Goal: Information Seeking & Learning: Learn about a topic

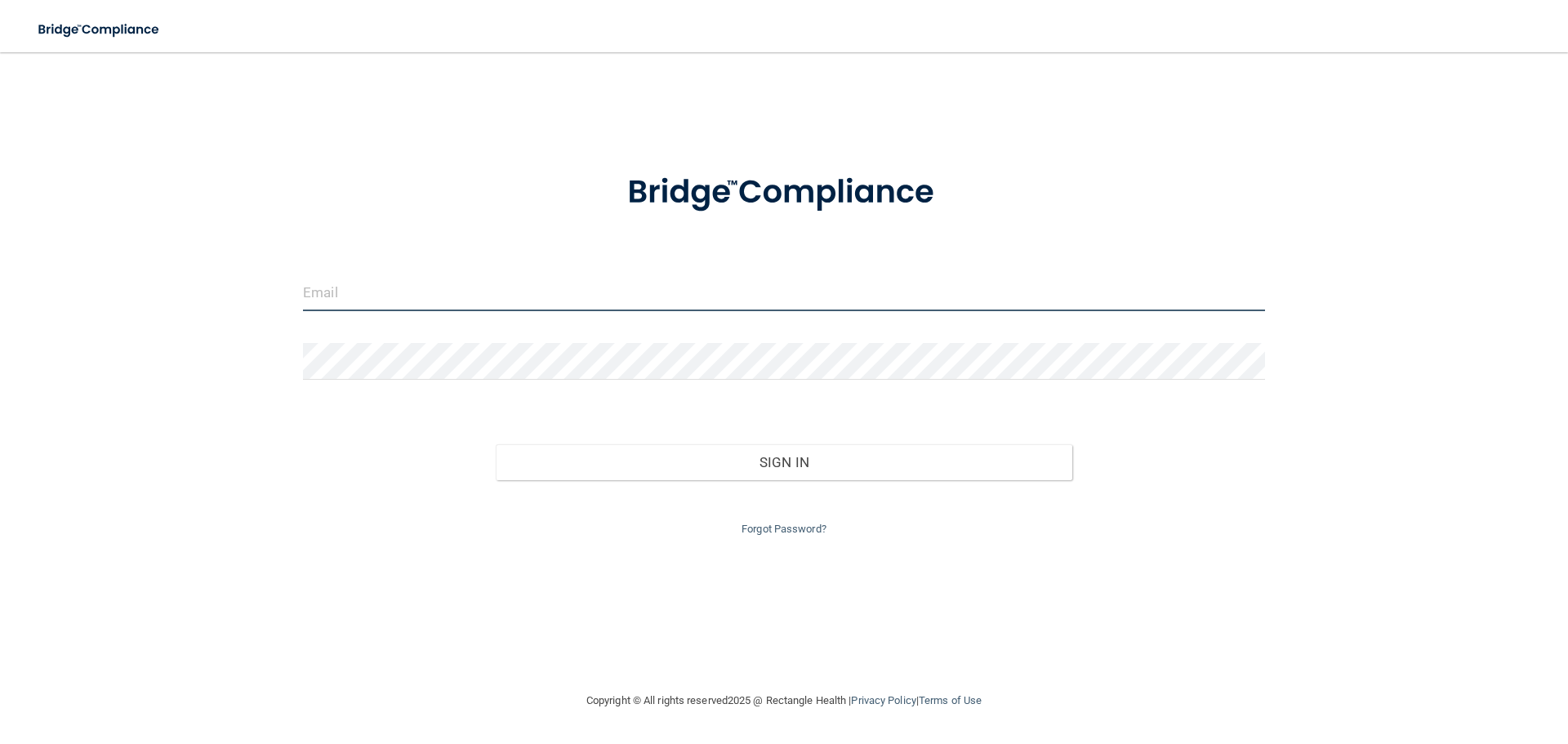
click at [633, 304] on input "email" at bounding box center [784, 293] width 962 height 37
type input "[EMAIL_ADDRESS][DOMAIN_NAME]"
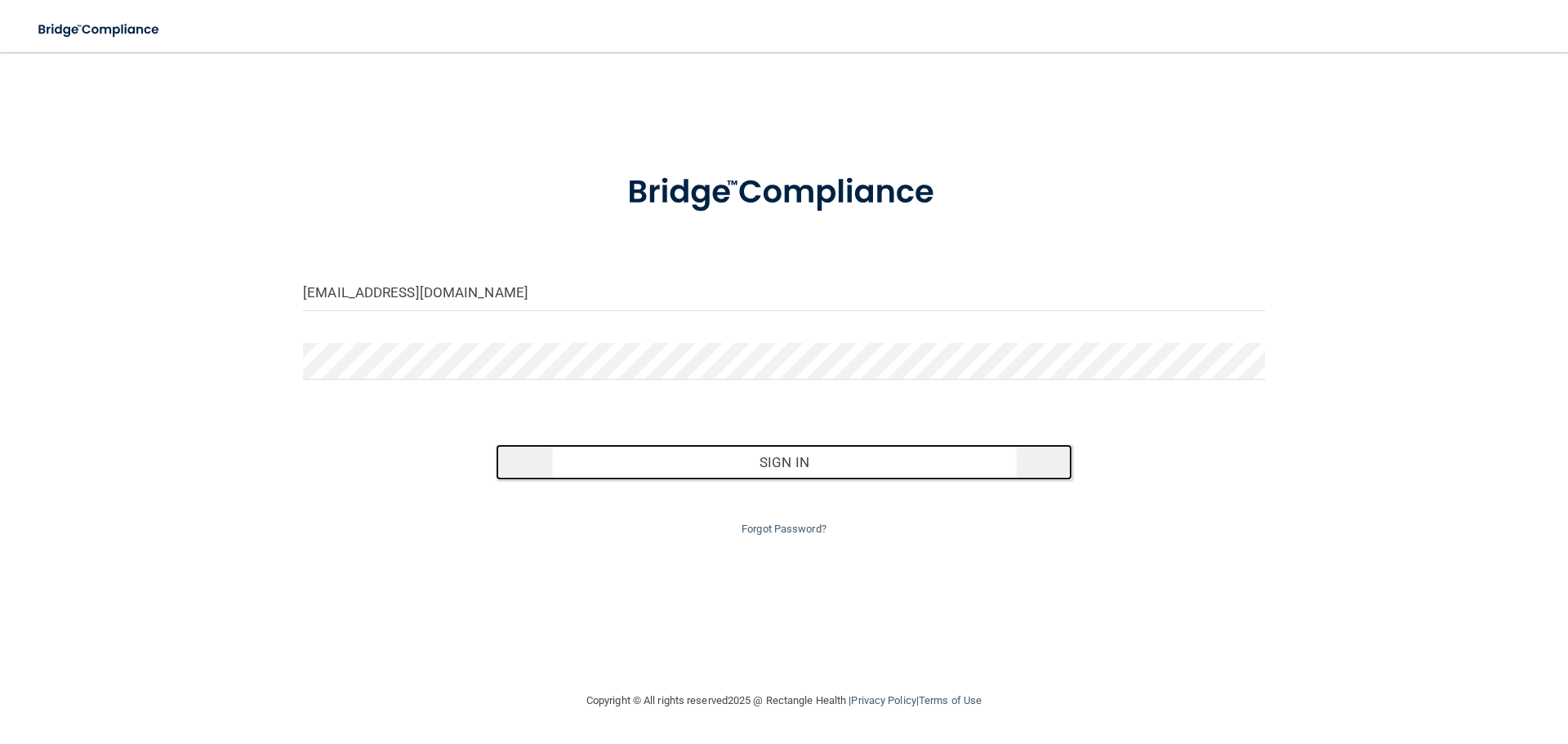
click at [757, 459] on button "Sign In" at bounding box center [784, 462] width 578 height 36
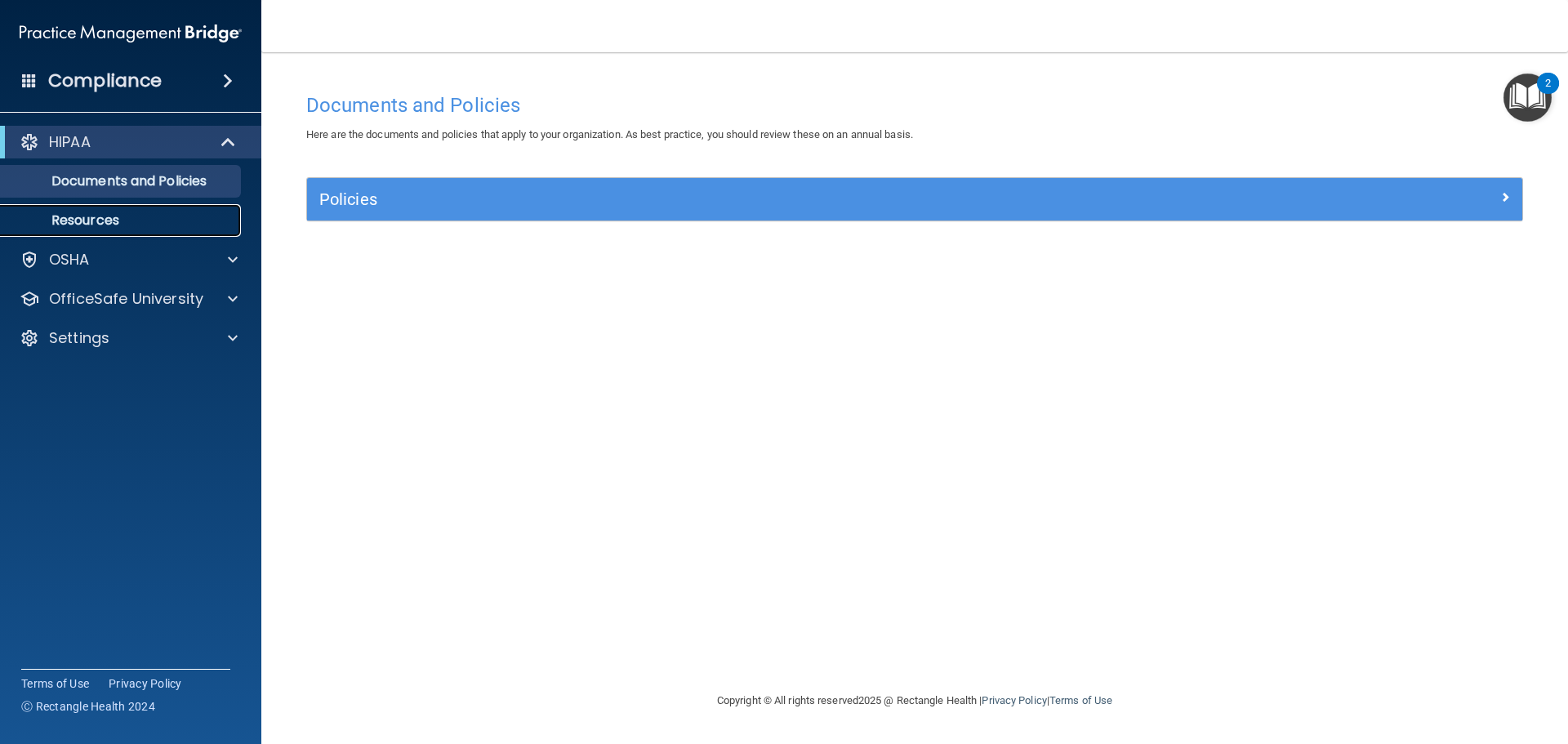
click at [96, 230] on link "Resources" at bounding box center [112, 220] width 257 height 33
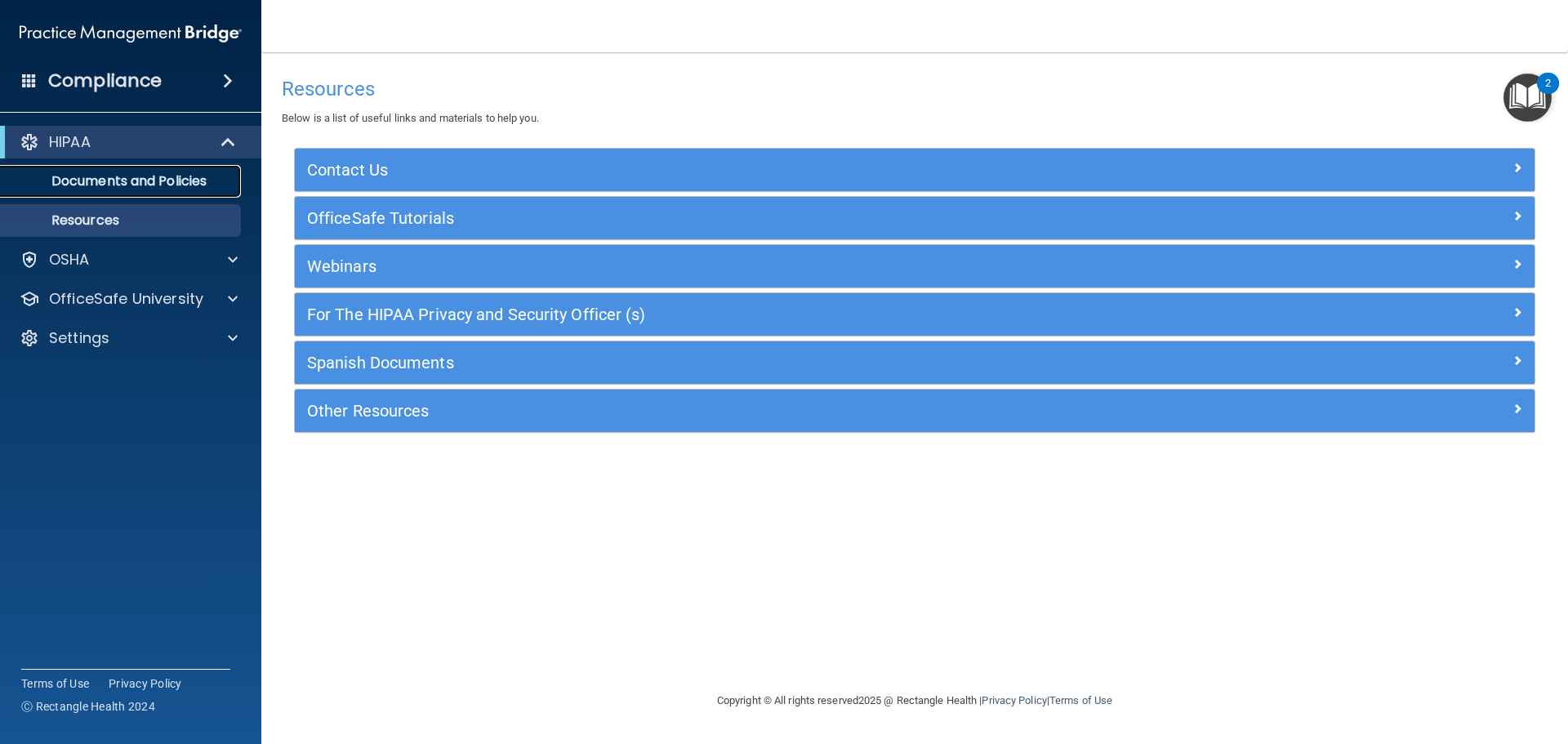
click at [96, 183] on p "Documents and Policies" at bounding box center [121, 181] width 223 height 17
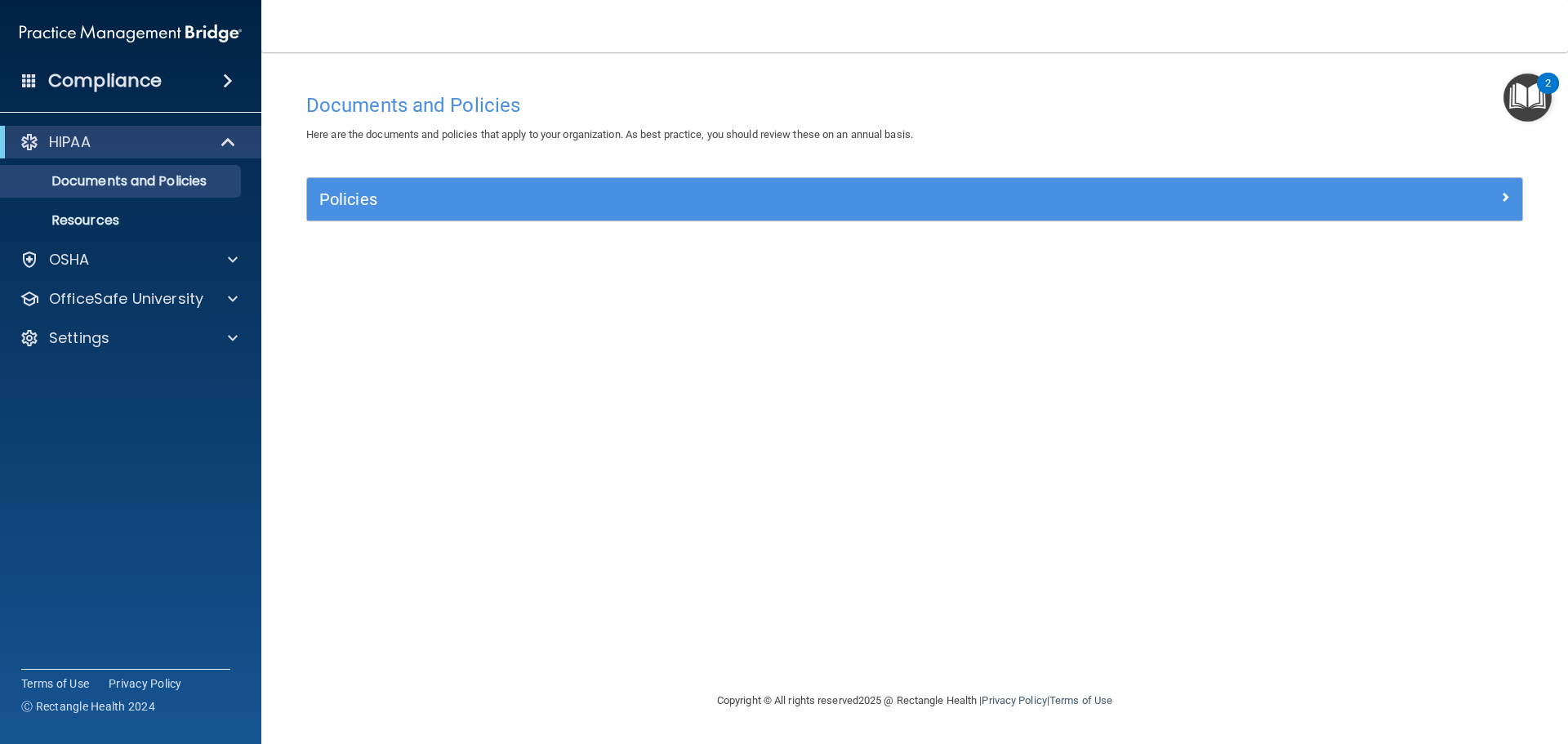
click at [187, 75] on div "Compliance" at bounding box center [130, 80] width 261 height 36
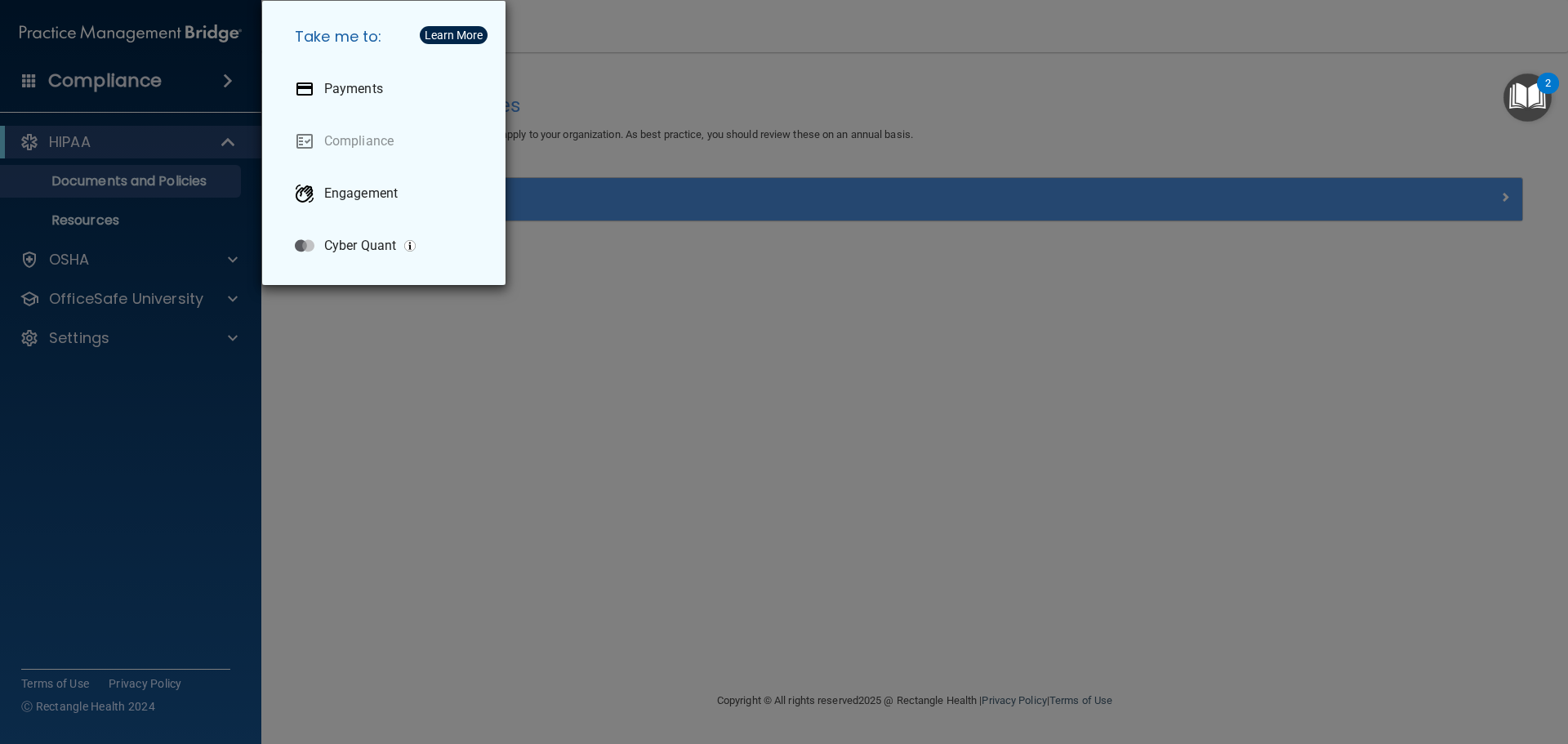
click at [163, 85] on div "Take me to: Payments Compliance Engagement Cyber Quant" at bounding box center [784, 372] width 1568 height 744
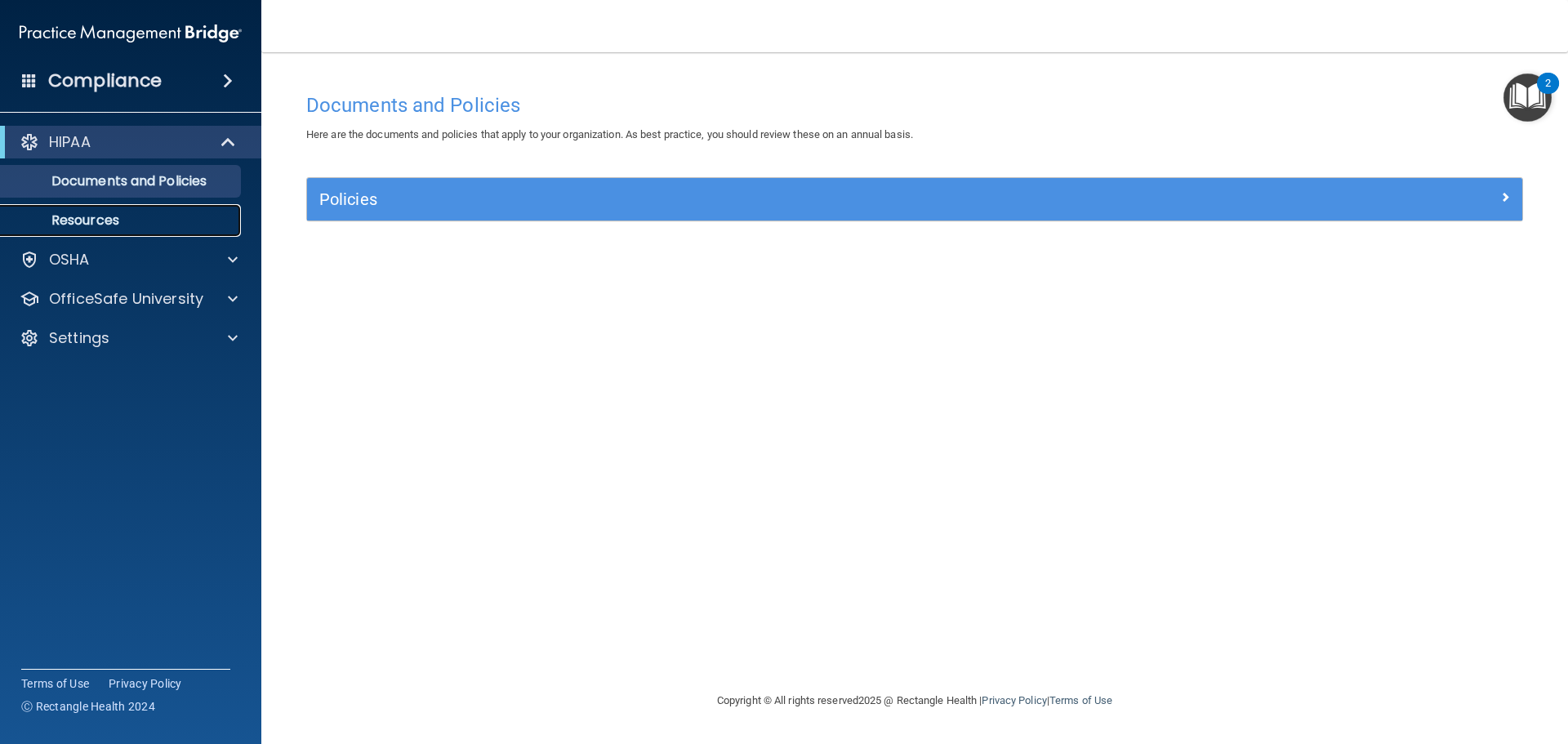
click at [97, 222] on p "Resources" at bounding box center [121, 220] width 223 height 17
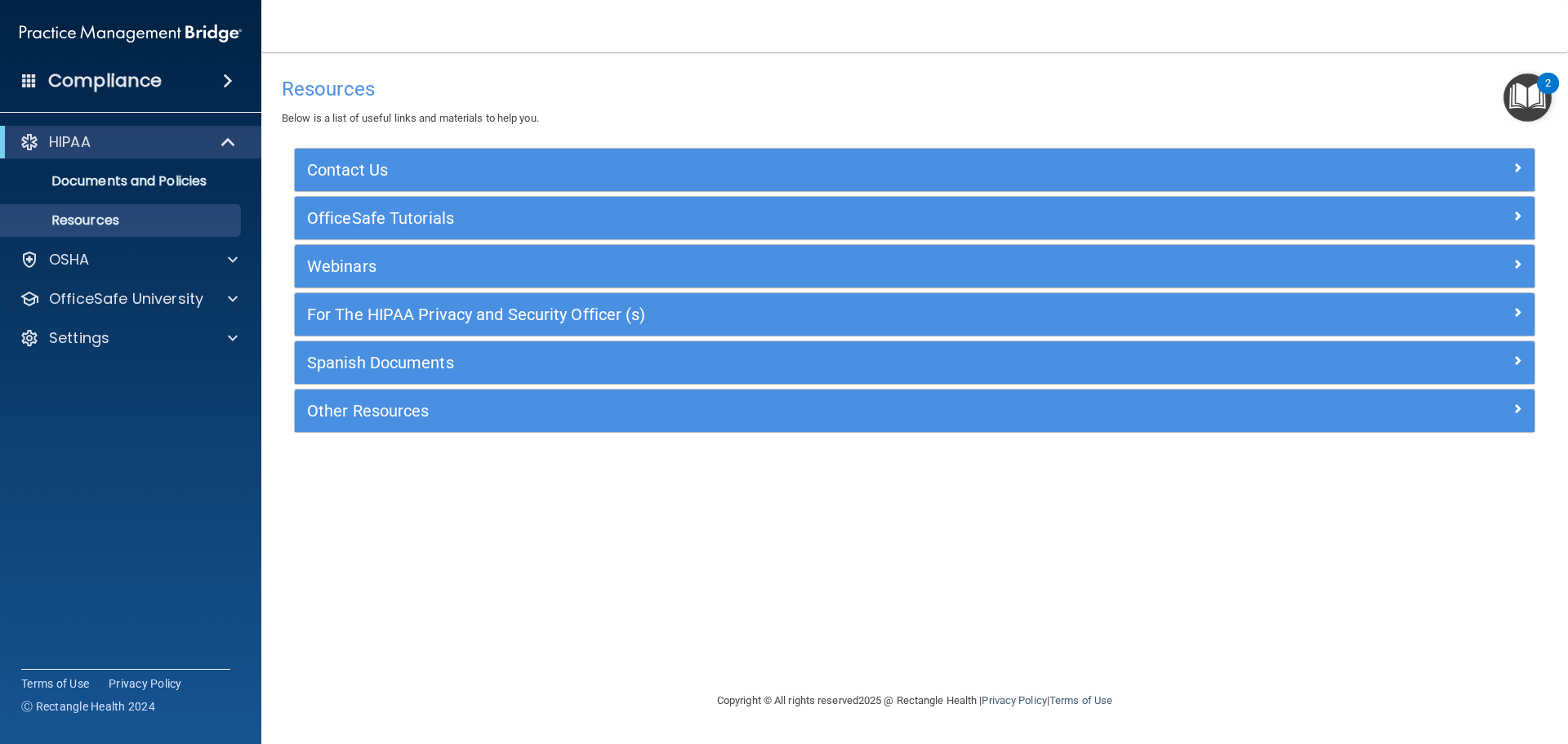
click at [1538, 70] on div "Resources Below is a list of useful links and materials to help you." at bounding box center [915, 99] width 1266 height 60
click at [1534, 94] on img "Open Resource Center, 2 new notifications" at bounding box center [1527, 97] width 48 height 48
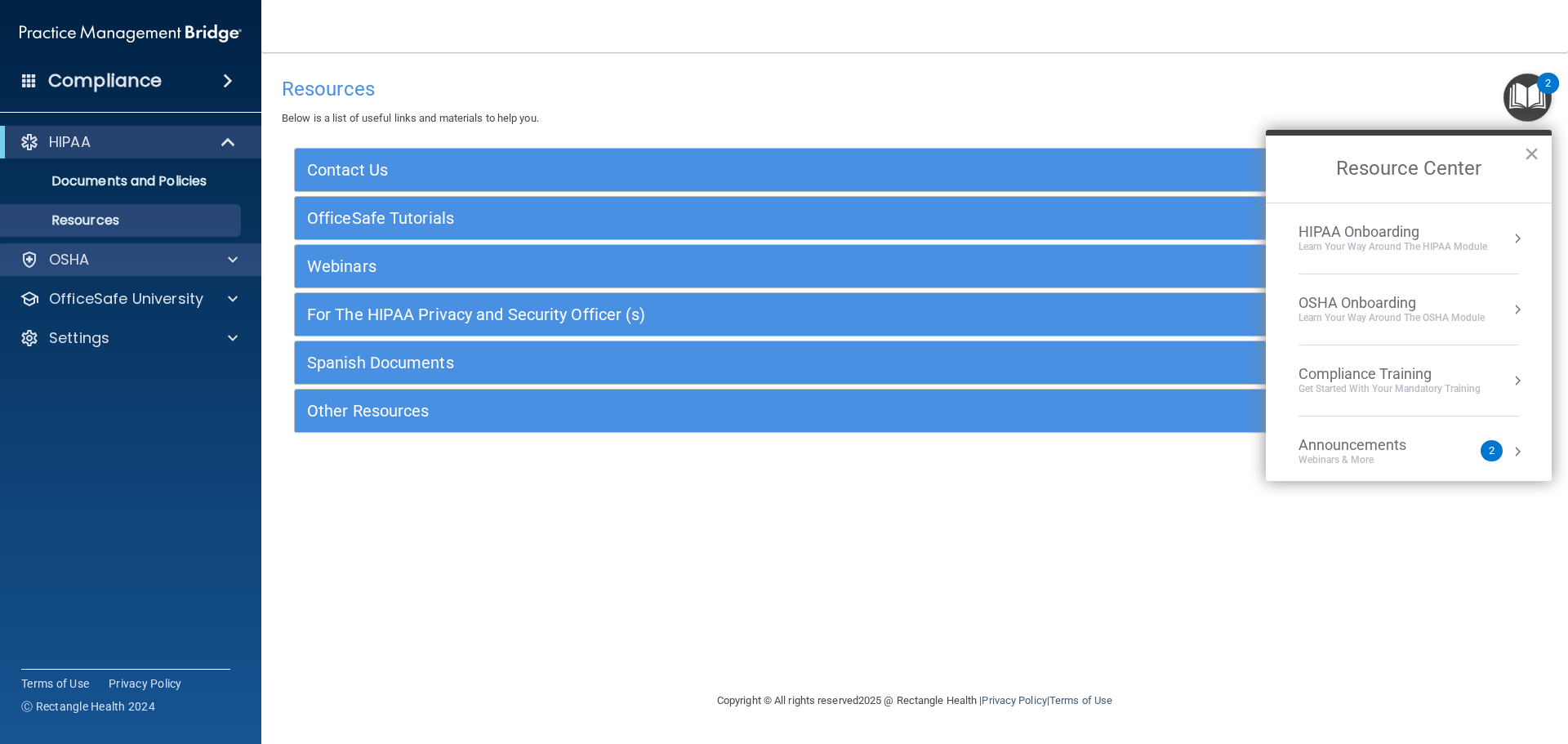
click at [126, 273] on div "OSHA" at bounding box center [131, 259] width 262 height 33
click at [179, 269] on div "OSHA" at bounding box center [108, 260] width 202 height 19
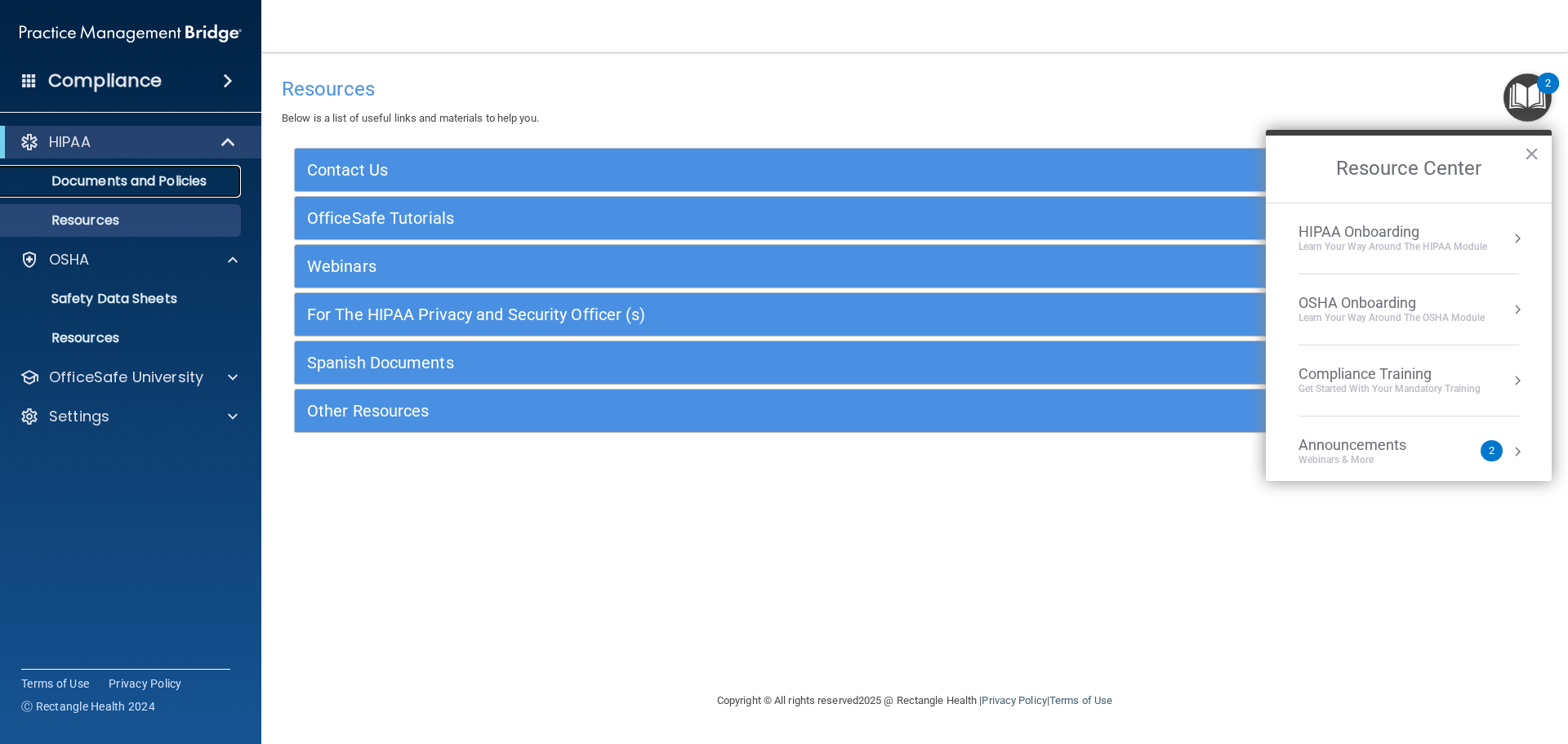
click at [145, 195] on link "Documents and Policies" at bounding box center [112, 180] width 257 height 33
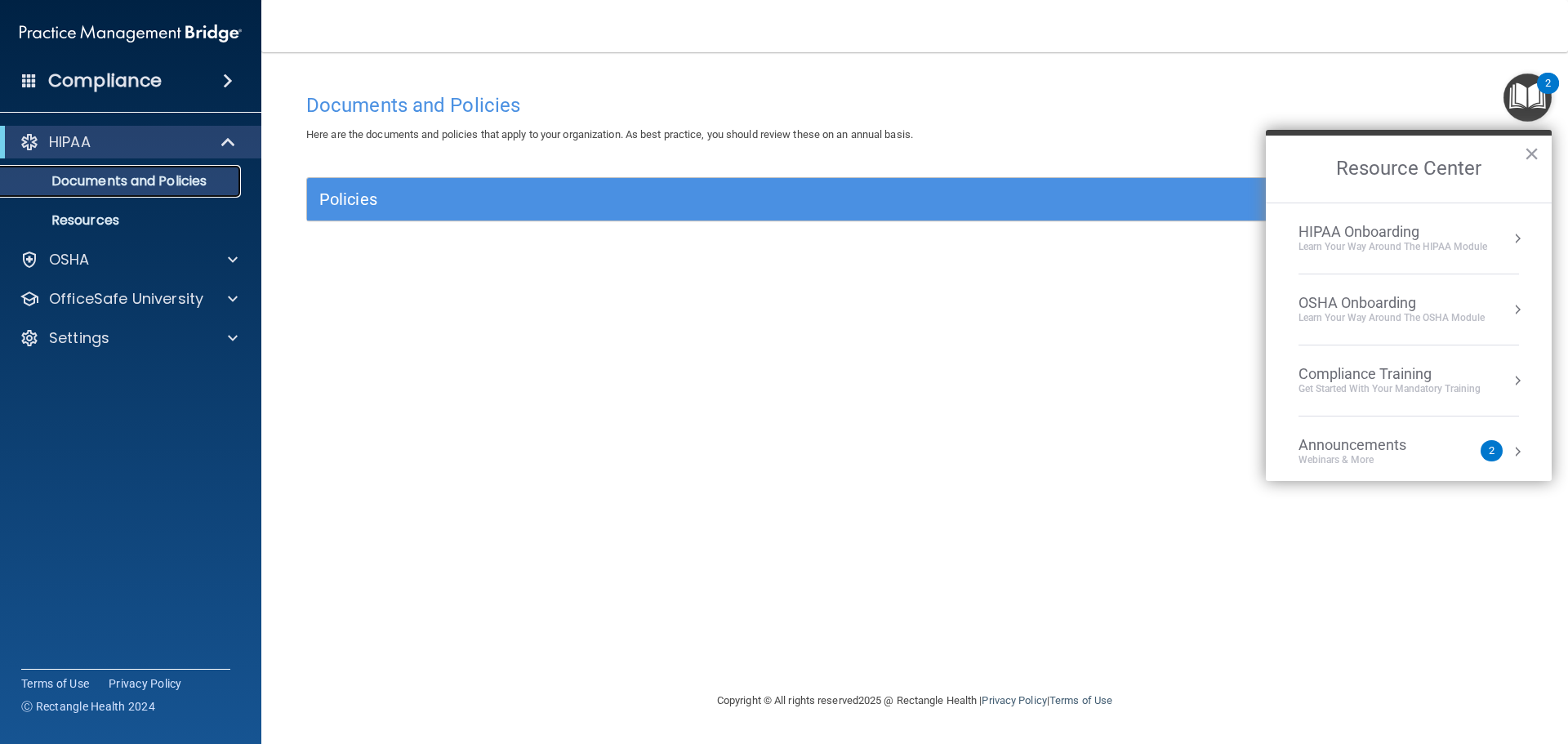
click at [162, 186] on p "Documents and Policies" at bounding box center [121, 181] width 223 height 17
drag, startPoint x: 1536, startPoint y: 152, endPoint x: 1532, endPoint y: 143, distance: 9.8
click at [1535, 151] on button "×" at bounding box center [1532, 154] width 16 height 26
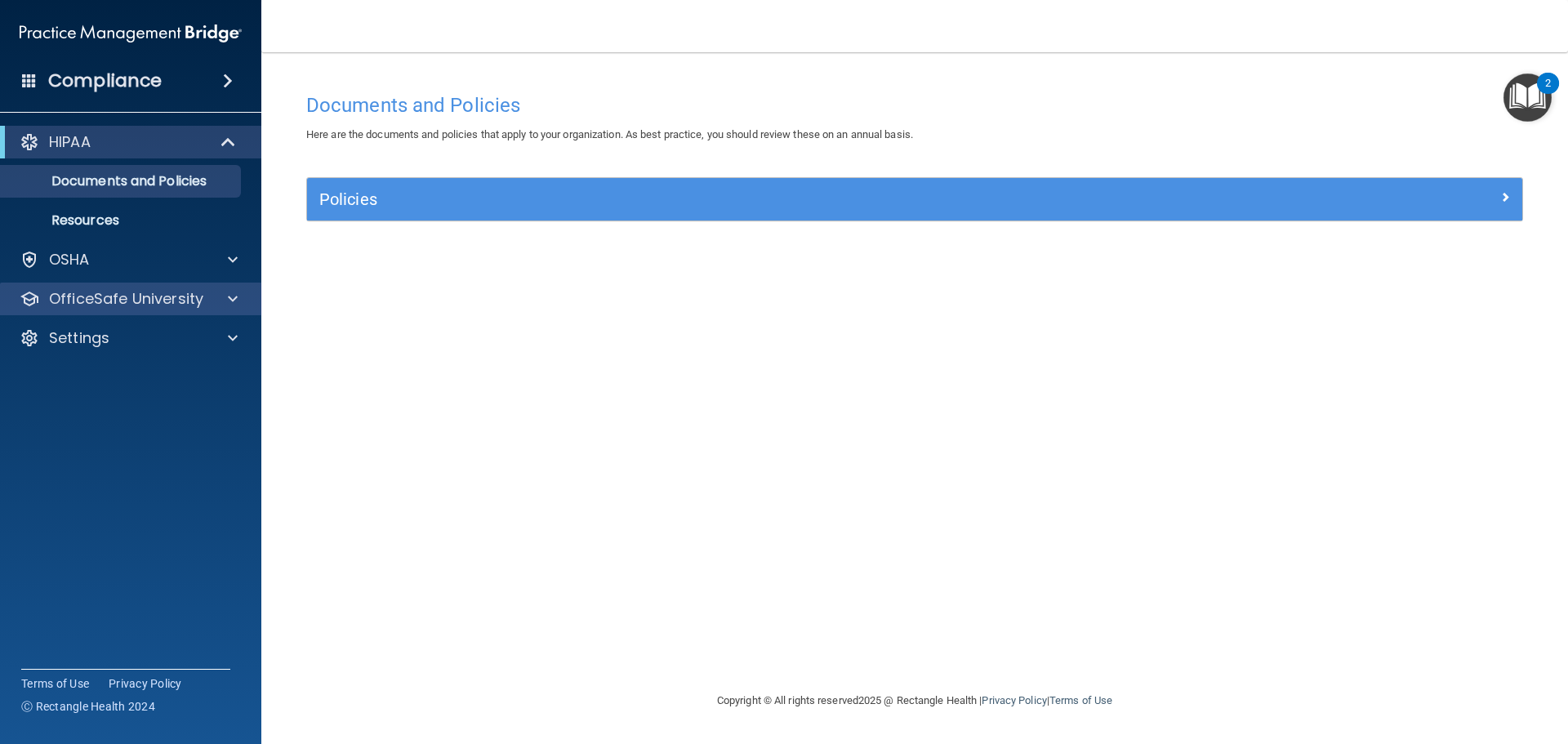
click at [168, 313] on div "OfficeSafe University" at bounding box center [131, 298] width 262 height 33
click at [216, 304] on div at bounding box center [230, 298] width 40 height 19
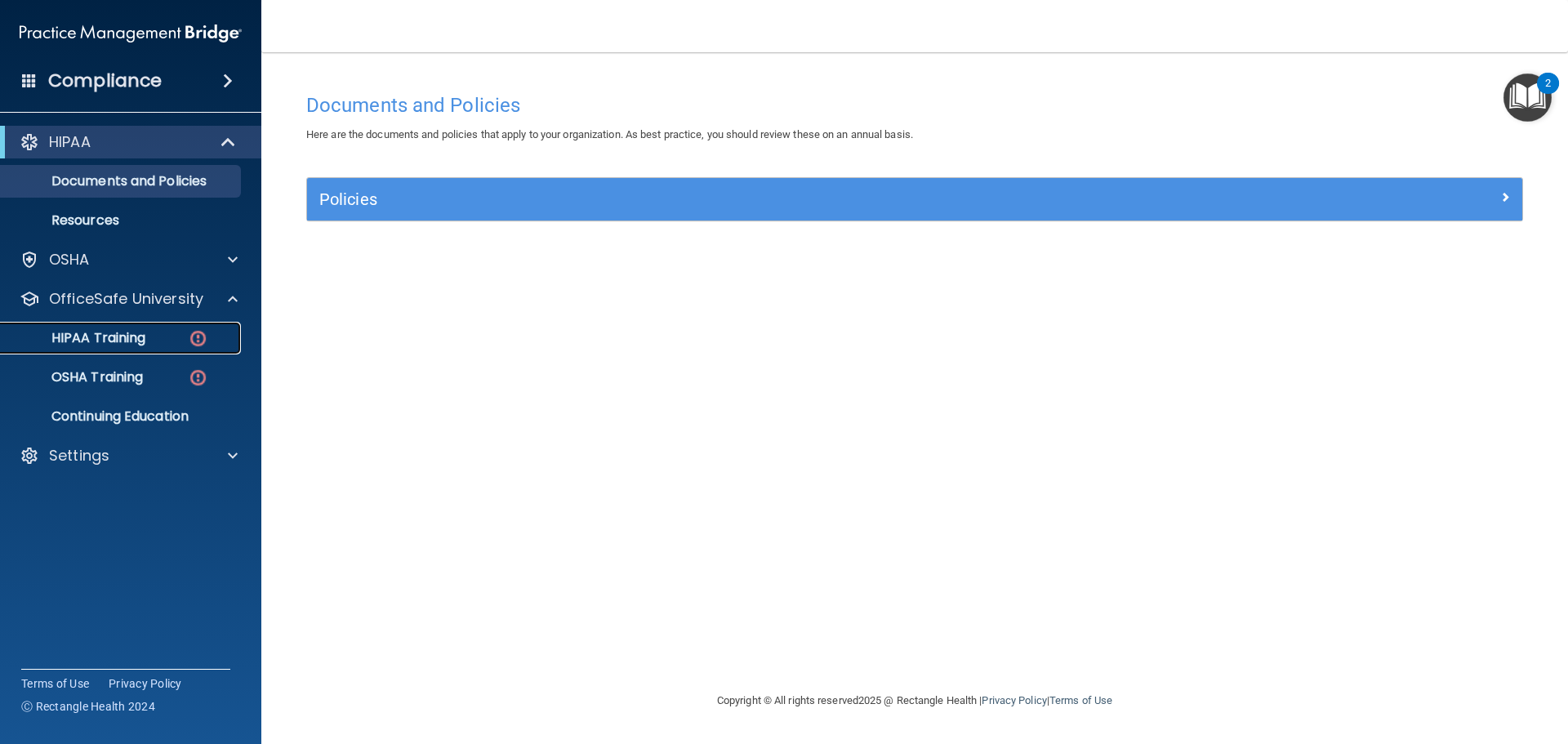
click at [173, 338] on div "HIPAA Training" at bounding box center [121, 338] width 223 height 17
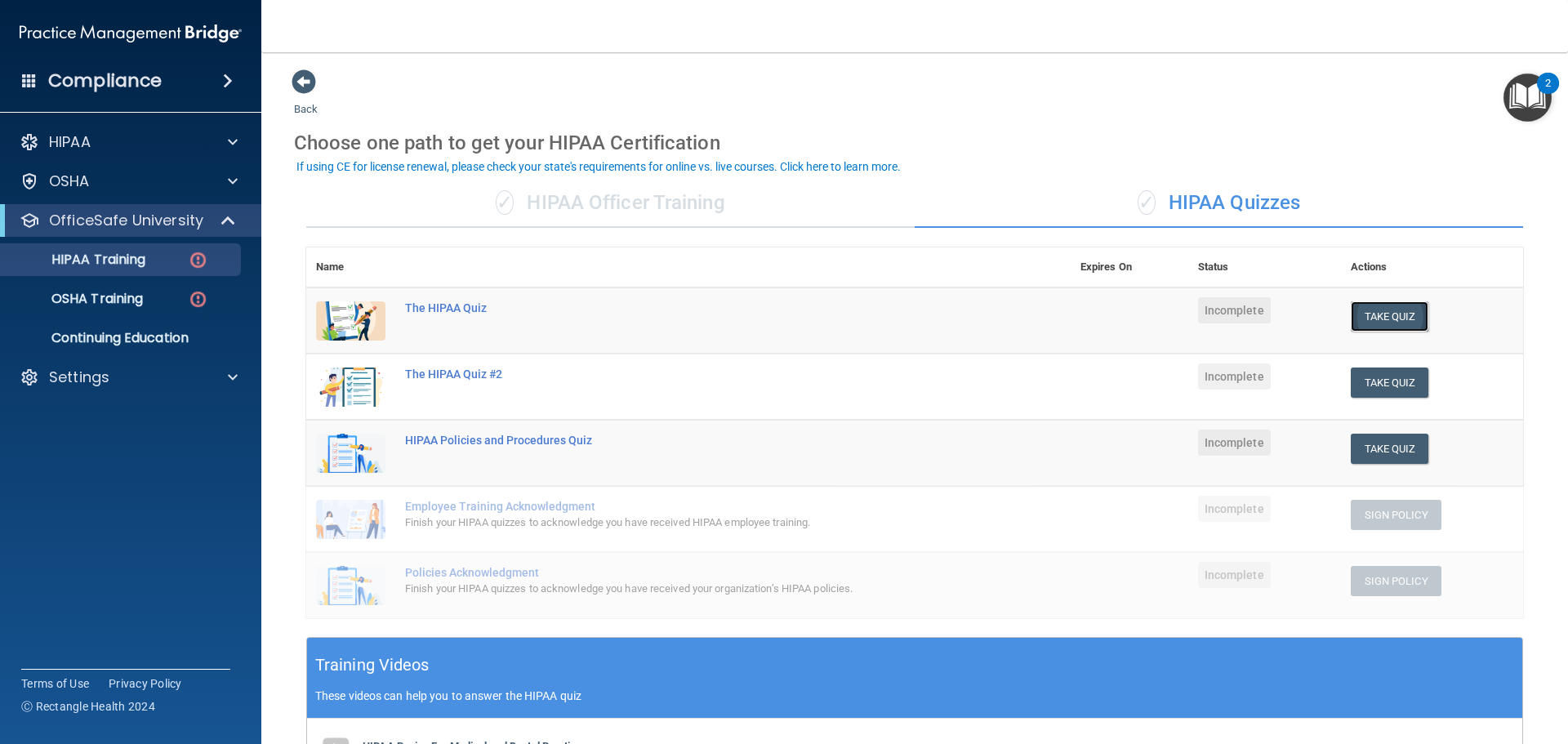
click at [1367, 306] on button "Take Quiz" at bounding box center [1389, 316] width 78 height 30
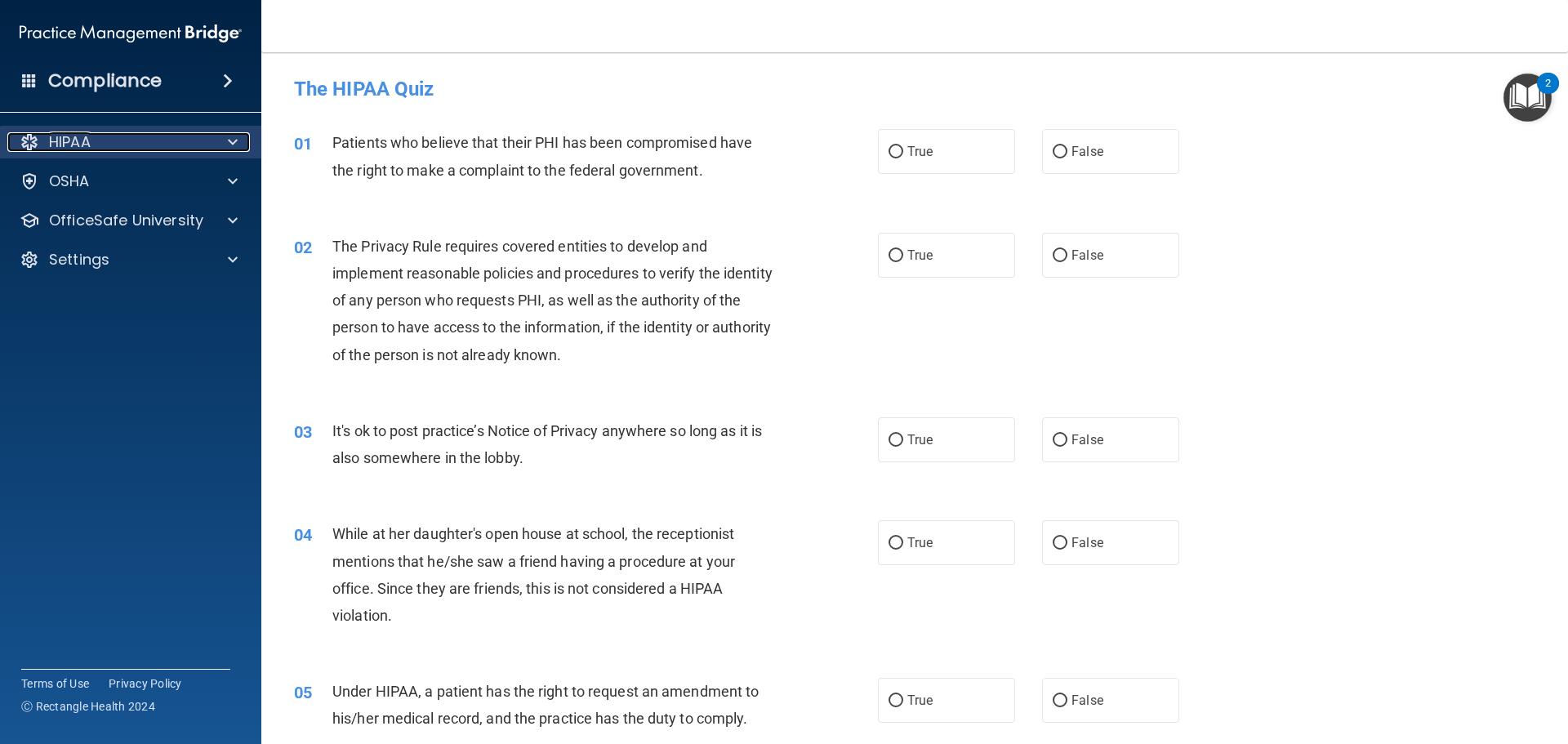
click at [142, 146] on div "HIPAA" at bounding box center [108, 142] width 202 height 19
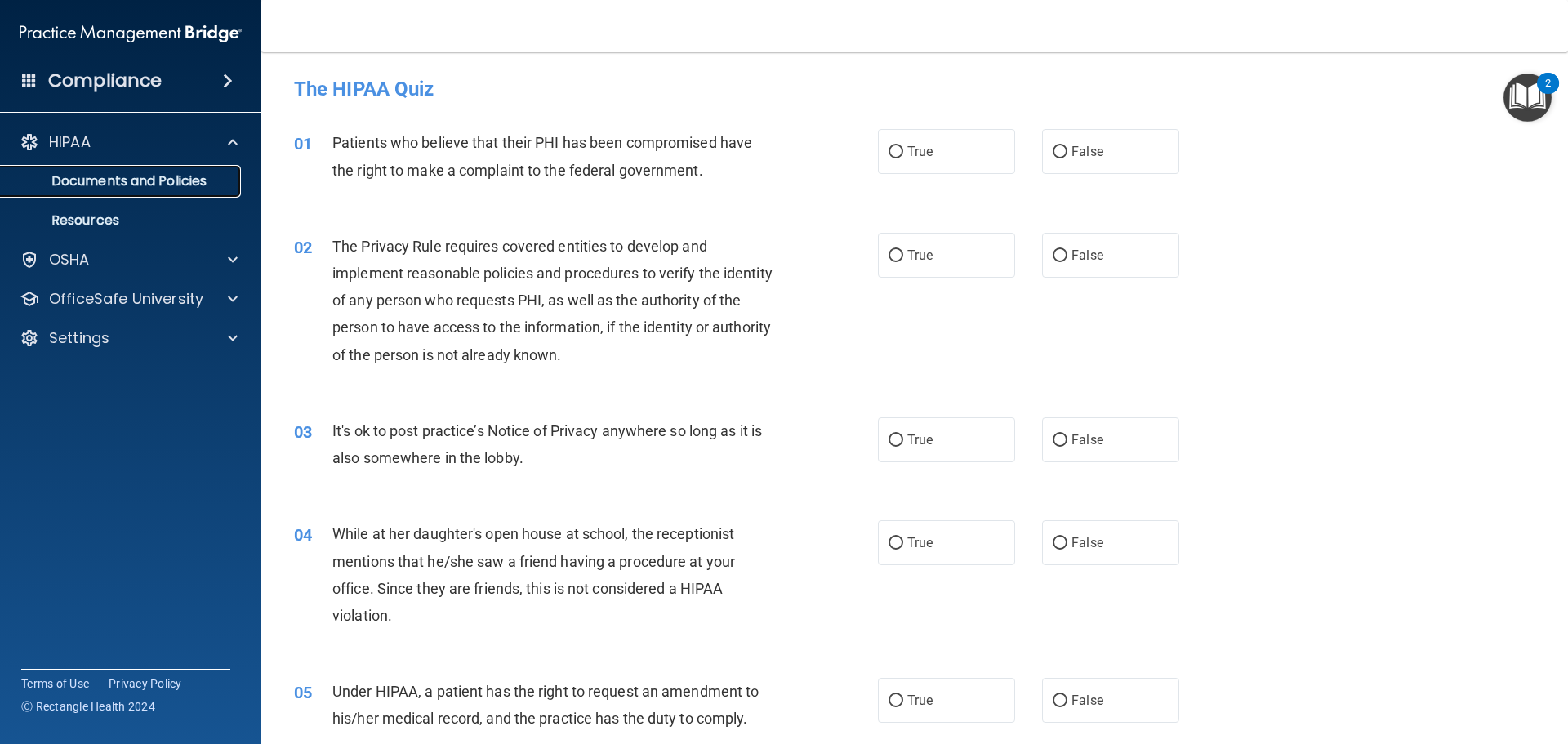
click at [142, 170] on link "Documents and Policies" at bounding box center [112, 180] width 257 height 33
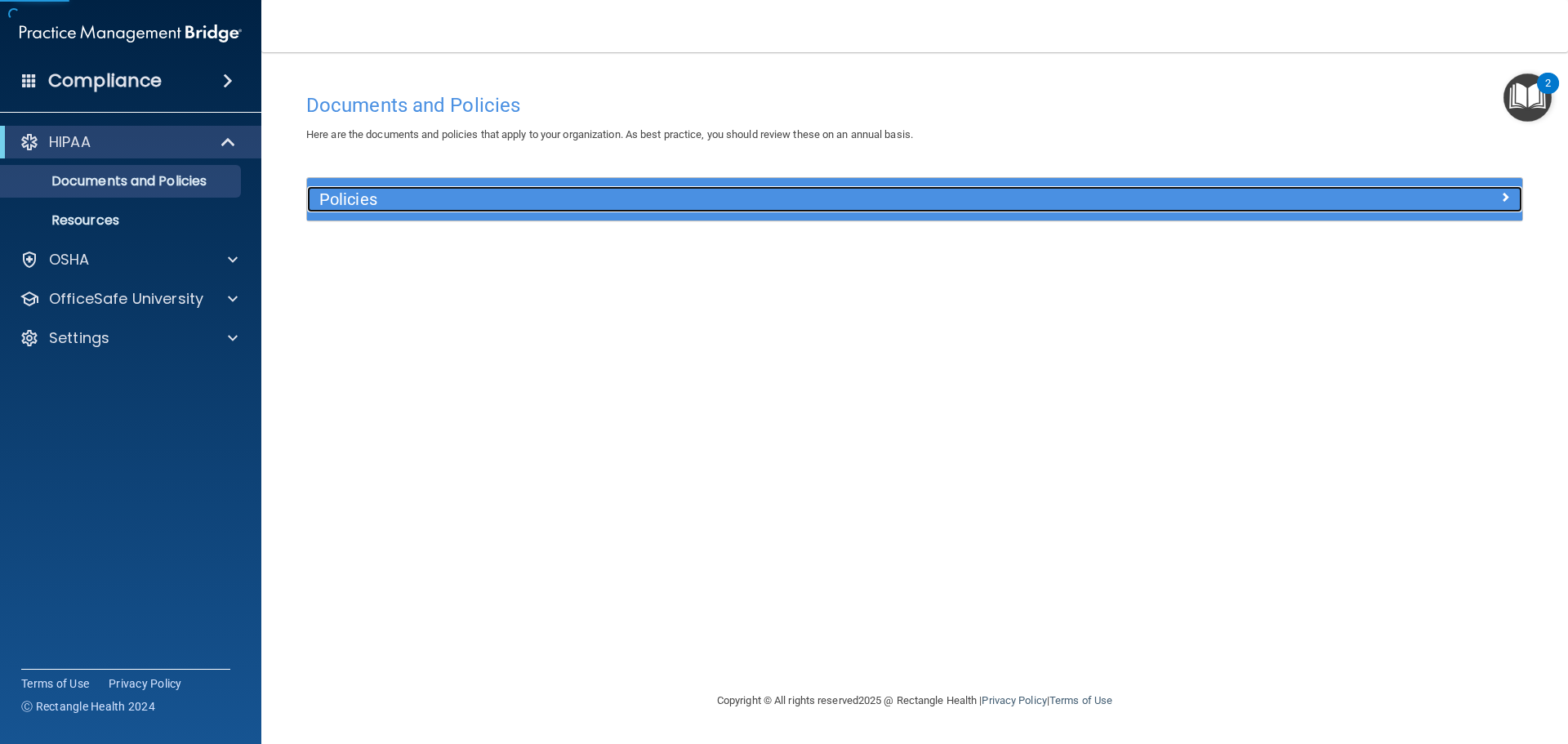
click at [356, 196] on h5 "Policies" at bounding box center [762, 199] width 887 height 18
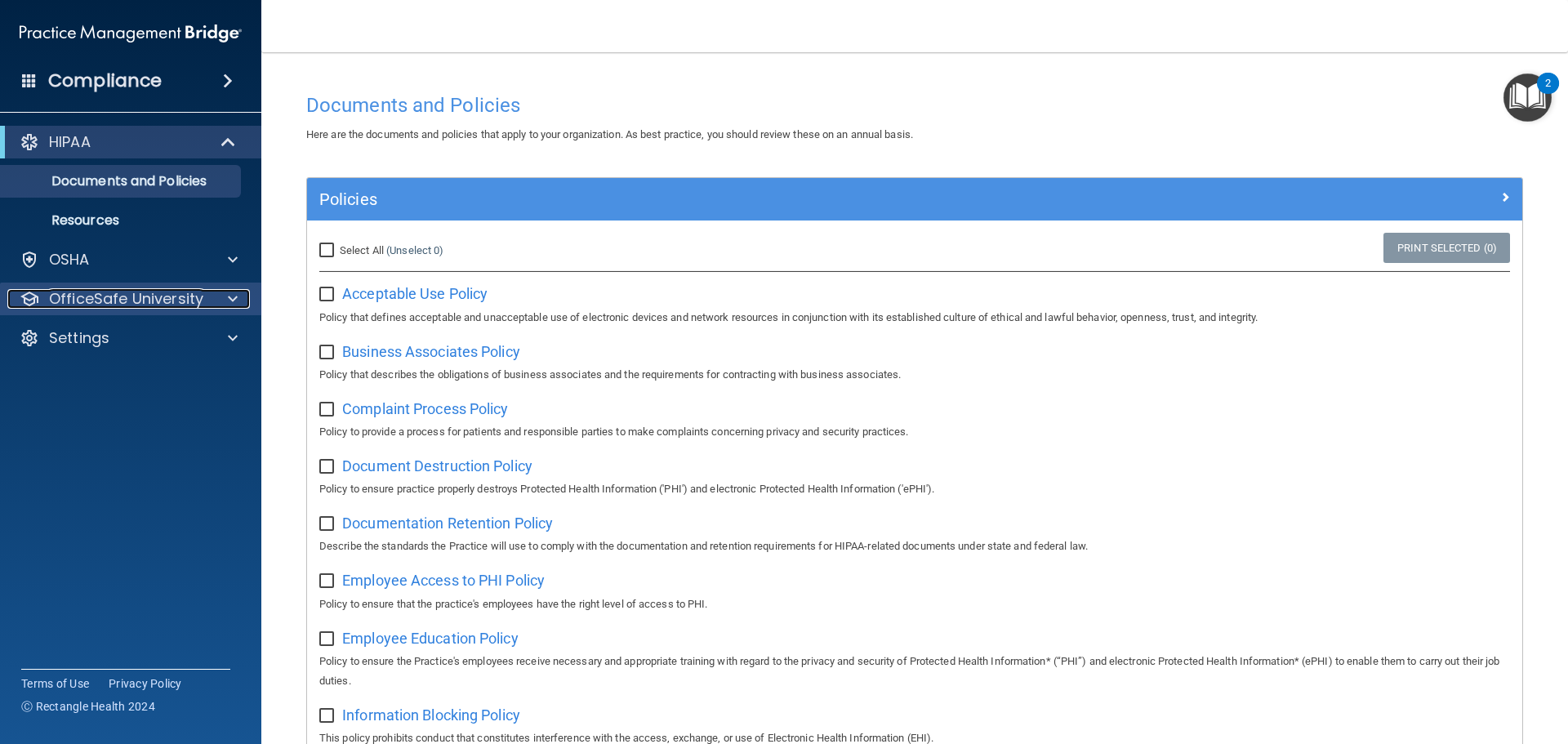
click at [98, 302] on p "OfficeSafe University" at bounding box center [126, 298] width 154 height 19
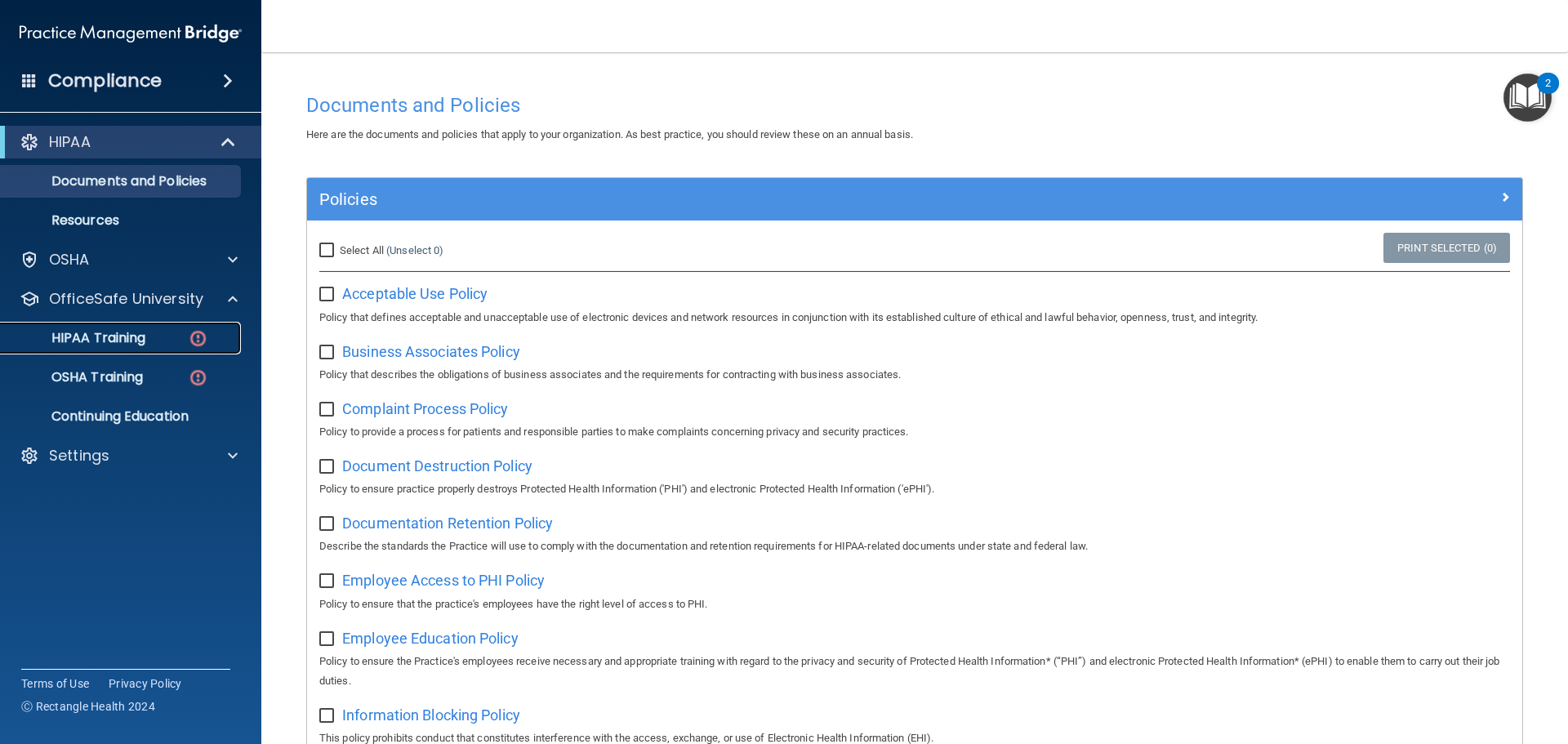
click at [169, 333] on div "HIPAA Training" at bounding box center [121, 338] width 223 height 17
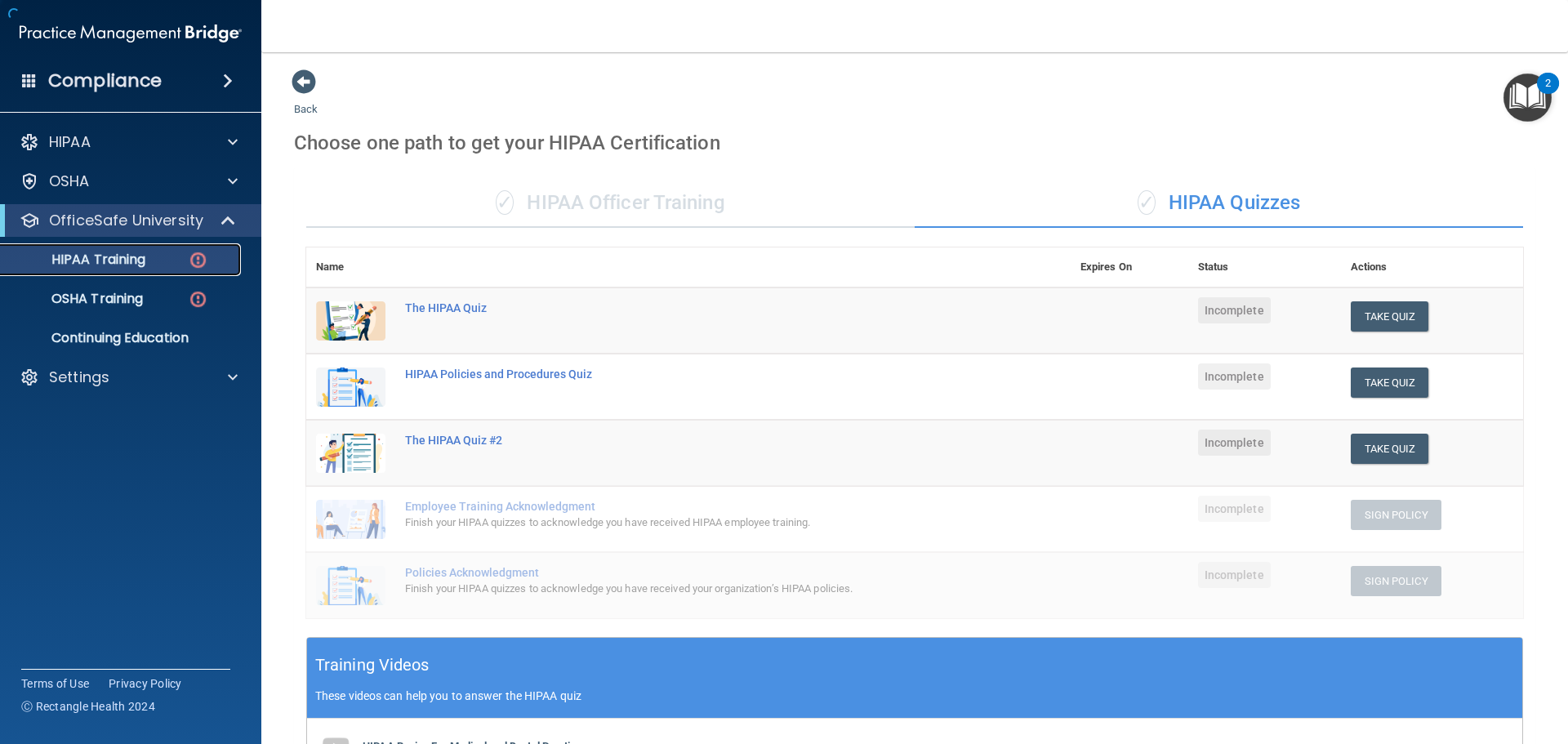
click at [193, 263] on img at bounding box center [197, 260] width 20 height 20
click at [1394, 327] on button "Take Quiz" at bounding box center [1389, 316] width 78 height 30
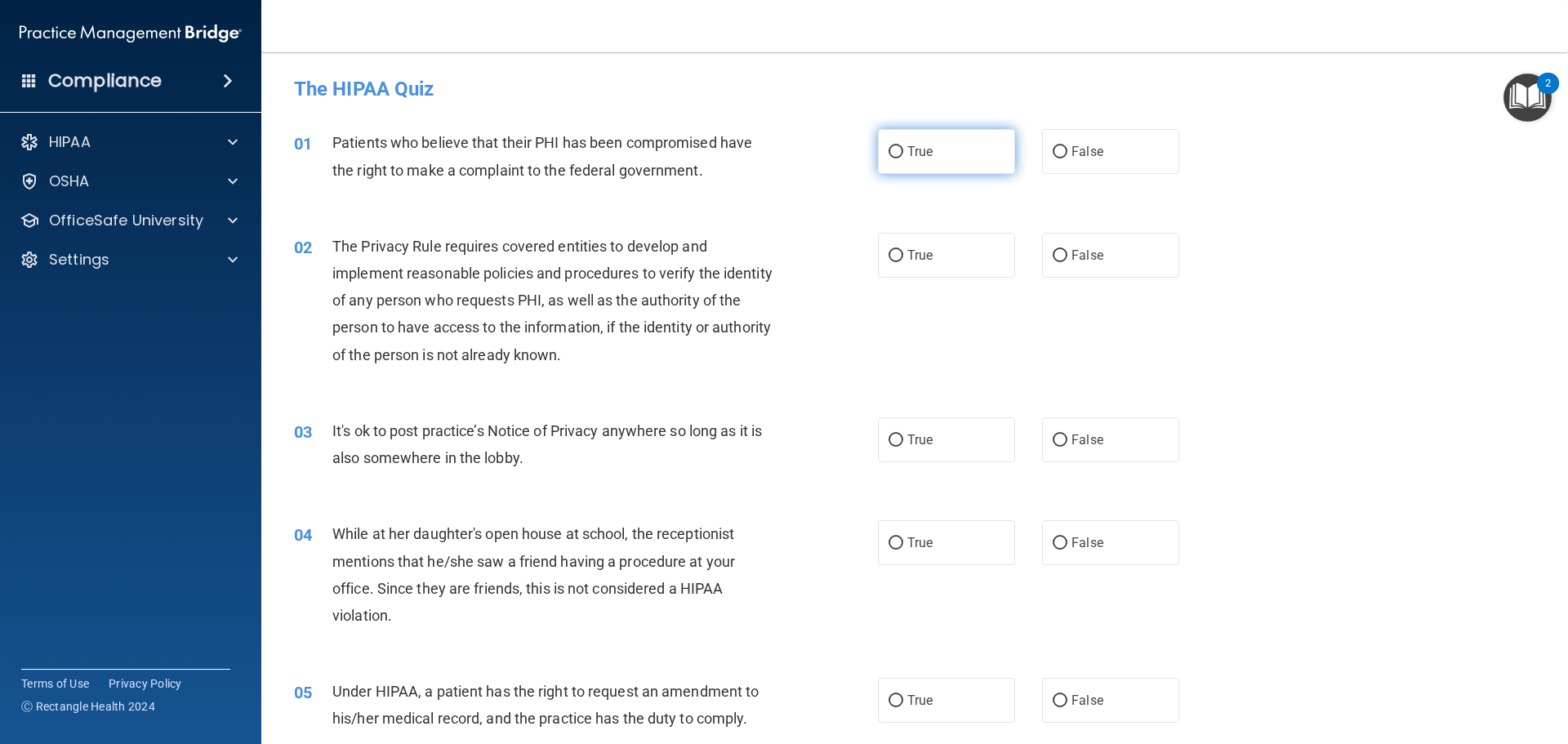
click at [973, 144] on label "True" at bounding box center [946, 151] width 137 height 45
click at [903, 146] on input "True" at bounding box center [895, 152] width 15 height 12
radio input "true"
click at [926, 263] on label "True" at bounding box center [946, 254] width 137 height 45
click at [903, 262] on input "True" at bounding box center [895, 256] width 15 height 12
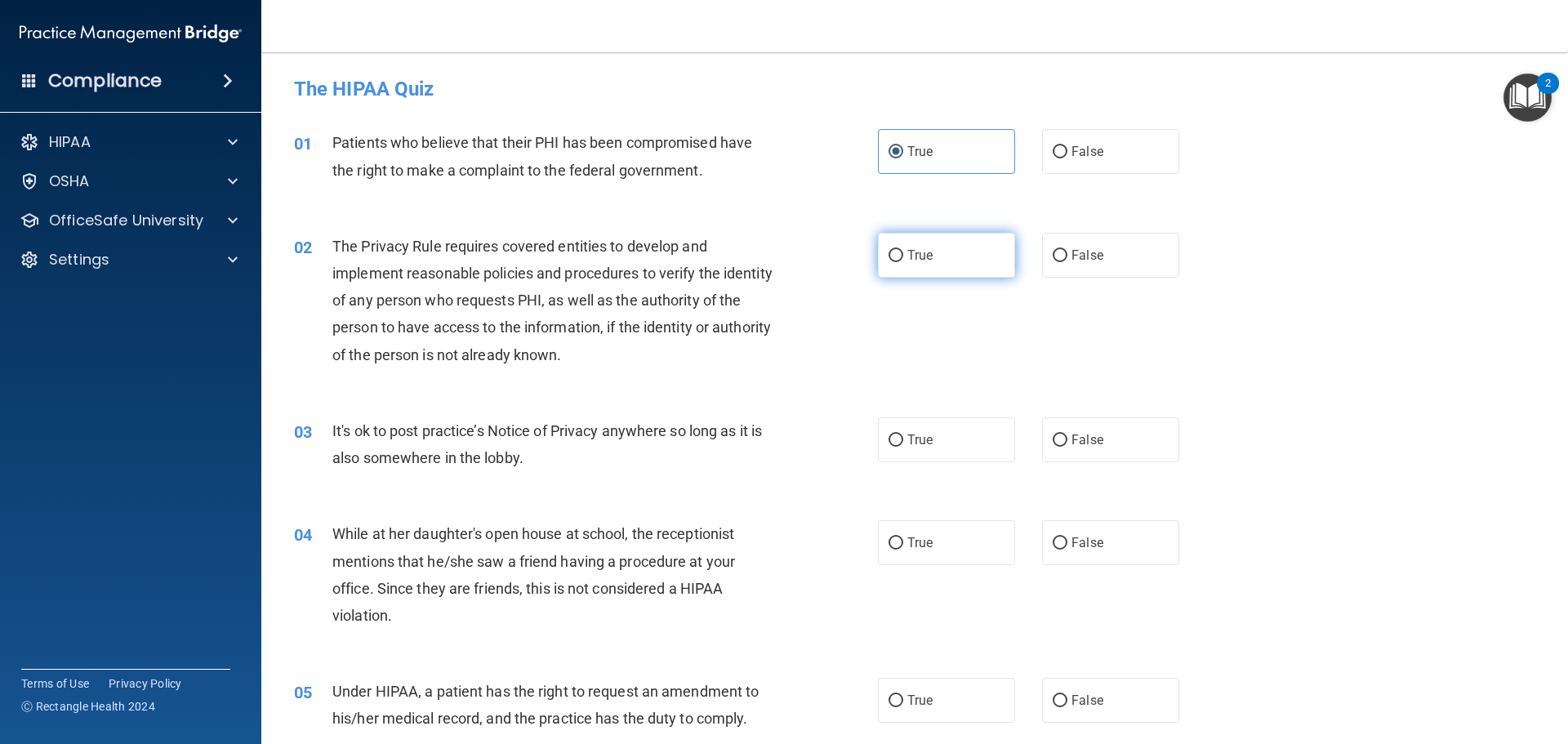
radio input "true"
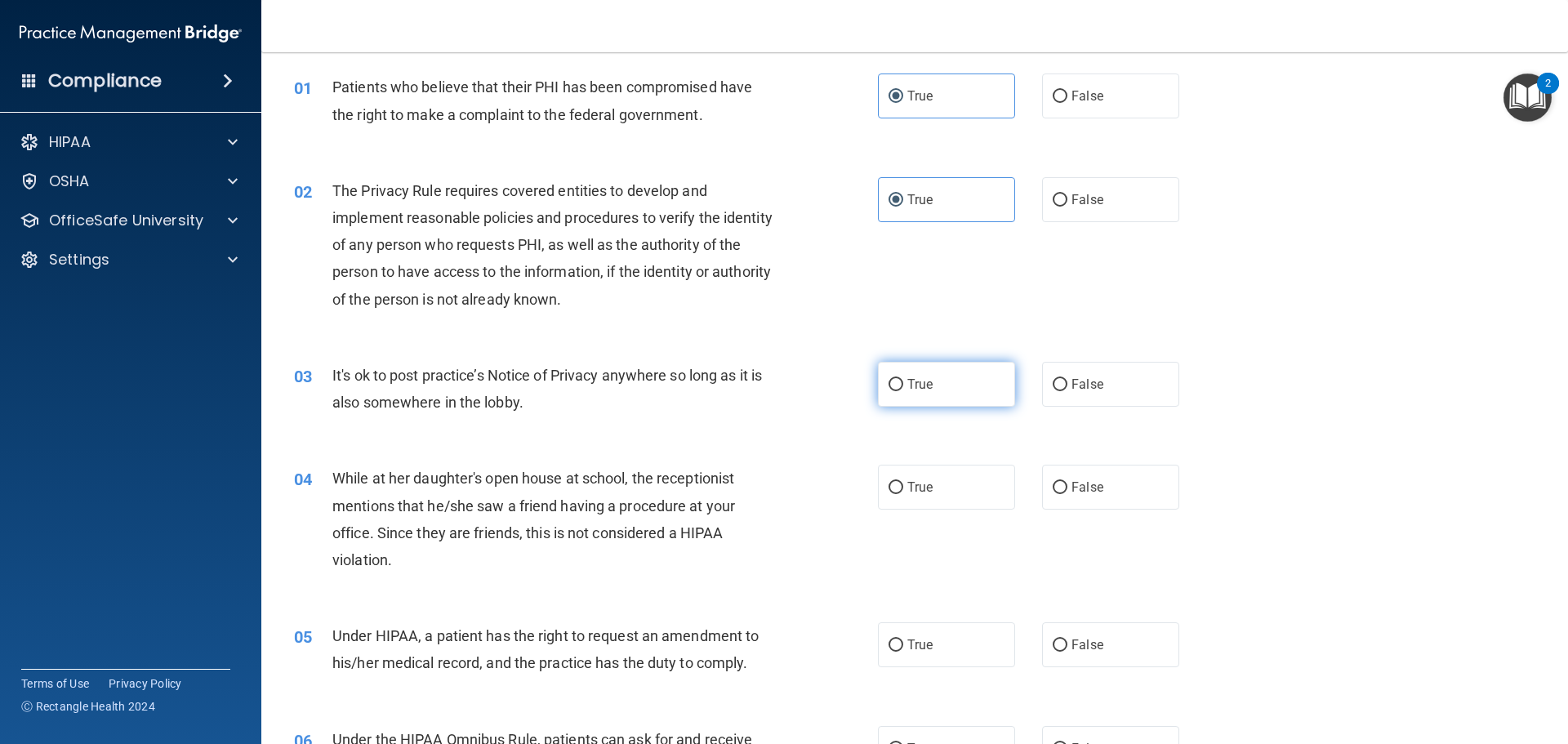
scroll to position [82, 0]
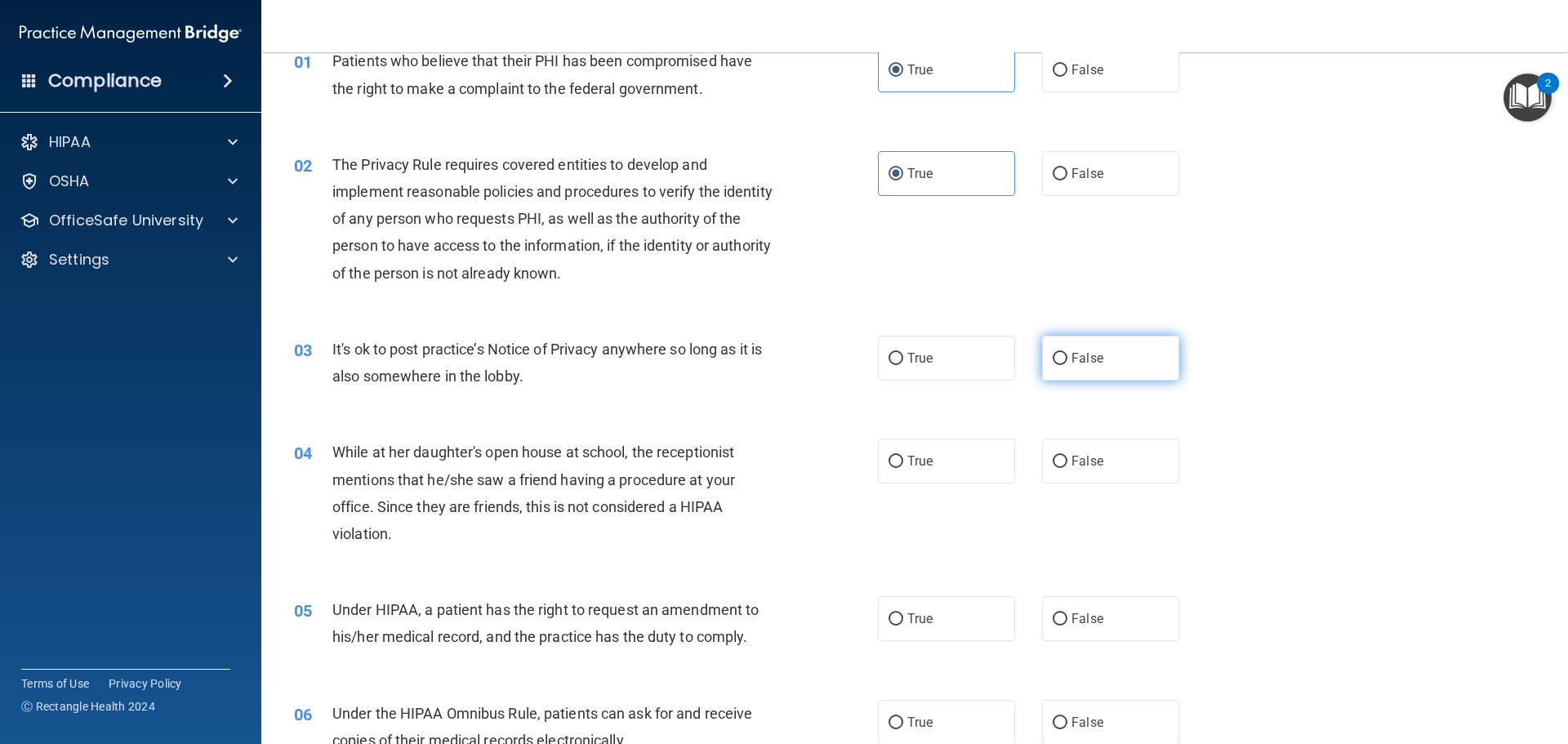
click at [1052, 355] on input "False" at bounding box center [1059, 359] width 15 height 12
radio input "true"
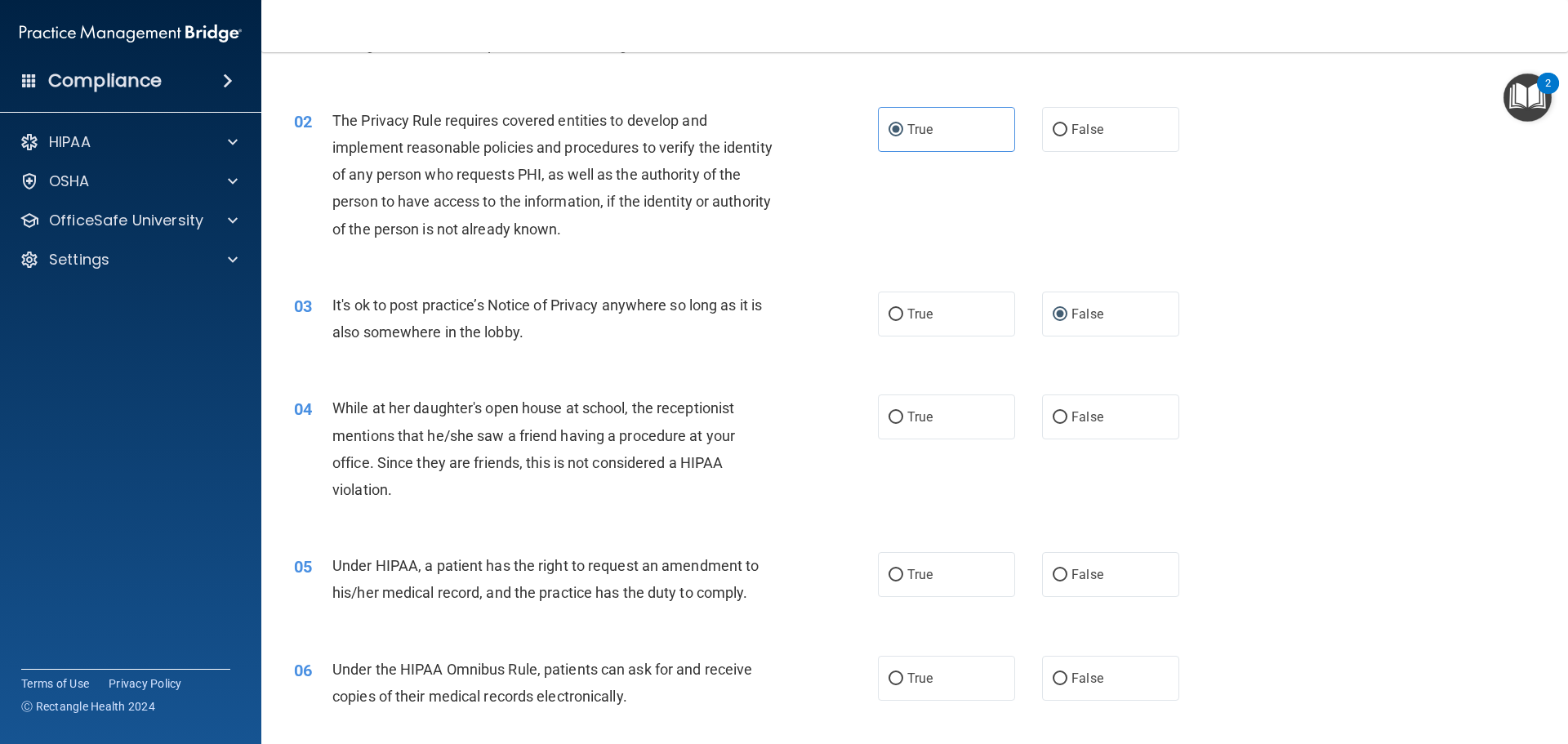
scroll to position [163, 0]
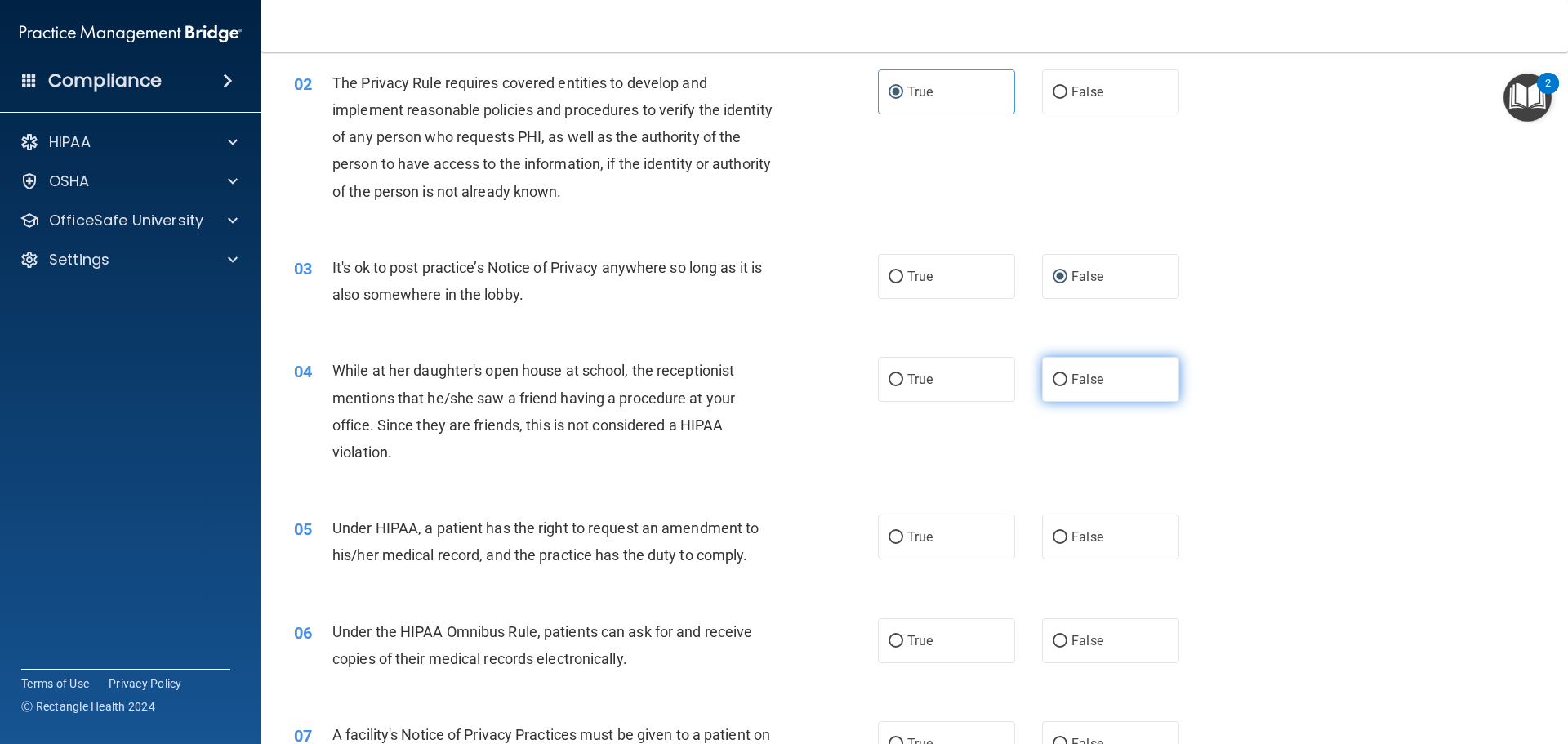
click at [1055, 387] on label "False" at bounding box center [1110, 379] width 137 height 45
click at [1055, 387] on input "False" at bounding box center [1059, 380] width 15 height 12
radio input "true"
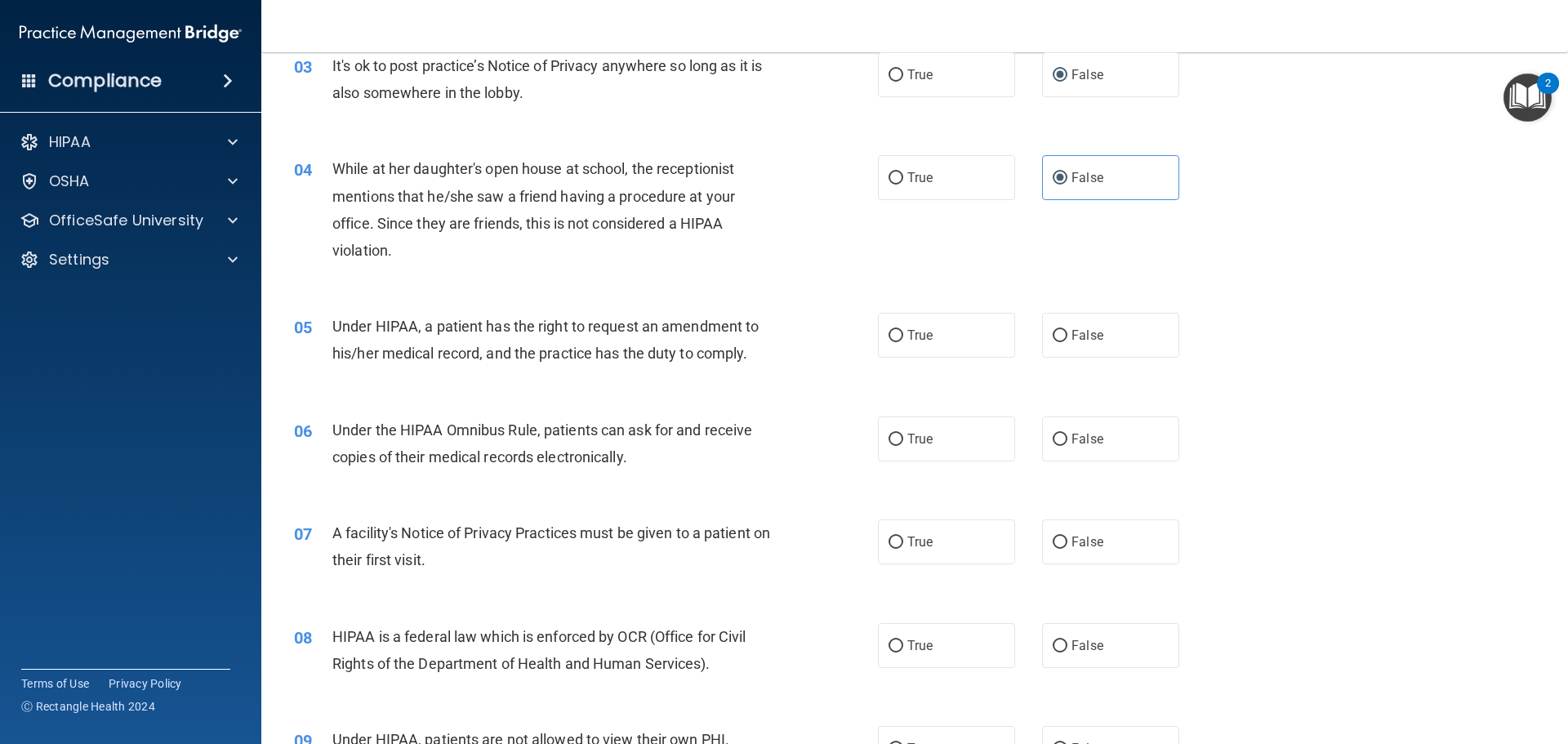
scroll to position [327, 0]
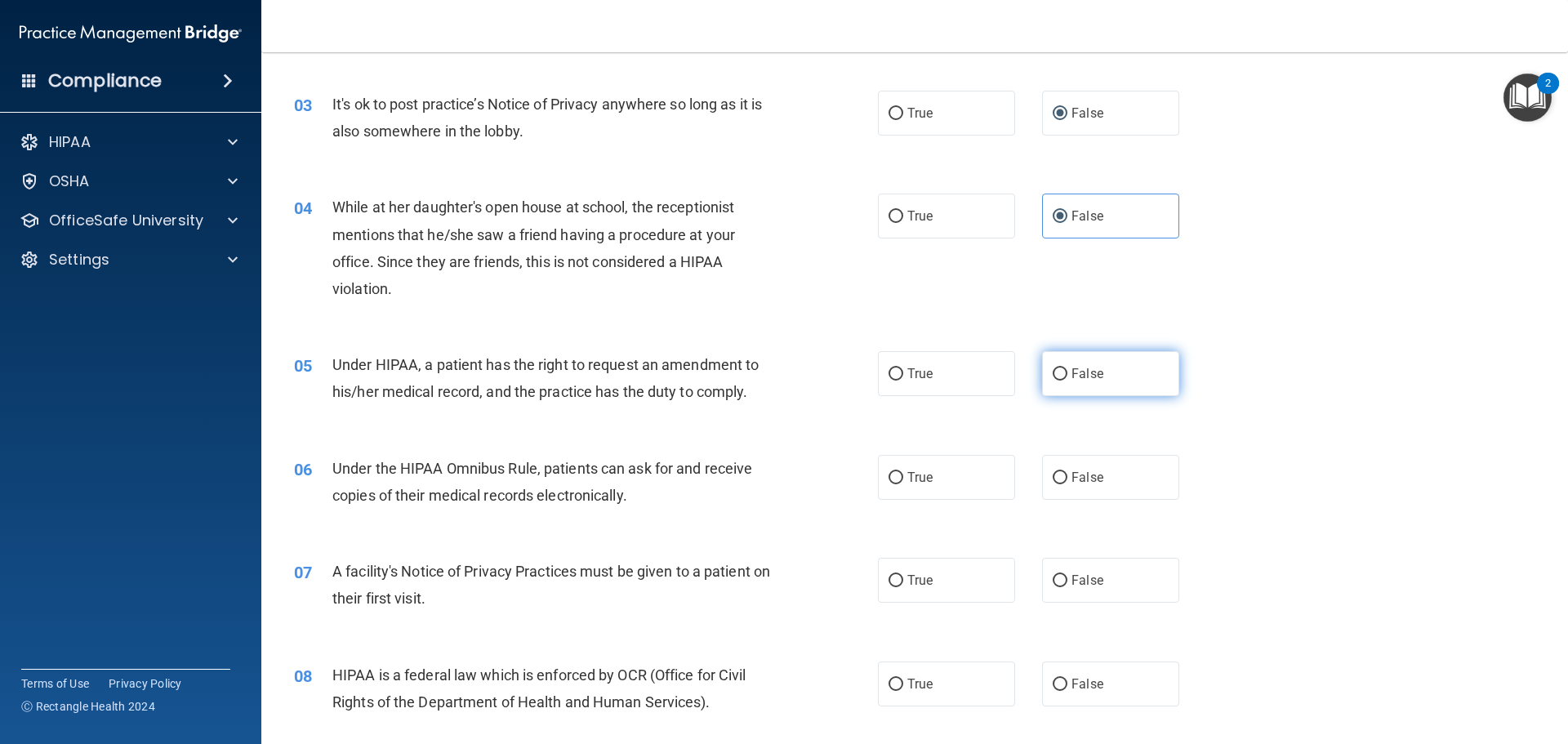
click at [1060, 375] on label "False" at bounding box center [1110, 373] width 137 height 45
click at [1060, 375] on input "False" at bounding box center [1059, 374] width 15 height 12
radio input "true"
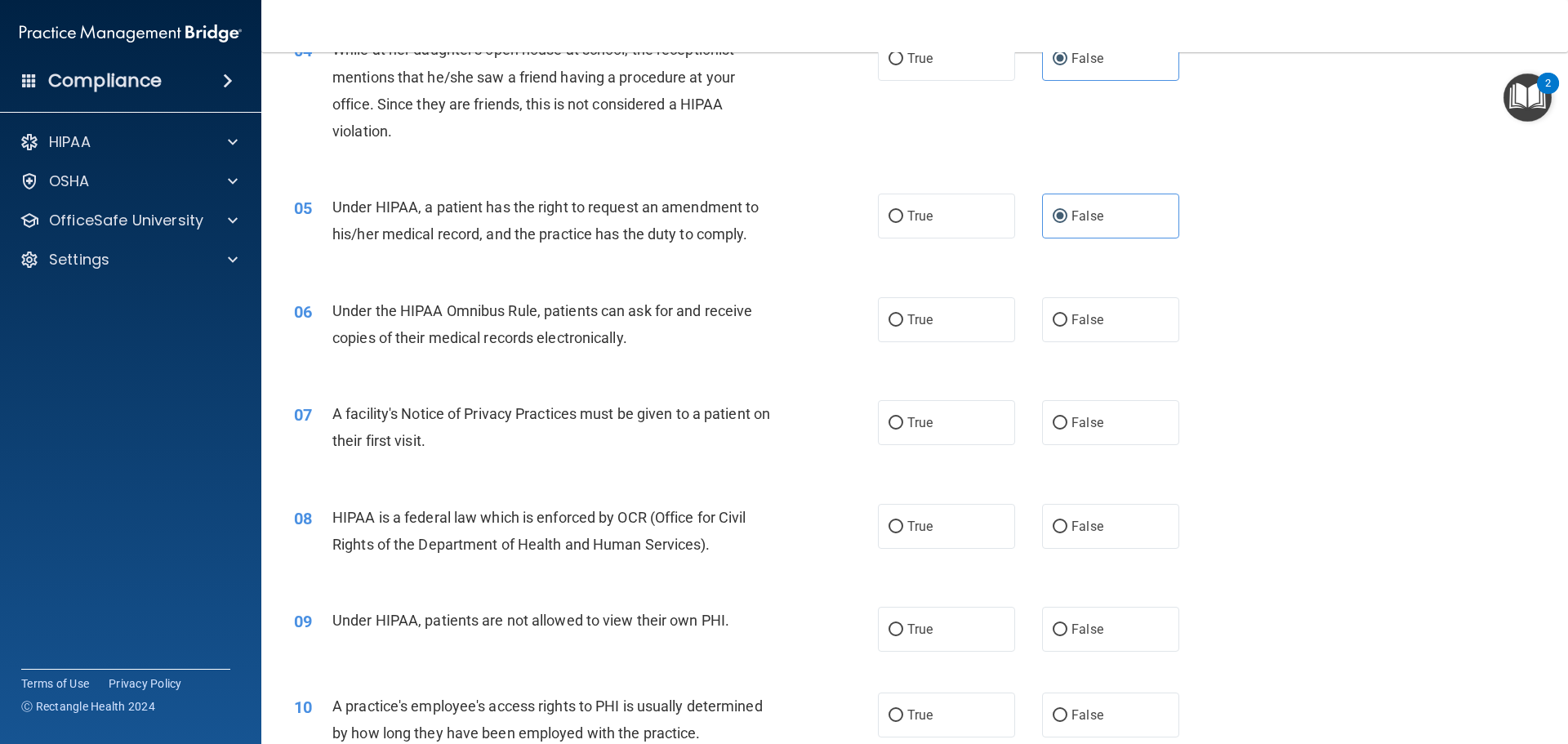
scroll to position [490, 0]
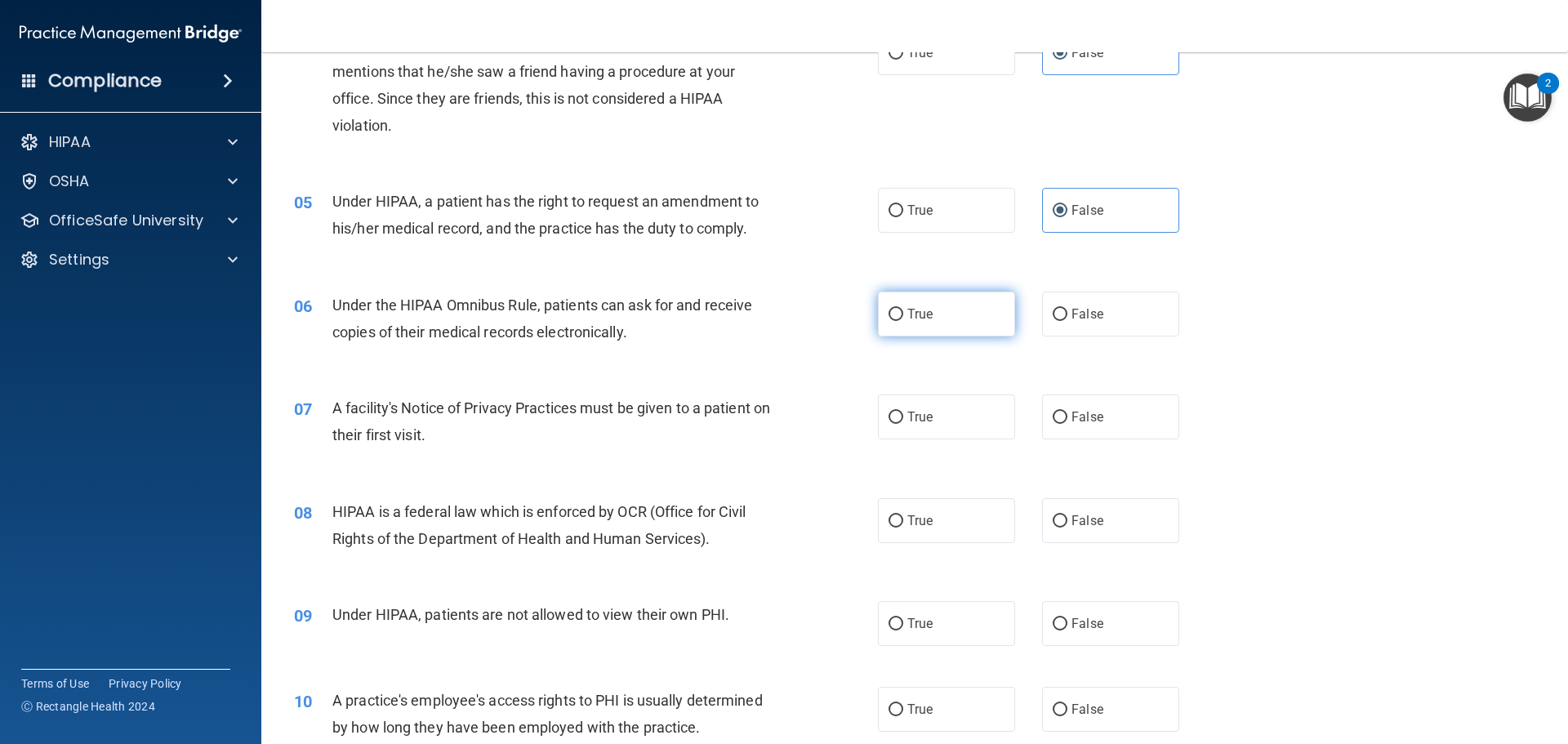
click at [881, 310] on label "True" at bounding box center [946, 313] width 137 height 45
click at [888, 310] on input "True" at bounding box center [895, 315] width 15 height 12
radio input "true"
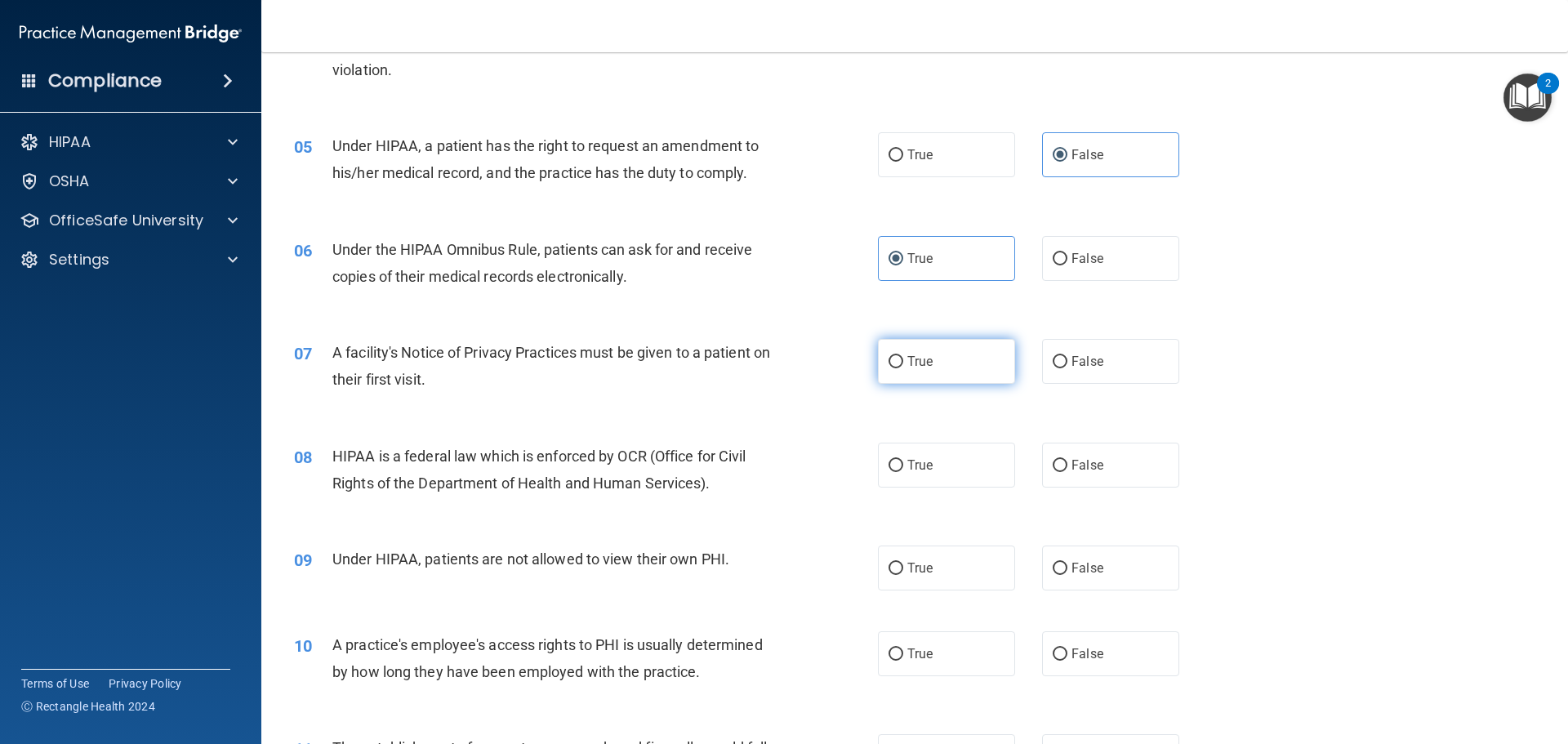
scroll to position [571, 0]
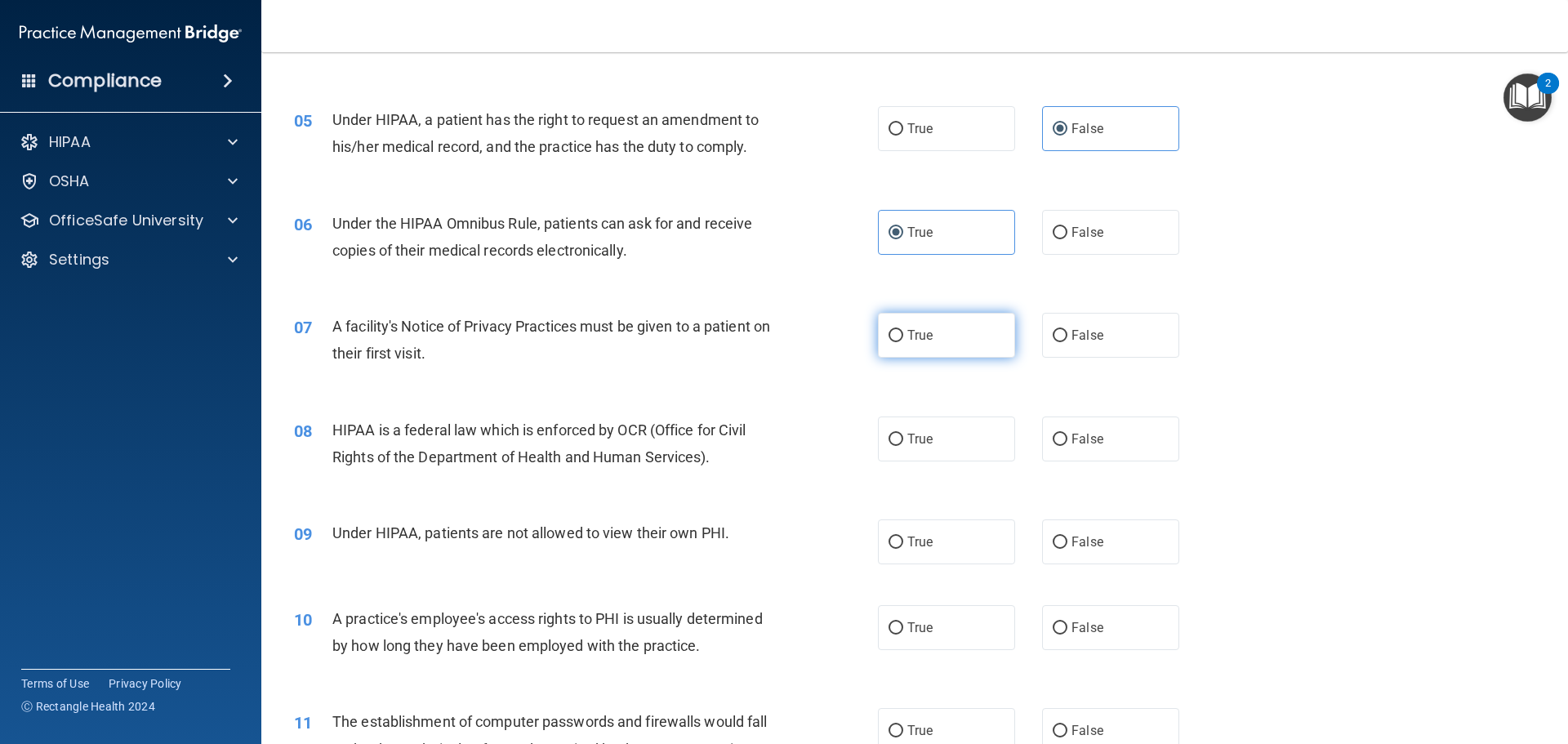
click at [909, 338] on span "True" at bounding box center [919, 335] width 26 height 16
click at [903, 338] on input "True" at bounding box center [895, 336] width 15 height 12
radio input "true"
click at [891, 433] on input "True" at bounding box center [895, 439] width 15 height 12
radio input "true"
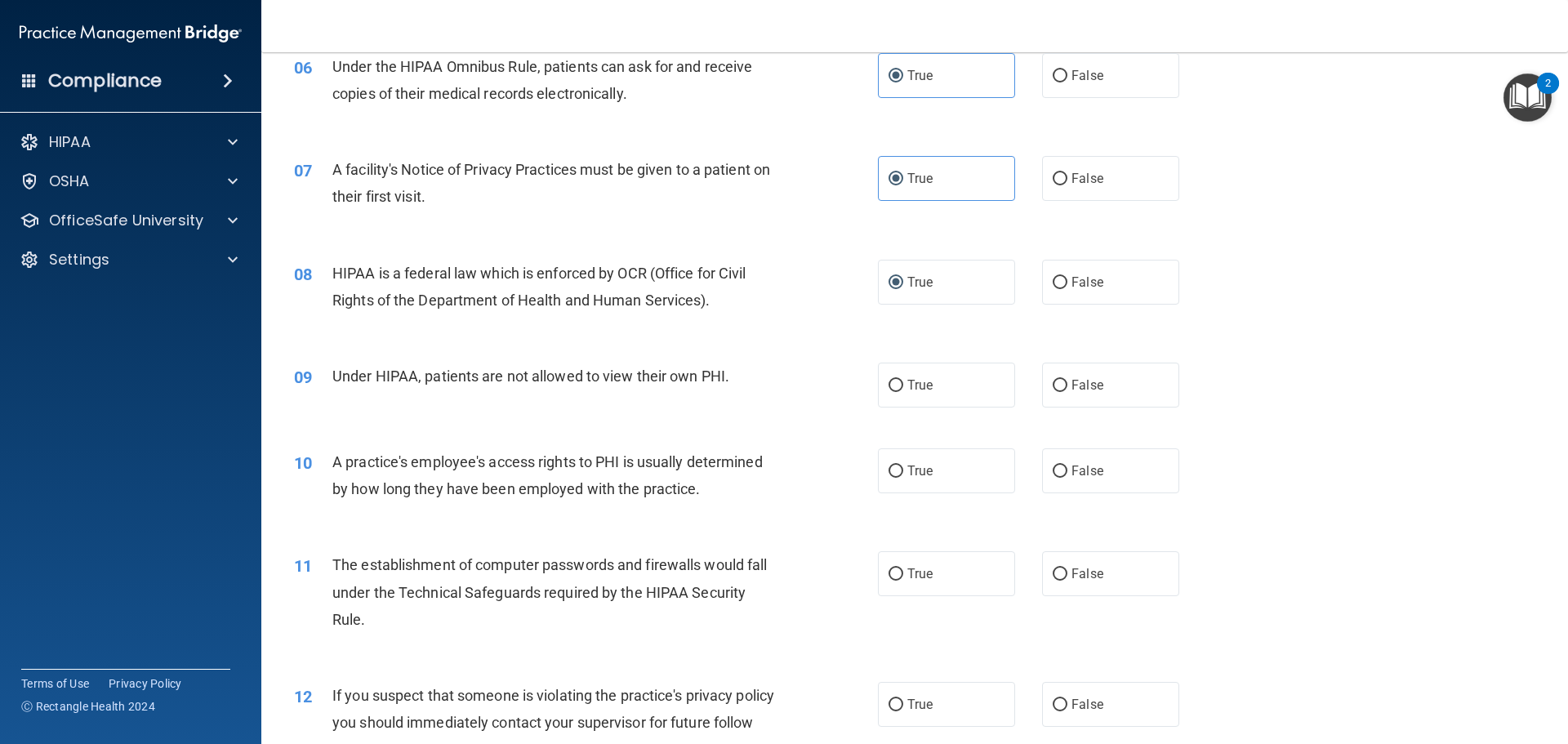
scroll to position [735, 0]
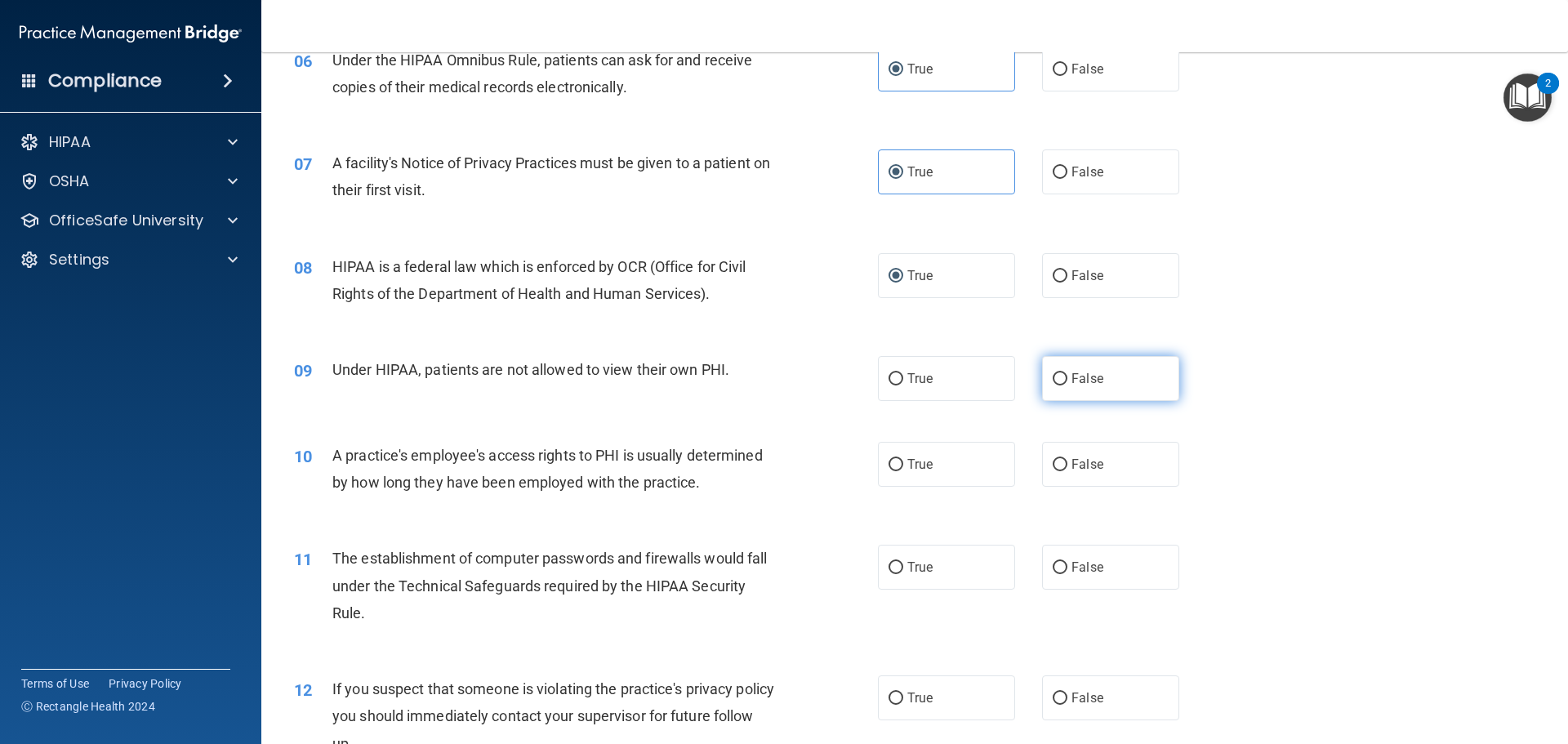
click at [1071, 376] on span "False" at bounding box center [1087, 379] width 32 height 16
click at [1066, 376] on input "False" at bounding box center [1059, 379] width 15 height 12
radio input "true"
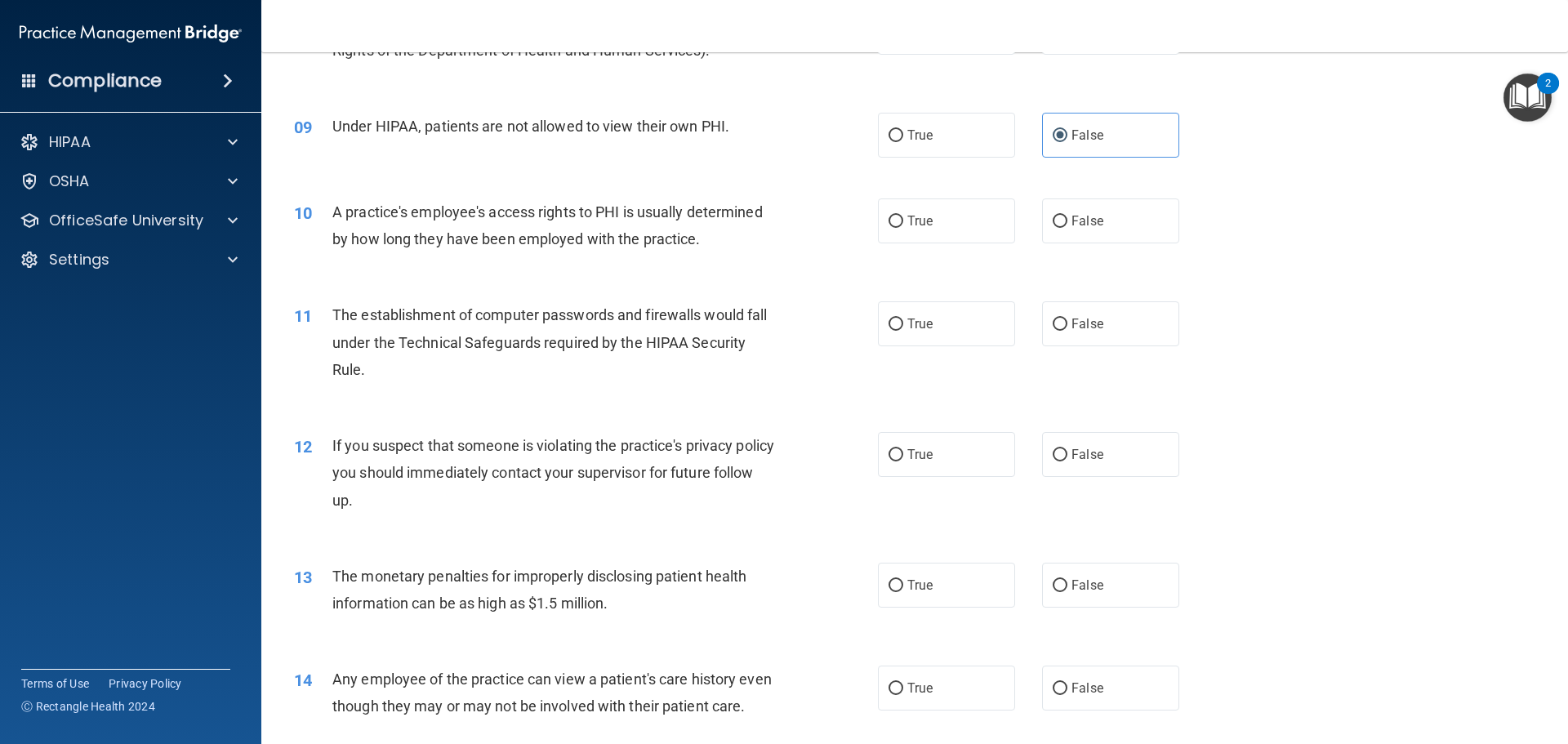
scroll to position [980, 0]
click at [1074, 218] on span "False" at bounding box center [1087, 219] width 32 height 16
click at [1067, 218] on input "False" at bounding box center [1059, 220] width 15 height 12
radio input "true"
drag, startPoint x: 924, startPoint y: 310, endPoint x: 884, endPoint y: 327, distance: 43.5
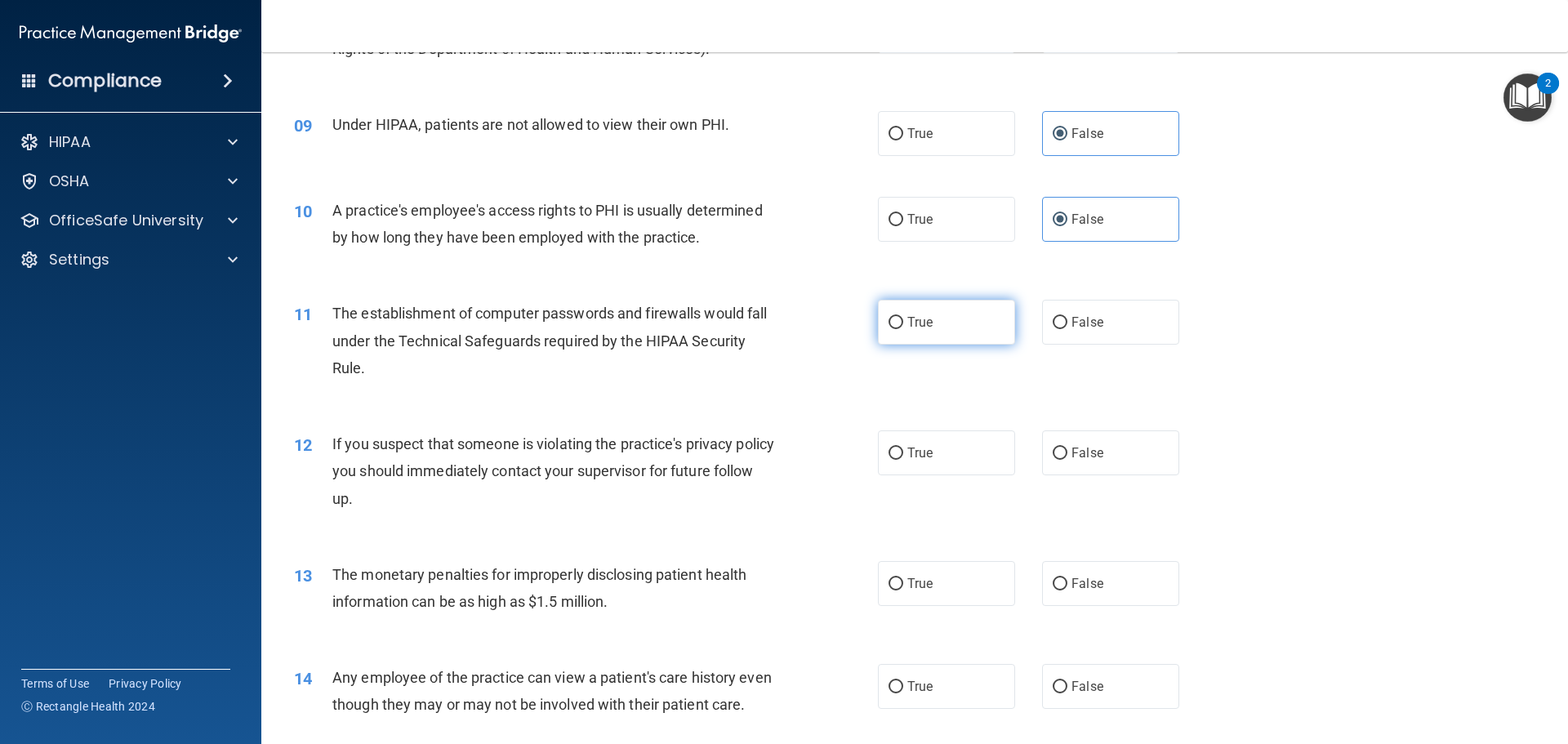
click at [921, 312] on label "True" at bounding box center [946, 321] width 137 height 45
click at [903, 317] on input "True" at bounding box center [895, 323] width 15 height 12
radio input "true"
click at [913, 458] on span "True" at bounding box center [919, 453] width 26 height 16
click at [903, 458] on input "True" at bounding box center [895, 453] width 15 height 12
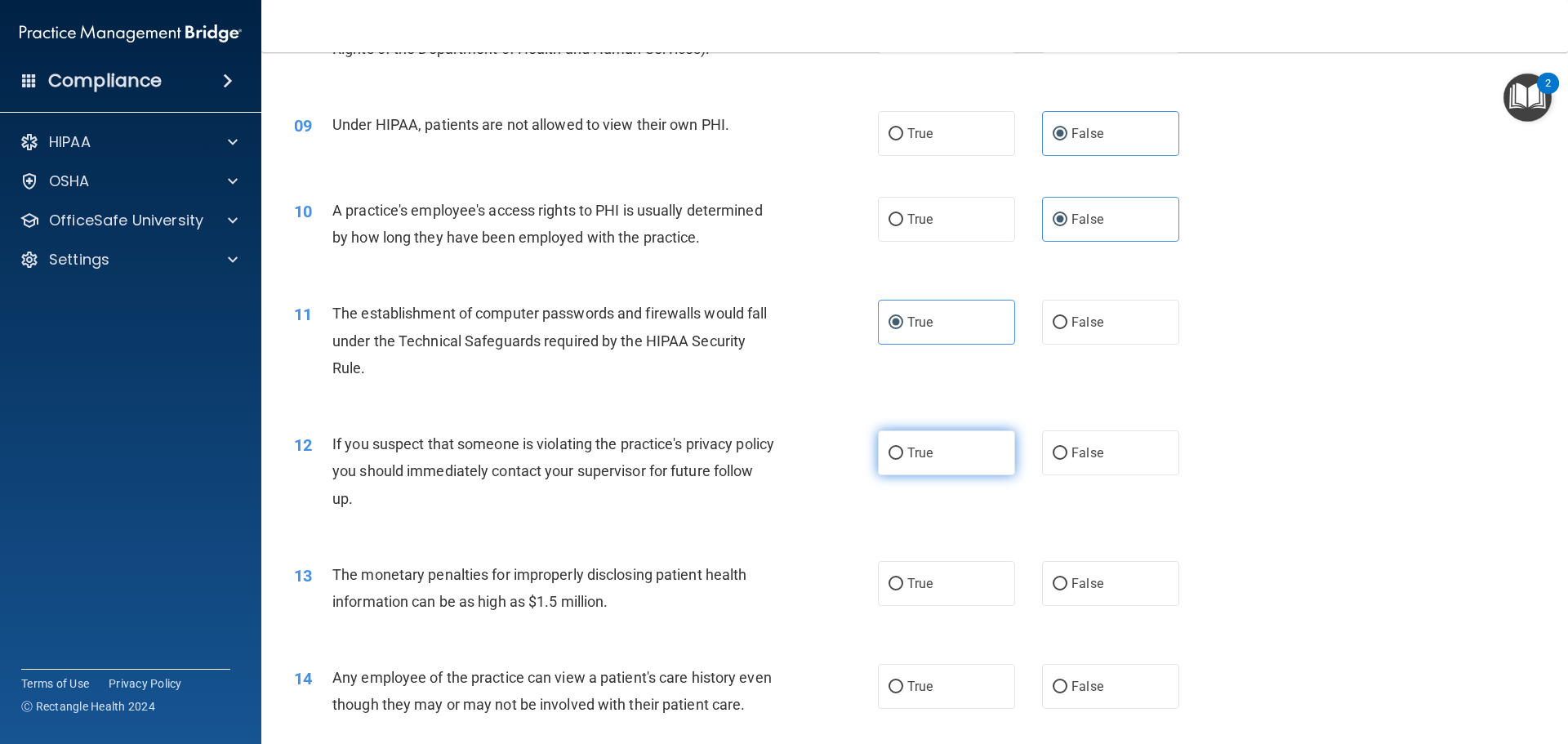
radio input "true"
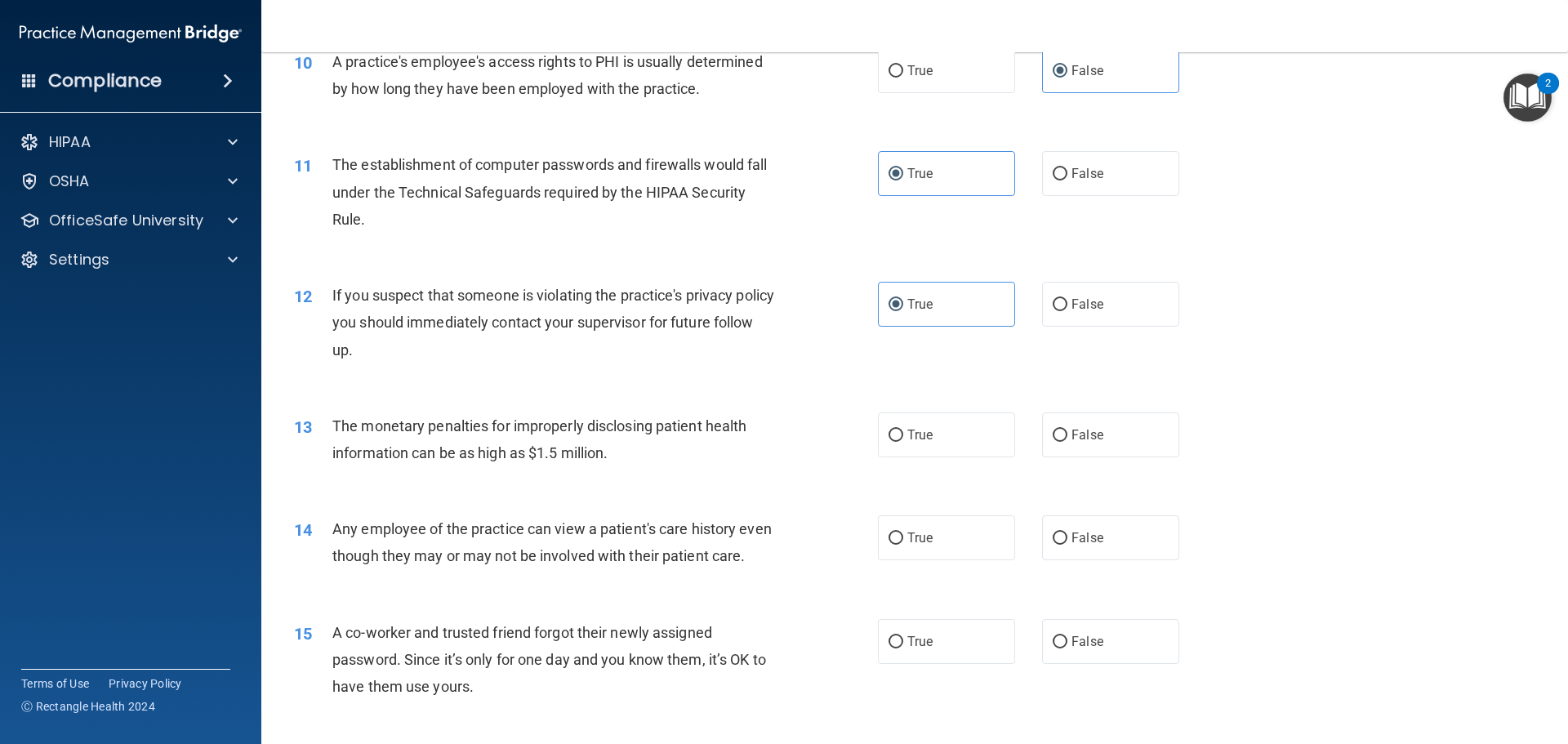
scroll to position [1143, 0]
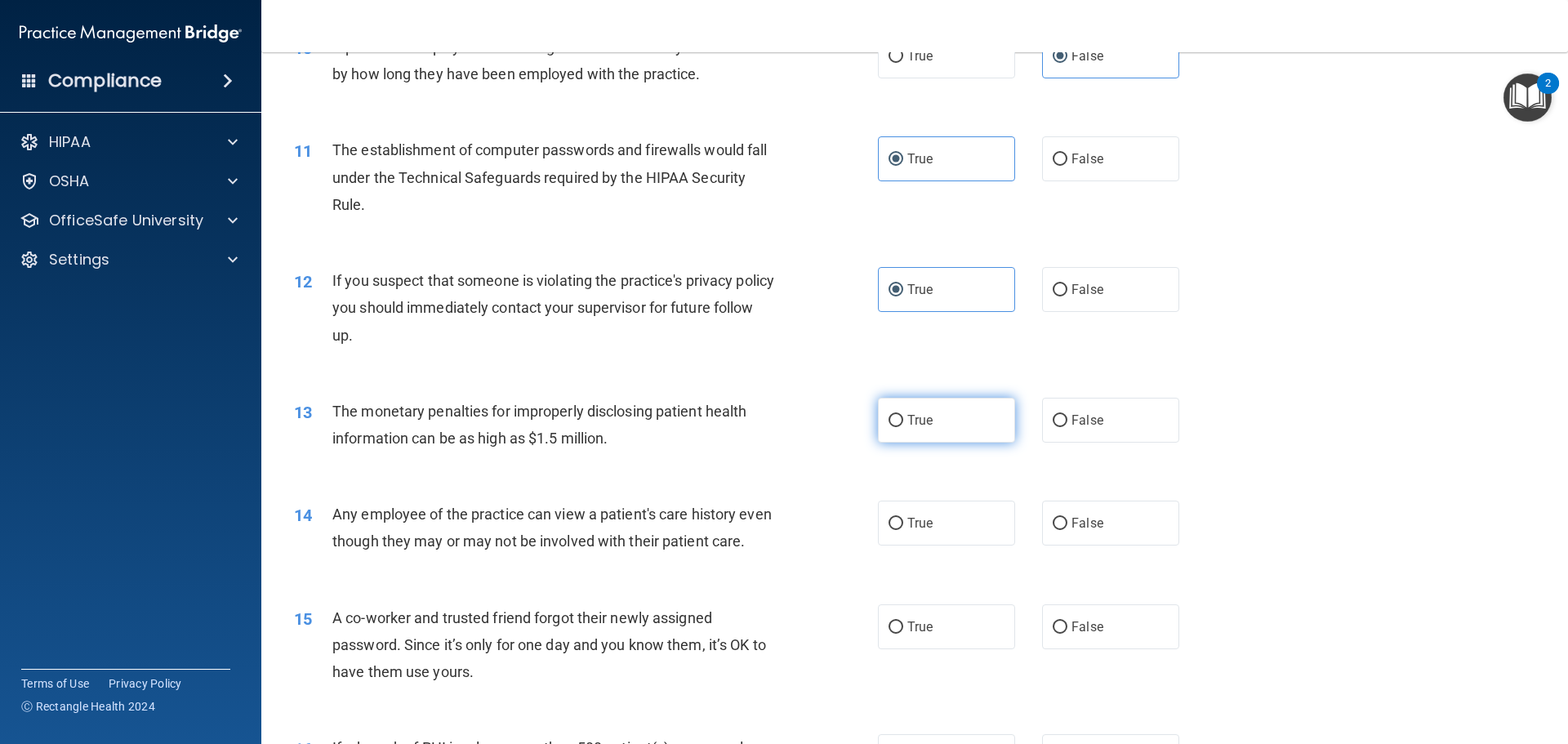
click at [925, 416] on span "True" at bounding box center [919, 420] width 26 height 16
click at [903, 416] on input "True" at bounding box center [895, 421] width 15 height 12
radio input "true"
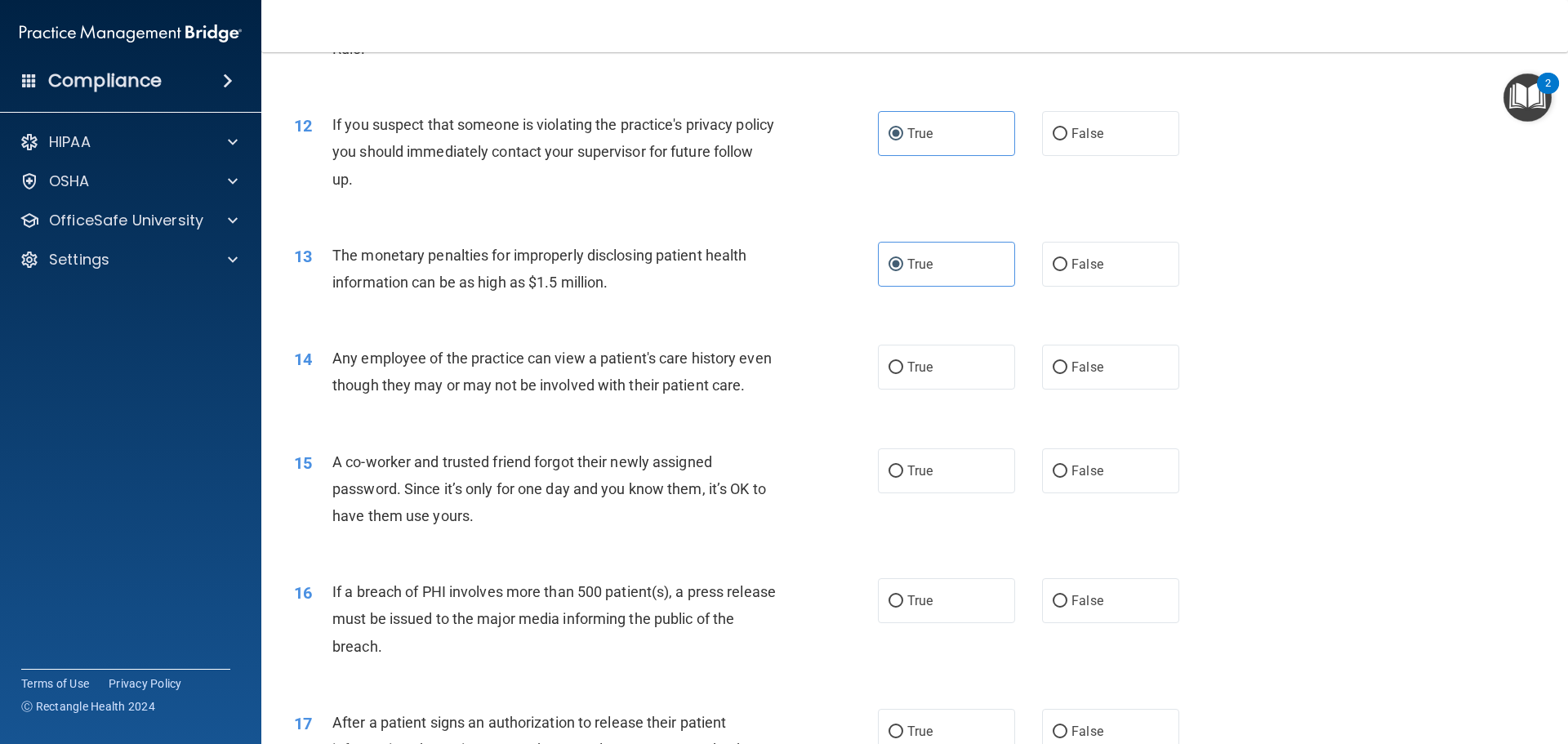
scroll to position [1307, 0]
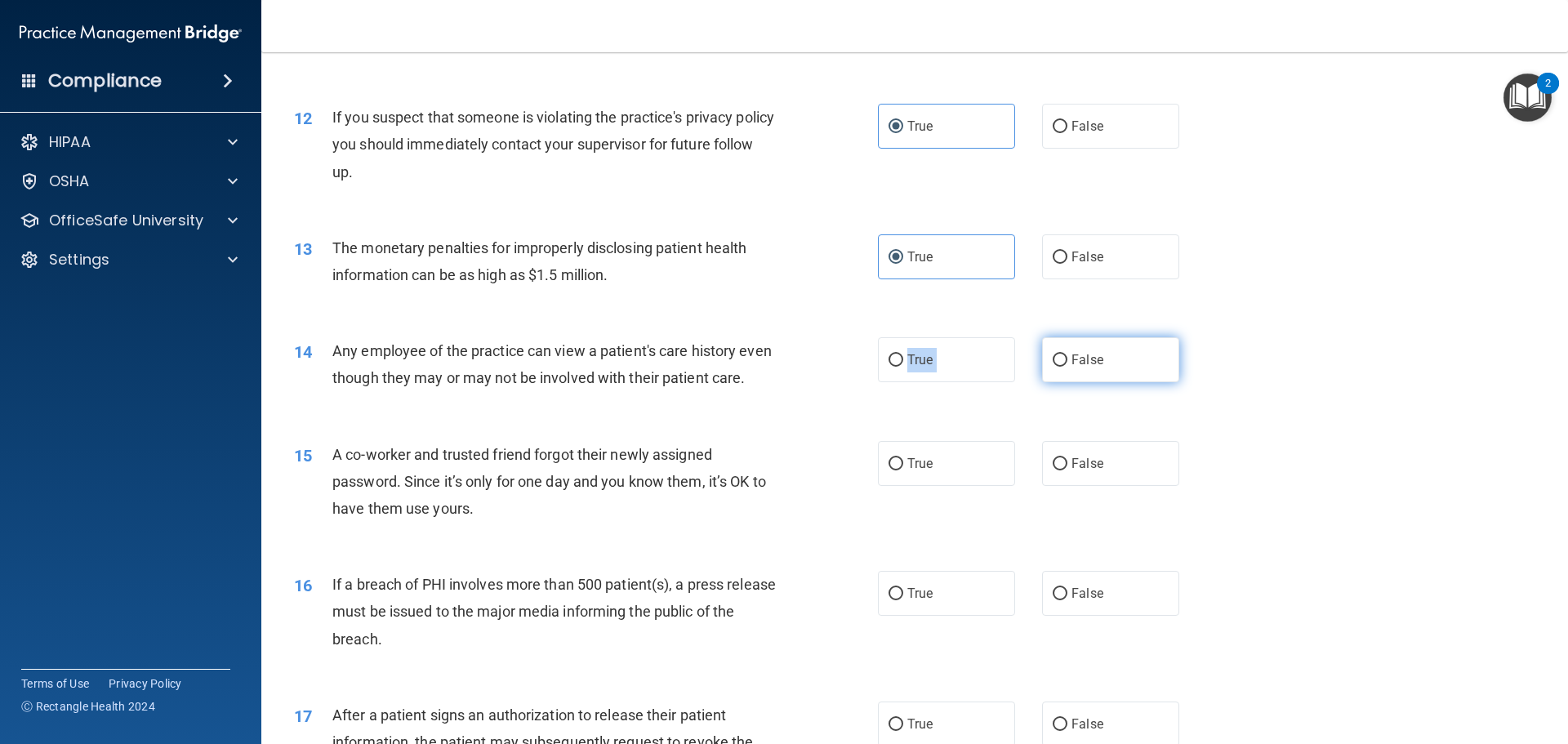
drag, startPoint x: 898, startPoint y: 371, endPoint x: 1066, endPoint y: 361, distance: 168.3
click at [1066, 361] on div "True False" at bounding box center [1042, 359] width 329 height 45
click at [1071, 361] on span "False" at bounding box center [1087, 360] width 32 height 16
click at [1066, 361] on input "False" at bounding box center [1059, 361] width 15 height 12
radio input "true"
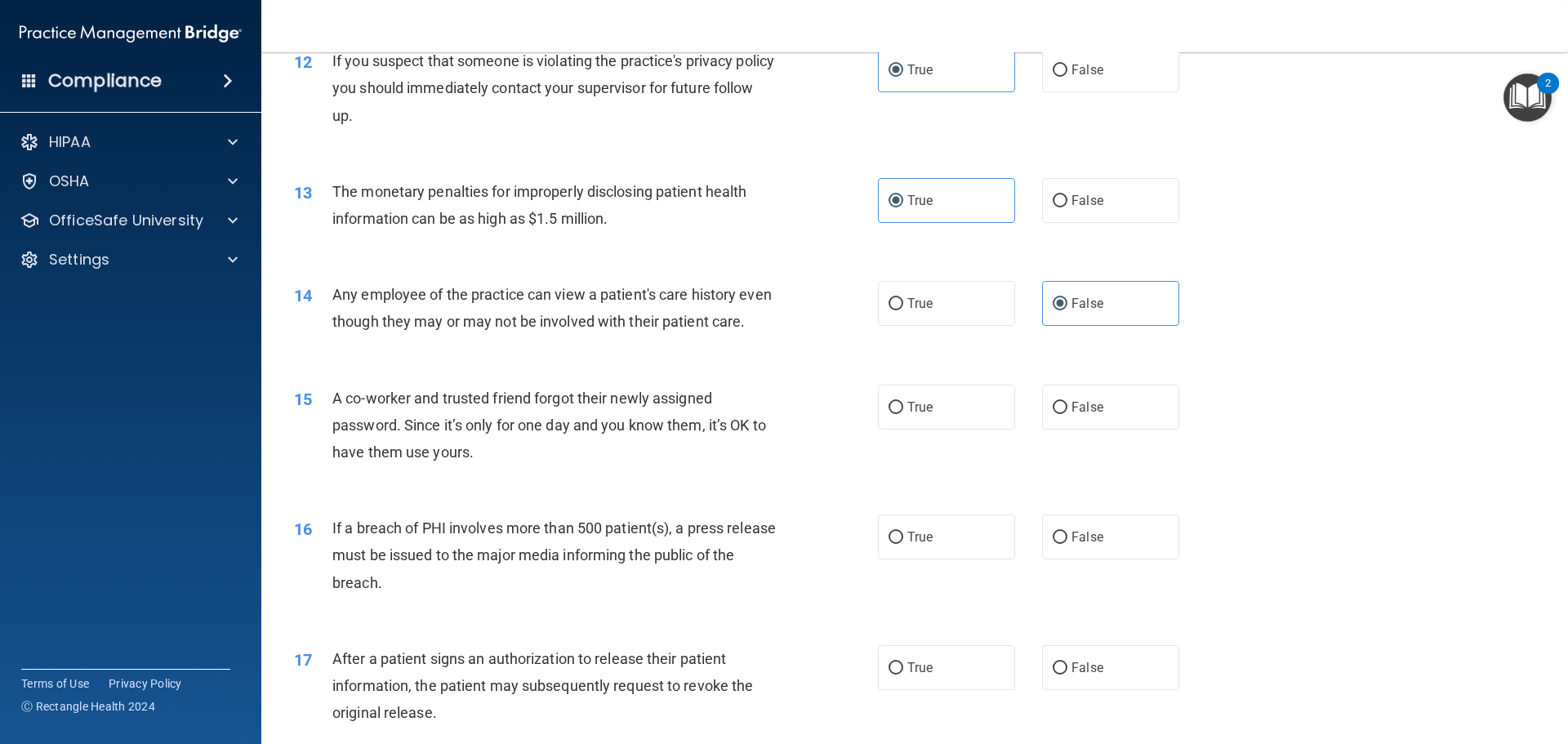
scroll to position [1389, 0]
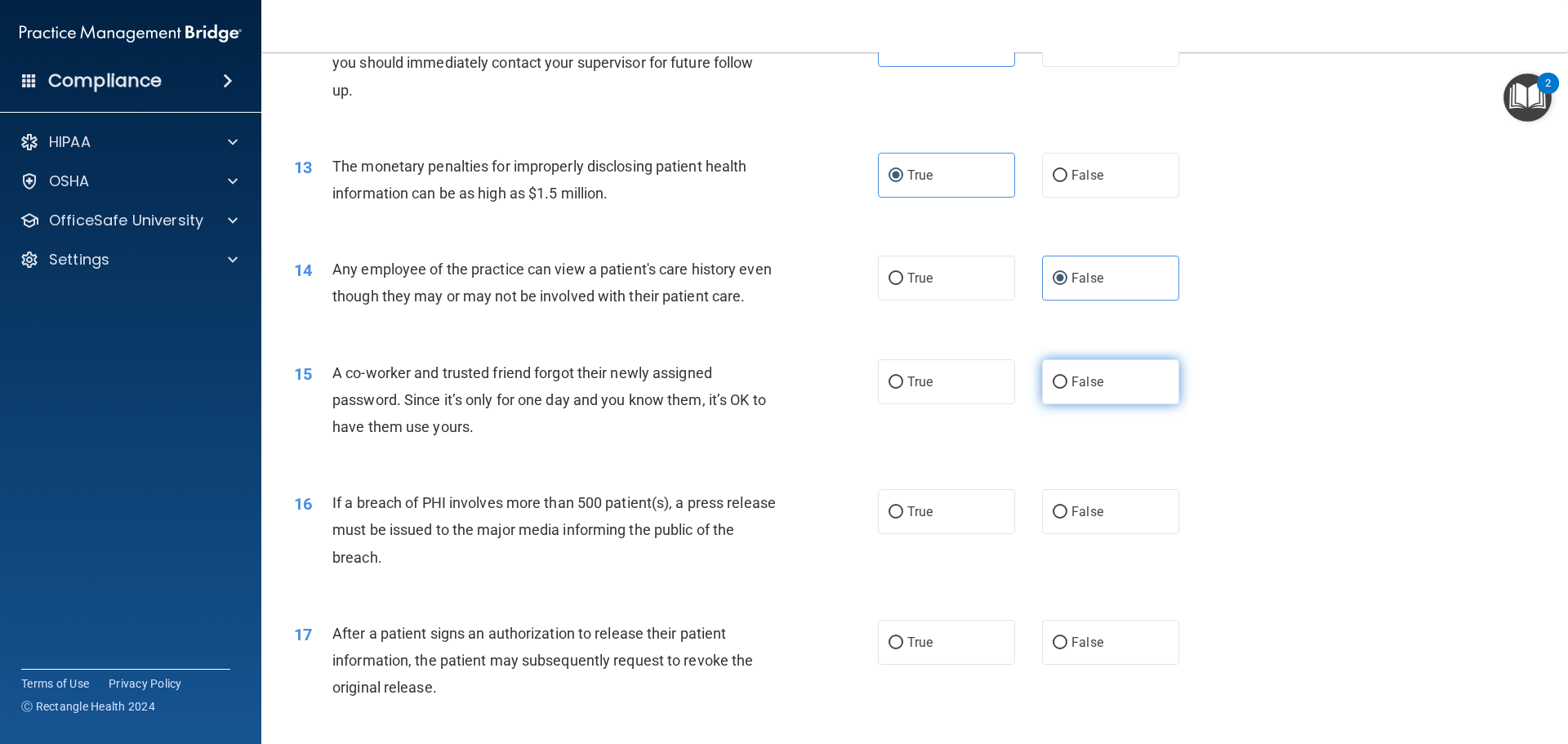
click at [1077, 389] on span "False" at bounding box center [1087, 382] width 32 height 16
click at [1067, 388] on input "False" at bounding box center [1059, 383] width 15 height 12
radio input "true"
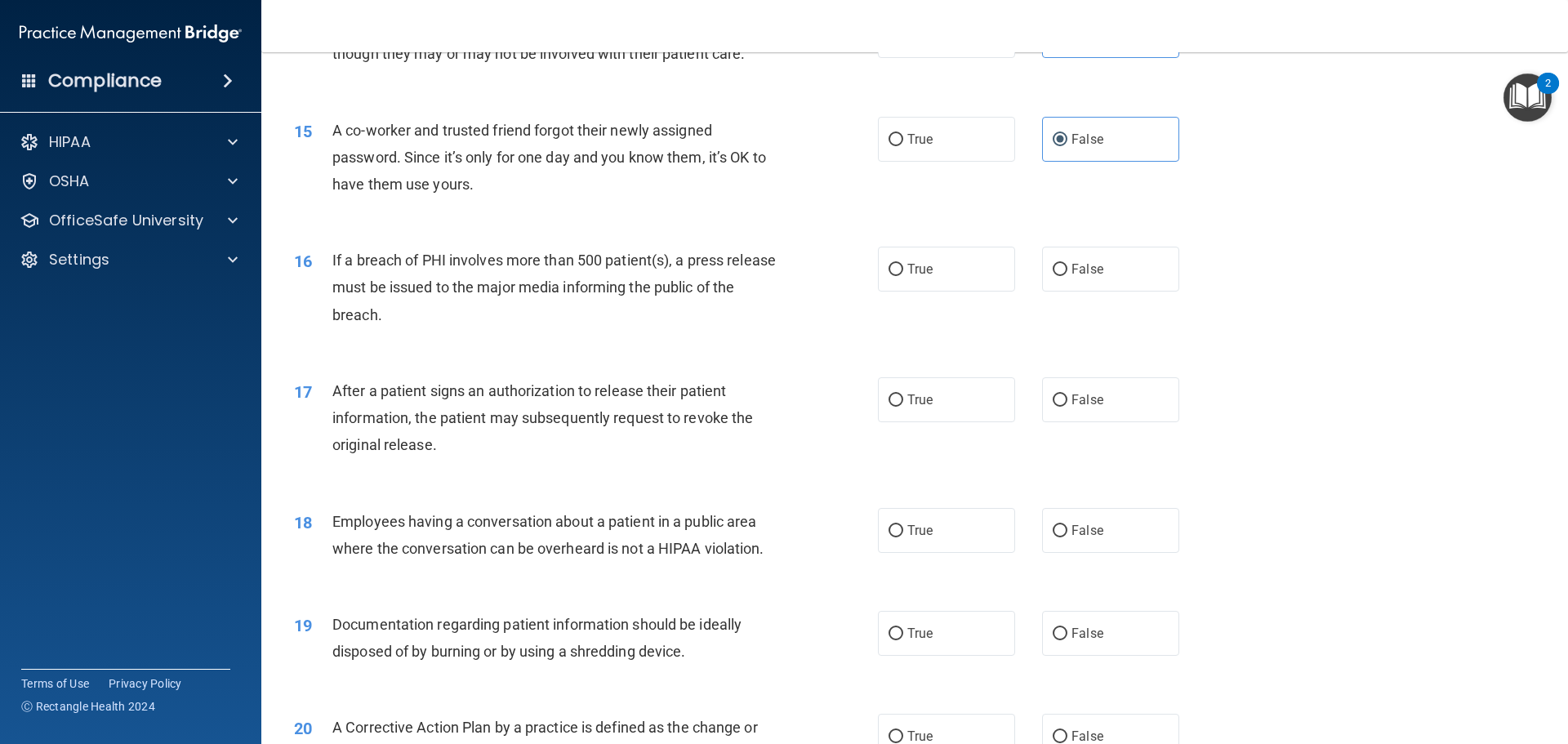
scroll to position [1633, 0]
click at [914, 275] on span "True" at bounding box center [919, 267] width 26 height 16
click at [903, 274] on input "True" at bounding box center [895, 268] width 15 height 12
radio input "true"
click at [922, 391] on div "17 After a patient signs an authorization to release their patient information,…" at bounding box center [915, 420] width 1266 height 130
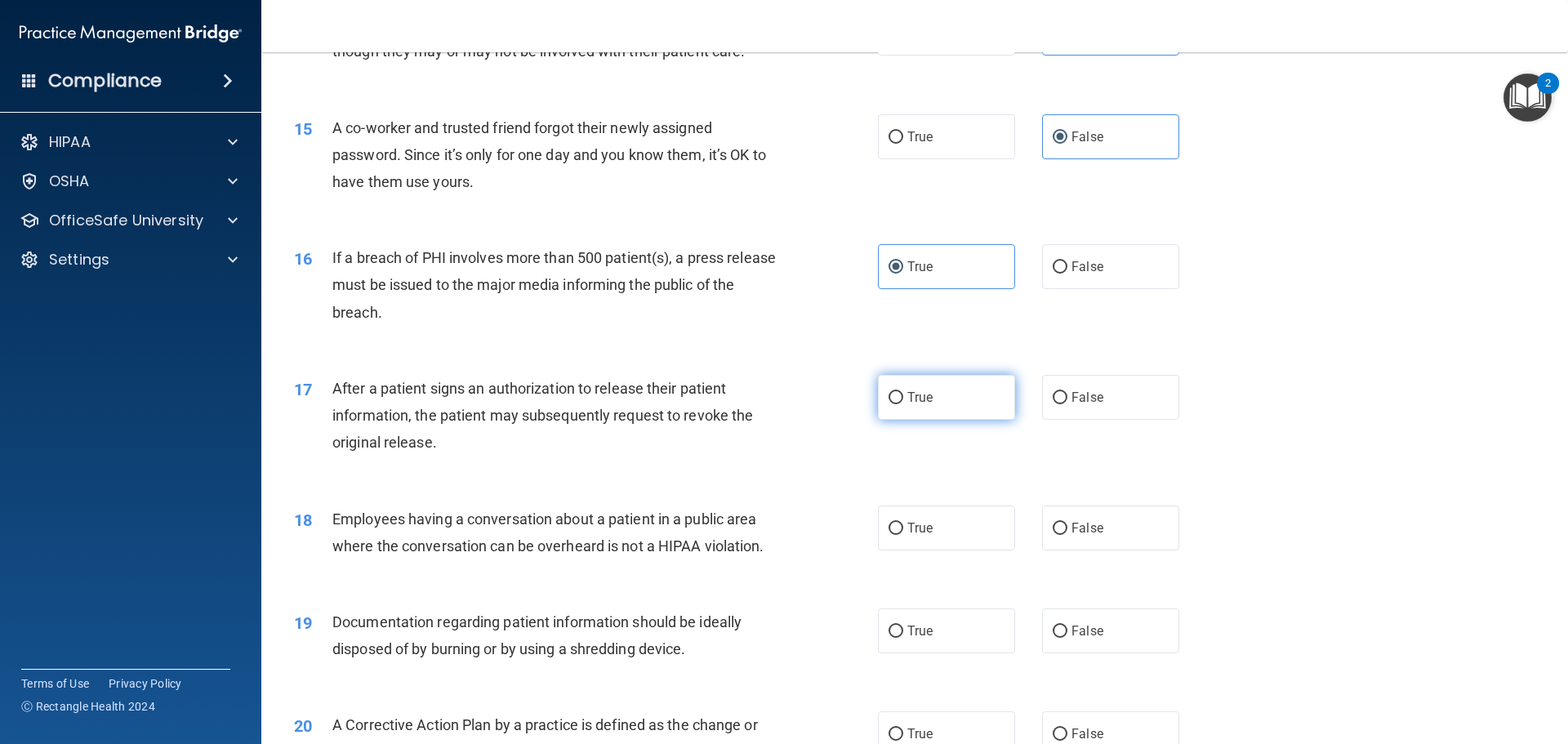
click at [929, 419] on label "True" at bounding box center [946, 397] width 137 height 45
click at [903, 404] on input "True" at bounding box center [895, 398] width 15 height 12
radio input "true"
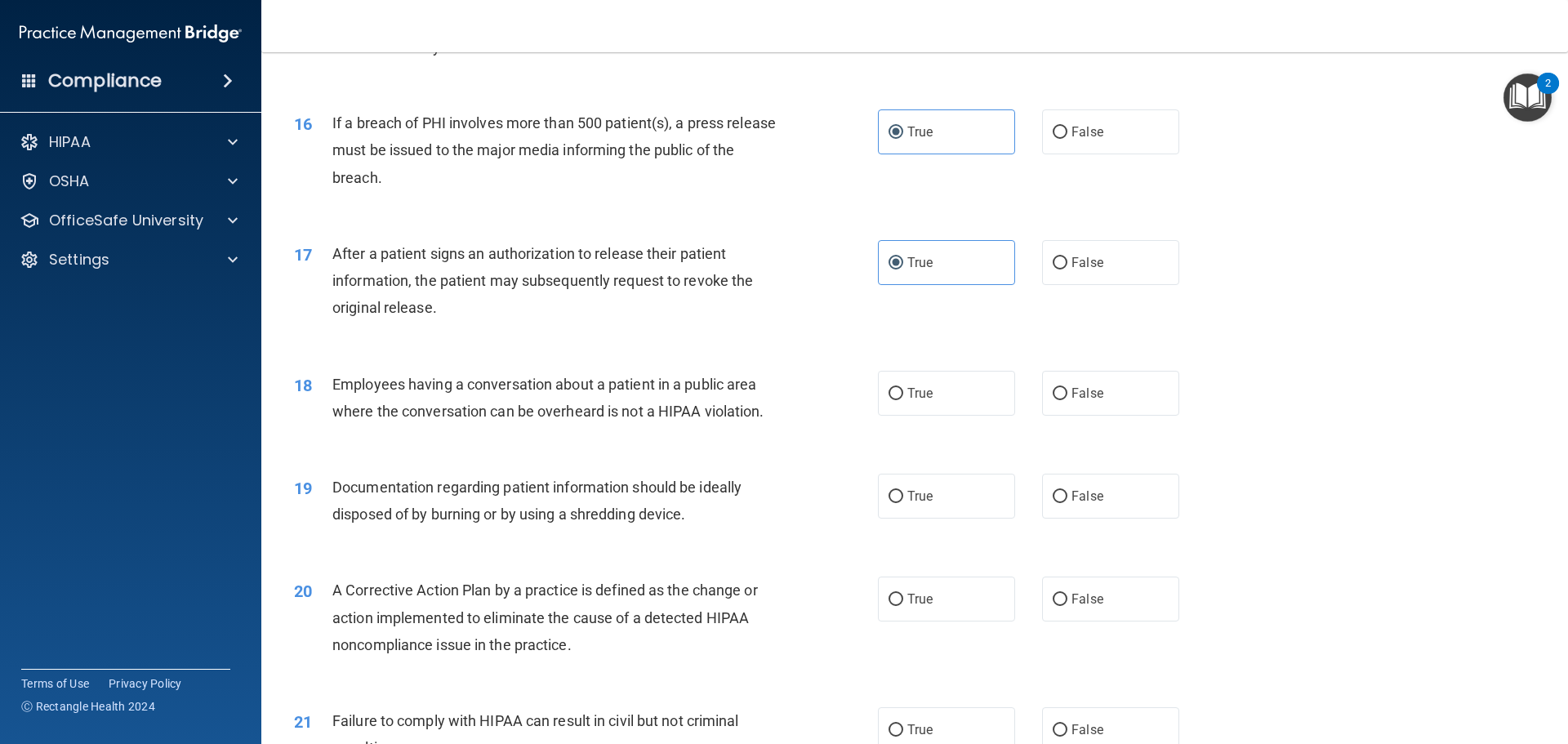
scroll to position [1796, 0]
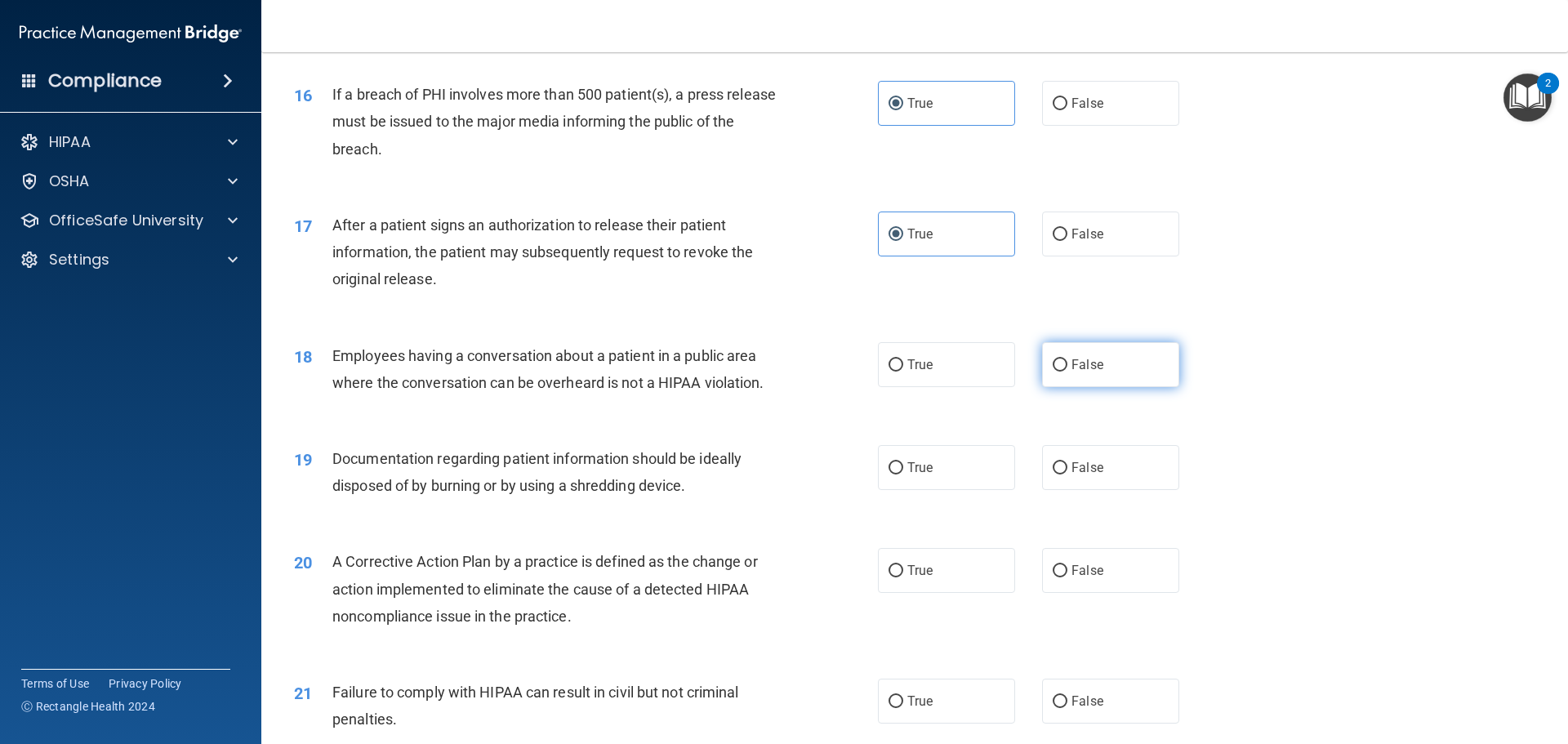
click at [1052, 372] on input "False" at bounding box center [1059, 365] width 15 height 12
radio input "true"
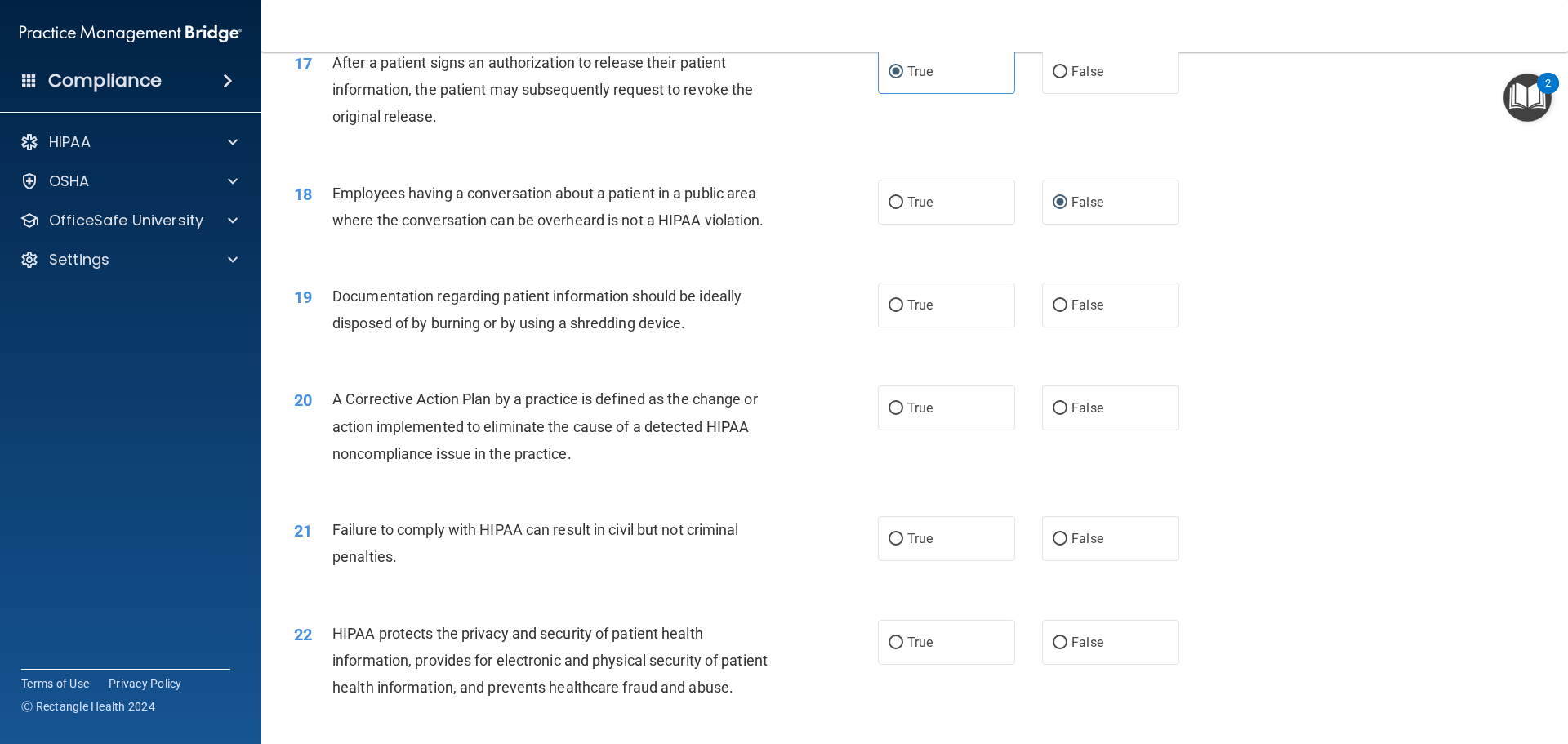
scroll to position [1960, 0]
click at [924, 327] on label "True" at bounding box center [946, 304] width 137 height 45
click at [903, 311] on input "True" at bounding box center [895, 305] width 15 height 12
radio input "true"
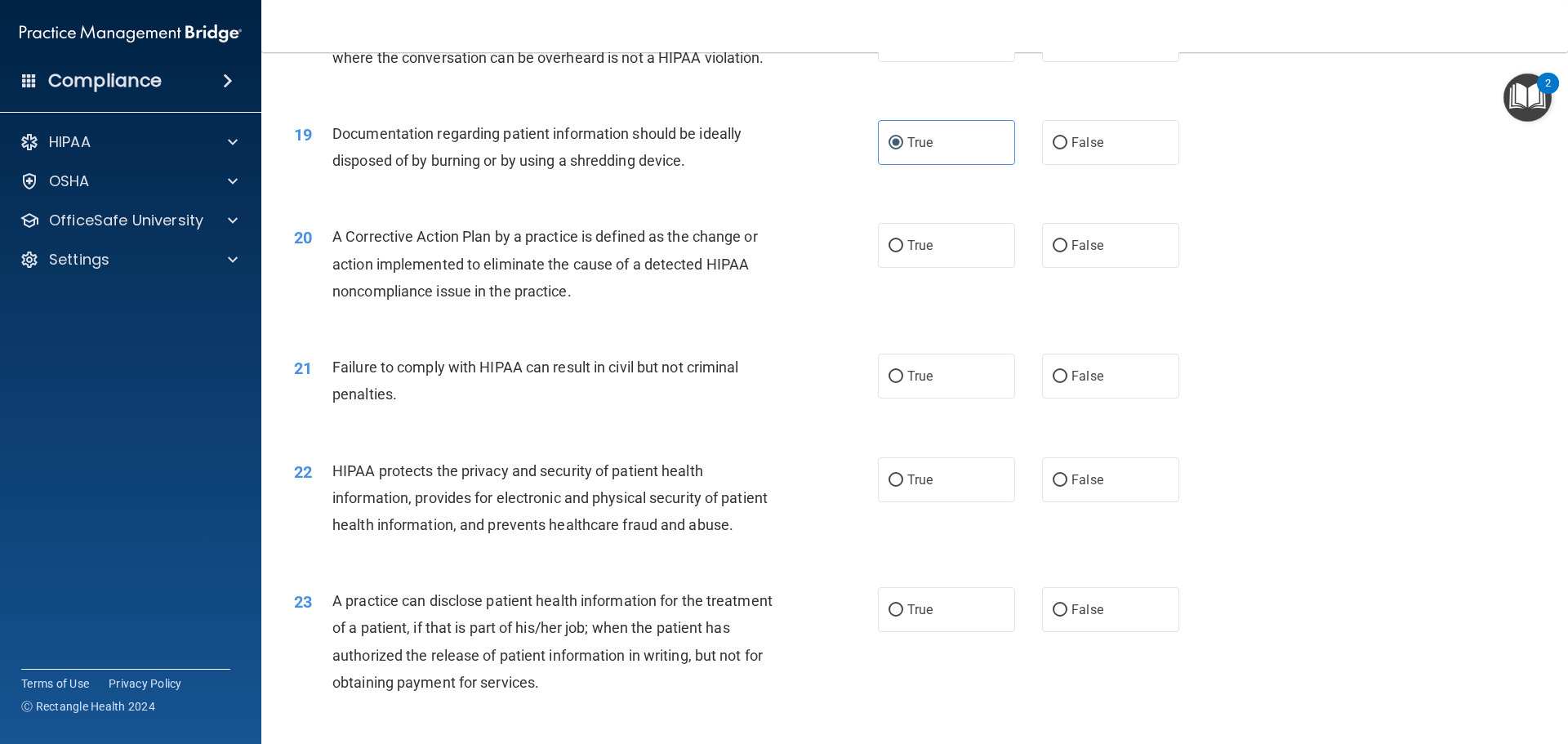
scroll to position [2123, 0]
click at [912, 252] on span "True" at bounding box center [919, 244] width 26 height 16
click at [903, 251] on input "True" at bounding box center [895, 245] width 15 height 12
radio input "true"
click at [1085, 382] on span "False" at bounding box center [1087, 374] width 32 height 16
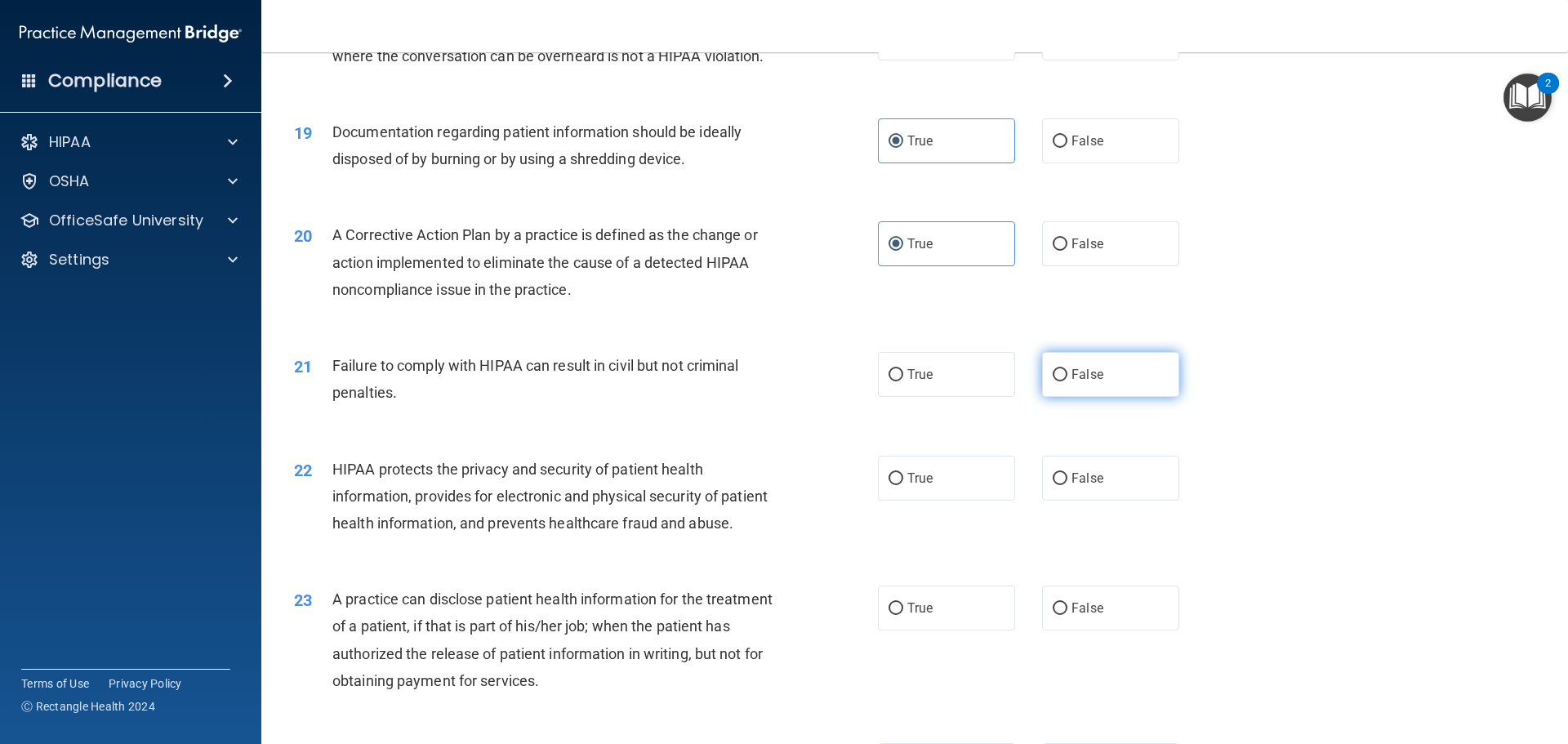
click at [1067, 381] on input "False" at bounding box center [1059, 375] width 15 height 12
radio input "true"
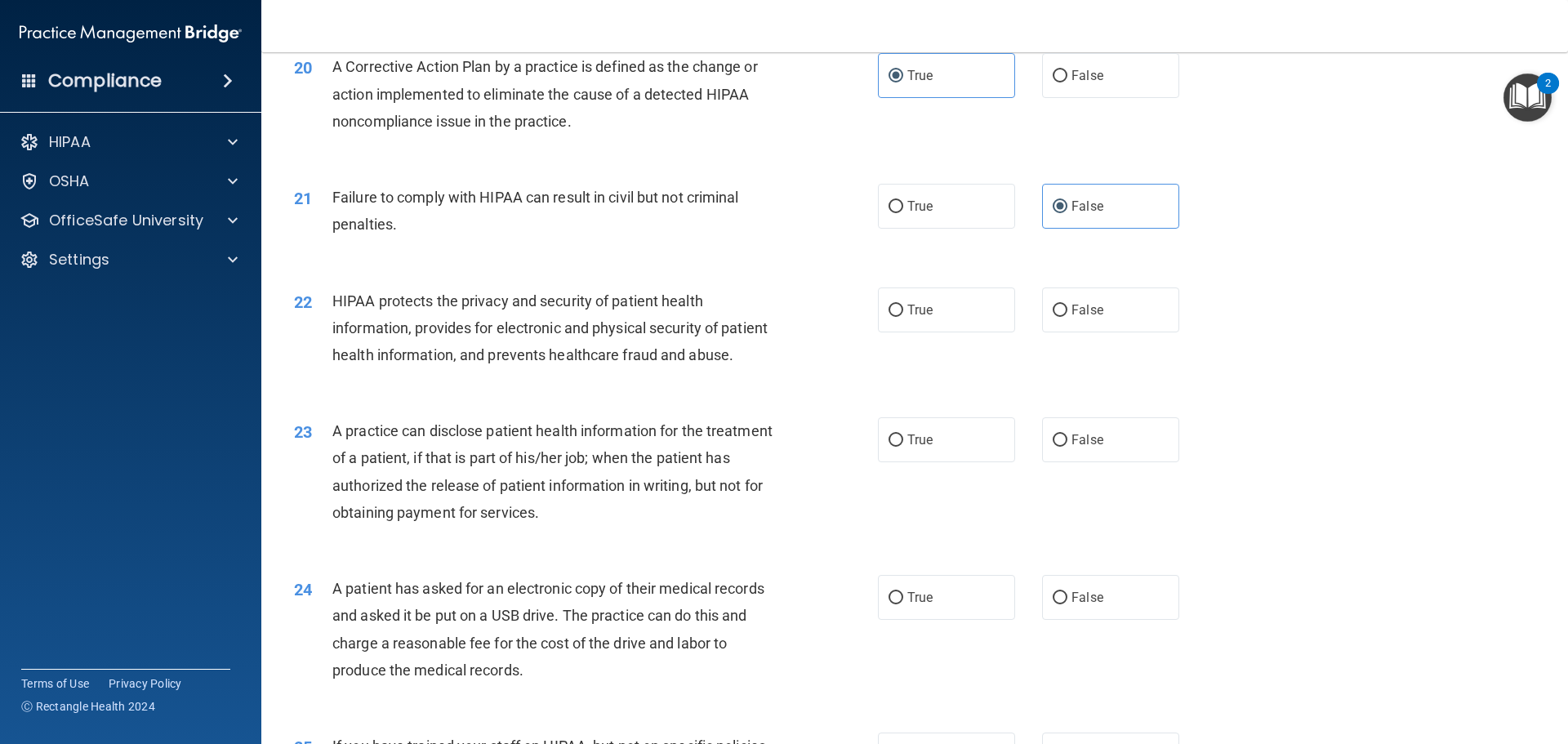
scroll to position [2368, 0]
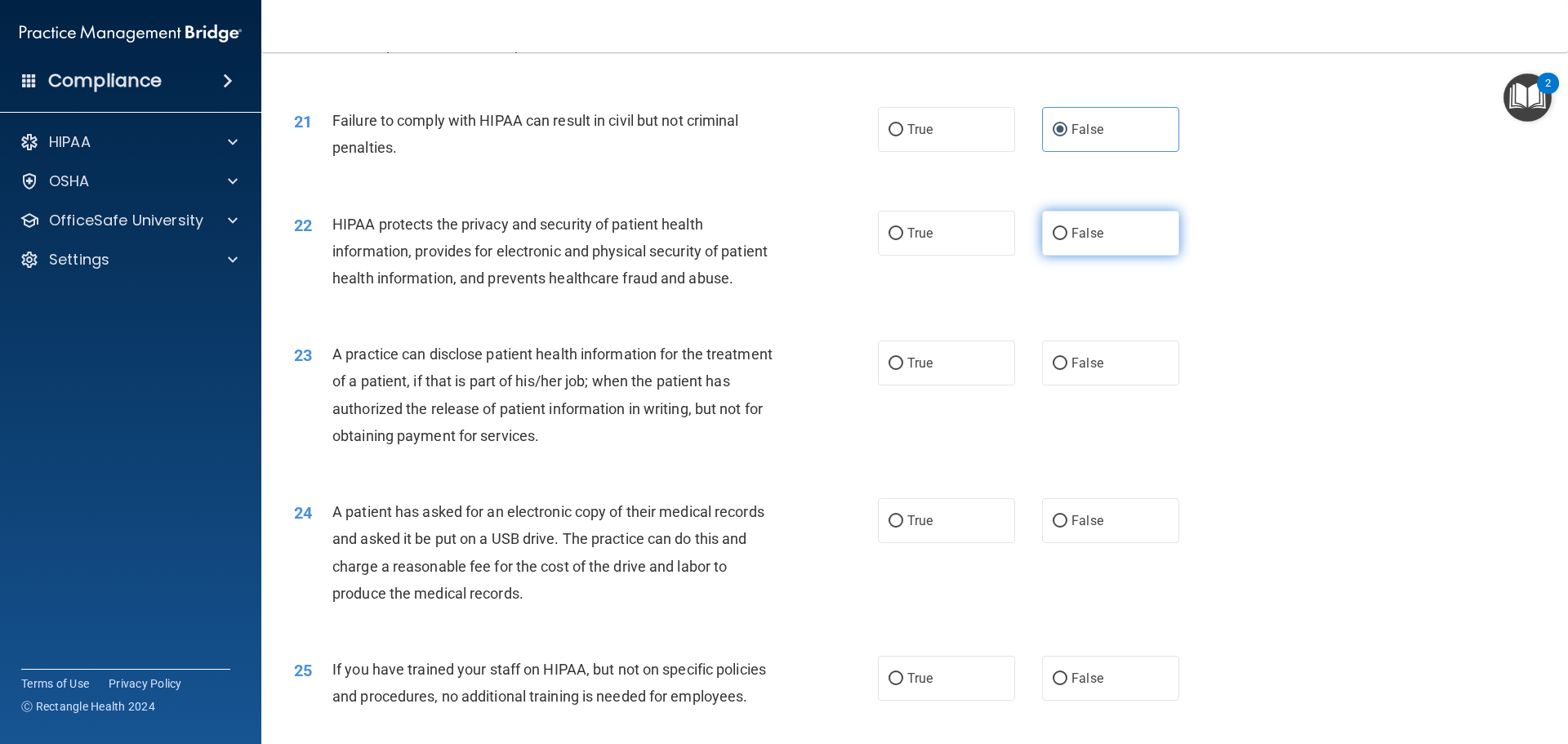
click at [1078, 241] on span "False" at bounding box center [1087, 233] width 32 height 16
click at [1067, 240] on input "False" at bounding box center [1059, 234] width 15 height 12
radio input "true"
click at [1085, 386] on label "False" at bounding box center [1110, 363] width 137 height 45
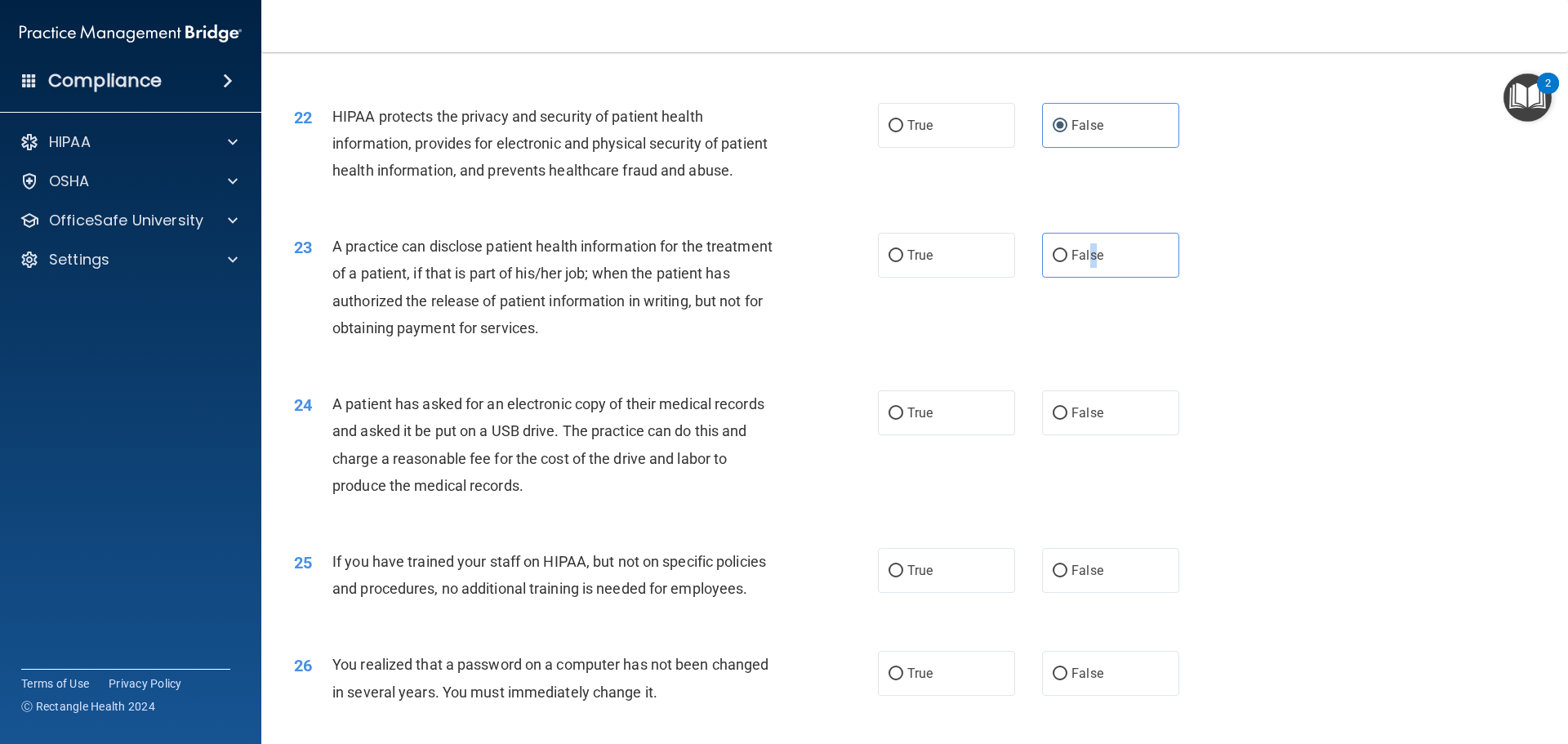
scroll to position [2613, 0]
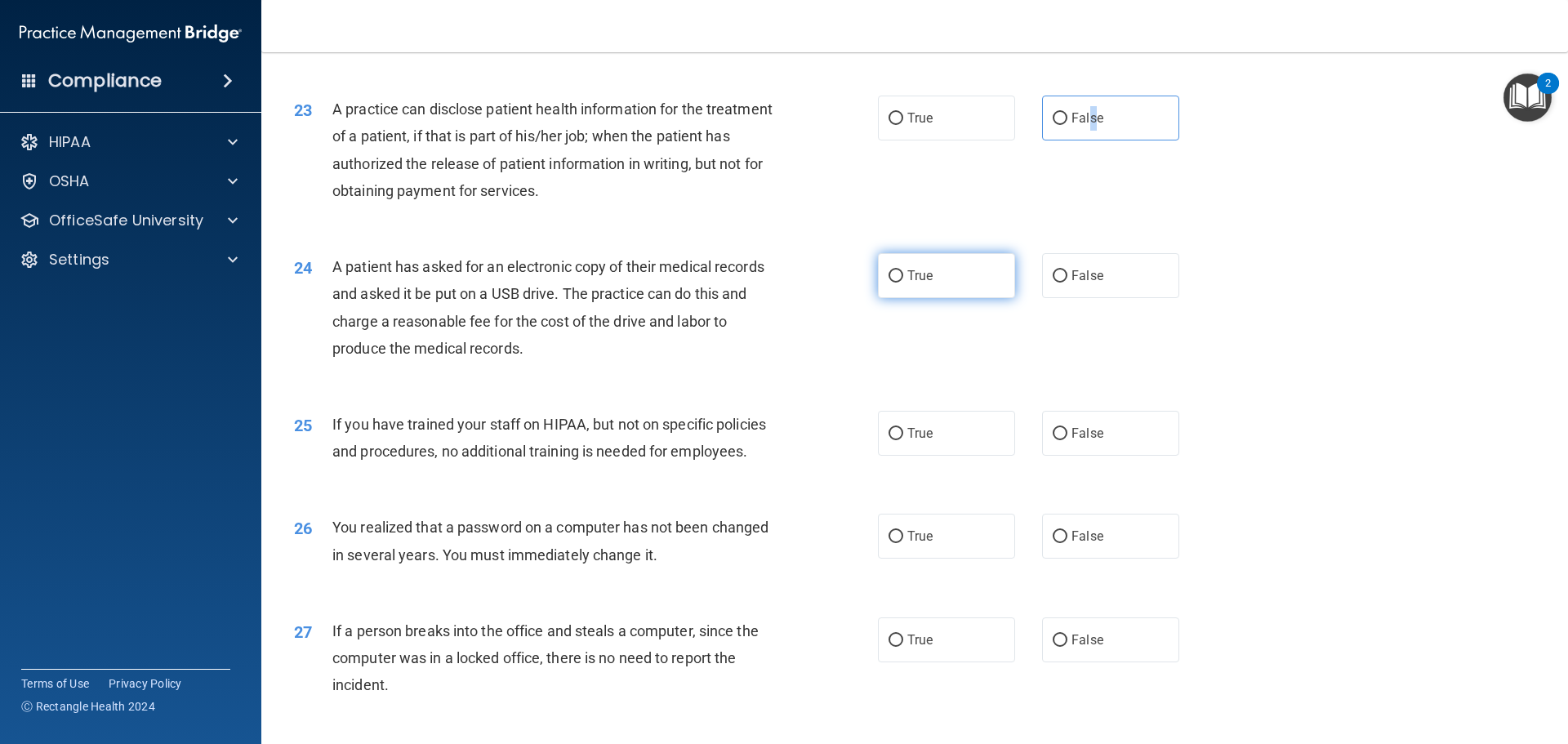
click at [888, 283] on input "True" at bounding box center [895, 276] width 15 height 12
radio input "true"
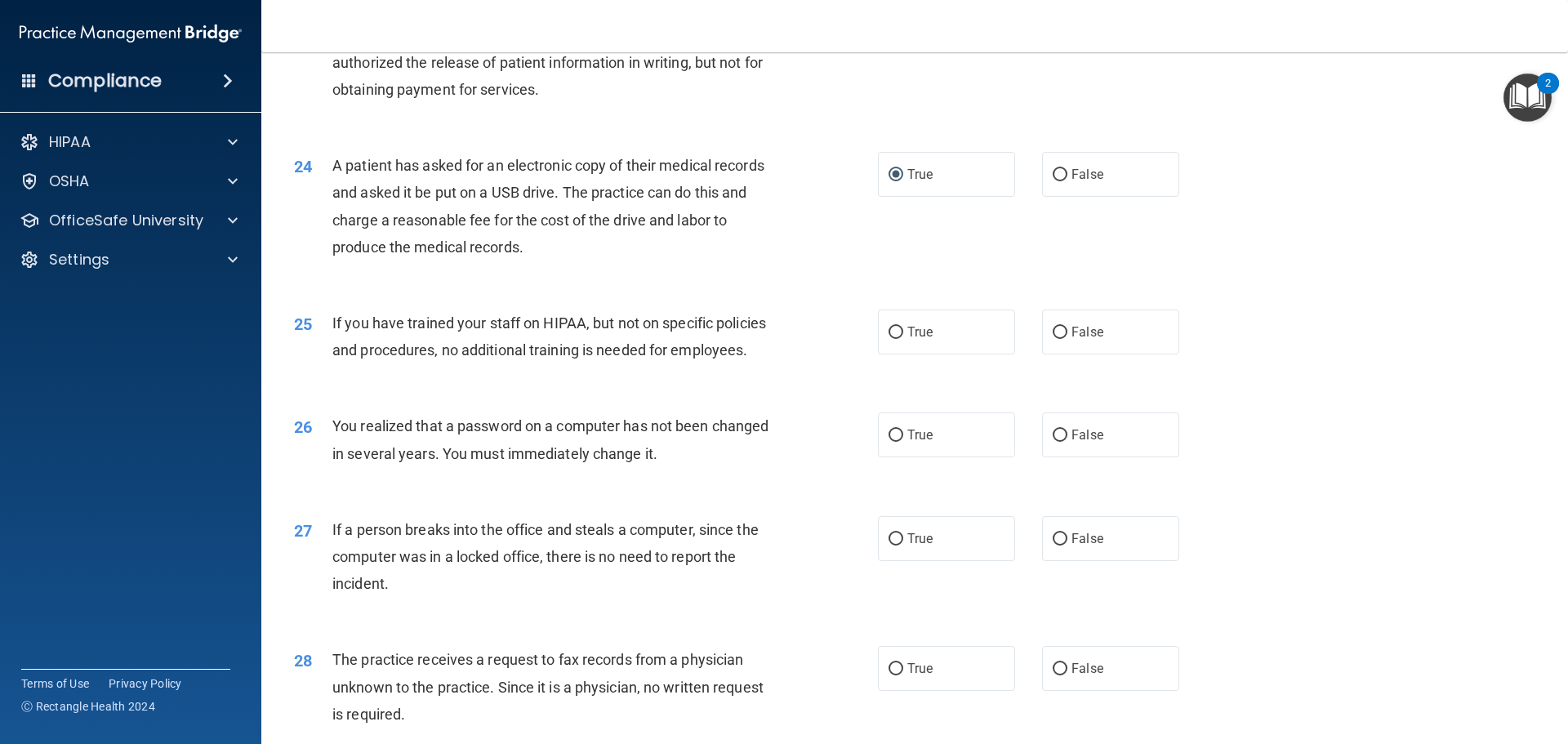
scroll to position [2776, 0]
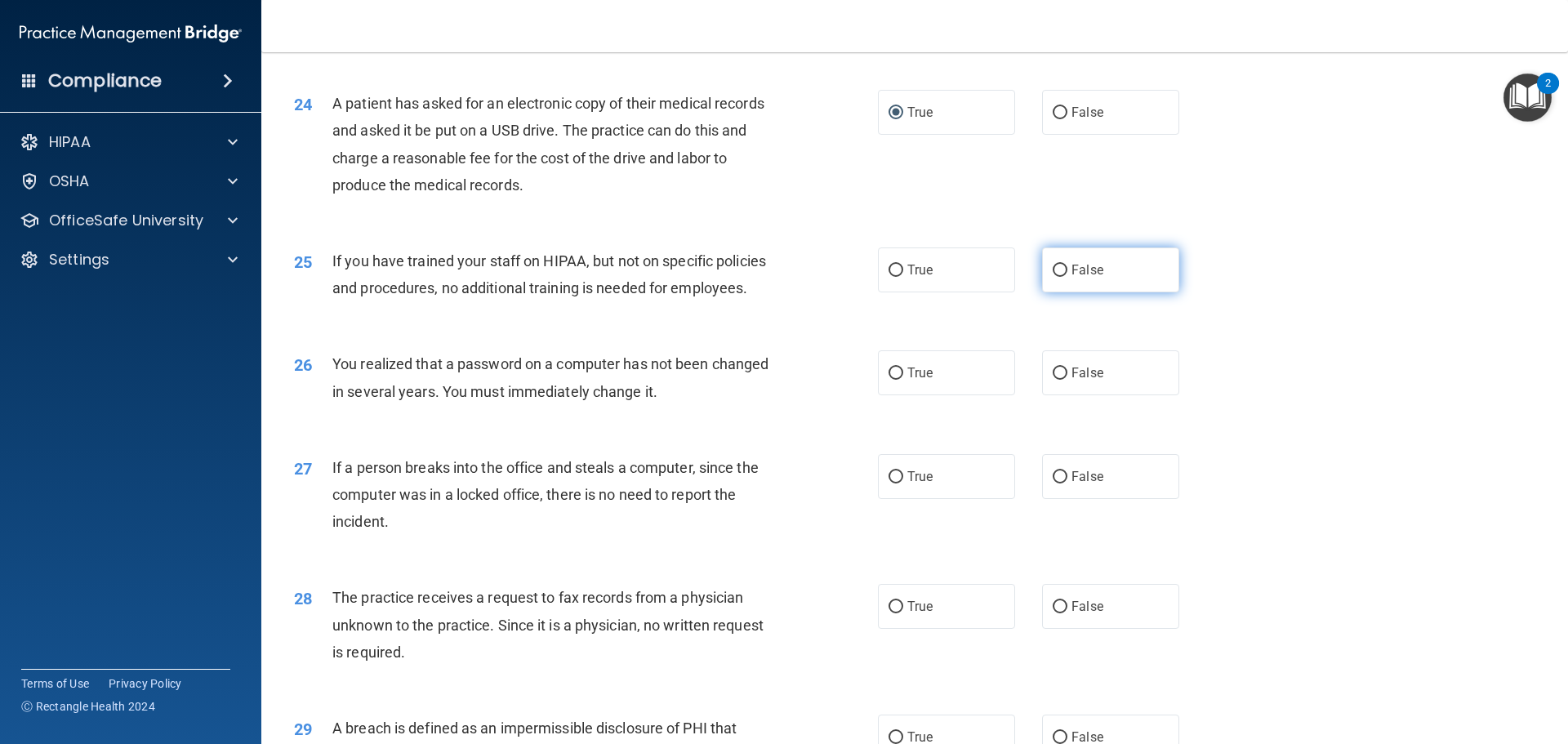
click at [1042, 292] on label "False" at bounding box center [1110, 269] width 137 height 45
click at [1052, 276] on input "False" at bounding box center [1059, 270] width 15 height 12
radio input "true"
click at [897, 292] on label "True" at bounding box center [946, 269] width 137 height 45
click at [897, 276] on input "True" at bounding box center [895, 270] width 15 height 12
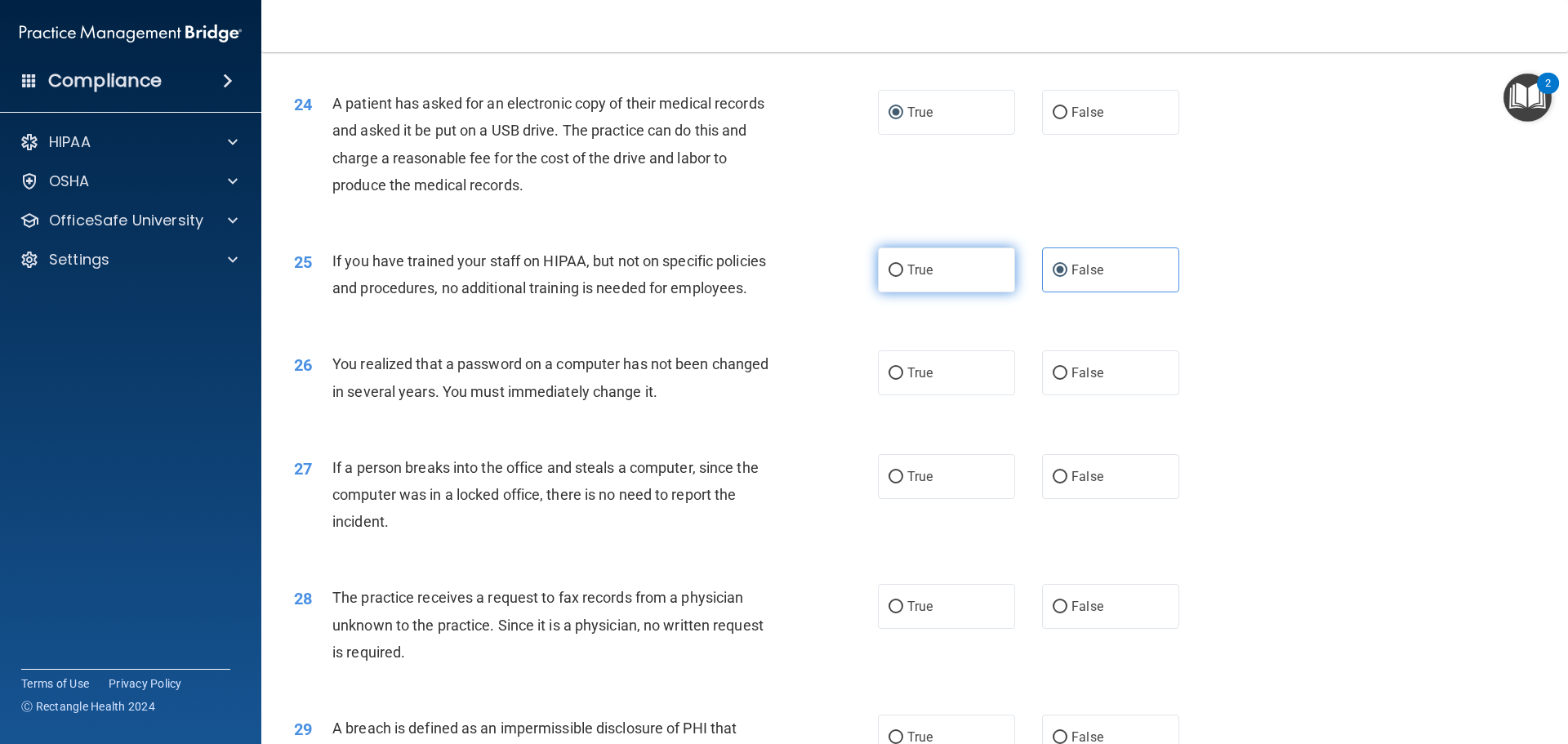
radio input "true"
click at [1101, 292] on label "False" at bounding box center [1110, 269] width 137 height 45
click at [1067, 276] on input "False" at bounding box center [1059, 270] width 15 height 12
radio input "true"
radio input "false"
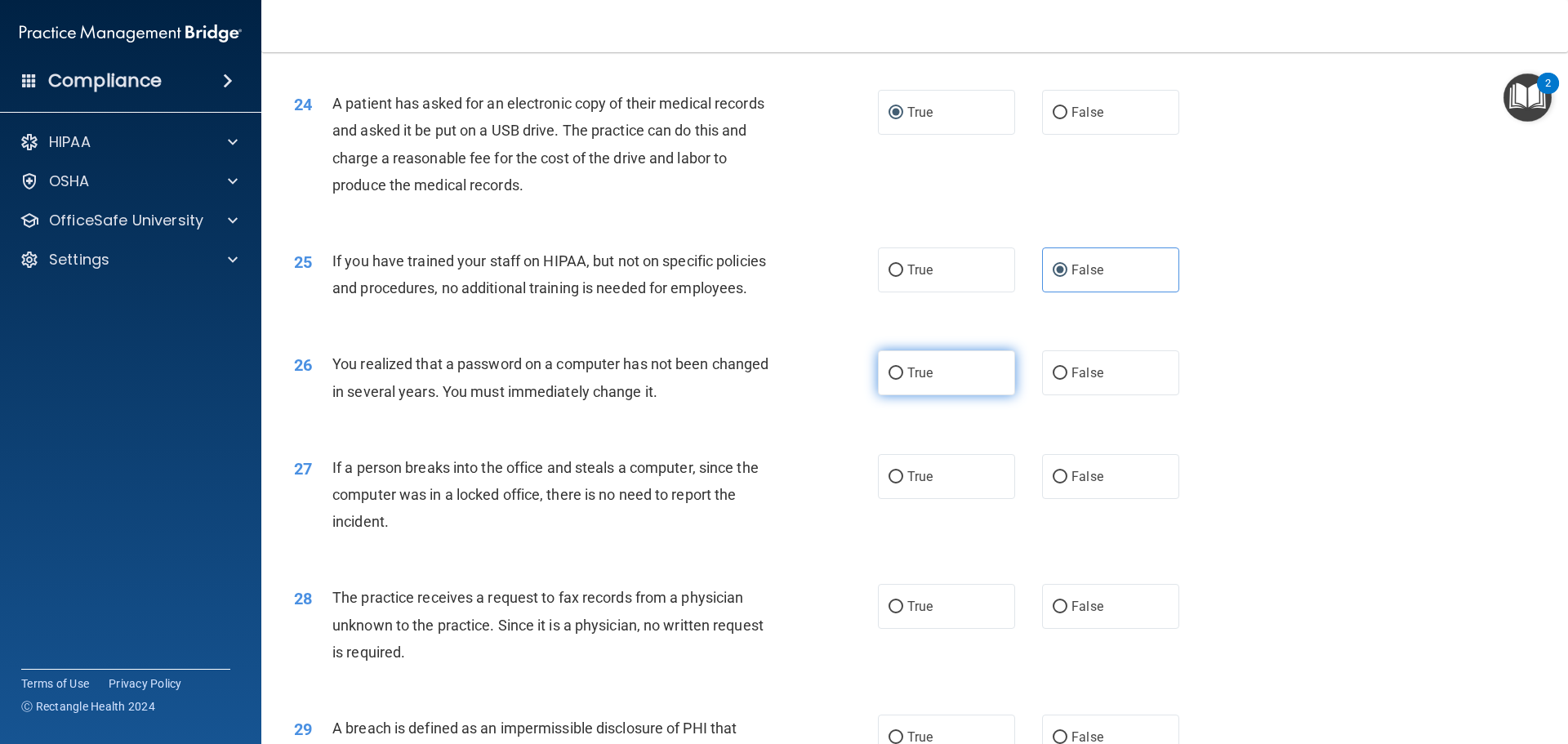
click at [917, 380] on span "True" at bounding box center [919, 373] width 26 height 16
click at [903, 379] on input "True" at bounding box center [895, 373] width 15 height 12
radio input "true"
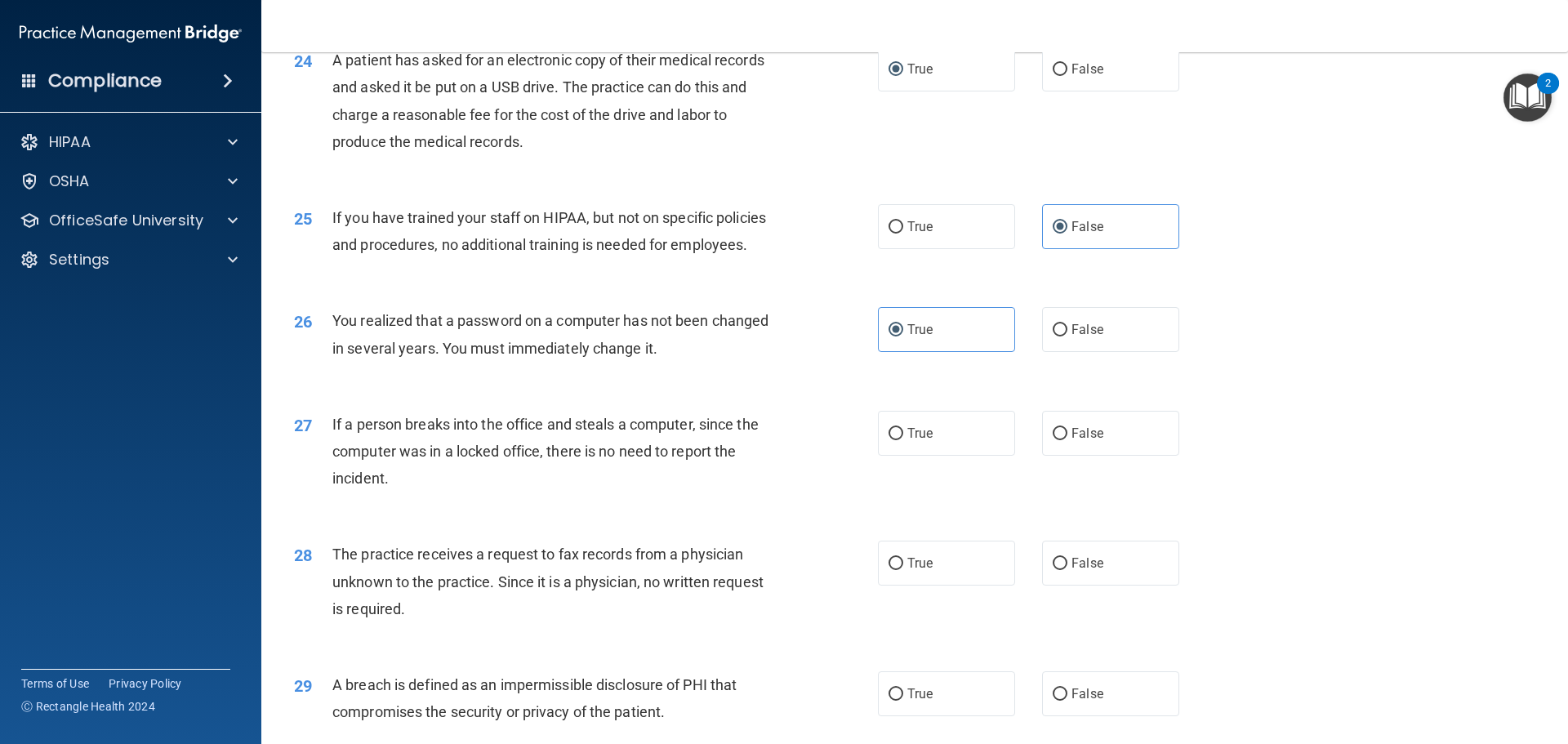
scroll to position [2858, 0]
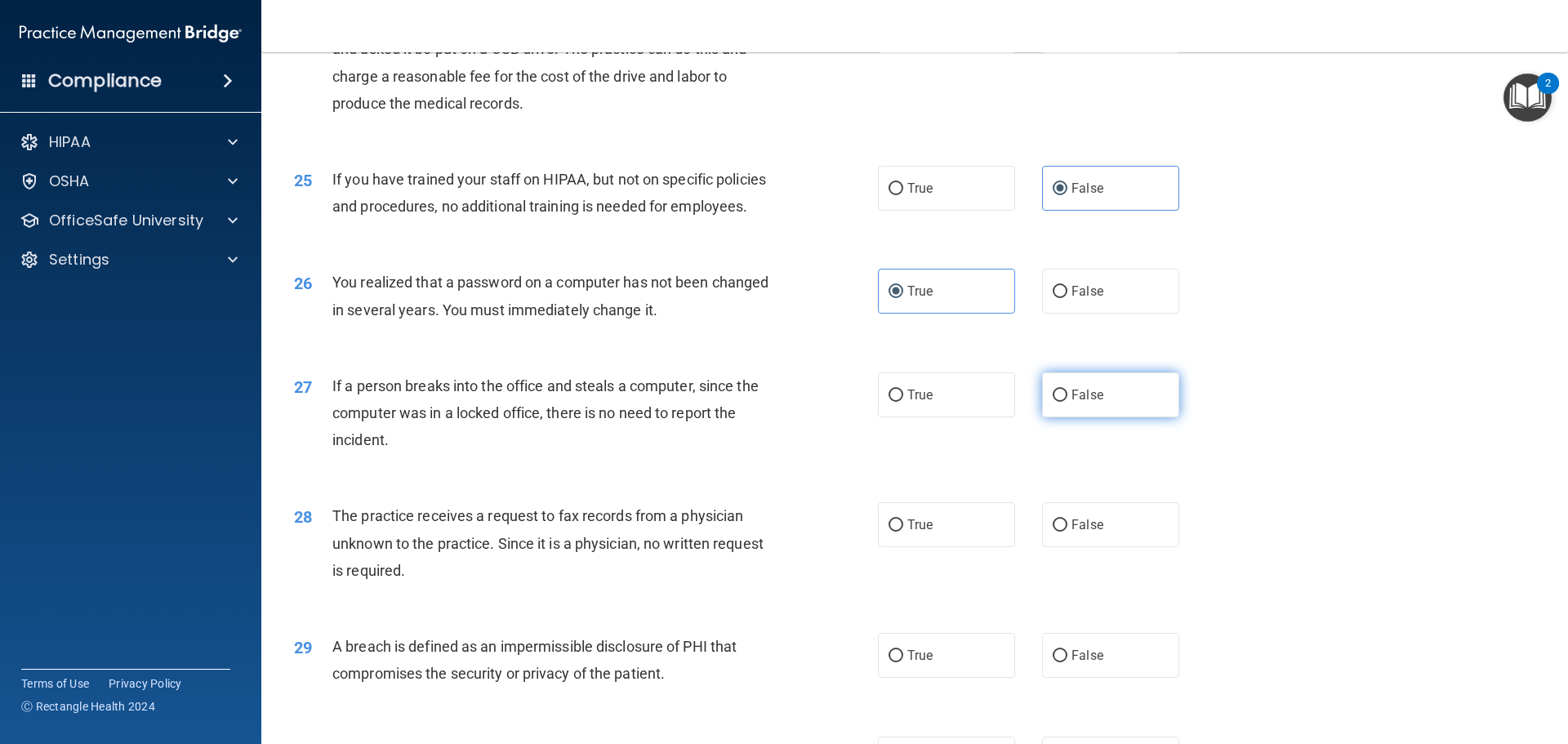
click at [1079, 402] on span "False" at bounding box center [1087, 395] width 32 height 16
click at [1067, 401] on input "False" at bounding box center [1059, 395] width 15 height 12
radio input "true"
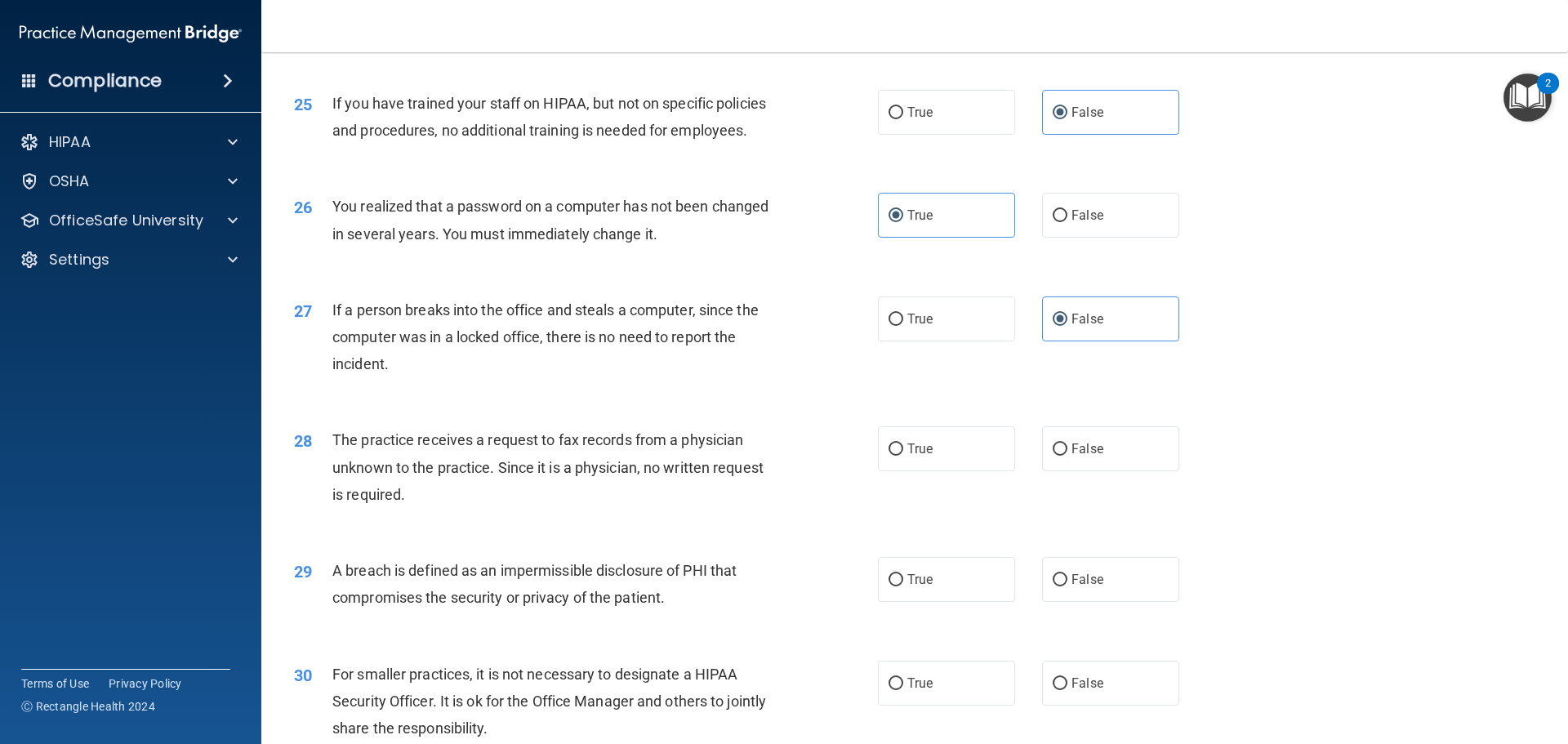
scroll to position [3022, 0]
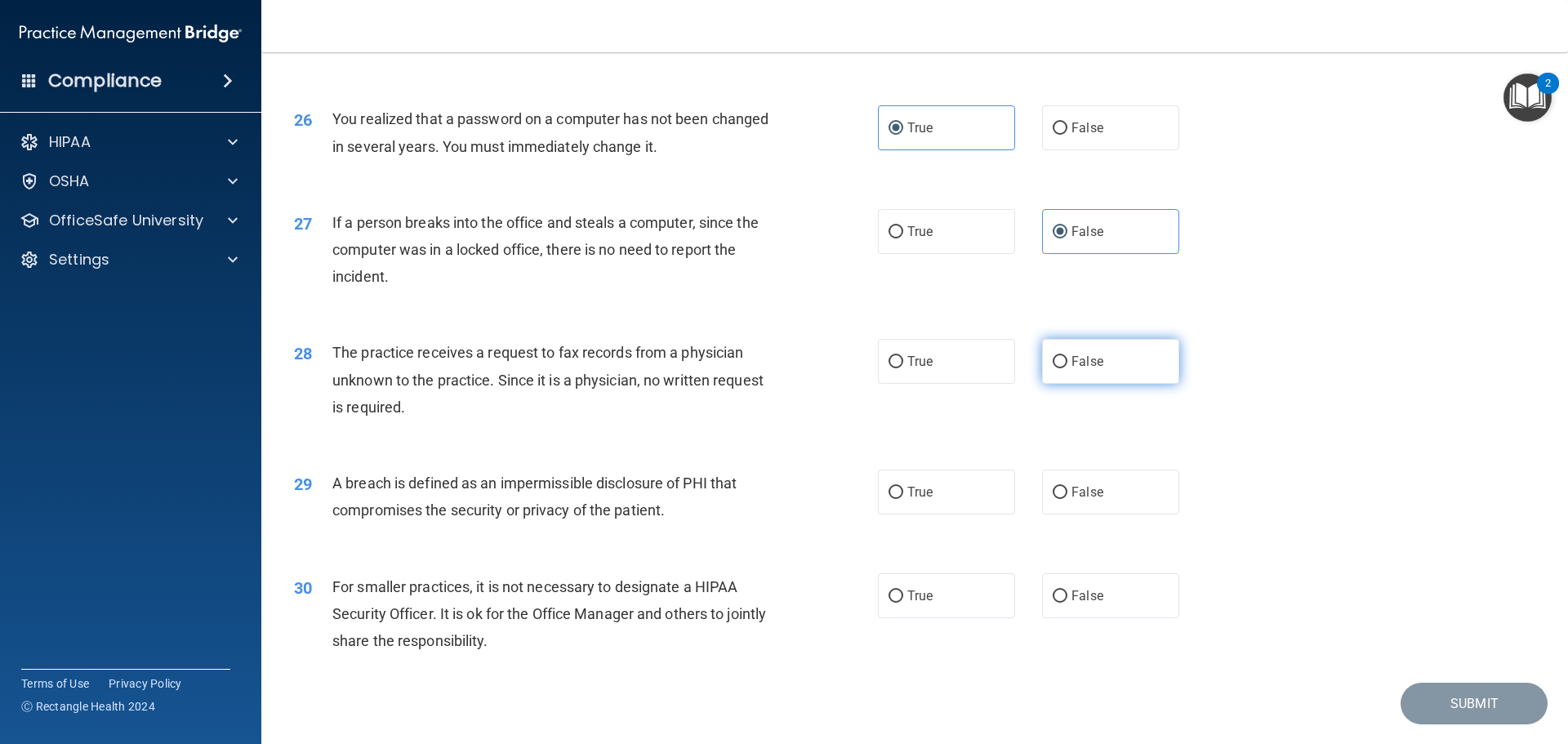
click at [1061, 384] on label "False" at bounding box center [1110, 361] width 137 height 45
click at [1061, 368] on input "False" at bounding box center [1059, 362] width 15 height 12
radio input "true"
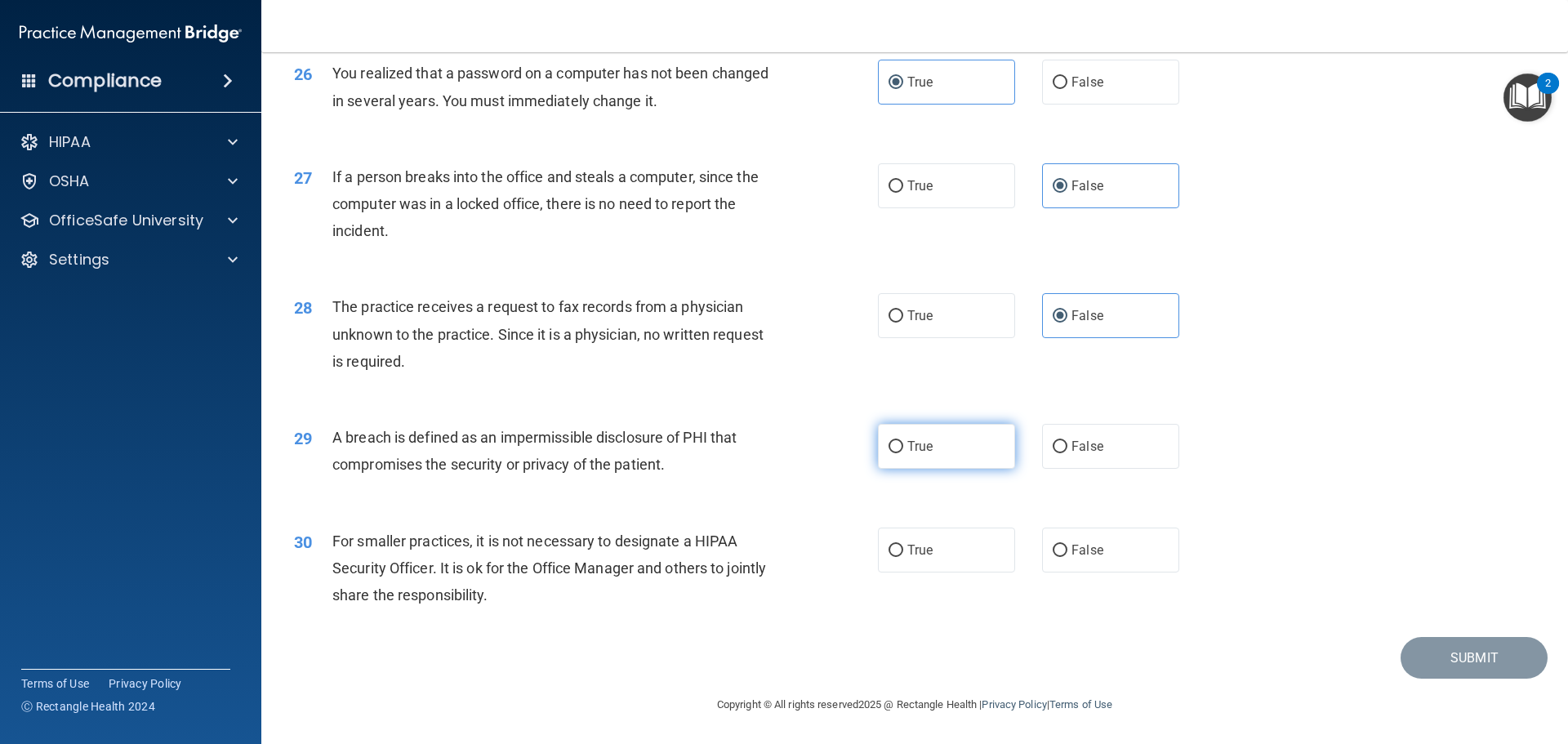
click at [955, 456] on label "True" at bounding box center [946, 446] width 137 height 45
click at [903, 453] on input "True" at bounding box center [895, 447] width 15 height 12
radio input "true"
click at [1075, 541] on label "False" at bounding box center [1110, 549] width 137 height 45
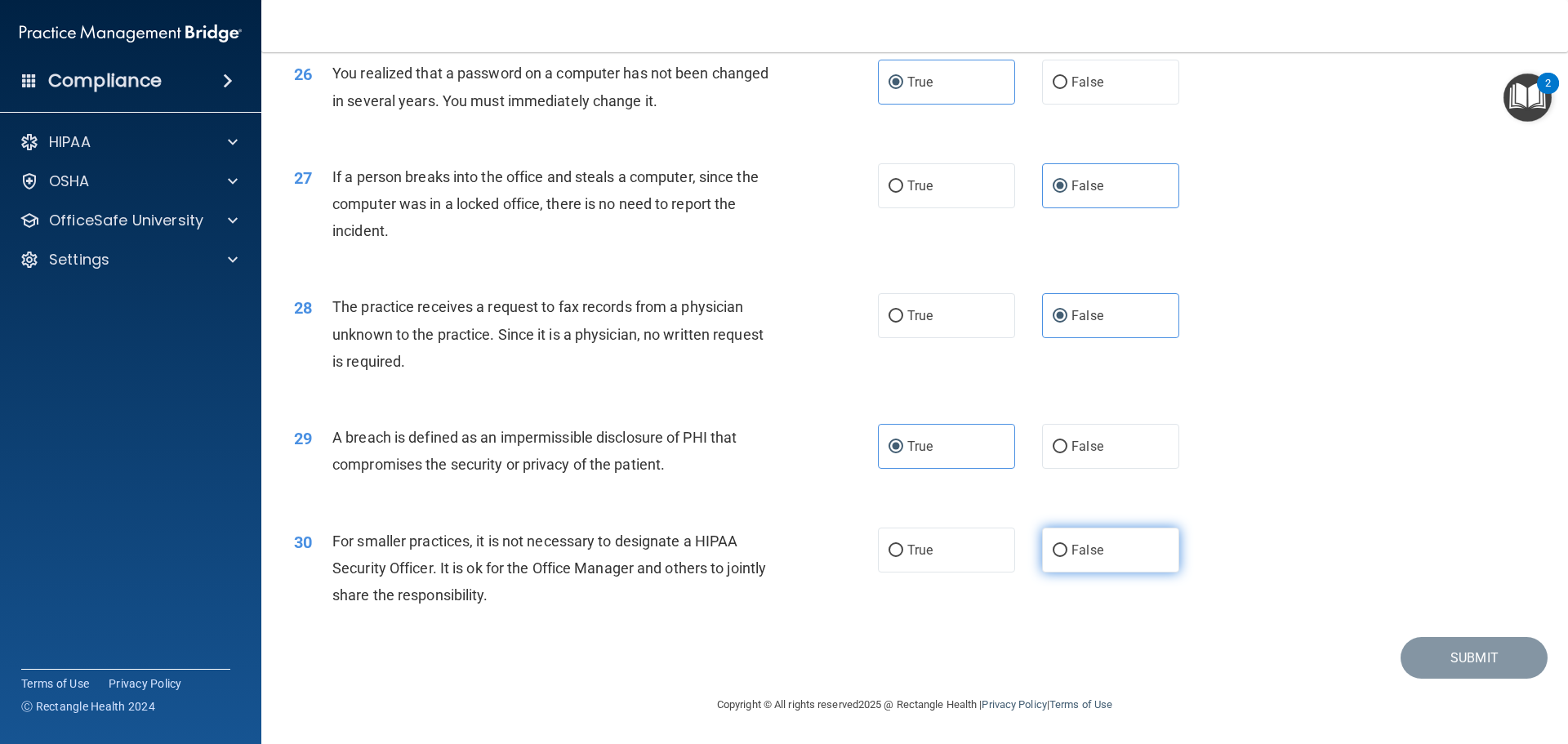
click at [1067, 545] on input "False" at bounding box center [1059, 551] width 15 height 12
radio input "true"
drag, startPoint x: 1415, startPoint y: 666, endPoint x: 1467, endPoint y: 484, distance: 189.3
click at [1467, 484] on div "29 A breach is defined as an impermissible disclosure of PHI that compromises t…" at bounding box center [915, 454] width 1266 height 103
click at [1549, 76] on div "2" at bounding box center [1547, 84] width 22 height 21
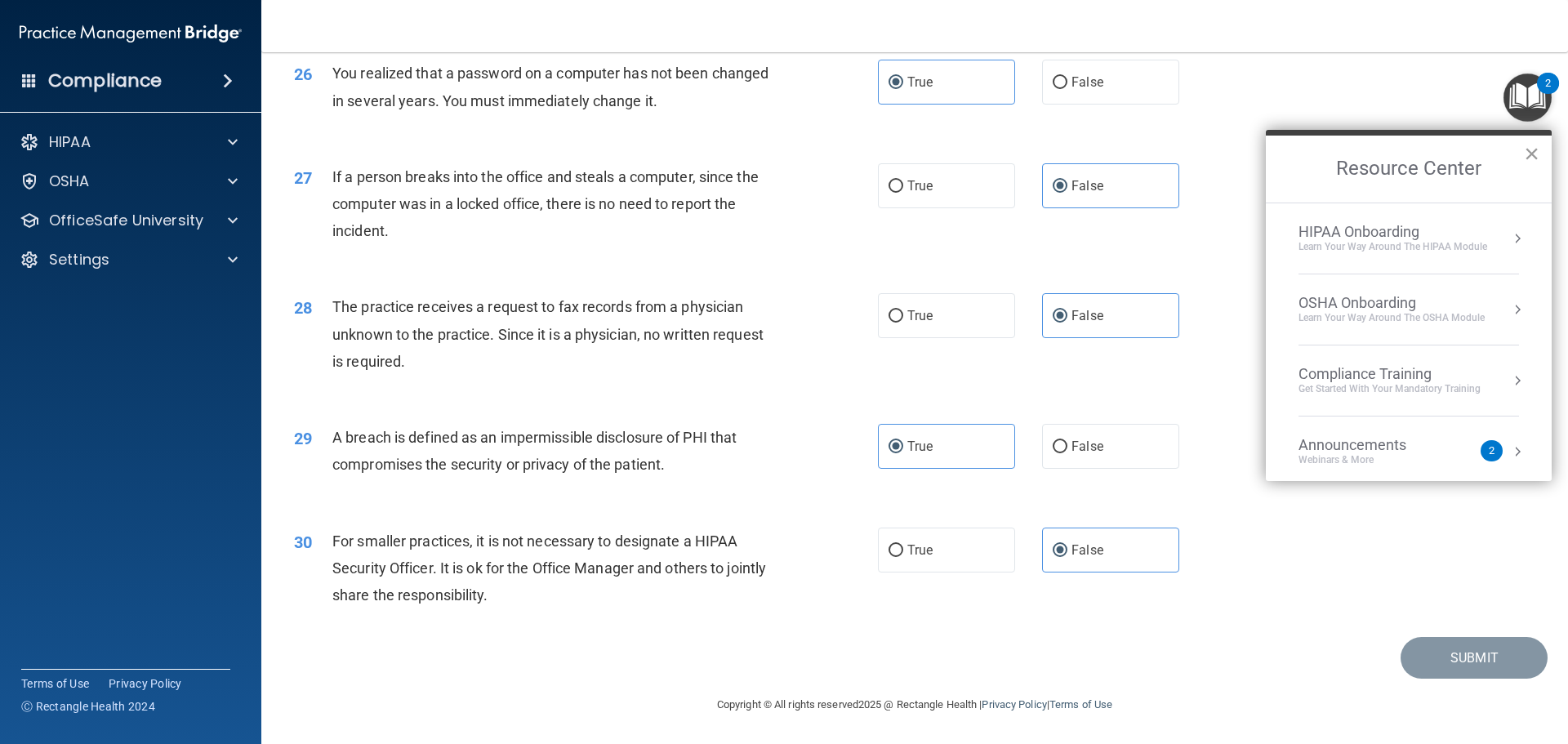
click at [1527, 152] on button "×" at bounding box center [1532, 154] width 16 height 26
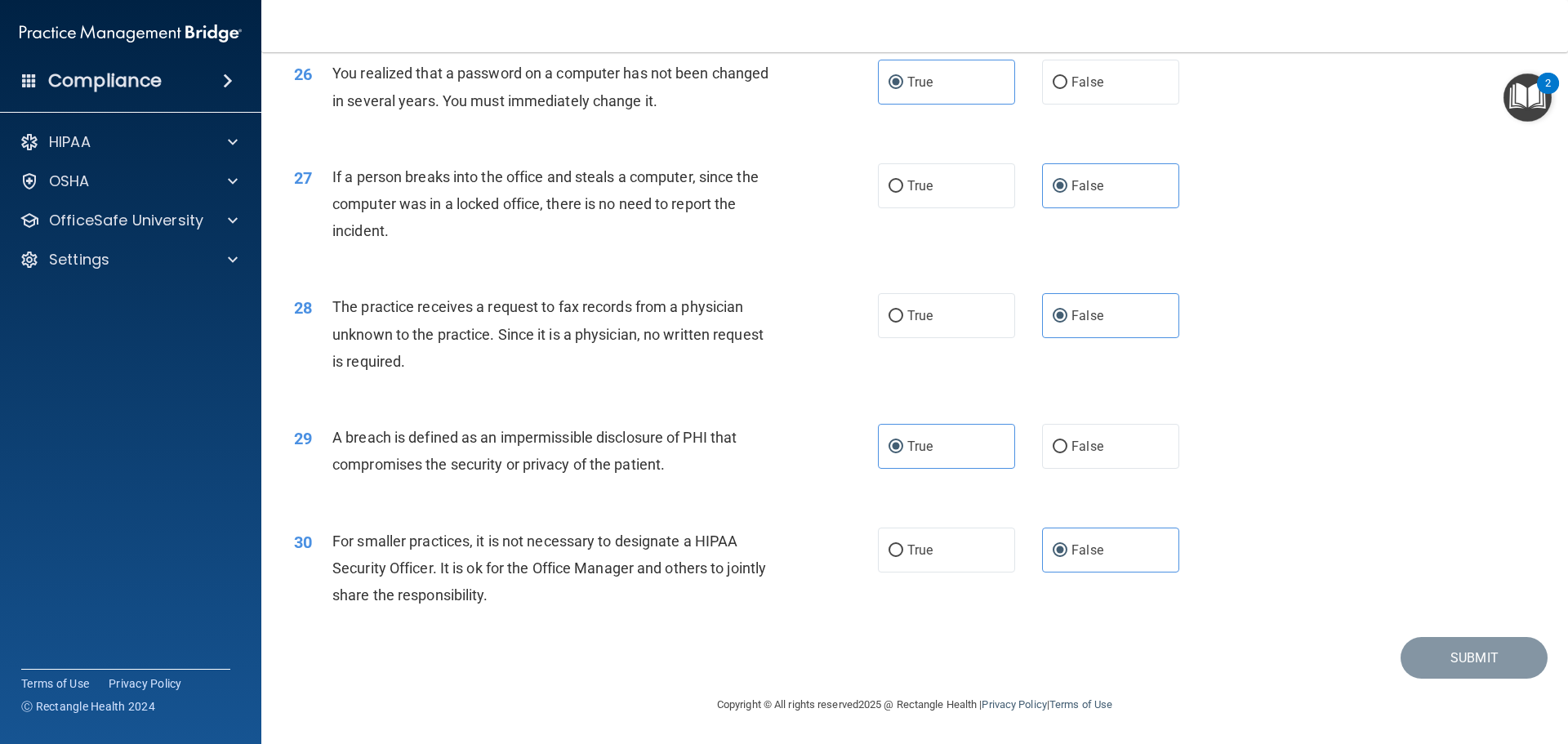
click at [1543, 558] on main "- The HIPAA Quiz This quiz doesn’t expire until . Are you sure you want to take…" at bounding box center [915, 398] width 1307 height 692
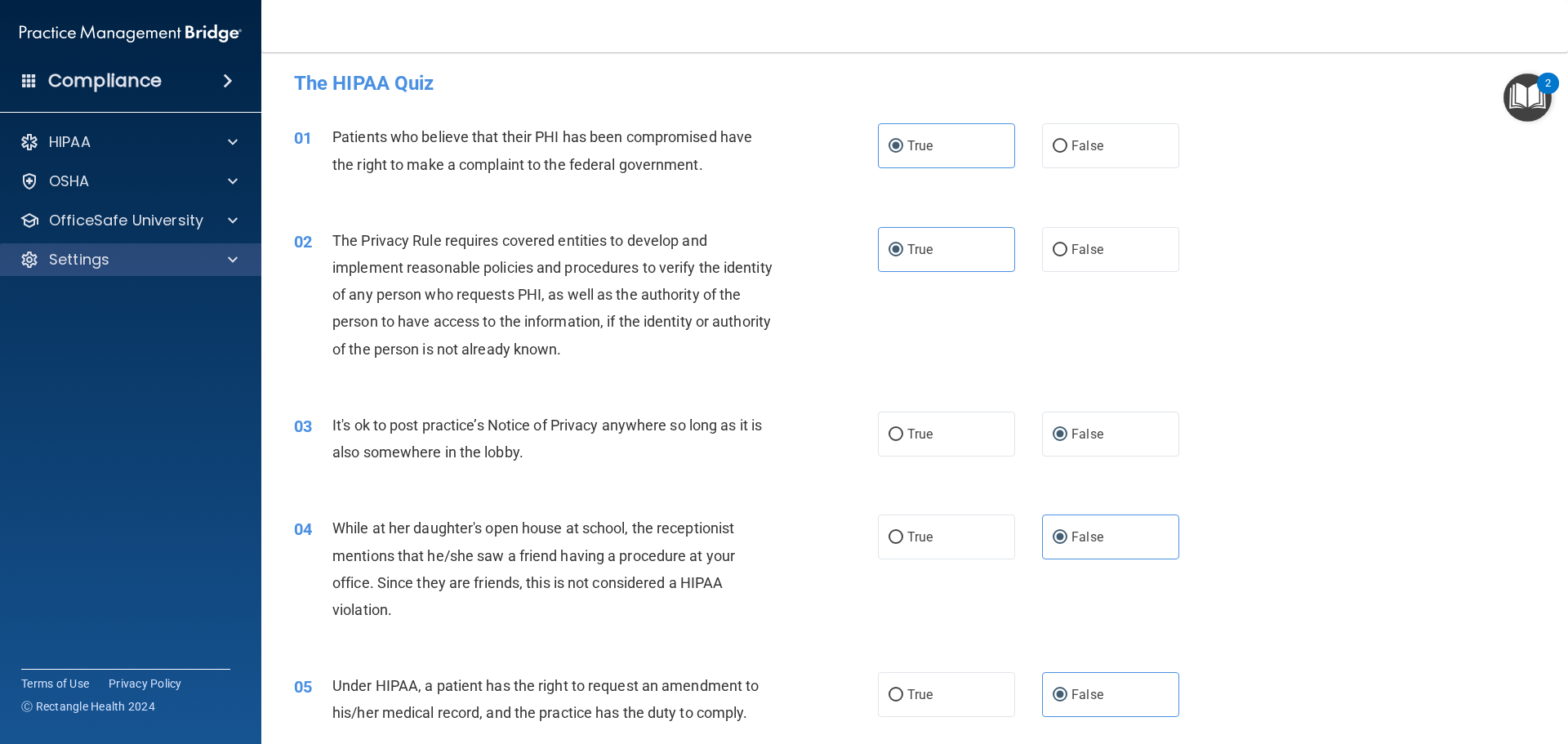
scroll to position [0, 0]
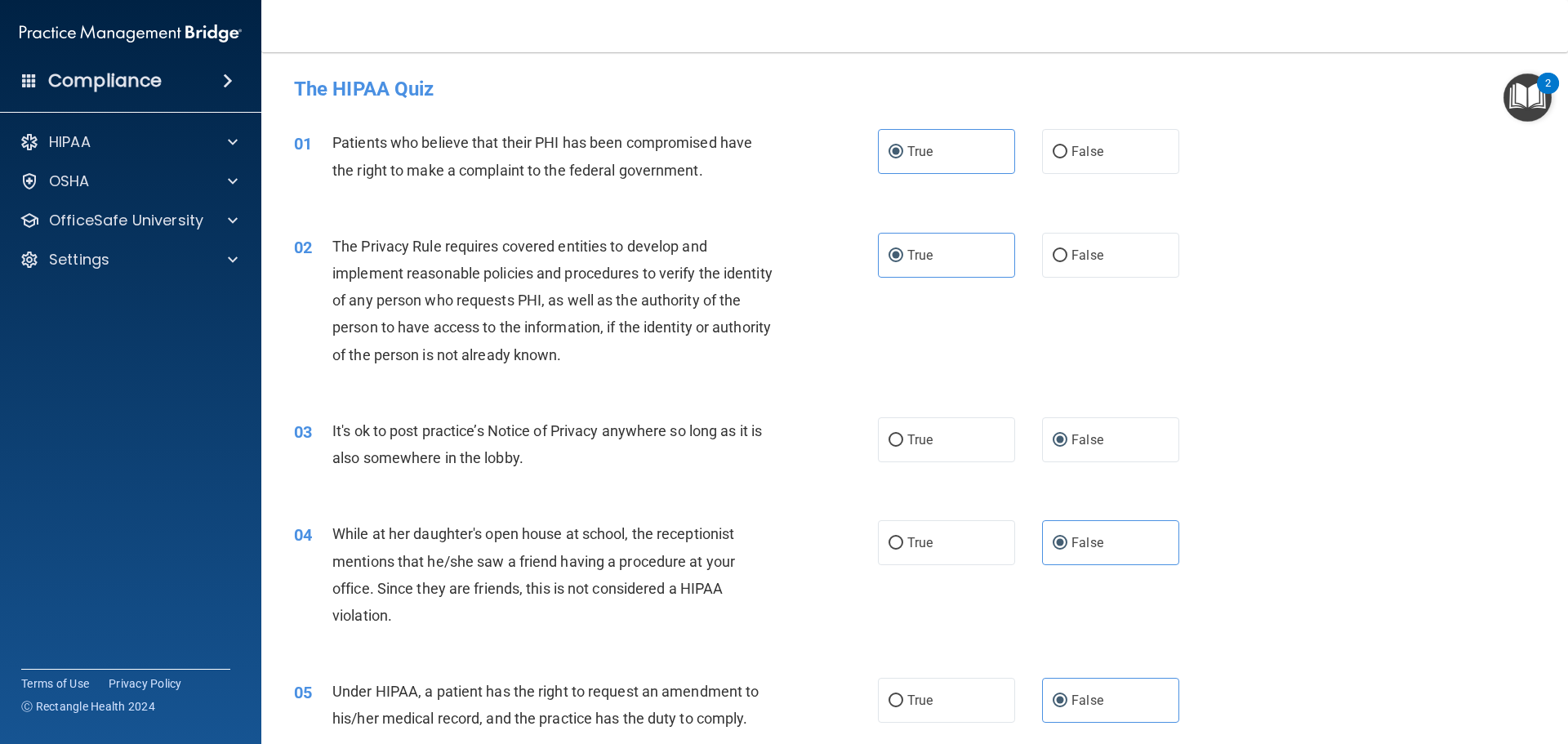
click at [384, 88] on h4 "The HIPAA Quiz" at bounding box center [915, 89] width 1241 height 21
click at [1542, 80] on div "2" at bounding box center [1547, 84] width 22 height 21
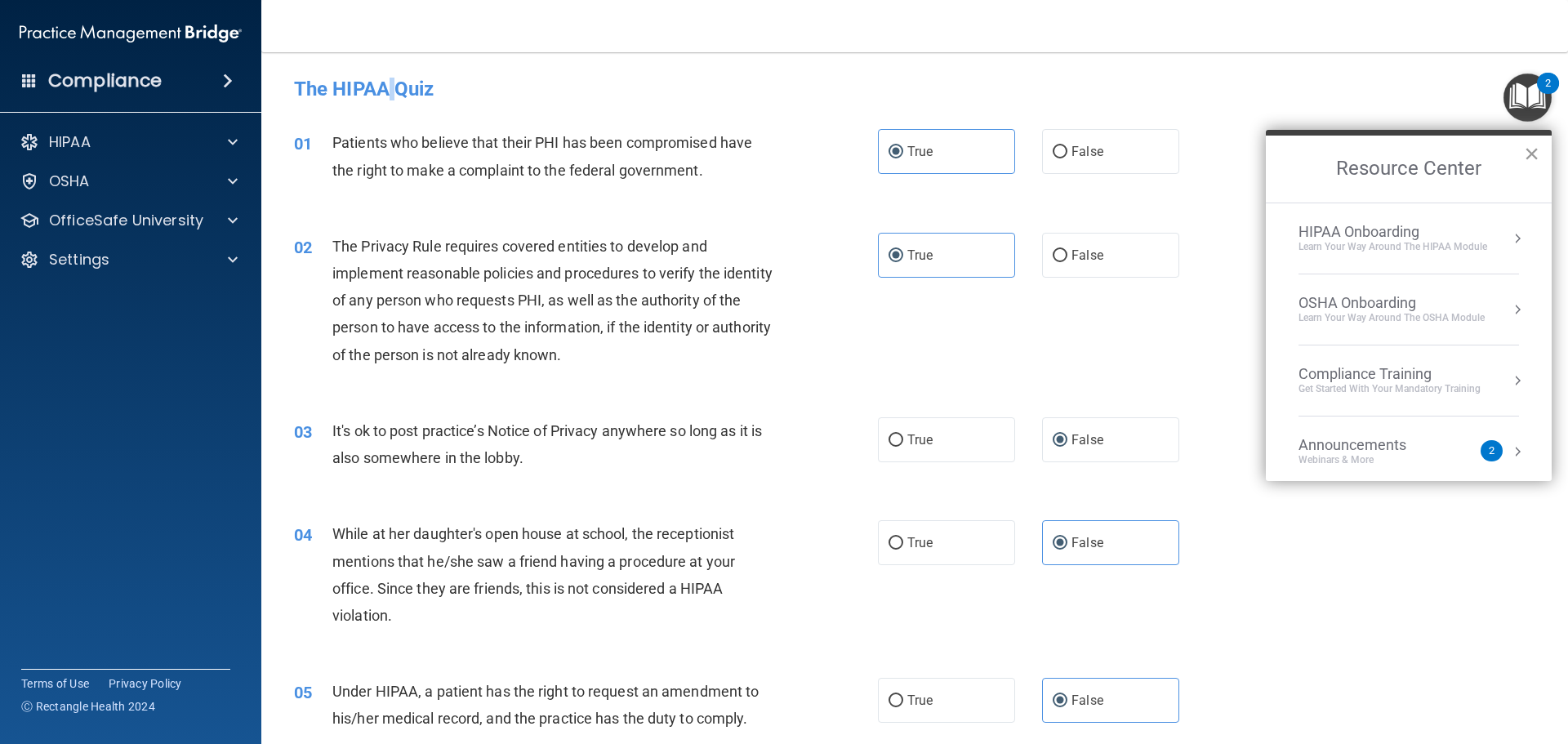
click at [1528, 160] on button "×" at bounding box center [1532, 154] width 16 height 26
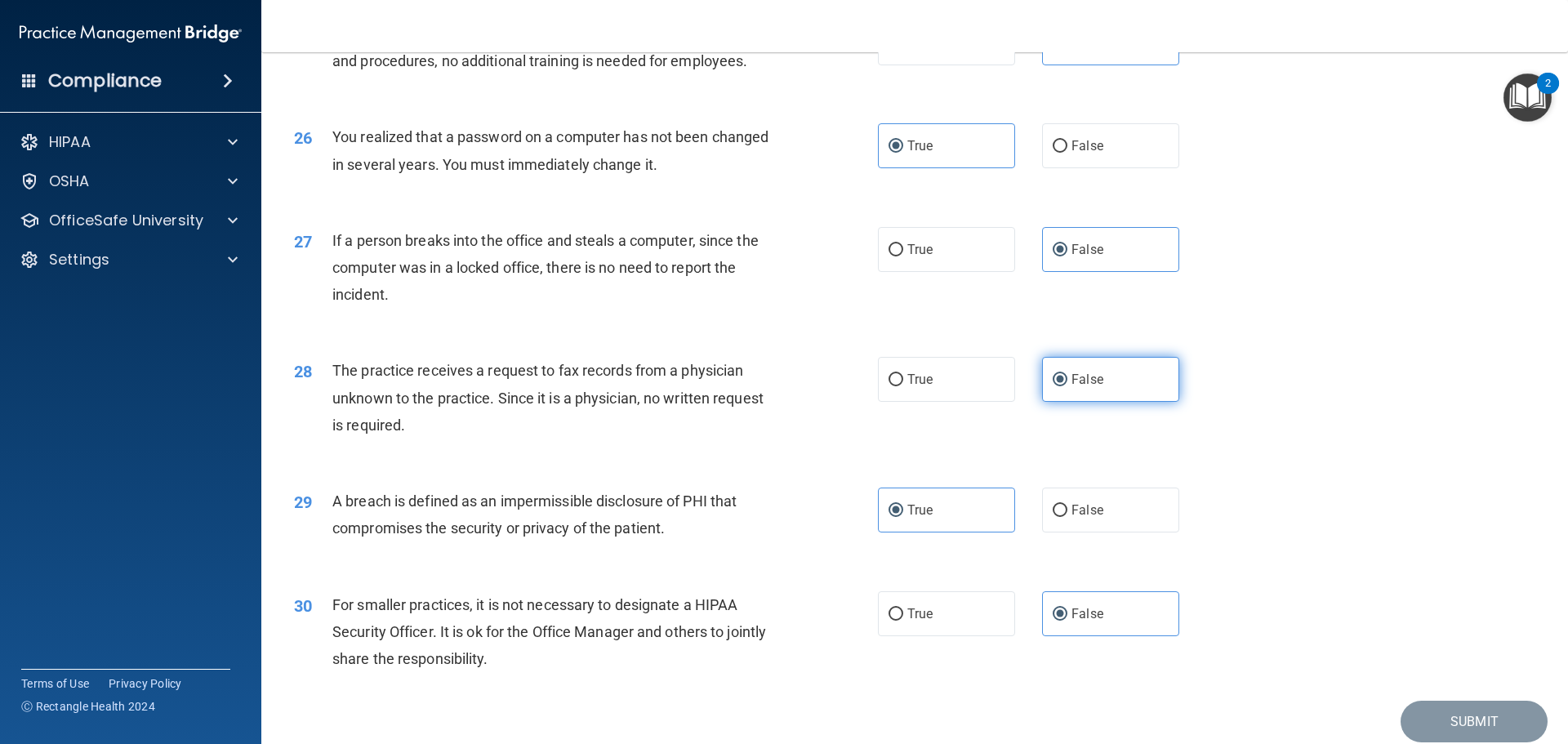
scroll to position [3121, 0]
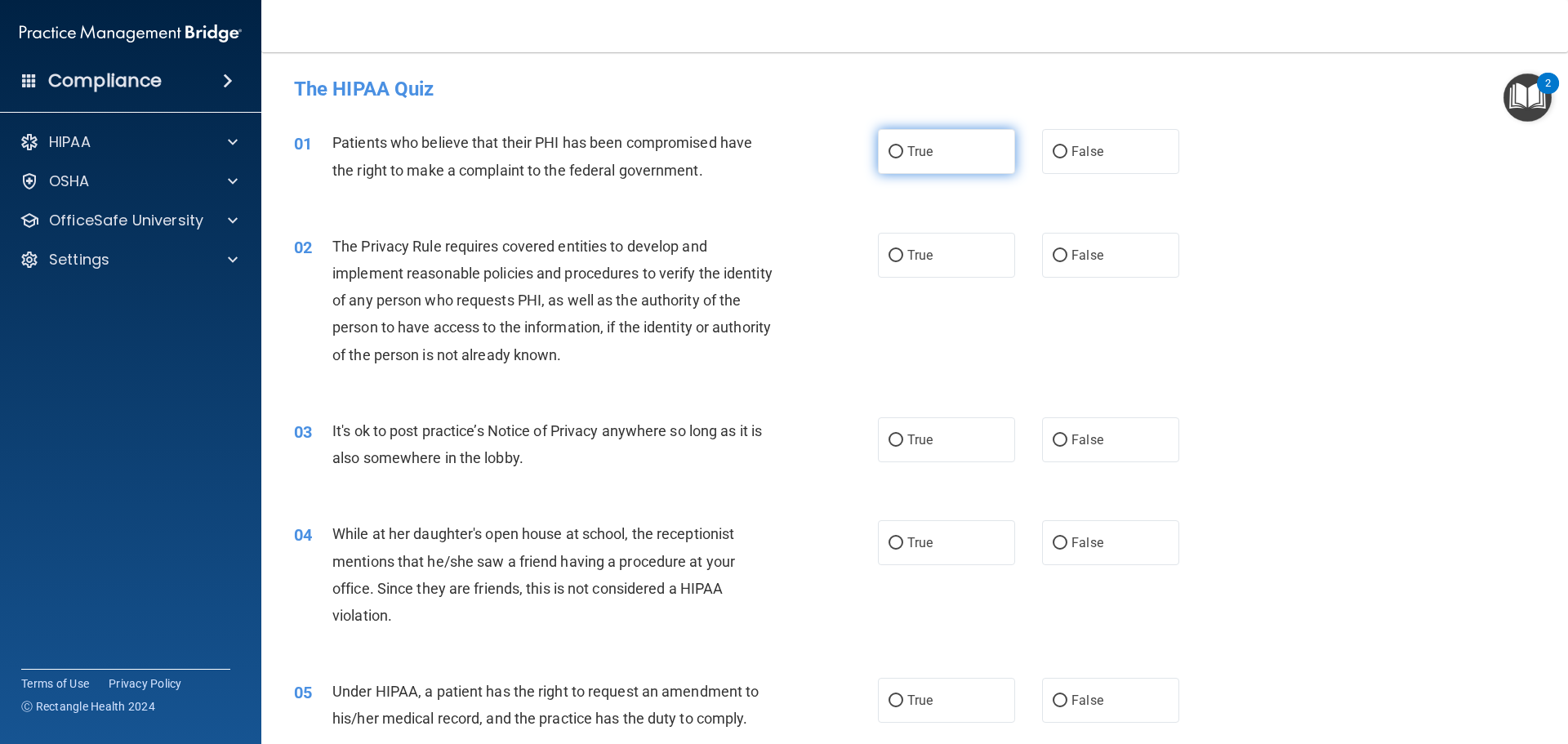
click at [904, 159] on label "True" at bounding box center [946, 151] width 137 height 45
click at [903, 158] on input "True" at bounding box center [895, 152] width 15 height 12
radio input "true"
click at [905, 264] on label "True" at bounding box center [946, 254] width 137 height 45
click at [903, 262] on input "True" at bounding box center [895, 256] width 15 height 12
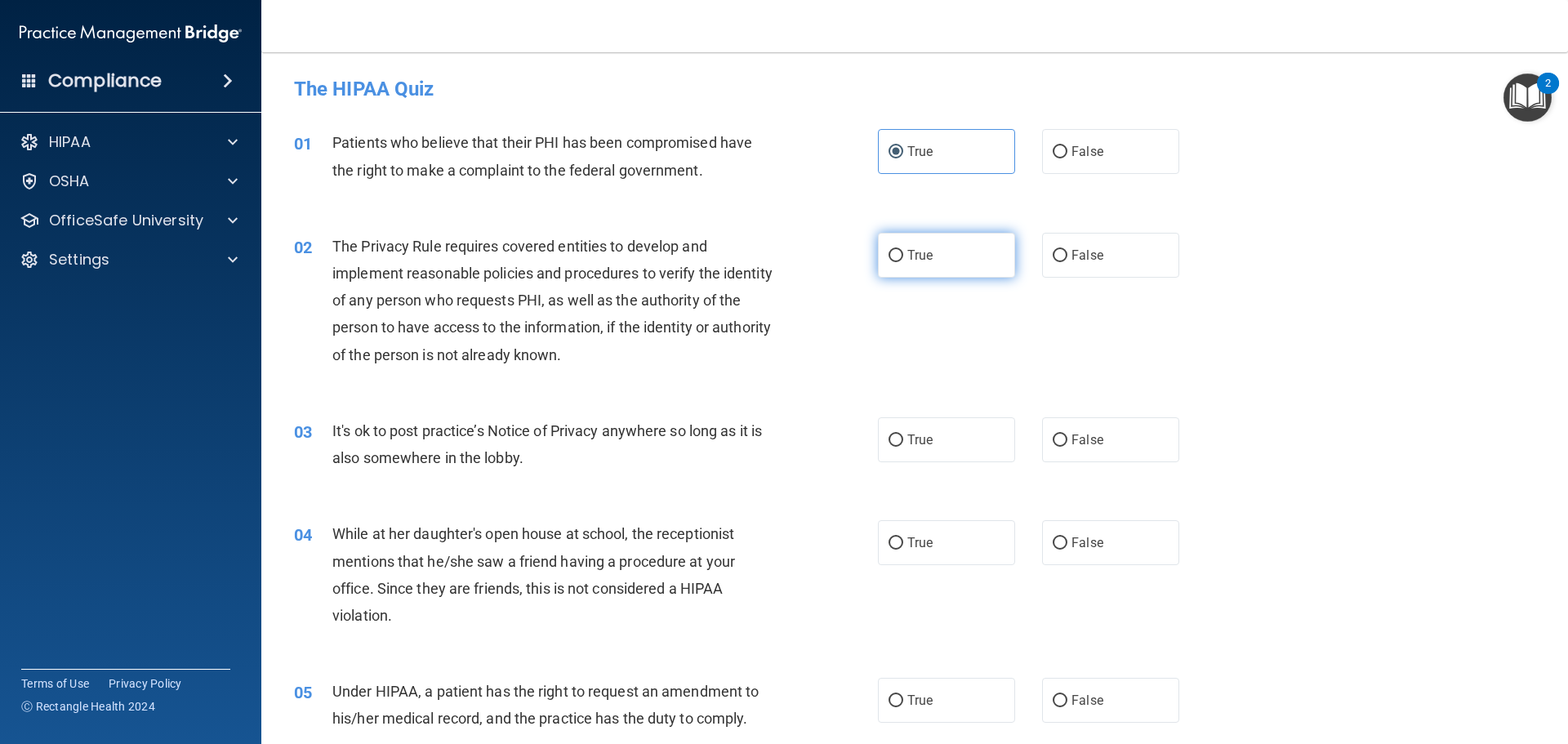
radio input "true"
click at [1091, 444] on span "False" at bounding box center [1087, 440] width 32 height 16
click at [1067, 444] on input "False" at bounding box center [1059, 440] width 15 height 12
radio input "true"
click at [1071, 546] on span "False" at bounding box center [1087, 542] width 32 height 16
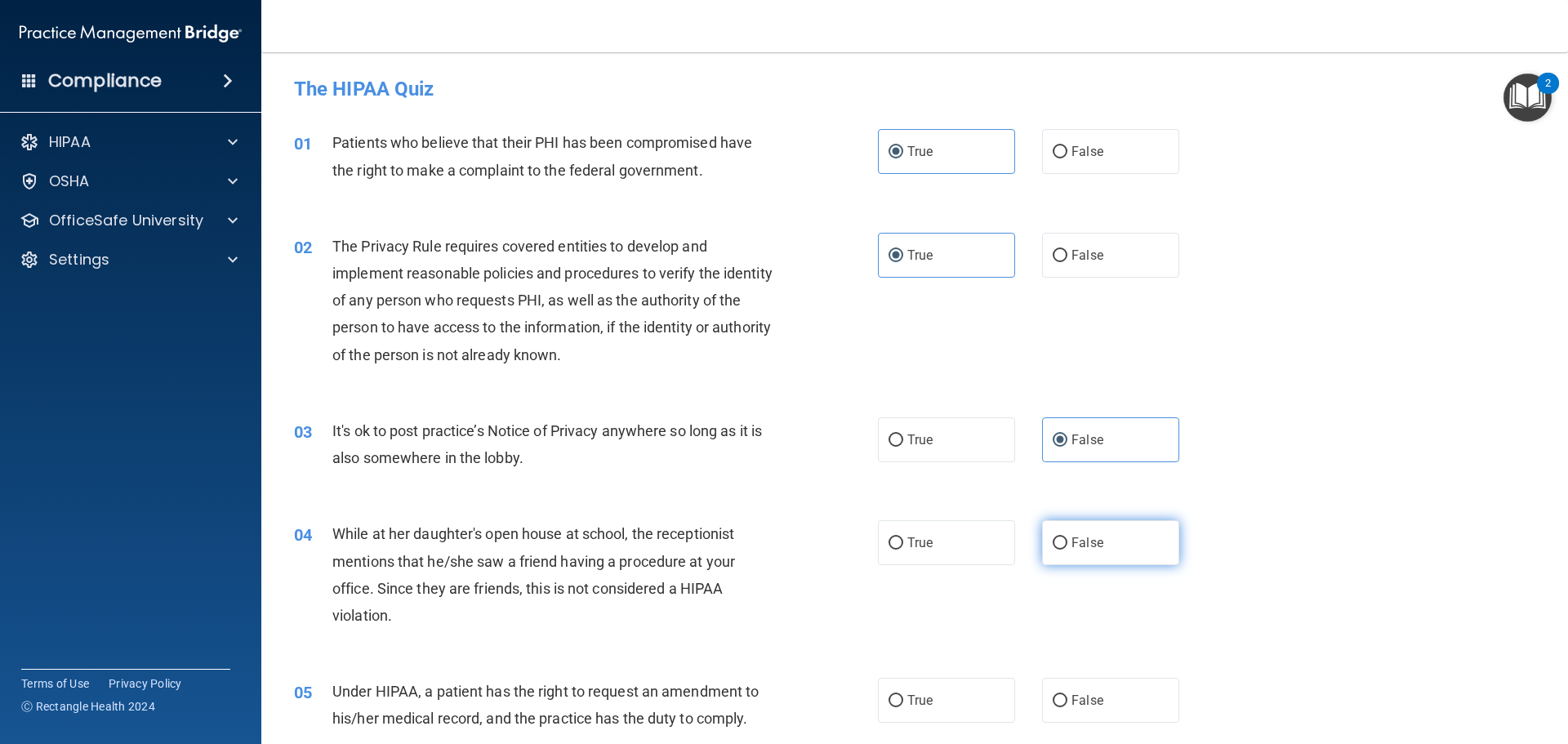
click at [1067, 546] on input "False" at bounding box center [1059, 543] width 15 height 12
radio input "true"
click at [1060, 689] on label "False" at bounding box center [1110, 700] width 137 height 45
click at [1060, 695] on input "False" at bounding box center [1059, 701] width 15 height 12
radio input "true"
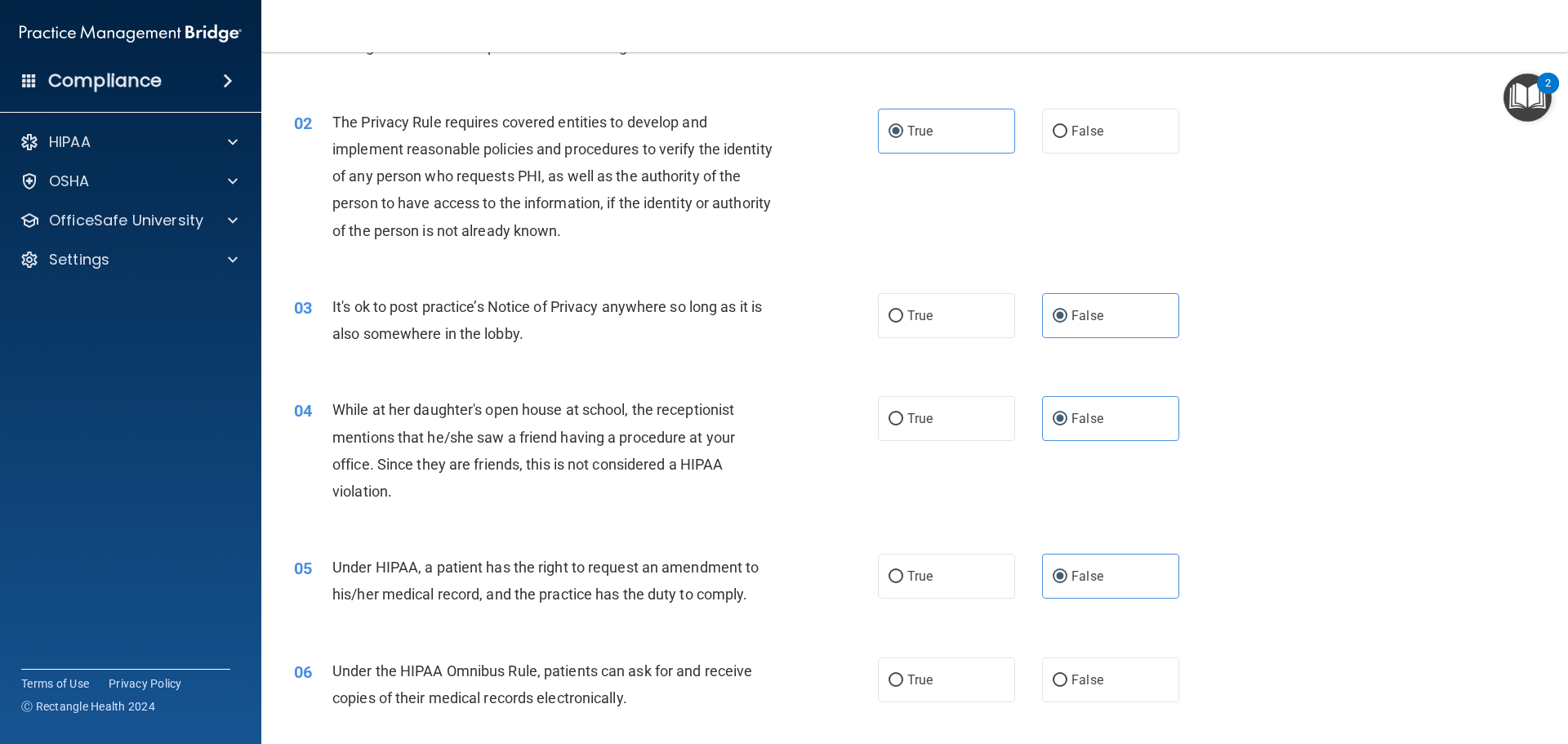
scroll to position [163, 0]
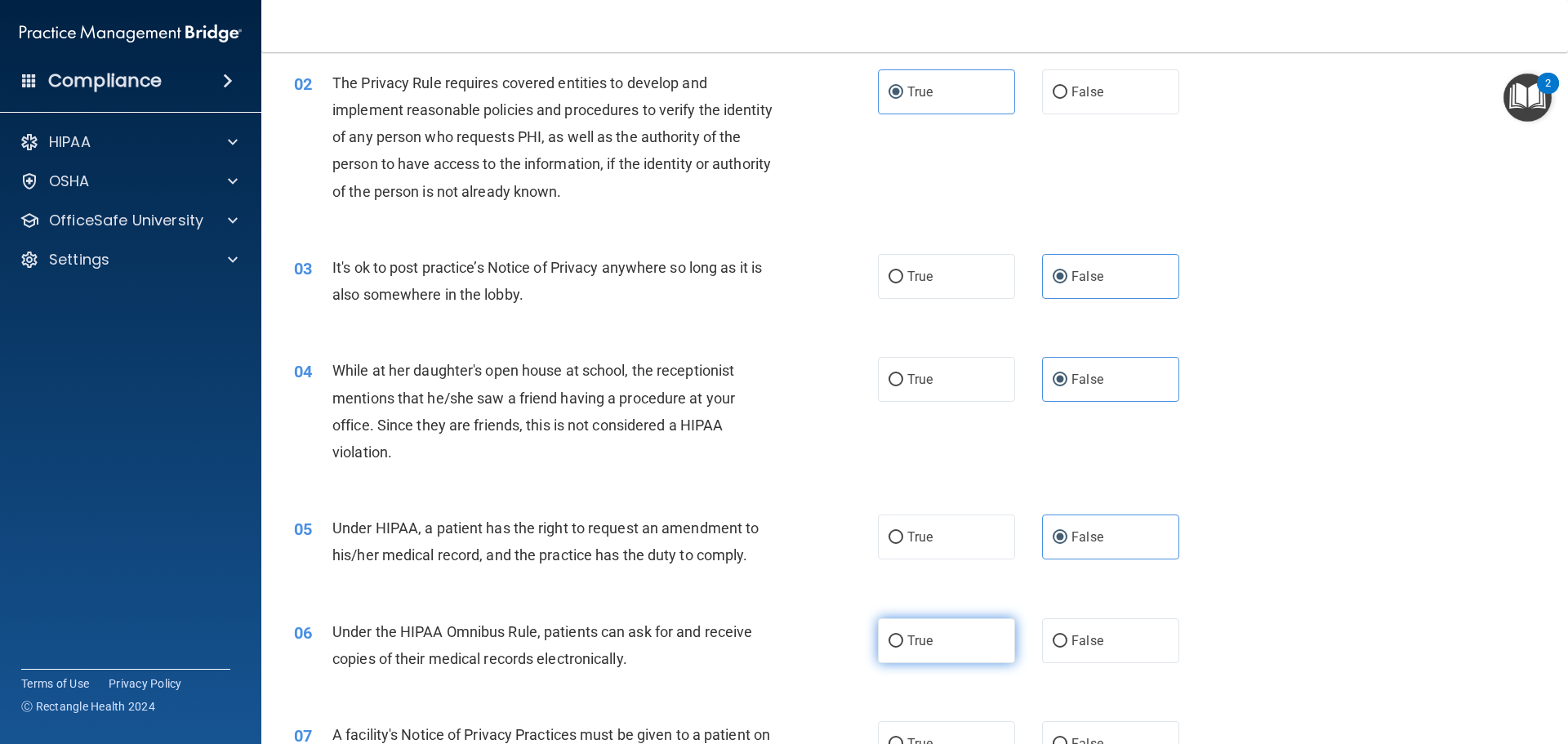
click at [914, 648] on label "True" at bounding box center [946, 640] width 137 height 45
click at [903, 647] on input "True" at bounding box center [895, 642] width 15 height 12
radio input "true"
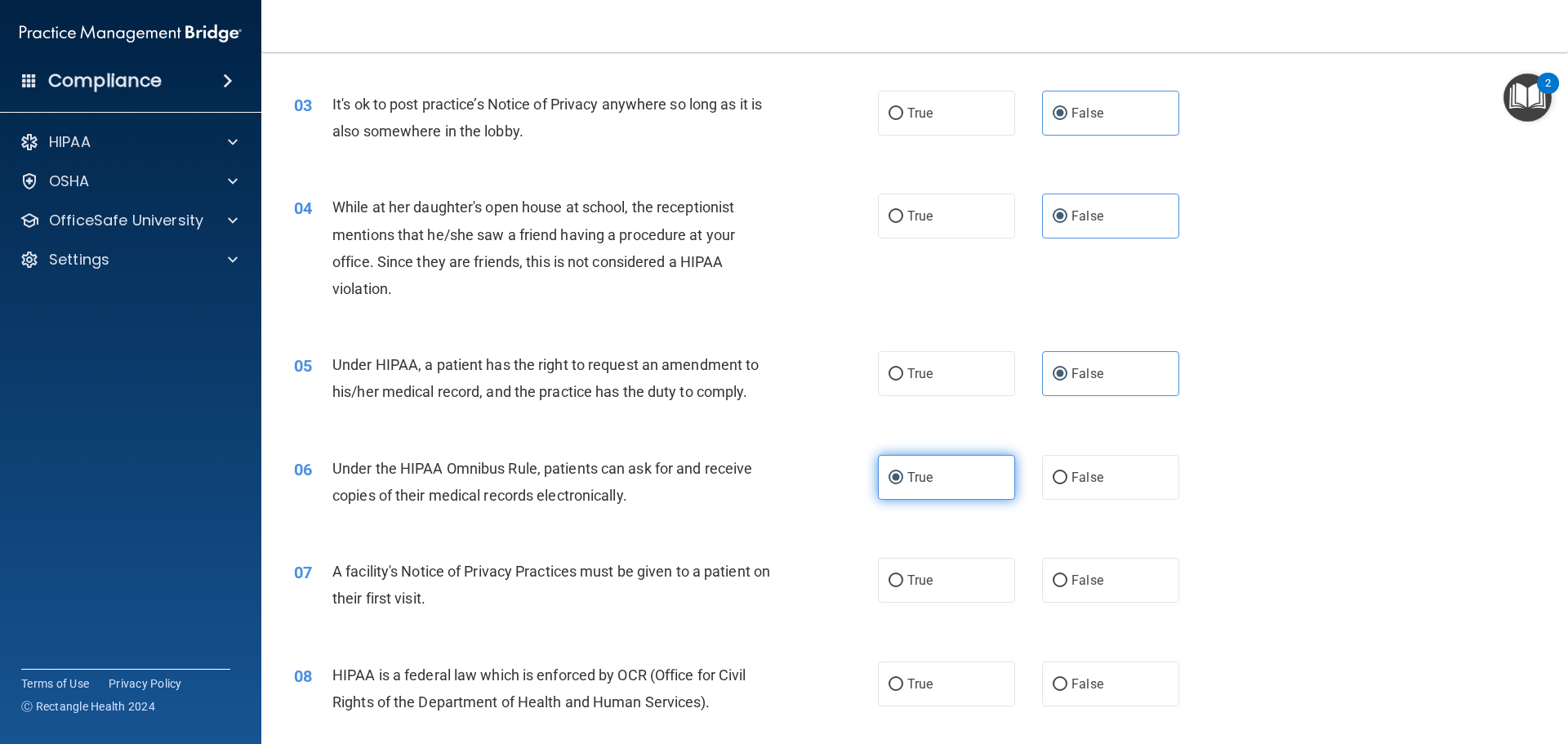
scroll to position [409, 0]
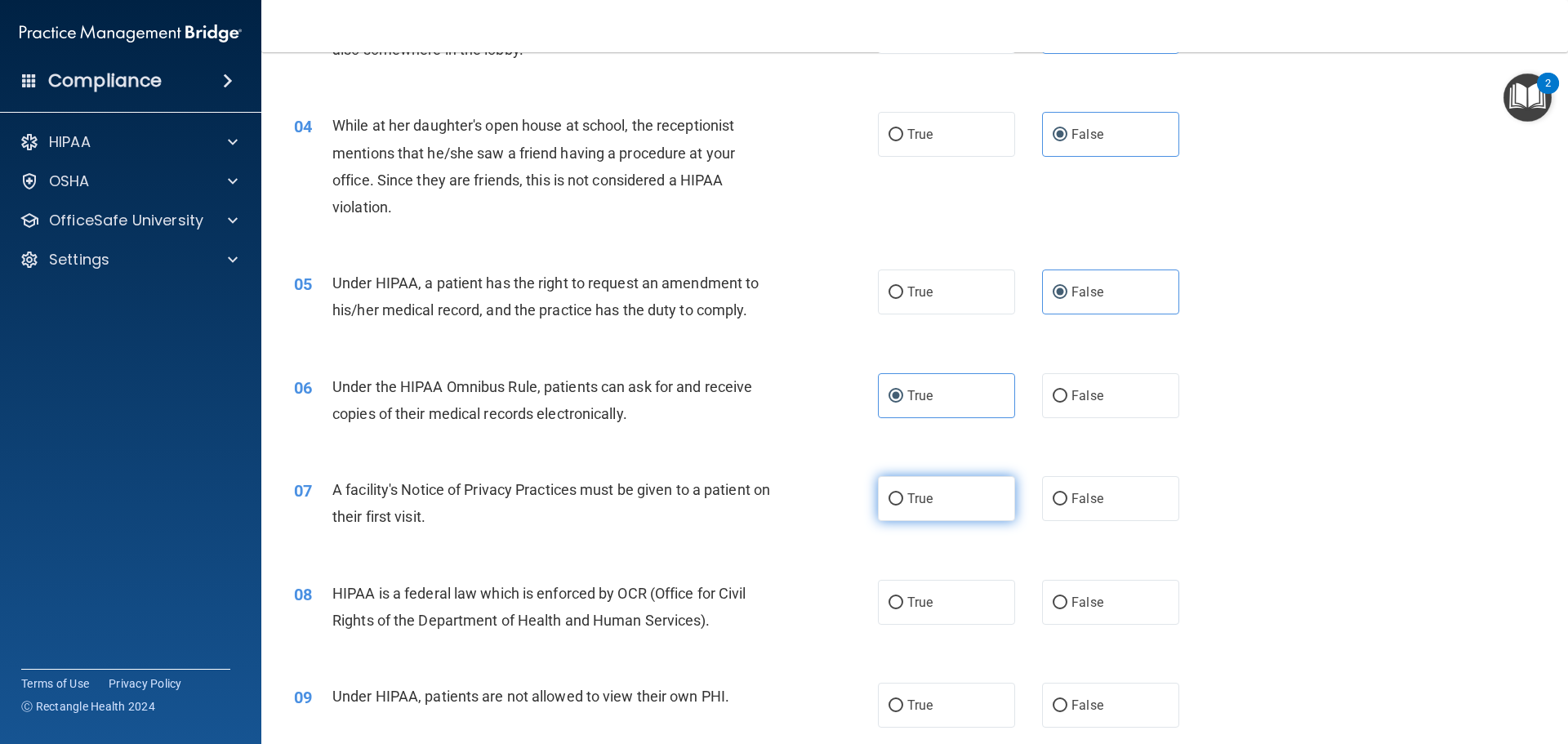
click at [897, 501] on label "True" at bounding box center [946, 498] width 137 height 45
click at [897, 501] on input "True" at bounding box center [895, 499] width 15 height 12
radio input "true"
click at [907, 602] on span "True" at bounding box center [919, 602] width 26 height 16
click at [903, 602] on input "True" at bounding box center [895, 603] width 15 height 12
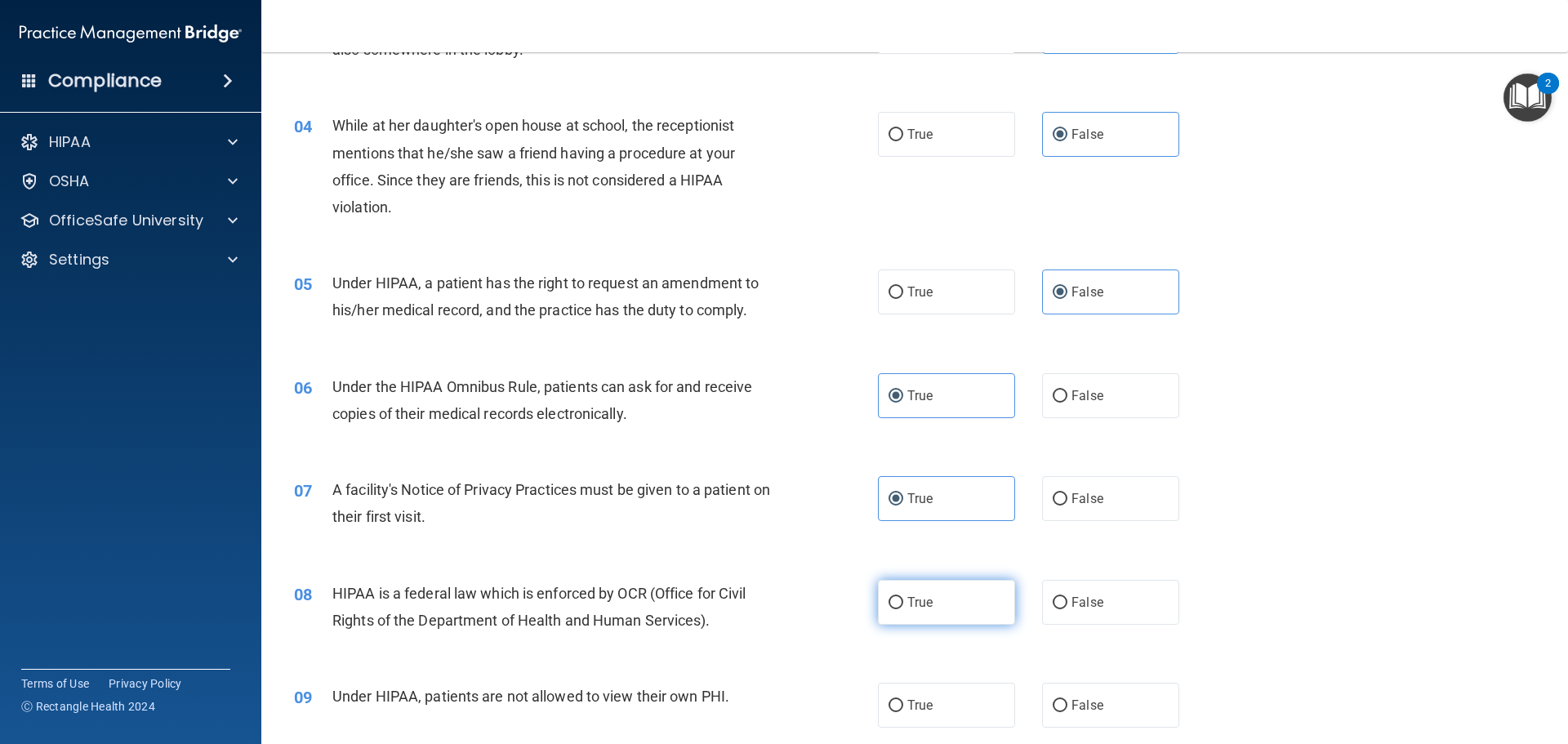
radio input "true"
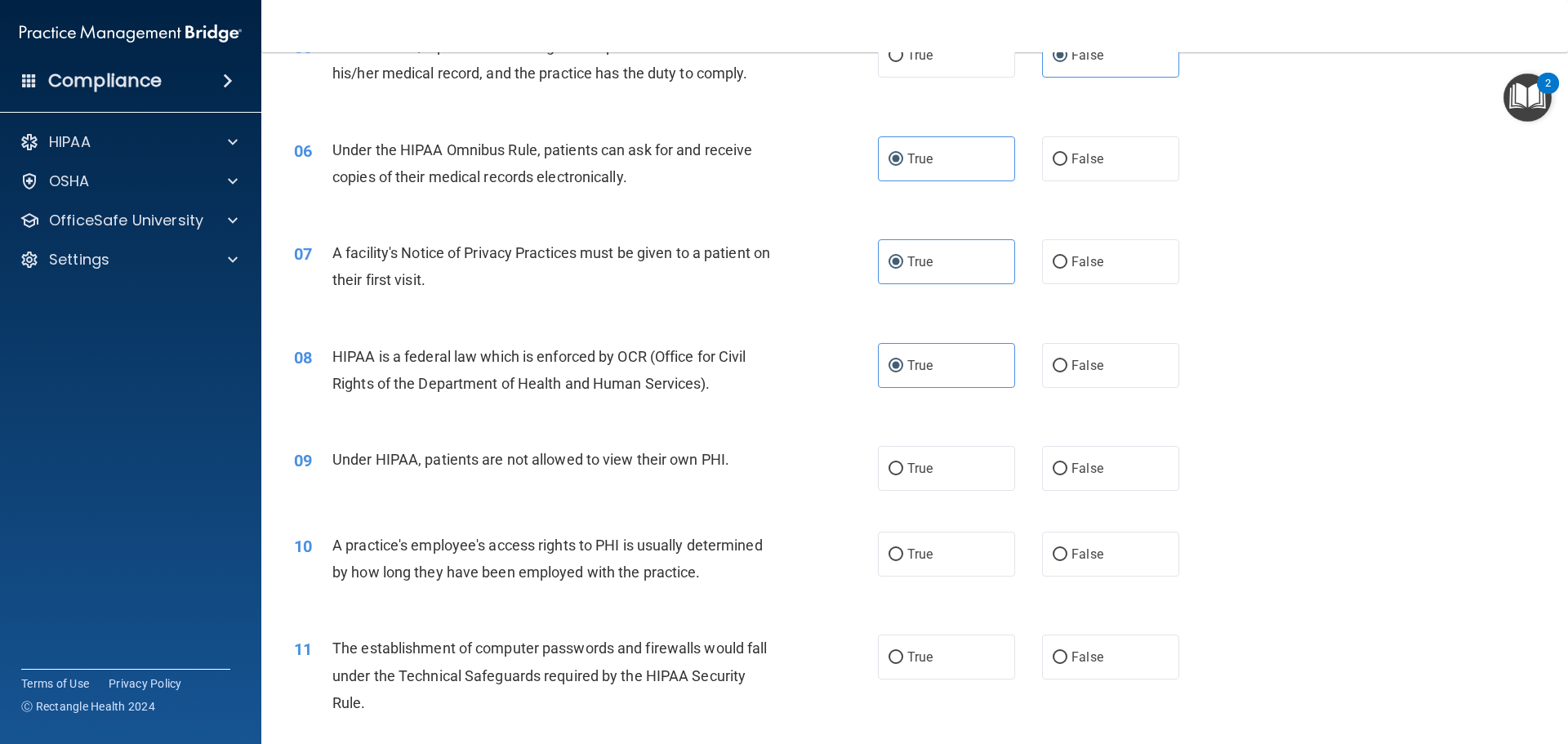
scroll to position [653, 0]
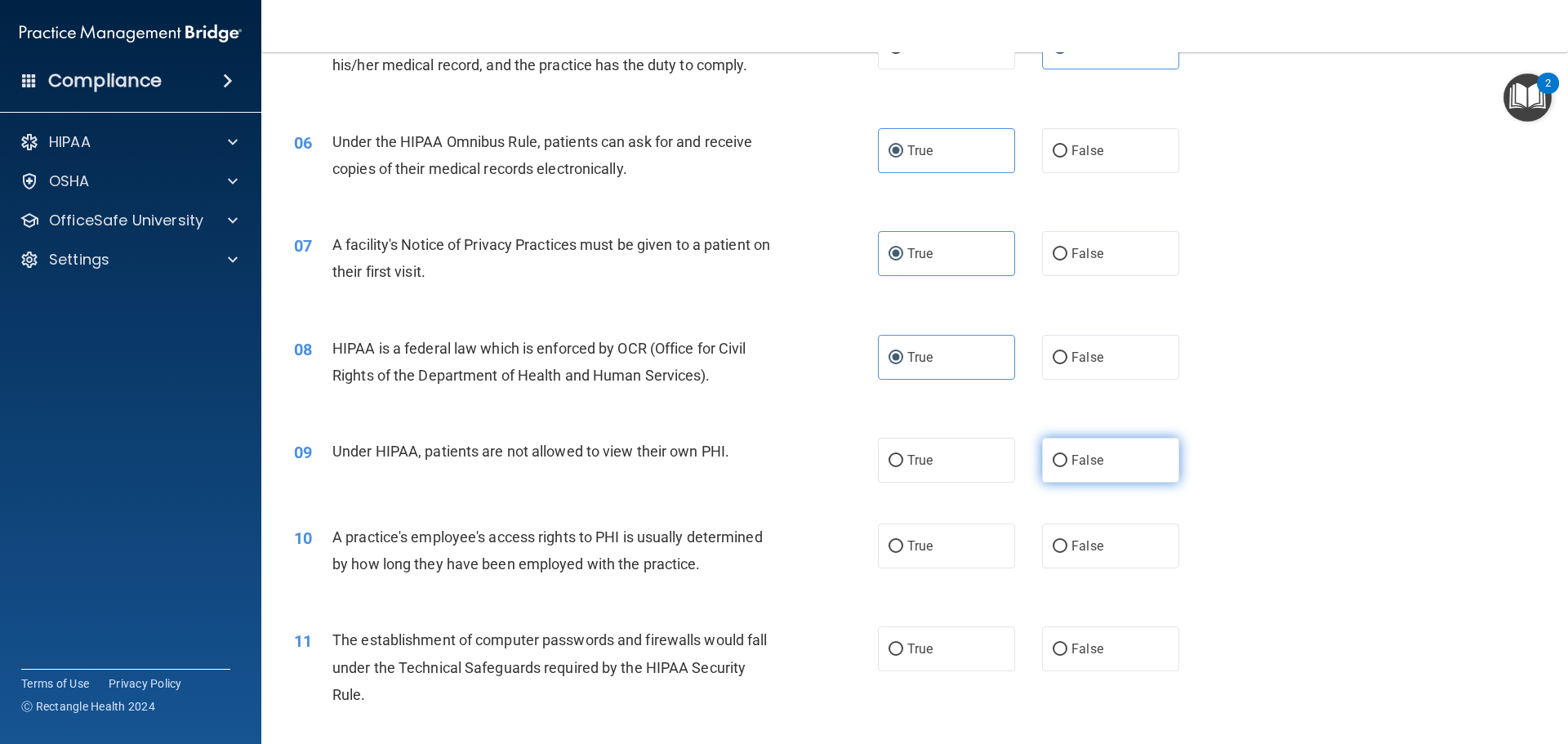
click at [1064, 475] on label "False" at bounding box center [1110, 460] width 137 height 45
click at [1064, 468] on input "False" at bounding box center [1059, 461] width 15 height 12
radio input "true"
click at [1078, 533] on label "False" at bounding box center [1110, 545] width 137 height 45
click at [1067, 541] on input "False" at bounding box center [1059, 547] width 15 height 12
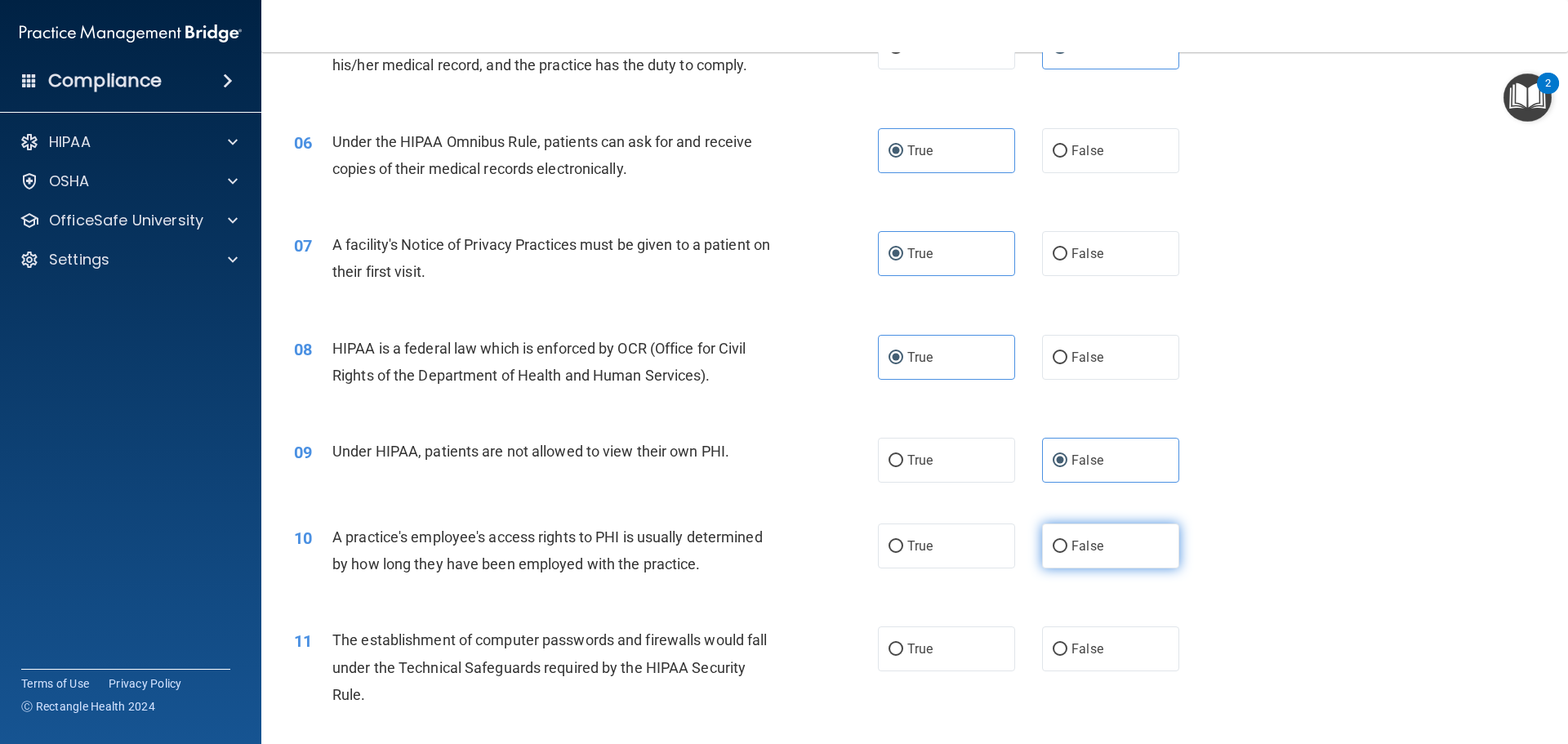
radio input "true"
click at [1075, 648] on span "False" at bounding box center [1087, 649] width 32 height 16
click at [1067, 648] on input "False" at bounding box center [1059, 650] width 15 height 12
radio input "true"
click at [924, 638] on label "True" at bounding box center [946, 648] width 137 height 45
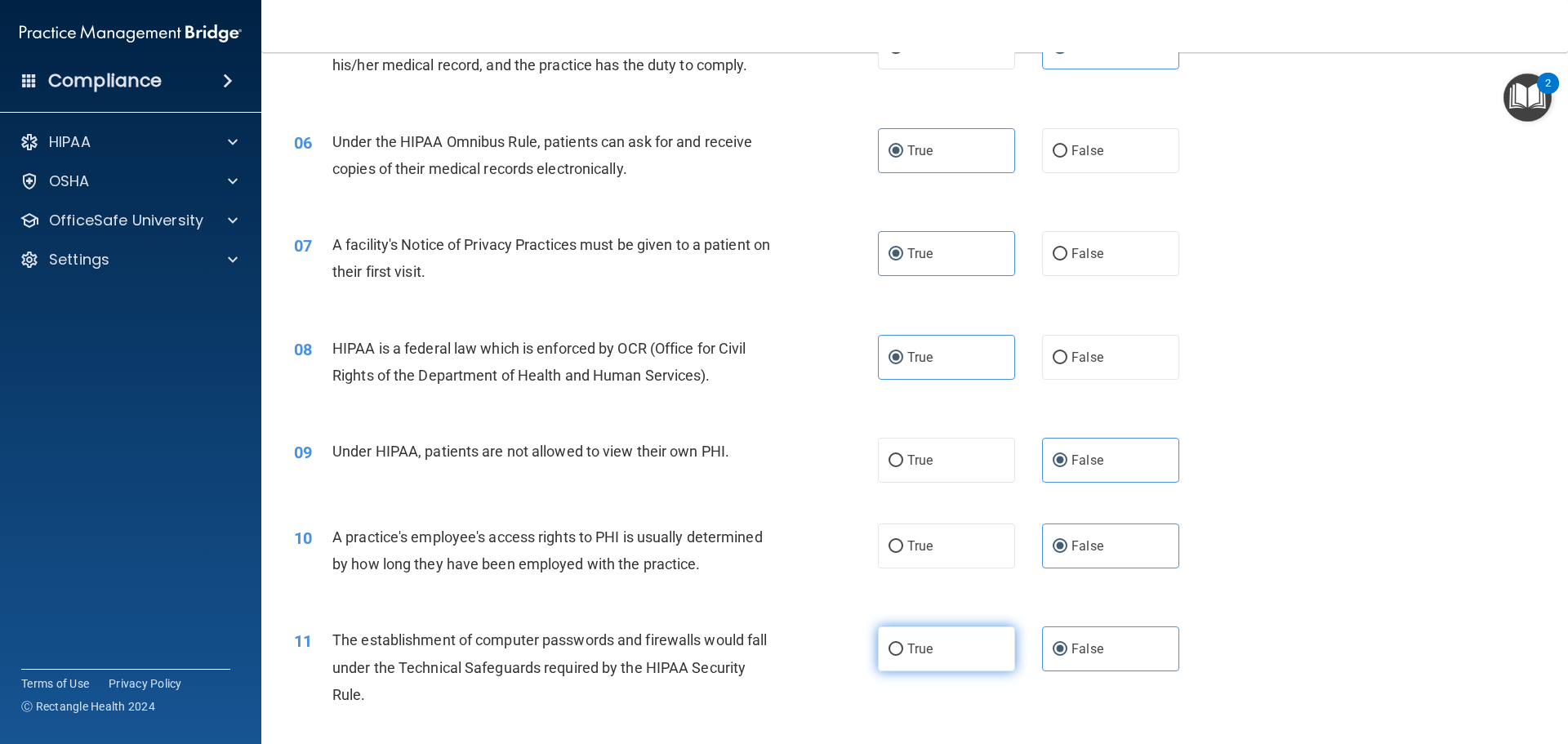
click at [903, 644] on input "True" at bounding box center [895, 650] width 15 height 12
radio input "true"
radio input "false"
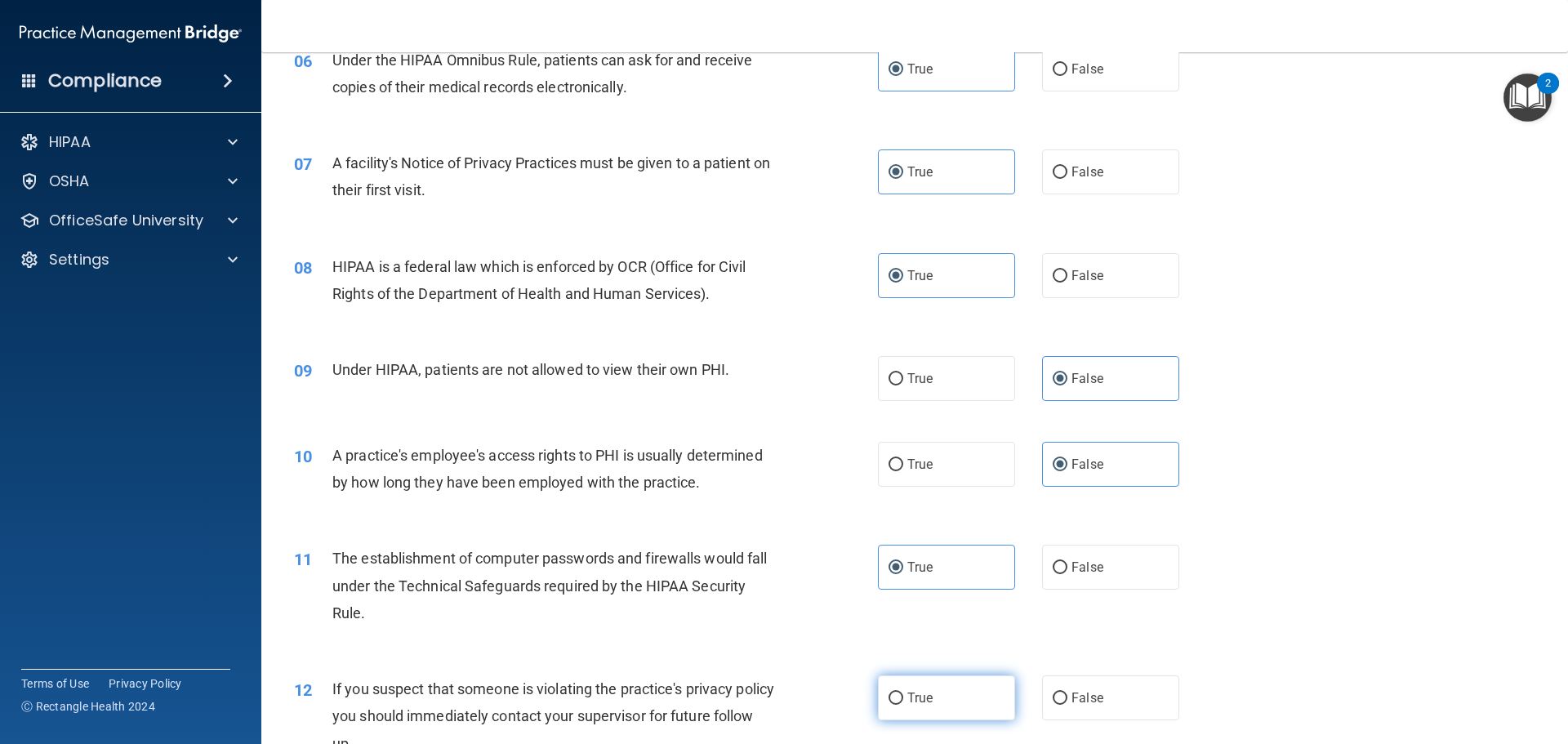
click at [922, 697] on span "True" at bounding box center [919, 698] width 26 height 16
click at [903, 697] on input "True" at bounding box center [895, 698] width 15 height 12
radio input "true"
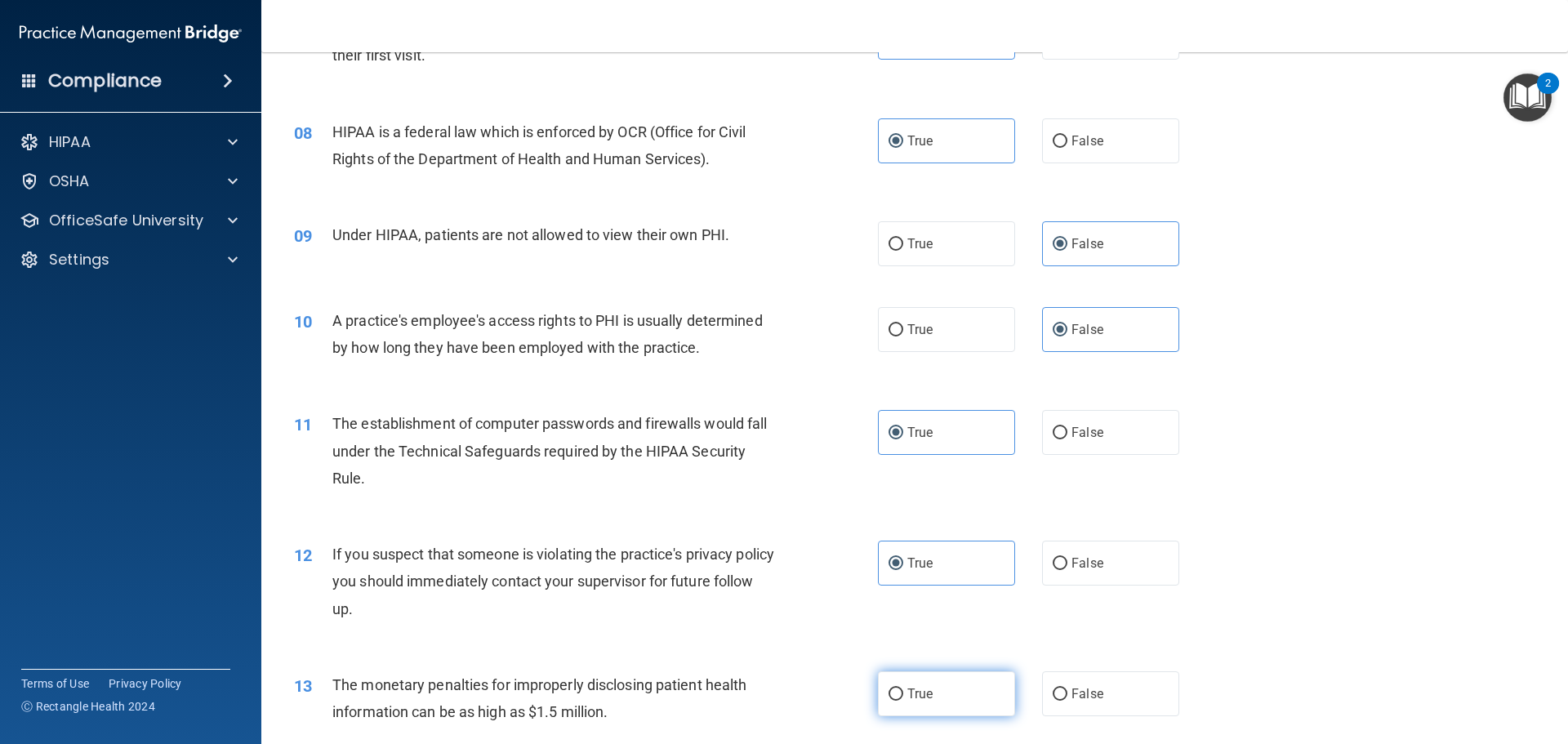
scroll to position [898, 0]
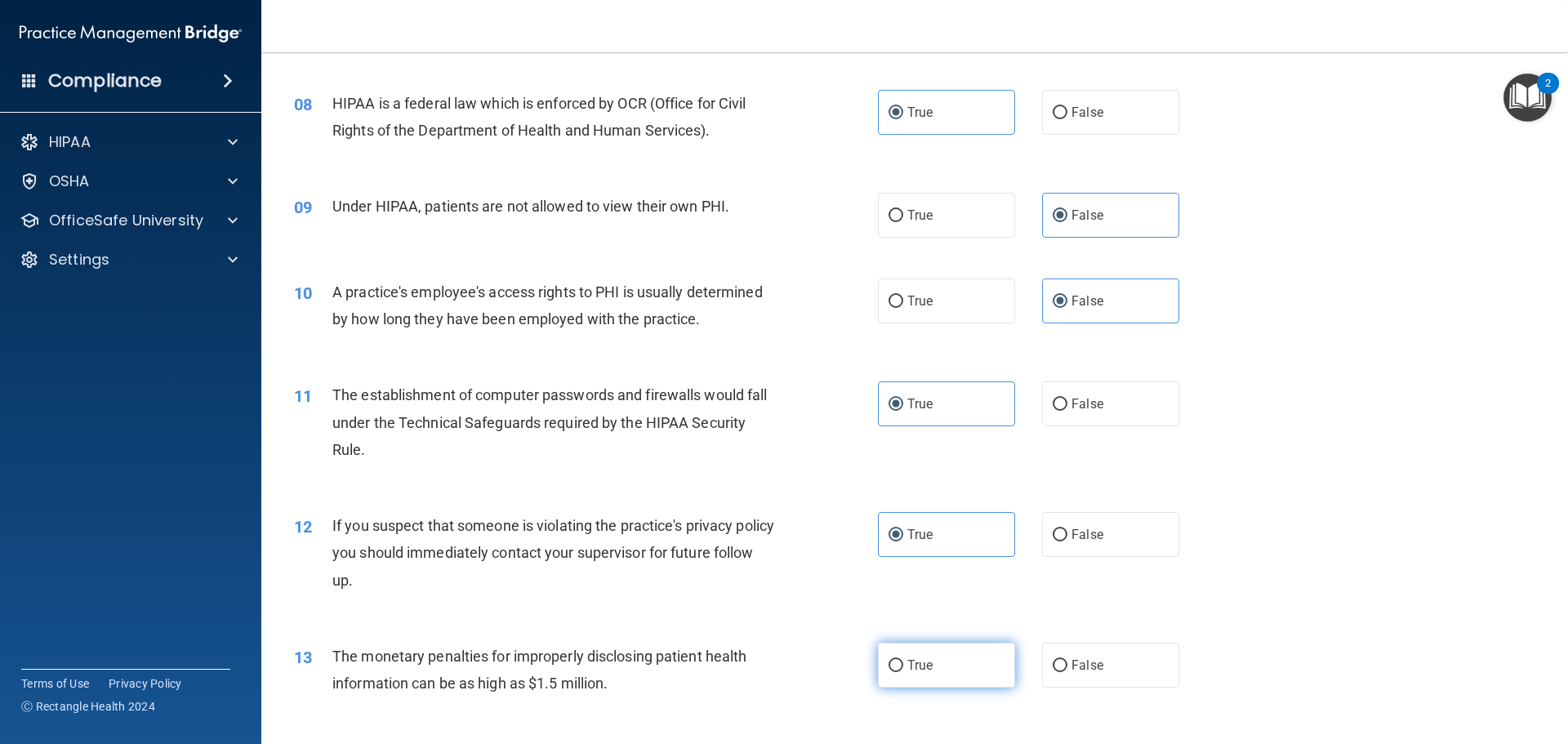
click at [892, 672] on label "True" at bounding box center [946, 665] width 137 height 45
click at [892, 672] on input "True" at bounding box center [895, 666] width 15 height 12
radio input "true"
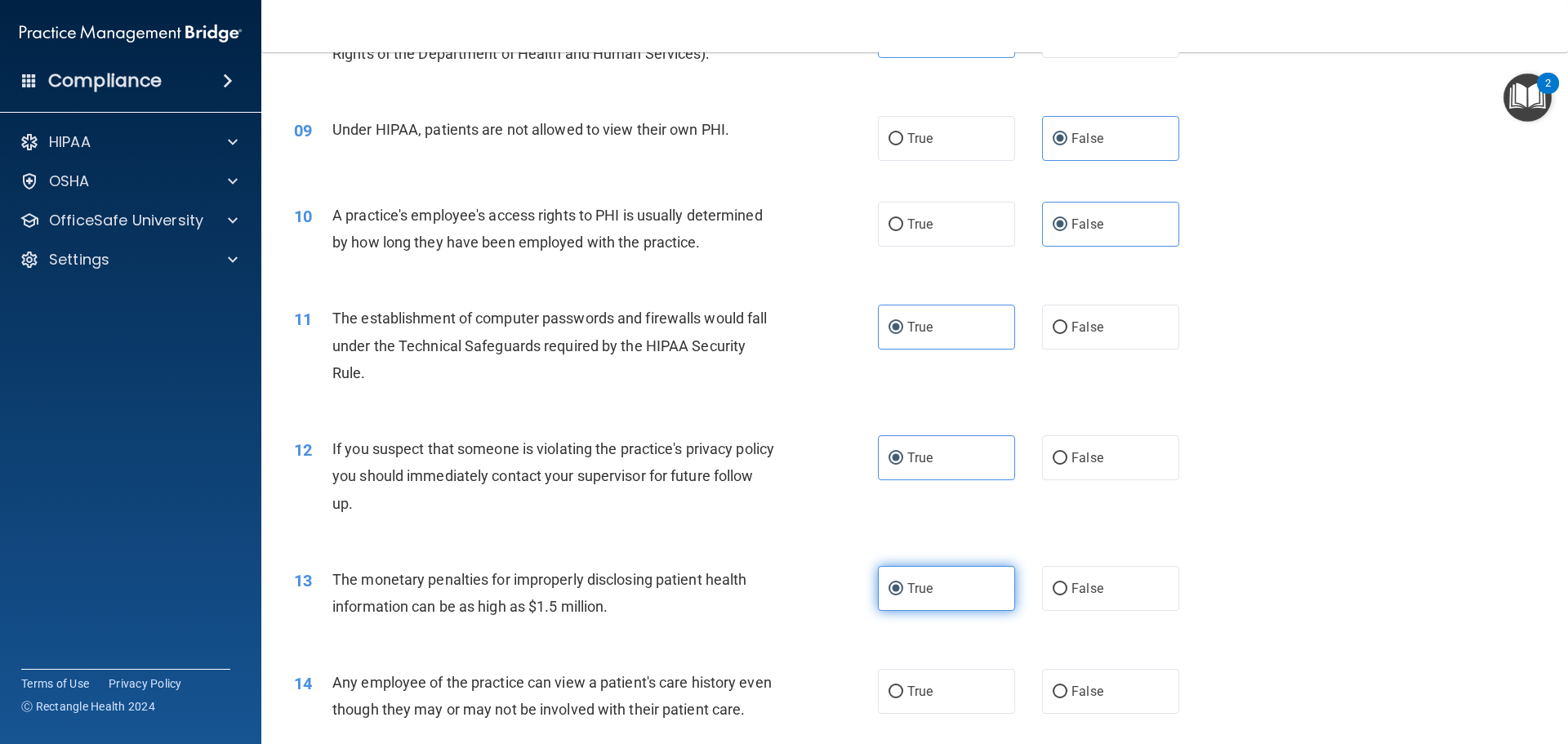
scroll to position [1062, 0]
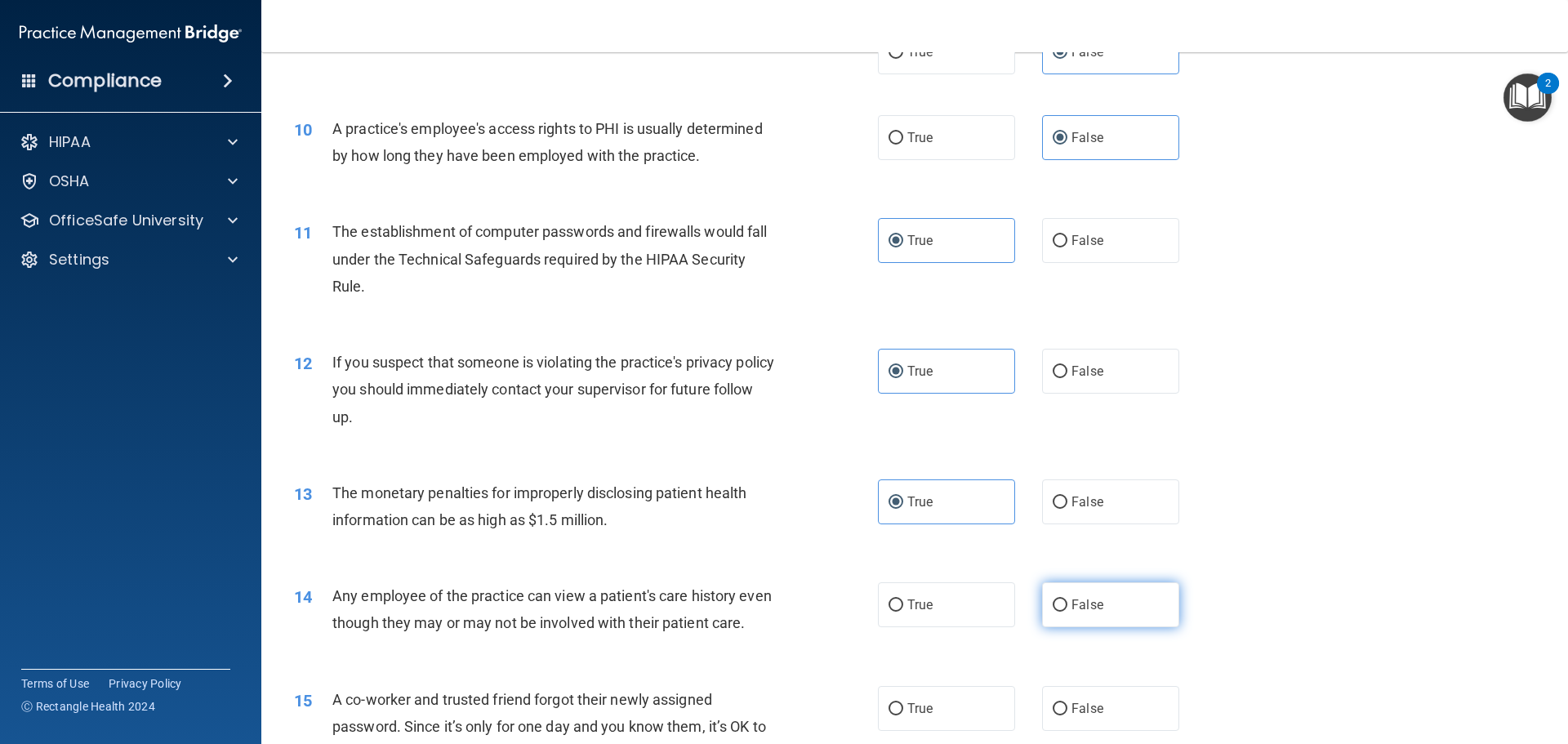
click at [1112, 593] on label "False" at bounding box center [1110, 604] width 137 height 45
click at [1067, 600] on input "False" at bounding box center [1059, 606] width 15 height 12
radio input "true"
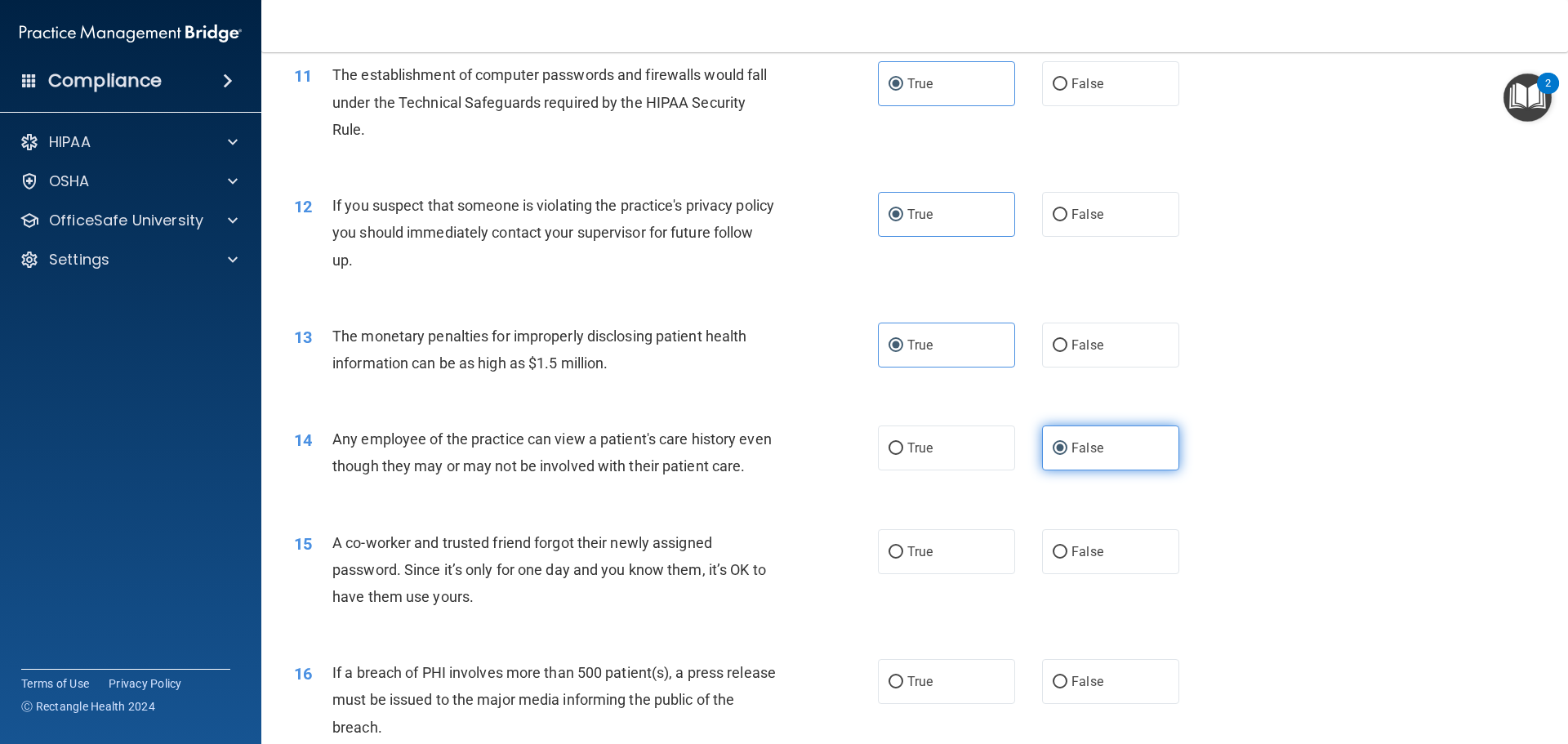
scroll to position [1225, 0]
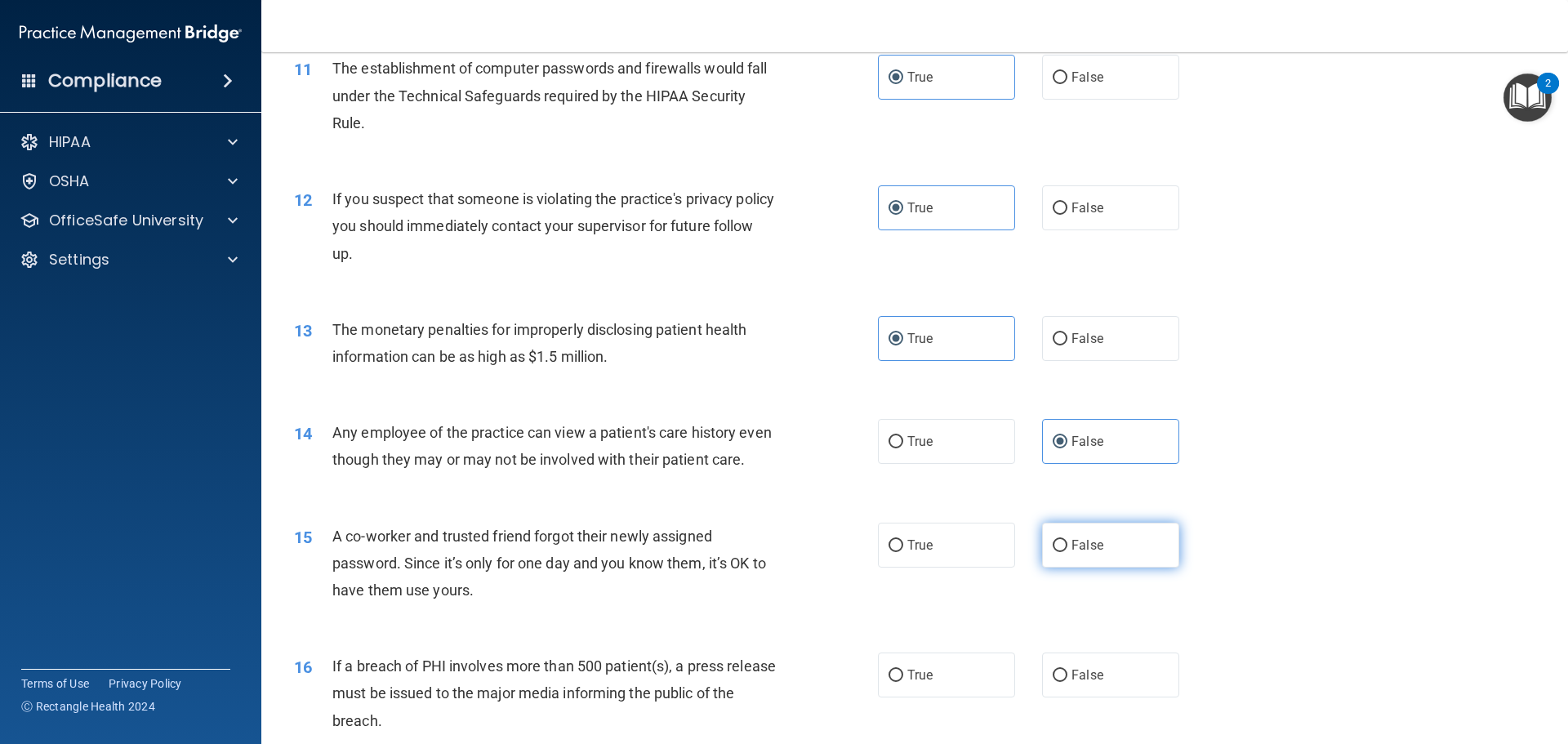
click at [1075, 553] on span "False" at bounding box center [1087, 545] width 32 height 16
click at [1067, 552] on input "False" at bounding box center [1059, 546] width 15 height 12
radio input "true"
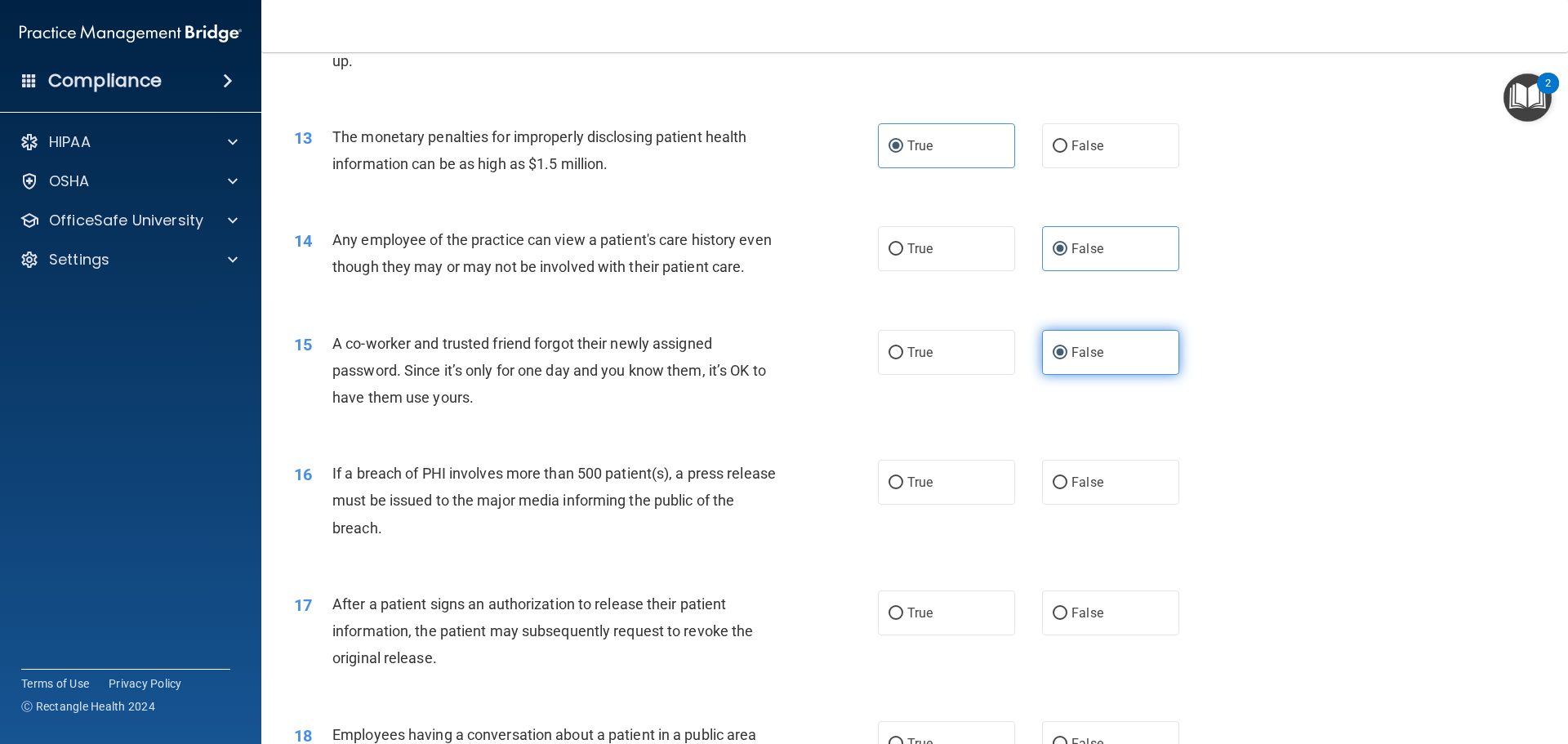
scroll to position [1470, 0]
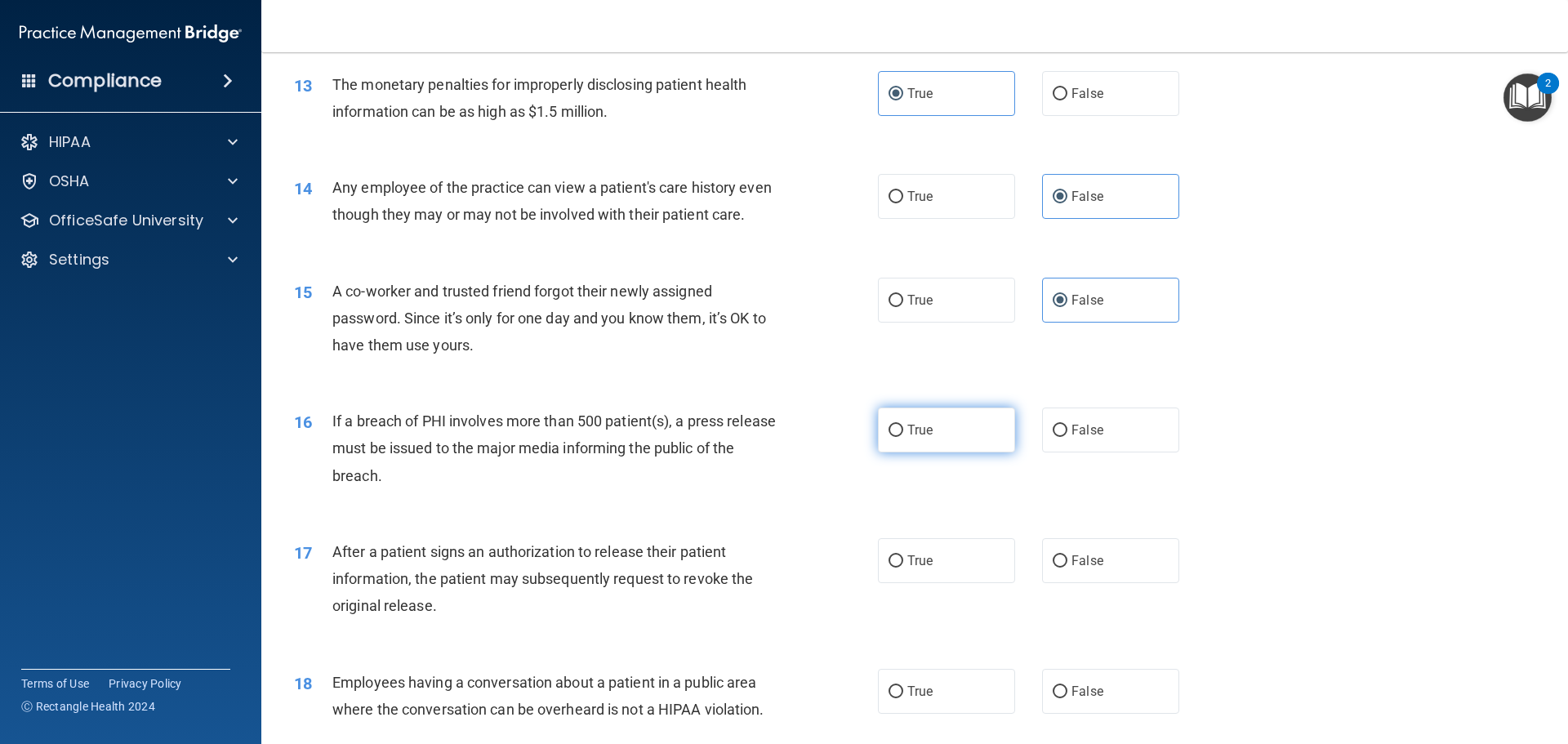
click at [940, 453] on label "True" at bounding box center [946, 430] width 137 height 45
click at [903, 437] on input "True" at bounding box center [895, 431] width 15 height 12
radio input "true"
click at [947, 583] on label "True" at bounding box center [946, 560] width 137 height 45
click at [903, 568] on input "True" at bounding box center [895, 562] width 15 height 12
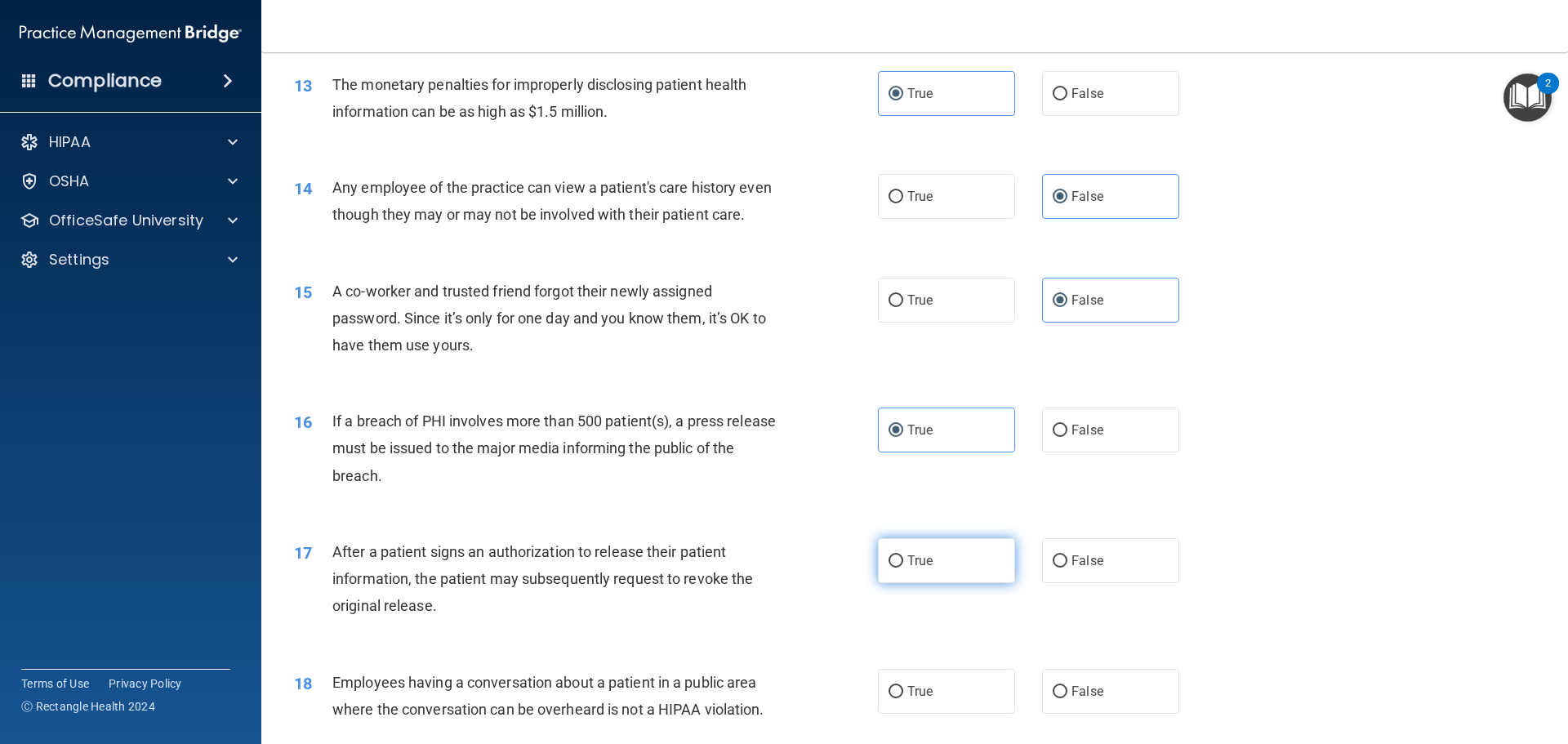
radio input "true"
click at [1071, 699] on span "False" at bounding box center [1087, 691] width 32 height 16
click at [1067, 698] on input "False" at bounding box center [1059, 692] width 15 height 12
radio input "true"
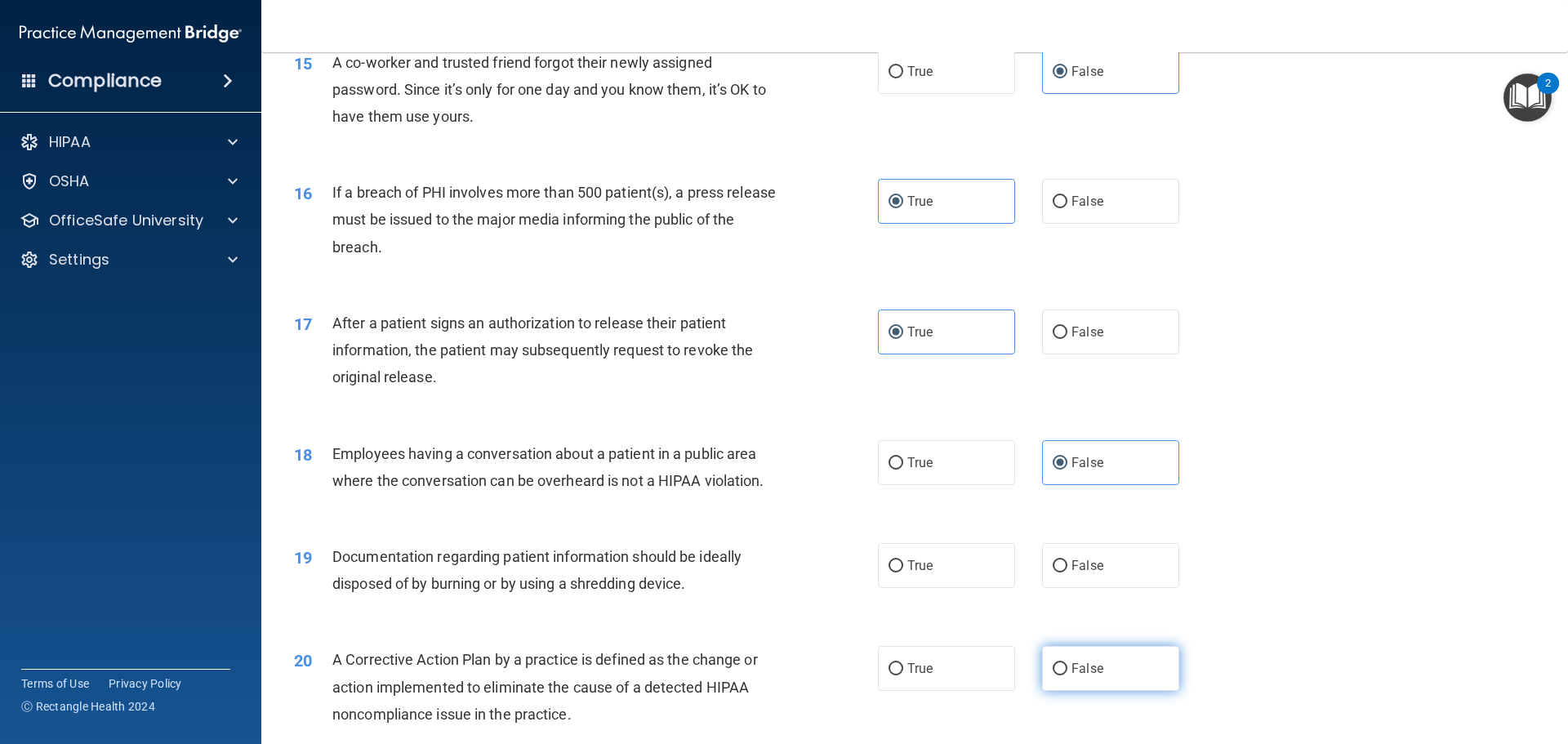
scroll to position [1715, 0]
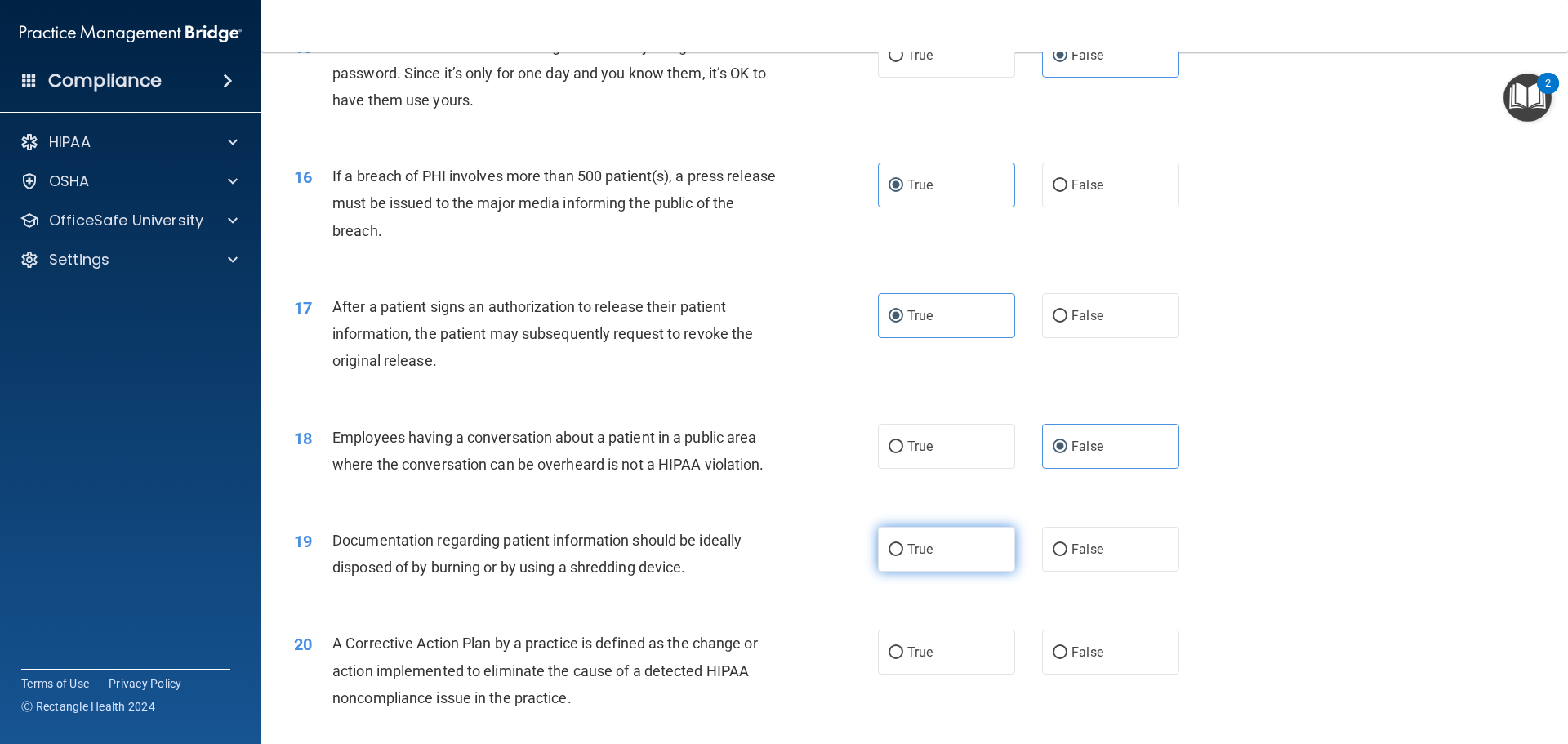
click at [942, 571] on label "True" at bounding box center [946, 549] width 137 height 45
click at [903, 556] on input "True" at bounding box center [895, 550] width 15 height 12
radio input "true"
click at [945, 674] on label "True" at bounding box center [946, 652] width 137 height 45
click at [903, 659] on input "True" at bounding box center [895, 653] width 15 height 12
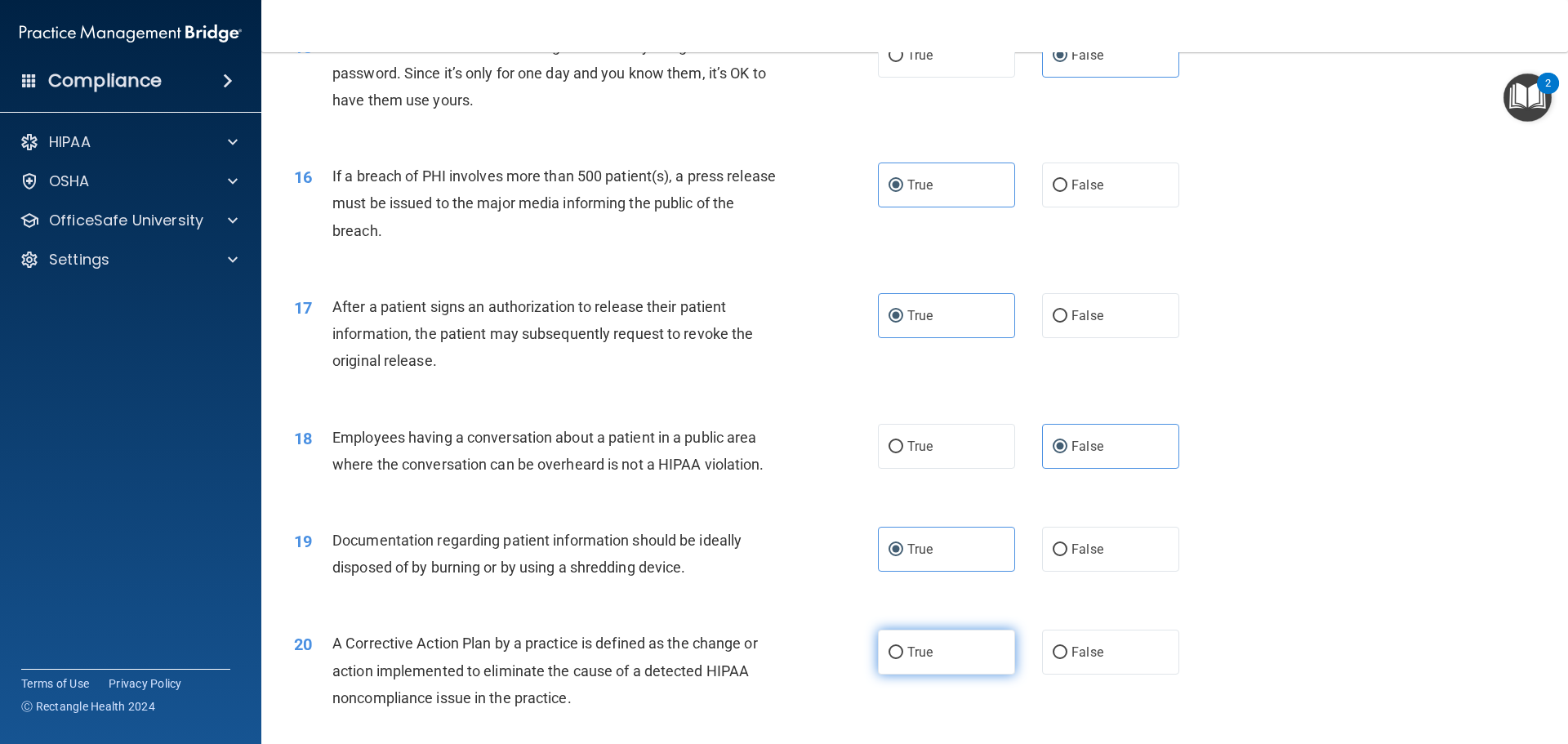
radio input "true"
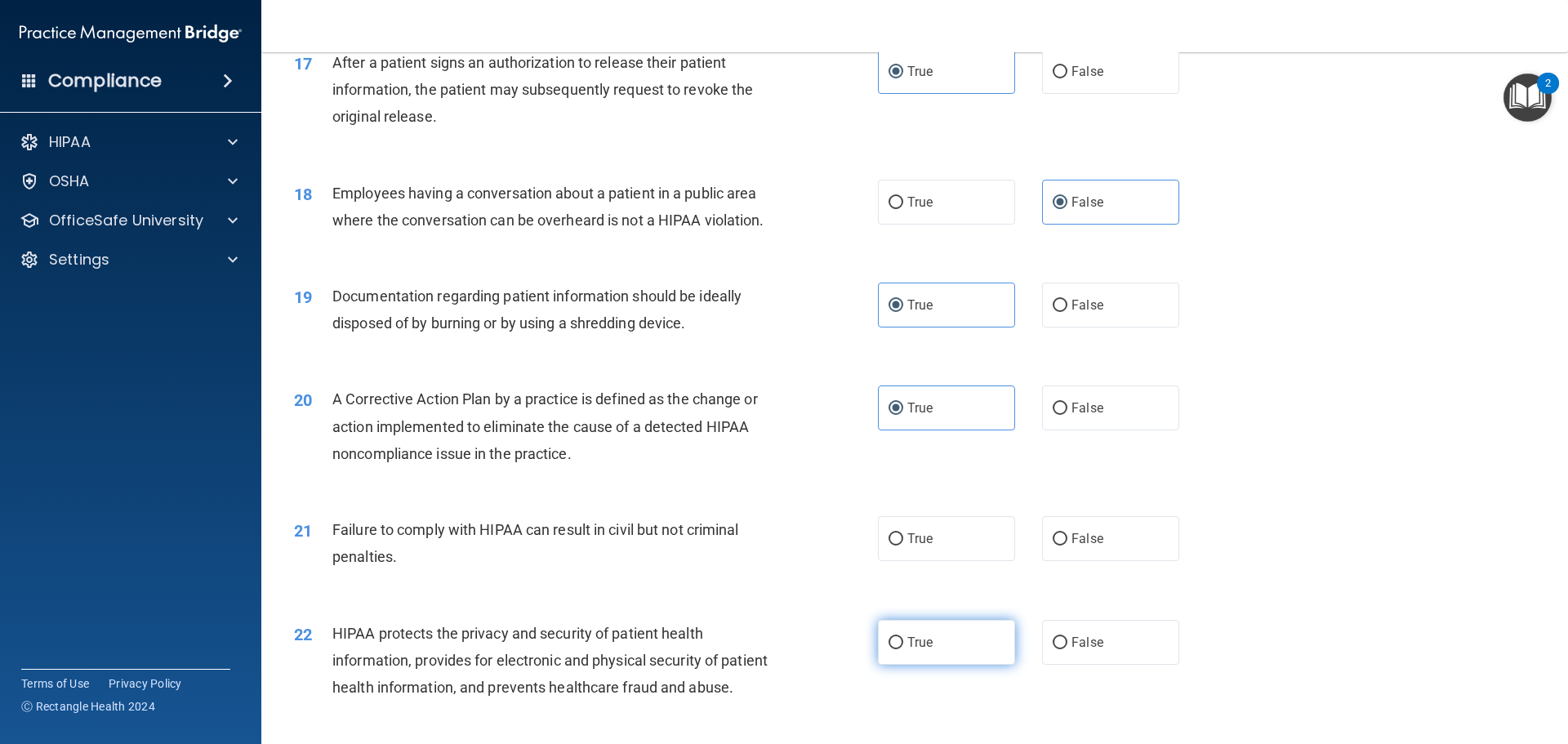
scroll to position [1960, 0]
click at [1082, 560] on label "False" at bounding box center [1110, 537] width 137 height 45
click at [1067, 545] on input "False" at bounding box center [1059, 539] width 15 height 12
radio input "true"
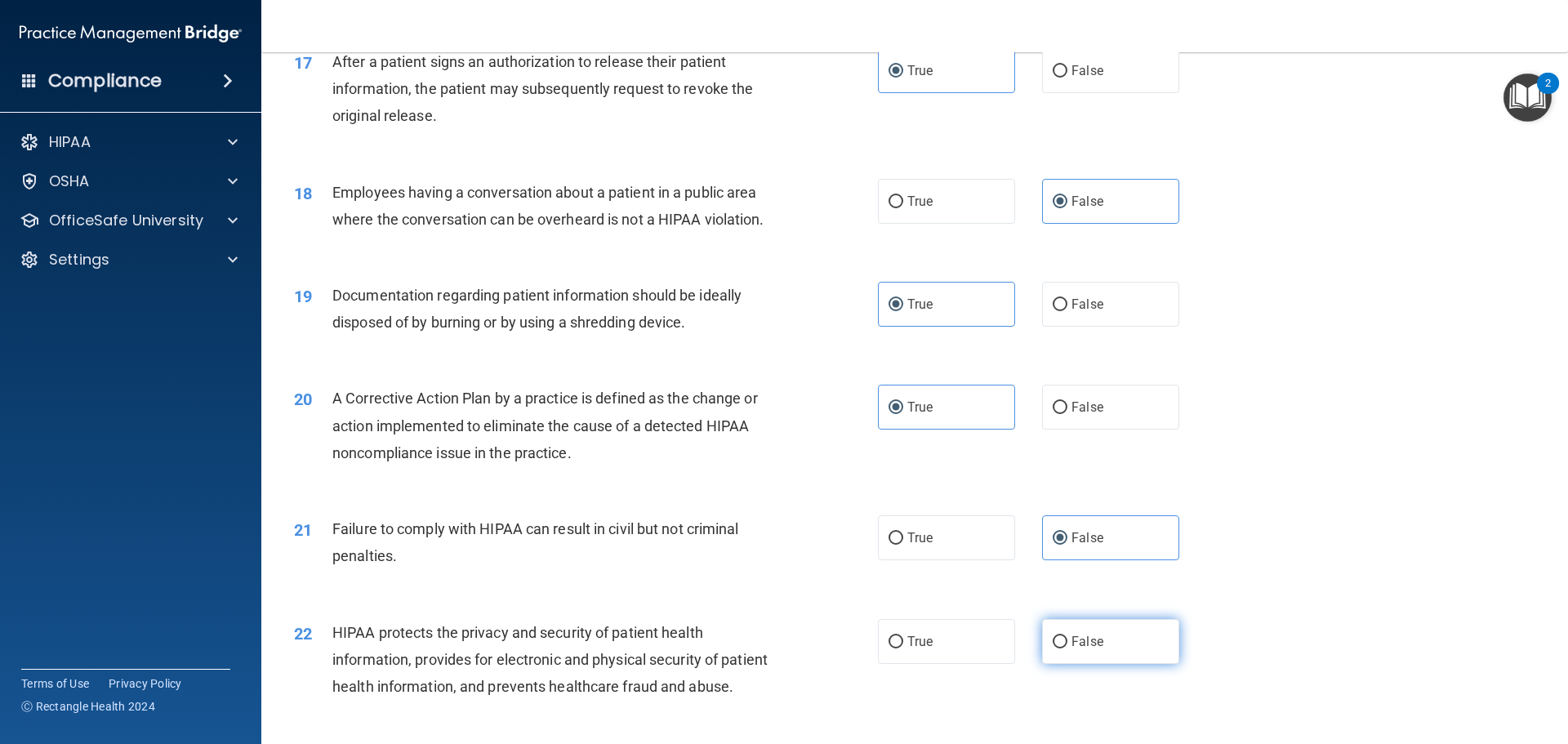
click at [1085, 664] on label "False" at bounding box center [1110, 641] width 137 height 45
click at [1067, 648] on input "False" at bounding box center [1059, 642] width 15 height 12
radio input "true"
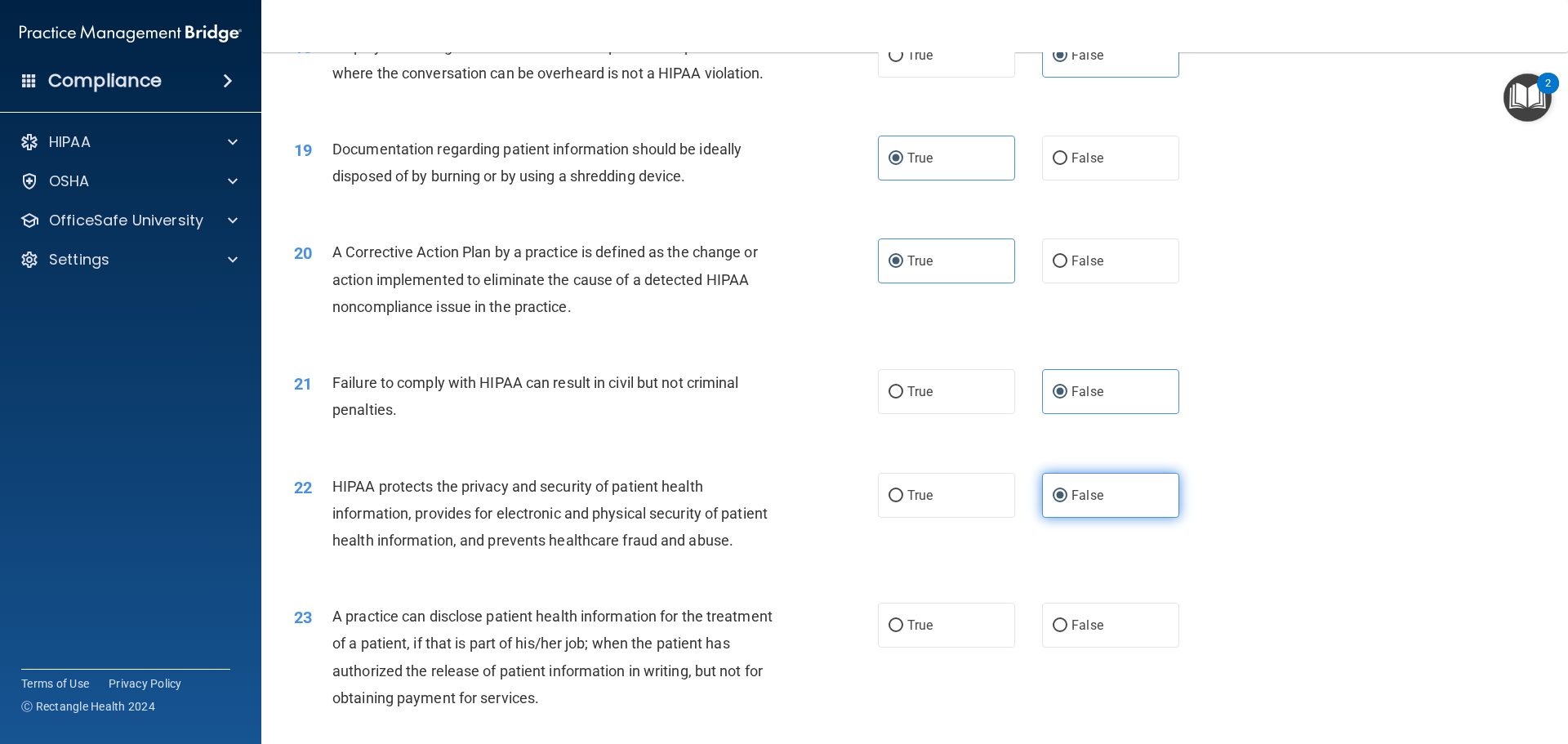
scroll to position [2123, 0]
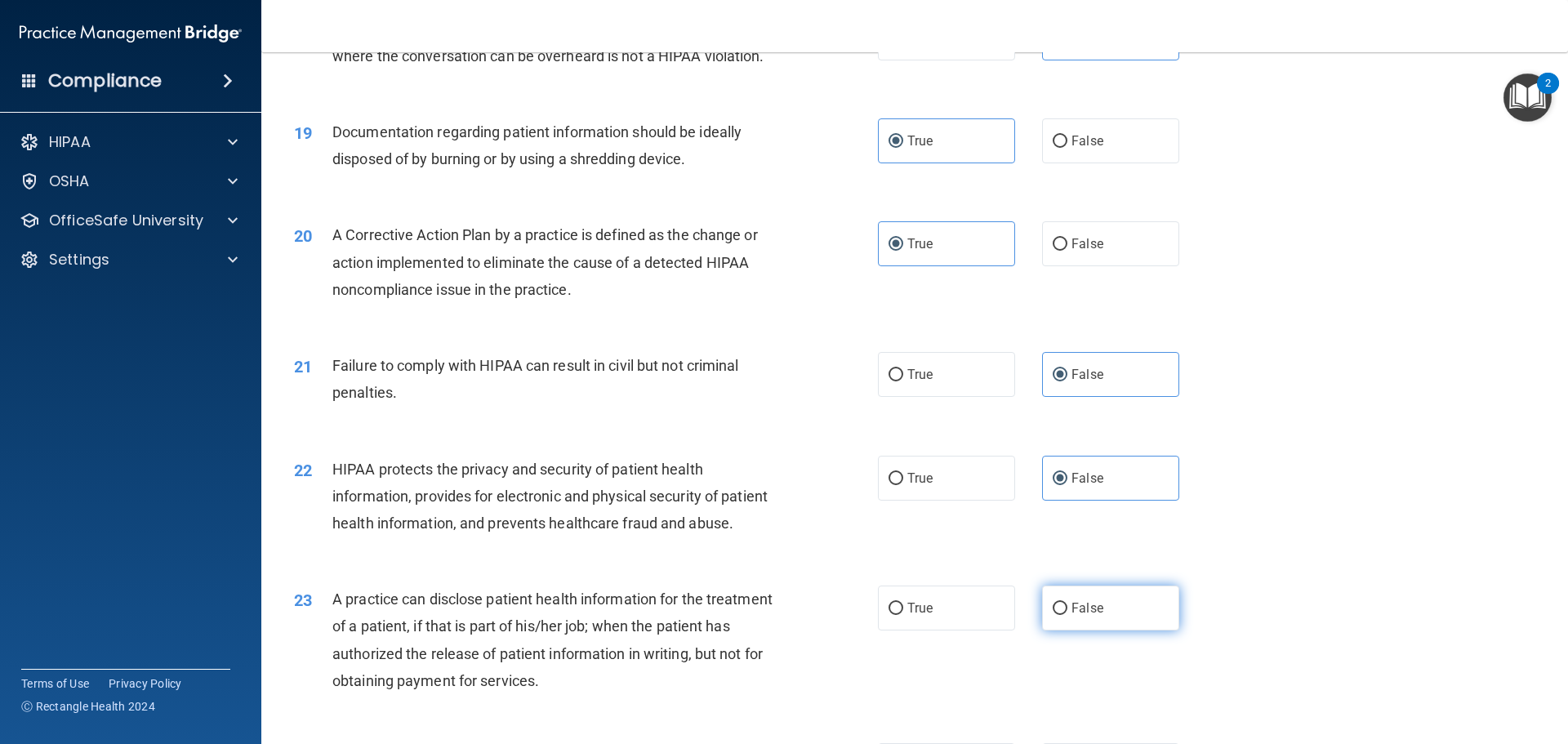
click at [1090, 615] on span "False" at bounding box center [1087, 608] width 32 height 16
click at [1067, 615] on input "False" at bounding box center [1059, 608] width 15 height 12
radio input "true"
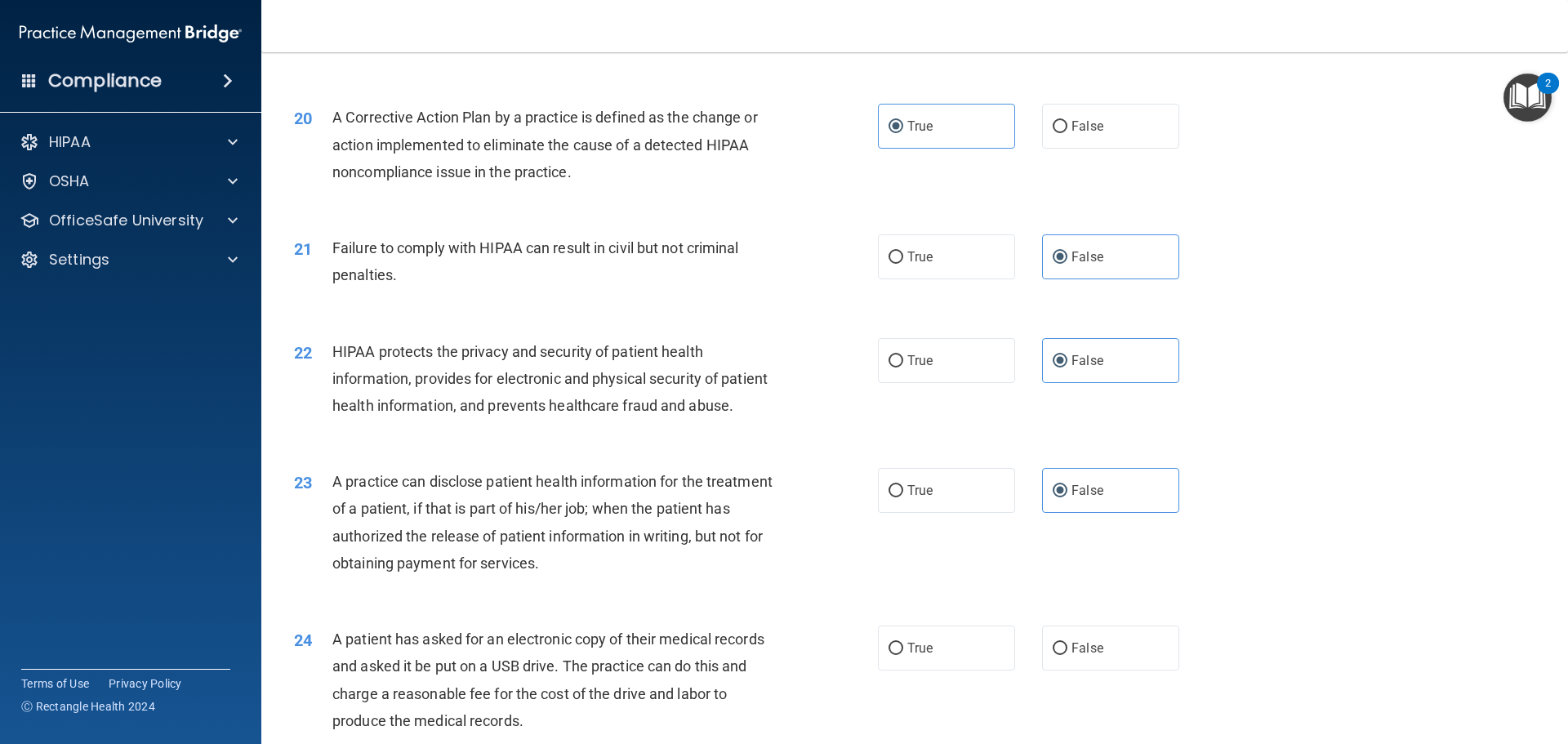
scroll to position [2368, 0]
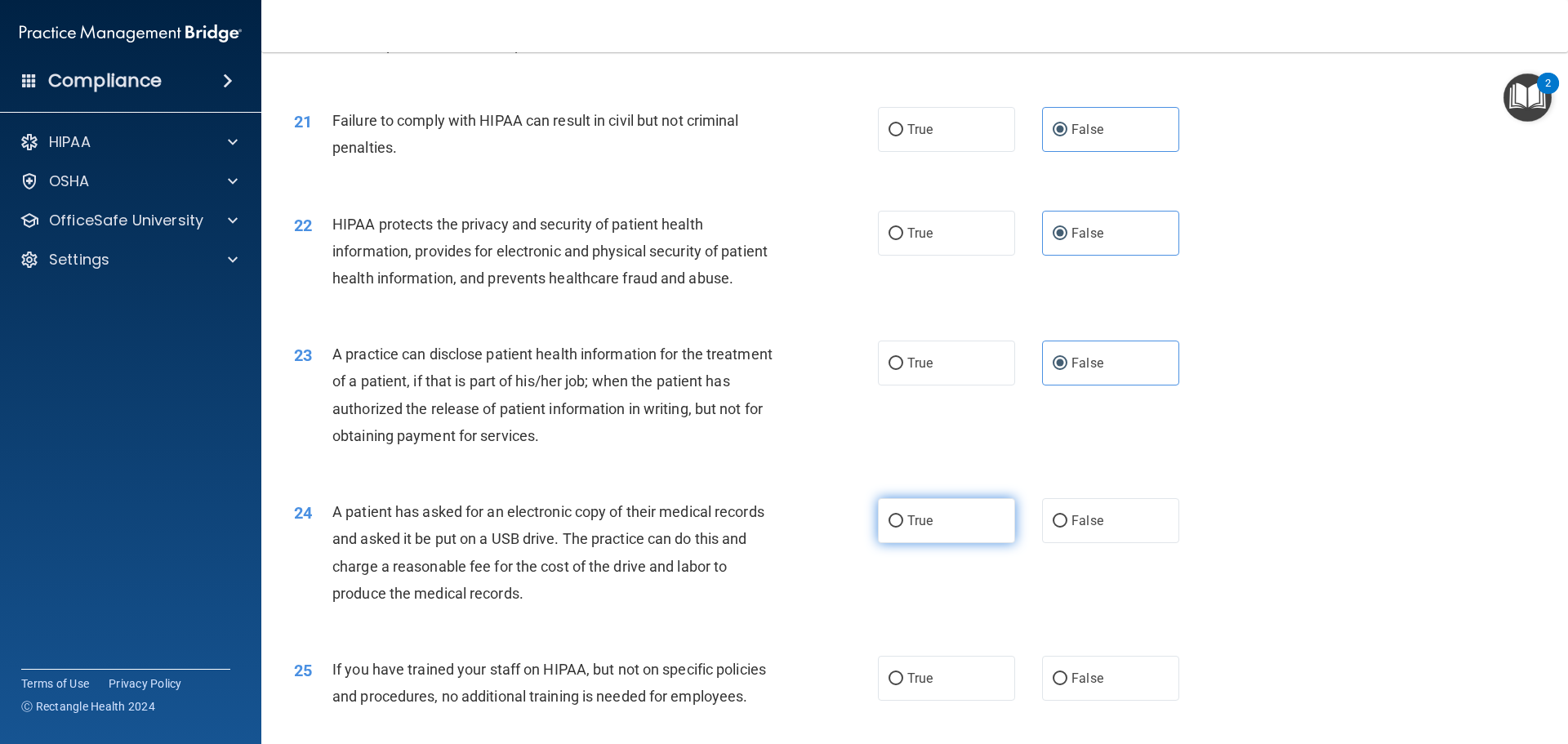
click at [975, 543] on label "True" at bounding box center [946, 520] width 137 height 45
click at [903, 527] on input "True" at bounding box center [895, 521] width 15 height 12
radio input "true"
click at [1082, 686] on span "False" at bounding box center [1087, 678] width 32 height 16
click at [1067, 685] on input "False" at bounding box center [1059, 679] width 15 height 12
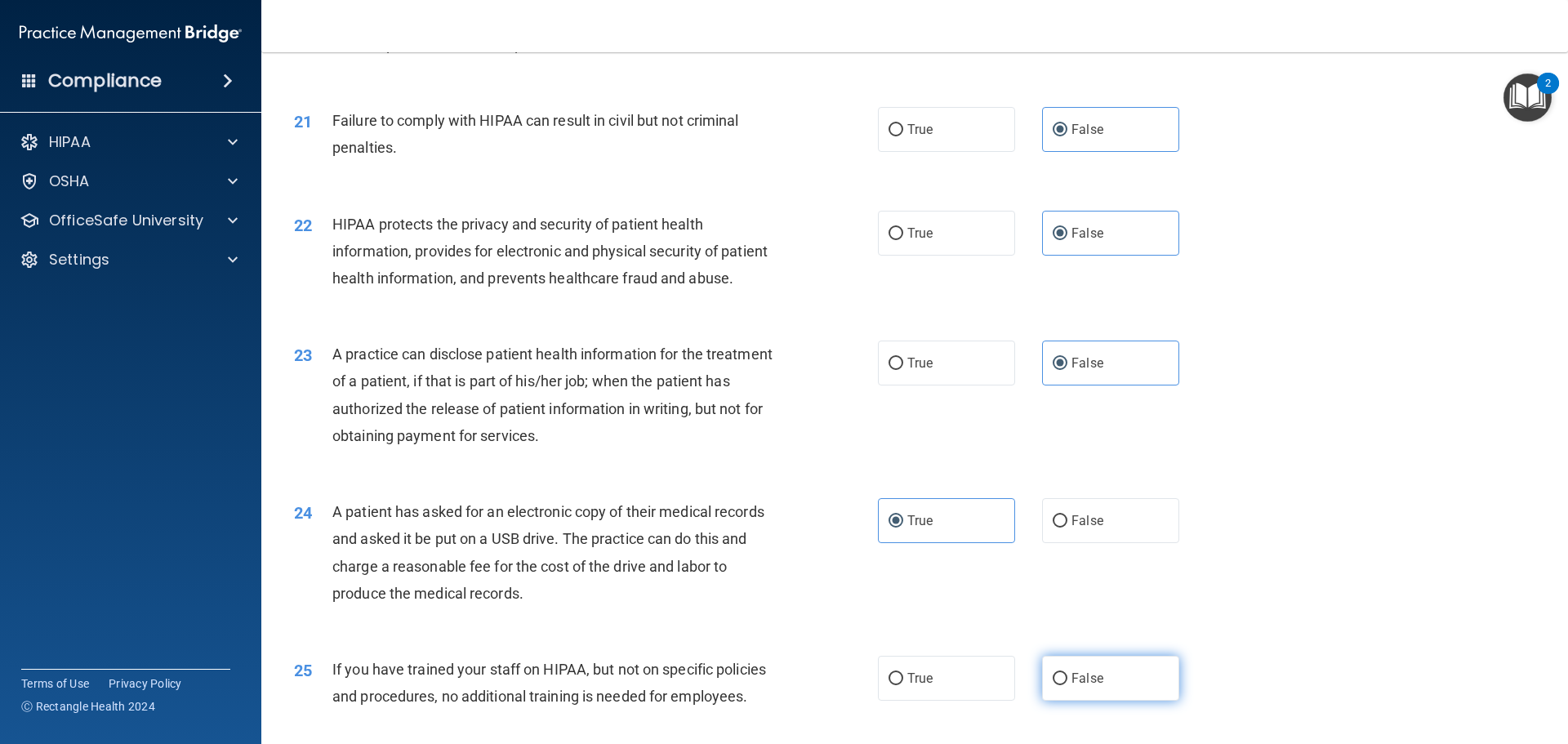
radio input "true"
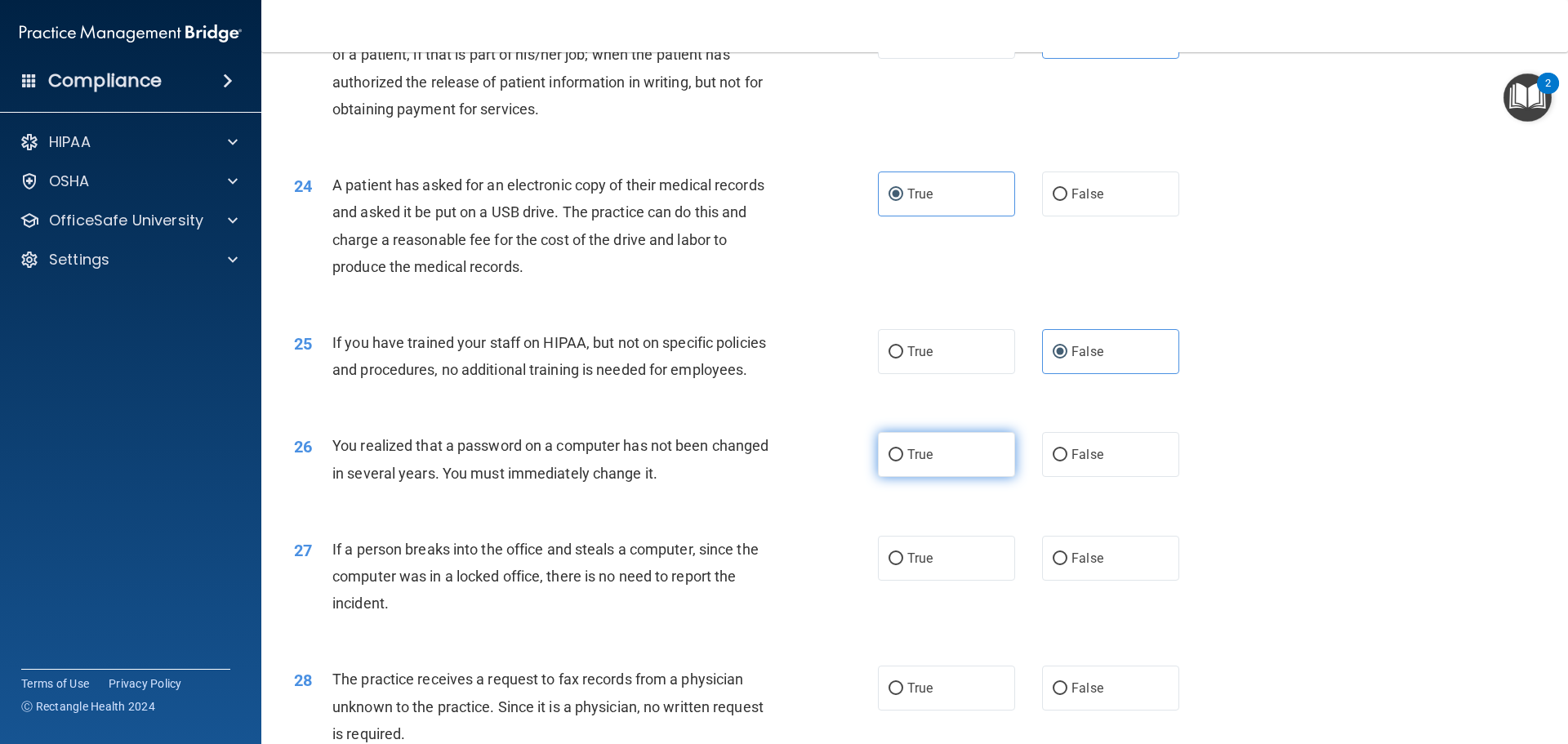
click at [966, 477] on label "True" at bounding box center [946, 454] width 137 height 45
click at [903, 461] on input "True" at bounding box center [895, 455] width 15 height 12
radio input "true"
click at [1062, 580] on label "False" at bounding box center [1110, 557] width 137 height 45
click at [1062, 565] on input "False" at bounding box center [1059, 559] width 15 height 12
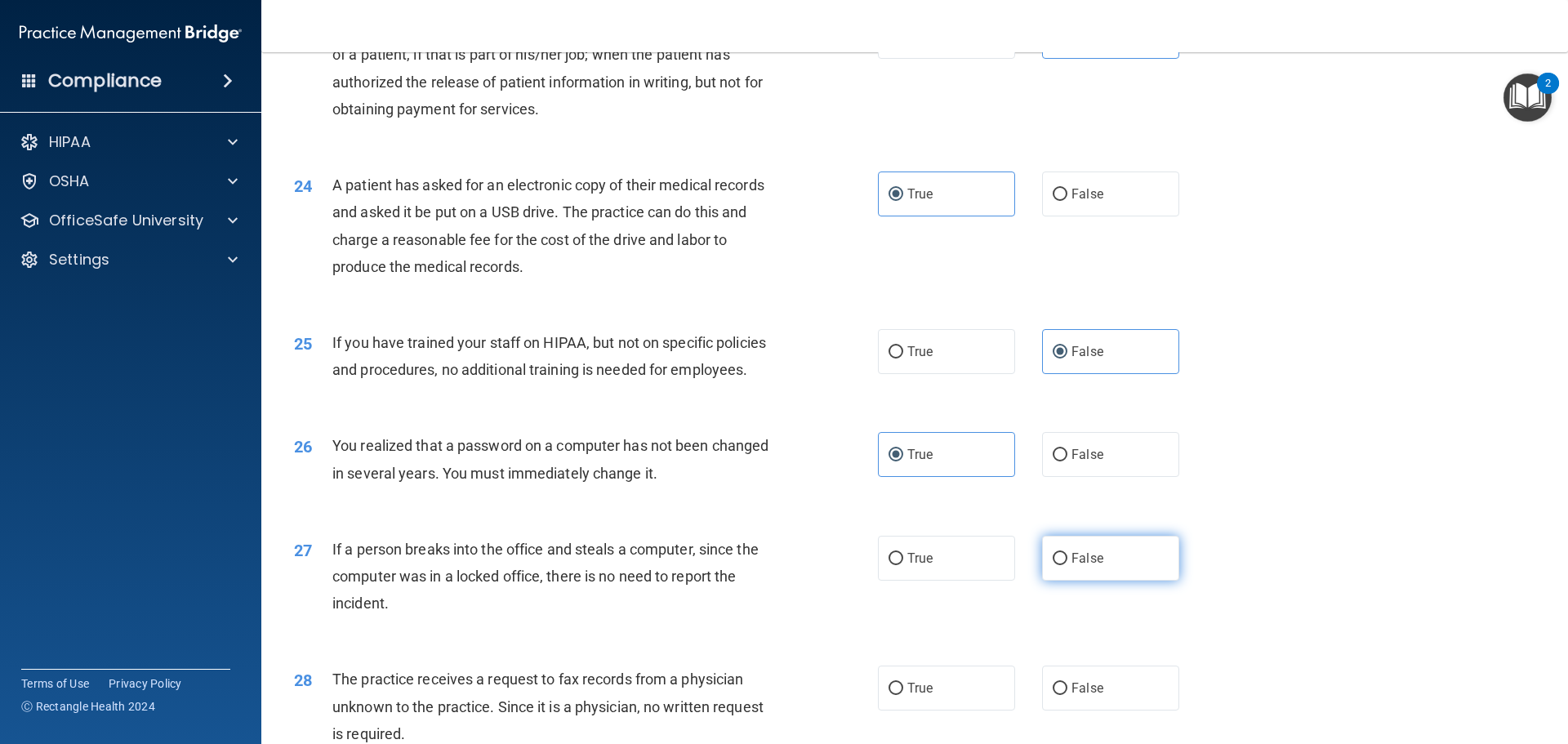
radio input "true"
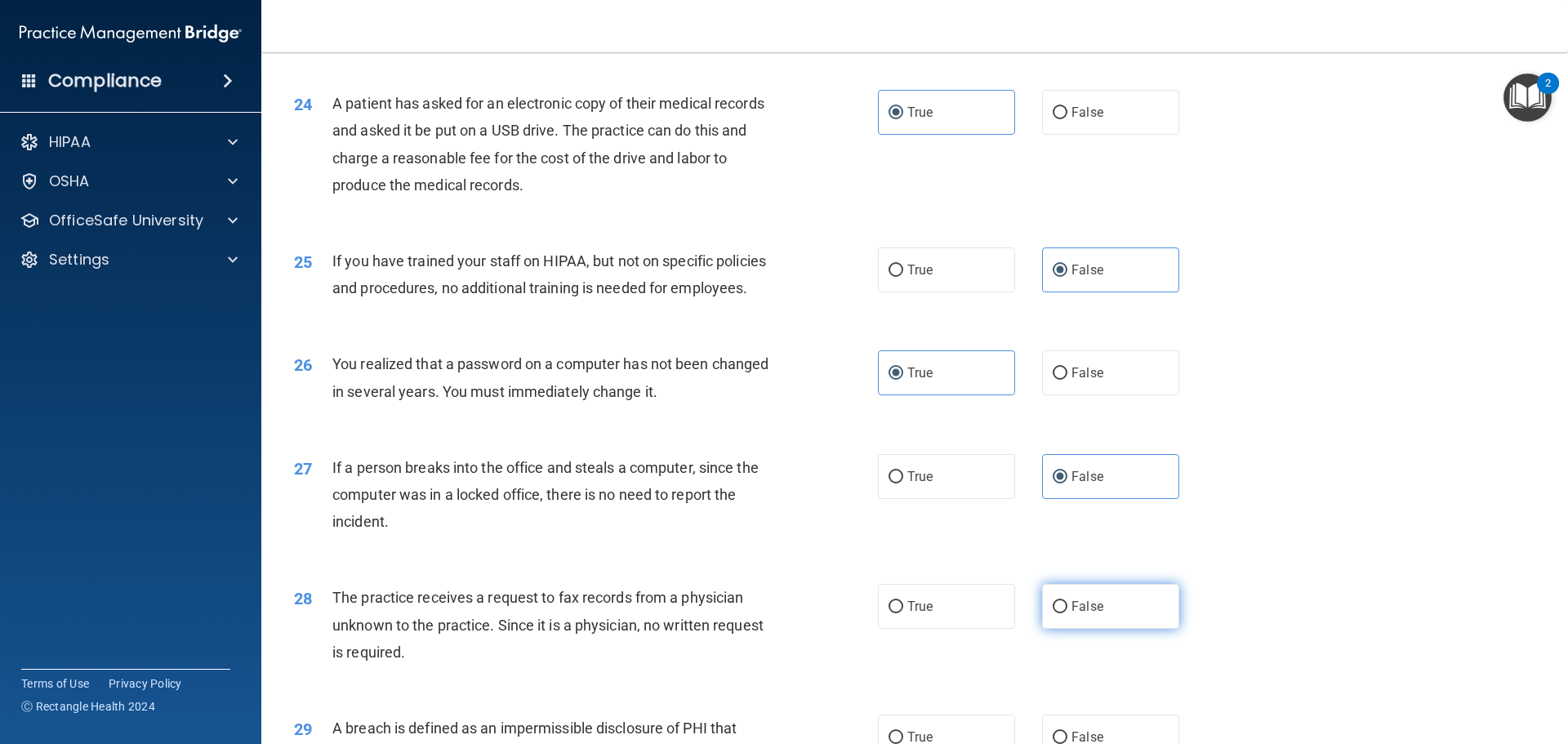
click at [1061, 629] on label "False" at bounding box center [1110, 606] width 137 height 45
click at [1061, 614] on input "False" at bounding box center [1059, 608] width 15 height 12
radio input "true"
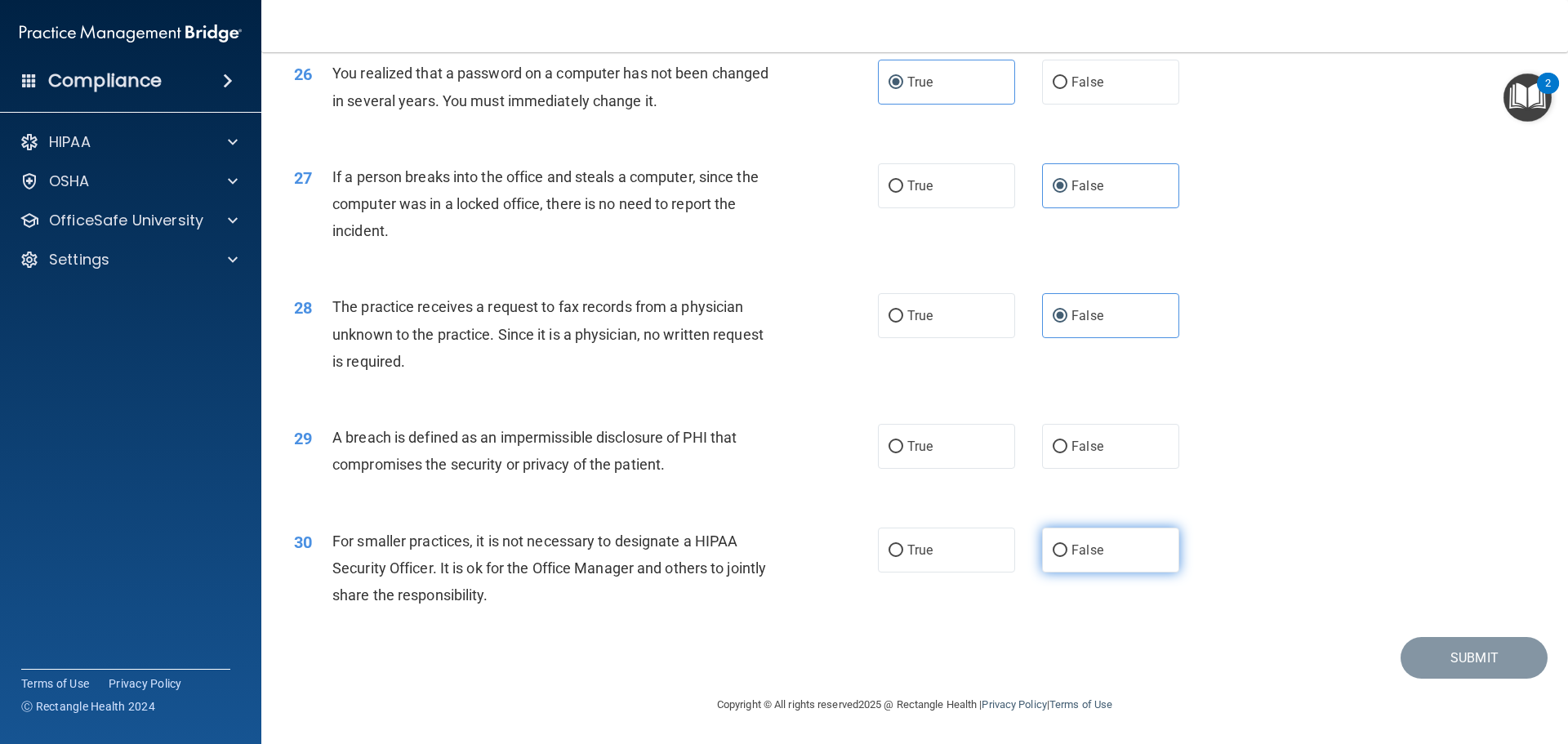
scroll to position [3121, 0]
click at [907, 445] on span "True" at bounding box center [919, 446] width 26 height 16
click at [903, 445] on input "True" at bounding box center [895, 447] width 15 height 12
radio input "true"
click at [1057, 553] on input "False" at bounding box center [1059, 551] width 15 height 12
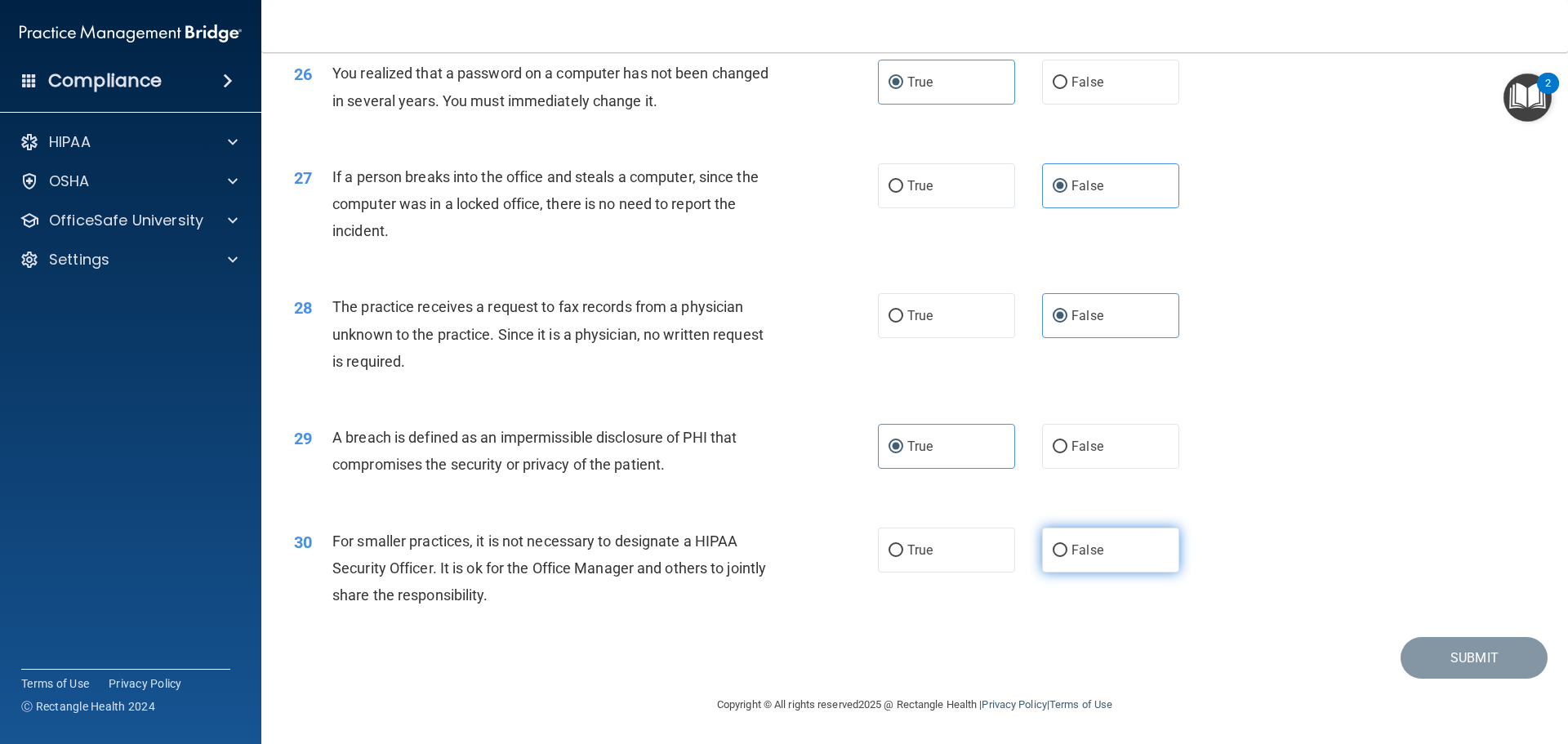
radio input "true"
click at [1406, 650] on button "Submit" at bounding box center [1474, 657] width 147 height 41
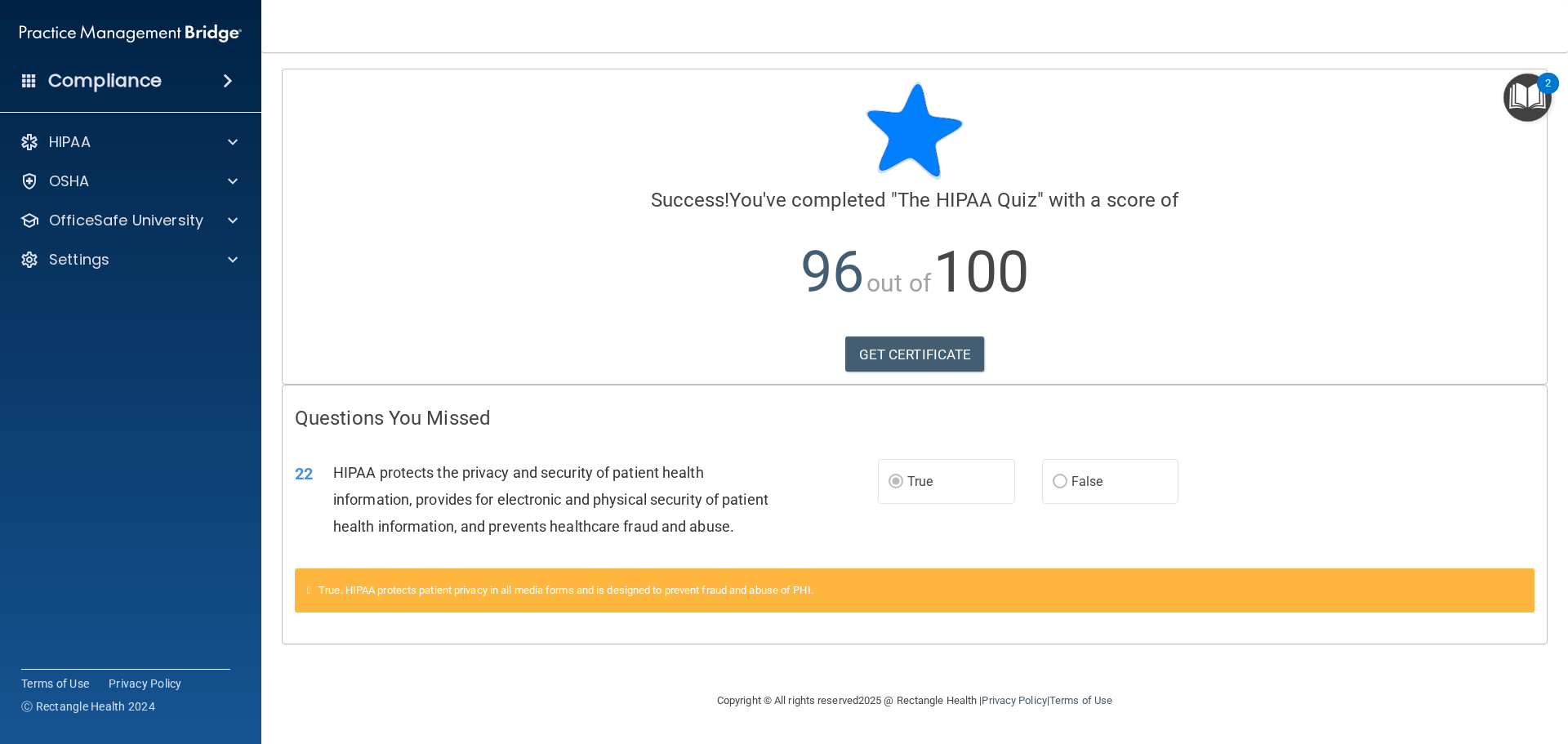
click at [311, 589] on icon at bounding box center [309, 590] width 4 height 11
click at [868, 361] on link "GET CERTIFICATE" at bounding box center [915, 354] width 140 height 36
click at [100, 225] on p "OfficeSafe University" at bounding box center [126, 220] width 154 height 19
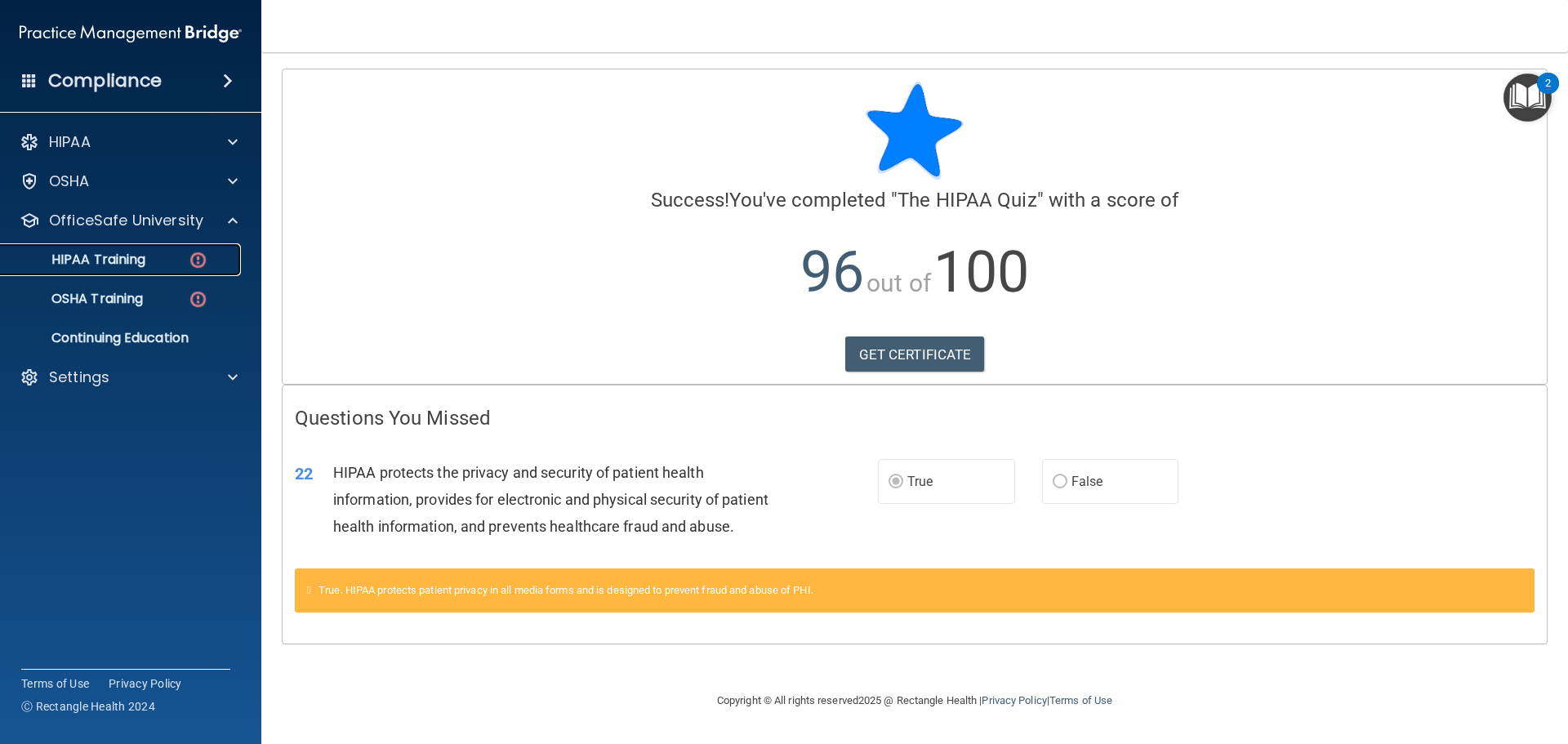
click at [154, 264] on div "HIPAA Training" at bounding box center [121, 260] width 223 height 17
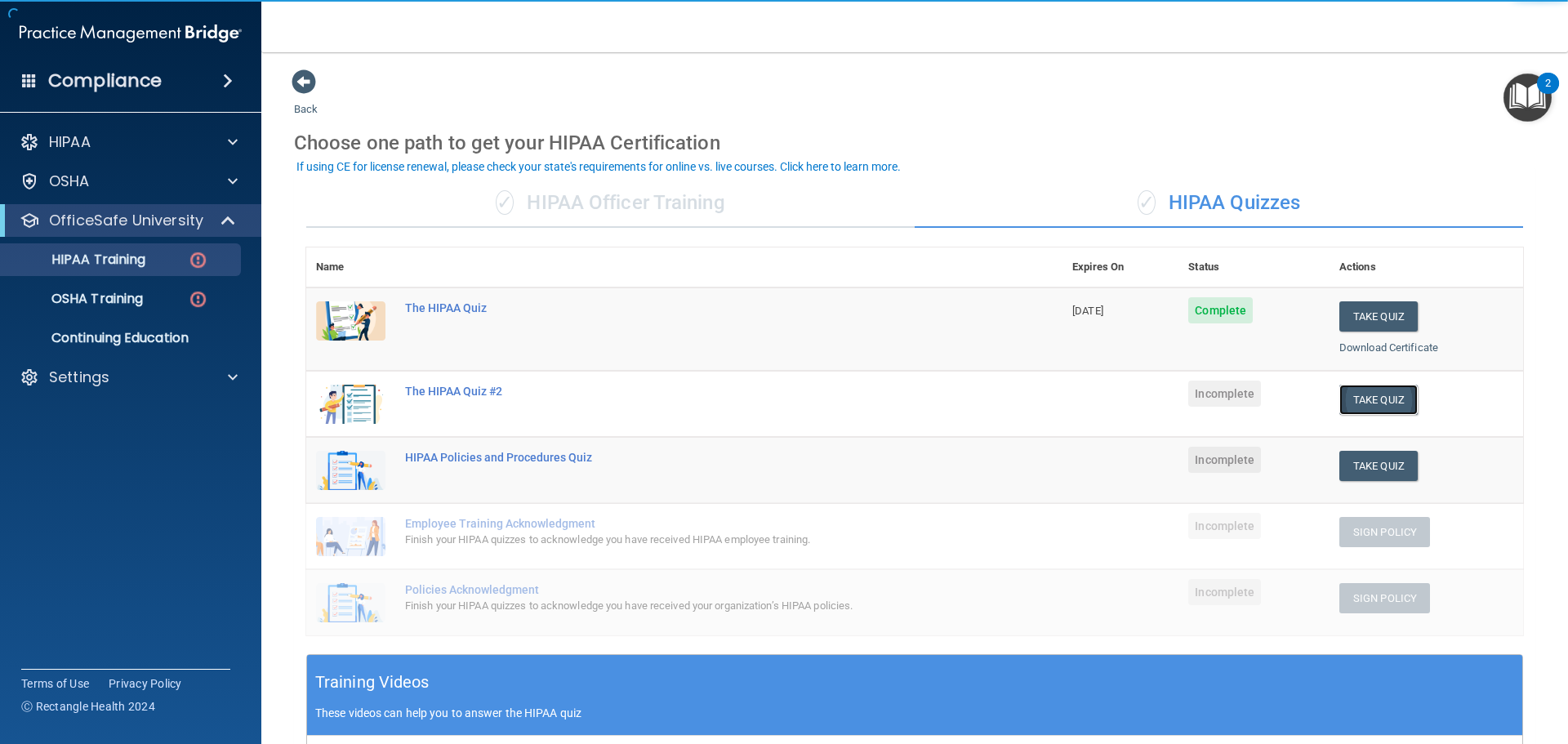
click at [1377, 398] on button "Take Quiz" at bounding box center [1378, 400] width 78 height 30
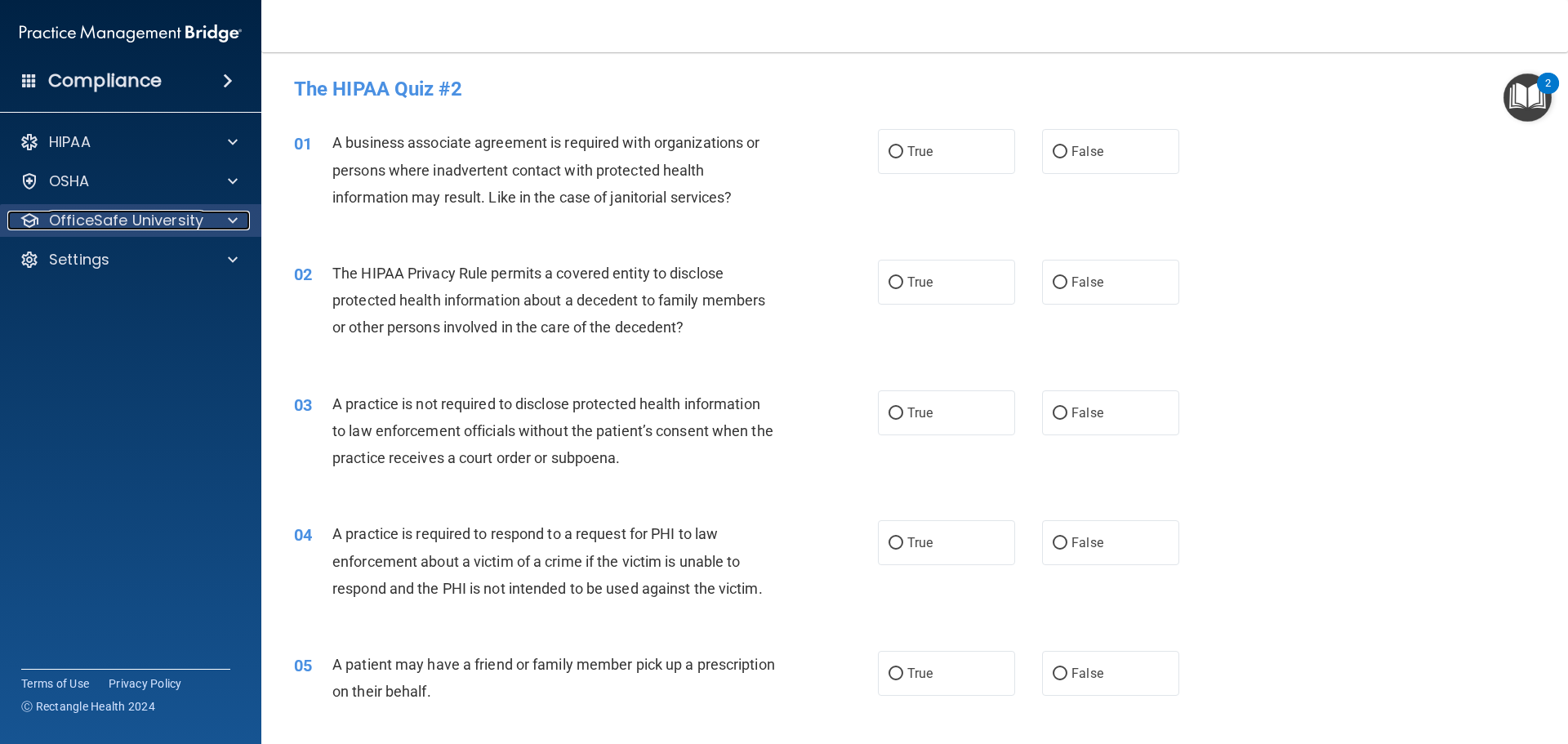
click at [134, 221] on p "OfficeSafe University" at bounding box center [126, 220] width 154 height 19
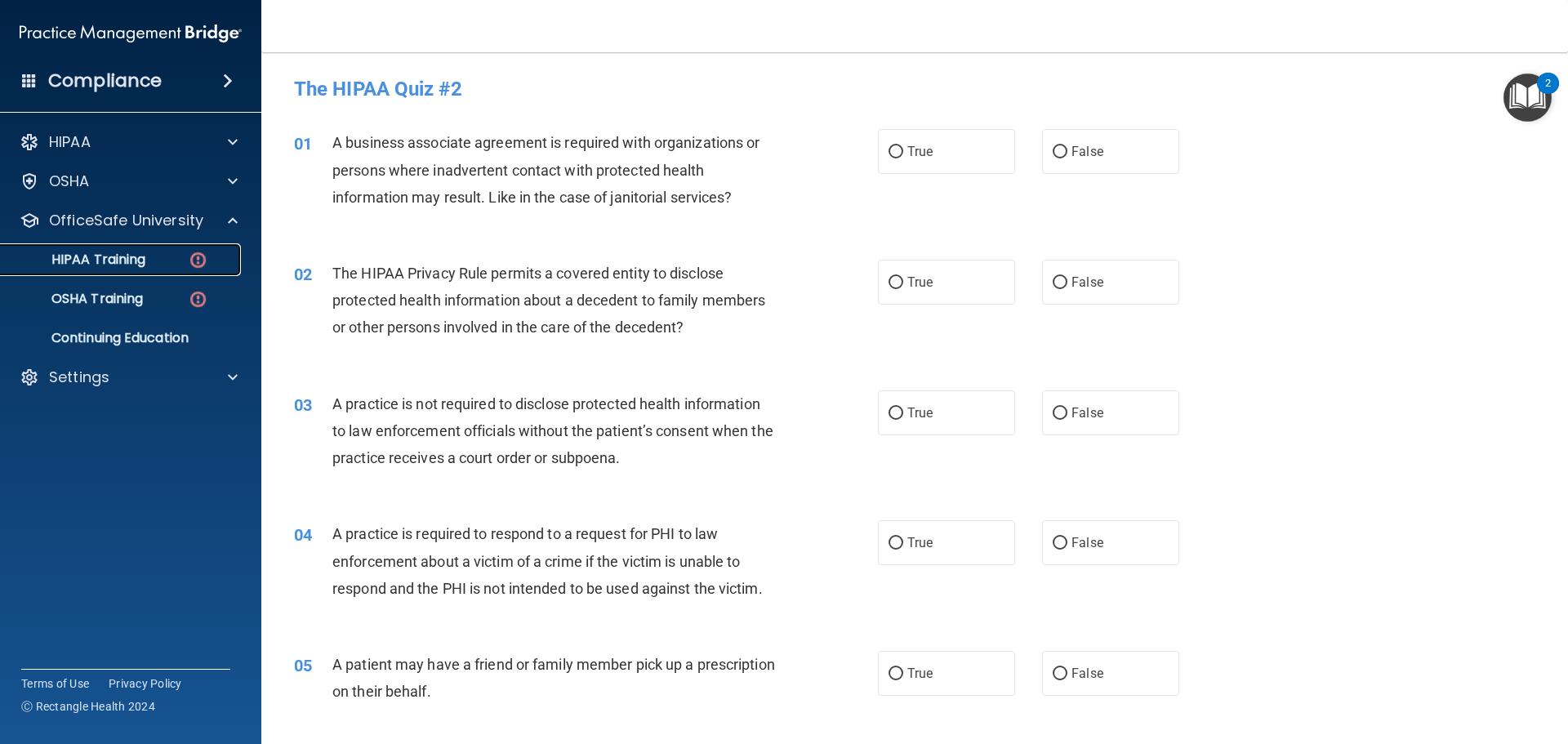
click at [162, 258] on div "HIPAA Training" at bounding box center [121, 260] width 223 height 17
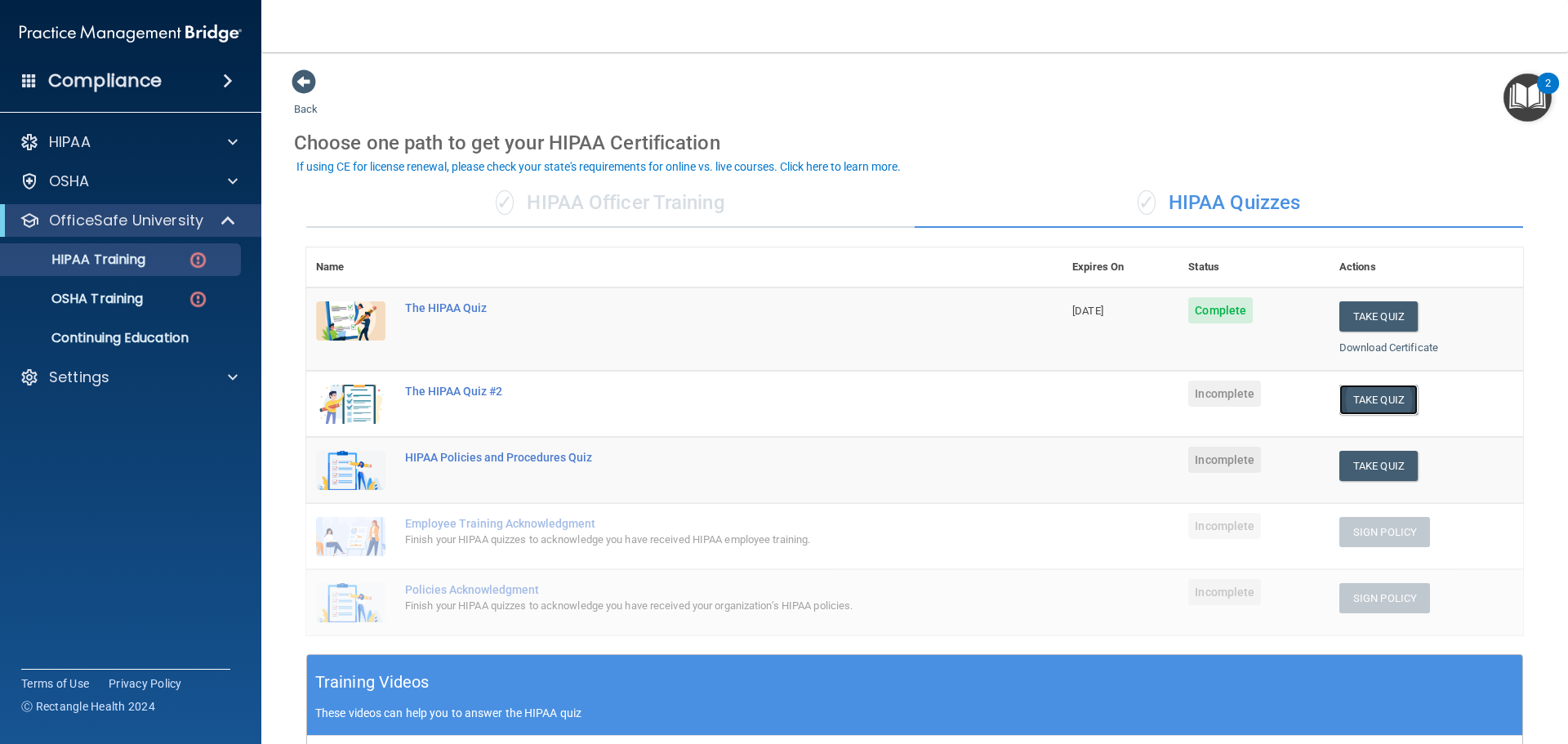
click at [1360, 396] on button "Take Quiz" at bounding box center [1378, 400] width 78 height 30
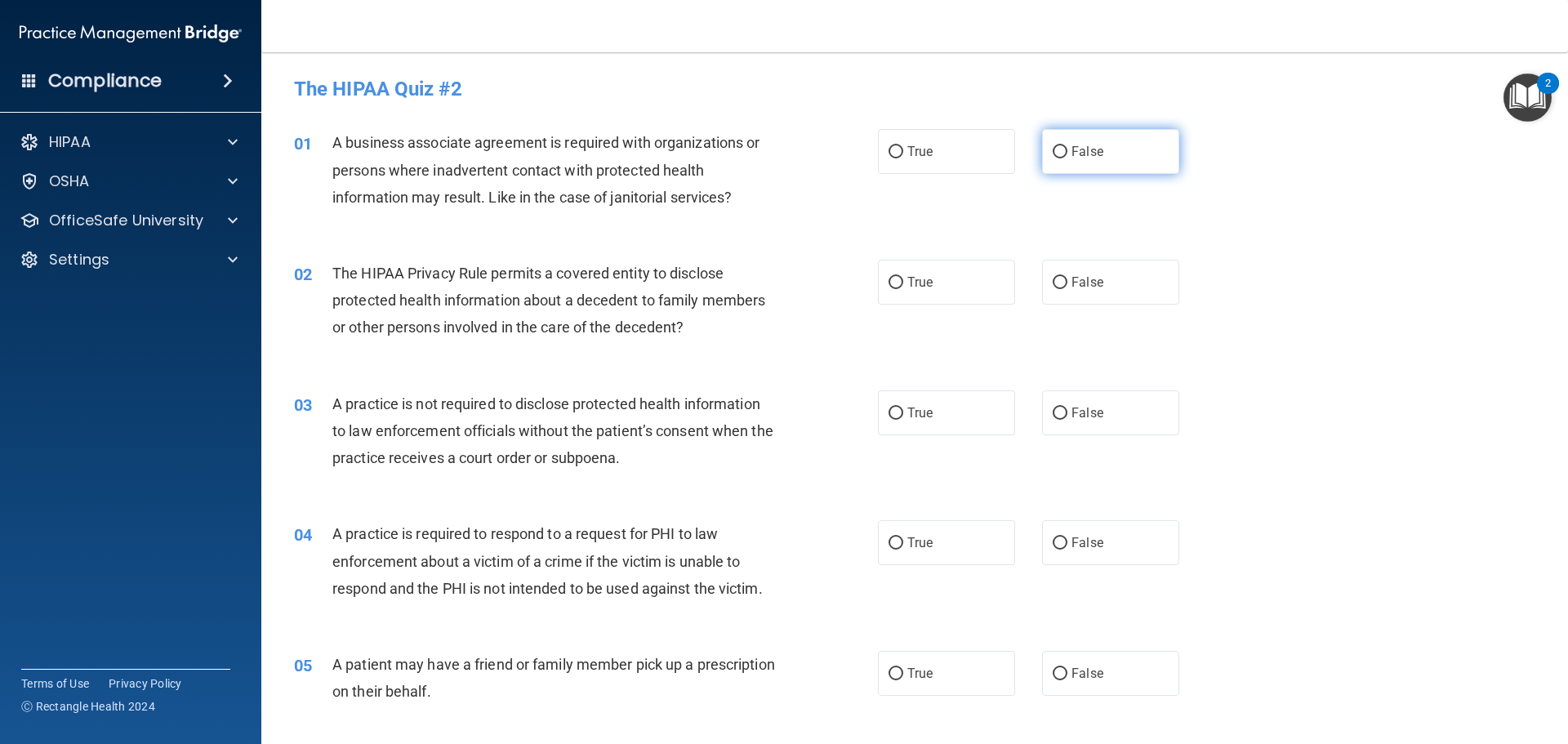
click at [1061, 155] on label "False" at bounding box center [1110, 151] width 137 height 45
click at [1061, 155] on input "False" at bounding box center [1059, 152] width 15 height 12
radio input "true"
click at [894, 282] on input "True" at bounding box center [895, 283] width 15 height 12
radio input "true"
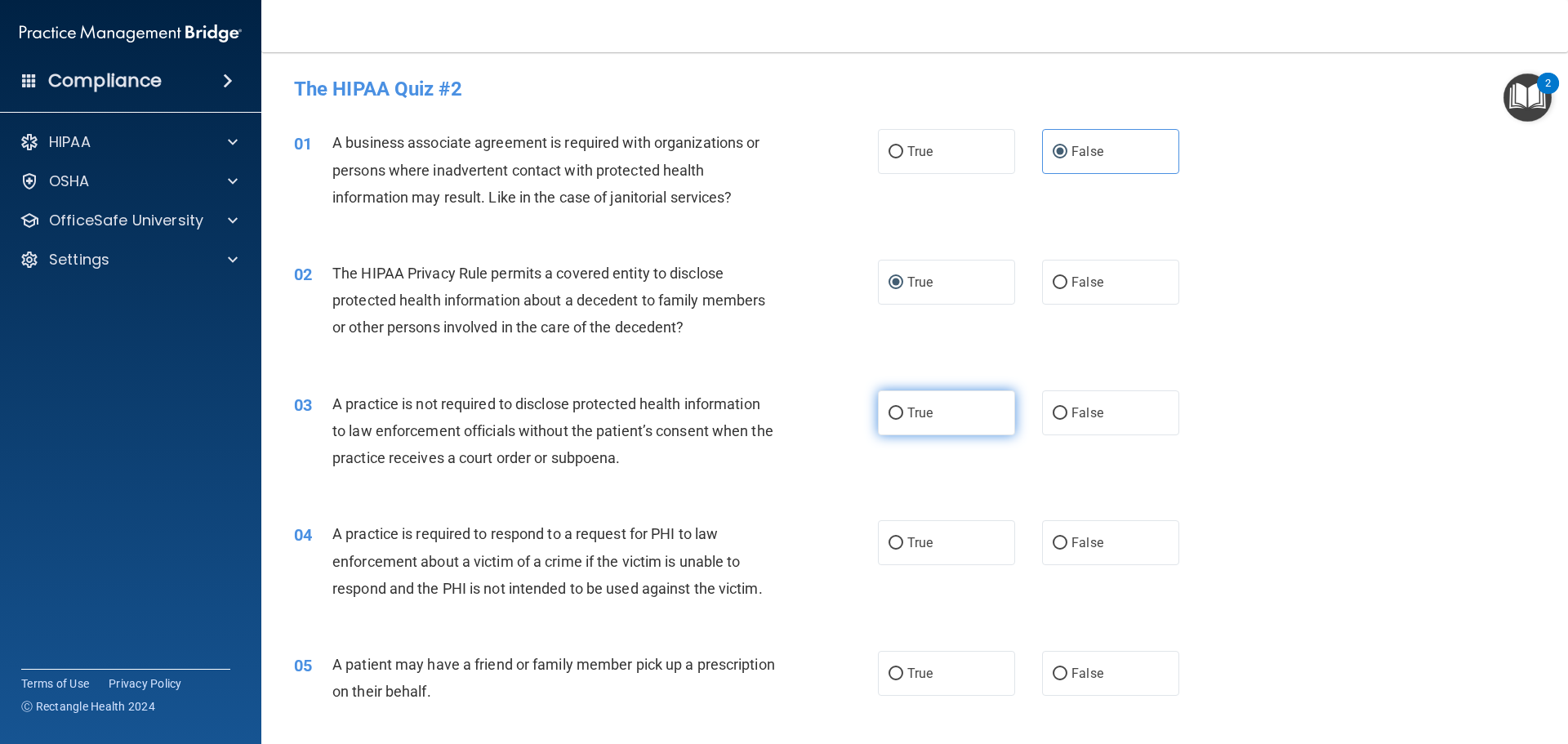
scroll to position [82, 0]
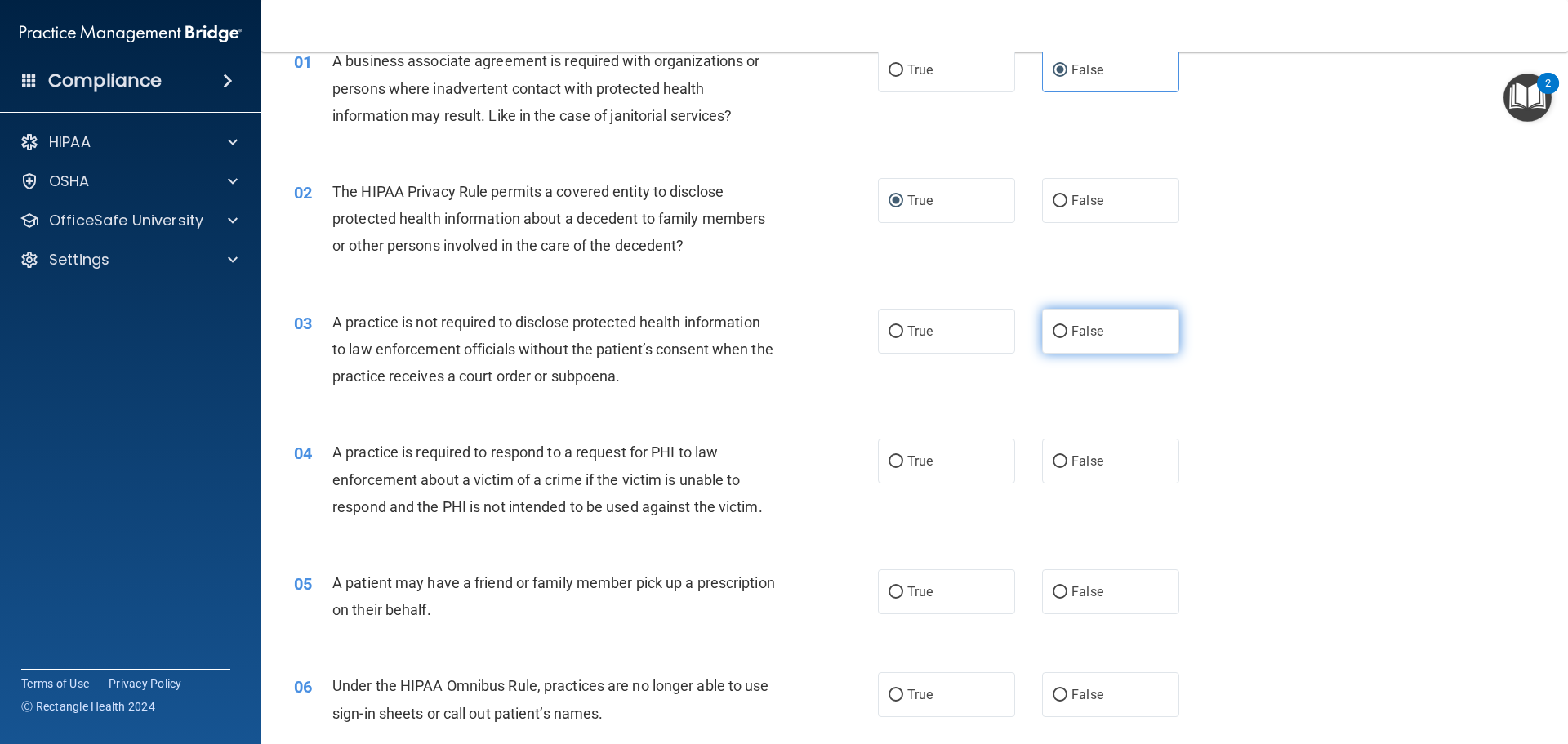
click at [1056, 326] on input "False" at bounding box center [1059, 332] width 15 height 12
radio input "true"
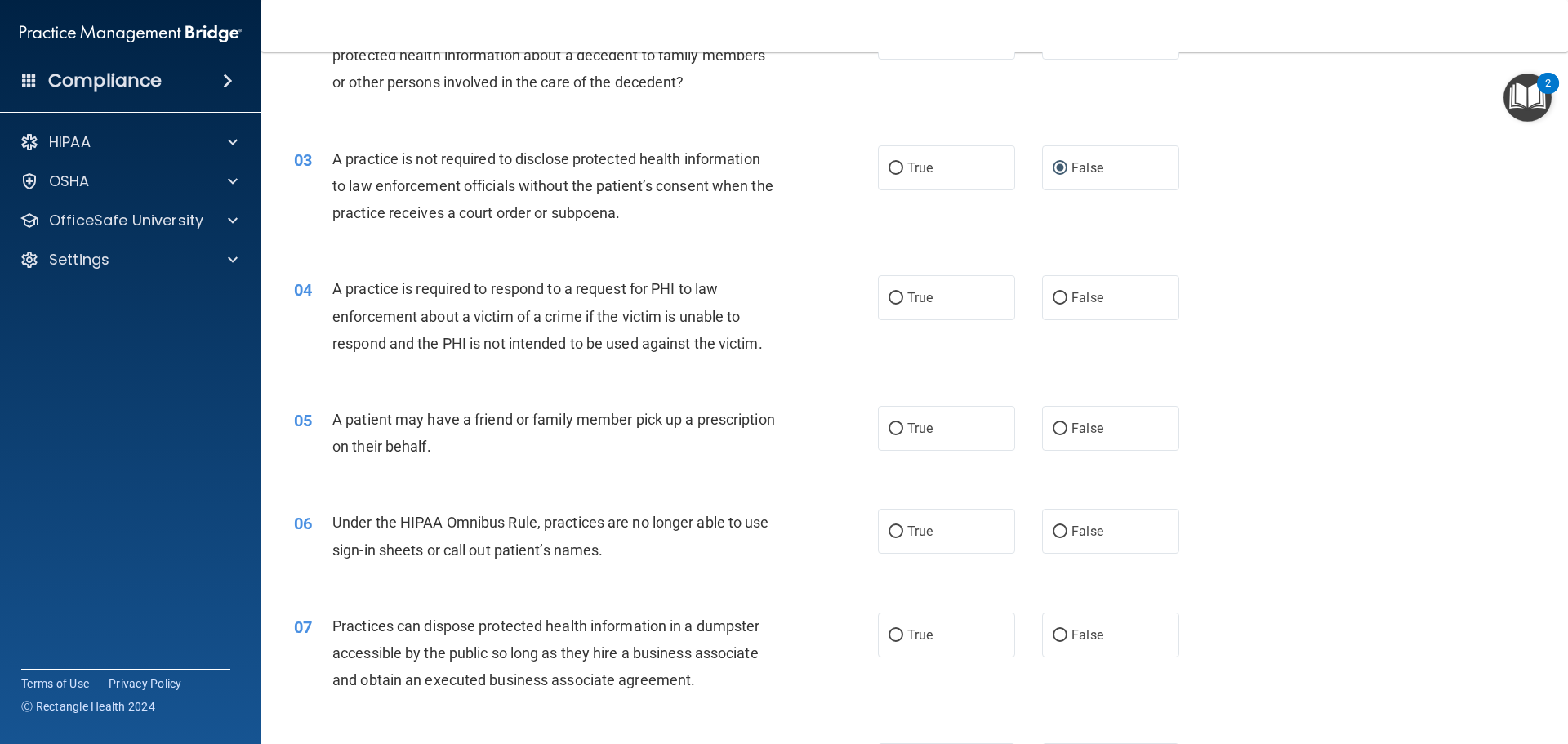
scroll to position [327, 0]
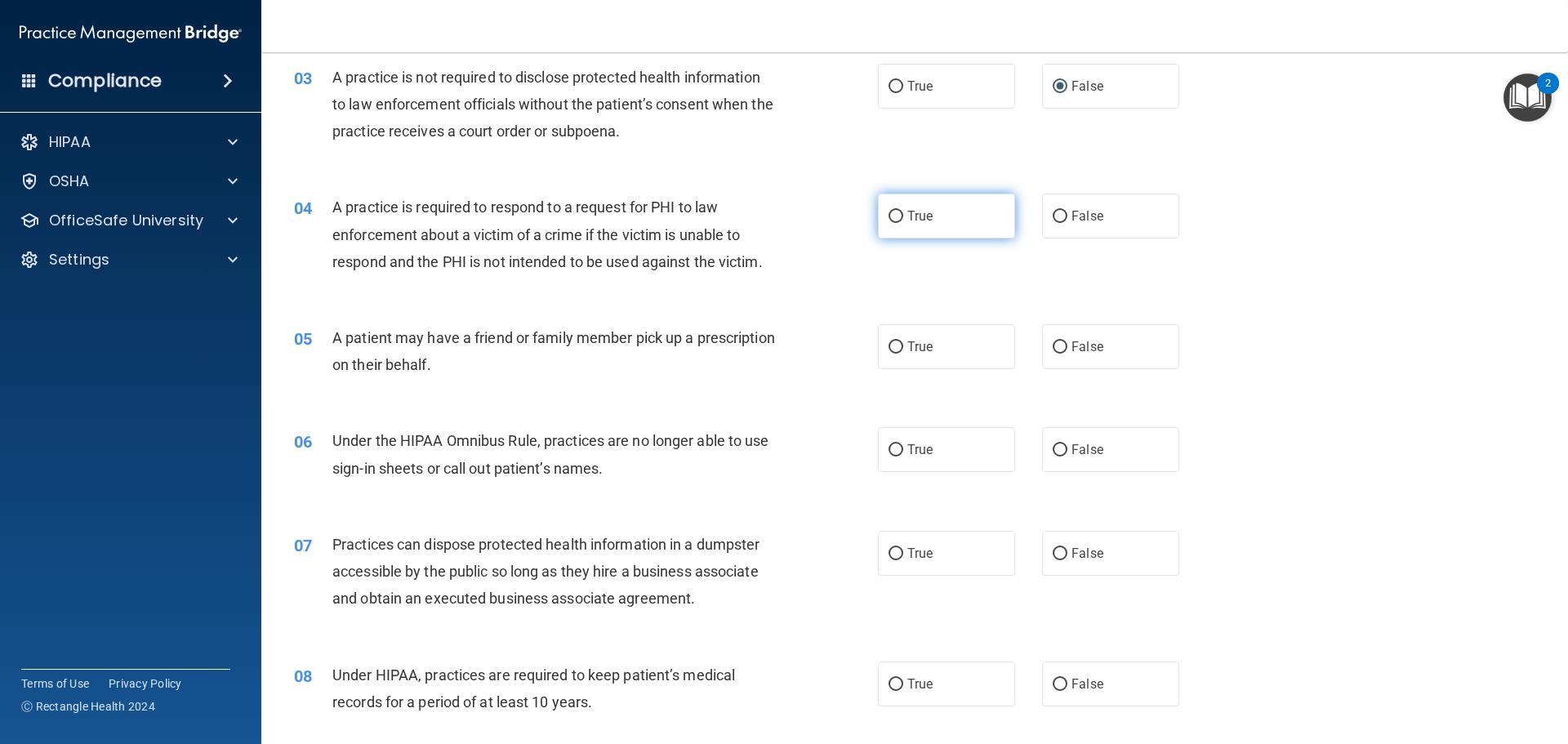
click at [907, 210] on span "True" at bounding box center [919, 217] width 26 height 16
click at [903, 210] on input "True" at bounding box center [895, 217] width 15 height 12
radio input "true"
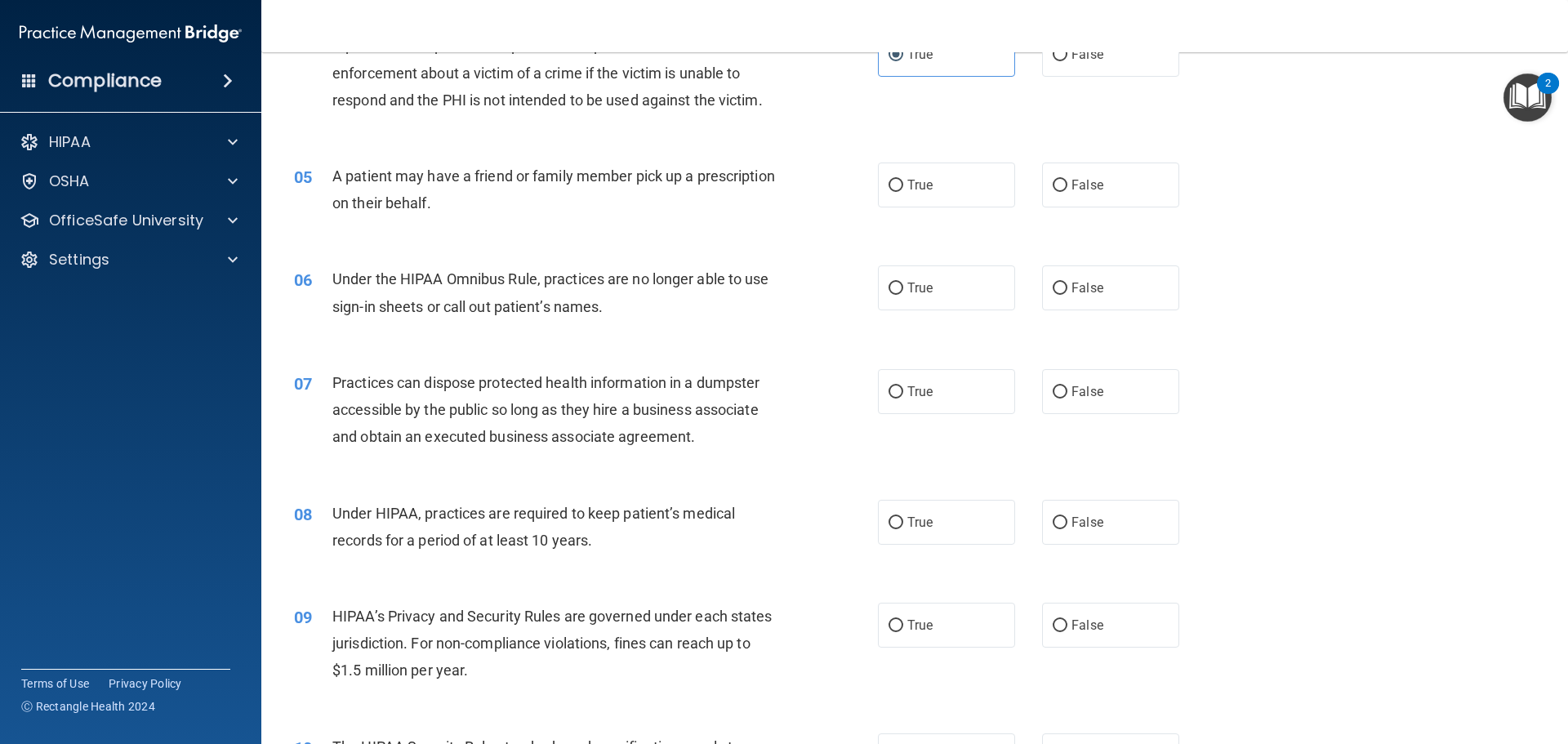
scroll to position [490, 0]
click at [907, 186] on span "True" at bounding box center [919, 183] width 26 height 16
click at [903, 186] on input "True" at bounding box center [895, 184] width 15 height 12
radio input "true"
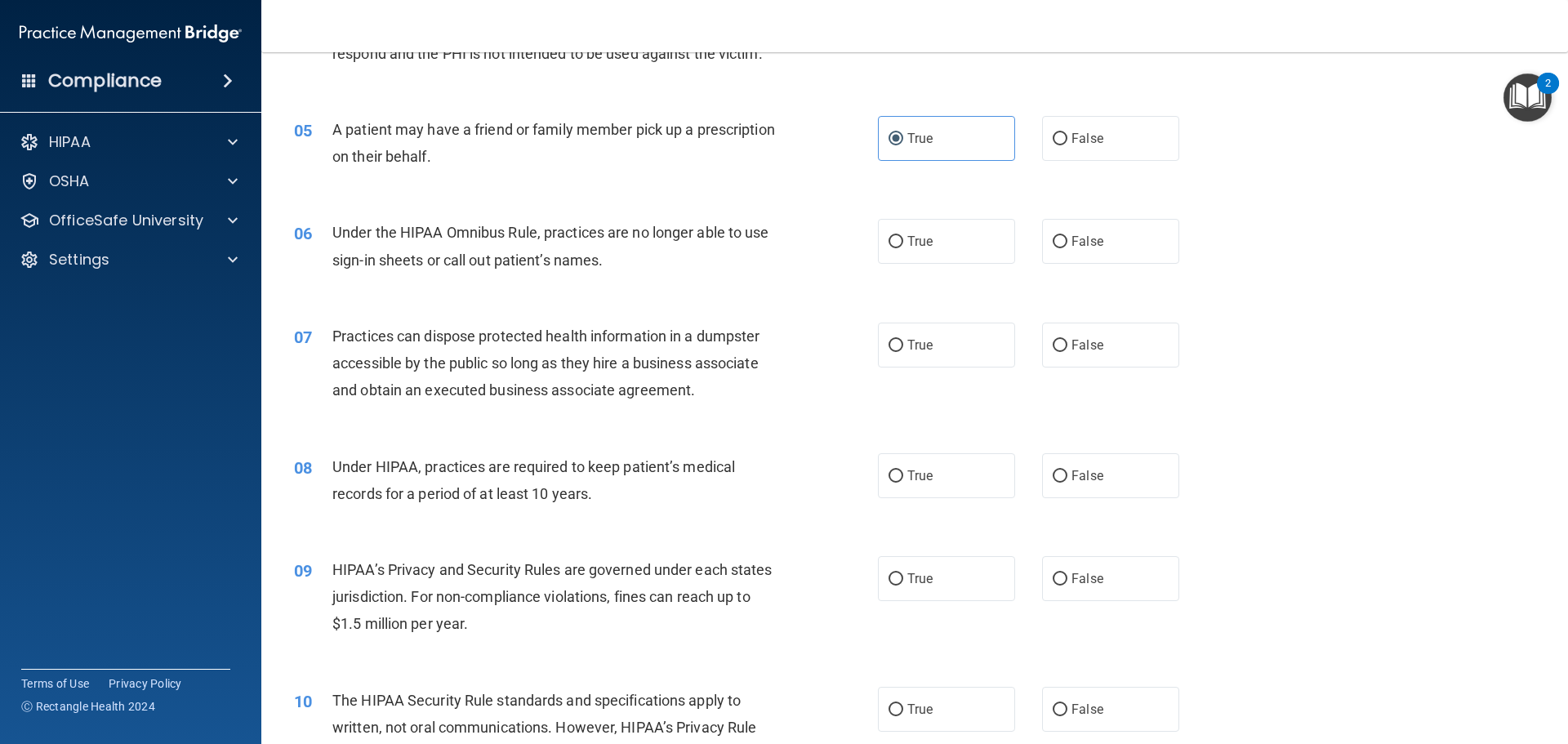
scroll to position [571, 0]
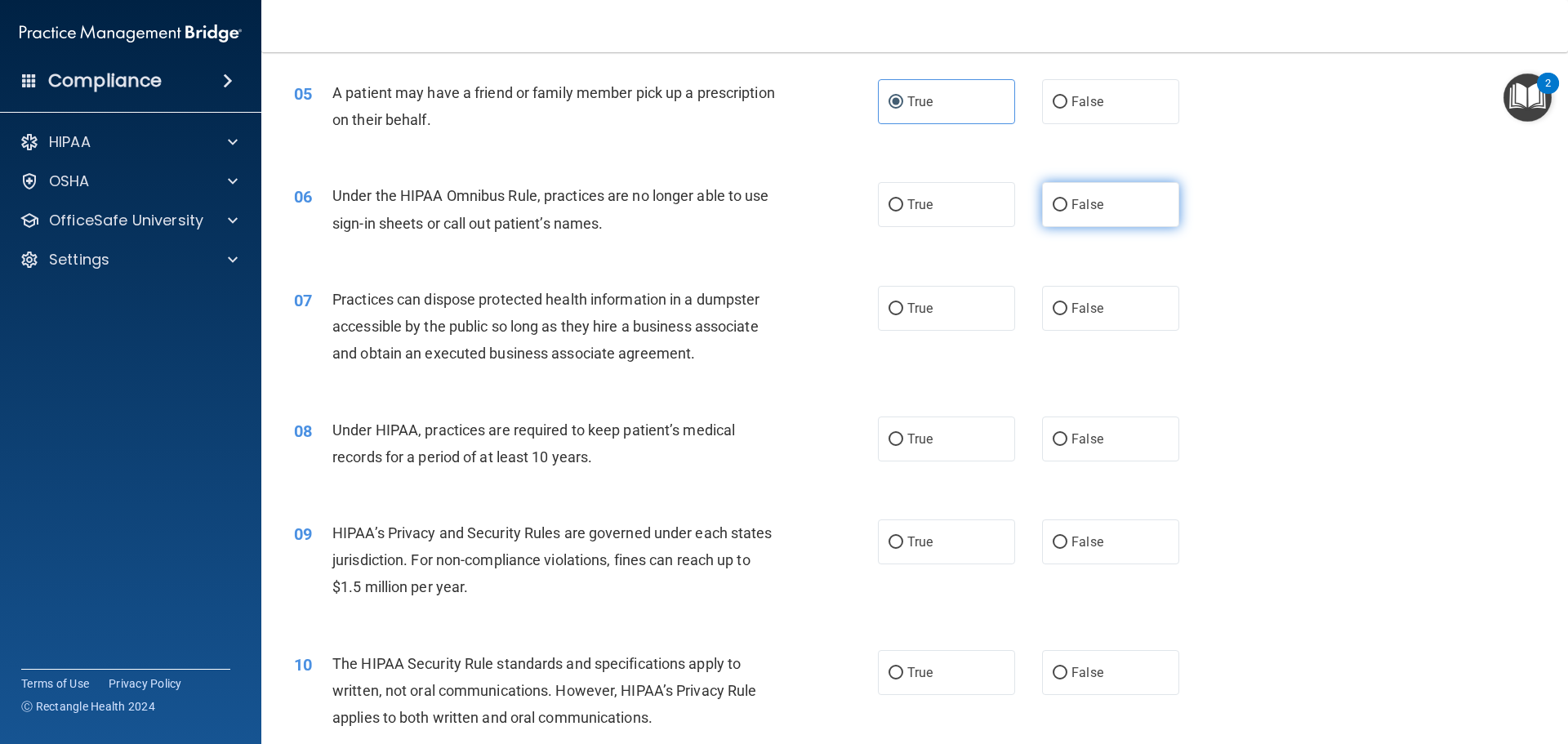
click at [1071, 202] on span "False" at bounding box center [1087, 205] width 32 height 16
click at [1066, 202] on input "False" at bounding box center [1059, 205] width 15 height 12
radio input "true"
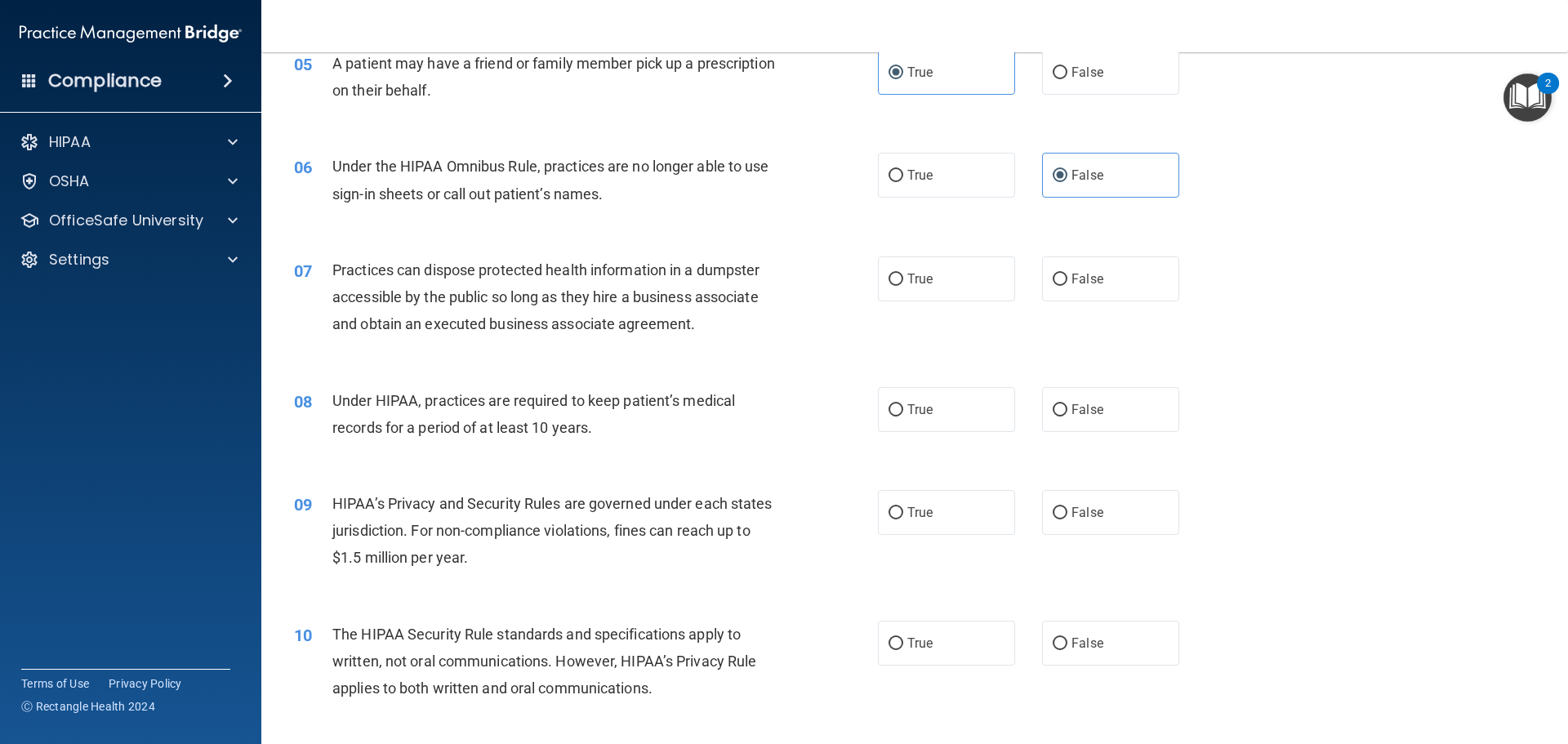
scroll to position [653, 0]
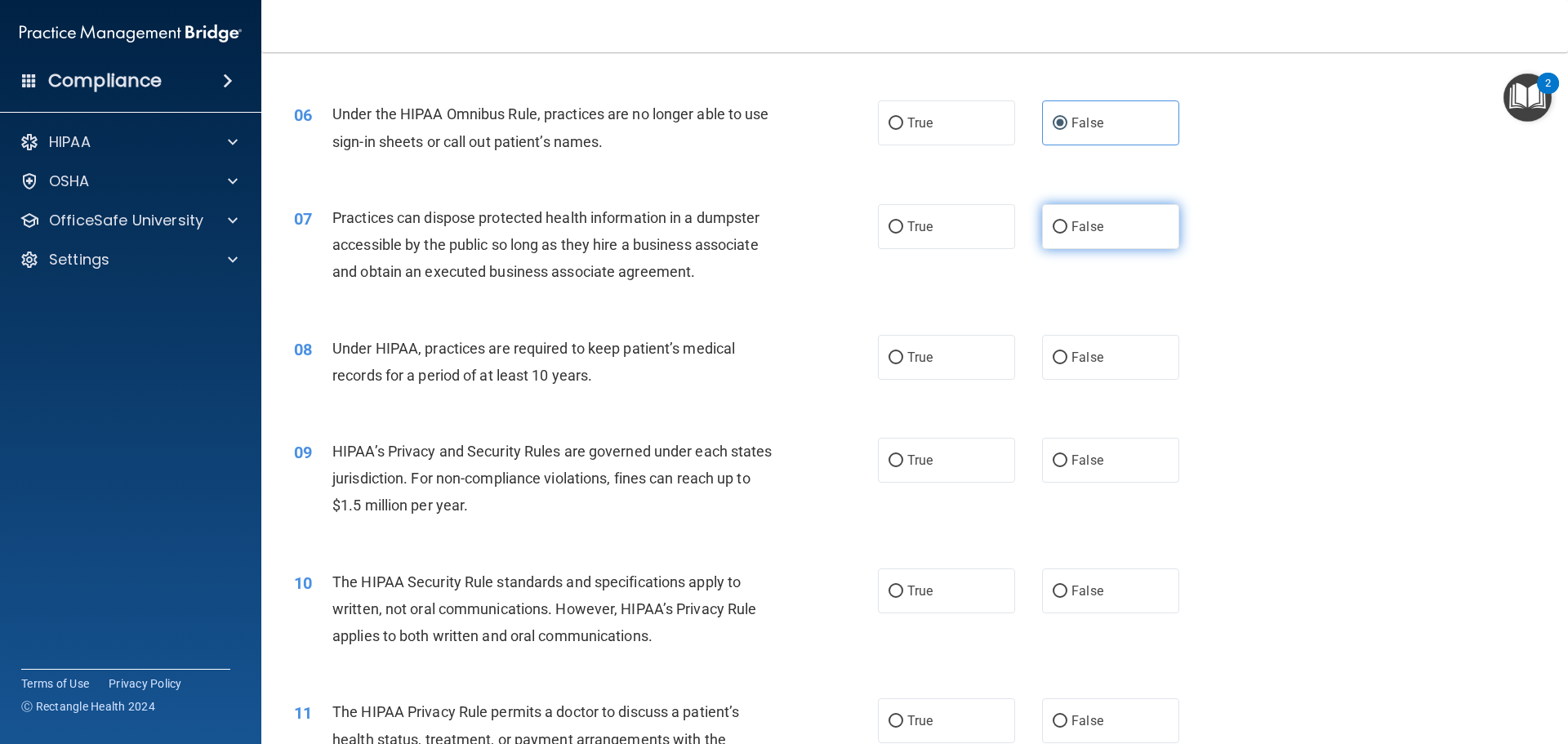
click at [1075, 226] on span "False" at bounding box center [1087, 227] width 32 height 16
click at [1067, 226] on input "False" at bounding box center [1059, 227] width 15 height 12
radio input "true"
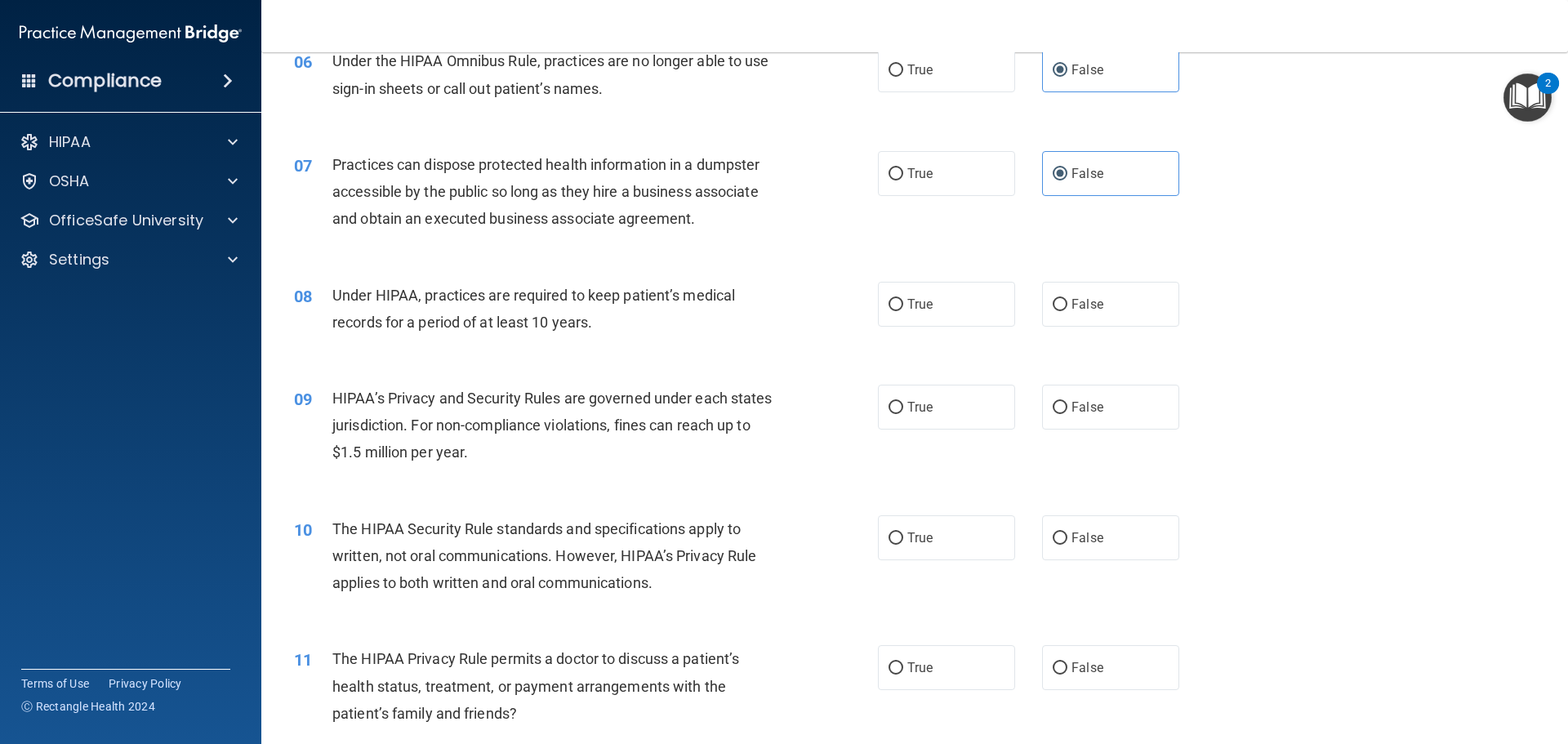
scroll to position [735, 0]
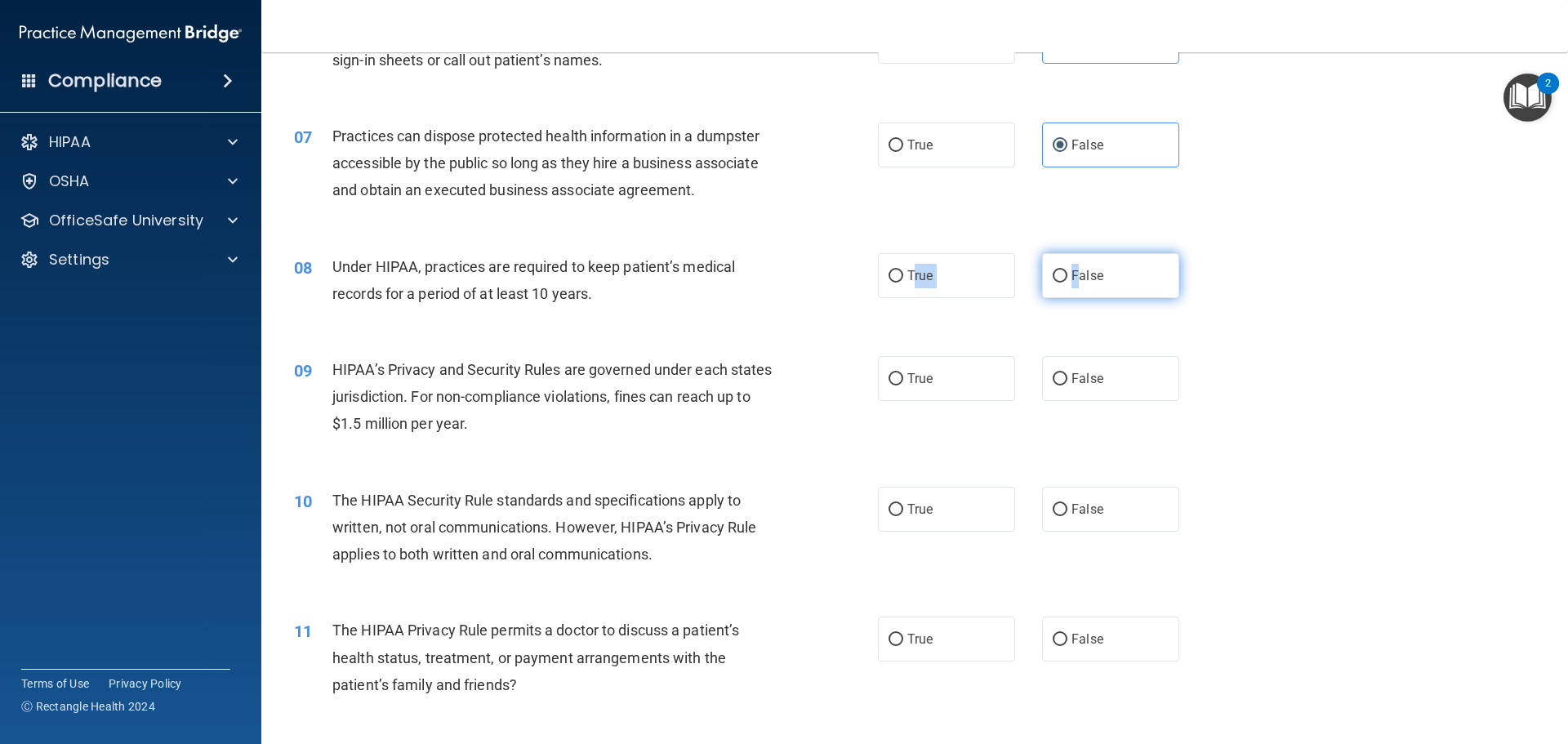
drag, startPoint x: 907, startPoint y: 284, endPoint x: 1070, endPoint y: 276, distance: 163.2
click at [1070, 276] on div "True False" at bounding box center [1042, 276] width 329 height 45
click at [1071, 276] on span "False" at bounding box center [1087, 276] width 32 height 16
click at [1067, 276] on input "False" at bounding box center [1059, 276] width 15 height 12
radio input "true"
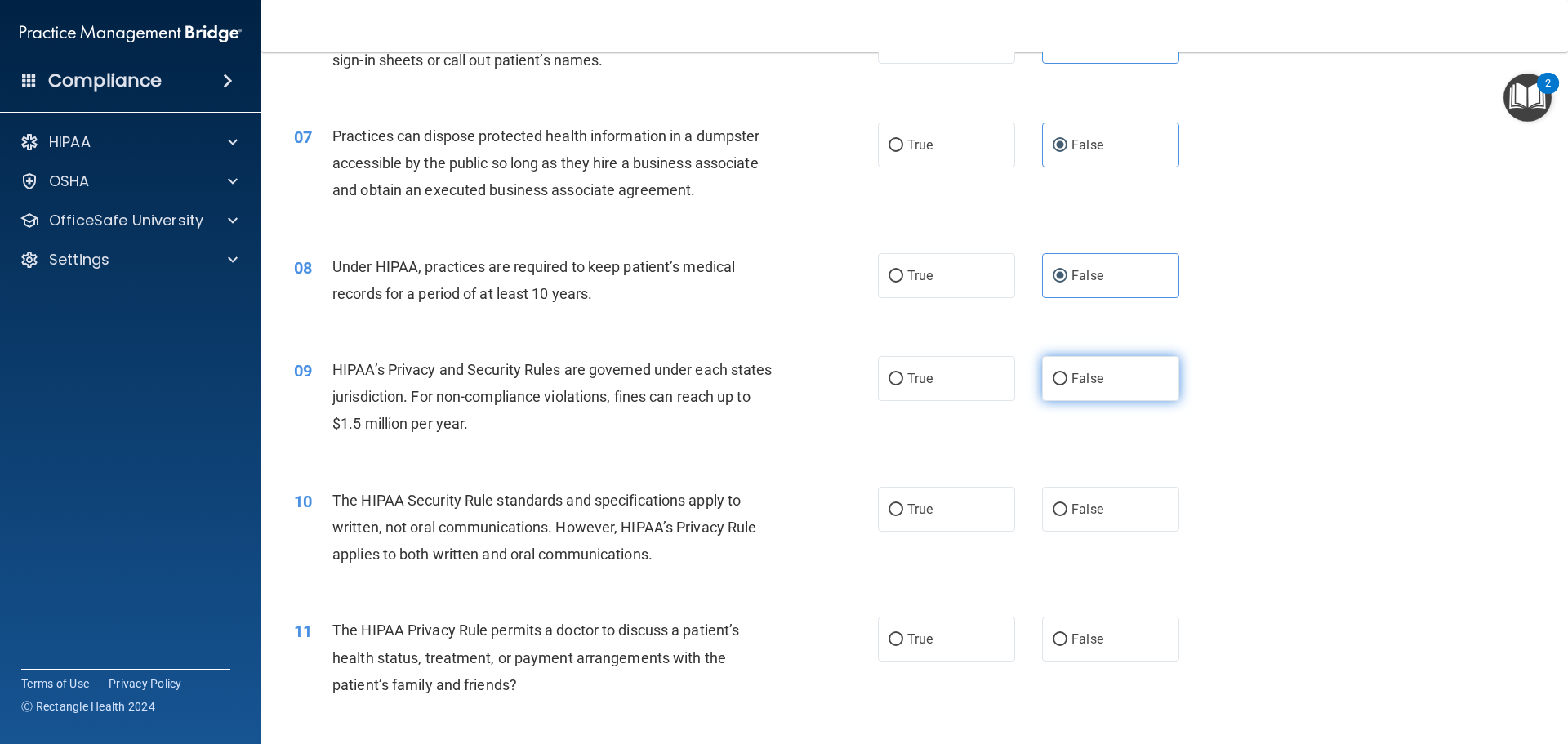
click at [1072, 378] on span "False" at bounding box center [1087, 379] width 32 height 16
click at [1067, 378] on input "False" at bounding box center [1059, 379] width 15 height 12
radio input "true"
click at [917, 512] on span "True" at bounding box center [919, 509] width 26 height 16
click at [903, 512] on input "True" at bounding box center [895, 510] width 15 height 12
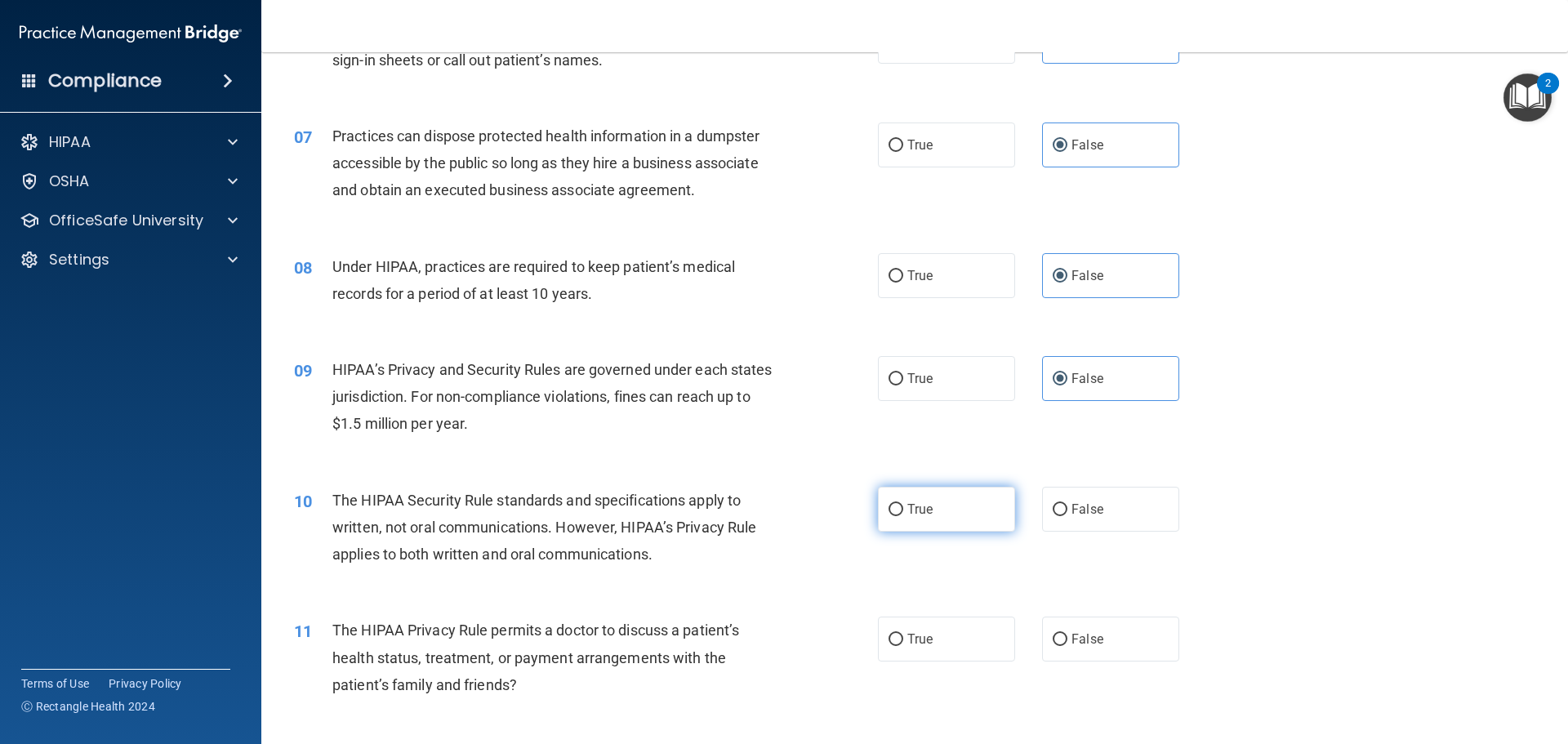
radio input "true"
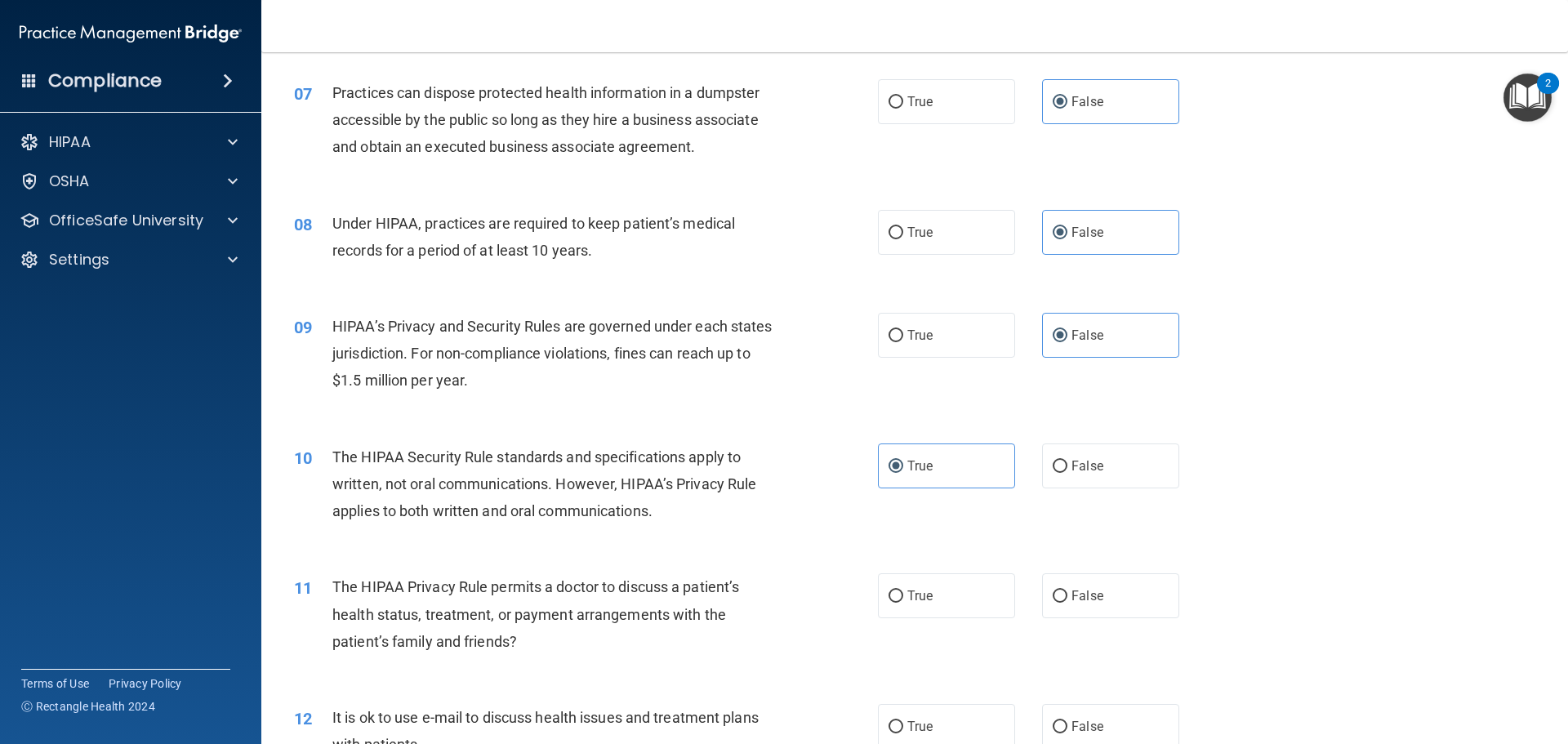
scroll to position [816, 0]
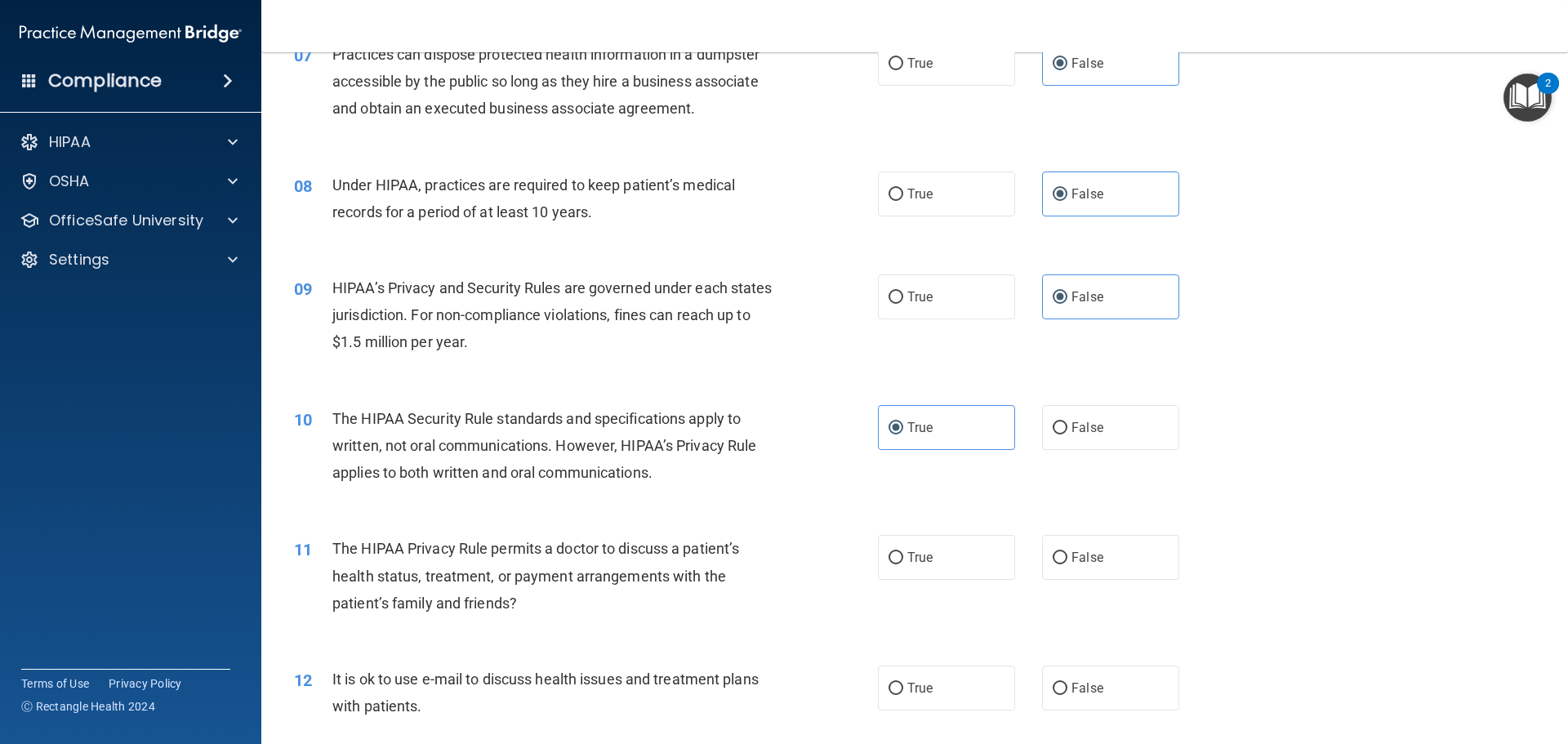
click at [917, 556] on span "True" at bounding box center [919, 557] width 26 height 16
click at [903, 556] on input "True" at bounding box center [895, 558] width 15 height 12
radio input "true"
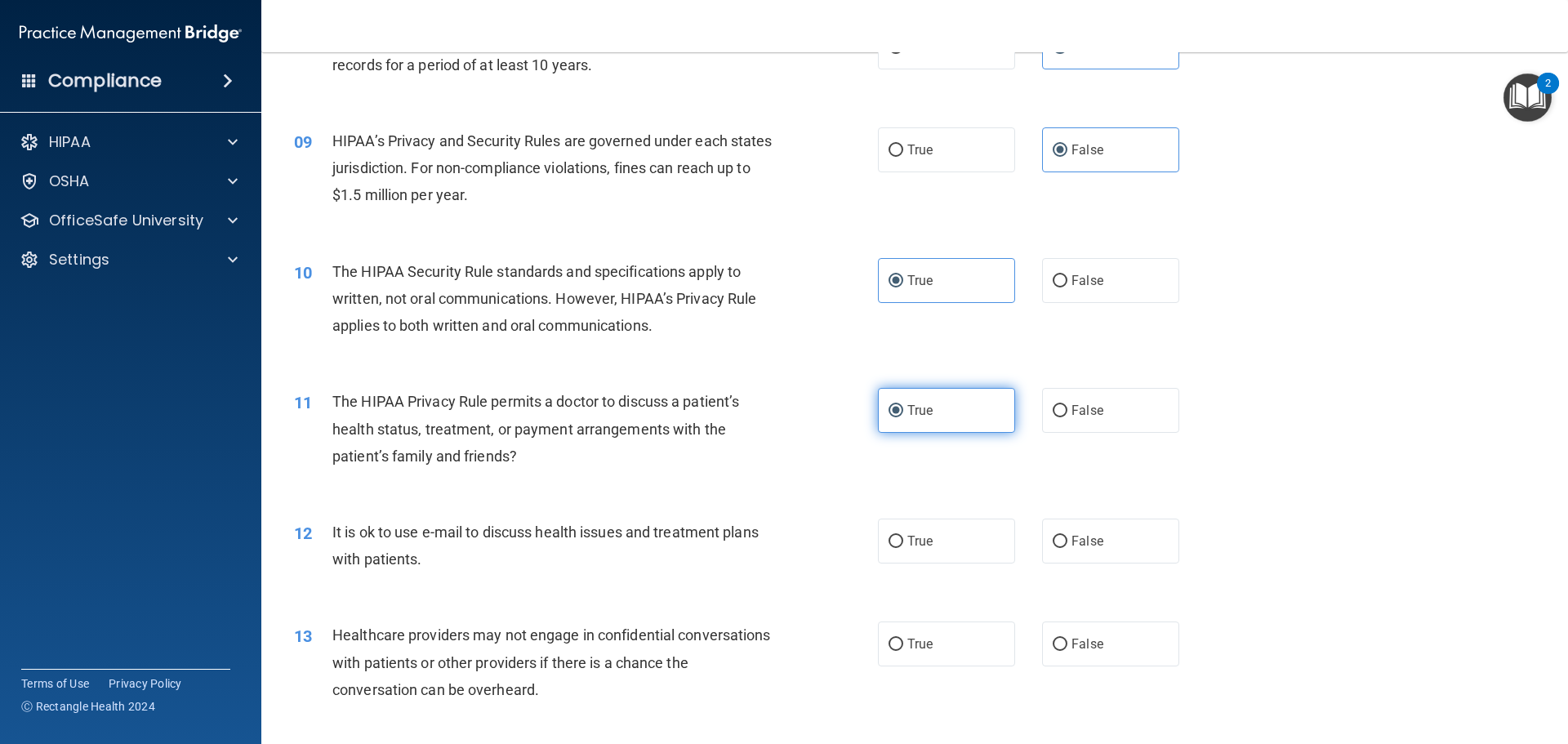
scroll to position [980, 0]
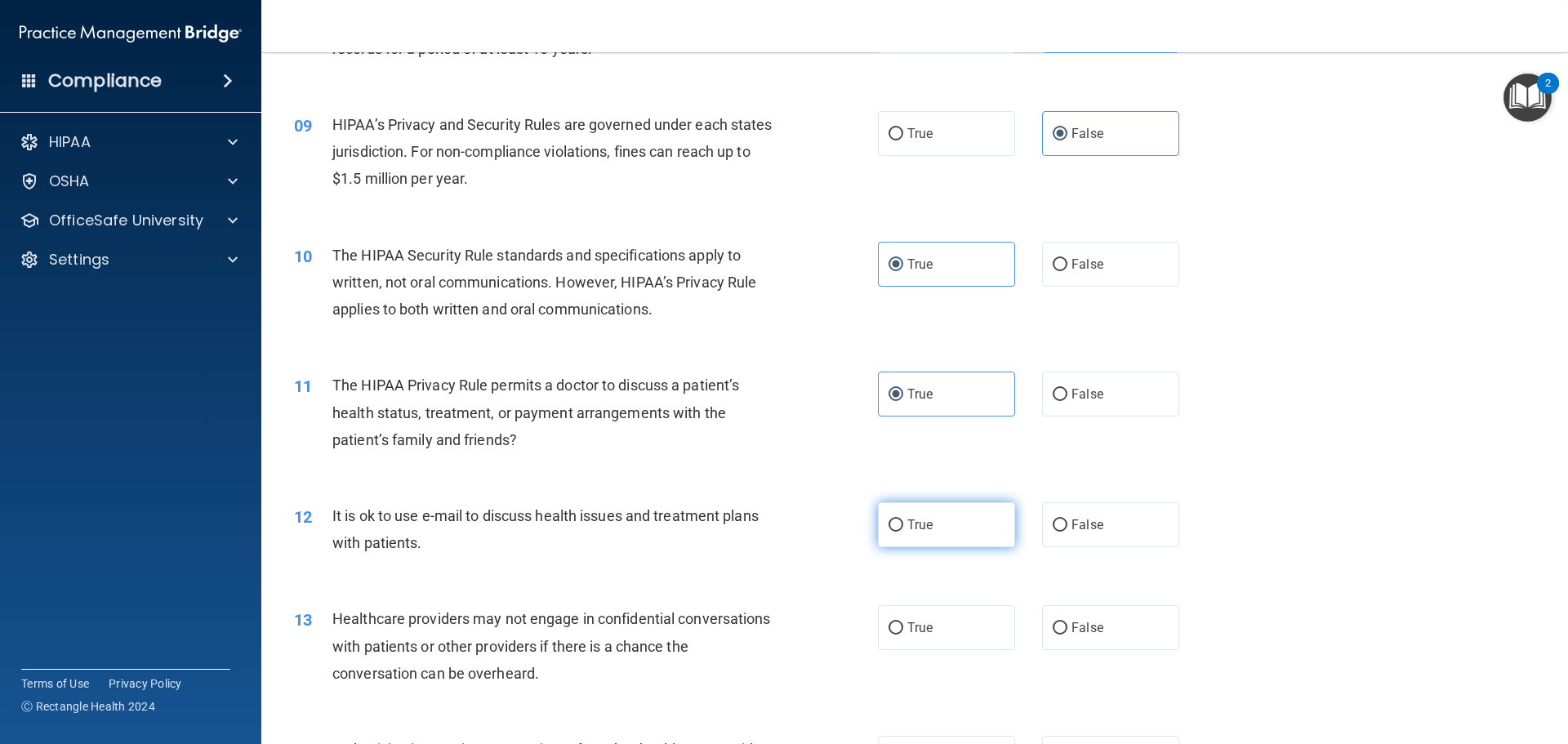
click at [906, 534] on label "True" at bounding box center [946, 524] width 137 height 45
click at [903, 532] on input "True" at bounding box center [895, 526] width 15 height 12
radio input "true"
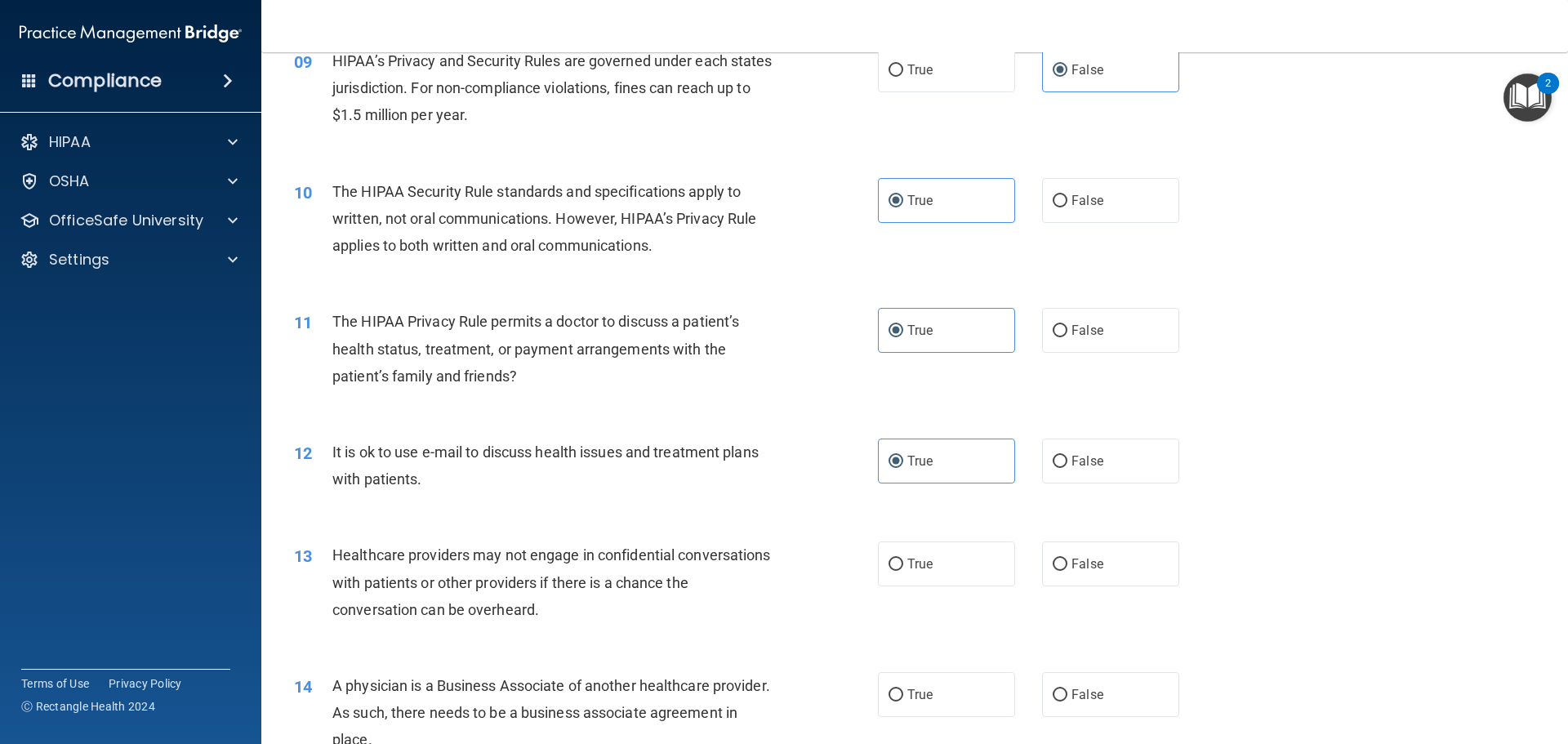
scroll to position [1143, 0]
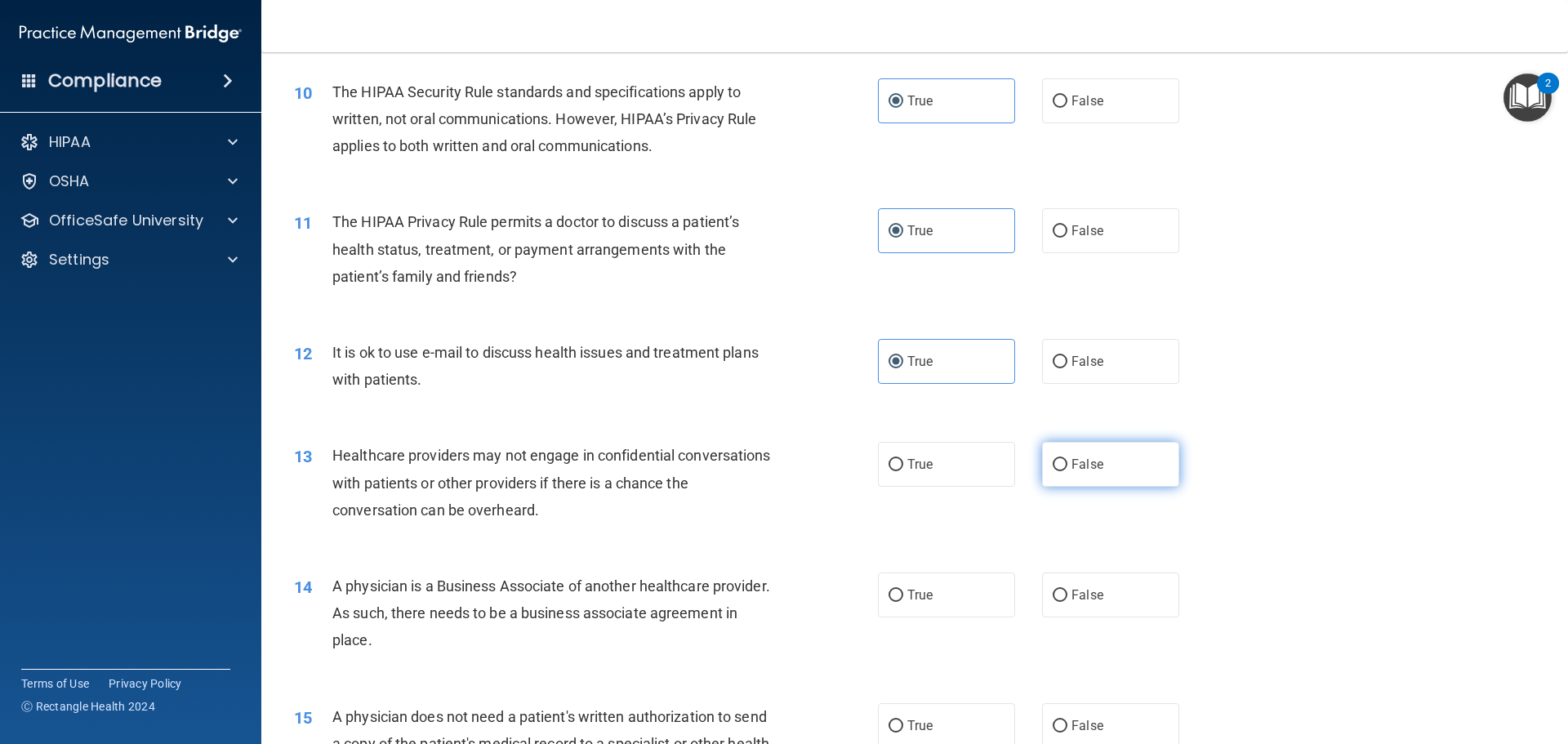
click at [1071, 466] on span "False" at bounding box center [1087, 464] width 32 height 16
click at [1067, 466] on input "False" at bounding box center [1059, 465] width 15 height 12
radio input "true"
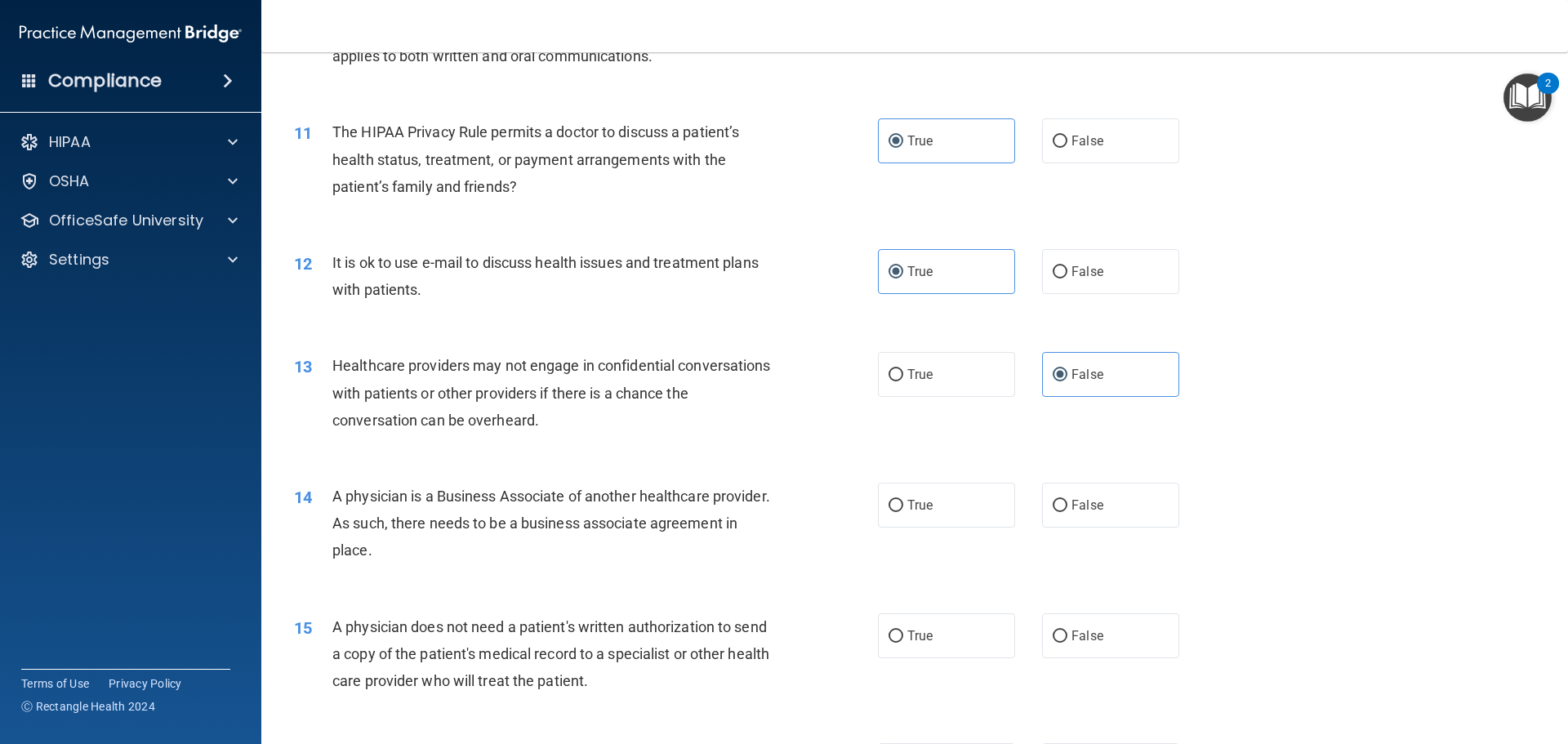
scroll to position [1389, 0]
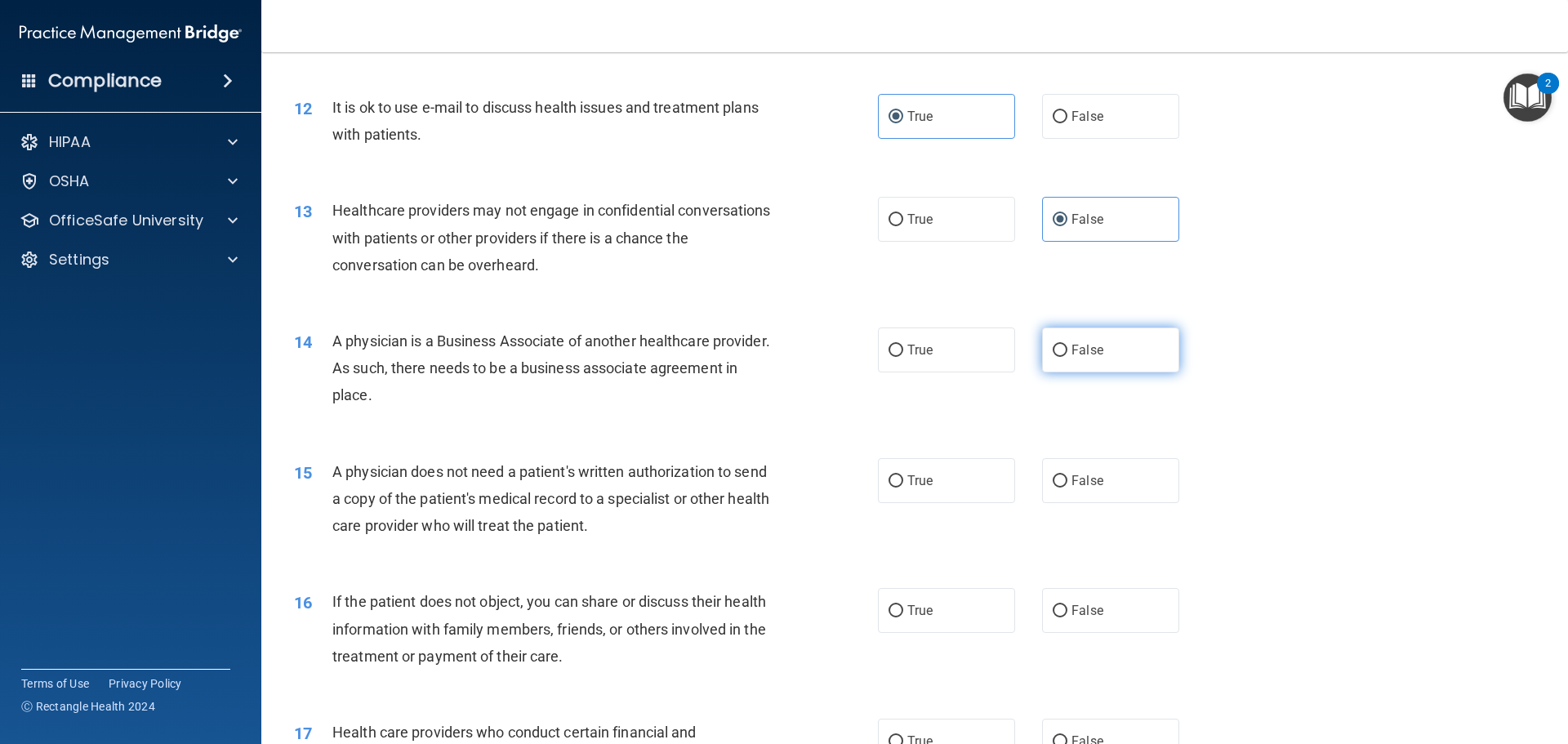
click at [1120, 362] on label "False" at bounding box center [1110, 350] width 137 height 45
click at [1067, 357] on input "False" at bounding box center [1059, 350] width 15 height 12
radio input "true"
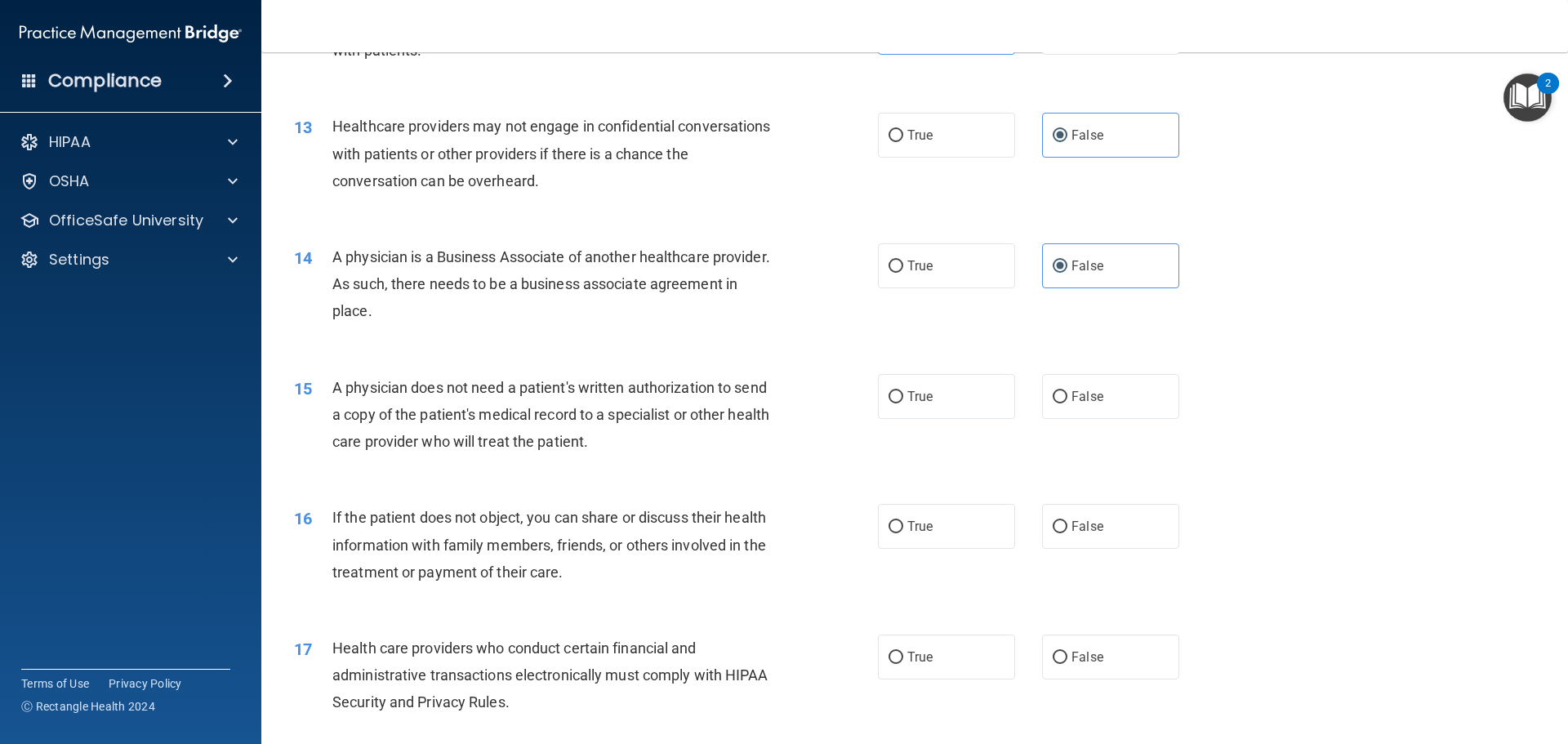
scroll to position [1551, 0]
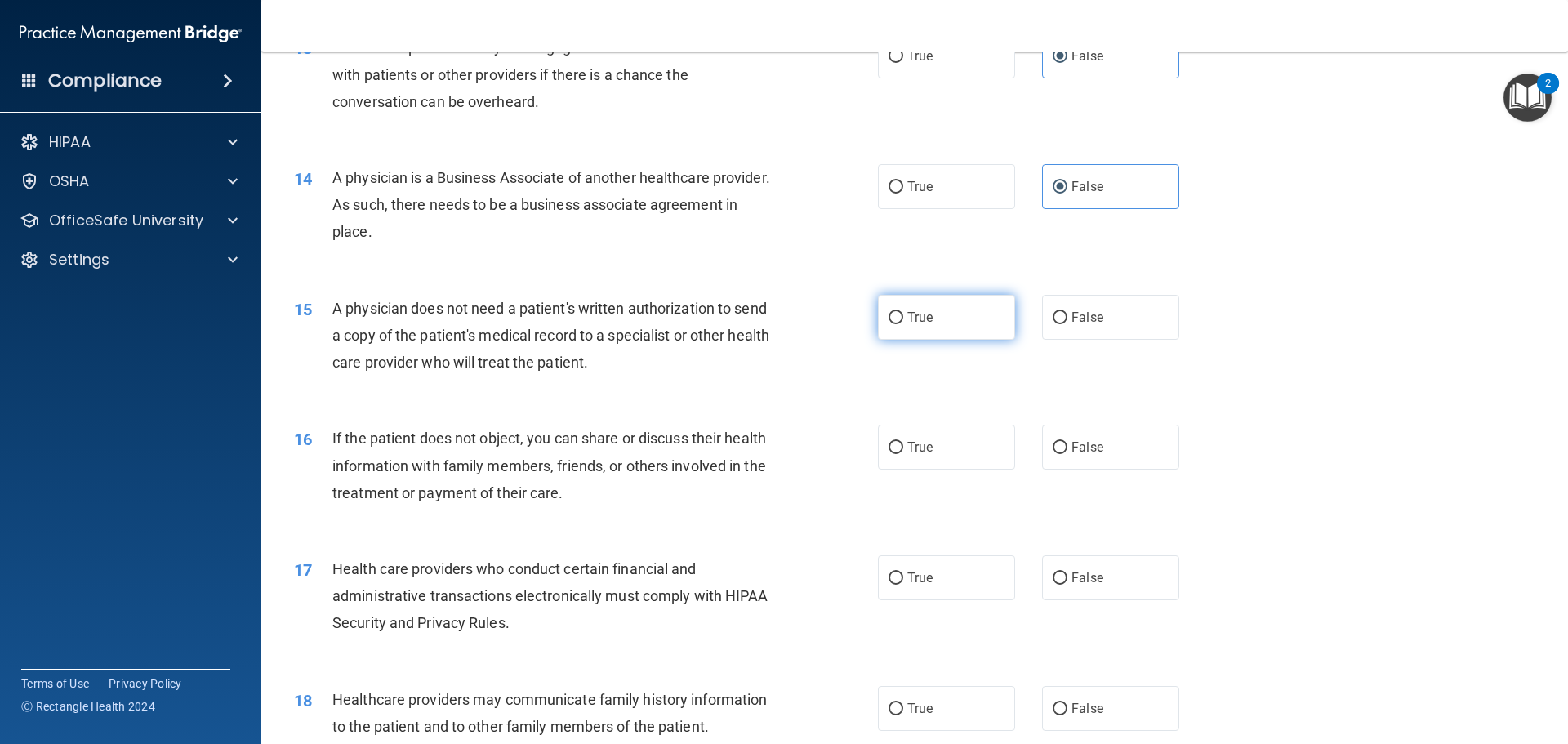
click at [923, 313] on span "True" at bounding box center [919, 318] width 26 height 16
click at [903, 313] on input "True" at bounding box center [895, 318] width 15 height 12
radio input "true"
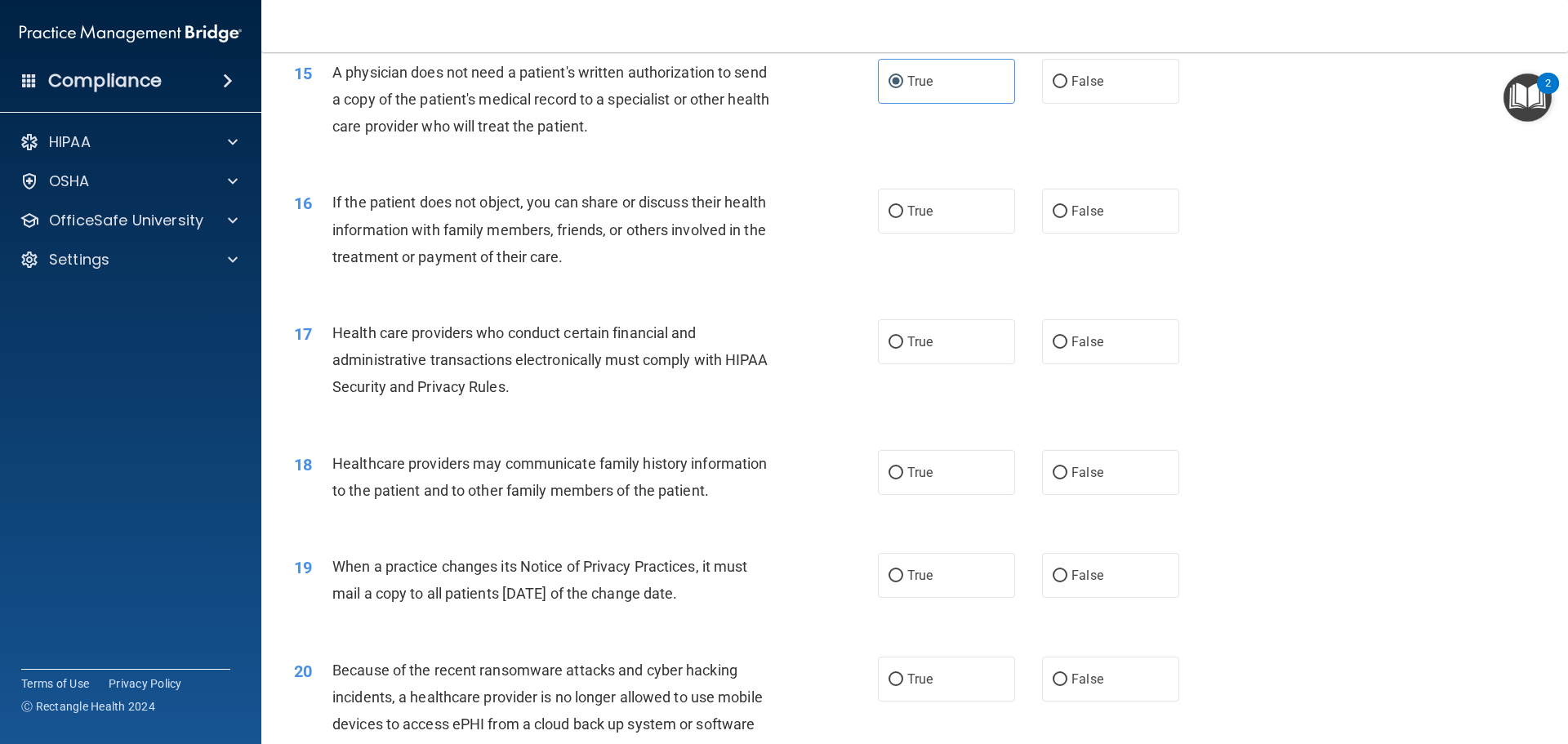
scroll to position [1796, 0]
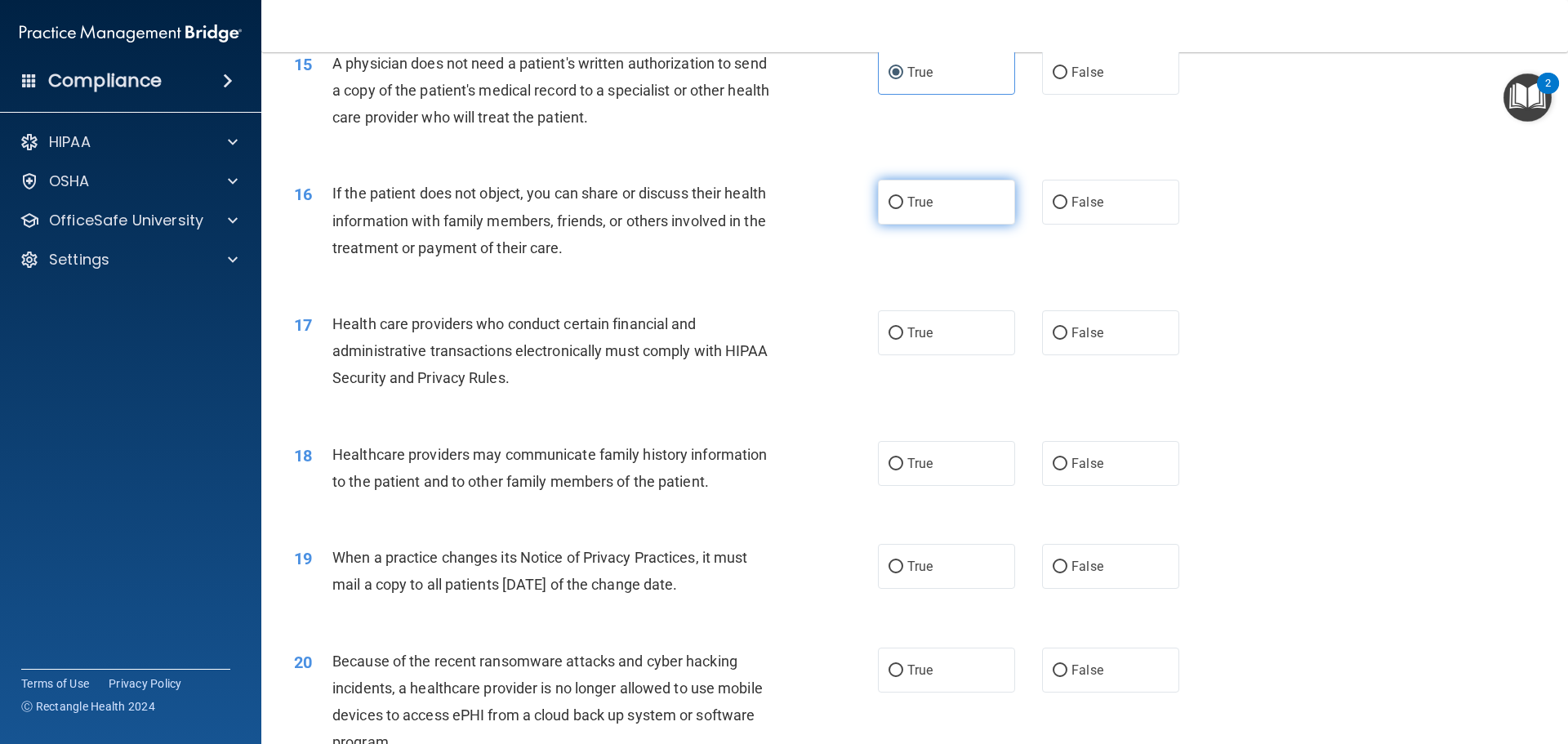
click at [881, 202] on label "True" at bounding box center [946, 202] width 137 height 45
click at [888, 202] on input "True" at bounding box center [895, 203] width 15 height 12
radio input "true"
click at [900, 335] on label "True" at bounding box center [946, 332] width 137 height 45
click at [900, 335] on input "True" at bounding box center [895, 334] width 15 height 12
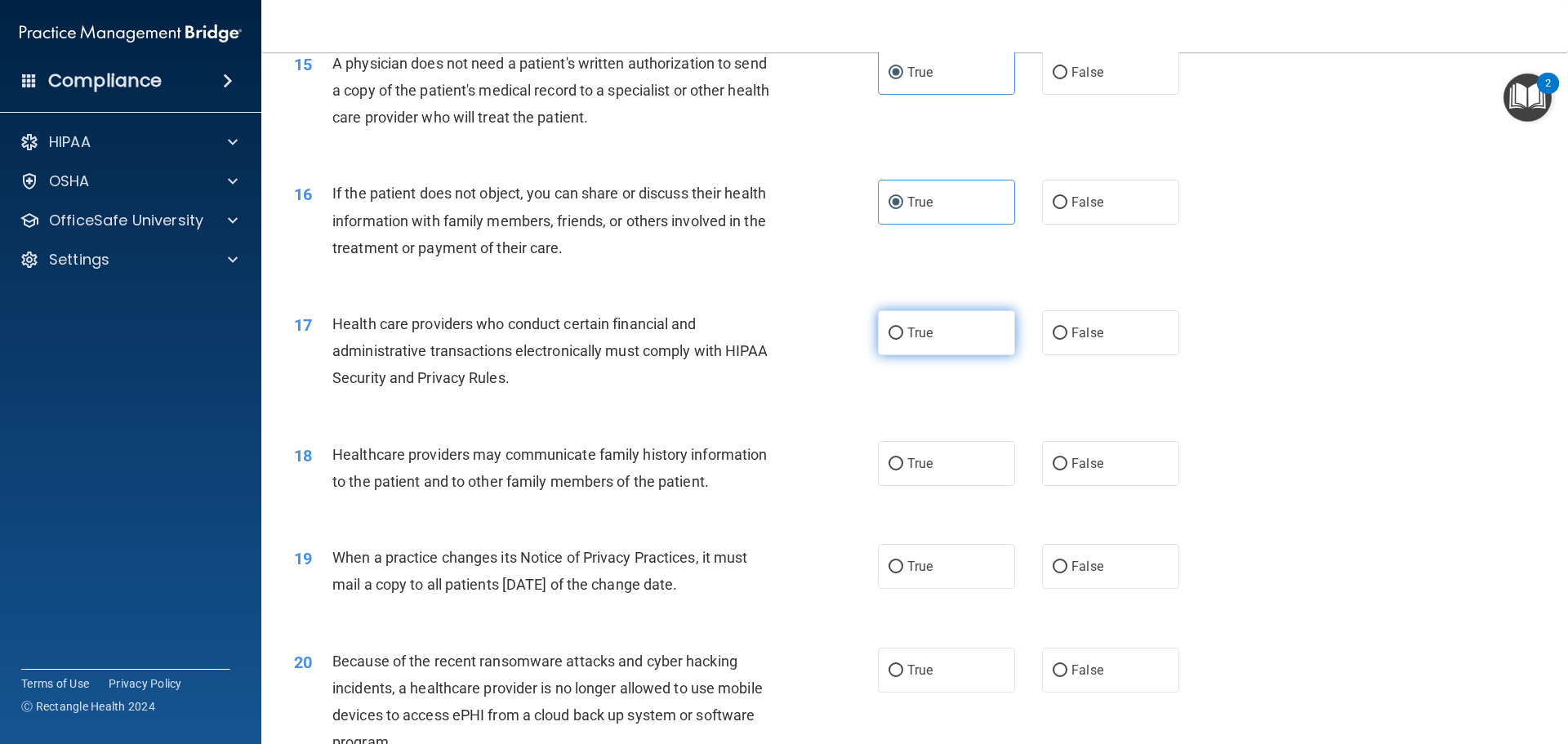
radio input "true"
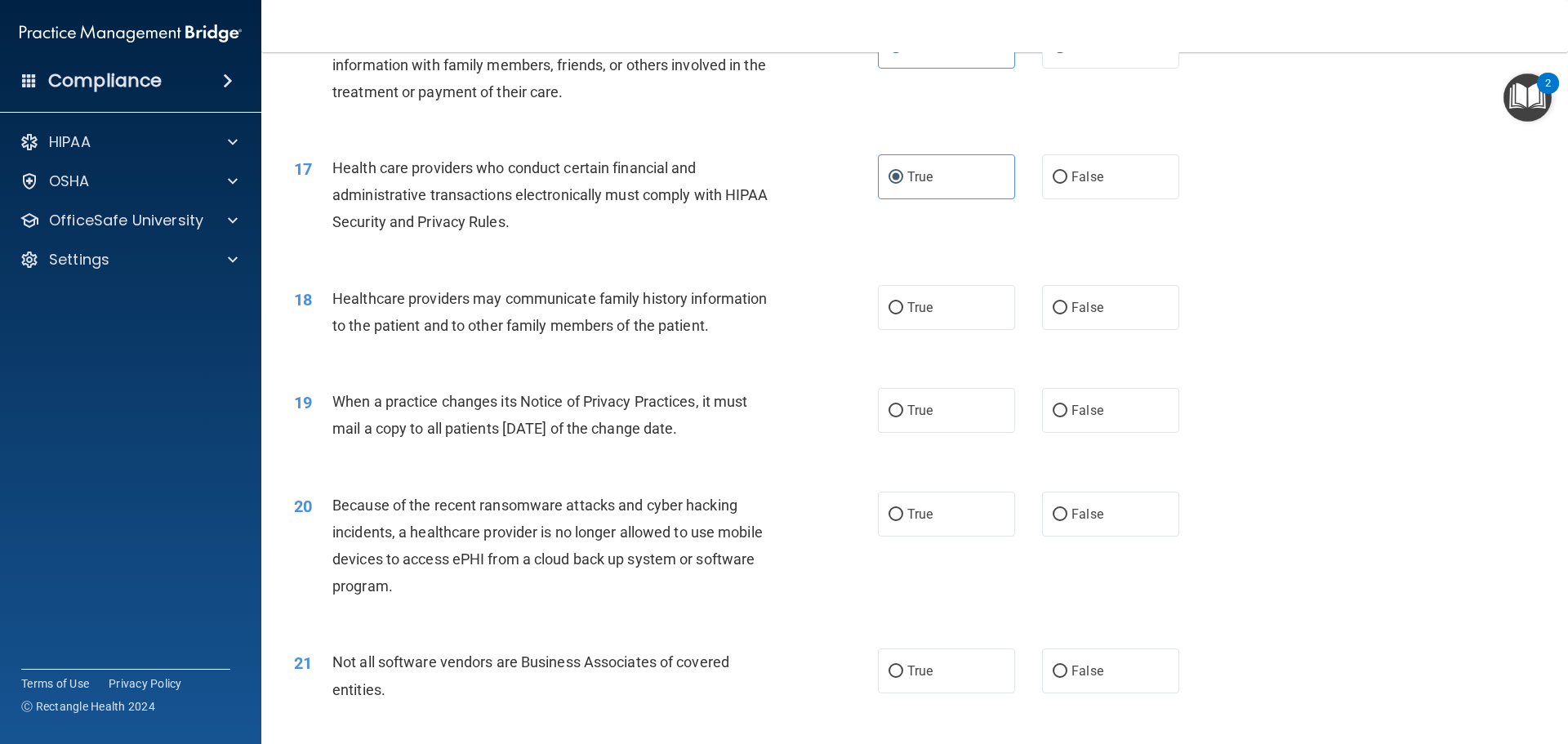
scroll to position [1960, 0]
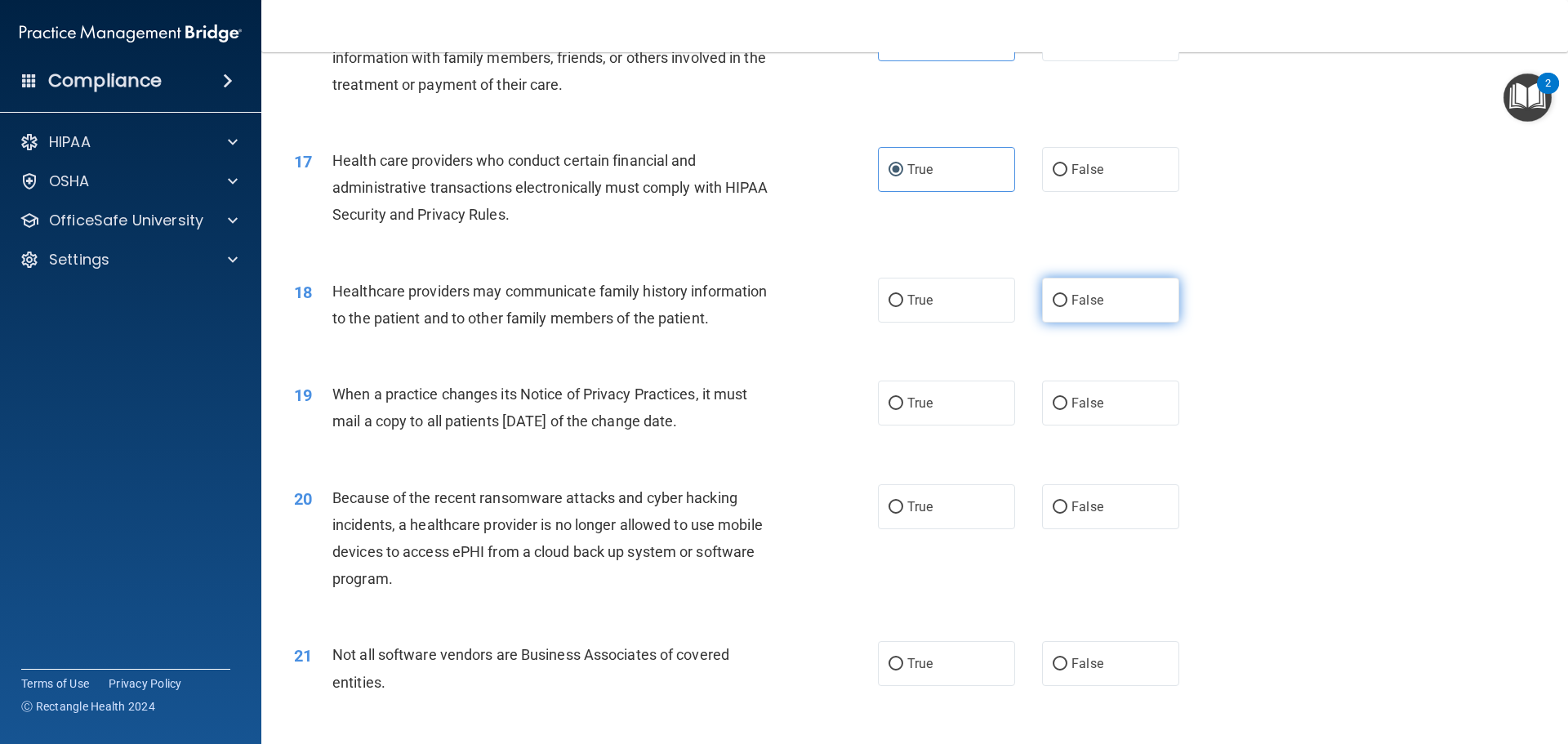
click at [1097, 305] on label "False" at bounding box center [1110, 299] width 137 height 45
click at [1067, 305] on input "False" at bounding box center [1059, 301] width 15 height 12
radio input "true"
click at [1059, 394] on label "False" at bounding box center [1110, 402] width 137 height 45
click at [1059, 398] on input "False" at bounding box center [1059, 404] width 15 height 12
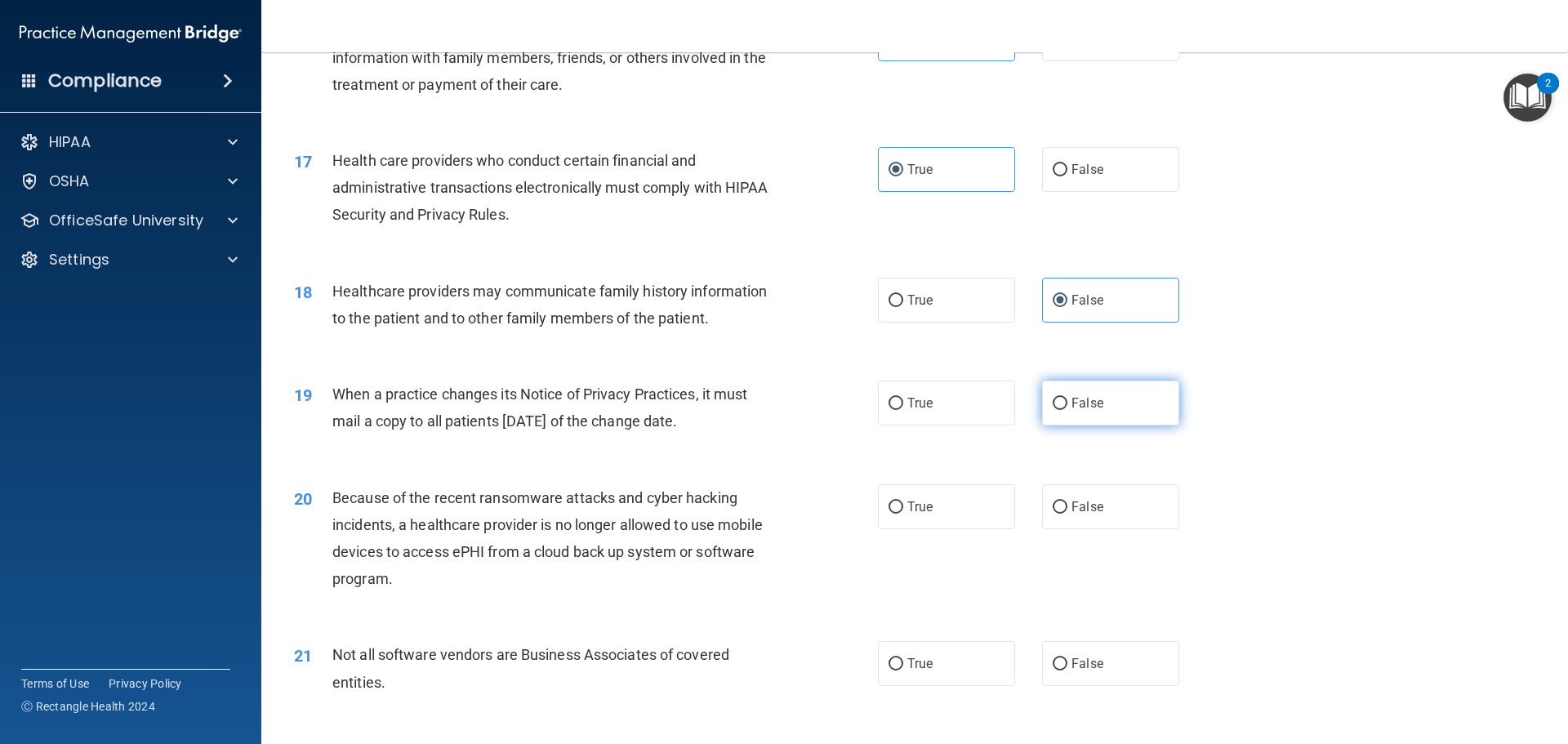
radio input "true"
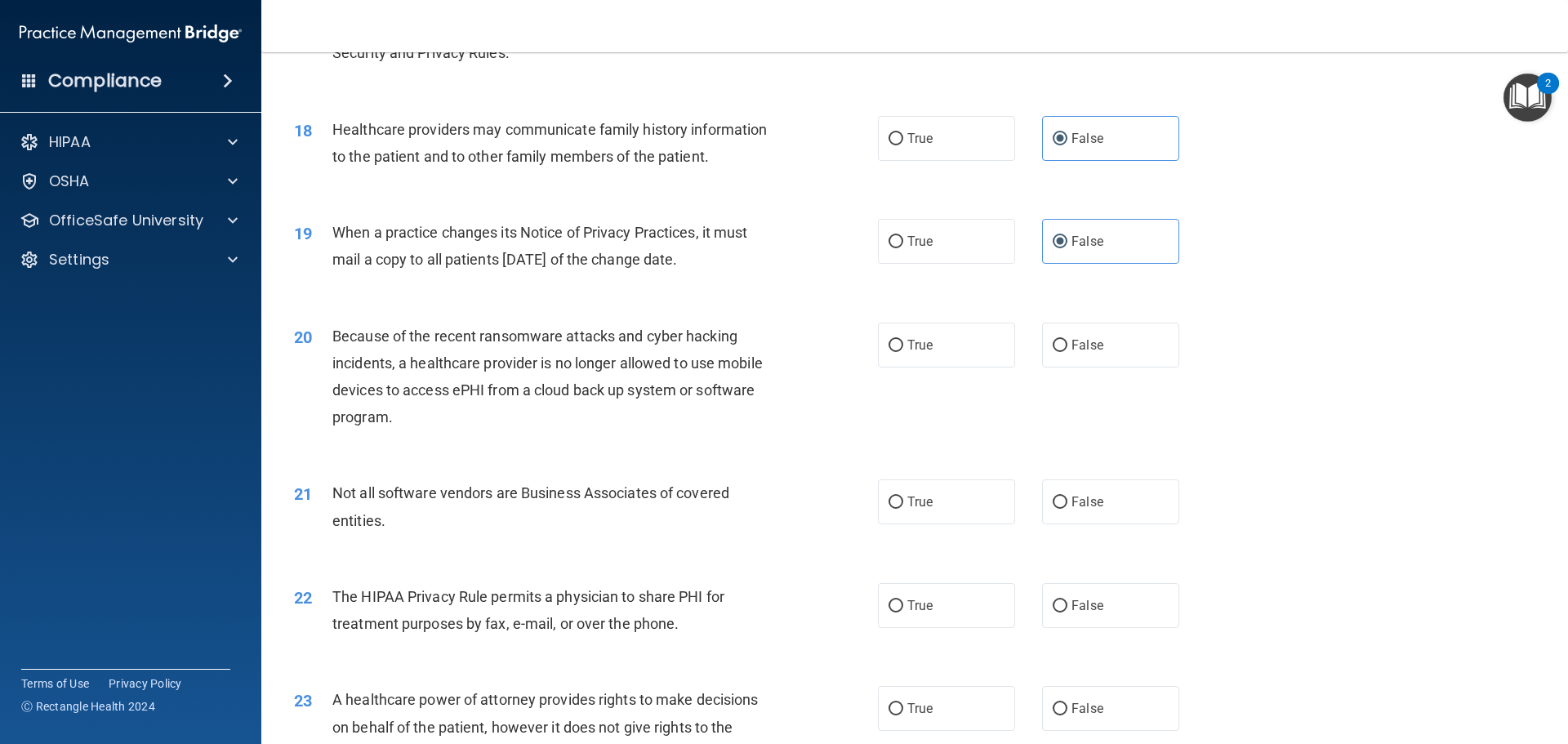
scroll to position [2123, 0]
click at [1058, 353] on label "False" at bounding box center [1110, 343] width 137 height 45
click at [1058, 350] on input "False" at bounding box center [1059, 344] width 15 height 12
radio input "true"
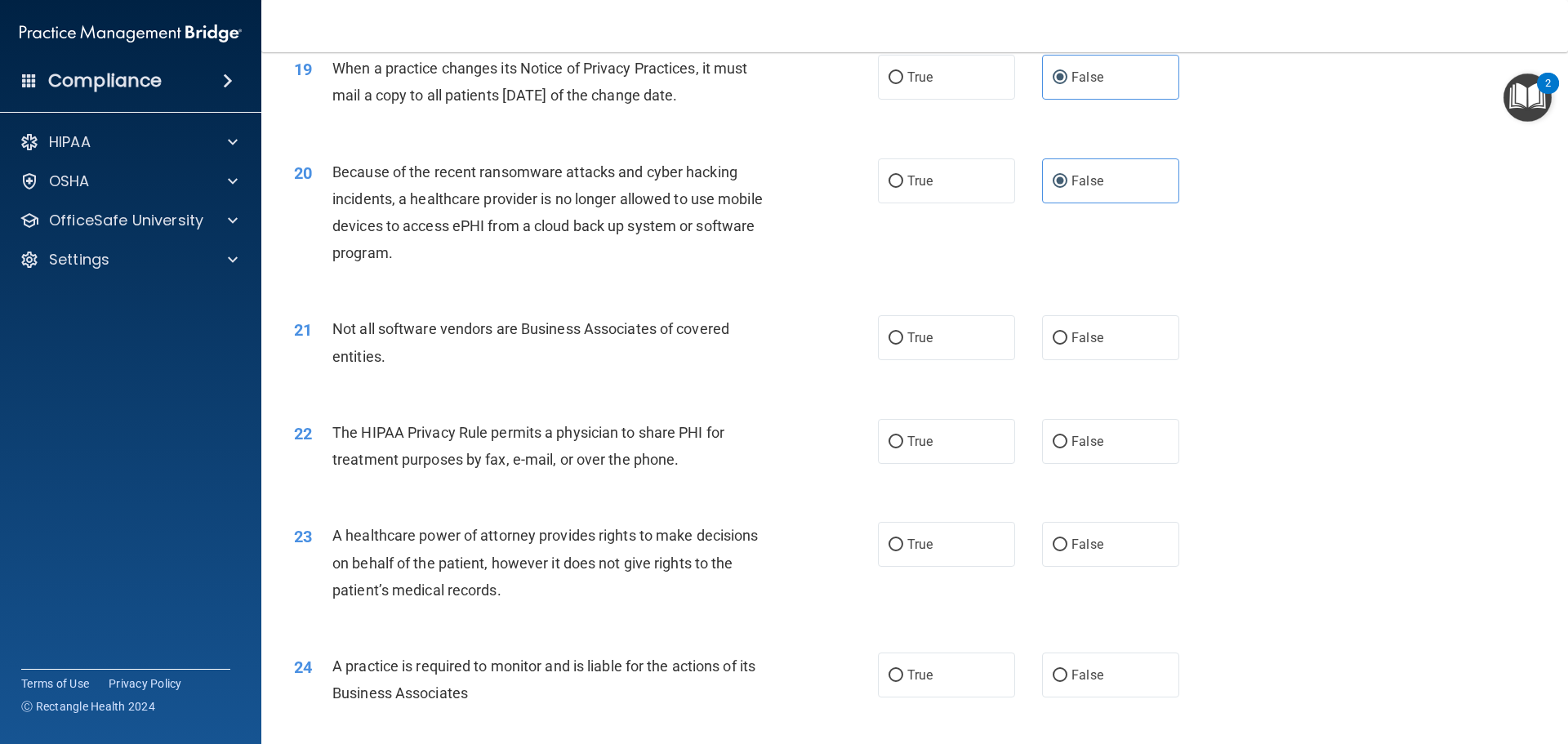
scroll to position [2287, 0]
click at [912, 349] on label "True" at bounding box center [946, 336] width 137 height 45
click at [903, 343] on input "True" at bounding box center [895, 338] width 15 height 12
radio input "true"
click at [928, 434] on label "True" at bounding box center [946, 440] width 137 height 45
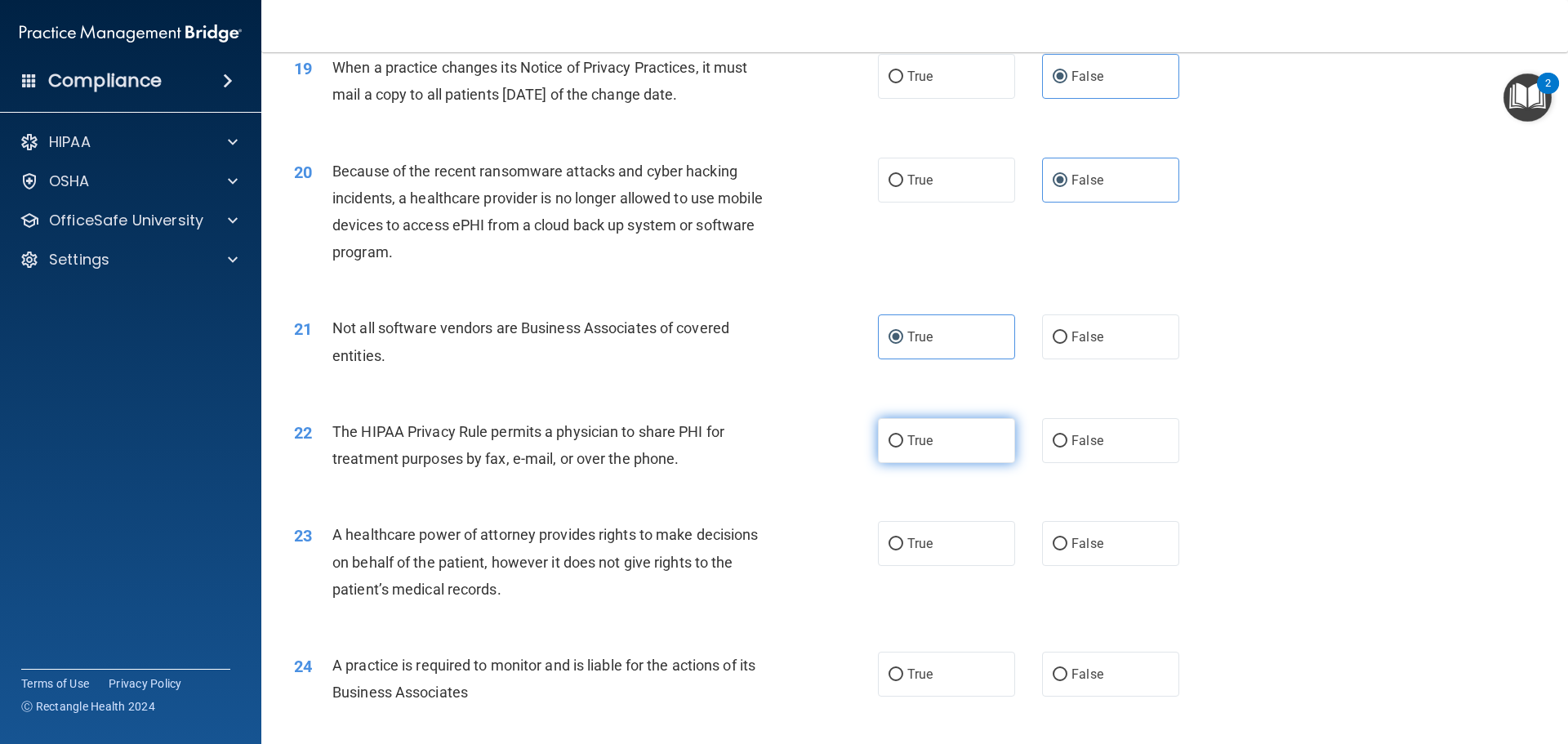
click at [903, 435] on input "True" at bounding box center [895, 441] width 15 height 12
radio input "true"
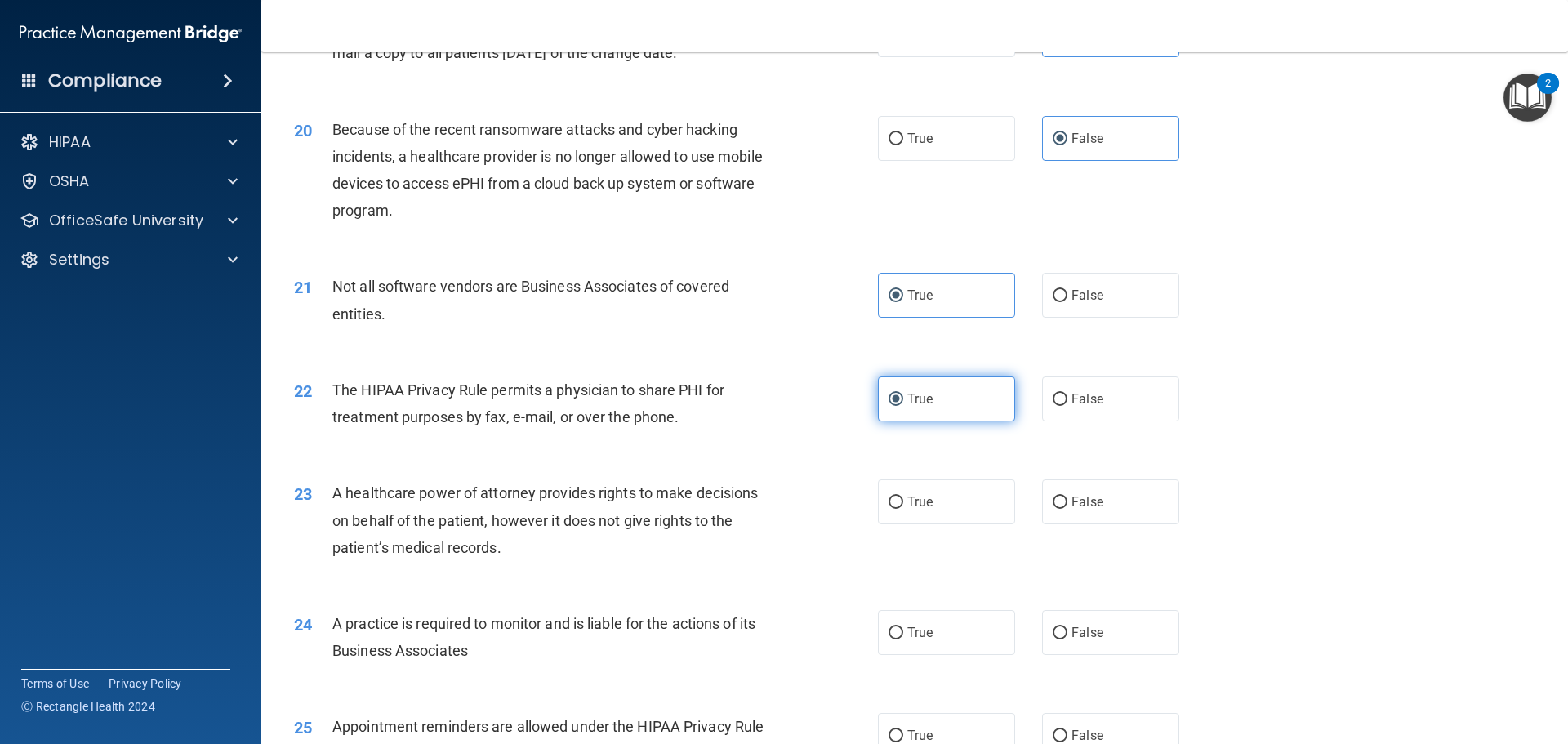
scroll to position [2368, 0]
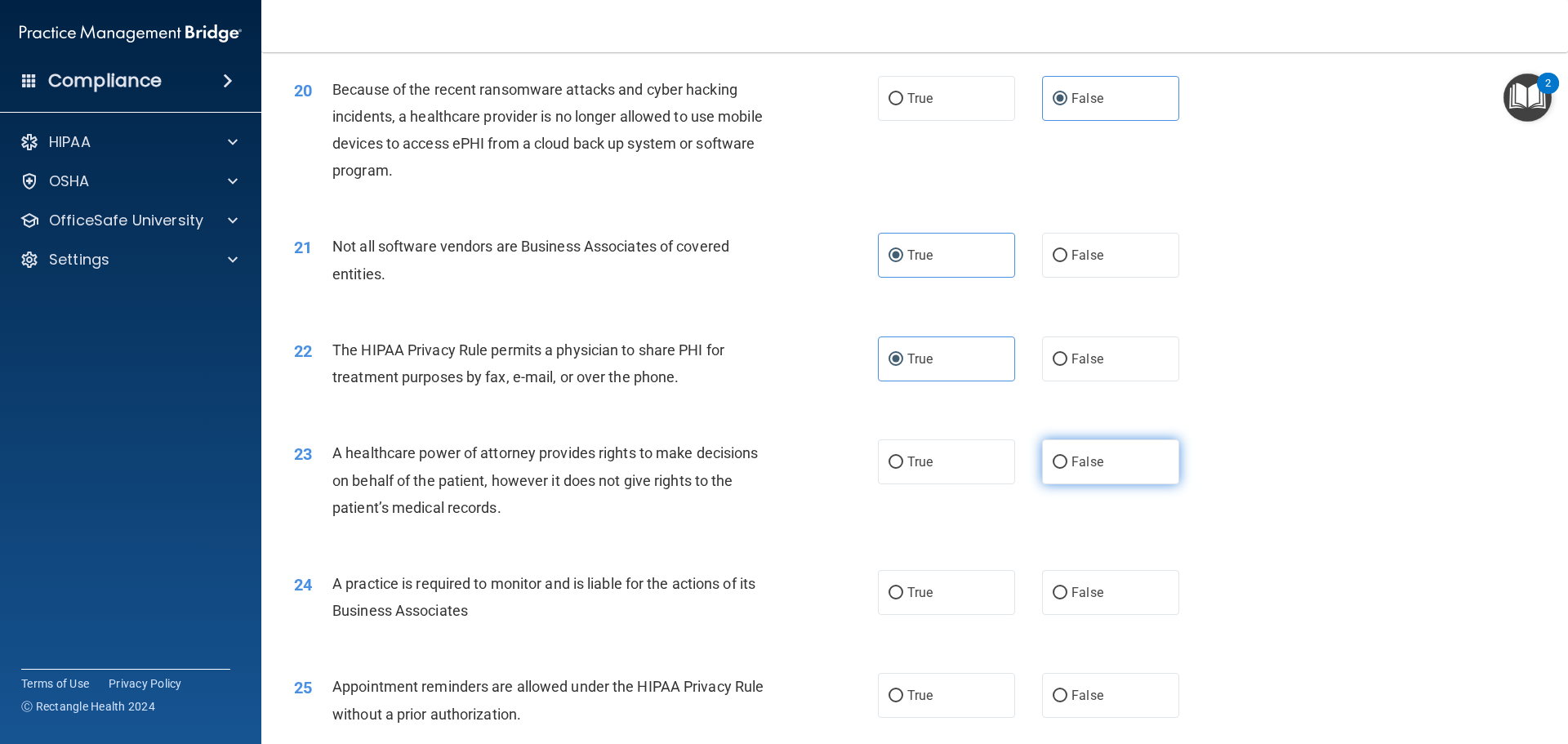
click at [1073, 458] on span "False" at bounding box center [1087, 462] width 32 height 16
click at [1067, 458] on input "False" at bounding box center [1059, 462] width 15 height 12
radio input "true"
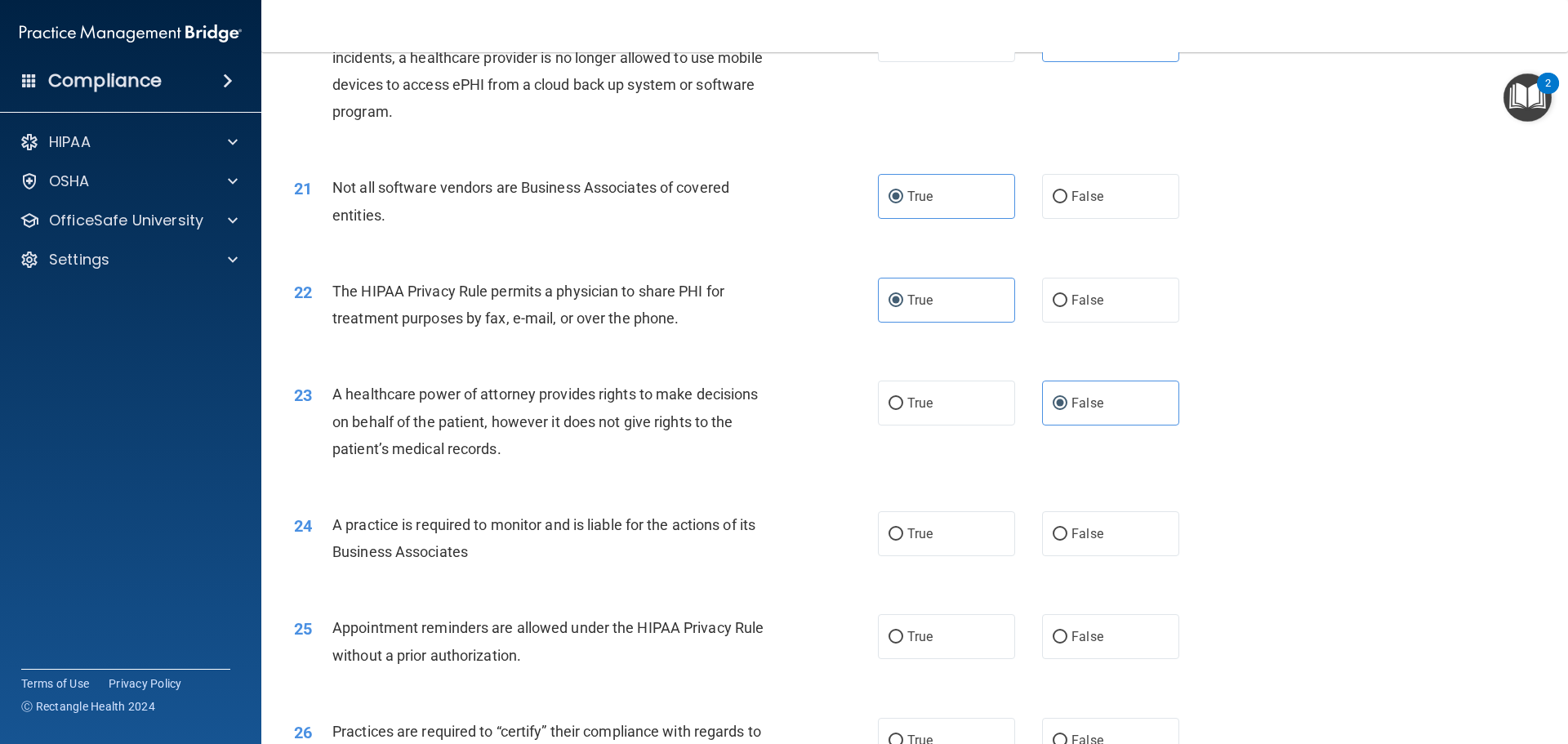
scroll to position [2531, 0]
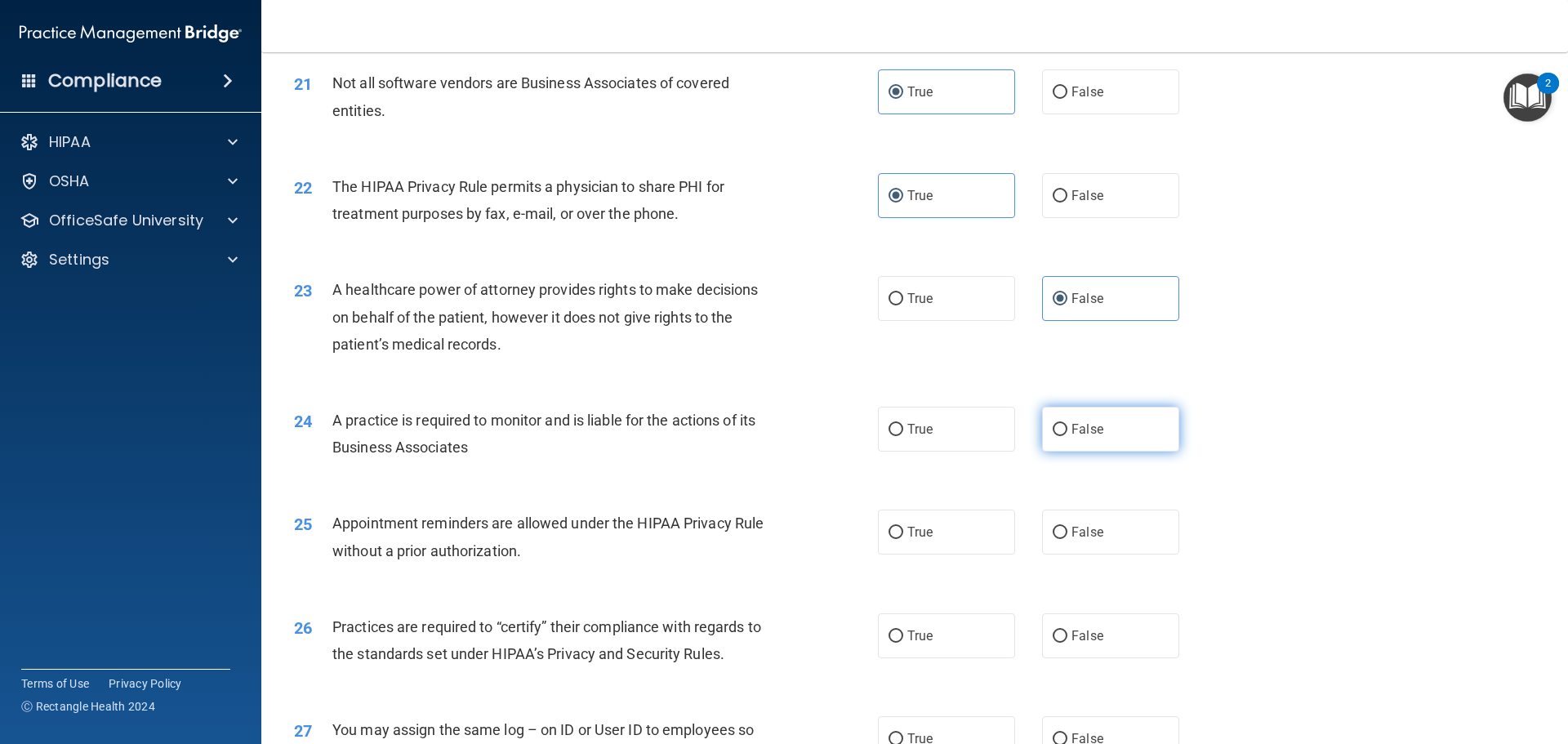
click at [1071, 424] on span "False" at bounding box center [1087, 430] width 32 height 16
click at [1067, 424] on input "False" at bounding box center [1059, 430] width 15 height 12
radio input "true"
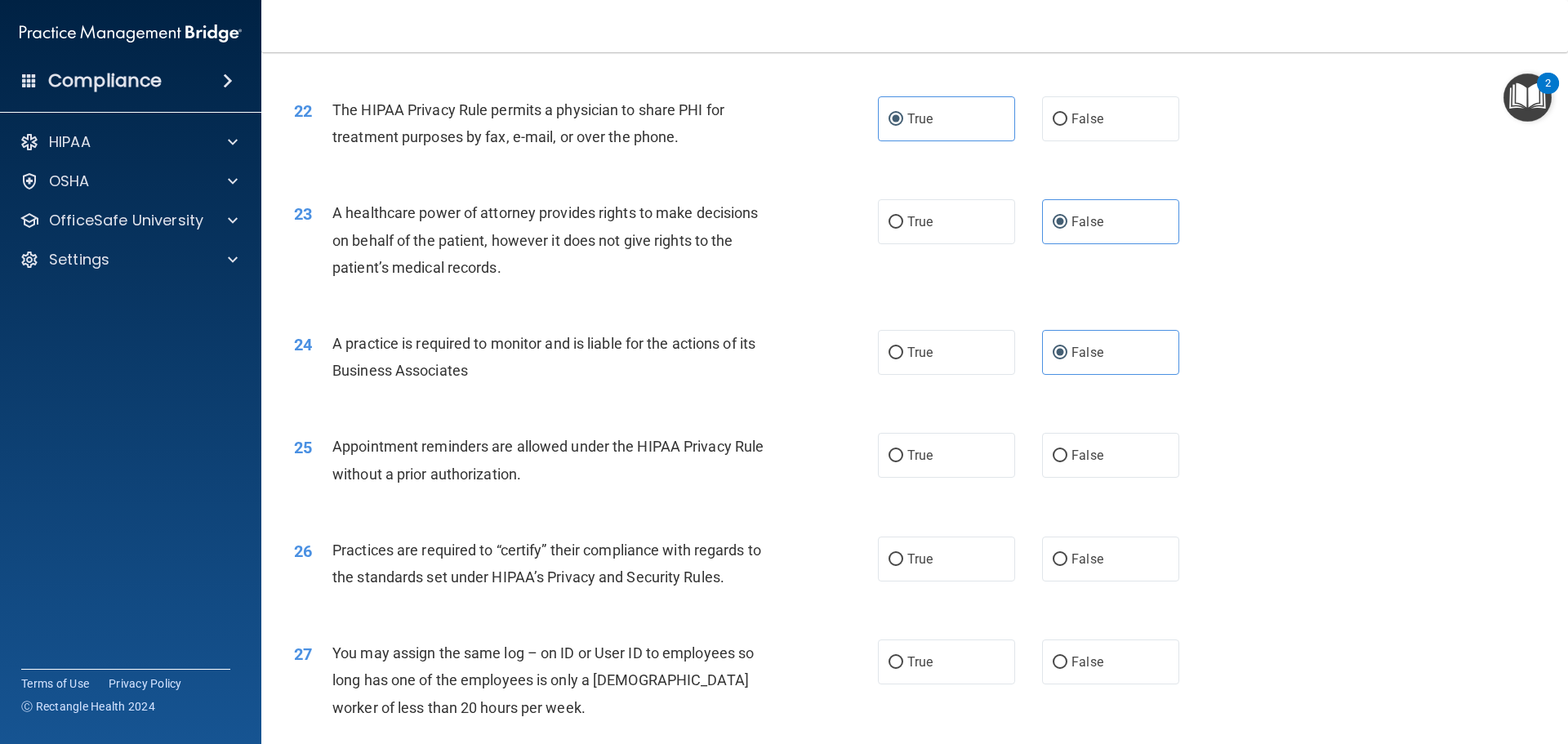
scroll to position [2695, 0]
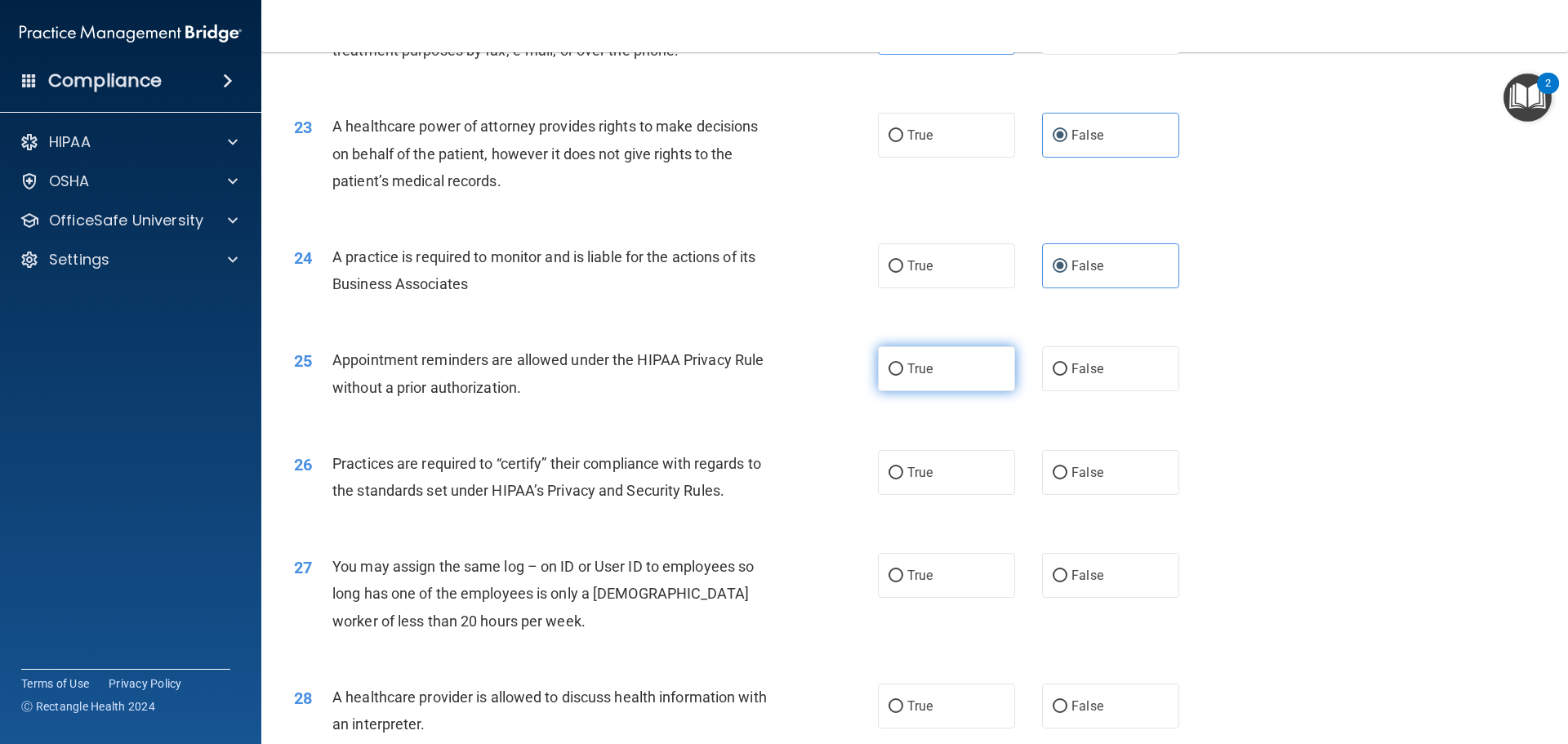
click at [937, 362] on label "True" at bounding box center [946, 368] width 137 height 45
click at [903, 364] on input "True" at bounding box center [895, 370] width 15 height 12
radio input "true"
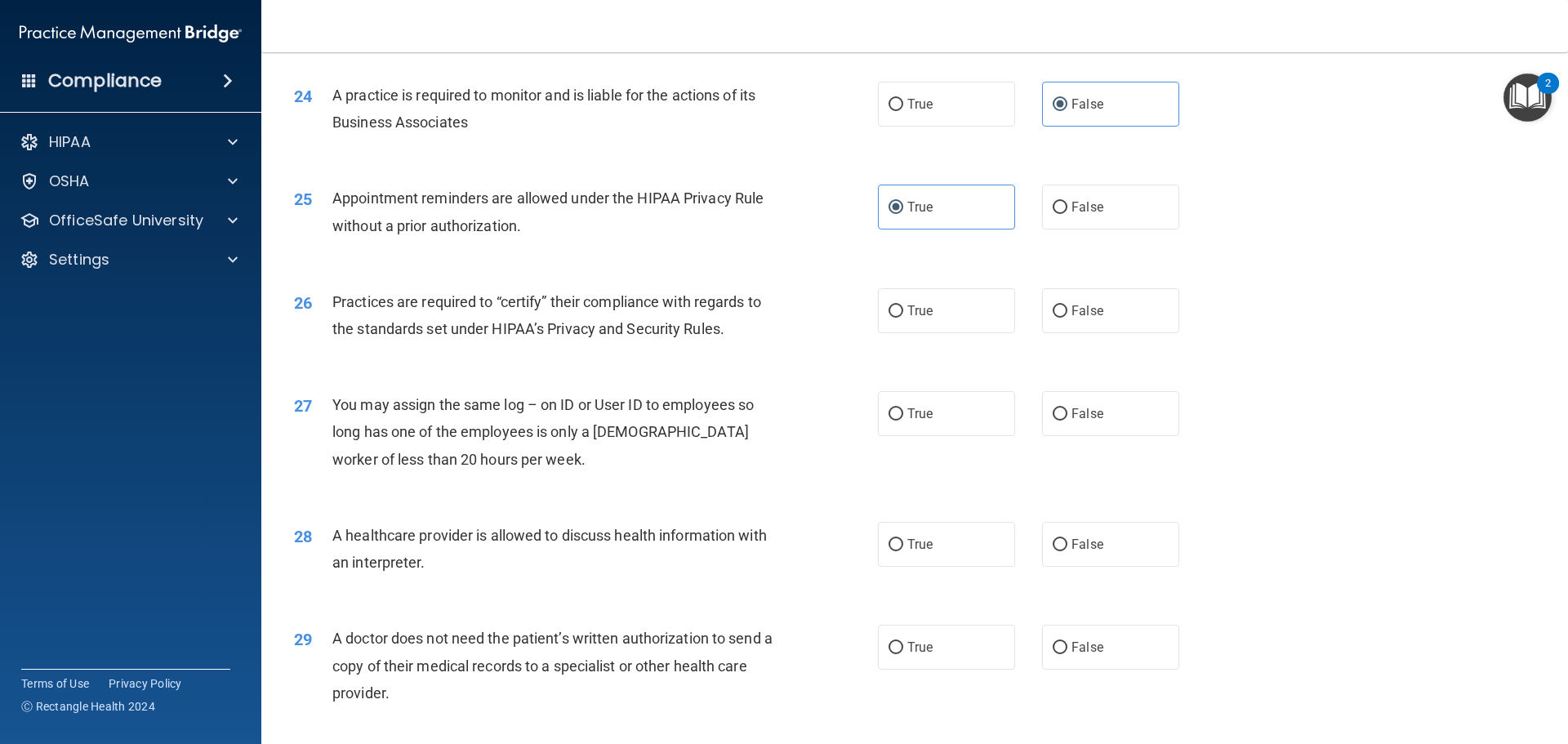
scroll to position [2858, 0]
click at [1074, 302] on span "False" at bounding box center [1087, 309] width 32 height 16
click at [1067, 304] on input "False" at bounding box center [1059, 310] width 15 height 12
radio input "true"
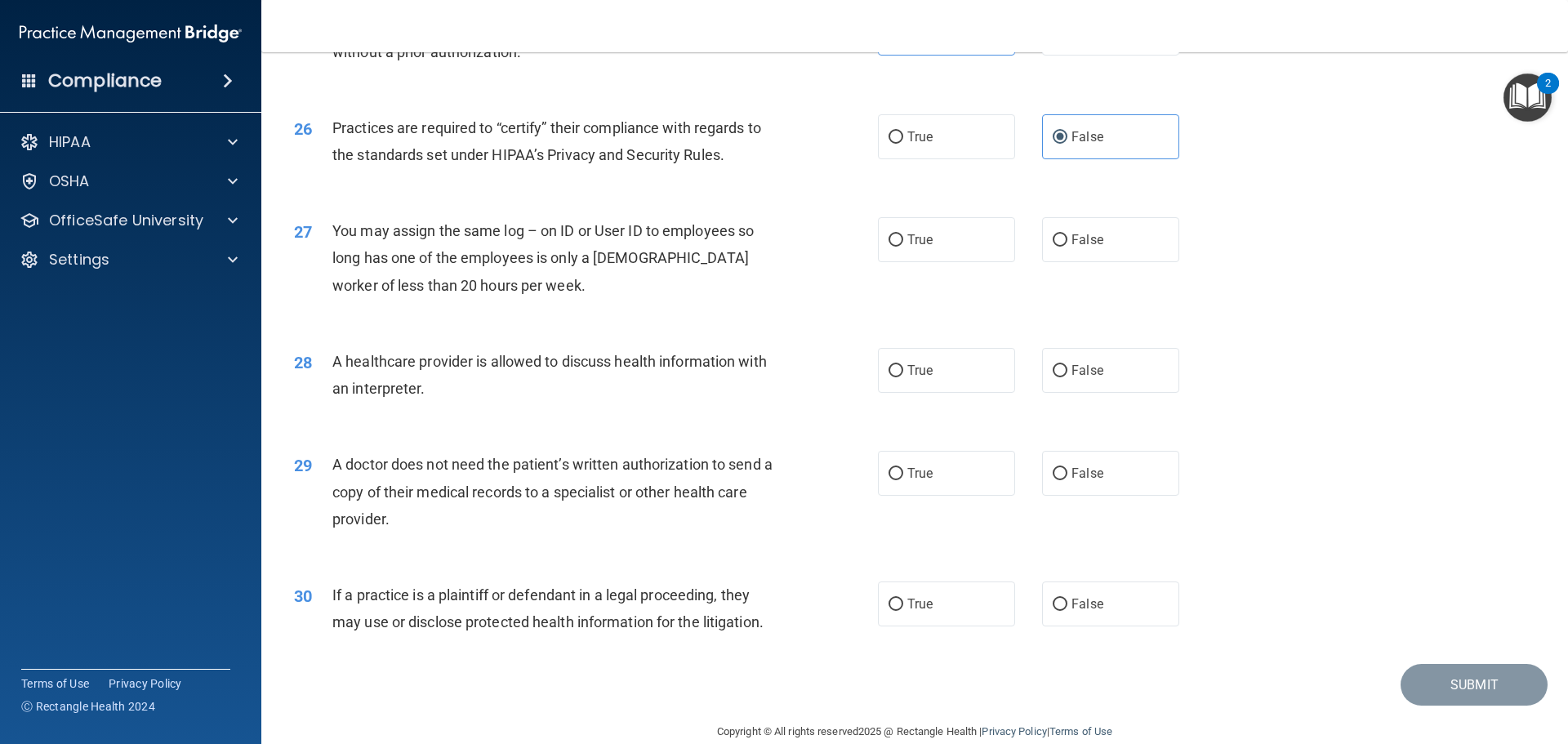
scroll to position [3057, 0]
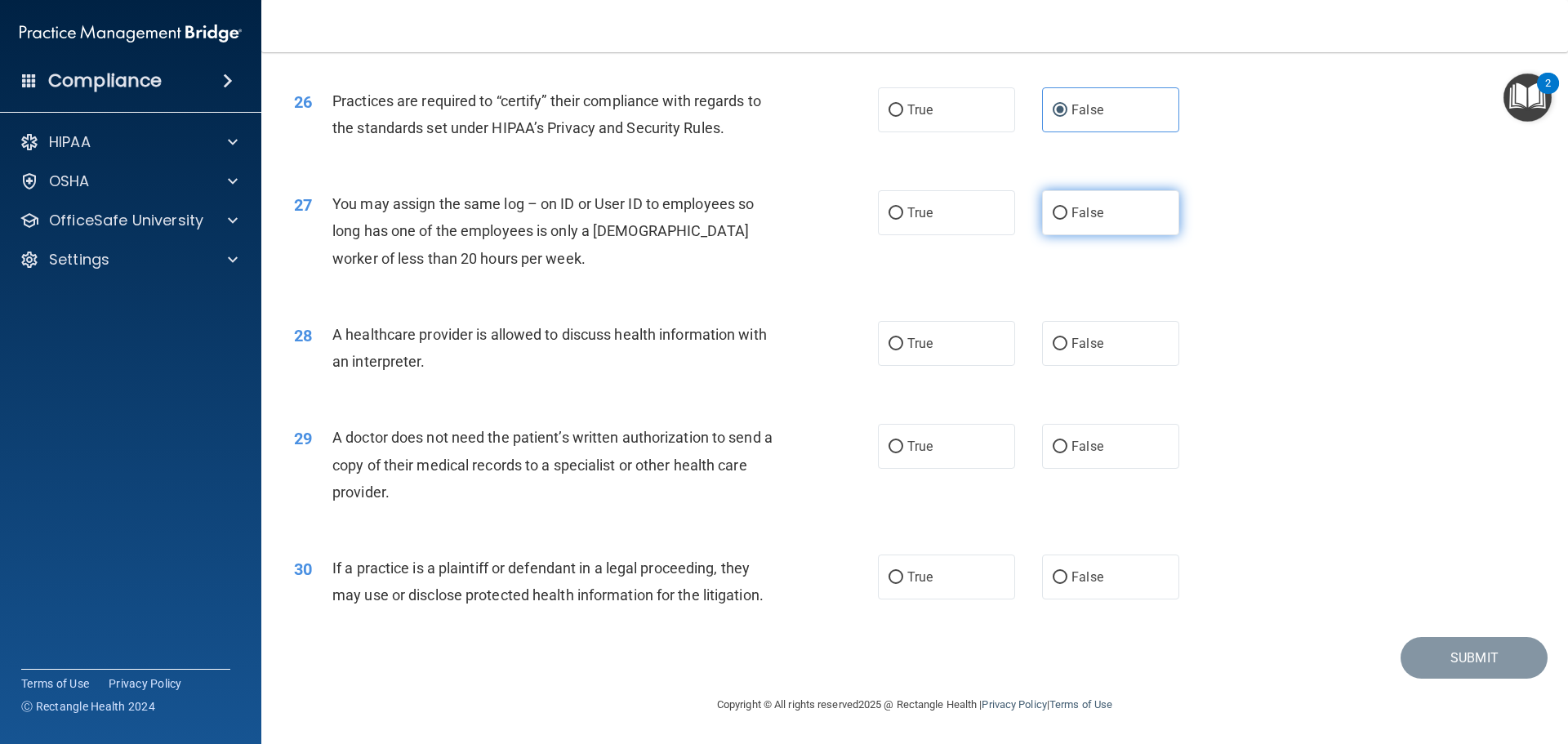
click at [1060, 218] on label "False" at bounding box center [1110, 212] width 137 height 45
click at [1060, 218] on input "False" at bounding box center [1059, 214] width 15 height 12
radio input "true"
click at [973, 339] on label "True" at bounding box center [946, 343] width 137 height 45
click at [903, 339] on input "True" at bounding box center [895, 344] width 15 height 12
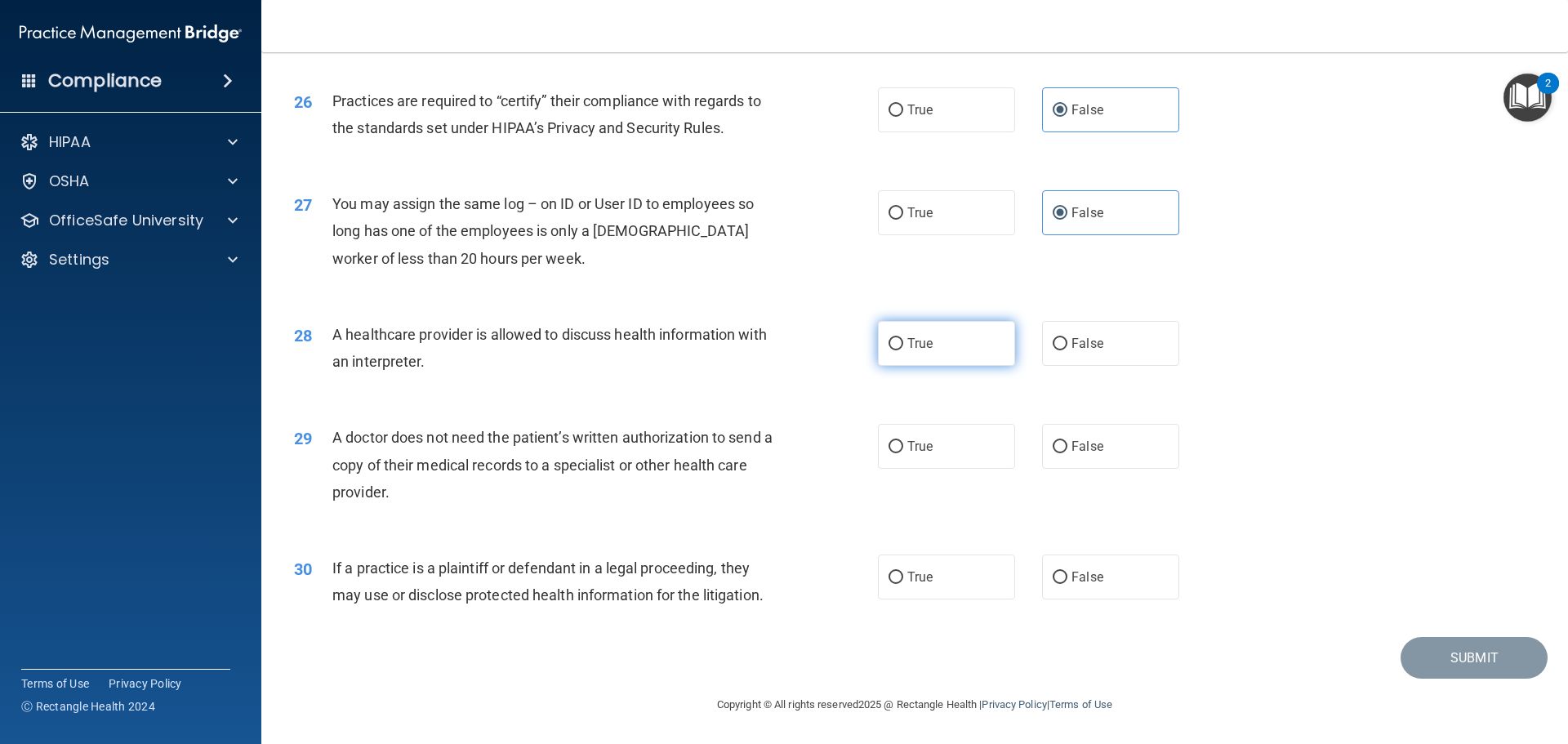
radio input "true"
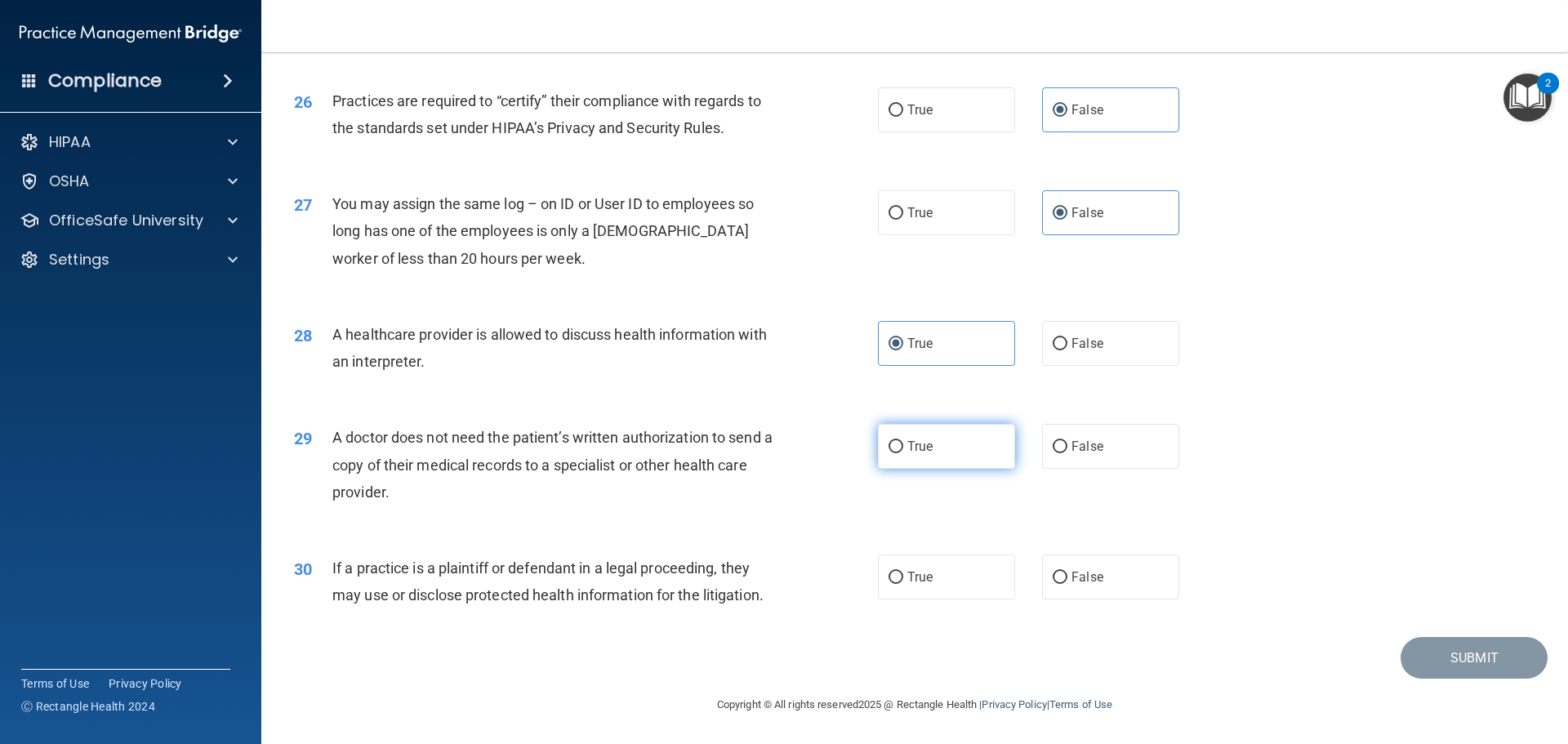
click at [942, 460] on label "True" at bounding box center [946, 446] width 137 height 45
click at [903, 453] on input "True" at bounding box center [895, 447] width 15 height 12
radio input "true"
click at [960, 581] on label "True" at bounding box center [946, 577] width 137 height 45
click at [903, 581] on input "True" at bounding box center [895, 578] width 15 height 12
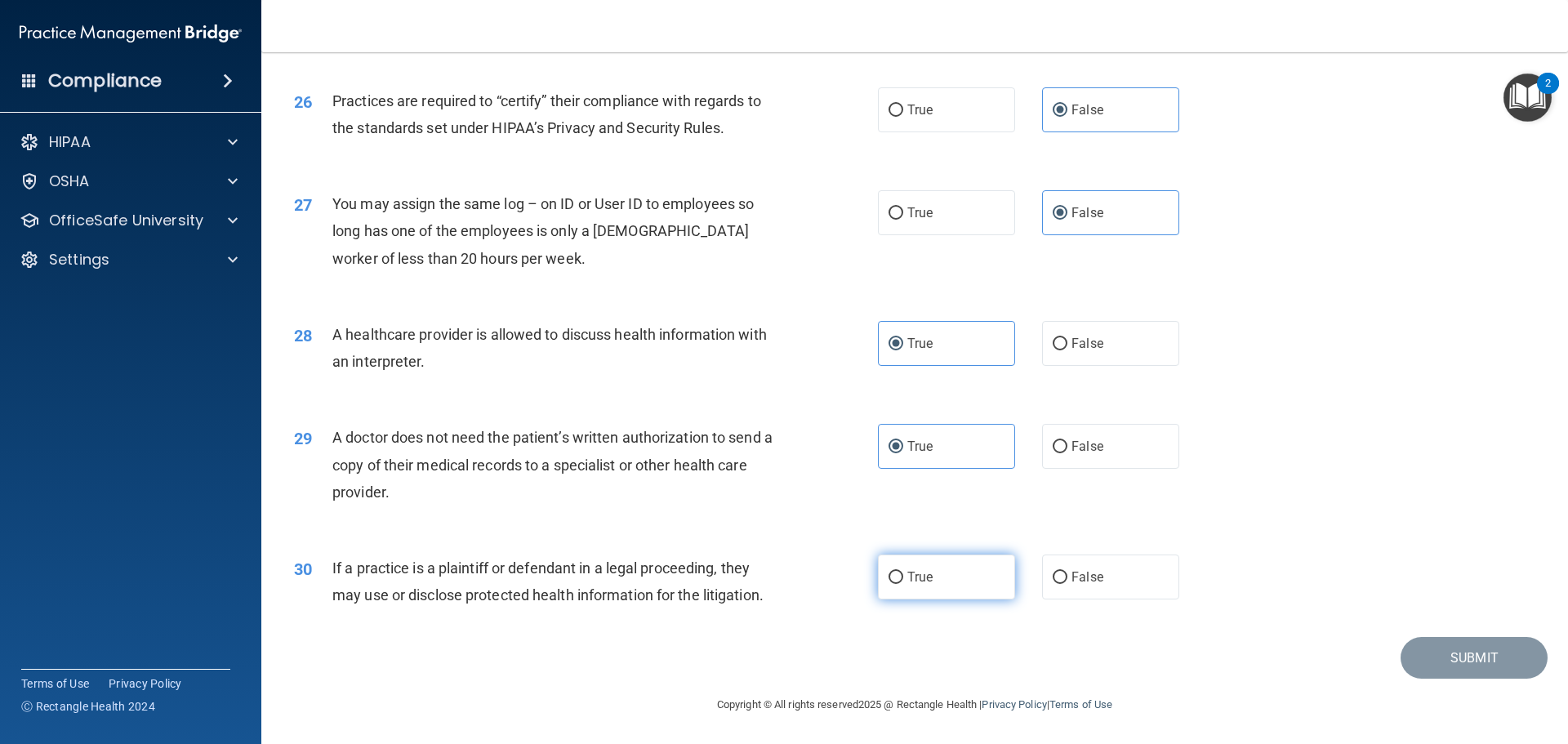
radio input "true"
click at [1469, 658] on button "Submit" at bounding box center [1474, 657] width 147 height 41
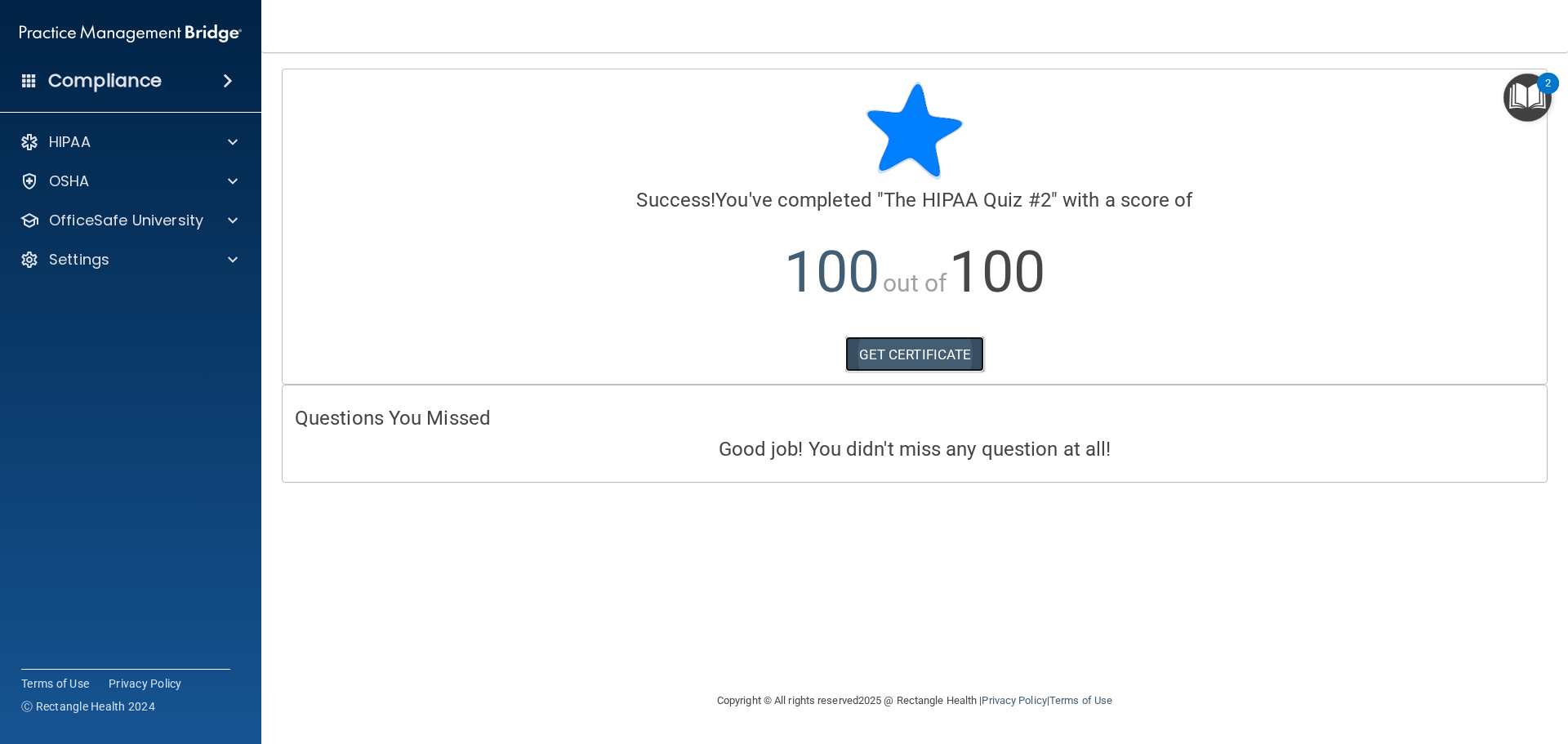
click at [917, 349] on link "GET CERTIFICATE" at bounding box center [915, 354] width 140 height 36
click at [97, 219] on p "OfficeSafe University" at bounding box center [126, 220] width 154 height 19
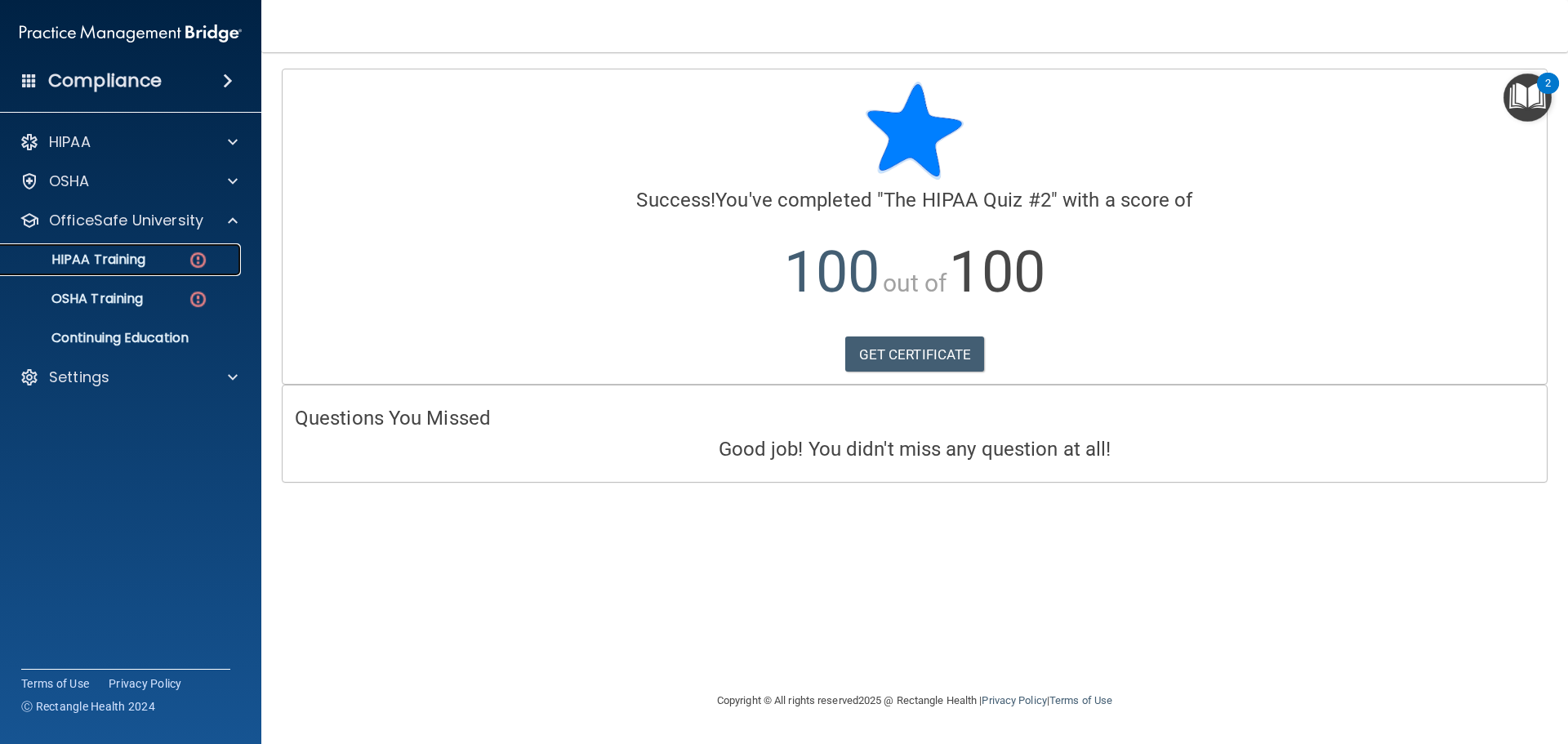
click at [175, 262] on div "HIPAA Training" at bounding box center [121, 260] width 223 height 17
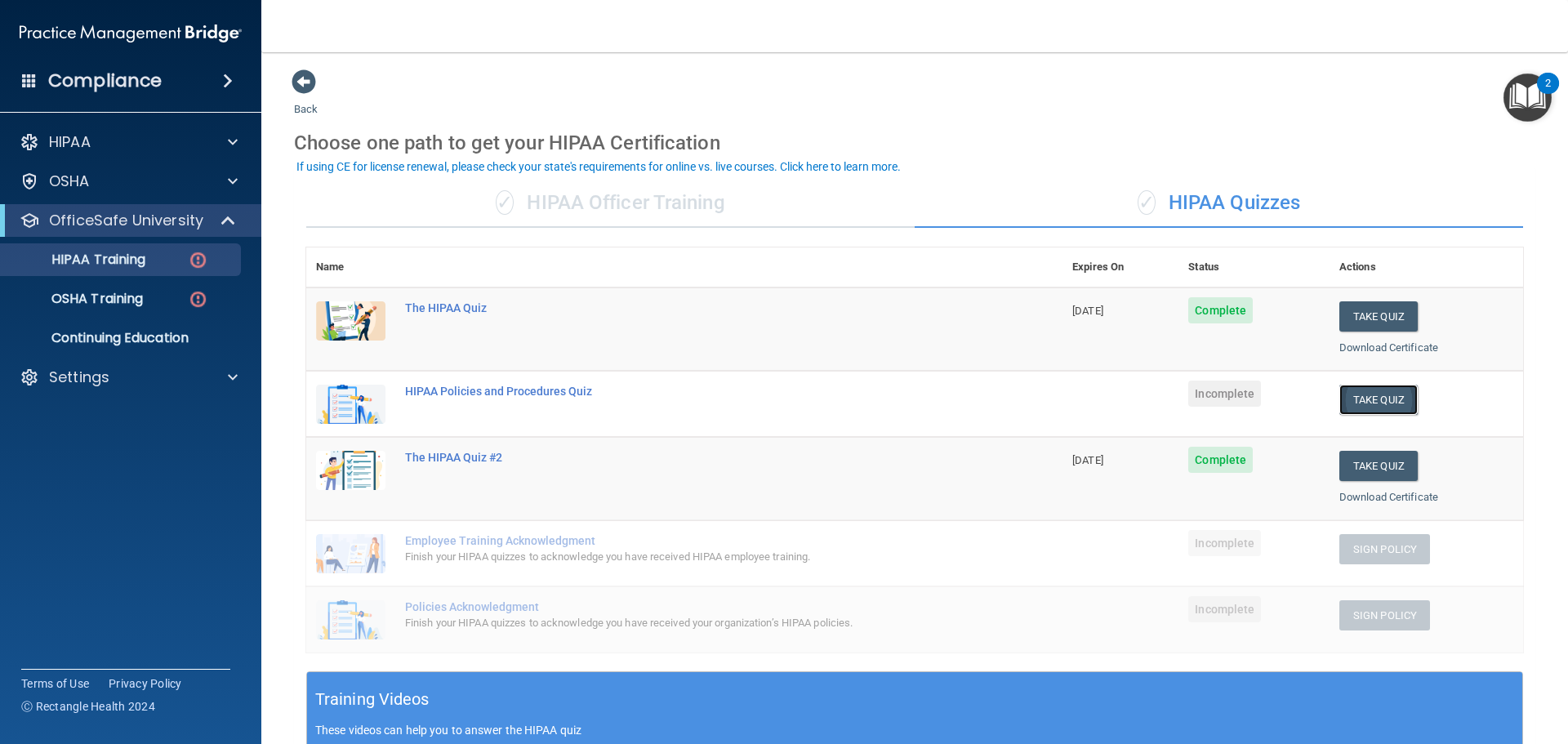
click at [1359, 400] on button "Take Quiz" at bounding box center [1378, 400] width 78 height 30
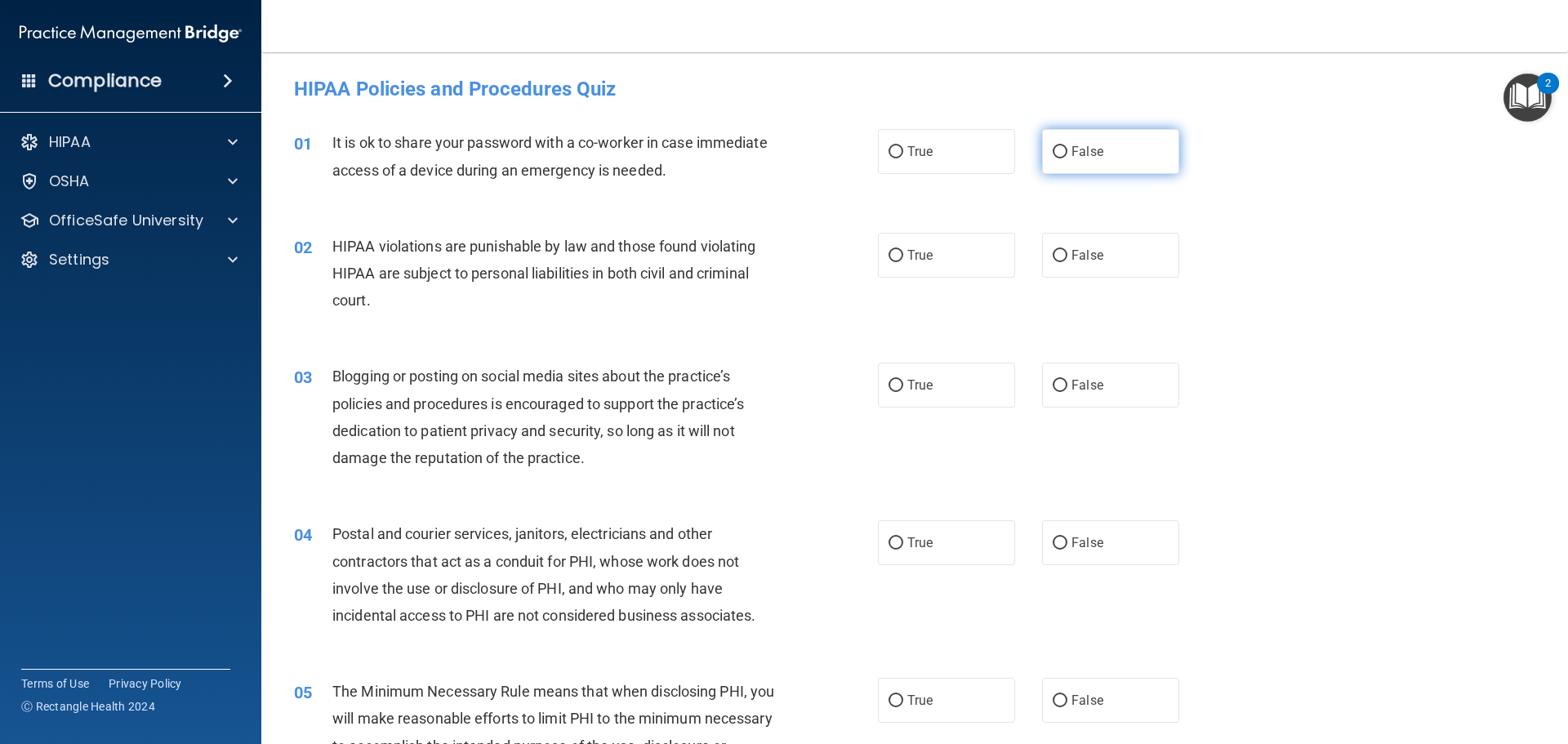
click at [1054, 152] on input "False" at bounding box center [1059, 152] width 15 height 12
radio input "true"
click at [931, 259] on label "True" at bounding box center [946, 254] width 137 height 45
click at [903, 259] on input "True" at bounding box center [895, 256] width 15 height 12
radio input "true"
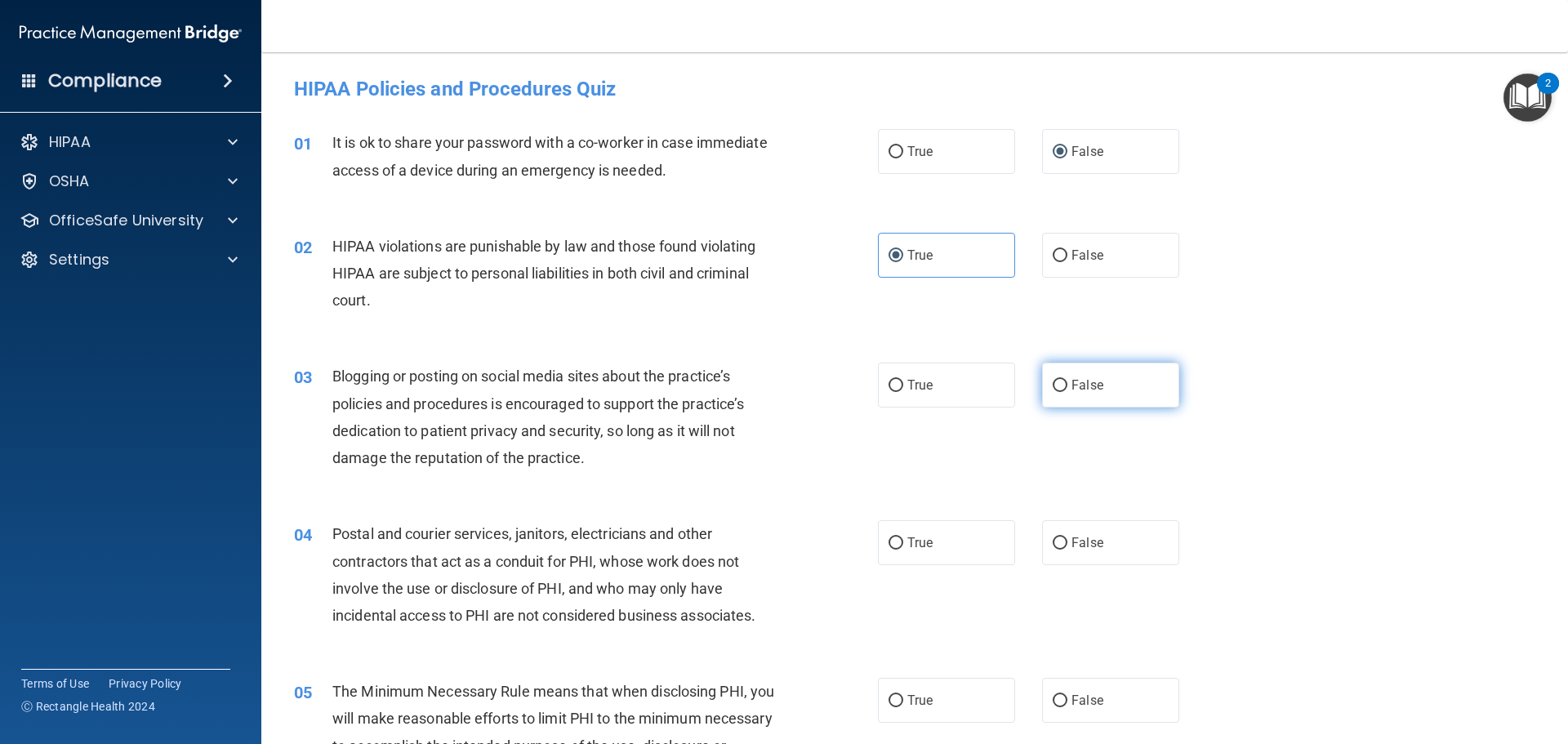
click at [1052, 391] on input "False" at bounding box center [1059, 386] width 15 height 12
radio input "true"
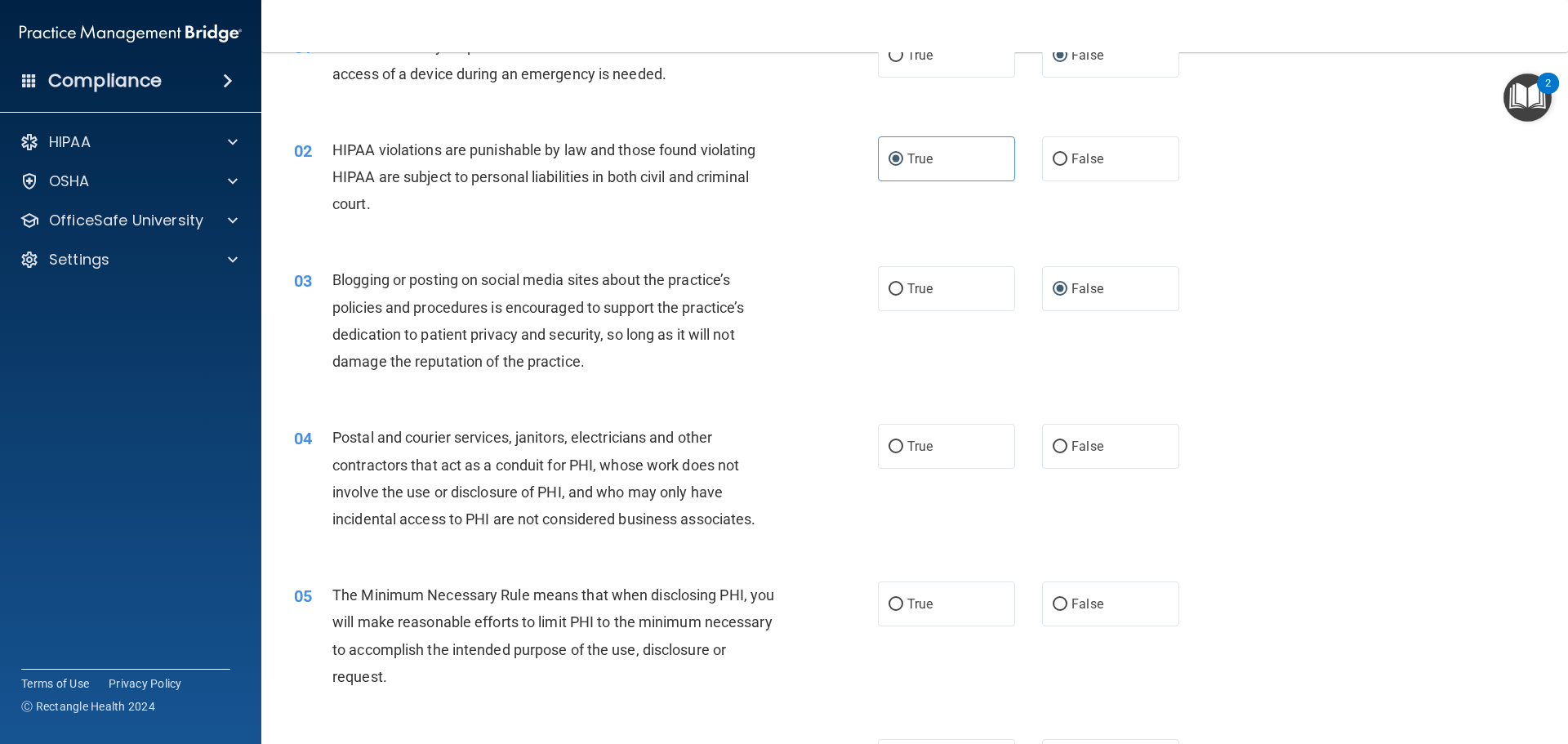
scroll to position [245, 0]
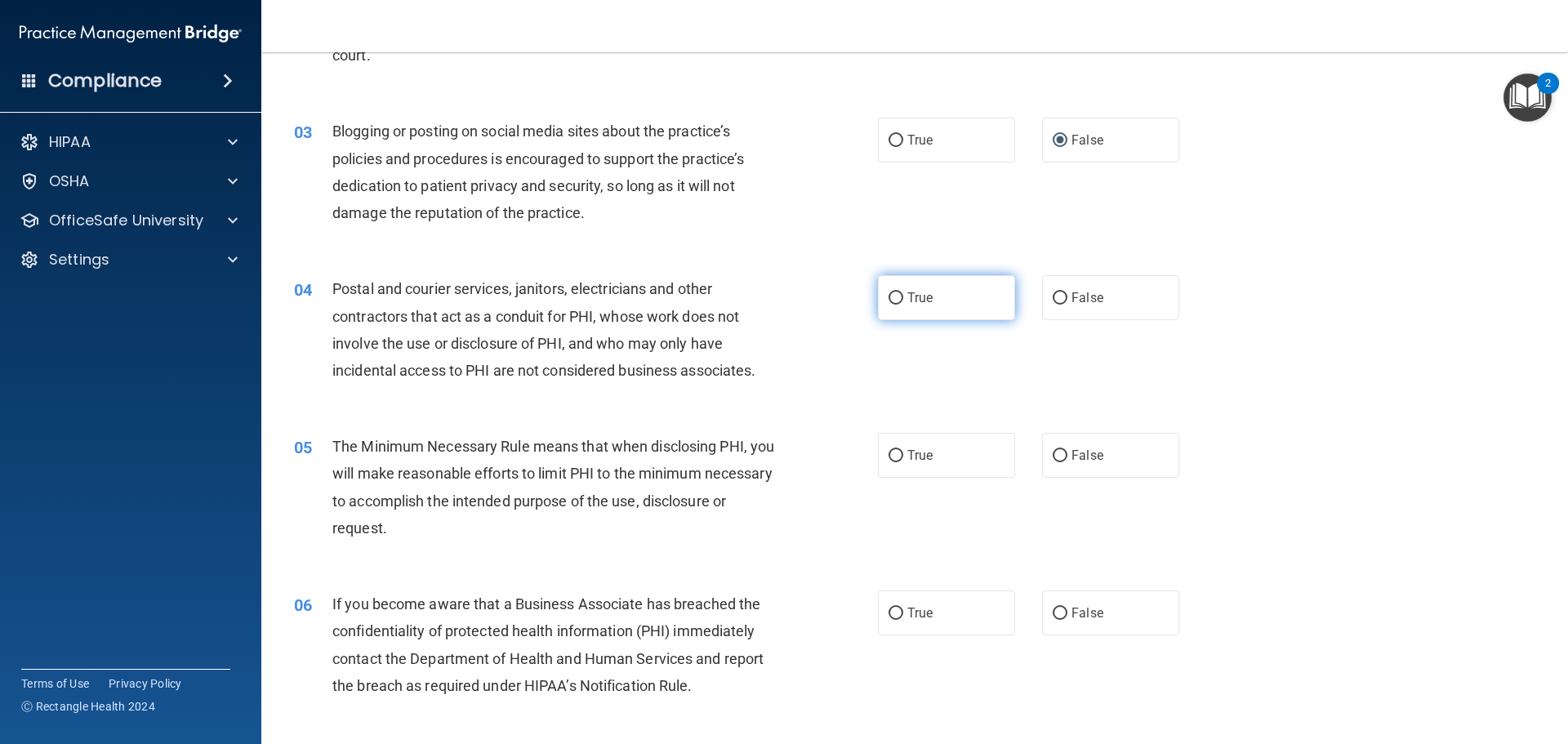
click at [905, 306] on label "True" at bounding box center [946, 298] width 137 height 45
click at [903, 305] on input "True" at bounding box center [895, 298] width 15 height 12
radio input "true"
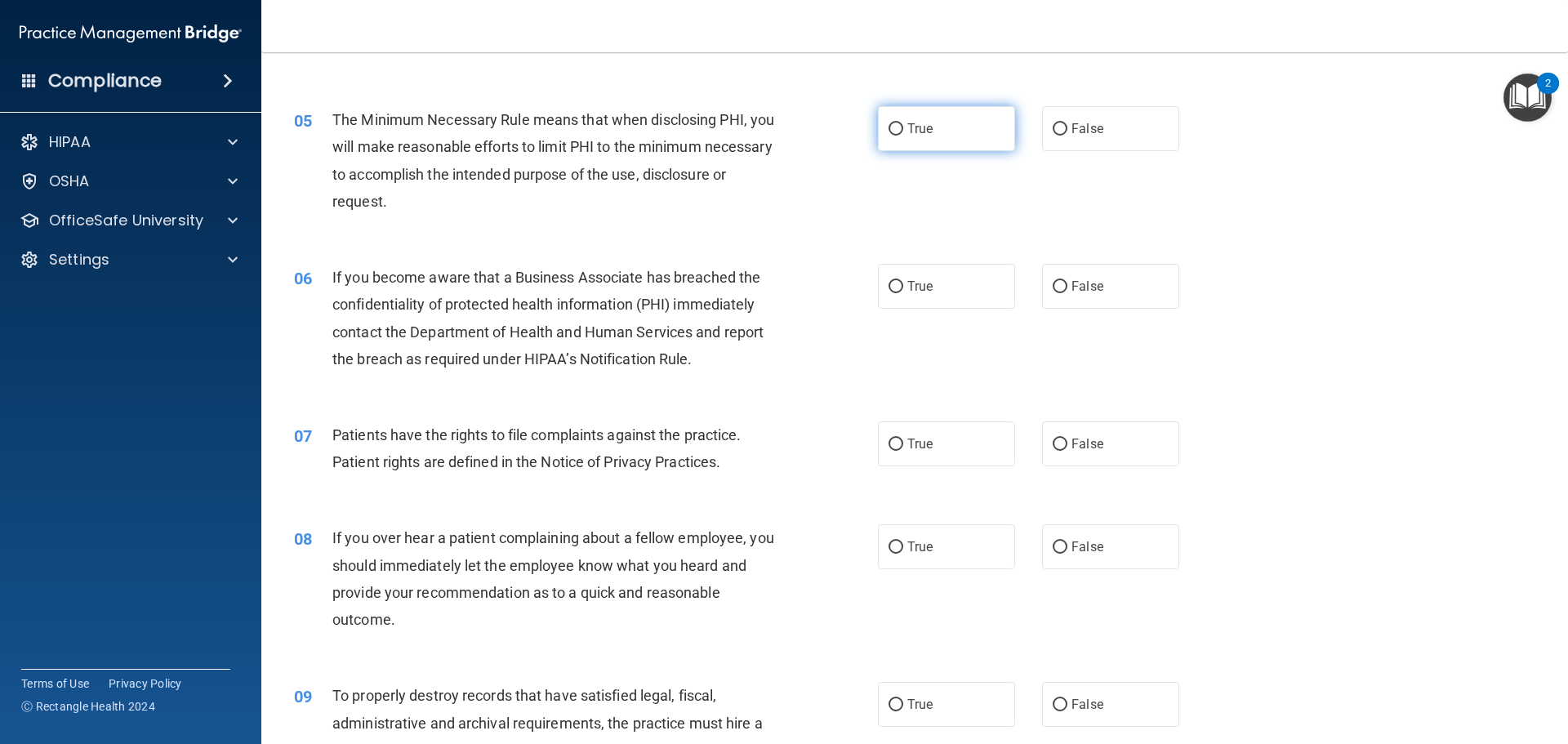
click at [947, 129] on label "True" at bounding box center [946, 129] width 137 height 45
click at [903, 129] on input "True" at bounding box center [895, 129] width 15 height 12
radio input "true"
click at [1062, 284] on label "False" at bounding box center [1110, 286] width 137 height 45
click at [1062, 284] on input "False" at bounding box center [1059, 287] width 15 height 12
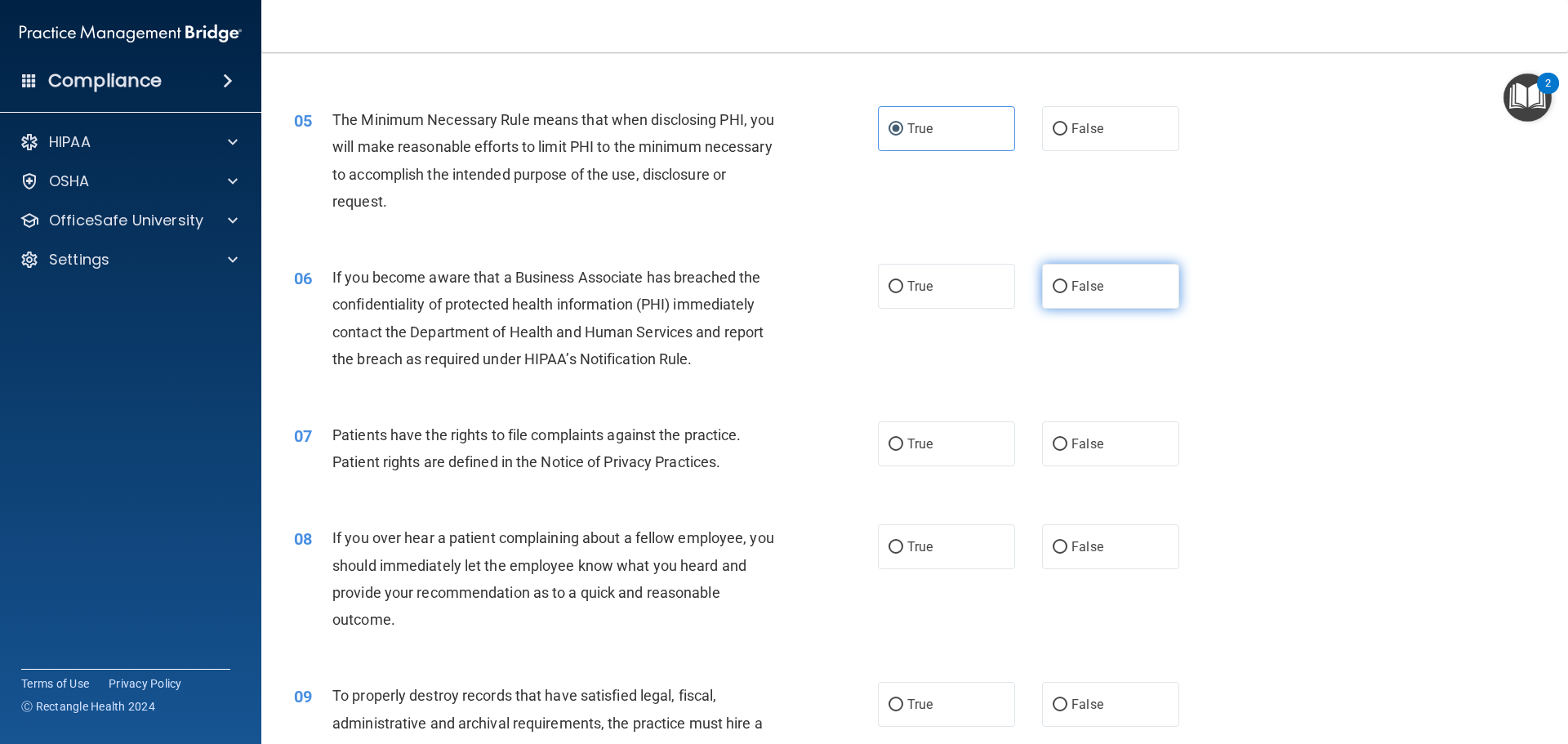
radio input "true"
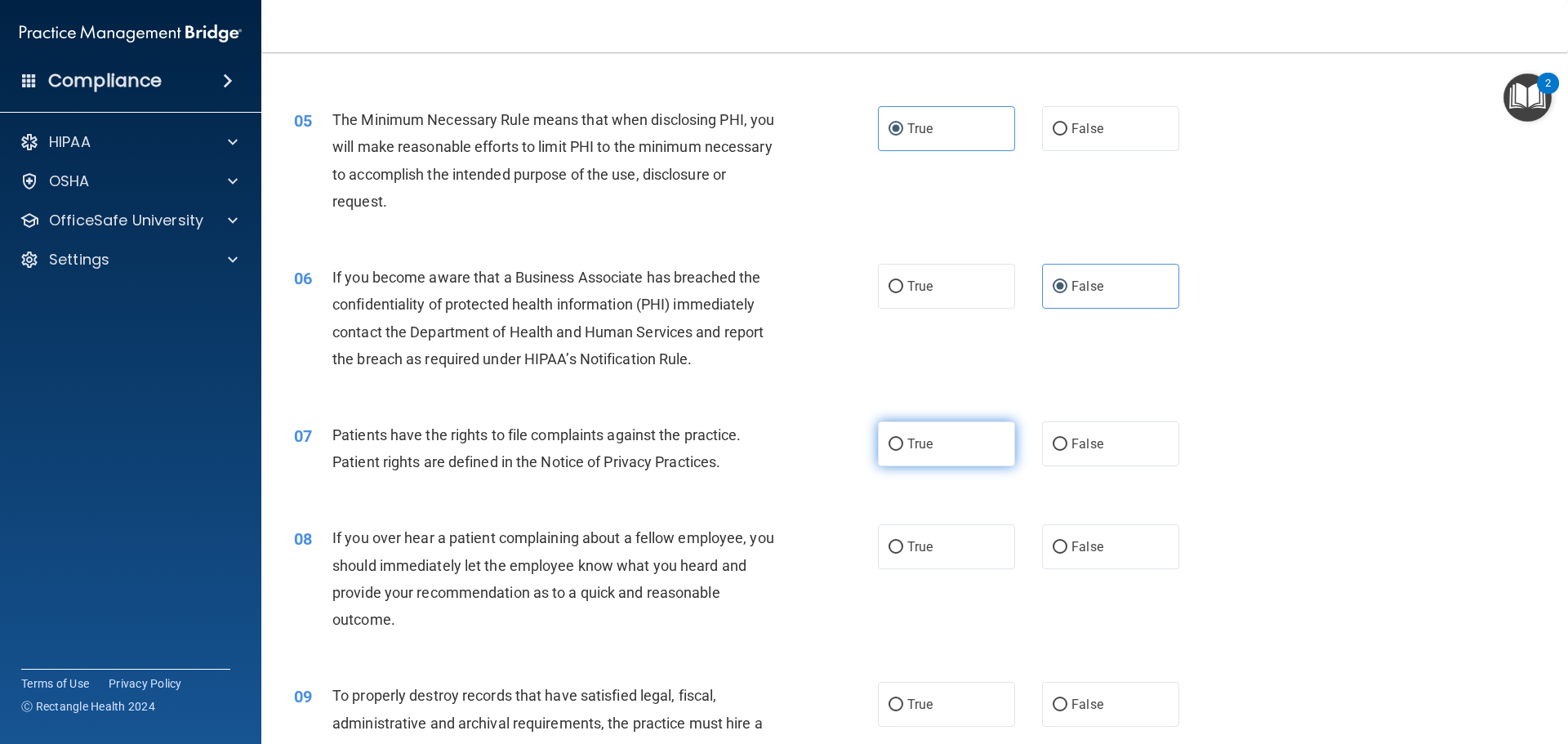
click at [968, 451] on label "True" at bounding box center [946, 444] width 137 height 45
click at [903, 451] on input "True" at bounding box center [895, 445] width 15 height 12
radio input "true"
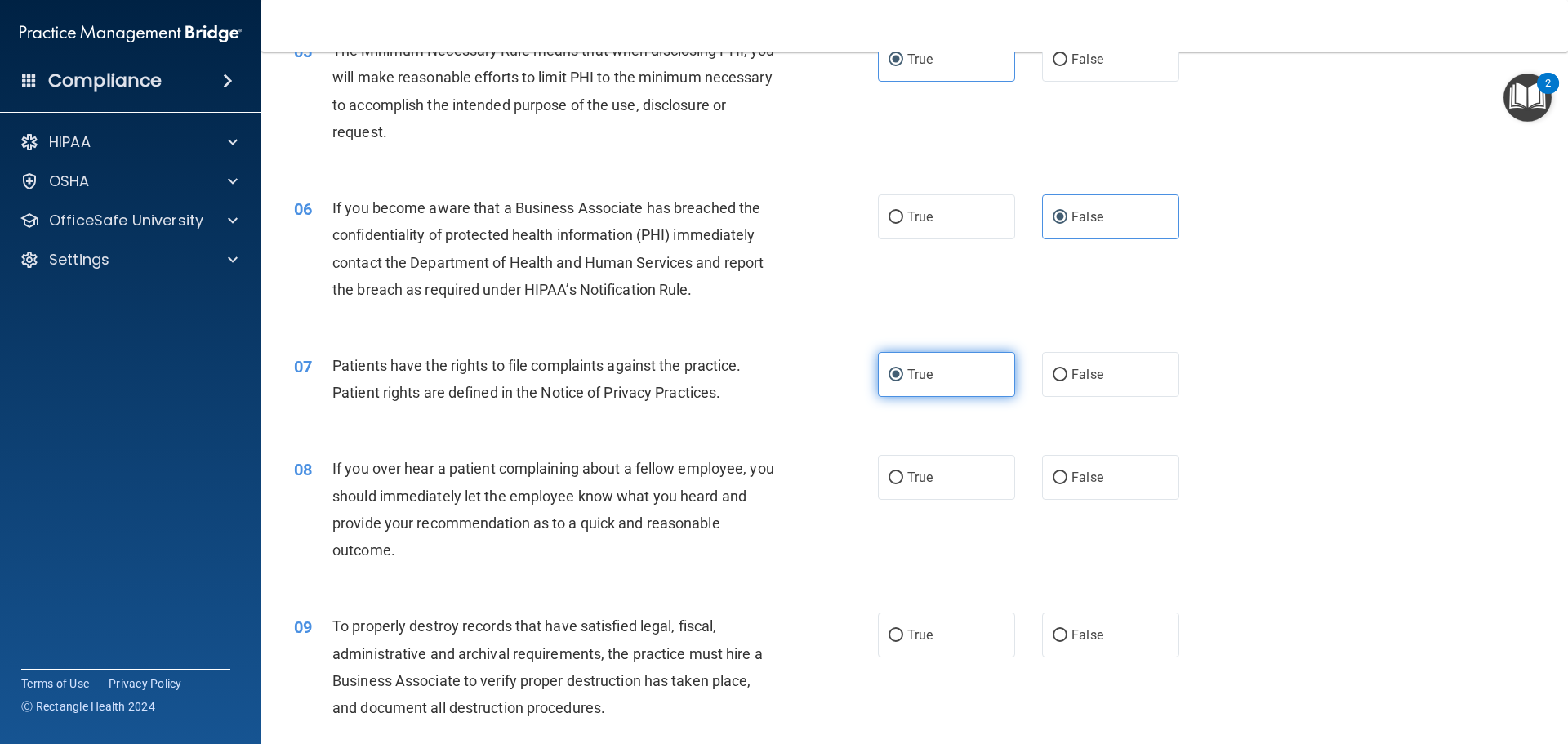
scroll to position [735, 0]
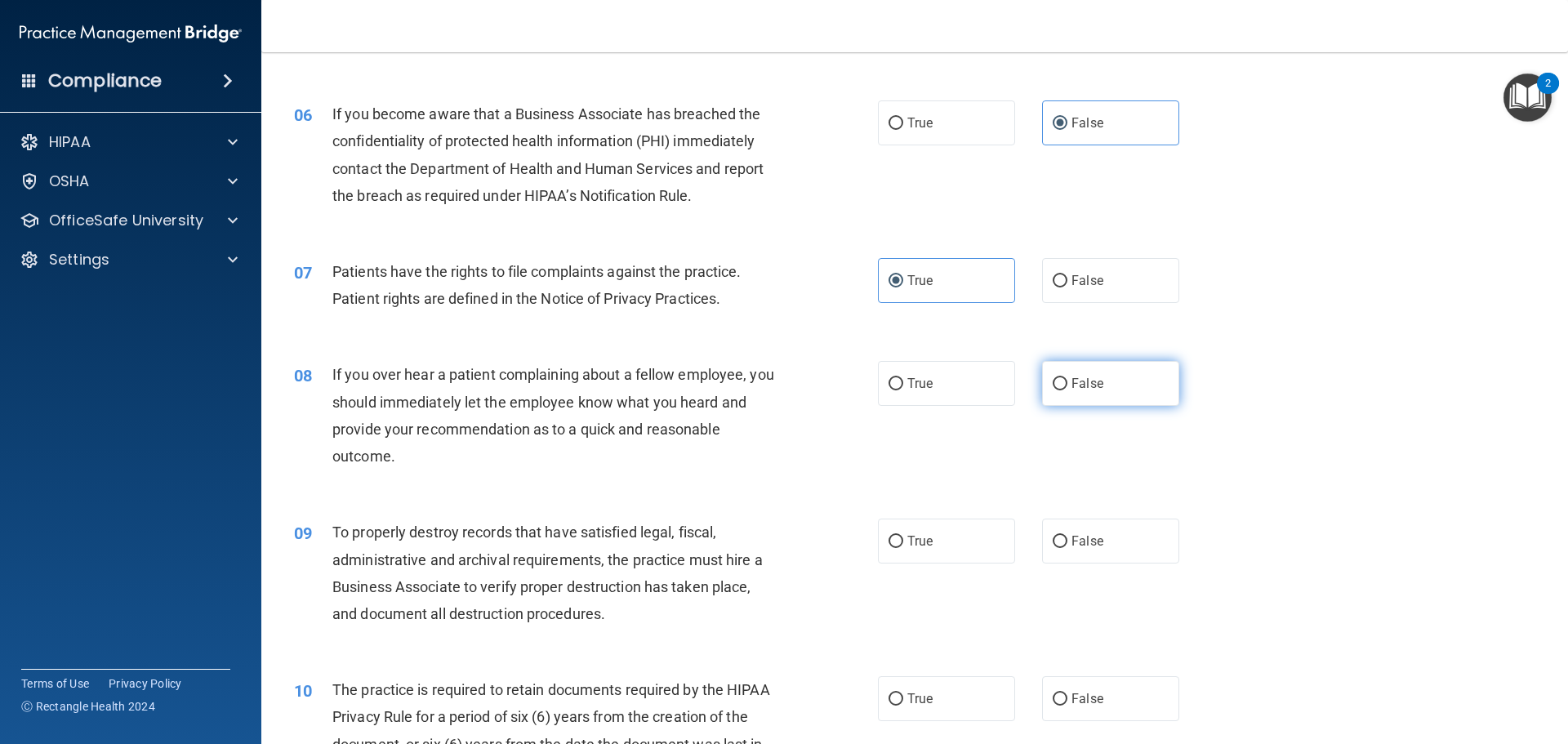
click at [1107, 385] on label "False" at bounding box center [1110, 383] width 137 height 45
click at [1067, 385] on input "False" at bounding box center [1059, 384] width 15 height 12
radio input "true"
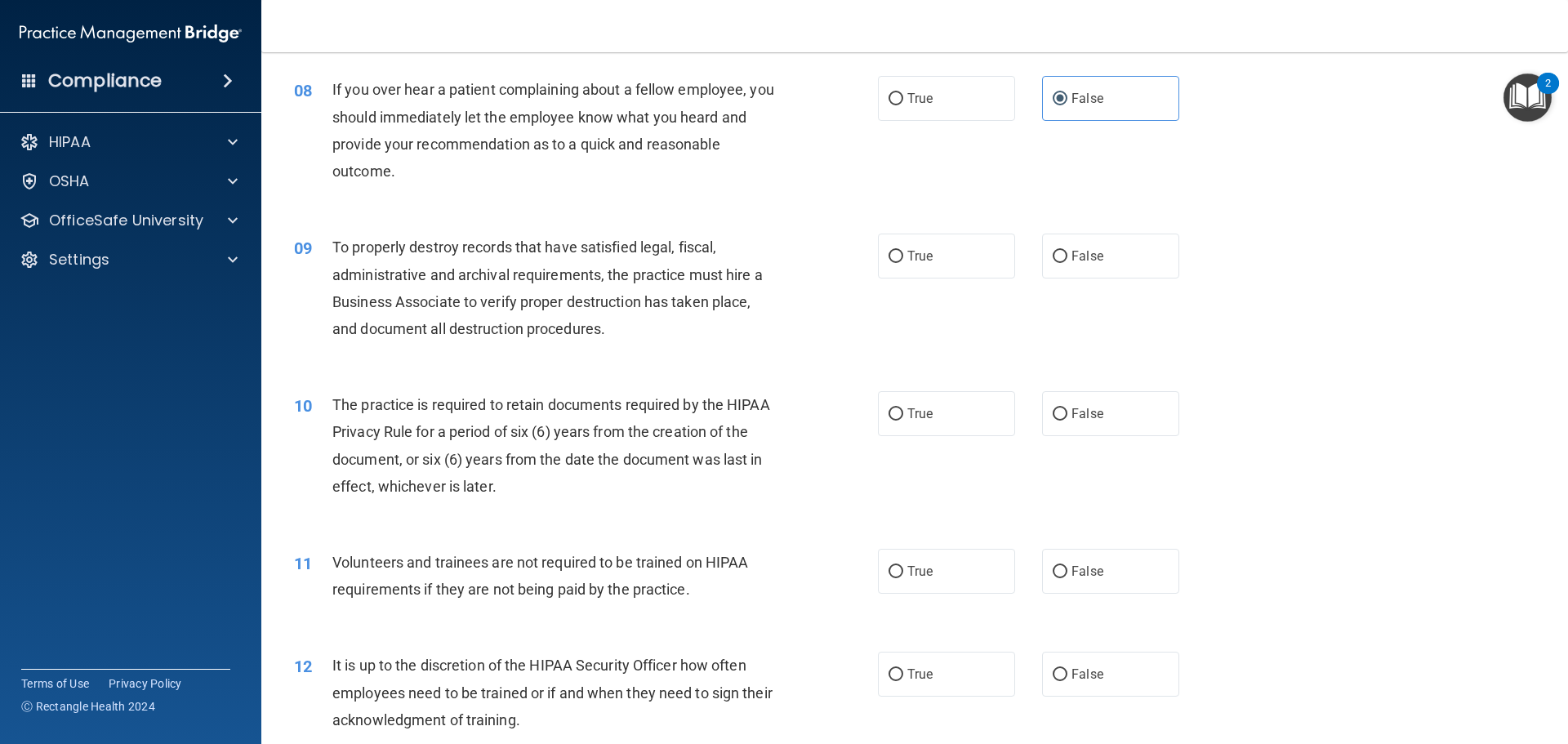
scroll to position [1062, 0]
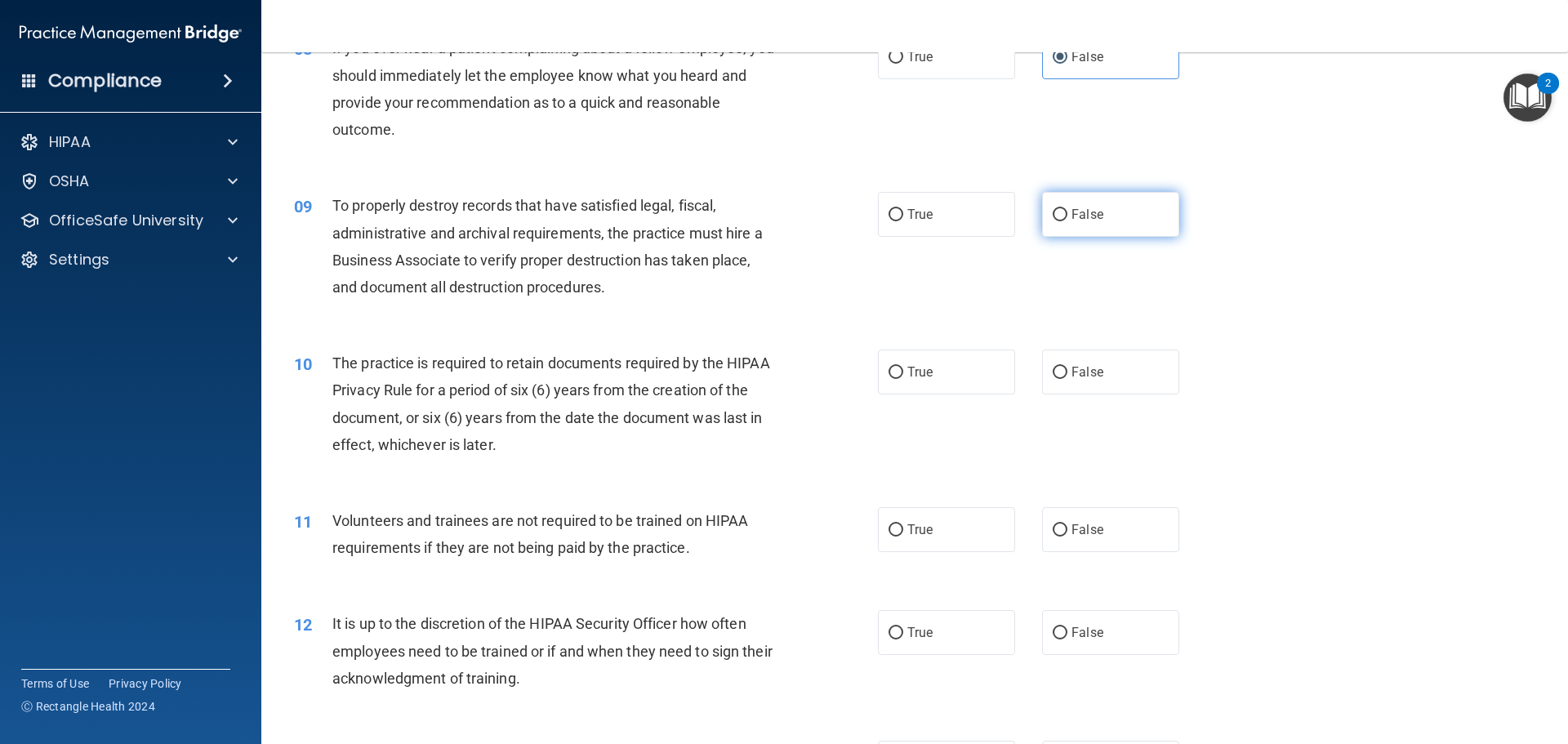
click at [1093, 230] on label "False" at bounding box center [1110, 214] width 137 height 45
click at [1067, 221] on input "False" at bounding box center [1059, 215] width 15 height 12
radio input "true"
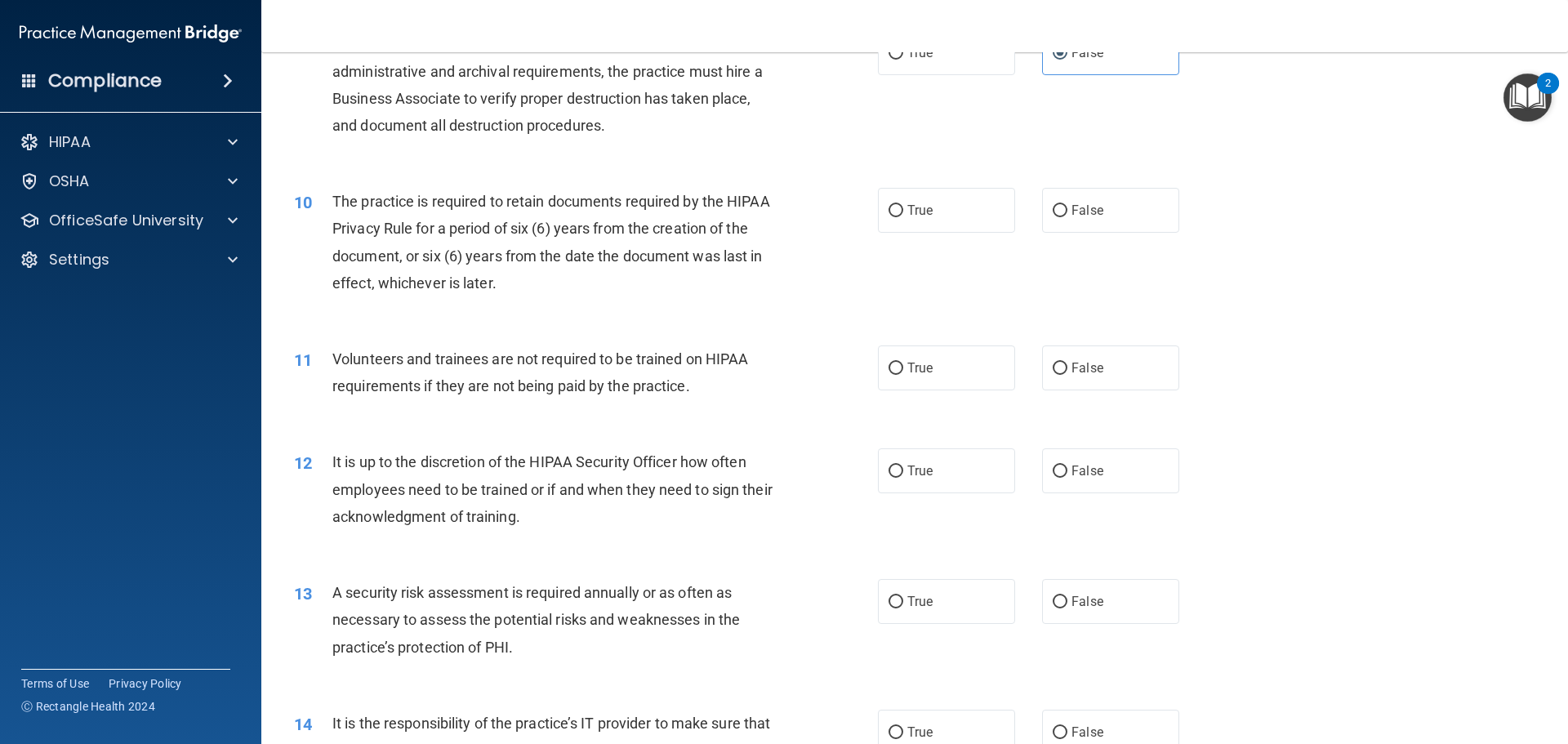
scroll to position [1225, 0]
click at [888, 214] on input "True" at bounding box center [895, 210] width 15 height 12
radio input "true"
click at [1090, 371] on span "False" at bounding box center [1087, 366] width 32 height 16
click at [1067, 371] on input "False" at bounding box center [1059, 367] width 15 height 12
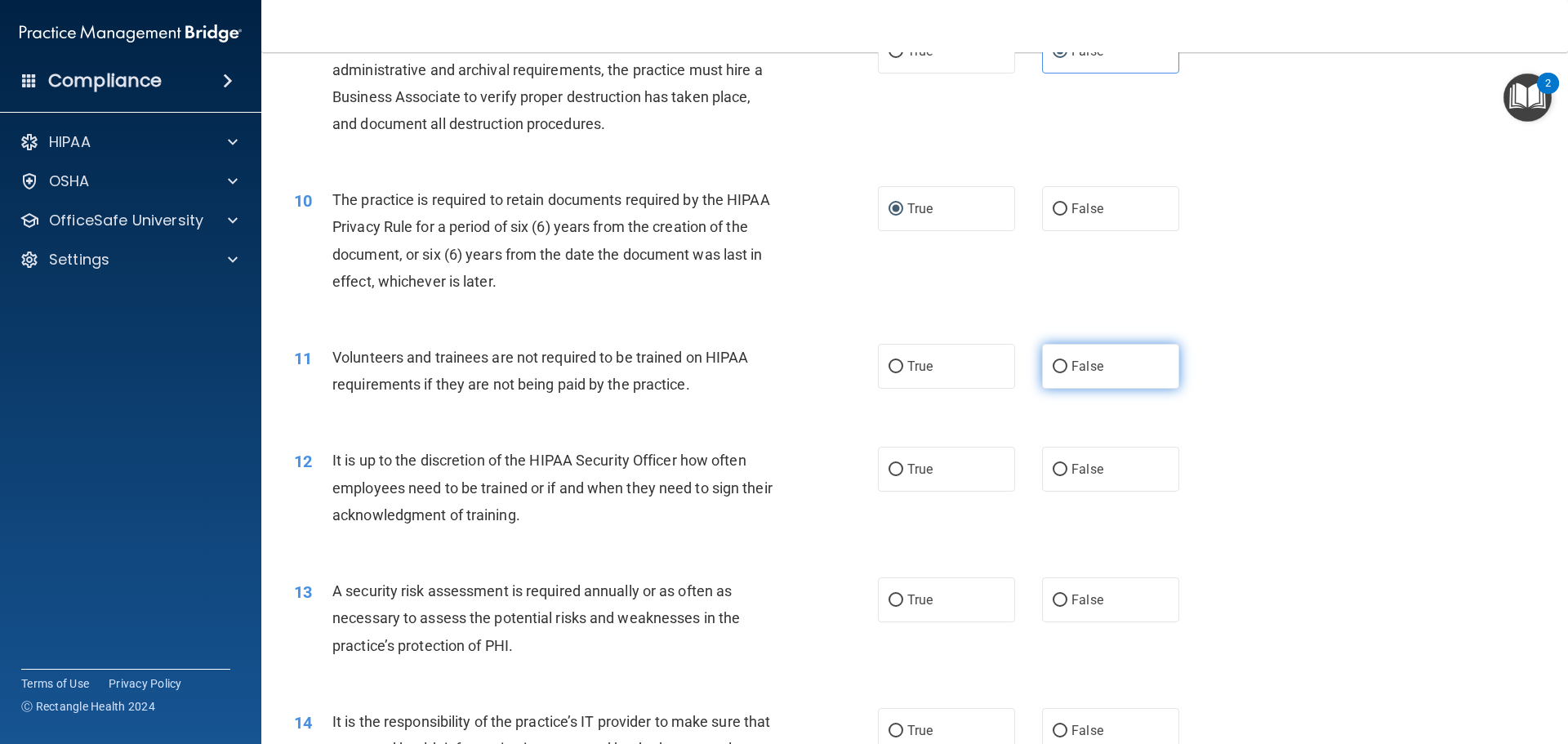
radio input "true"
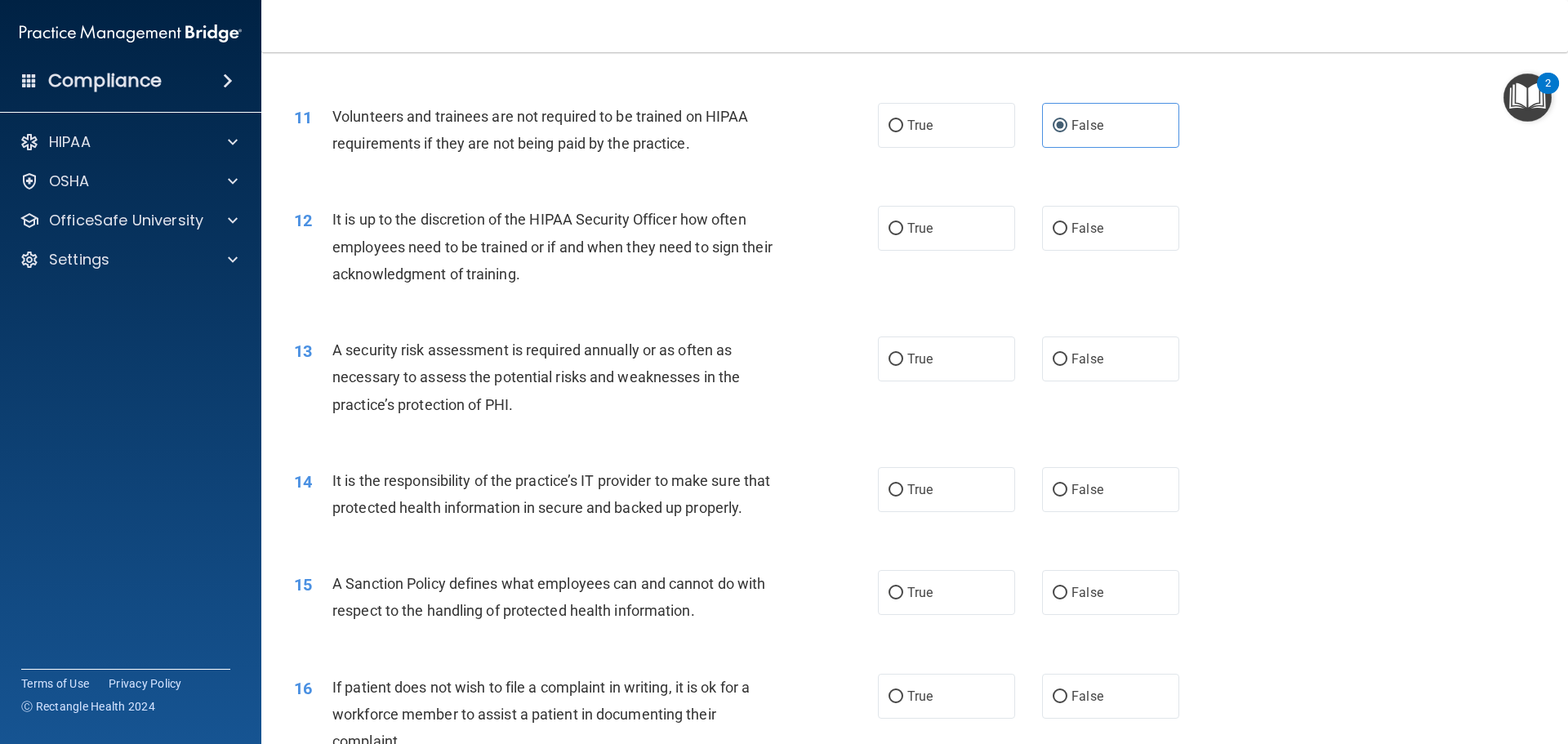
scroll to position [1470, 0]
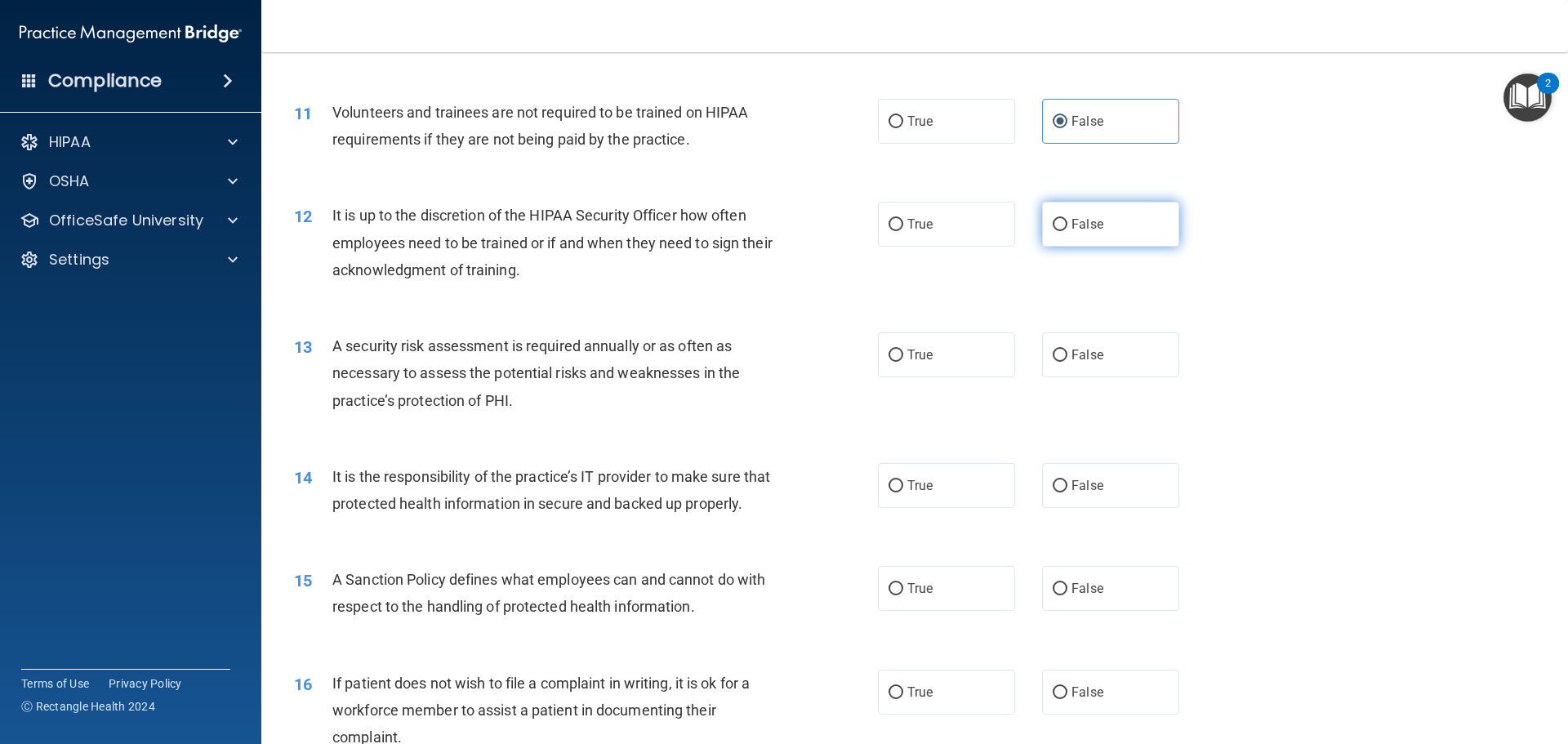
click at [1062, 219] on label "False" at bounding box center [1110, 224] width 137 height 45
click at [1062, 219] on input "False" at bounding box center [1059, 225] width 15 height 12
radio input "true"
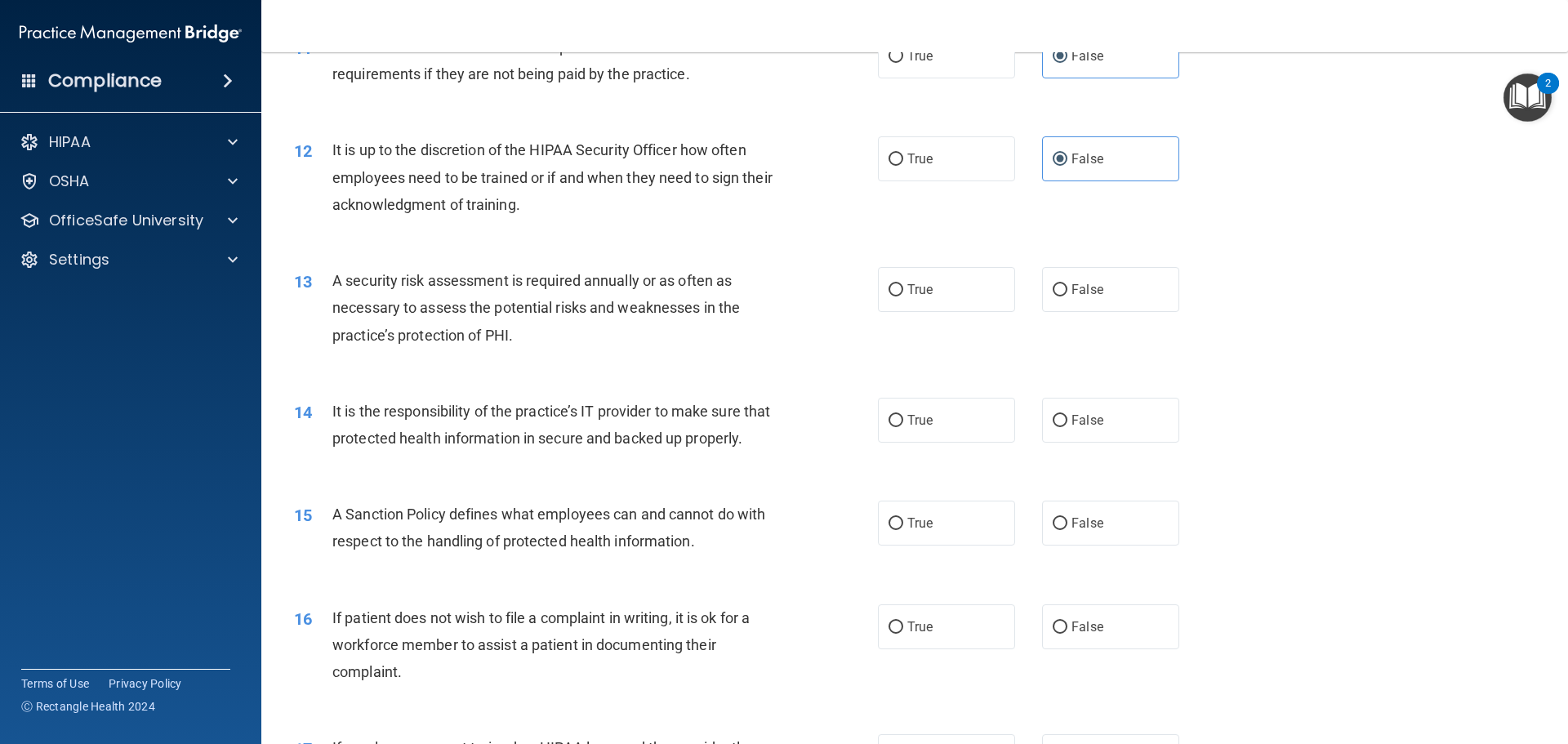
scroll to position [1715, 0]
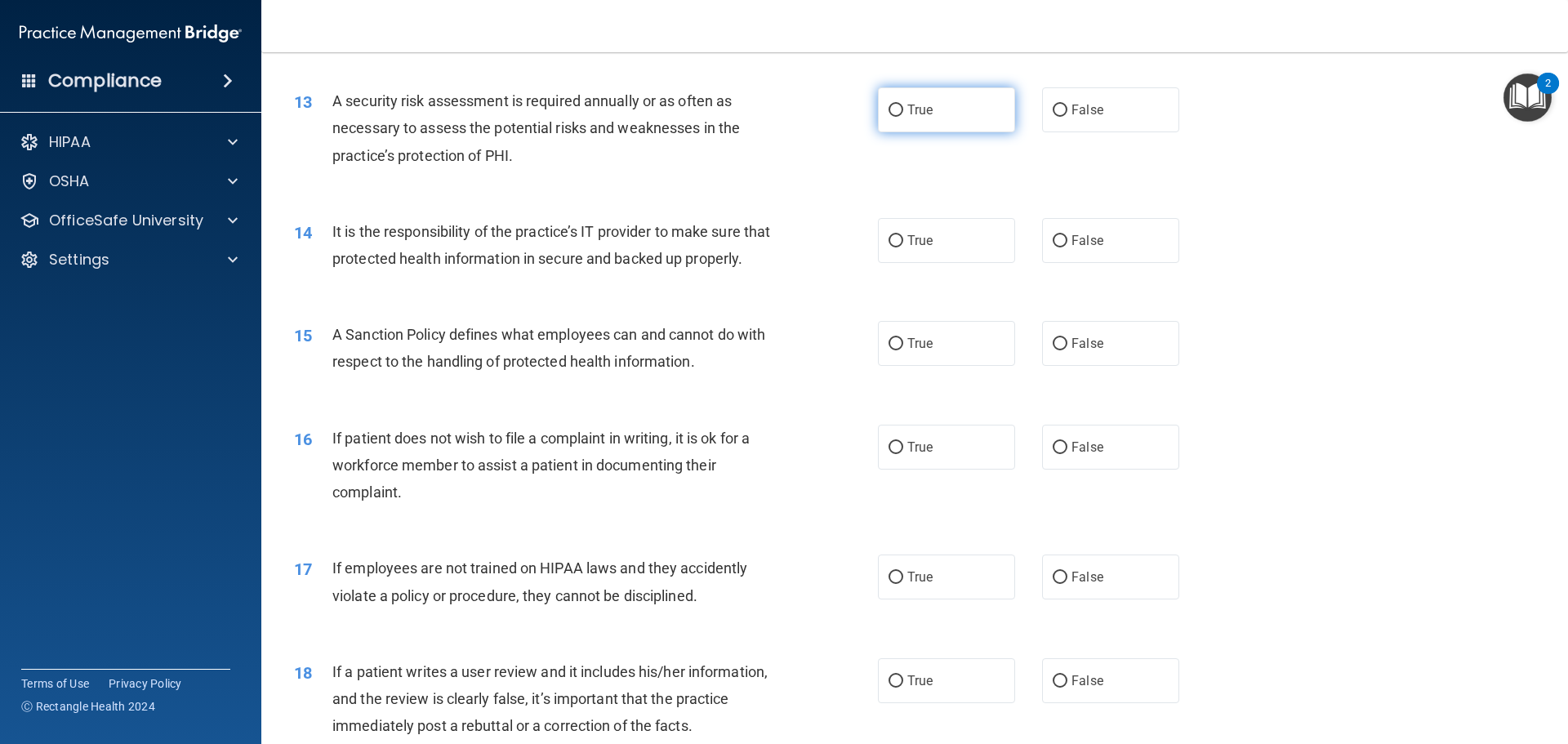
click at [919, 121] on label "True" at bounding box center [946, 109] width 137 height 45
click at [903, 117] on input "True" at bounding box center [895, 111] width 15 height 12
radio input "true"
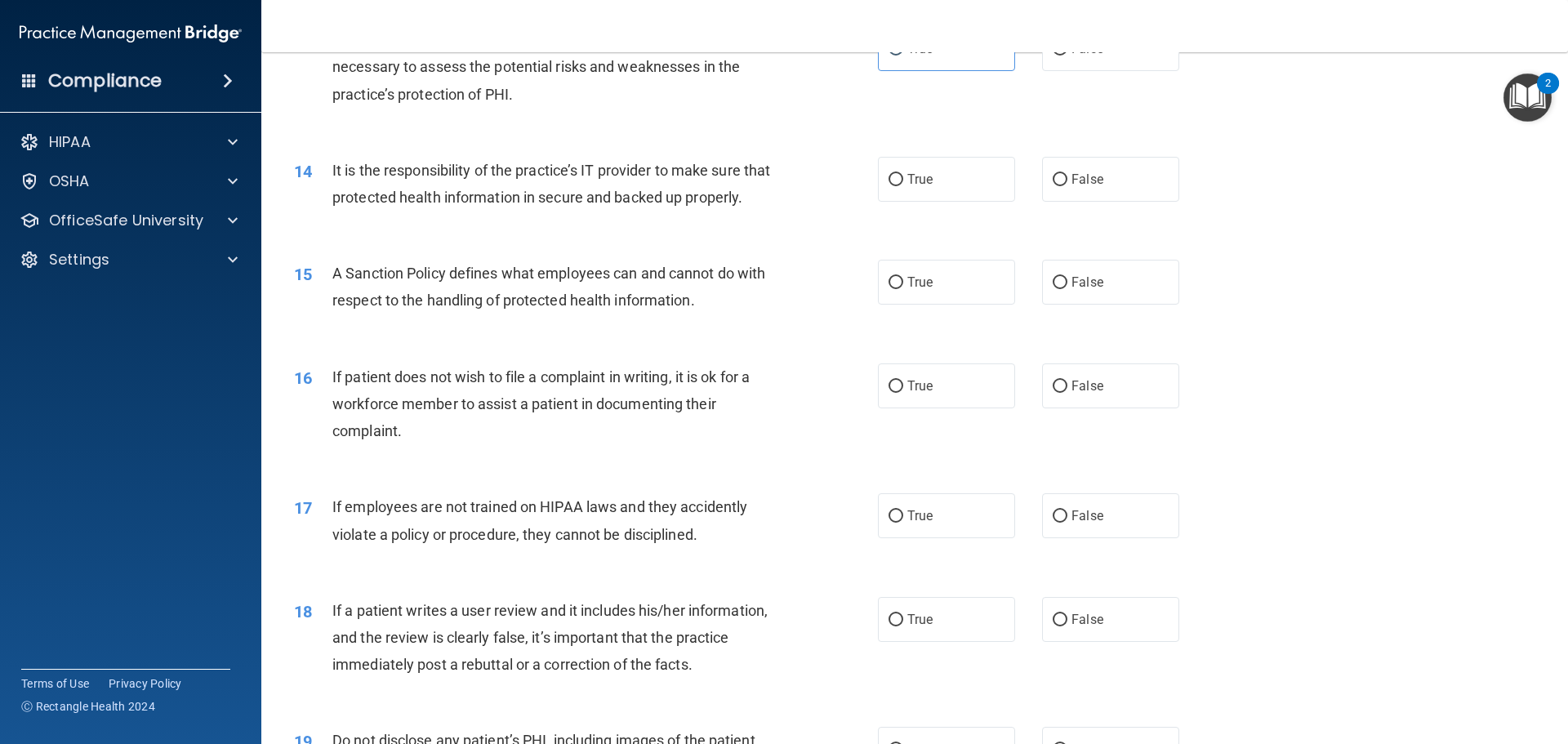
scroll to position [1878, 0]
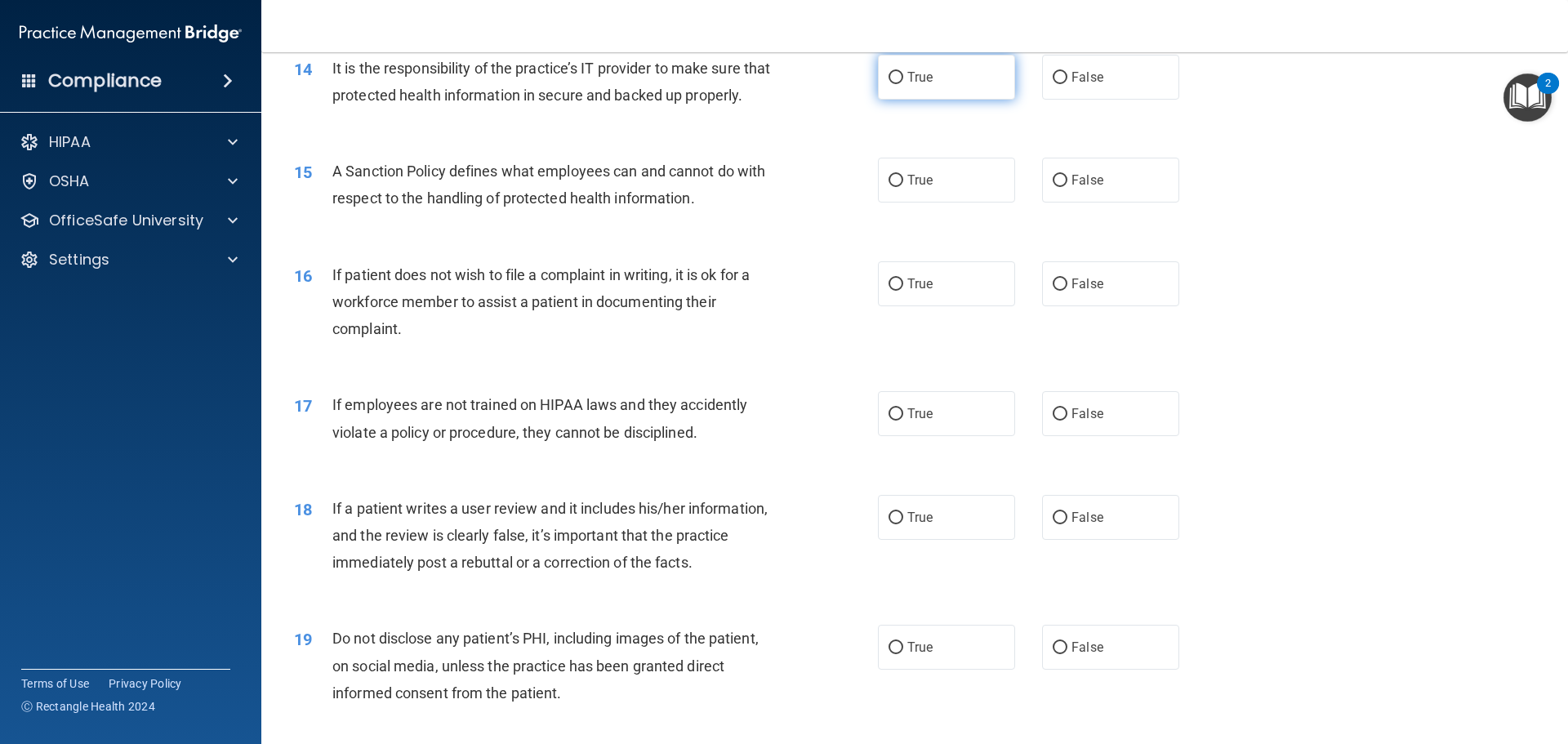
click at [929, 85] on label "True" at bounding box center [946, 77] width 137 height 45
click at [903, 85] on input "True" at bounding box center [895, 78] width 15 height 12
radio input "true"
click at [1052, 79] on input "False" at bounding box center [1059, 78] width 15 height 12
radio input "true"
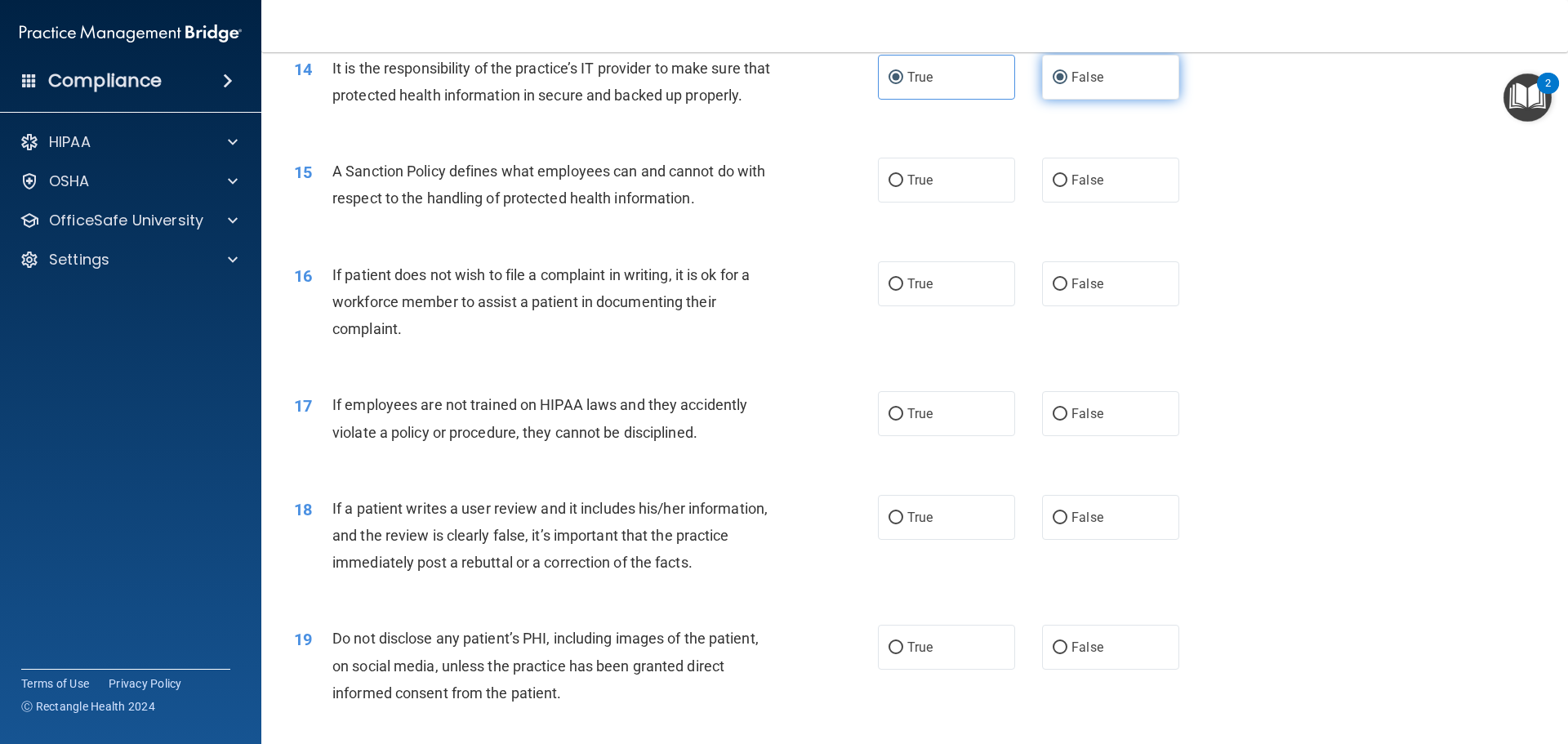
radio input "false"
click at [1061, 201] on label "False" at bounding box center [1110, 180] width 137 height 45
click at [1061, 187] on input "False" at bounding box center [1059, 180] width 15 height 12
radio input "true"
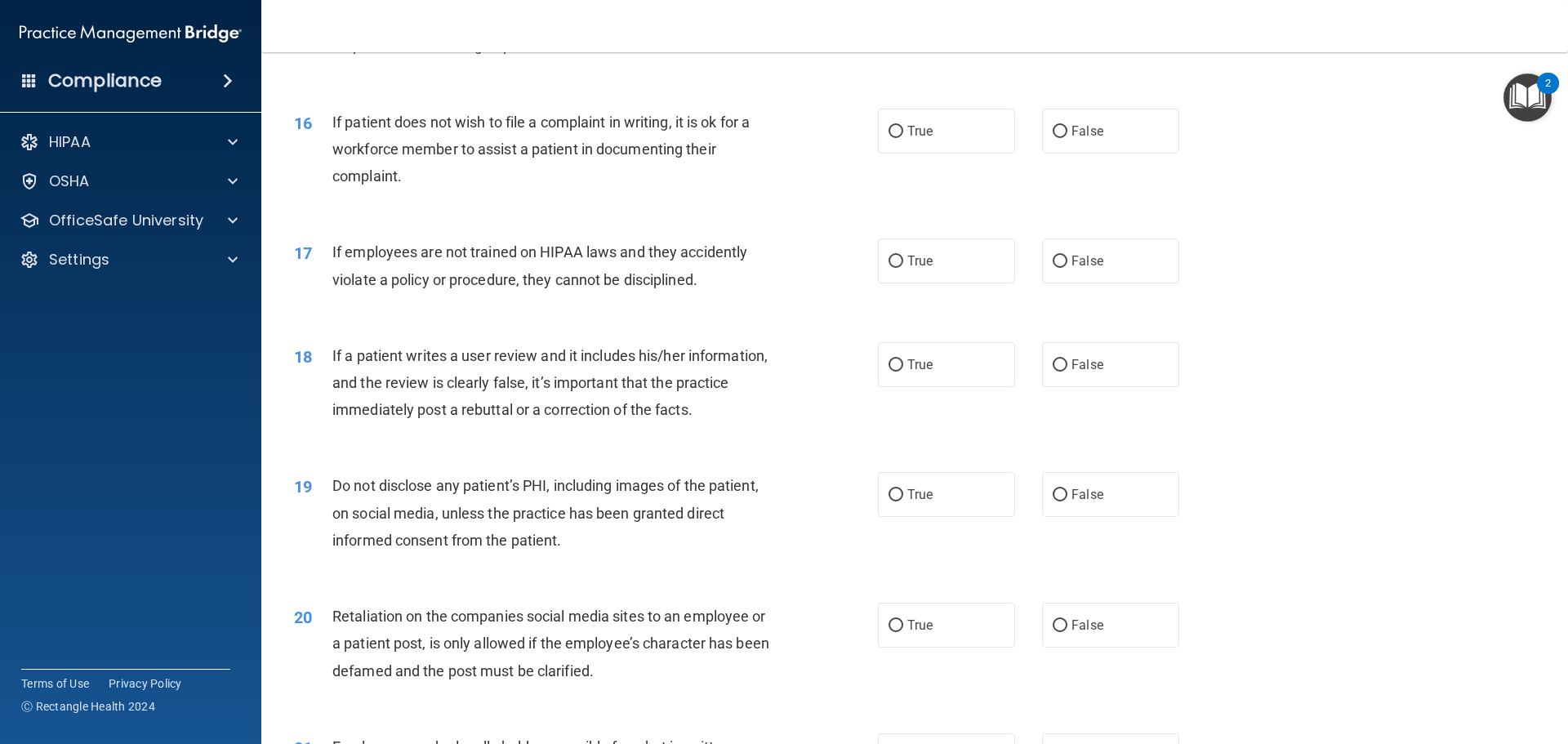
scroll to position [2042, 0]
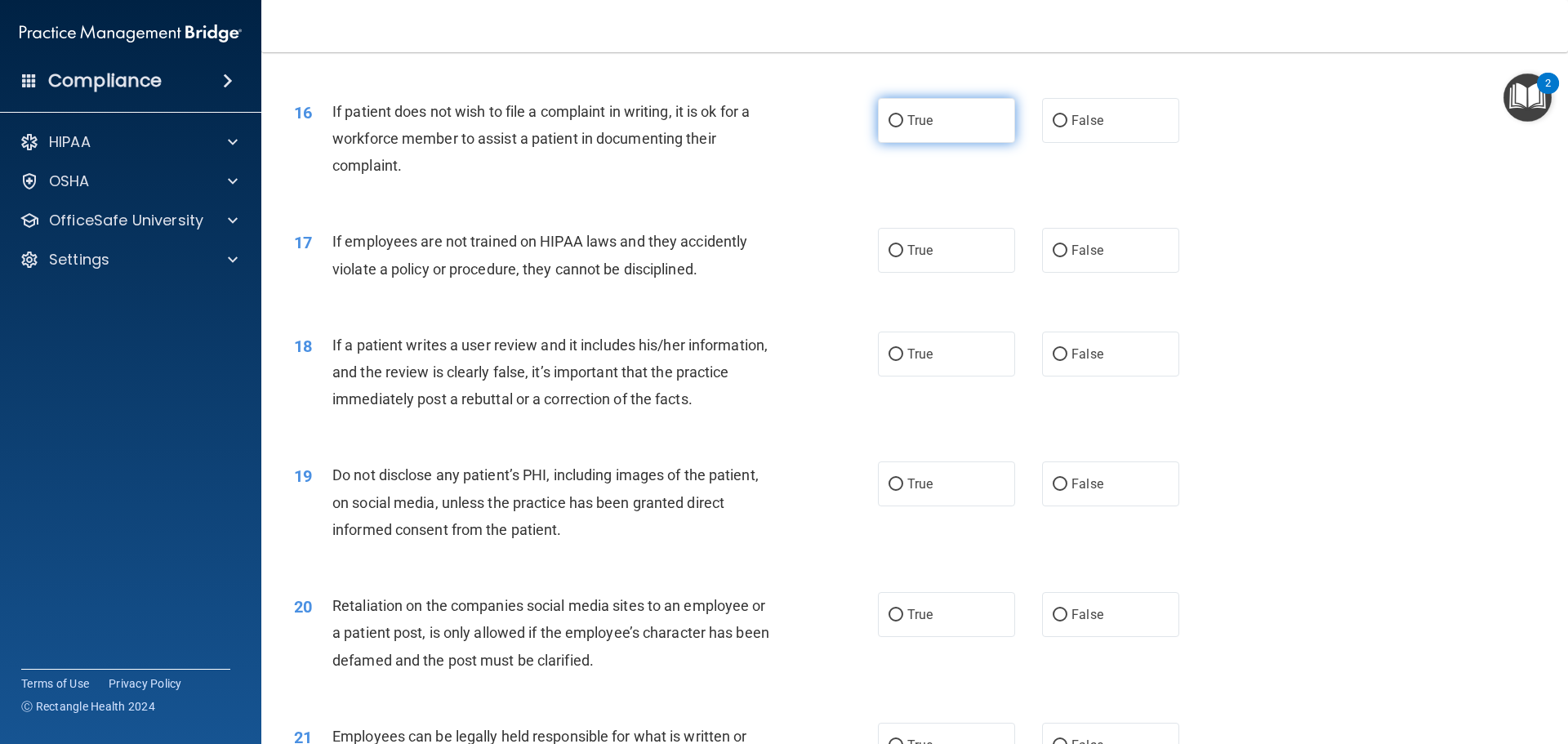
click at [907, 129] on span "True" at bounding box center [919, 121] width 26 height 16
click at [903, 128] on input "True" at bounding box center [895, 122] width 15 height 12
radio input "true"
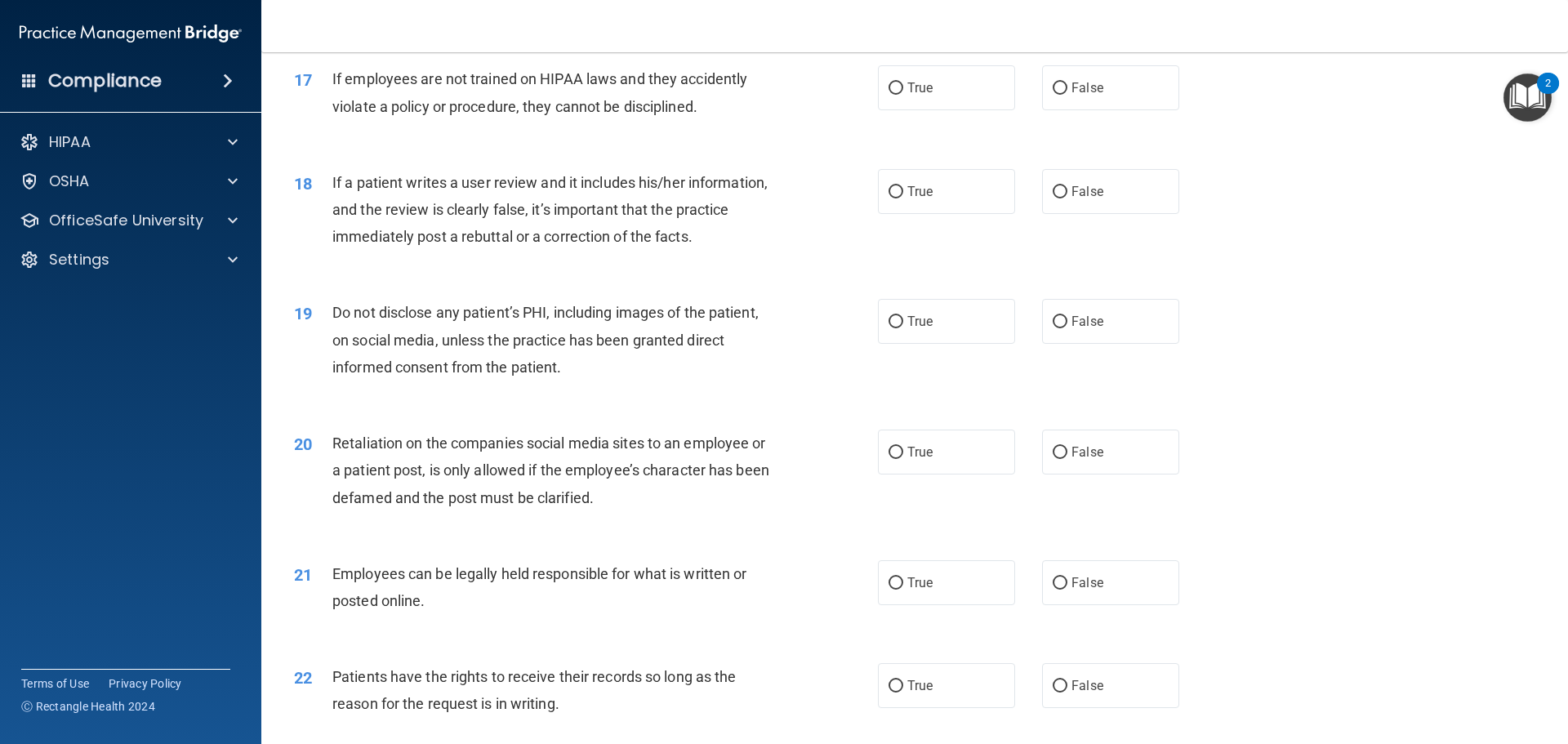
scroll to position [2205, 0]
click at [1120, 109] on label "False" at bounding box center [1110, 86] width 137 height 45
click at [1067, 94] on input "False" at bounding box center [1059, 88] width 15 height 12
radio input "true"
click at [1096, 213] on label "False" at bounding box center [1110, 190] width 137 height 45
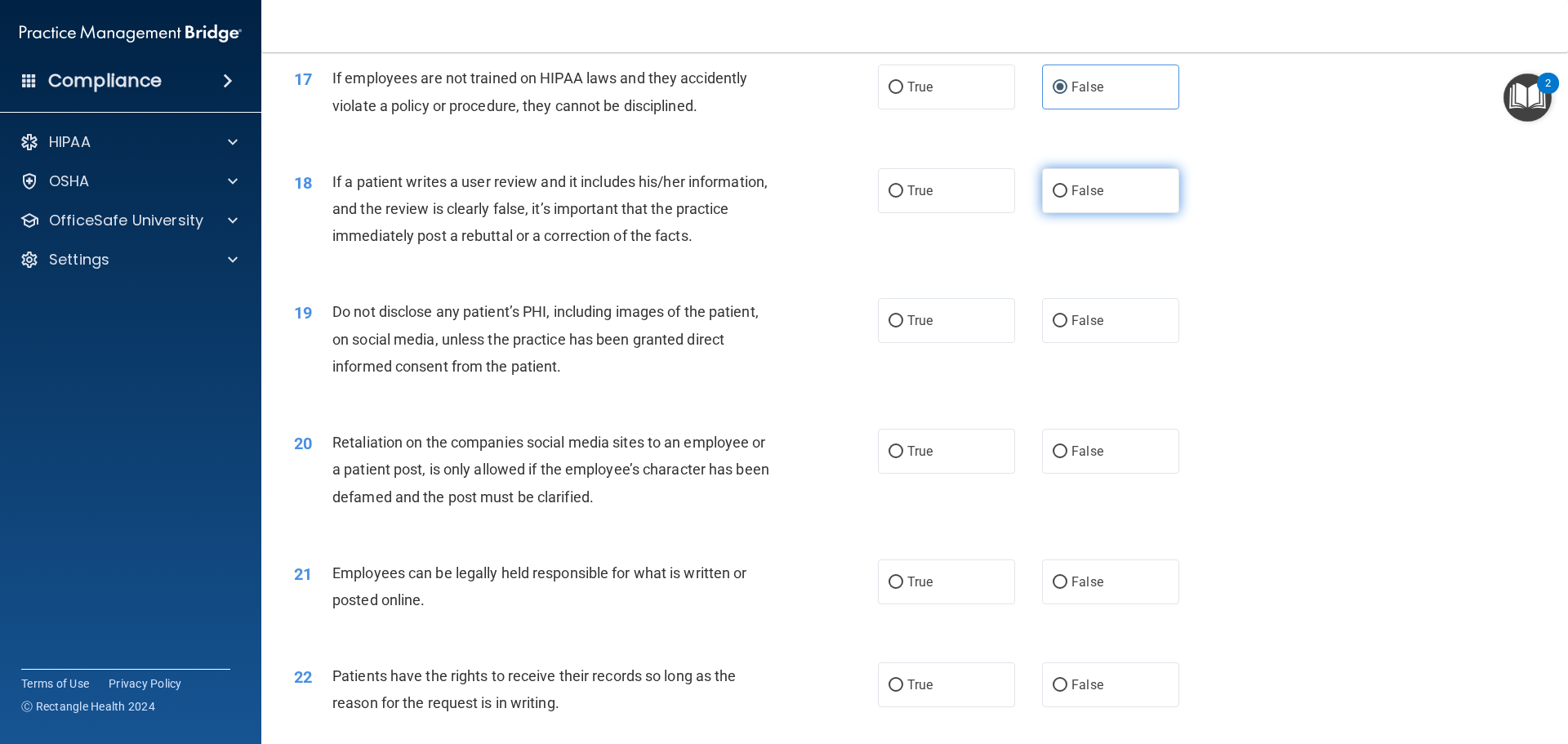
click at [1067, 197] on input "False" at bounding box center [1059, 192] width 15 height 12
radio input "true"
click at [923, 328] on span "True" at bounding box center [919, 320] width 26 height 16
click at [903, 328] on input "True" at bounding box center [895, 321] width 15 height 12
radio input "true"
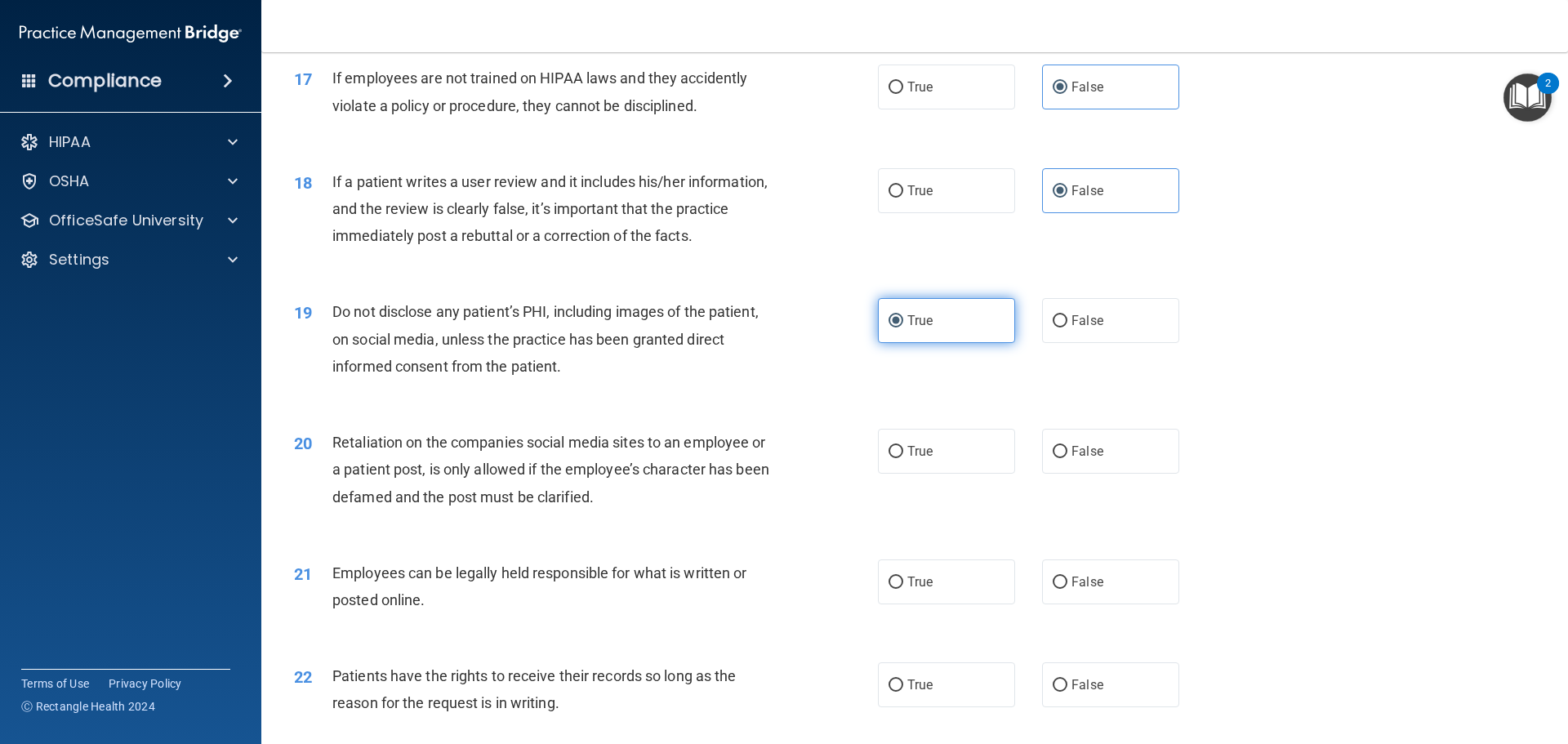
scroll to position [2287, 0]
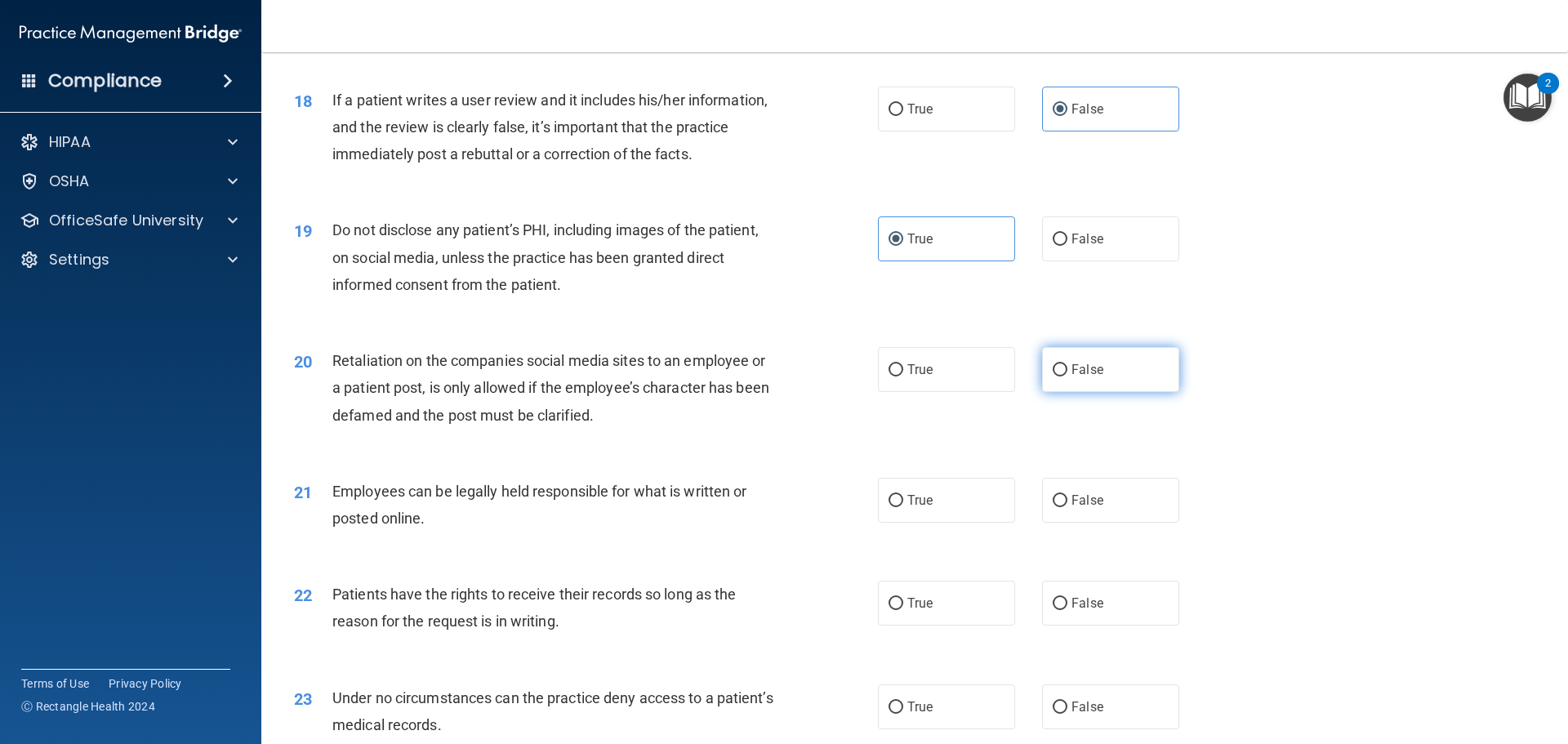
click at [1090, 387] on label "False" at bounding box center [1110, 369] width 137 height 45
click at [1067, 377] on input "False" at bounding box center [1059, 371] width 15 height 12
radio input "true"
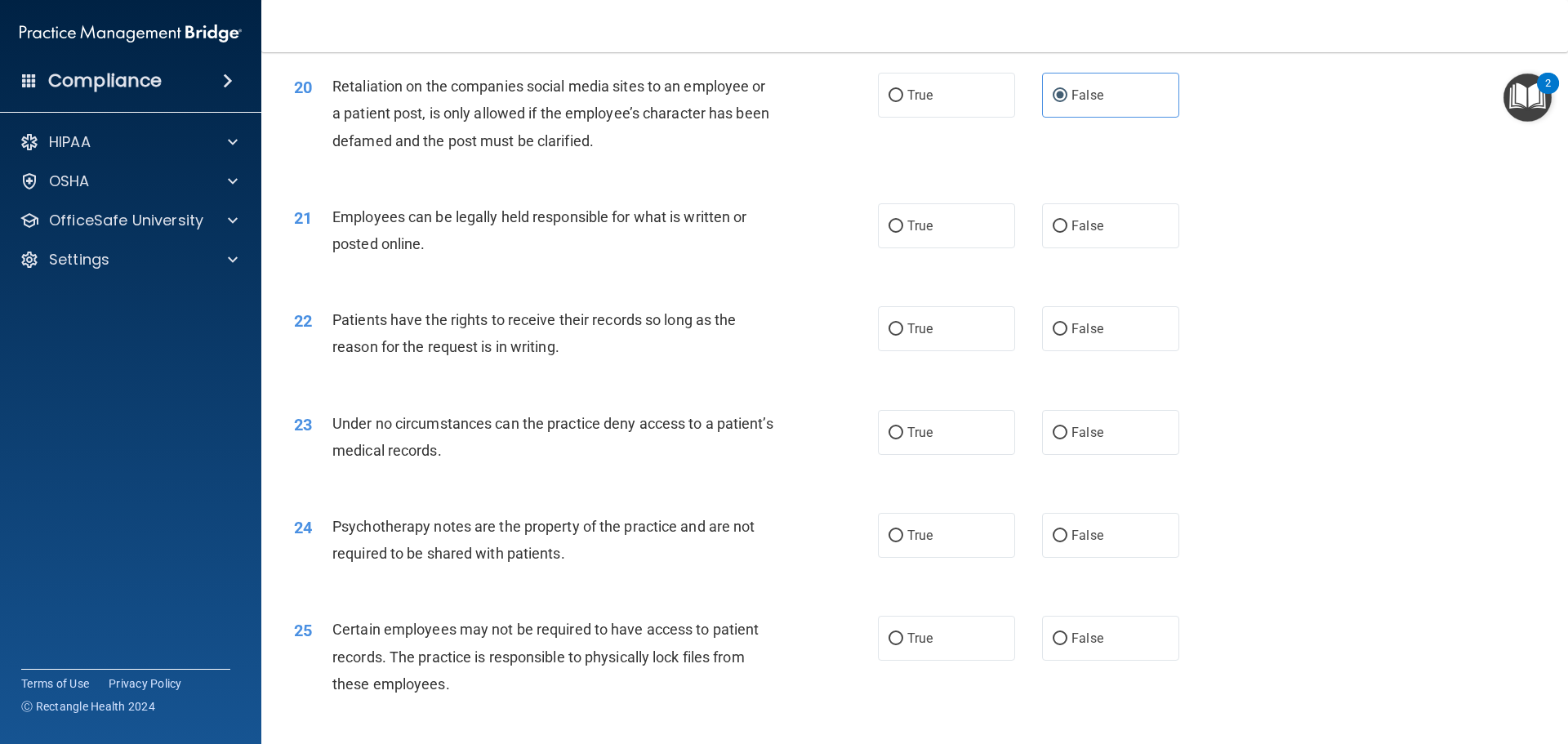
scroll to position [2613, 0]
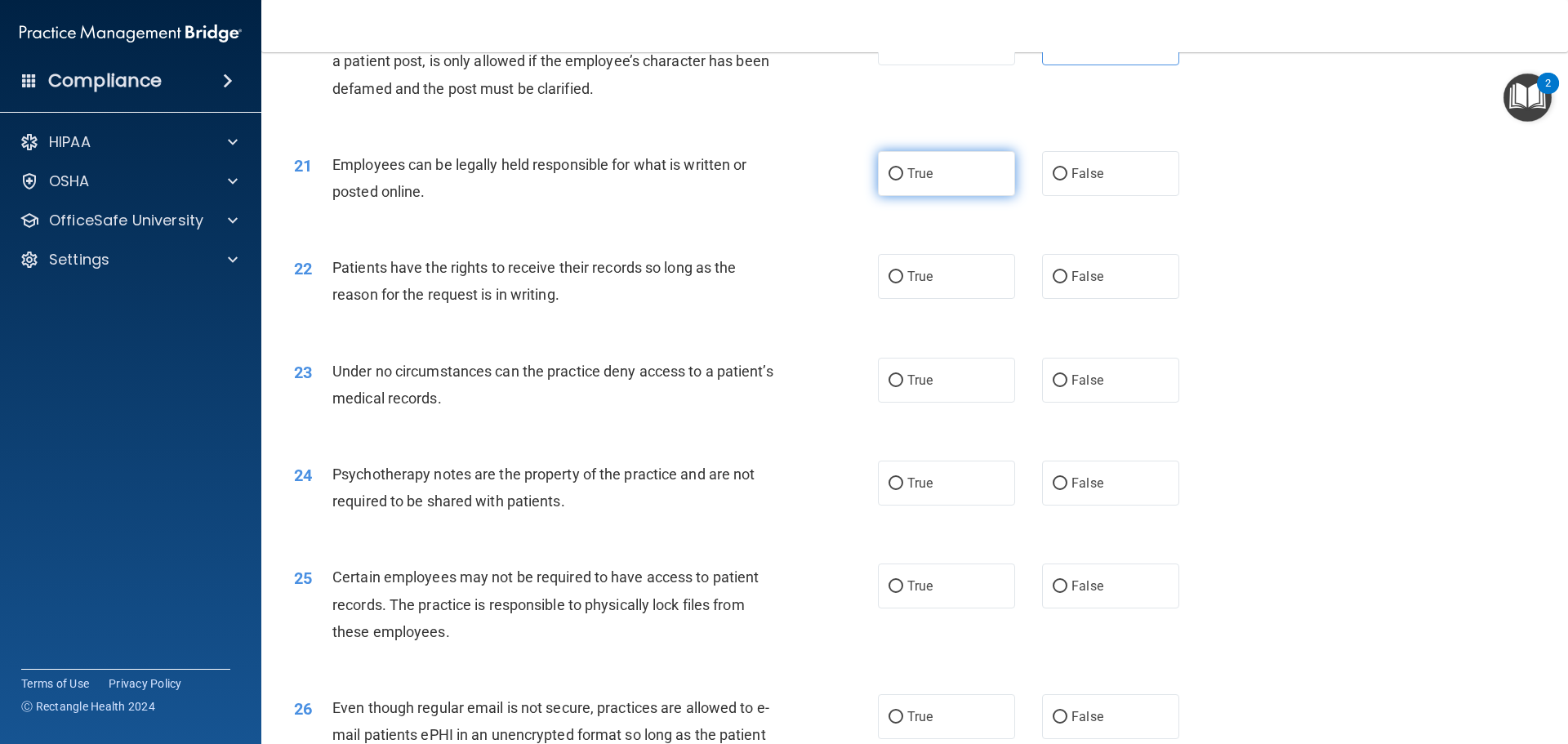
drag, startPoint x: 909, startPoint y: 197, endPoint x: 919, endPoint y: 204, distance: 12.2
click at [910, 181] on span "True" at bounding box center [919, 173] width 26 height 16
click at [903, 180] on input "True" at bounding box center [895, 174] width 15 height 12
radio input "true"
click at [1078, 298] on label "False" at bounding box center [1110, 276] width 137 height 45
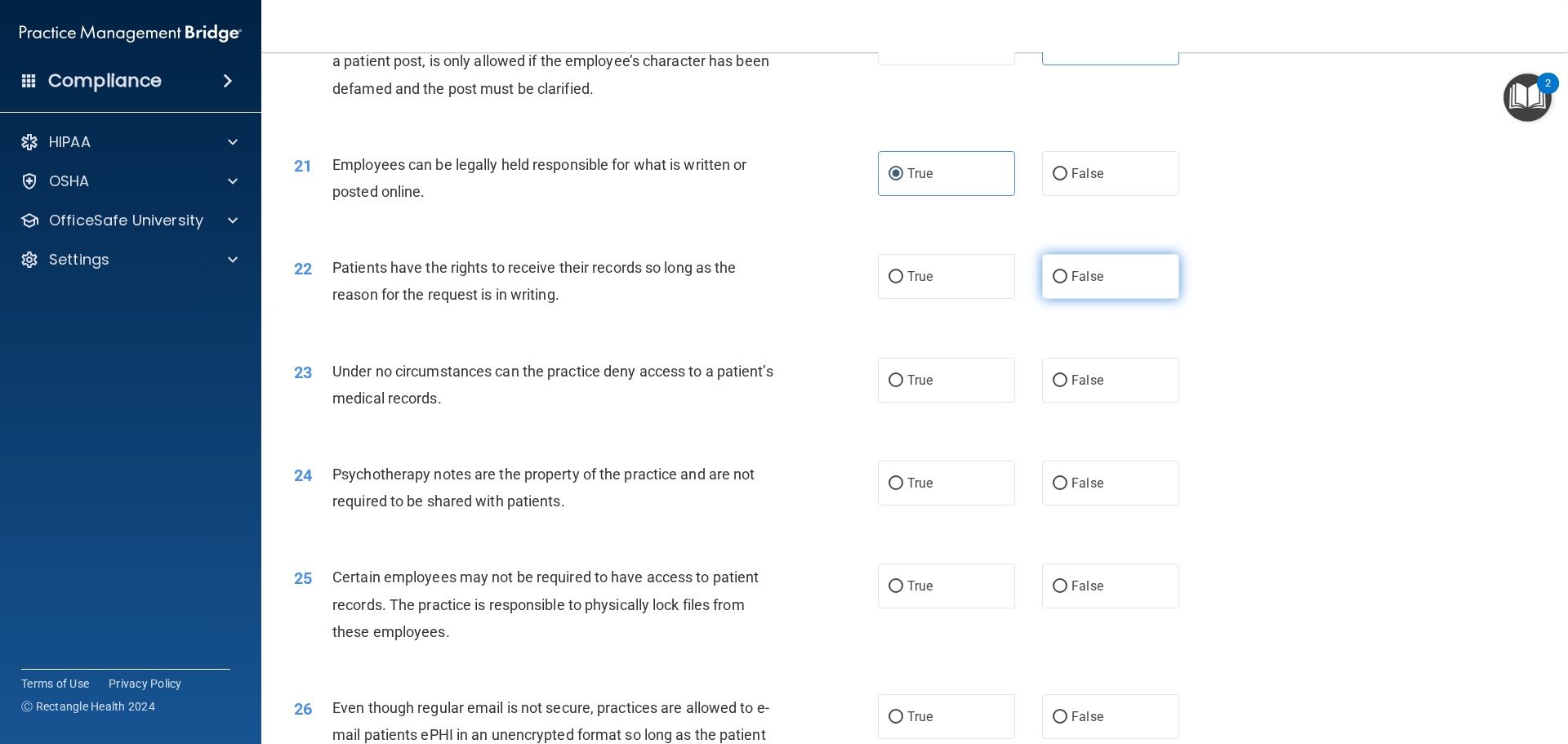
click at [1067, 284] on input "False" at bounding box center [1059, 277] width 15 height 12
radio input "true"
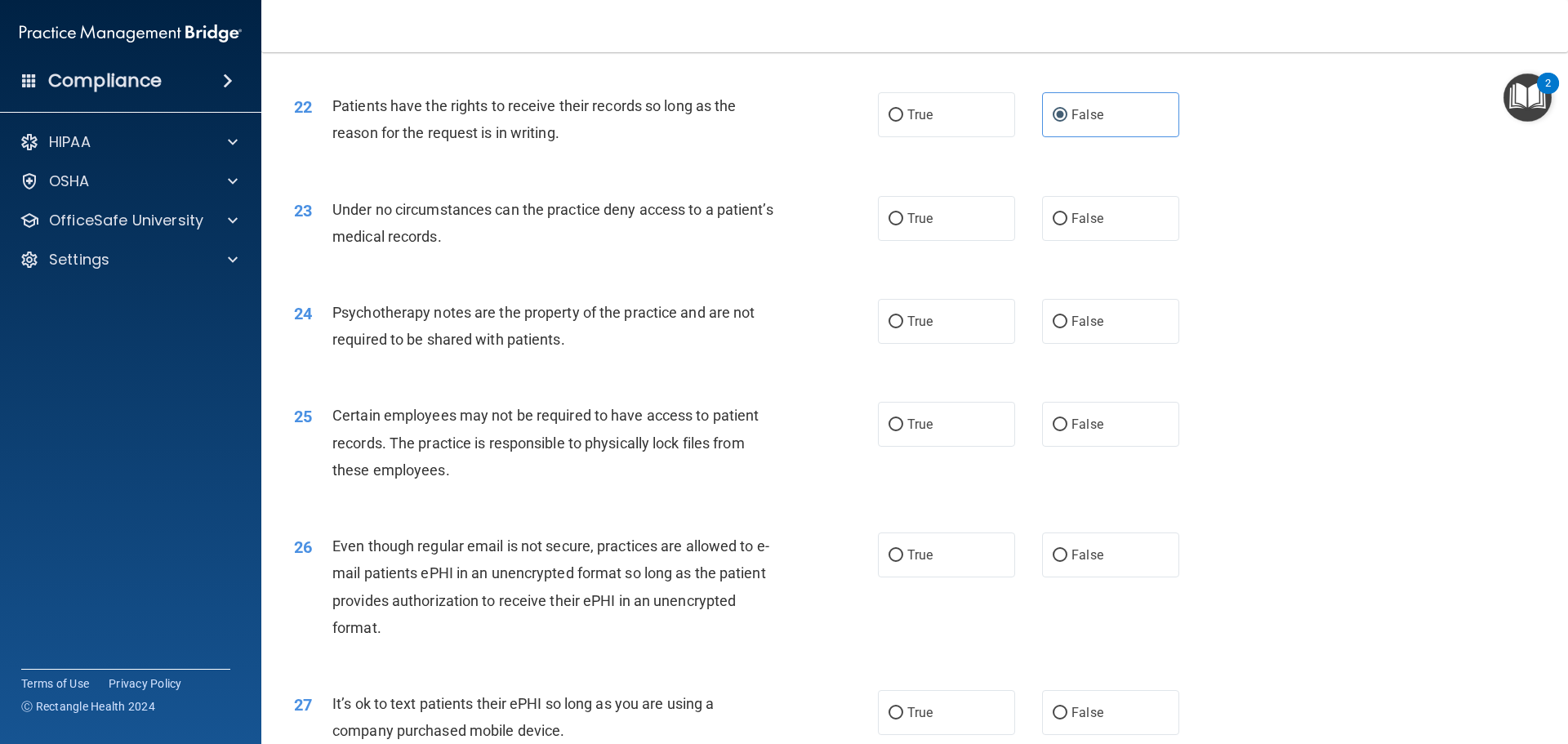
scroll to position [2776, 0]
click at [1114, 239] on label "False" at bounding box center [1110, 217] width 137 height 45
click at [1067, 224] on input "False" at bounding box center [1059, 217] width 15 height 12
radio input "true"
click at [968, 343] on label "True" at bounding box center [946, 320] width 137 height 45
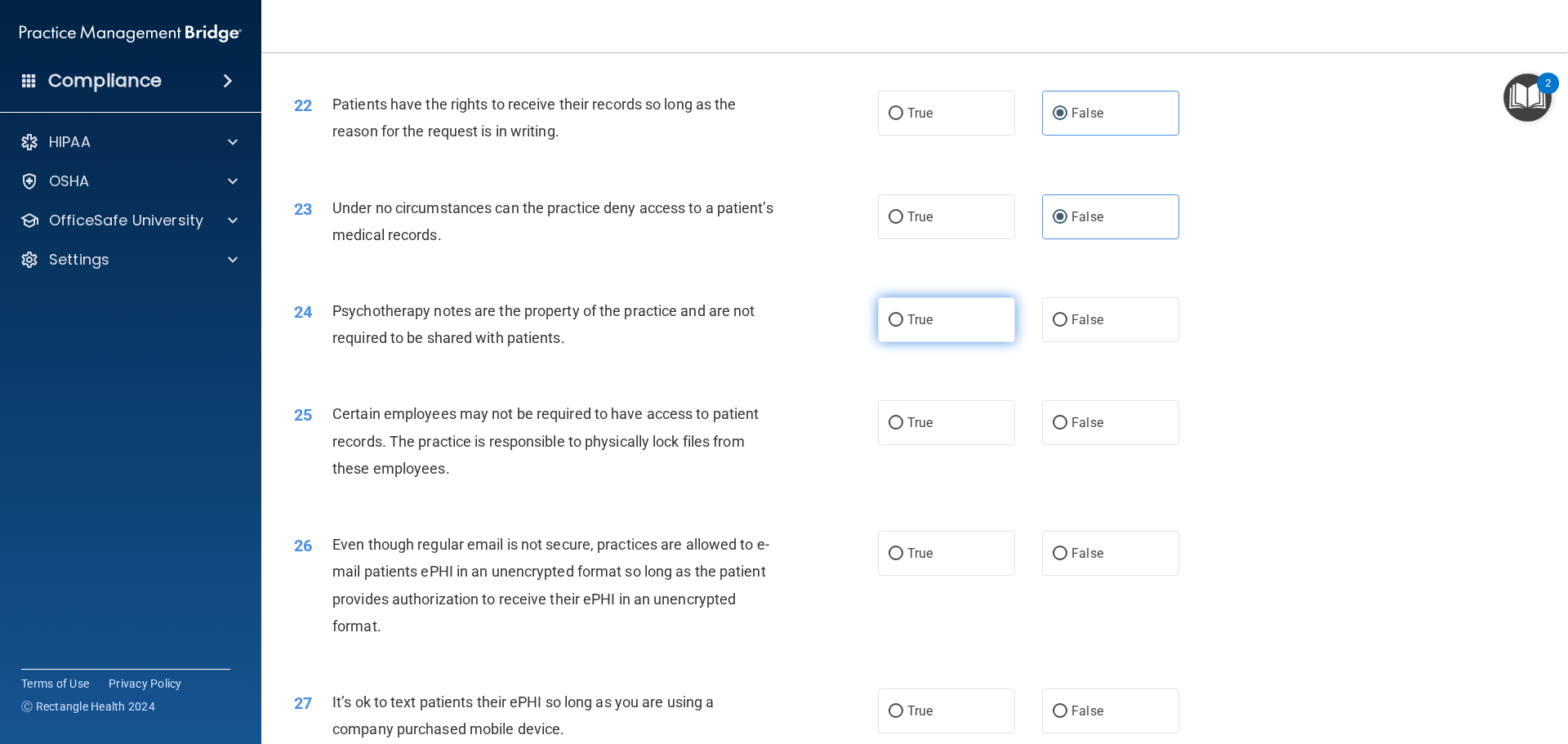
click at [903, 327] on input "True" at bounding box center [895, 320] width 15 height 12
radio input "true"
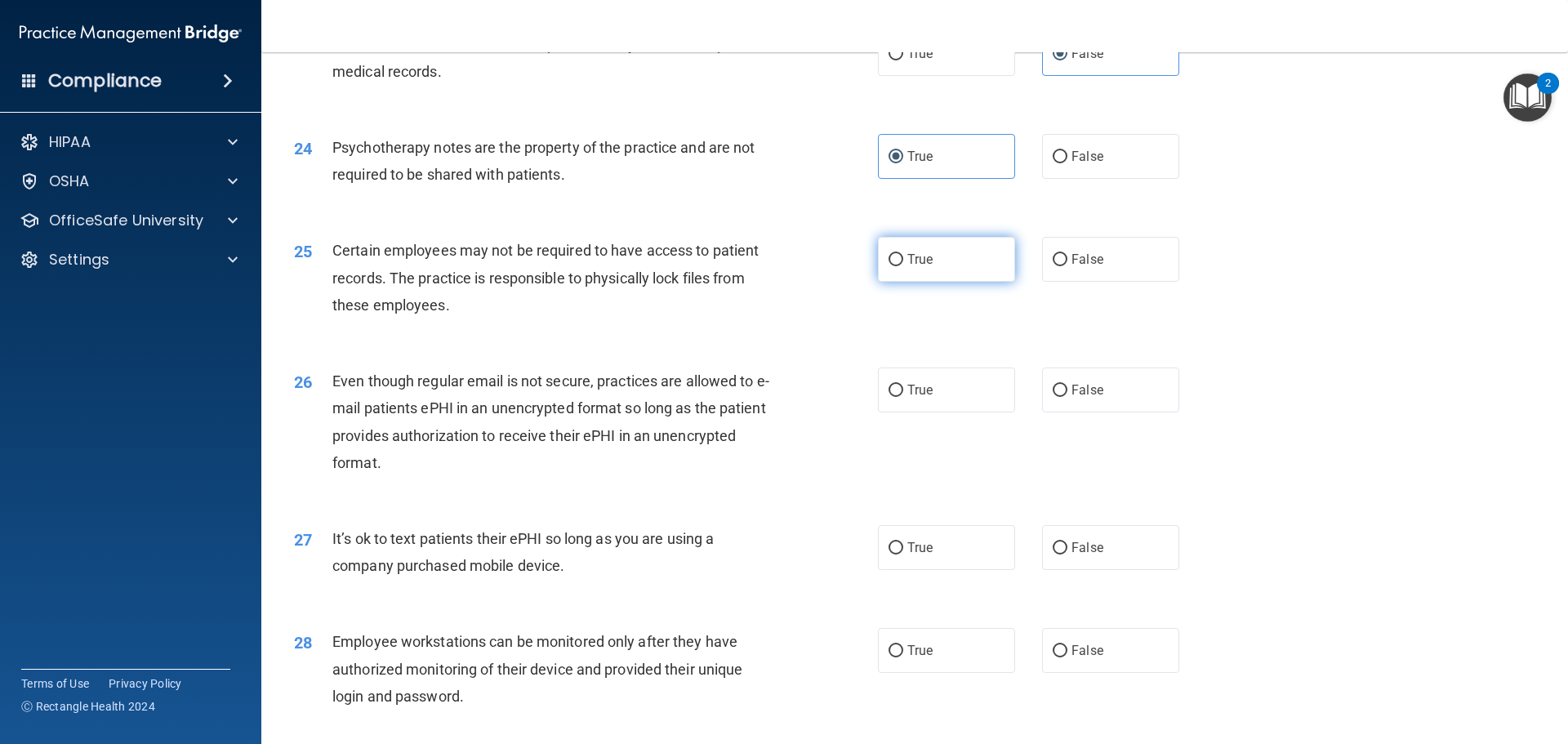
click at [924, 267] on span "True" at bounding box center [919, 260] width 26 height 16
click at [903, 266] on input "True" at bounding box center [895, 260] width 15 height 12
radio input "true"
click at [925, 398] on span "True" at bounding box center [919, 390] width 26 height 16
click at [903, 397] on input "True" at bounding box center [895, 391] width 15 height 12
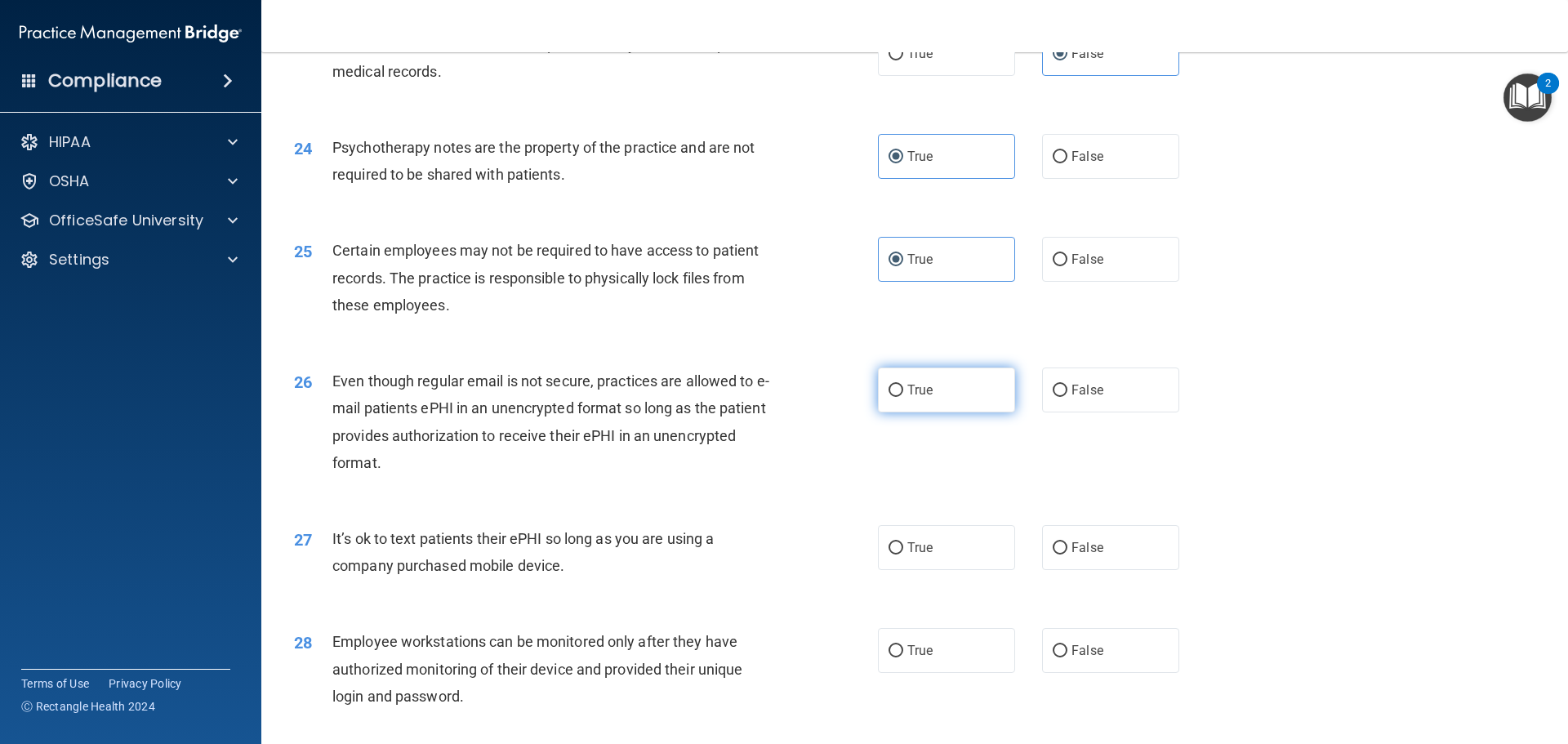
radio input "true"
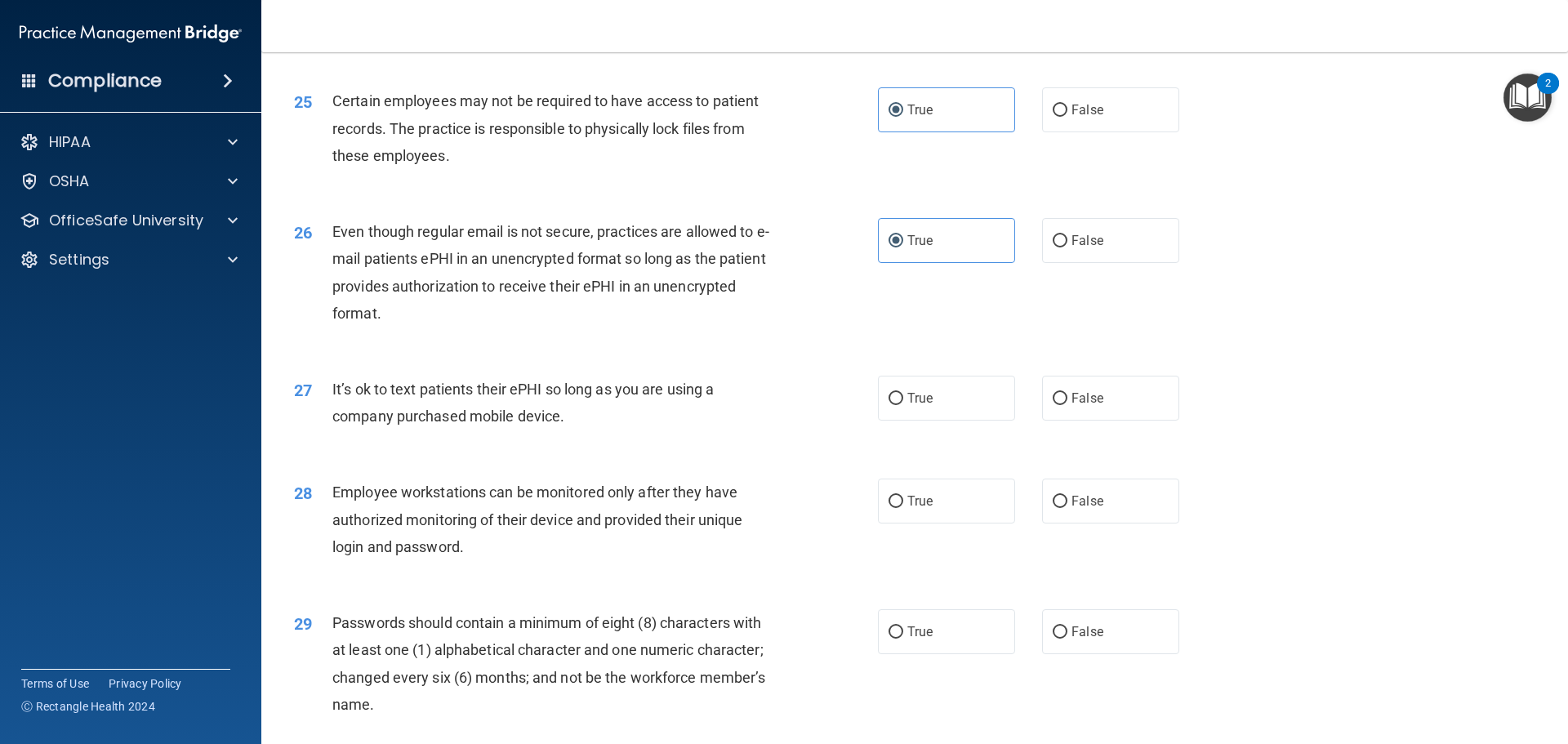
scroll to position [3103, 0]
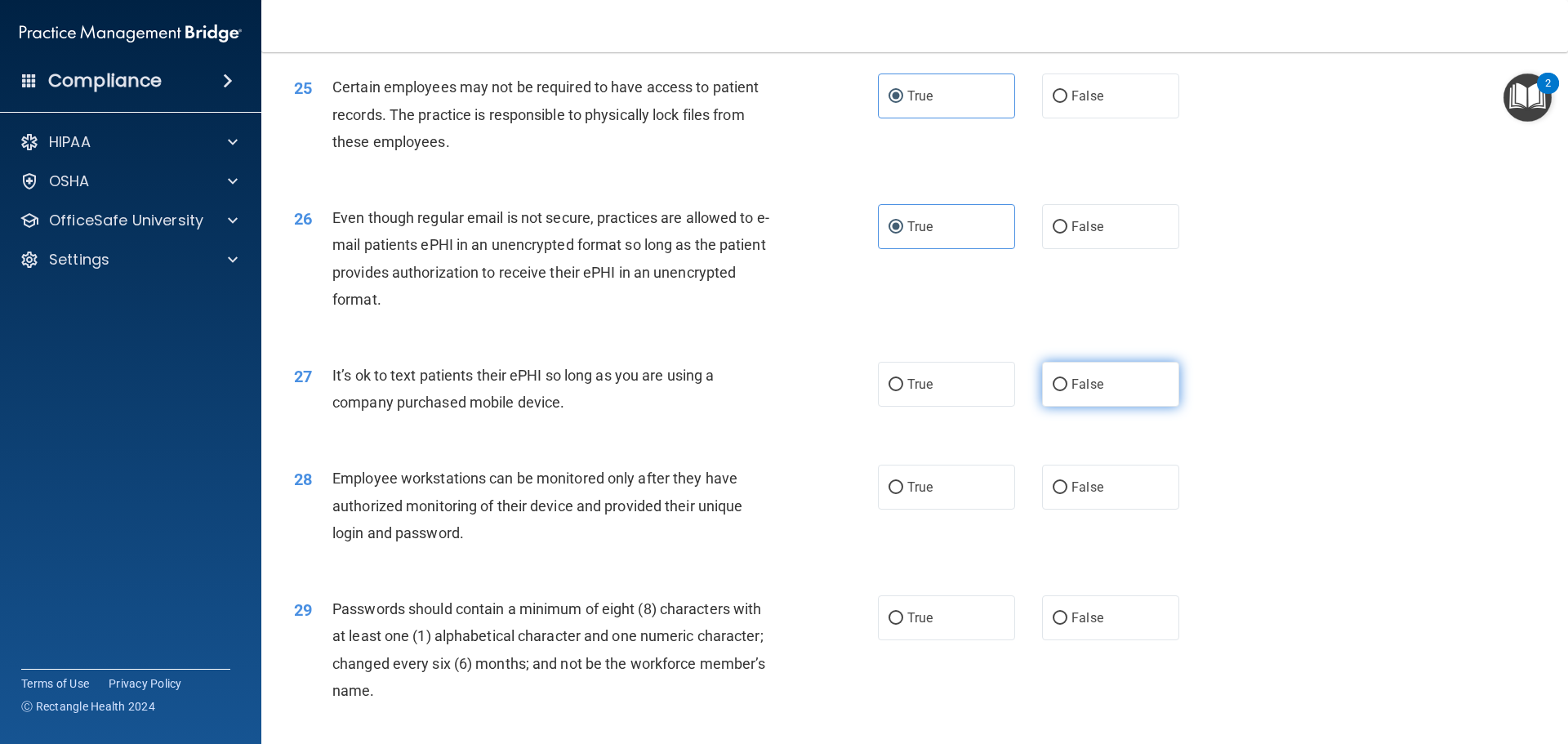
click at [1108, 407] on label "False" at bounding box center [1110, 384] width 137 height 45
click at [1067, 391] on input "False" at bounding box center [1059, 385] width 15 height 12
radio input "true"
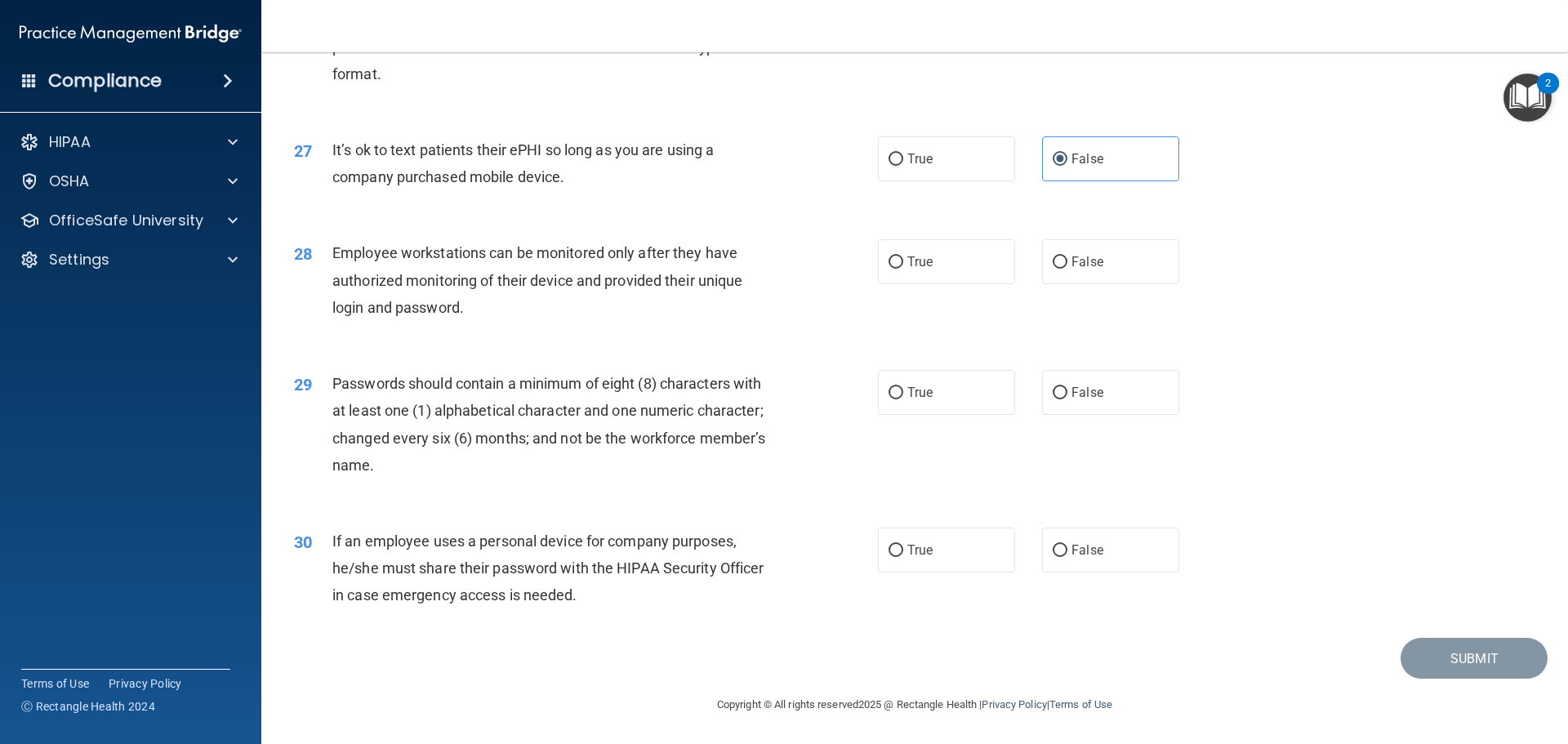
scroll to position [3348, 0]
click at [1099, 264] on label "False" at bounding box center [1110, 262] width 137 height 45
click at [1067, 264] on input "False" at bounding box center [1059, 262] width 15 height 12
radio input "true"
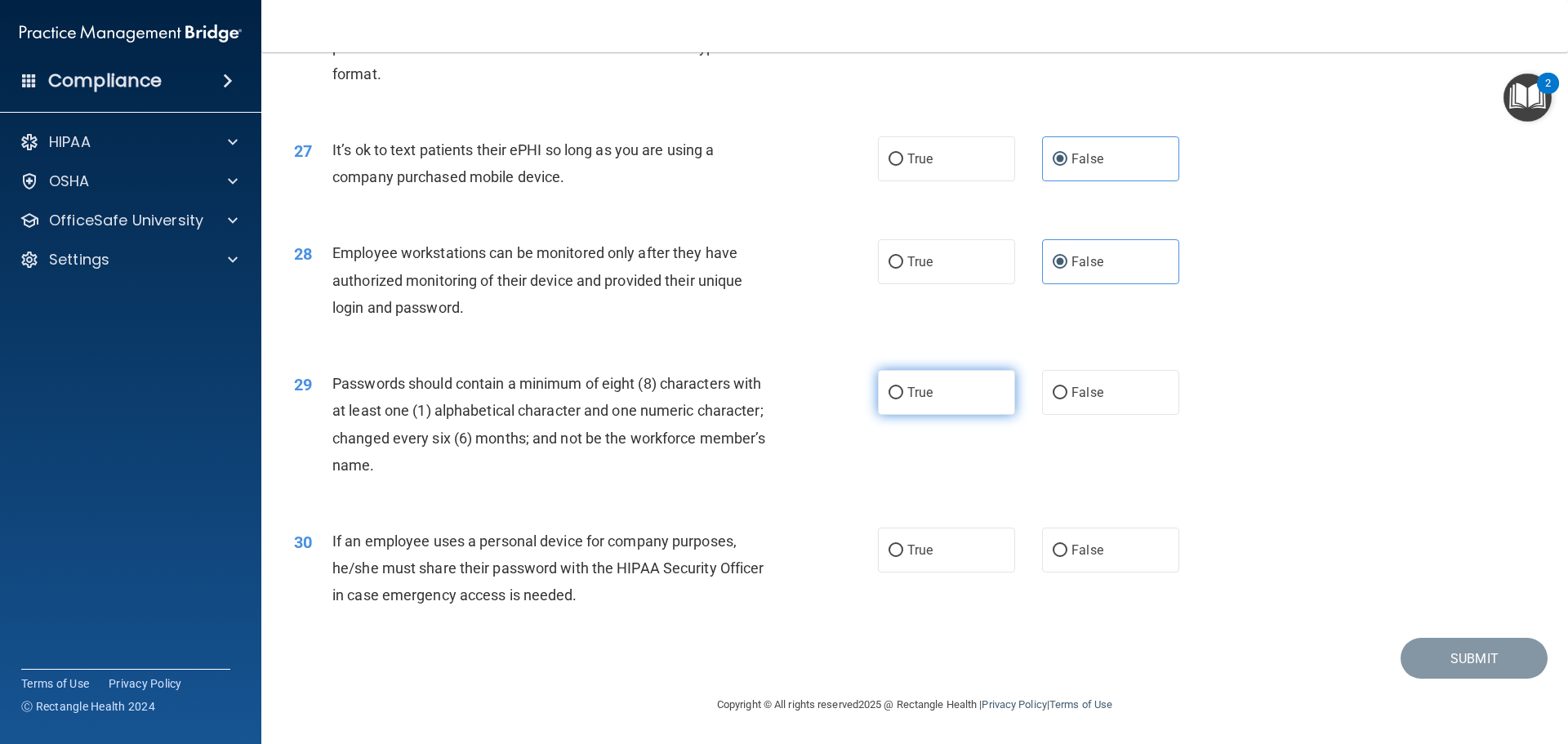
click at [900, 399] on label "True" at bounding box center [946, 392] width 137 height 45
click at [900, 399] on input "True" at bounding box center [895, 394] width 15 height 12
radio input "true"
click at [1101, 549] on label "False" at bounding box center [1110, 549] width 137 height 45
click at [1067, 549] on input "False" at bounding box center [1059, 551] width 15 height 12
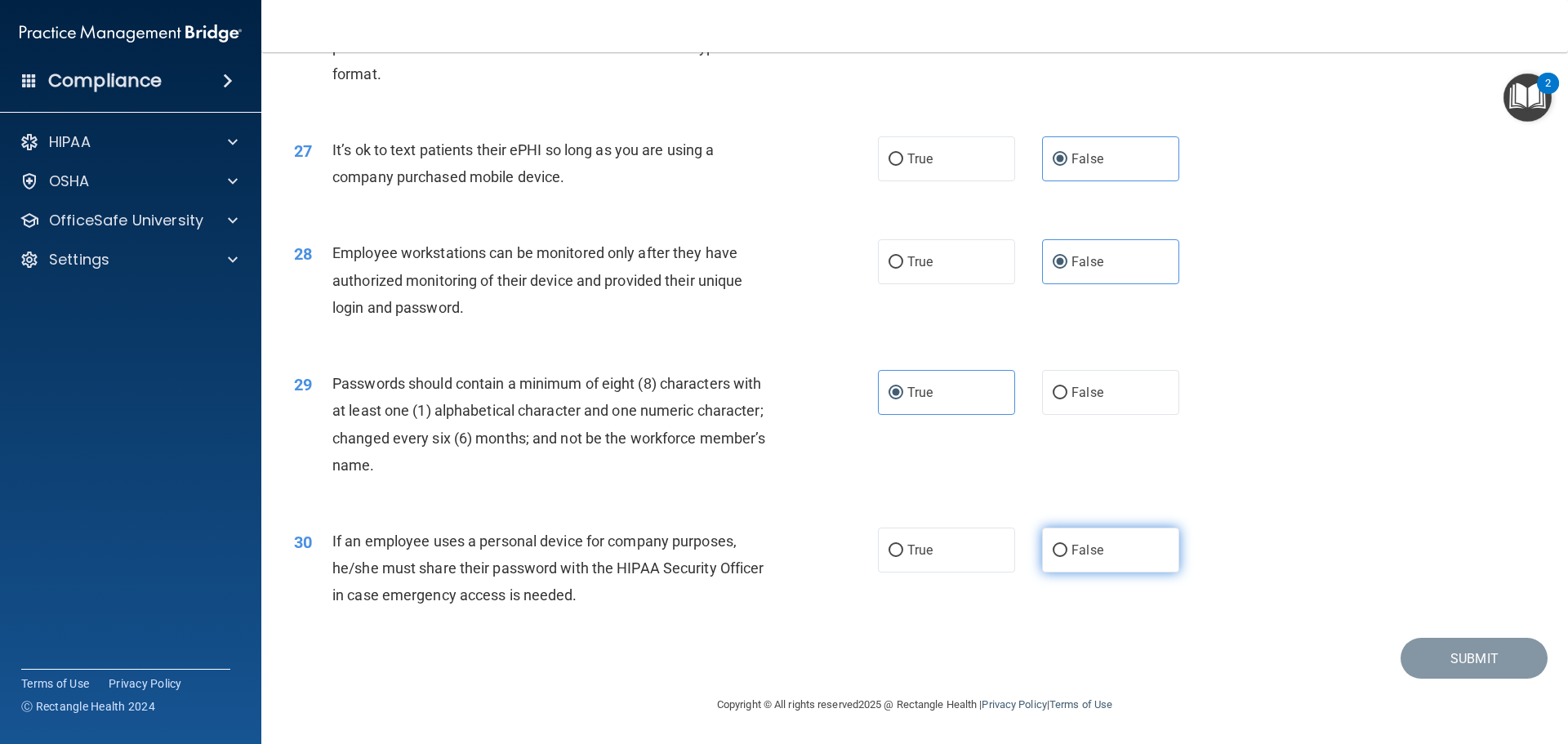
radio input "true"
click at [1497, 667] on button "Submit" at bounding box center [1474, 658] width 147 height 41
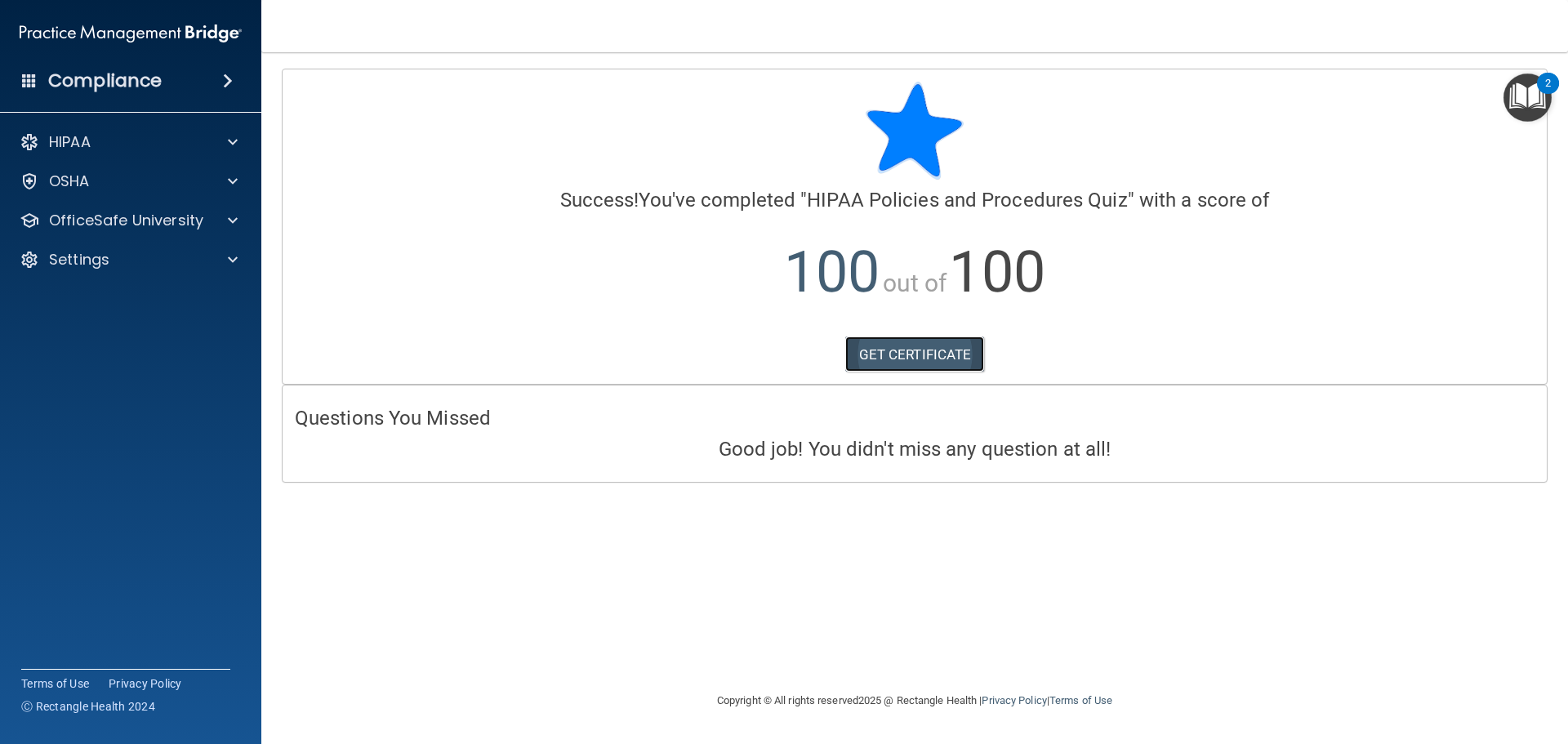
click at [875, 343] on link "GET CERTIFICATE" at bounding box center [915, 354] width 140 height 36
click at [87, 210] on p "OfficeSafe University" at bounding box center [126, 220] width 154 height 19
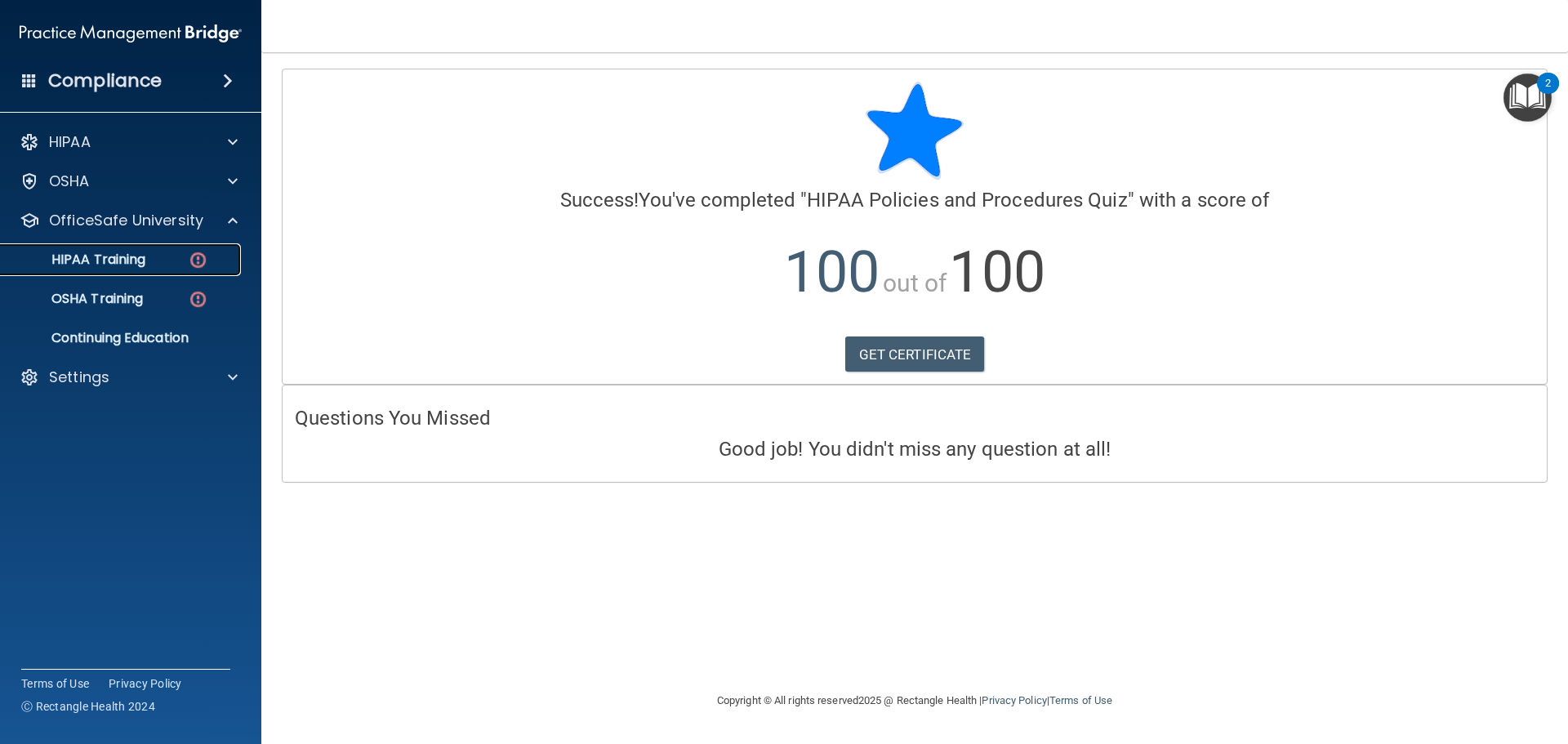
click at [150, 267] on div "HIPAA Training" at bounding box center [121, 260] width 223 height 17
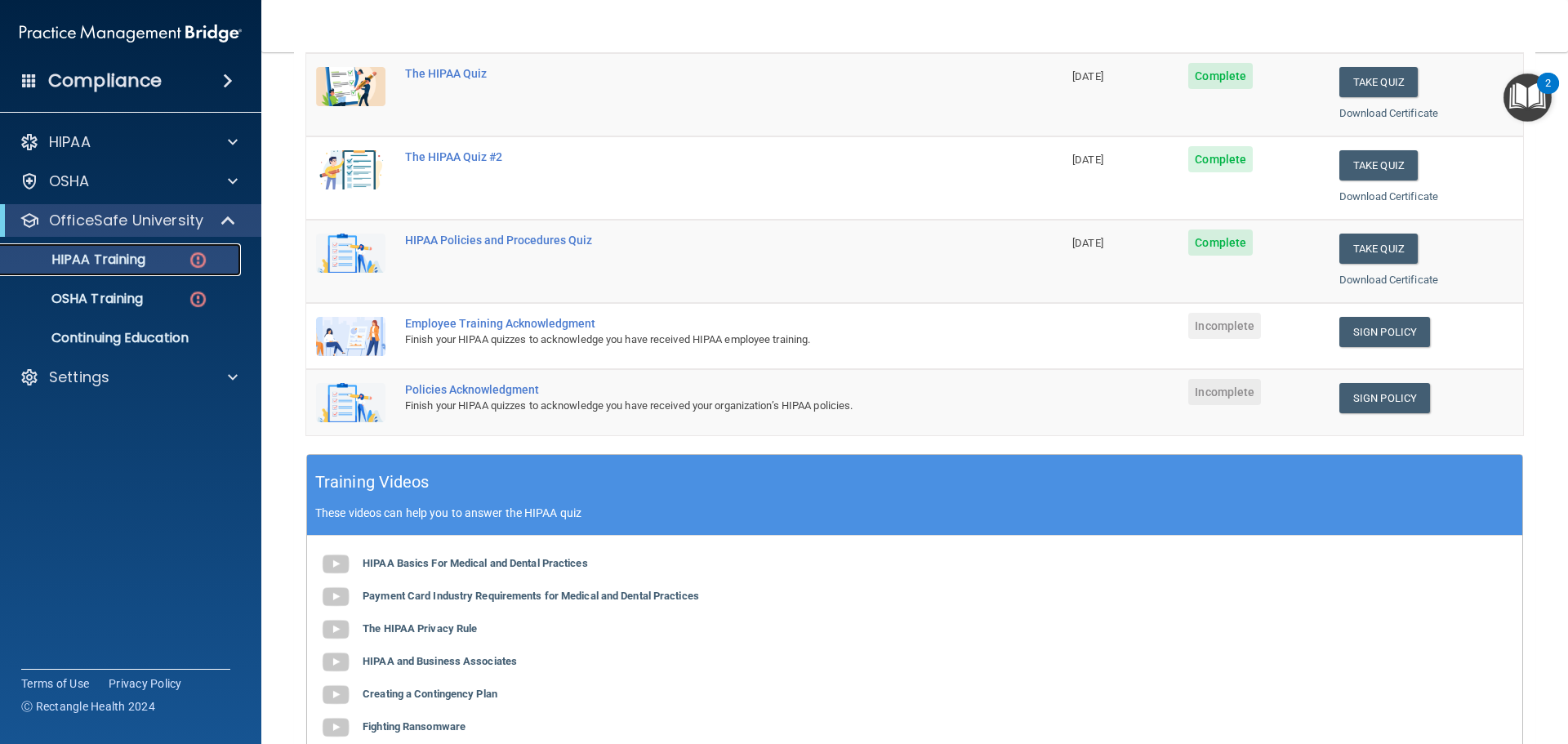
scroll to position [245, 0]
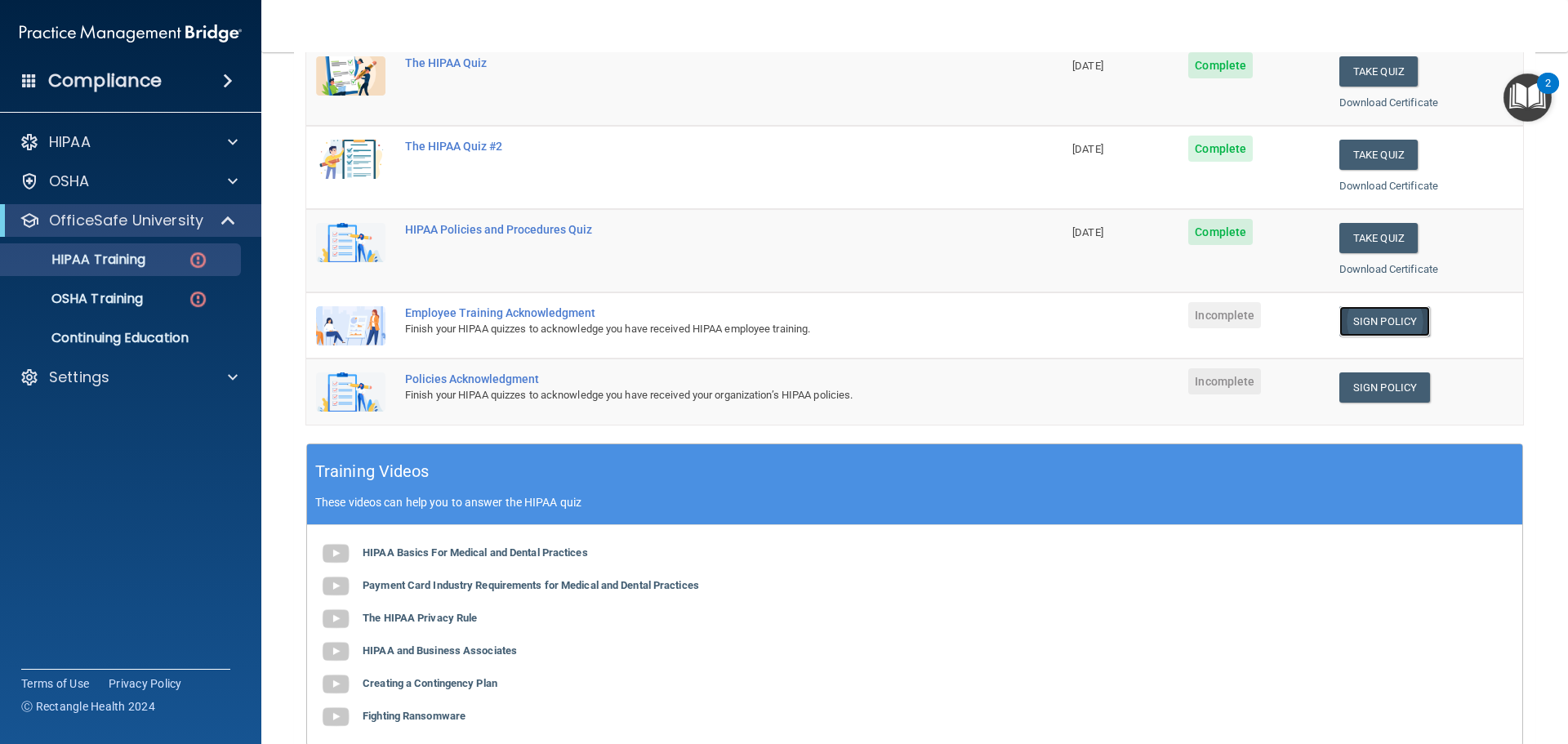
click at [1360, 320] on link "Sign Policy" at bounding box center [1384, 321] width 91 height 30
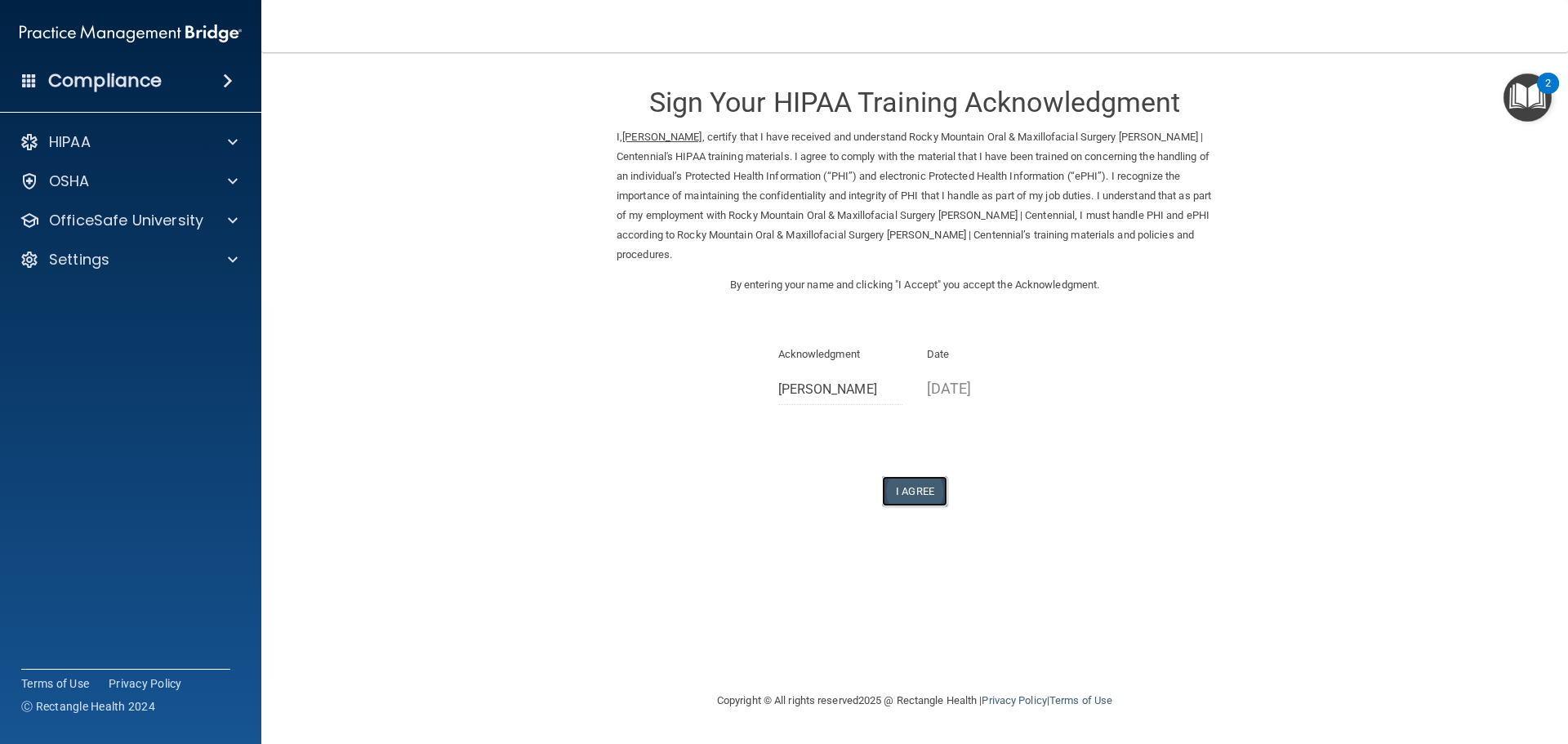
click at [921, 497] on button "I Agree" at bounding box center [915, 491] width 65 height 30
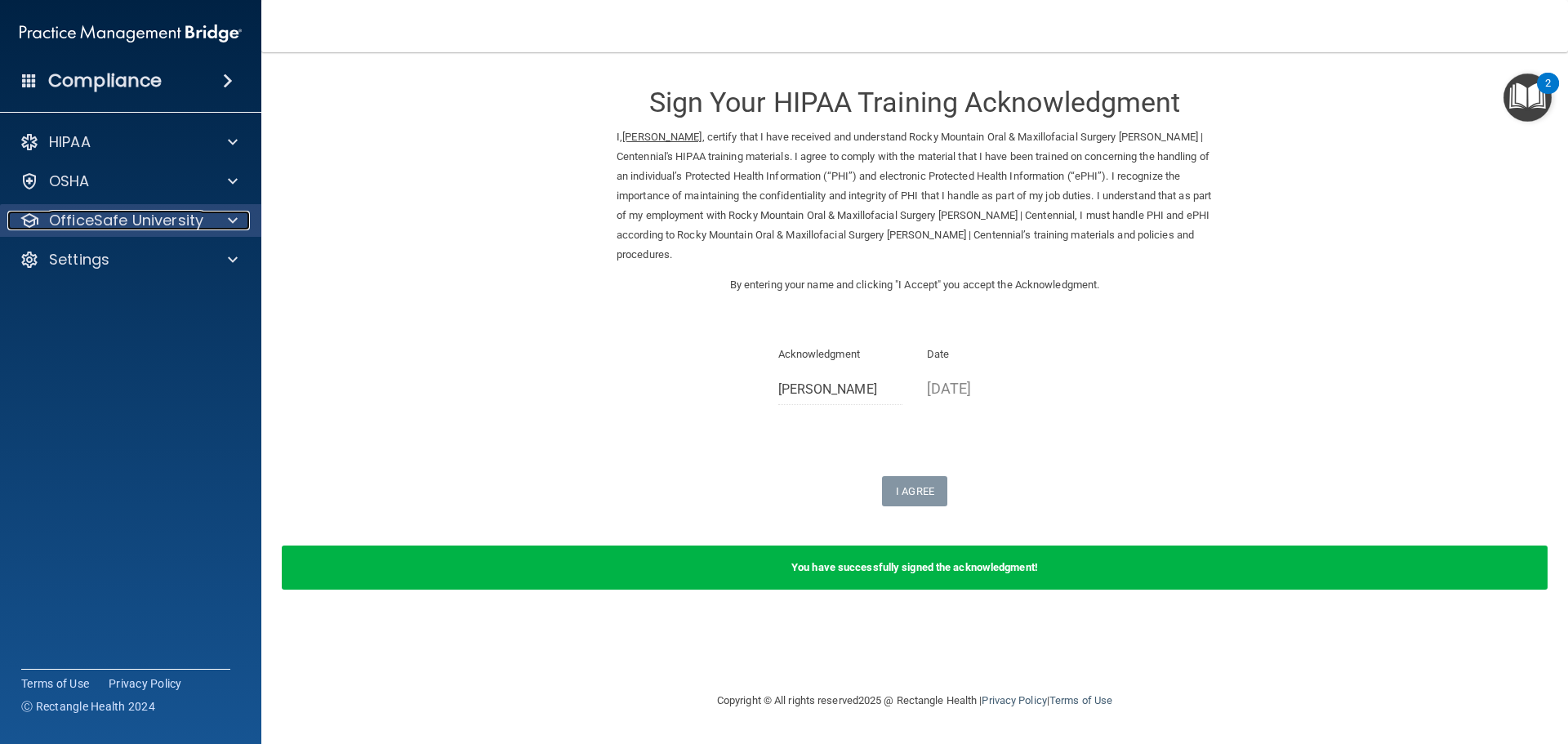
click at [160, 224] on p "OfficeSafe University" at bounding box center [126, 220] width 154 height 19
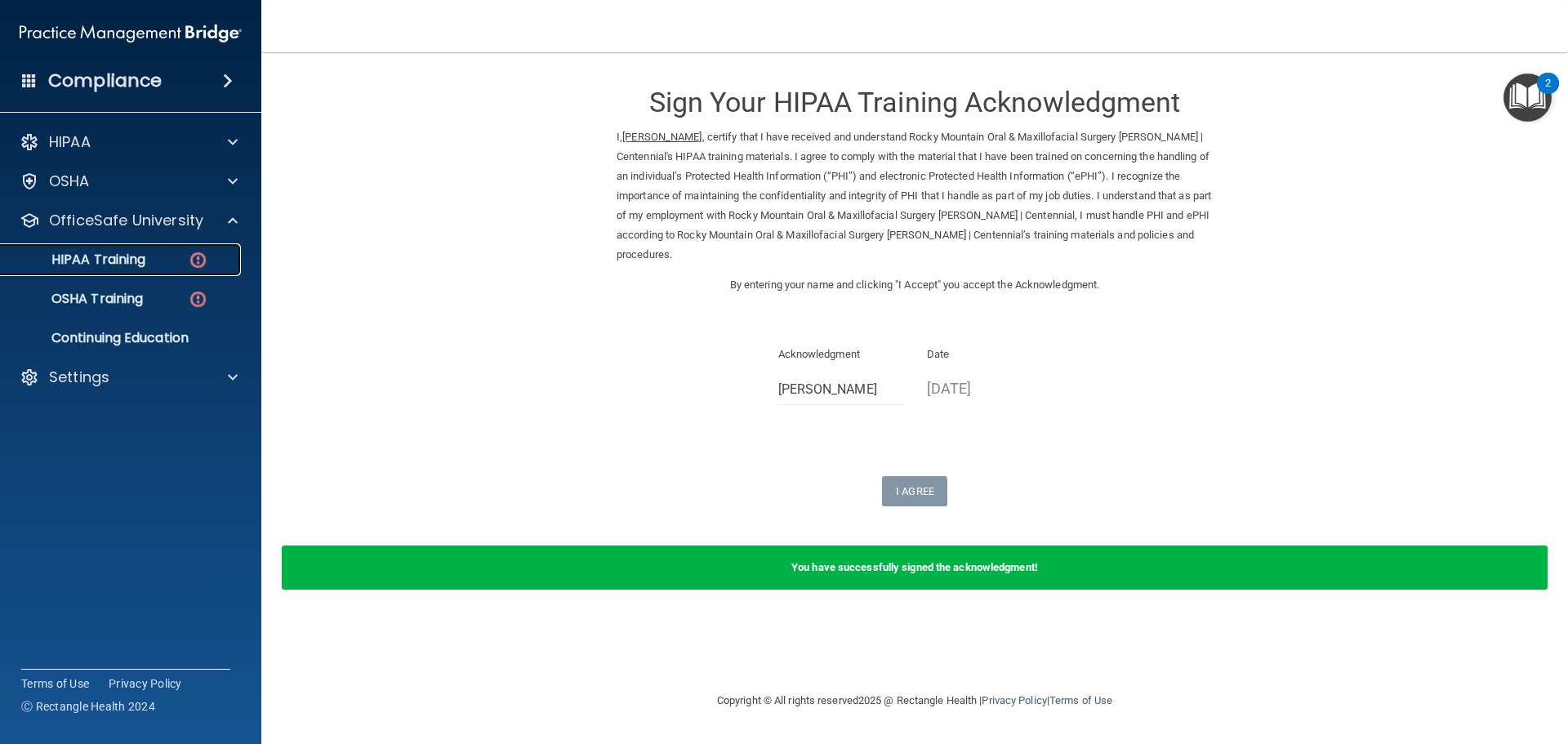
click at [132, 270] on link "HIPAA Training" at bounding box center [112, 259] width 257 height 33
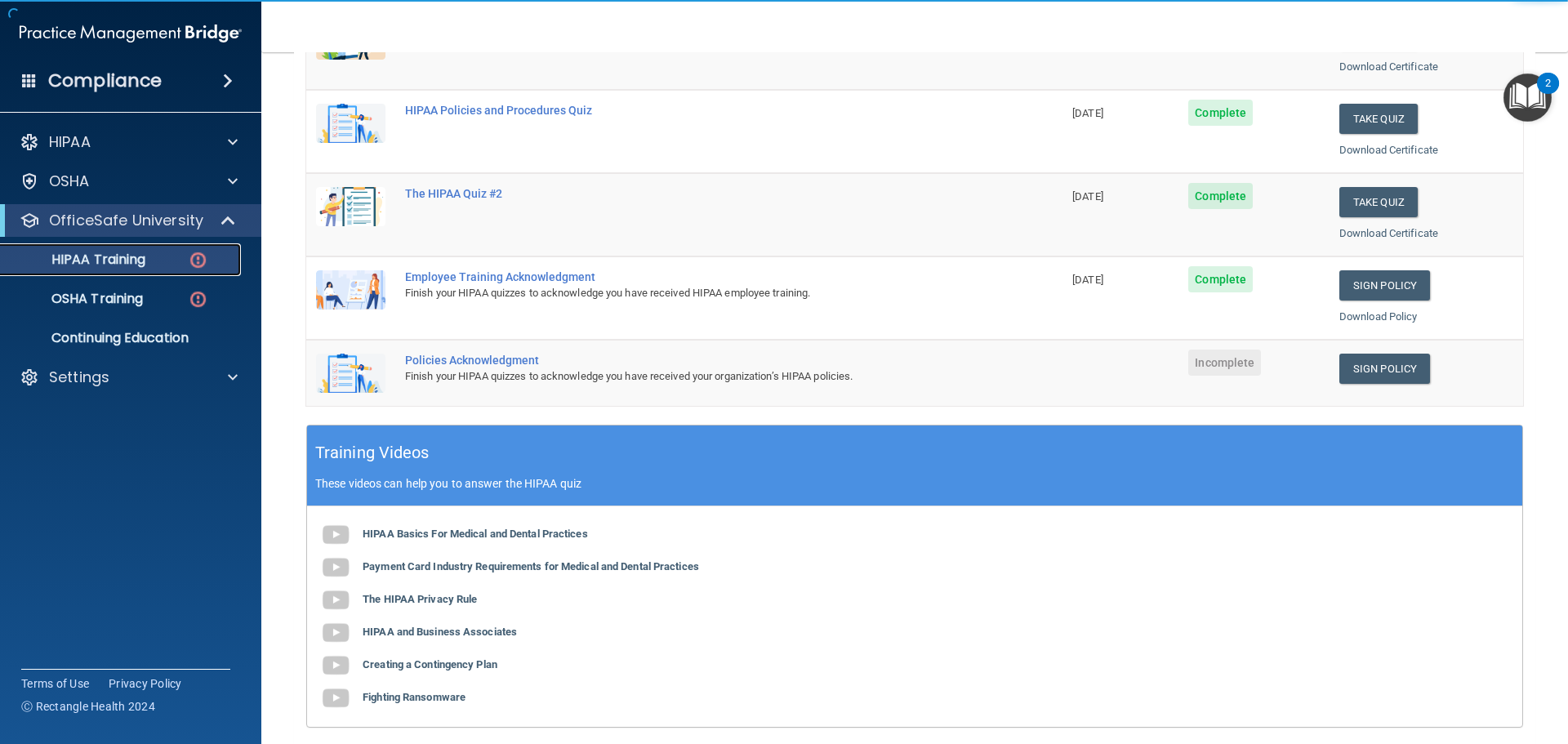
scroll to position [327, 0]
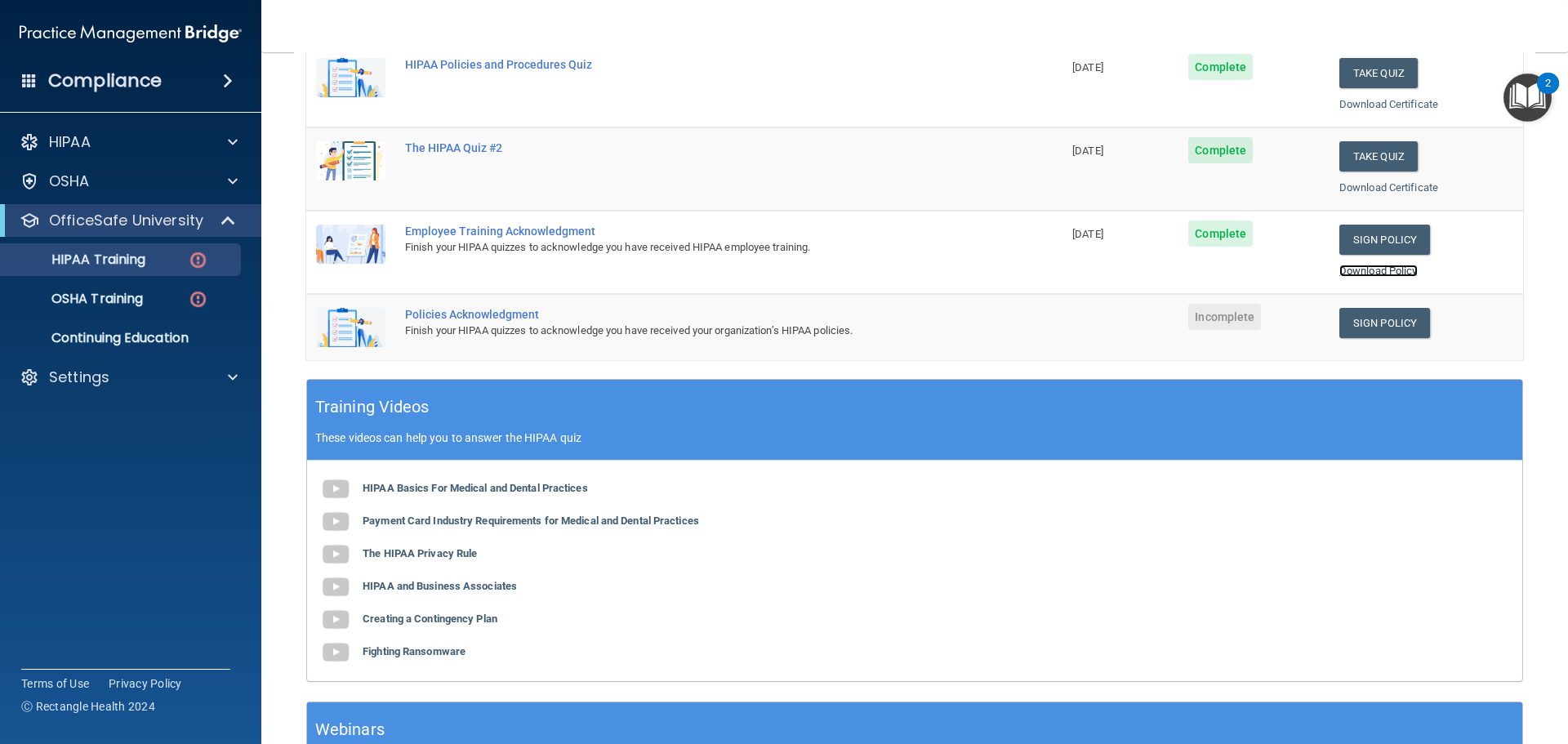
click at [1367, 266] on link "Download Policy" at bounding box center [1378, 270] width 78 height 12
click at [1388, 320] on link "Sign Policy" at bounding box center [1384, 323] width 91 height 30
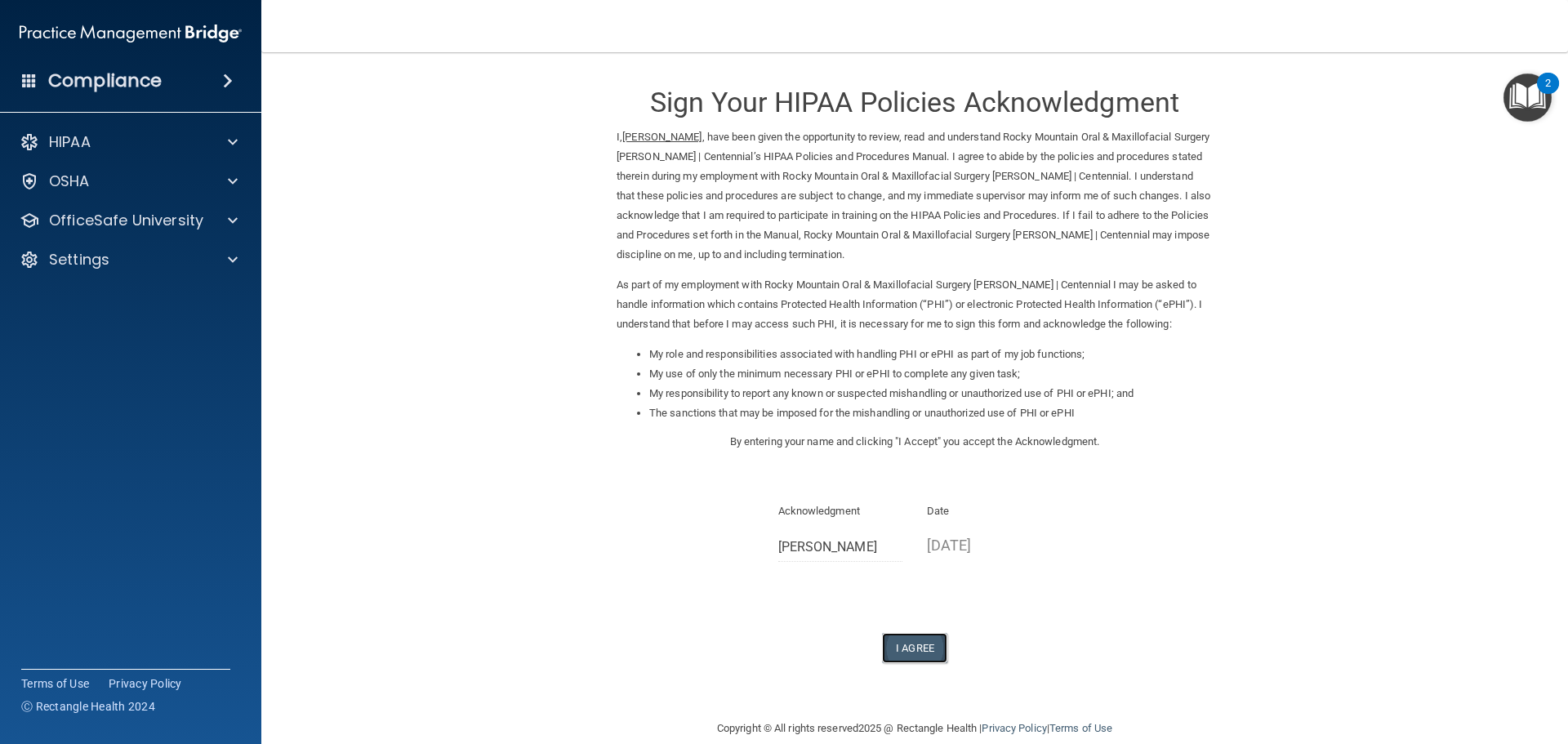
click at [913, 655] on button "I Agree" at bounding box center [915, 648] width 65 height 30
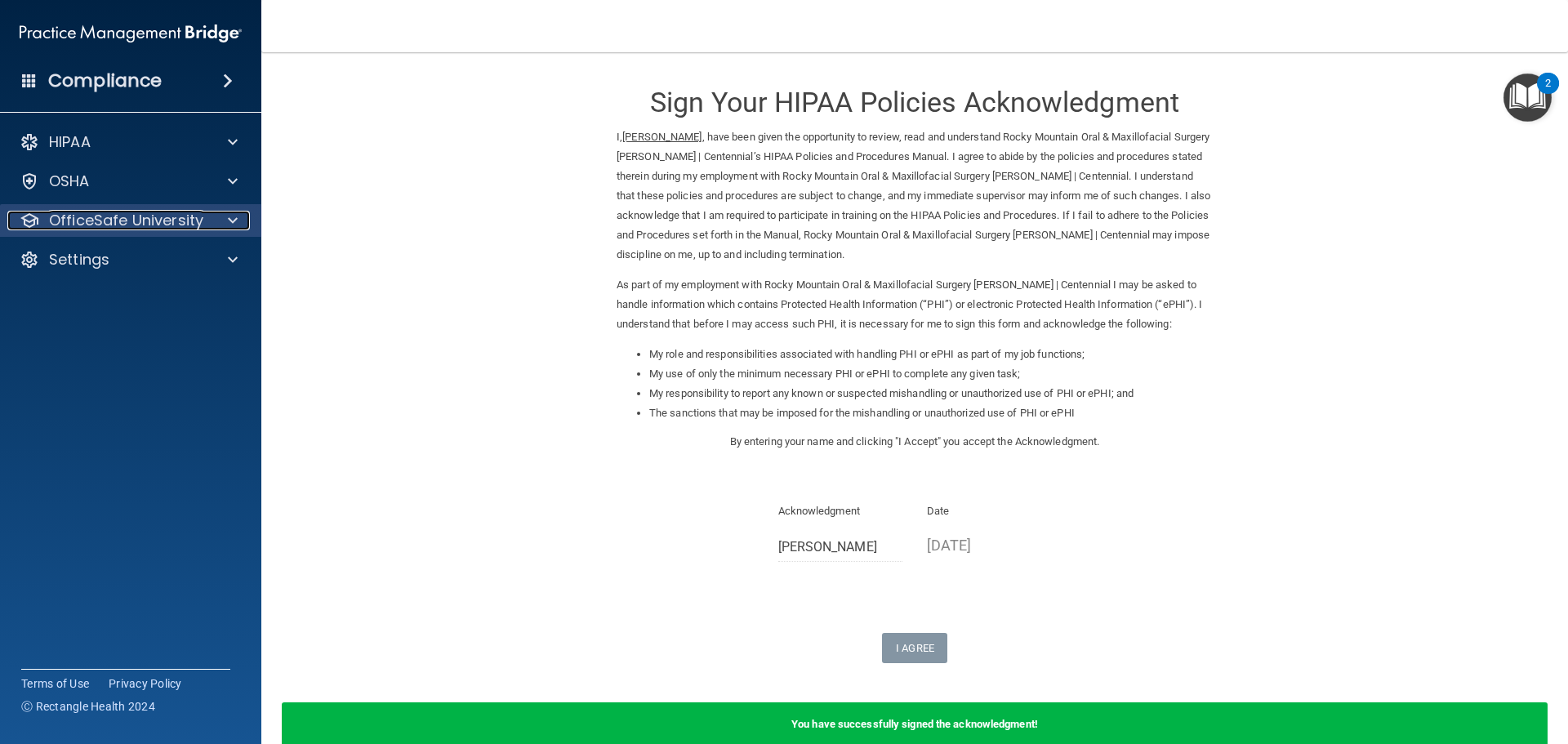
click at [99, 228] on p "OfficeSafe University" at bounding box center [126, 220] width 154 height 19
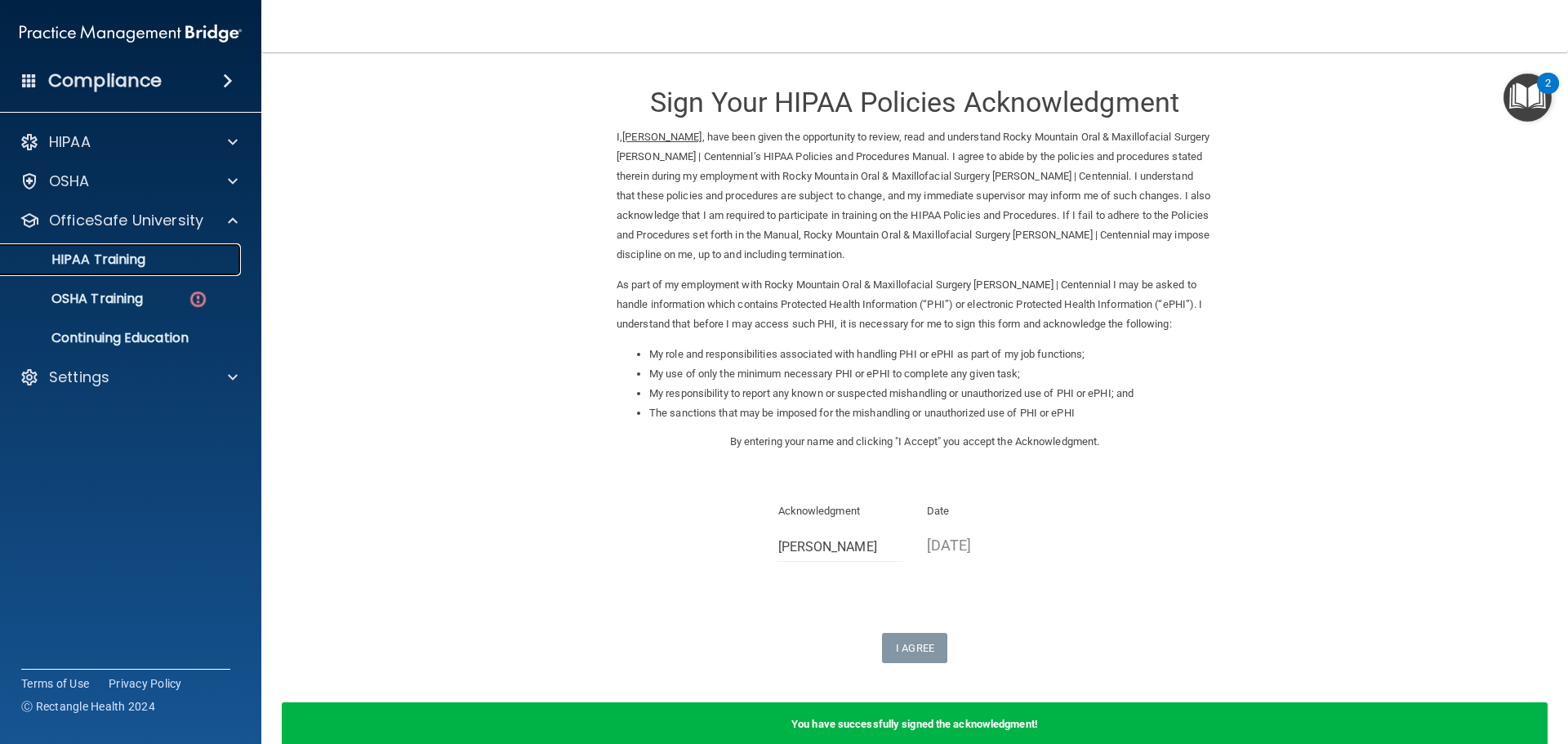
click at [152, 262] on div "HIPAA Training" at bounding box center [121, 260] width 223 height 17
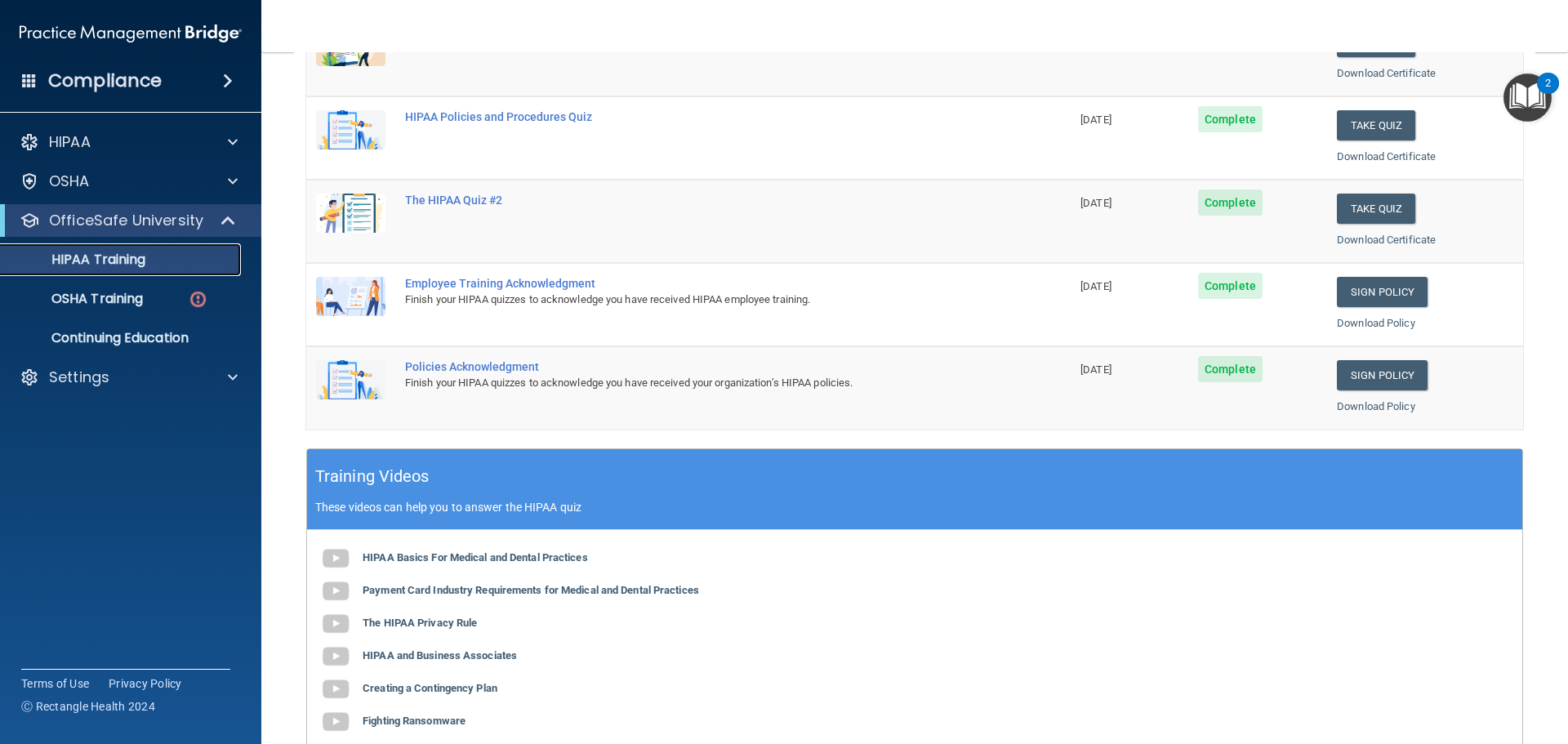
scroll to position [327, 0]
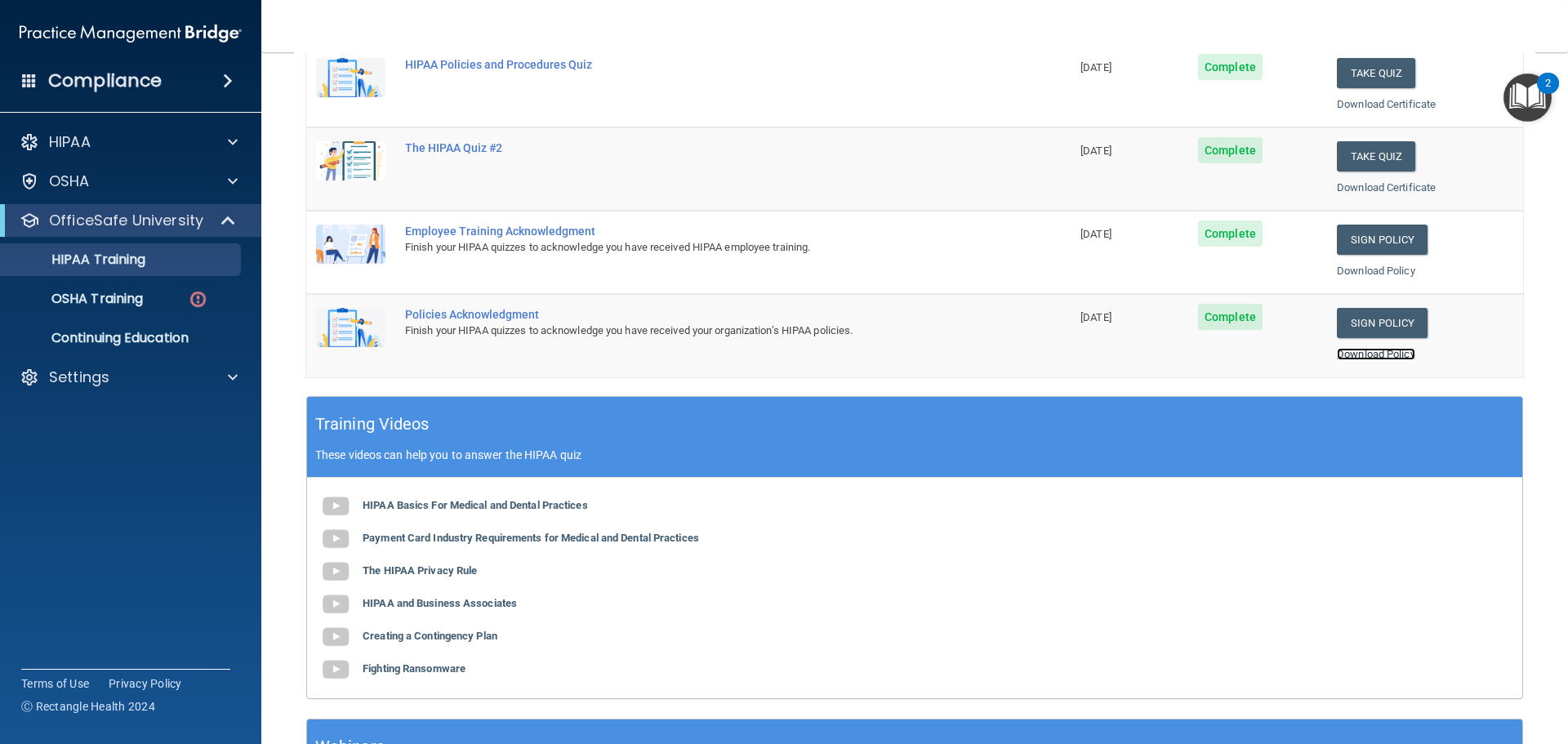
click at [1380, 354] on link "Download Policy" at bounding box center [1375, 354] width 78 height 12
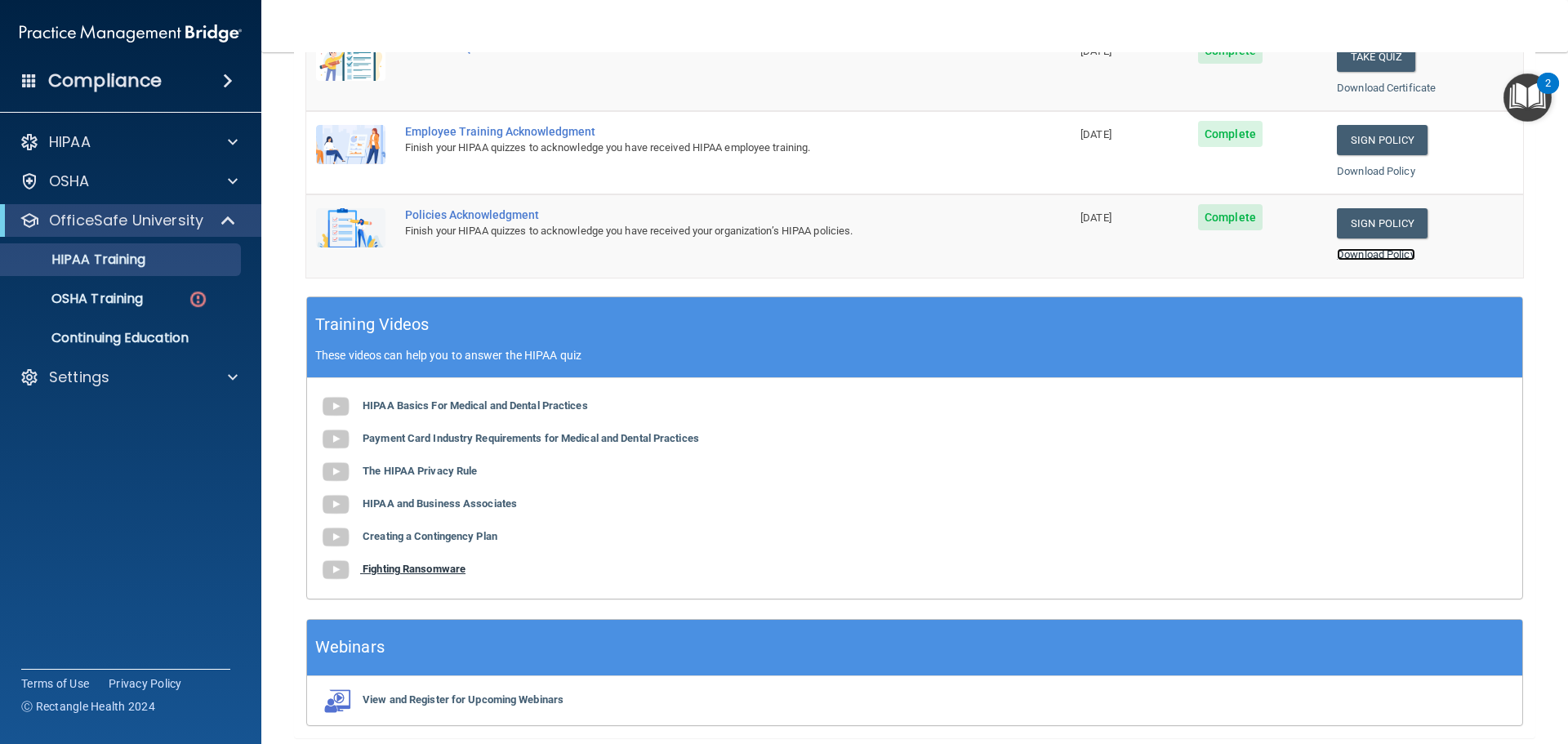
scroll to position [486, 0]
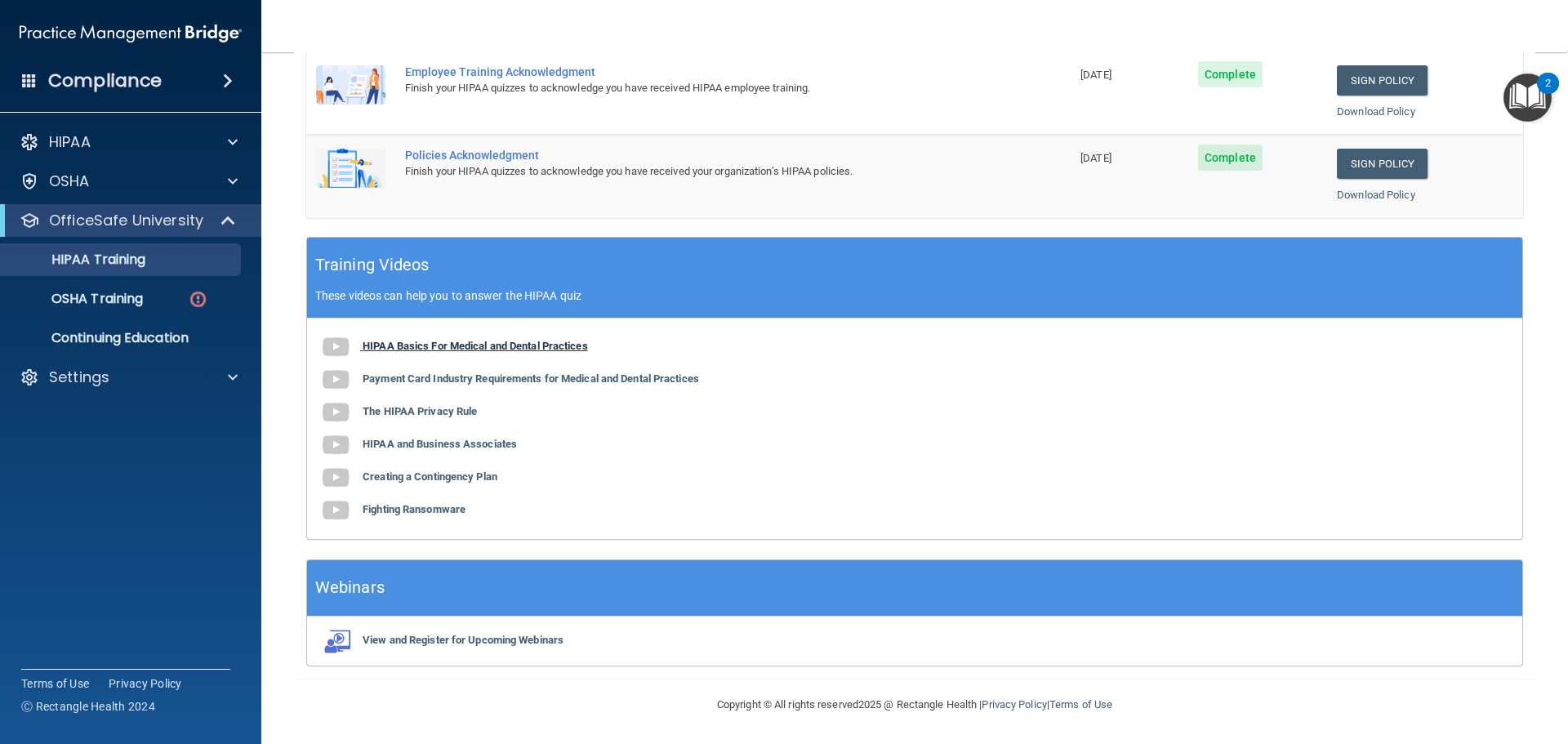
click at [401, 347] on b "HIPAA Basics For Medical and Dental Practices" at bounding box center [475, 346] width 225 height 12
click at [141, 300] on p "OSHA Training" at bounding box center [77, 298] width 132 height 17
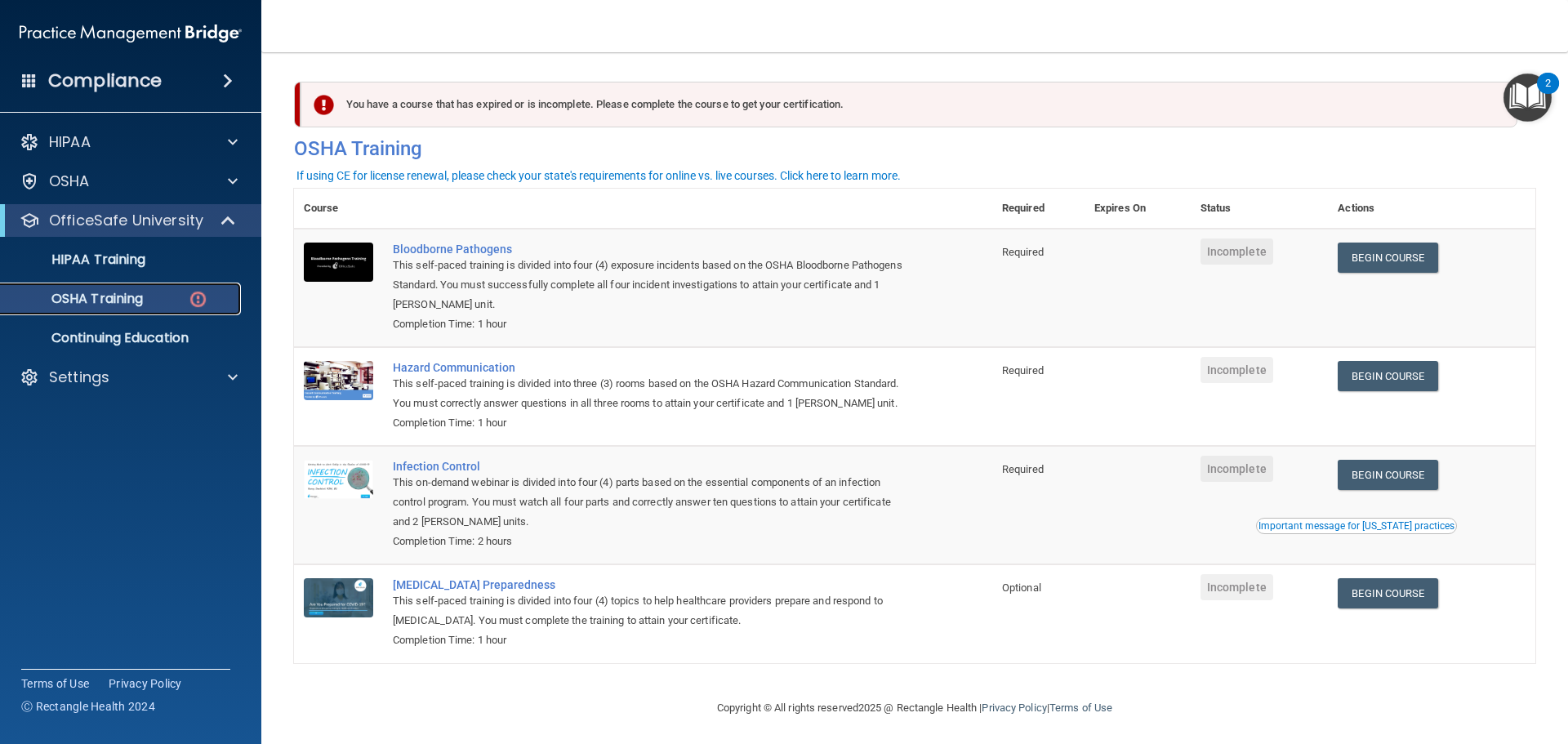
click at [151, 302] on div "OSHA Training" at bounding box center [121, 298] width 223 height 17
click at [141, 284] on link "OSHA Training" at bounding box center [112, 298] width 257 height 33
click at [141, 268] on p "HIPAA Training" at bounding box center [77, 260] width 135 height 17
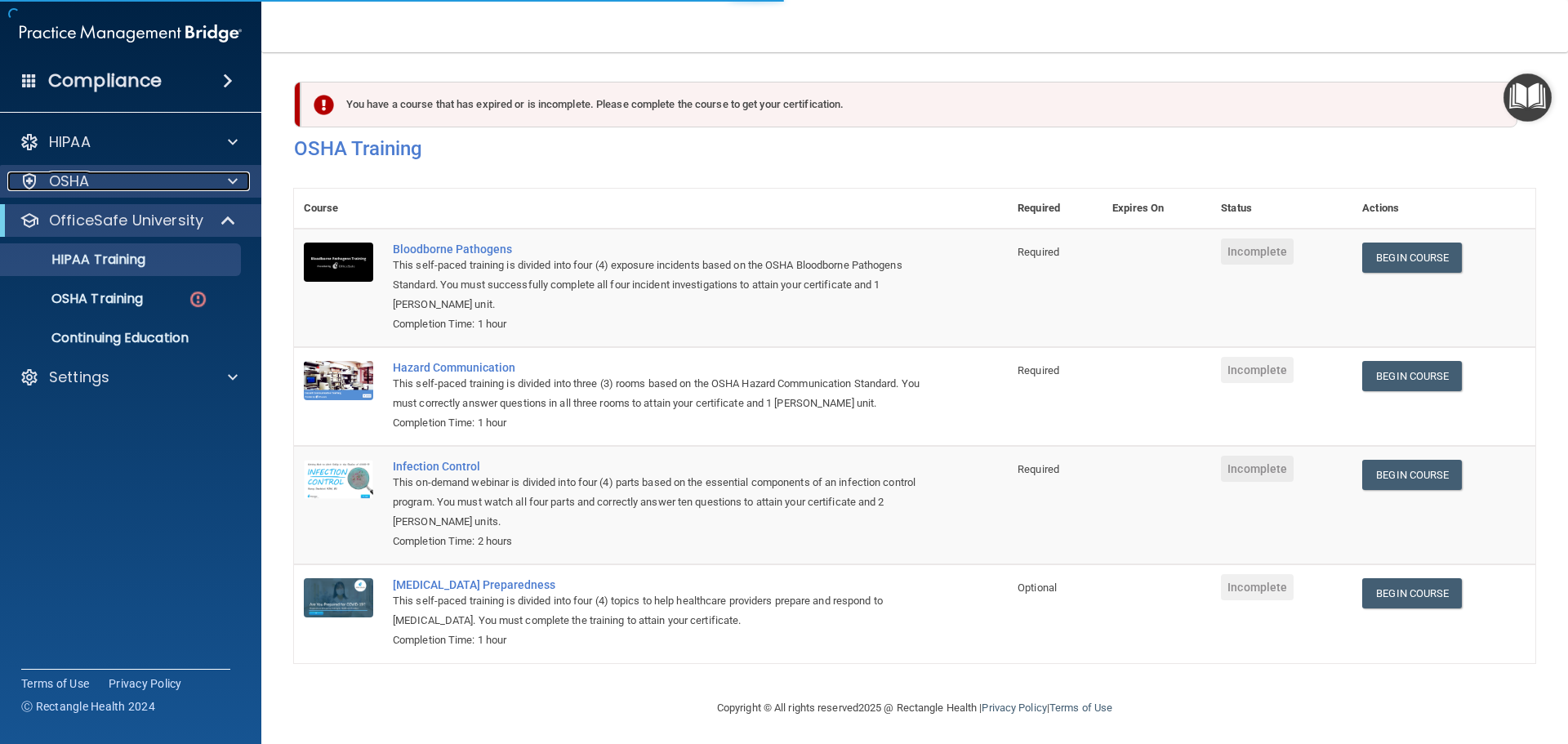
click at [147, 181] on div "OSHA" at bounding box center [108, 181] width 202 height 19
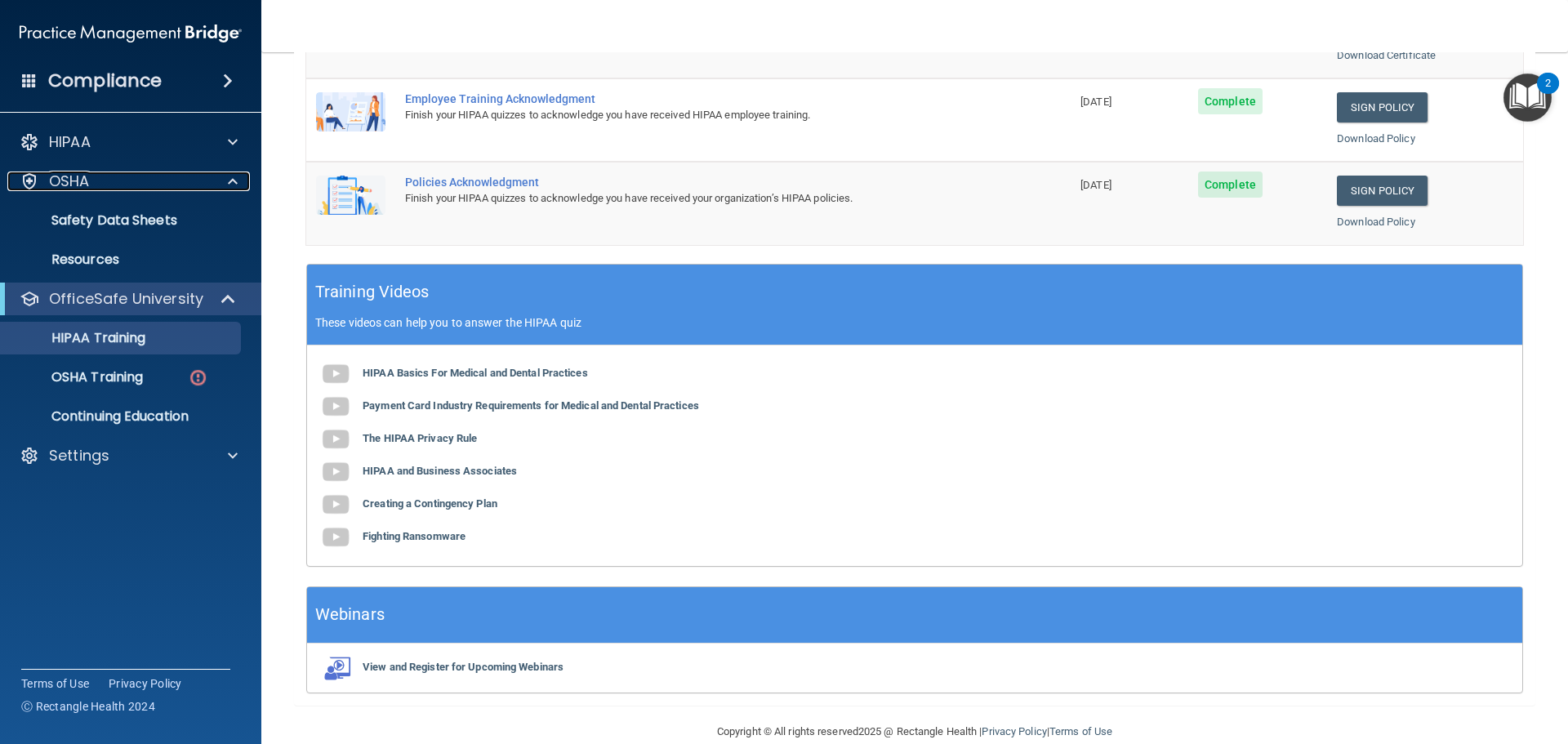
scroll to position [486, 0]
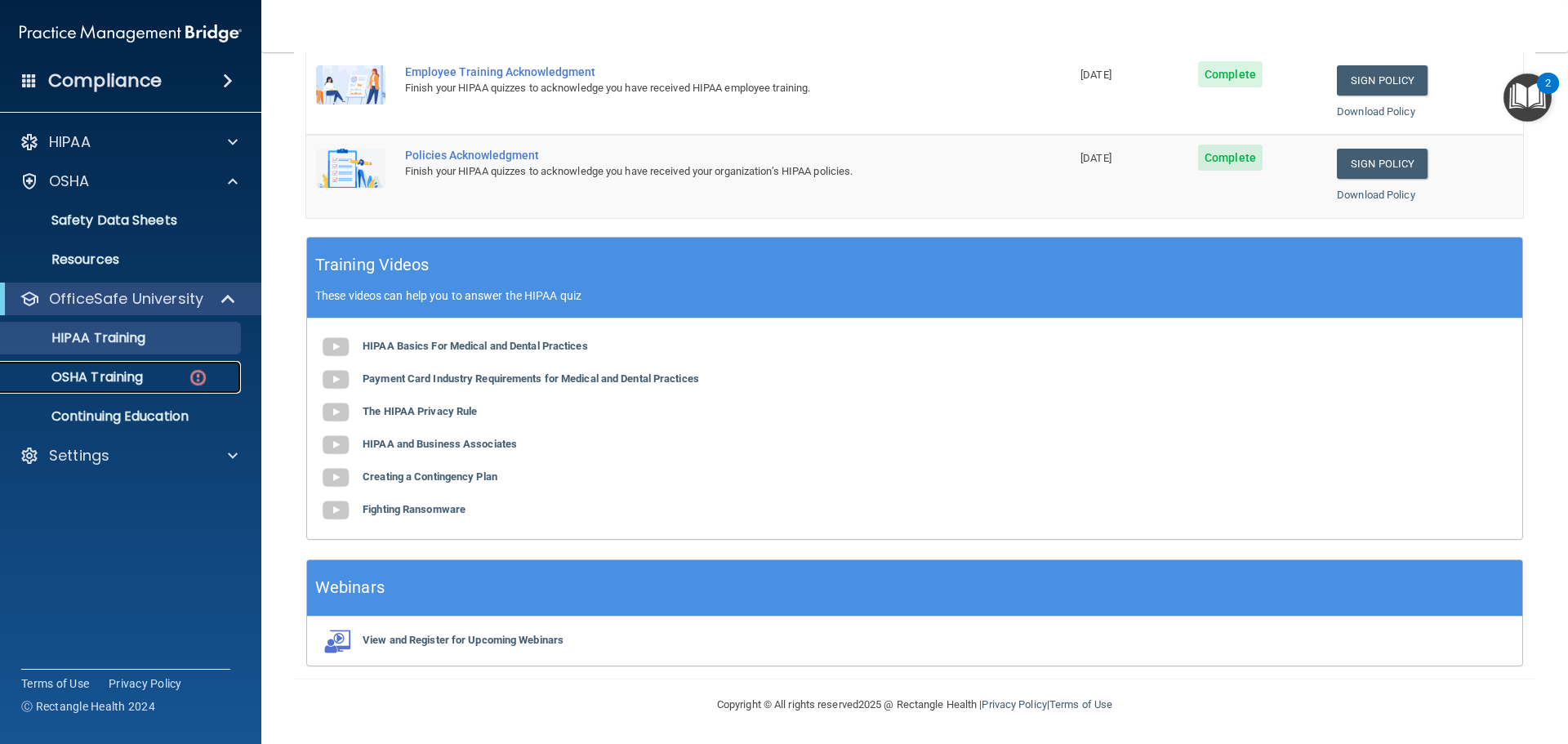
click at [143, 380] on p "OSHA Training" at bounding box center [77, 377] width 132 height 17
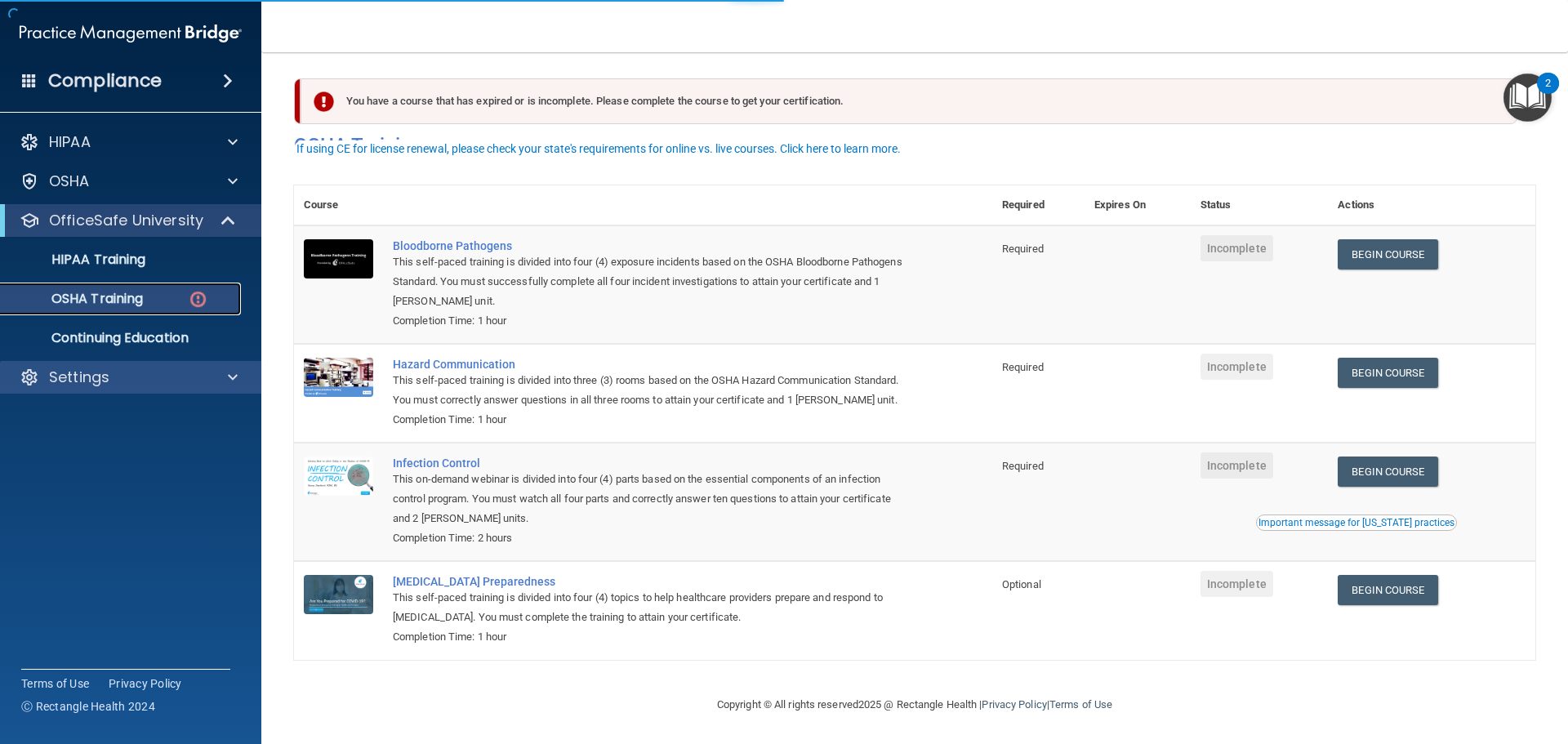
scroll to position [27, 0]
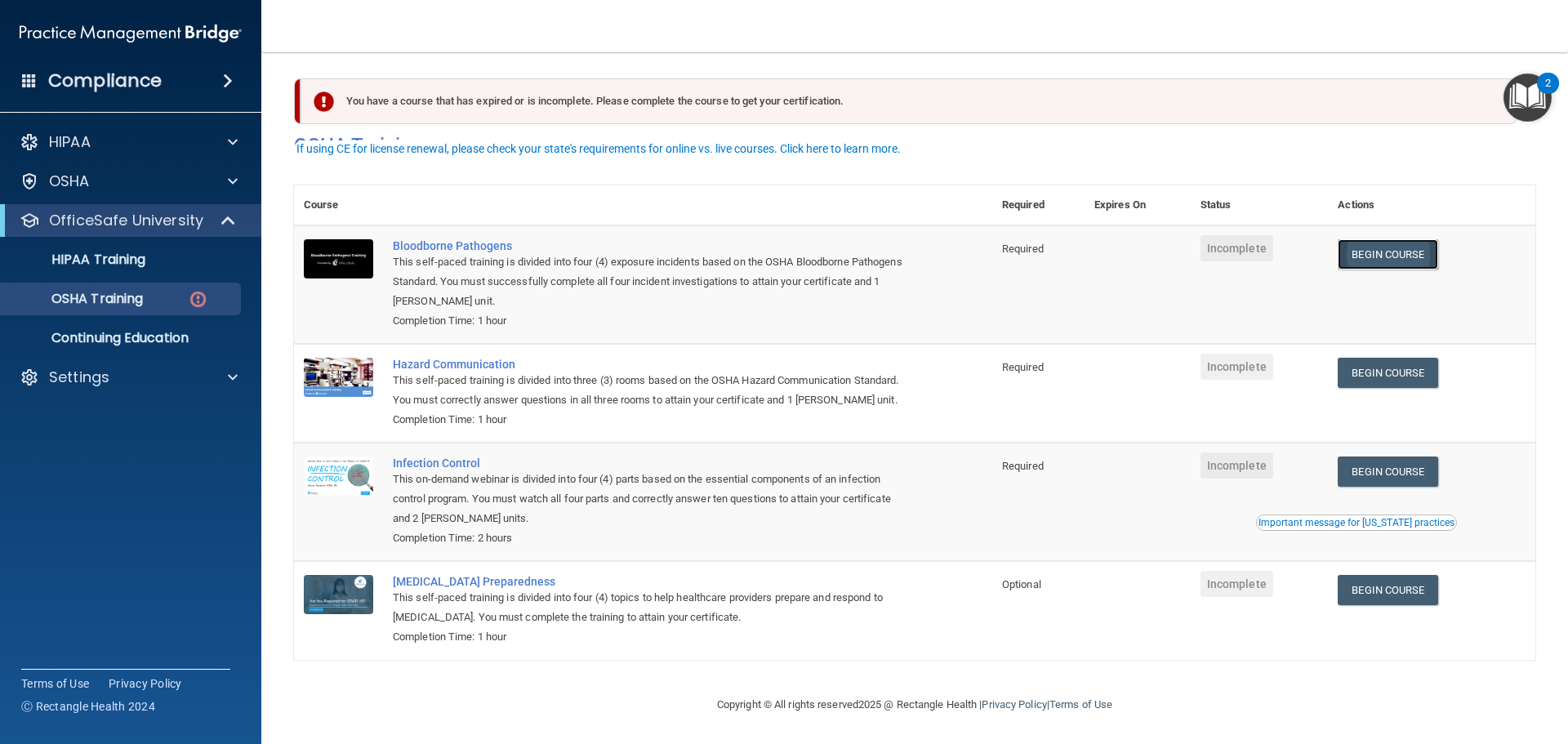
click at [1394, 239] on link "Begin Course" at bounding box center [1387, 254] width 99 height 30
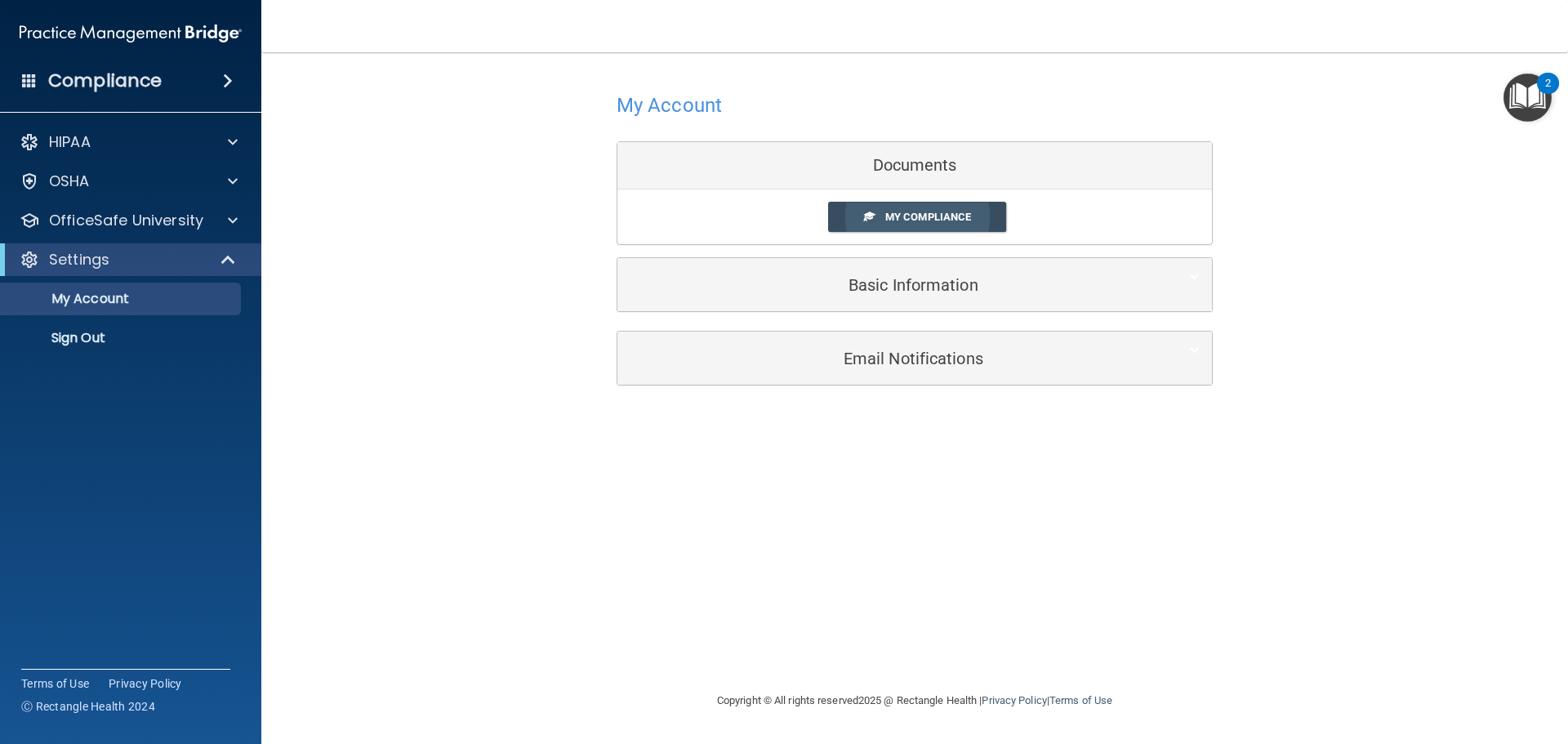
click at [931, 223] on span "My Compliance" at bounding box center [927, 217] width 85 height 12
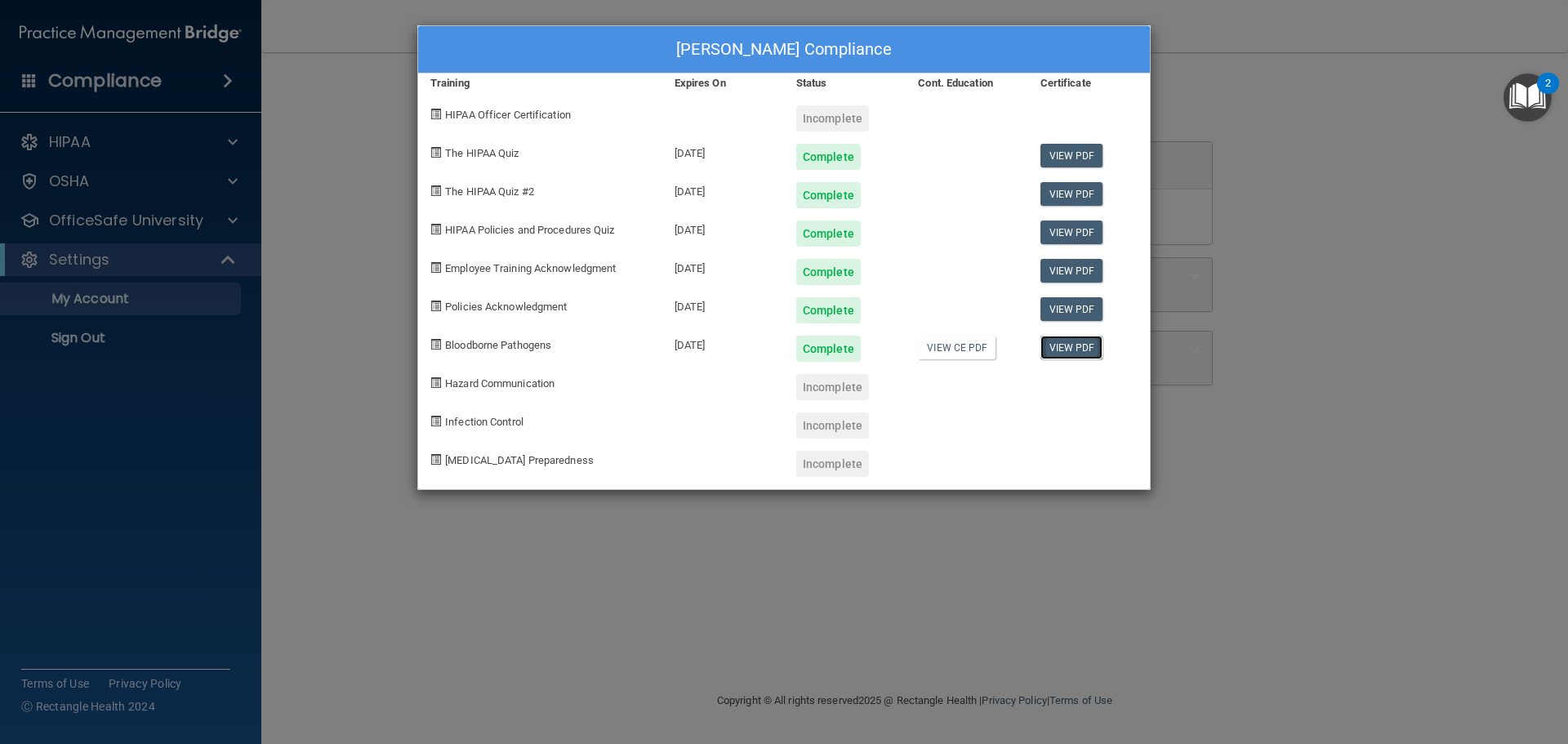
click at [1086, 351] on link "View PDF" at bounding box center [1071, 347] width 63 height 24
click at [827, 388] on div "Incomplete" at bounding box center [832, 387] width 73 height 26
click at [139, 223] on div "Doris Perez's Compliance Training Expires On Status Cont. Education Certificate…" at bounding box center [784, 372] width 1568 height 744
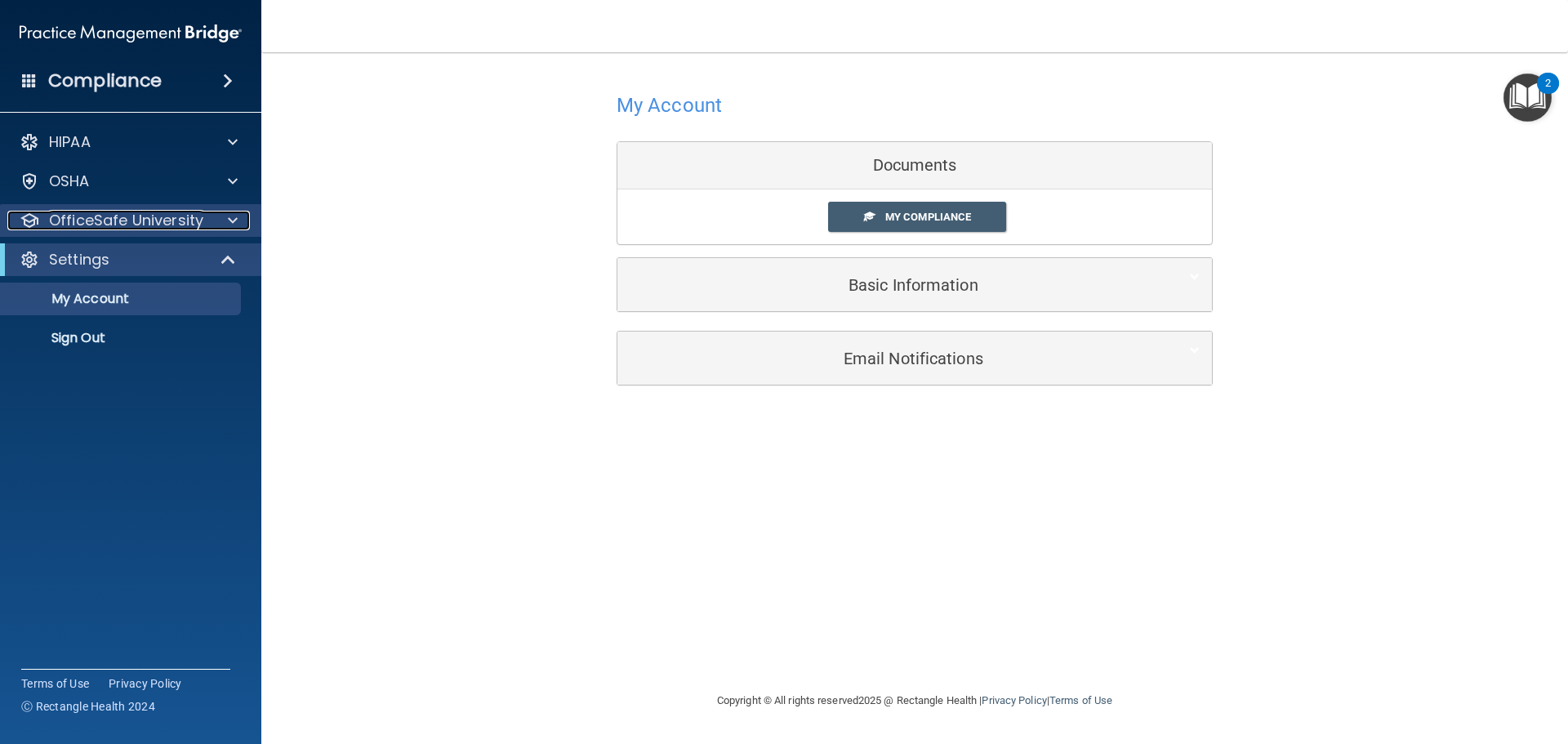
click at [224, 217] on div at bounding box center [230, 220] width 40 height 19
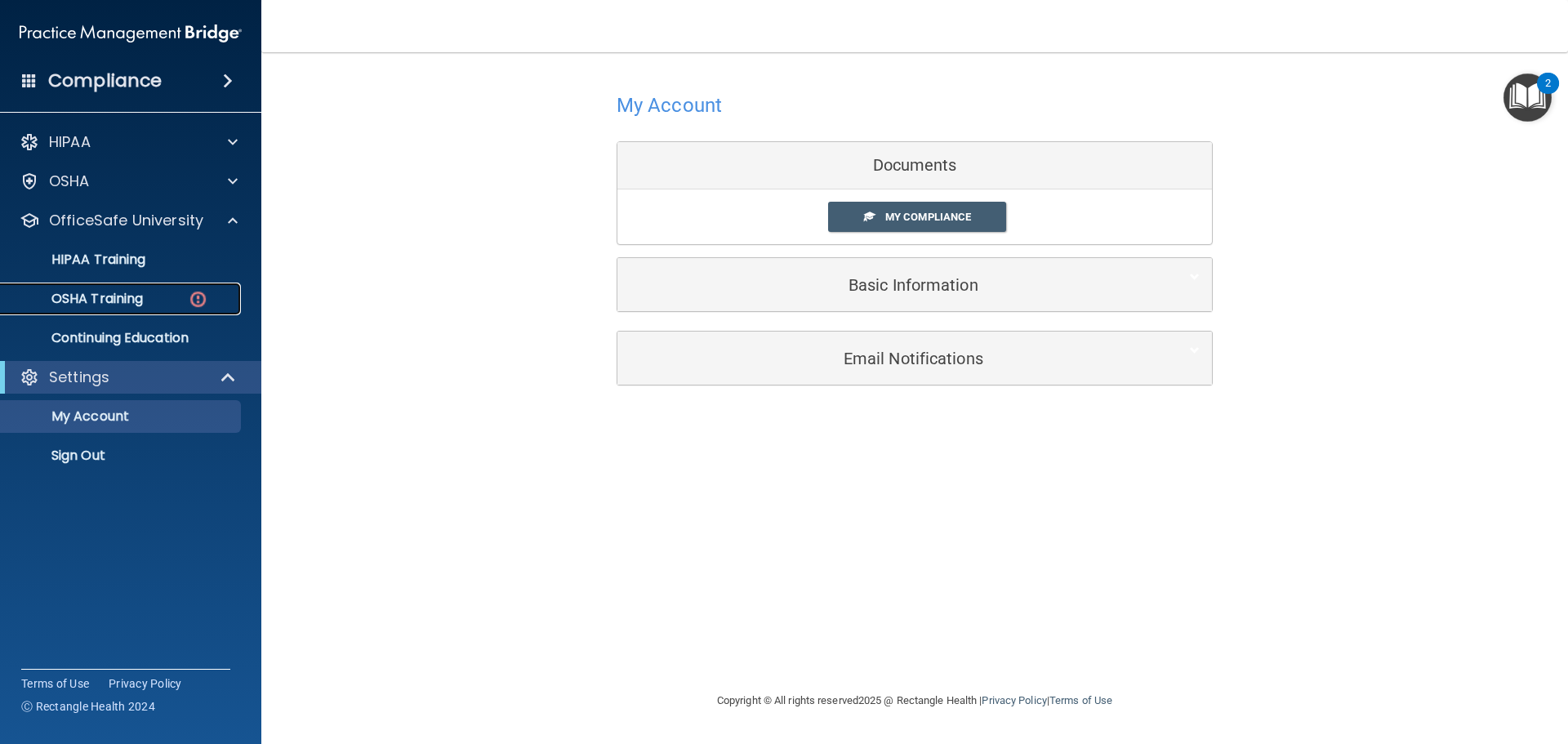
click at [176, 305] on div "OSHA Training" at bounding box center [121, 298] width 223 height 17
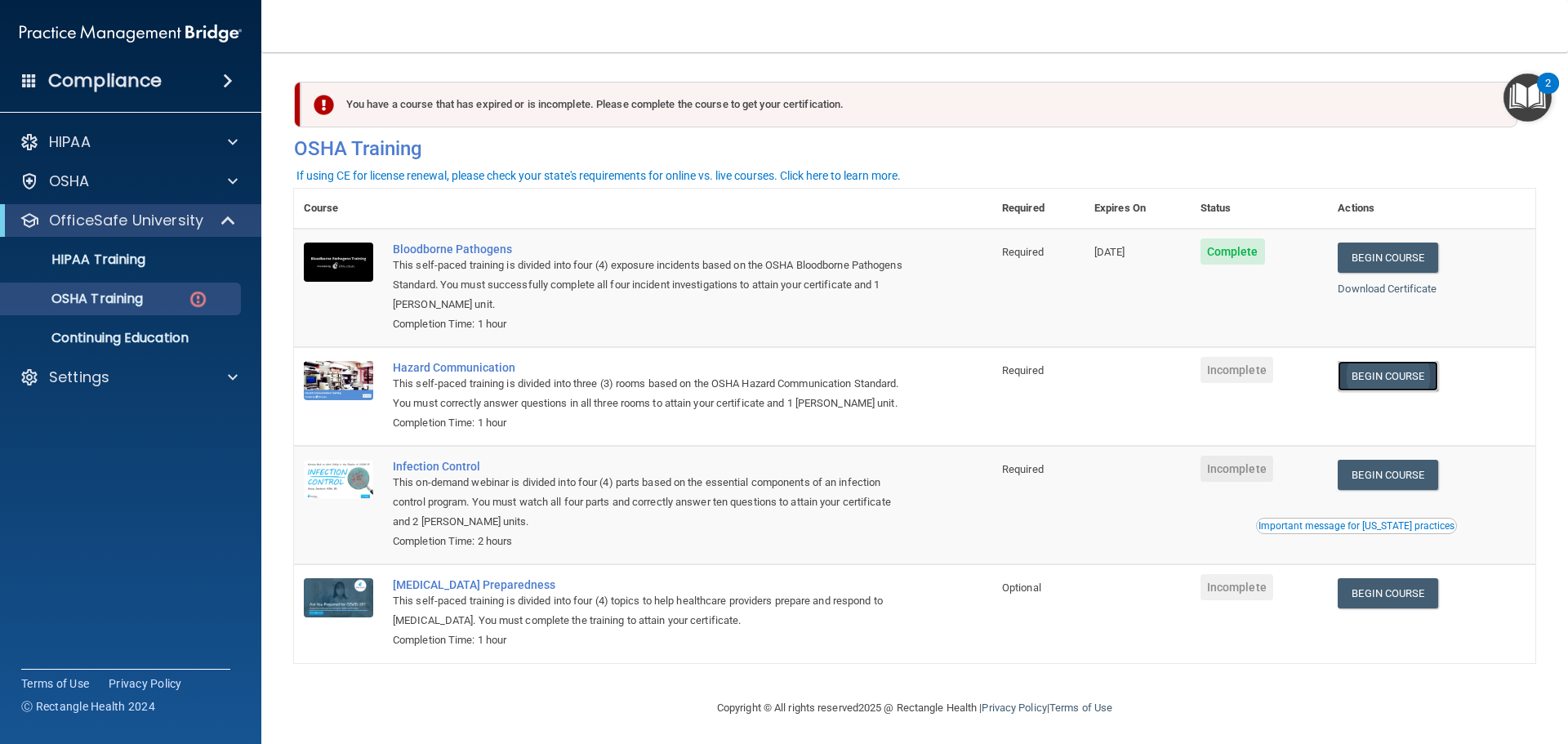
click at [1399, 385] on link "Begin Course" at bounding box center [1387, 376] width 99 height 30
click at [1432, 379] on link "Begin Course" at bounding box center [1387, 376] width 99 height 30
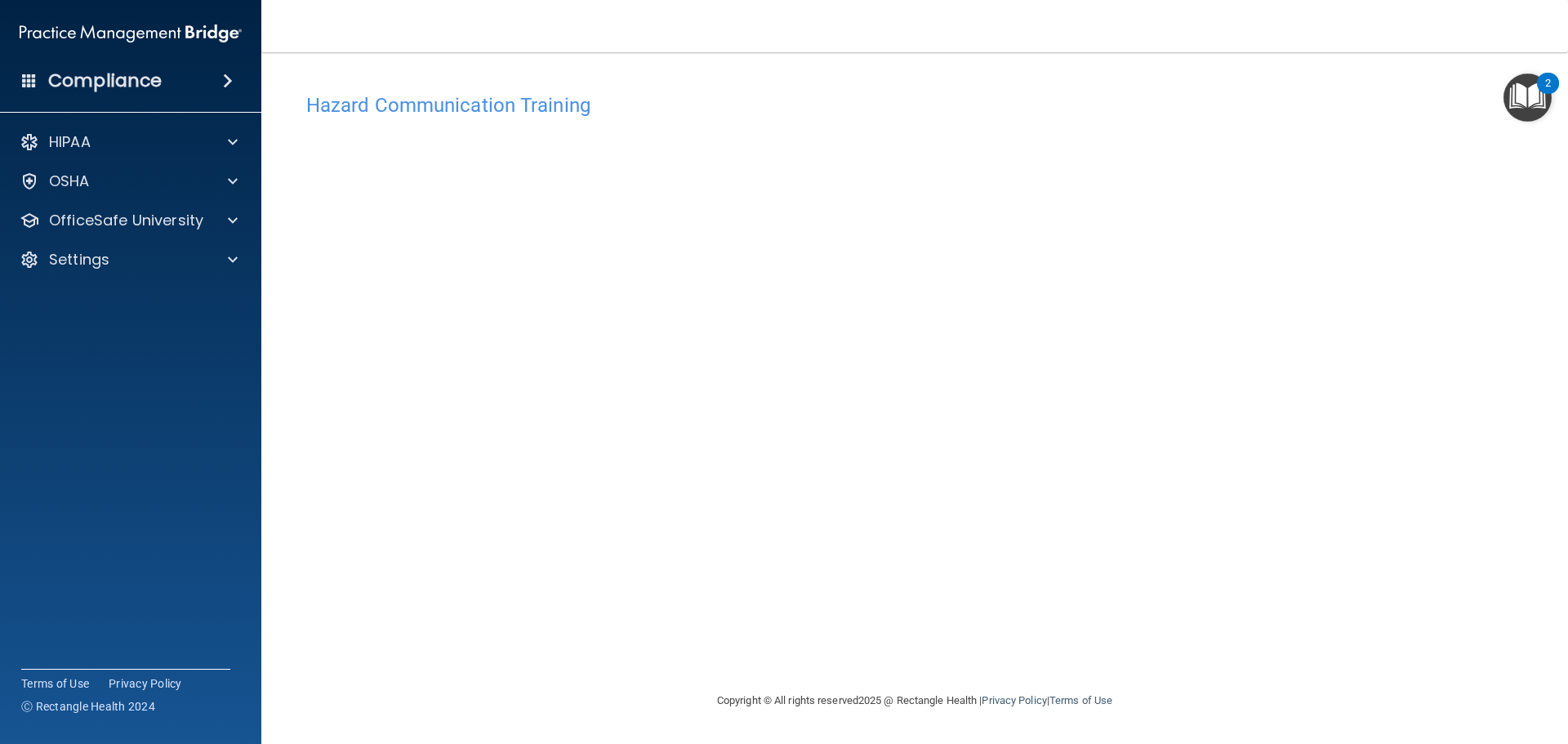
drag, startPoint x: 327, startPoint y: 104, endPoint x: 391, endPoint y: 116, distance: 65.1
click at [328, 107] on h4 "Hazard Communication Training" at bounding box center [915, 106] width 1217 height 21
click at [154, 225] on p "OfficeSafe University" at bounding box center [126, 220] width 154 height 19
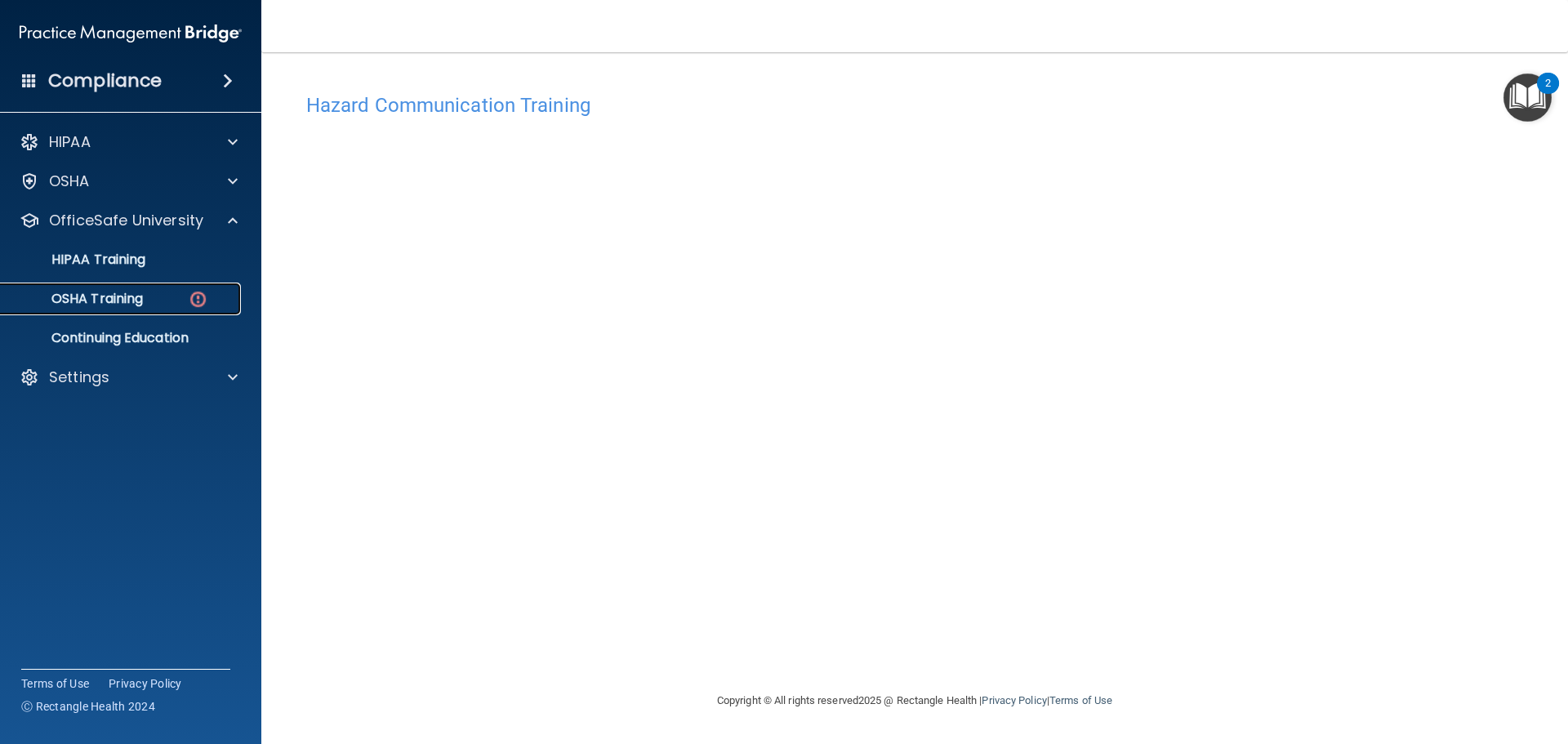
click at [162, 313] on link "OSHA Training" at bounding box center [112, 298] width 257 height 33
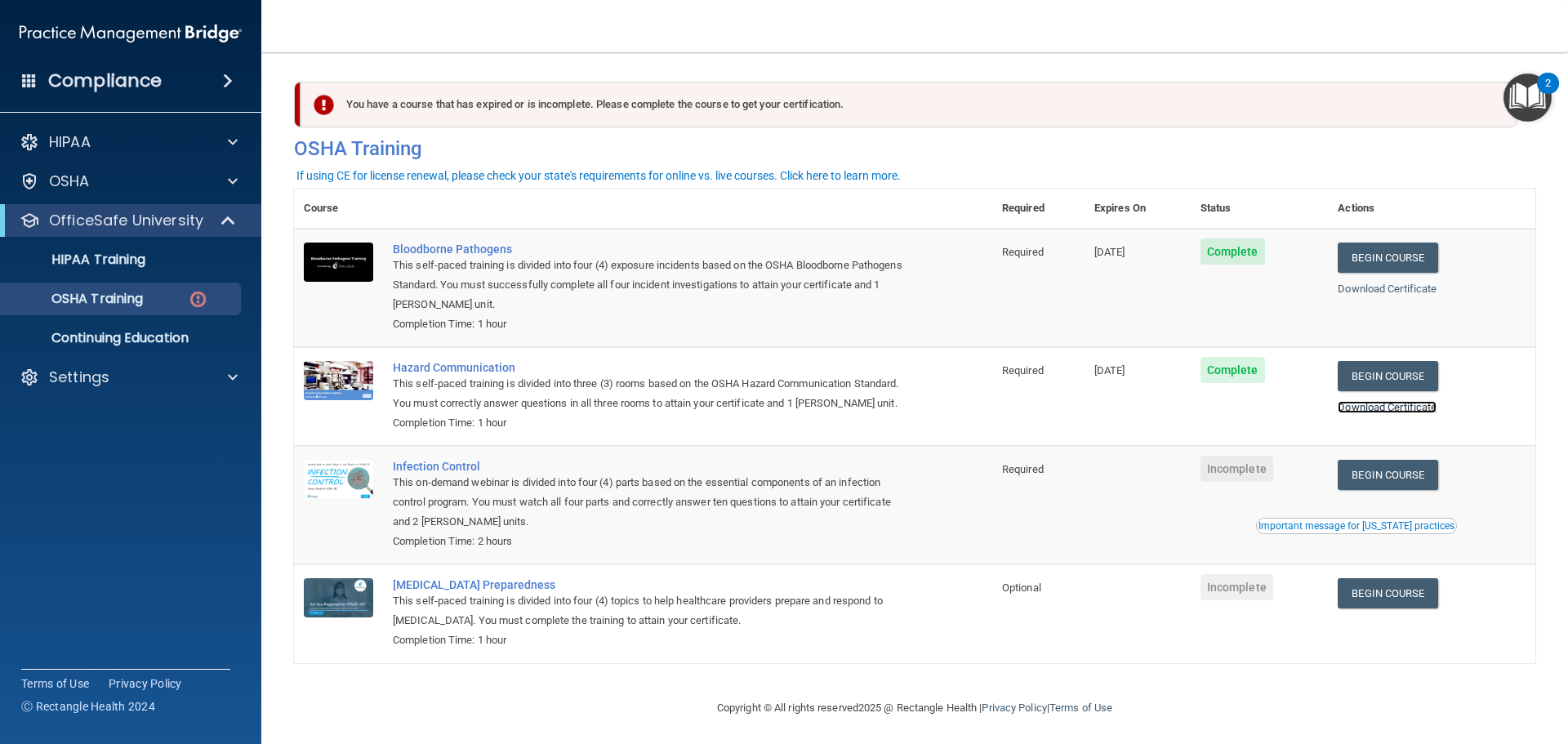
click at [1436, 407] on link "Download Certificate" at bounding box center [1387, 407] width 99 height 12
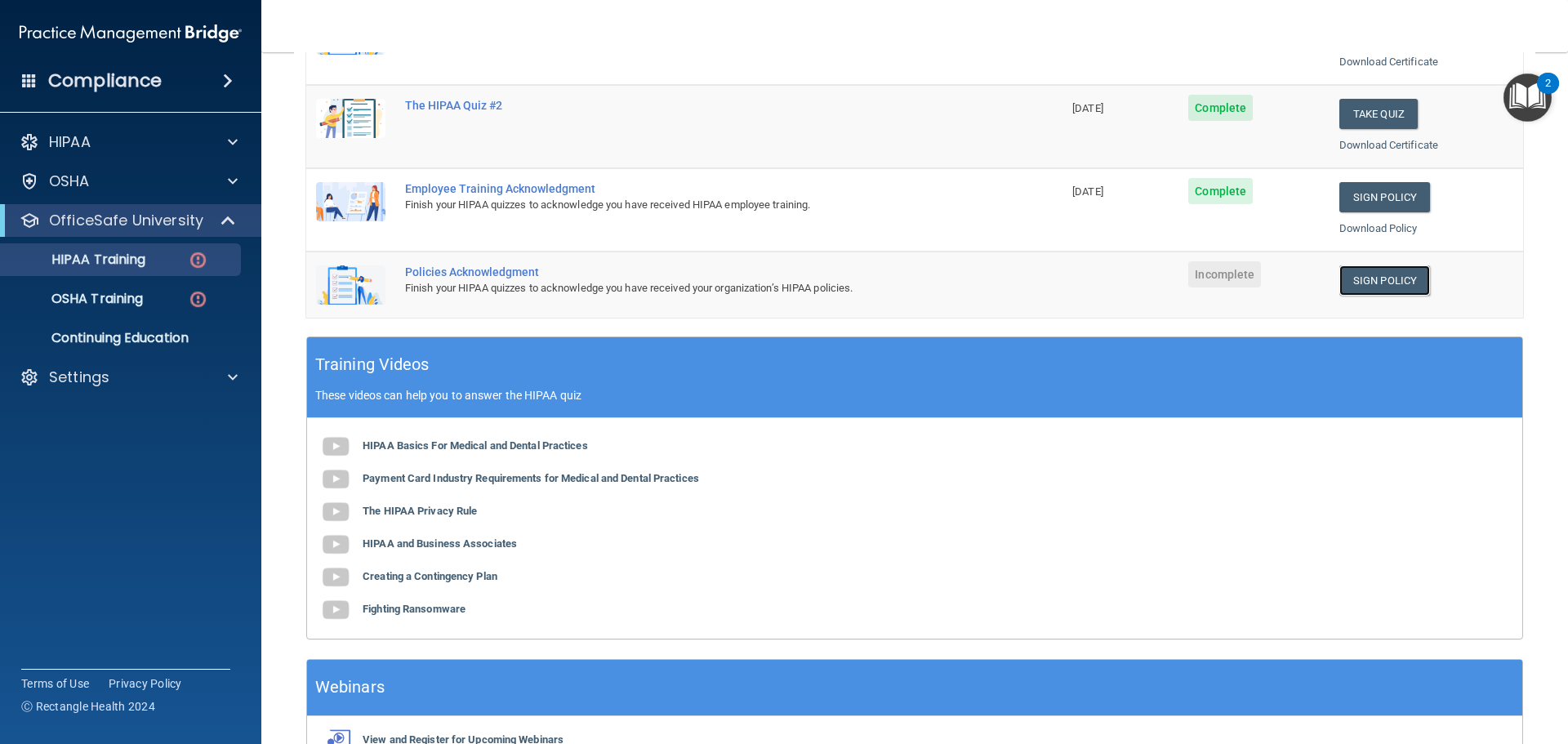
scroll to position [224, 0]
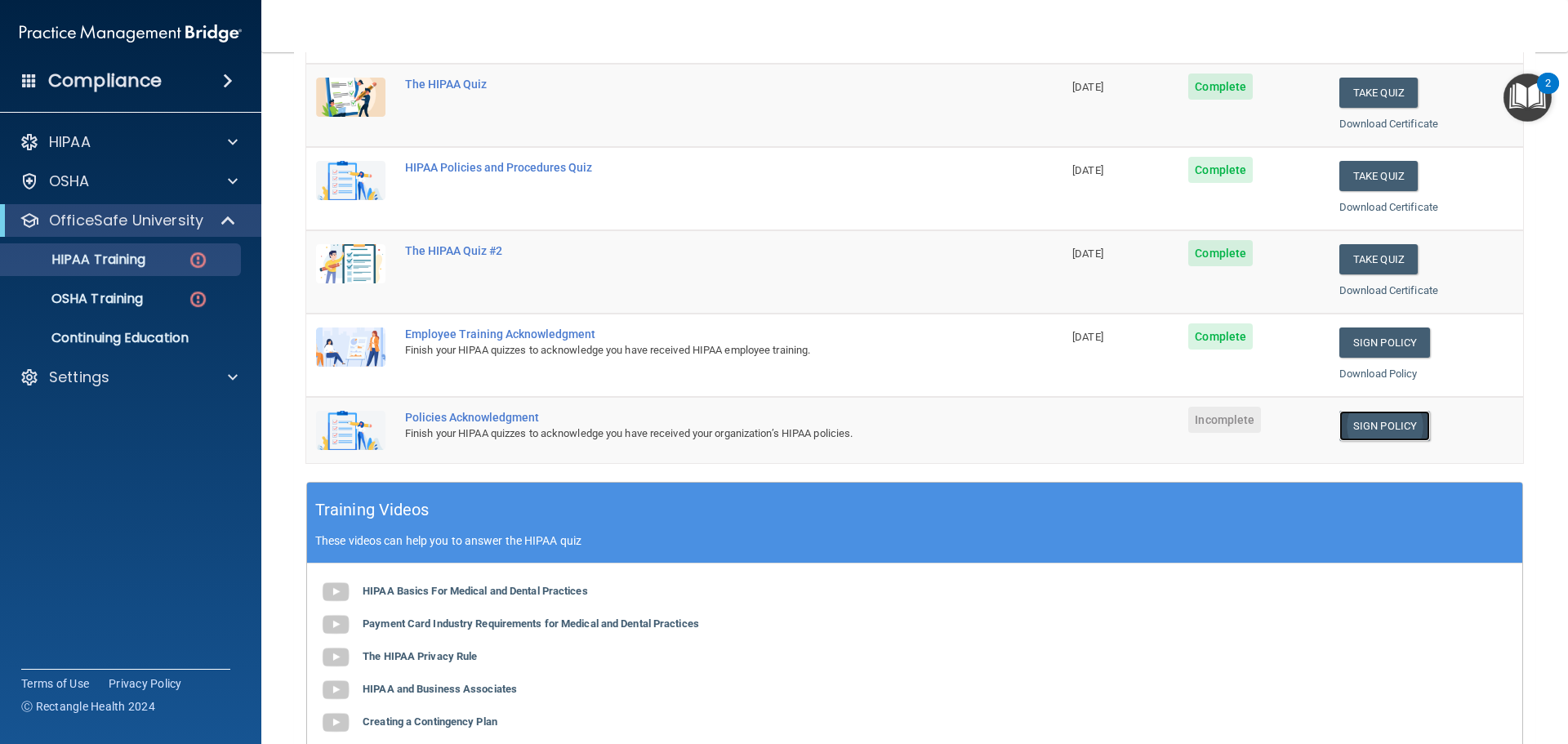
click at [1366, 433] on link "Sign Policy" at bounding box center [1384, 426] width 91 height 30
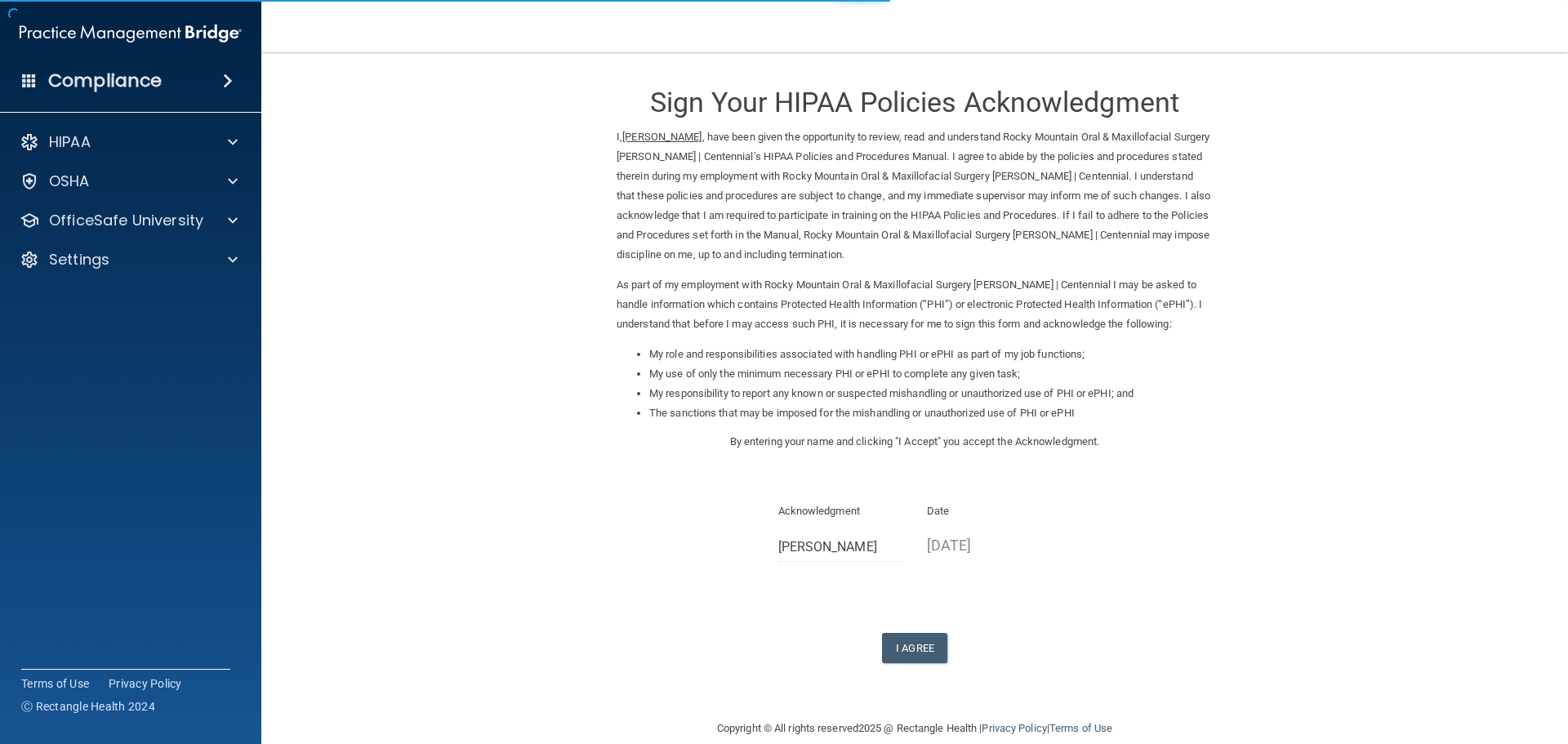
click at [923, 664] on form "Sign Your HIPAA Policies Acknowledgment I, [PERSON_NAME] , have been given the …" at bounding box center [915, 386] width 1241 height 634
drag, startPoint x: 921, startPoint y: 652, endPoint x: 910, endPoint y: 608, distance: 45.4
click at [921, 651] on button "I Agree" at bounding box center [915, 648] width 65 height 30
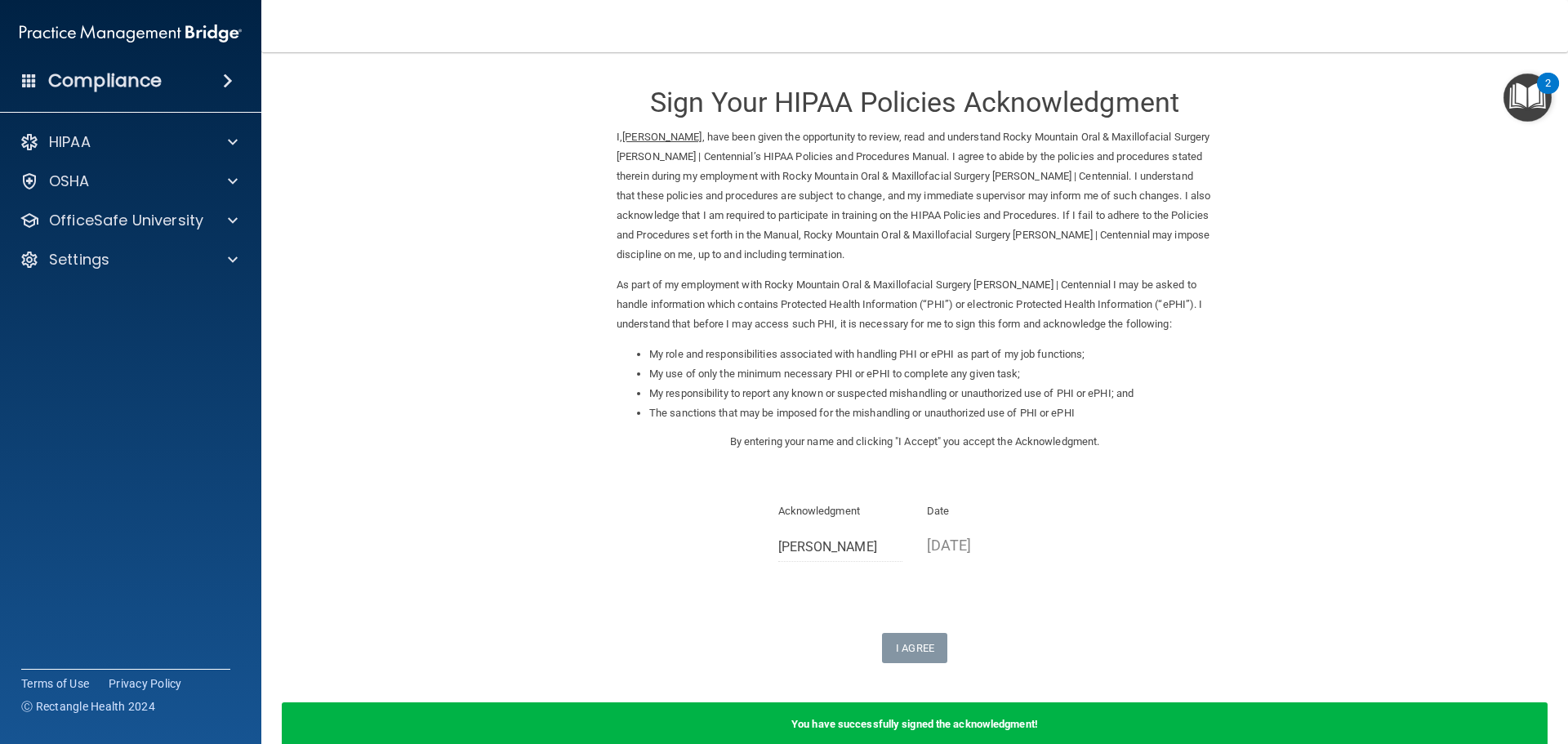
scroll to position [87, 0]
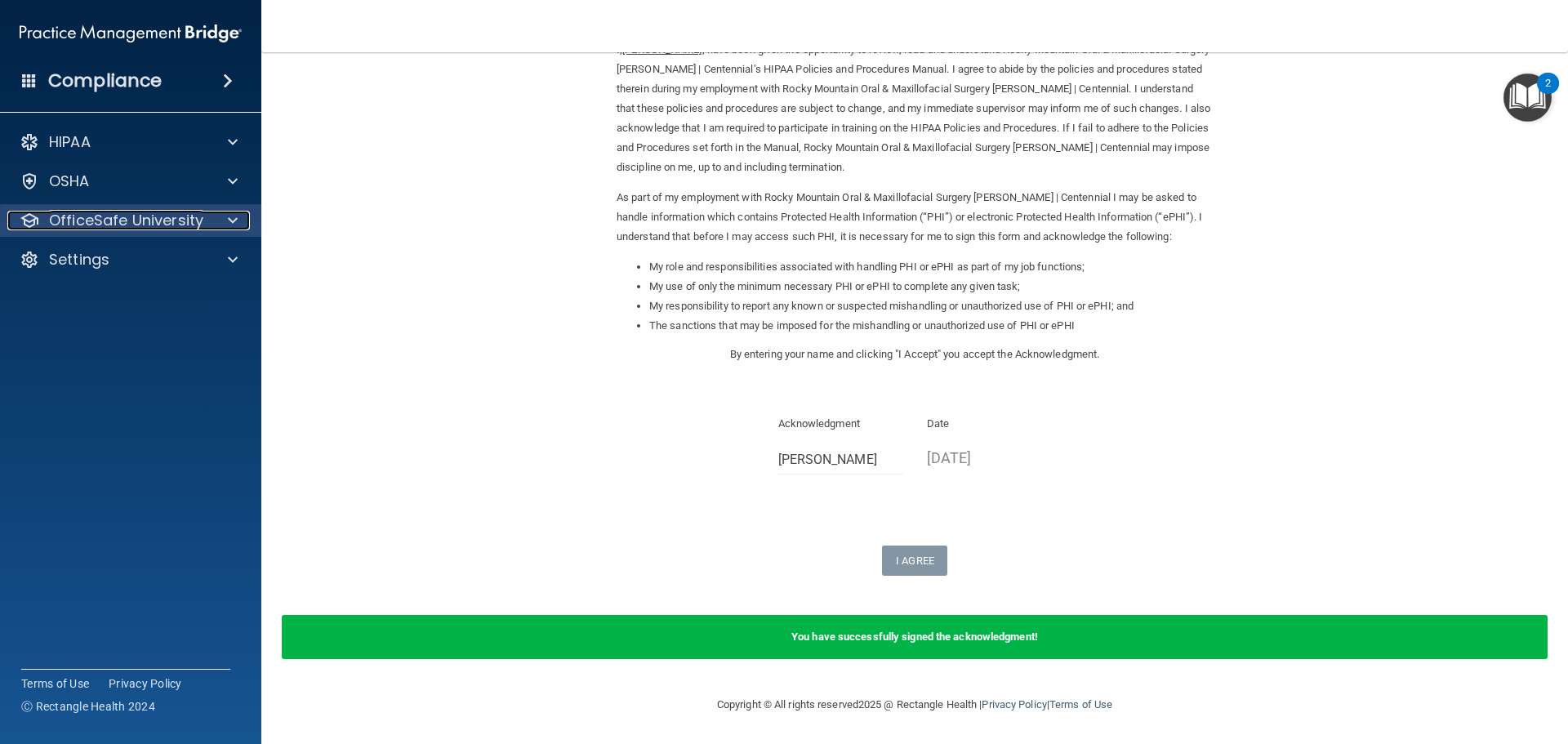
click at [92, 216] on p "OfficeSafe University" at bounding box center [126, 220] width 154 height 19
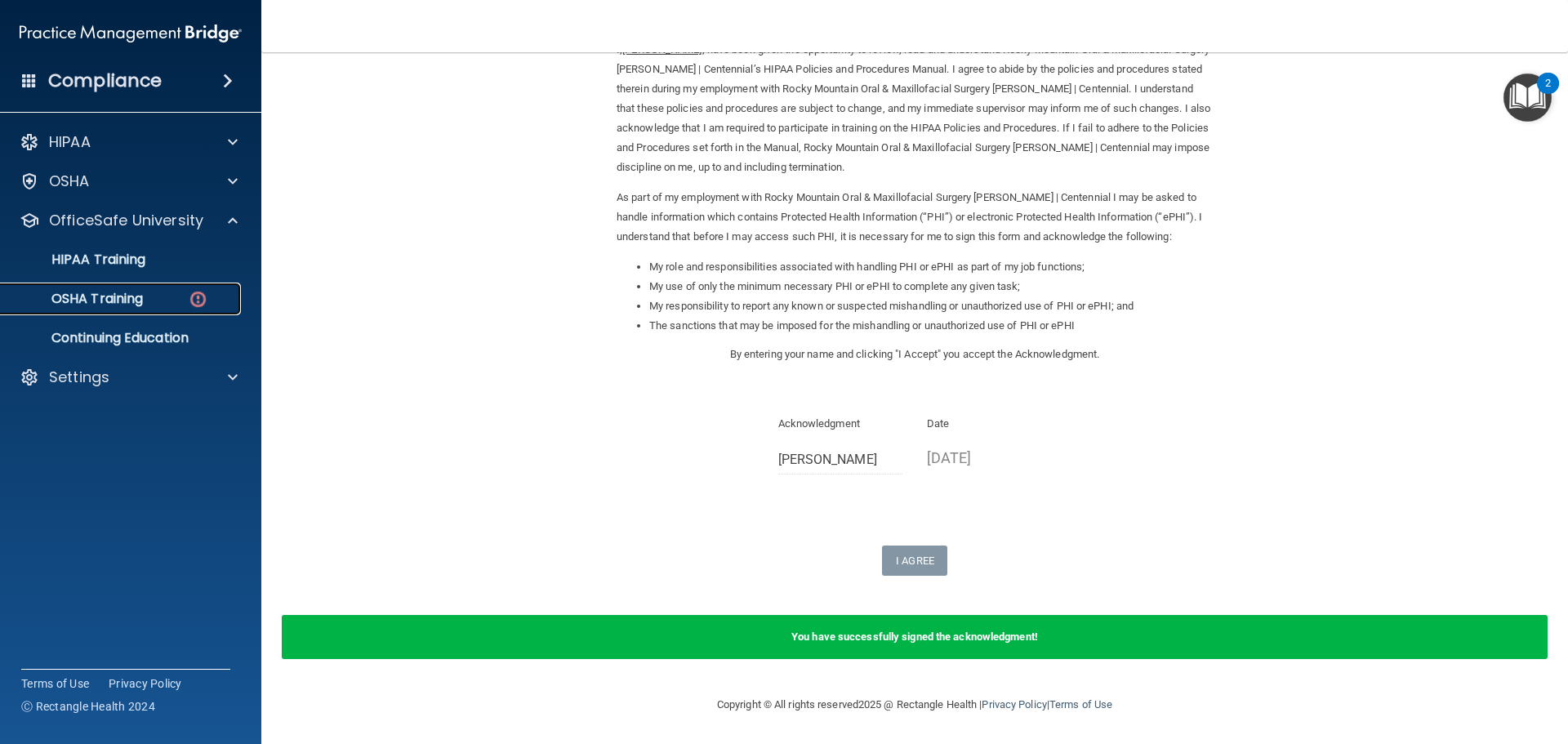
click at [135, 303] on p "OSHA Training" at bounding box center [77, 298] width 132 height 17
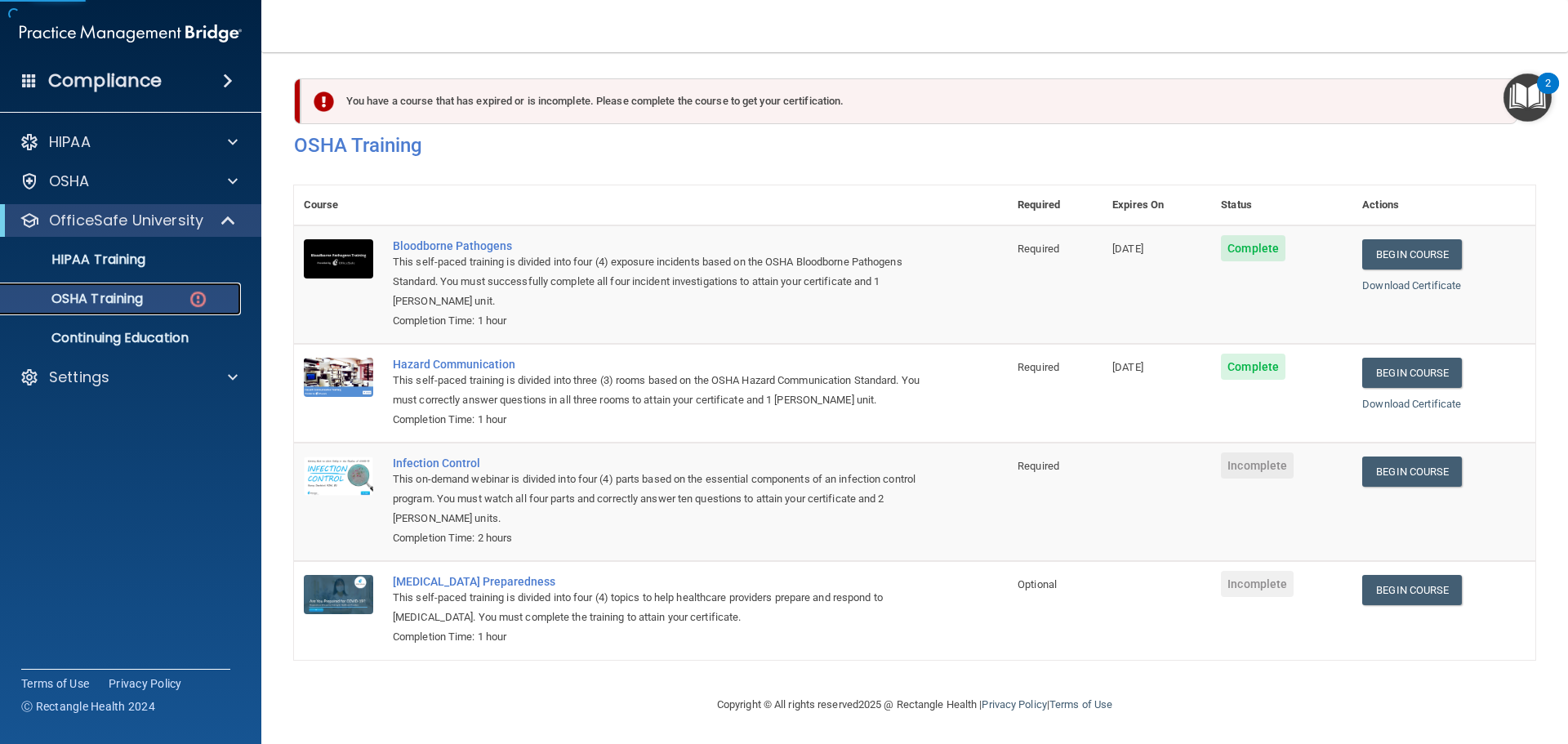
scroll to position [27, 0]
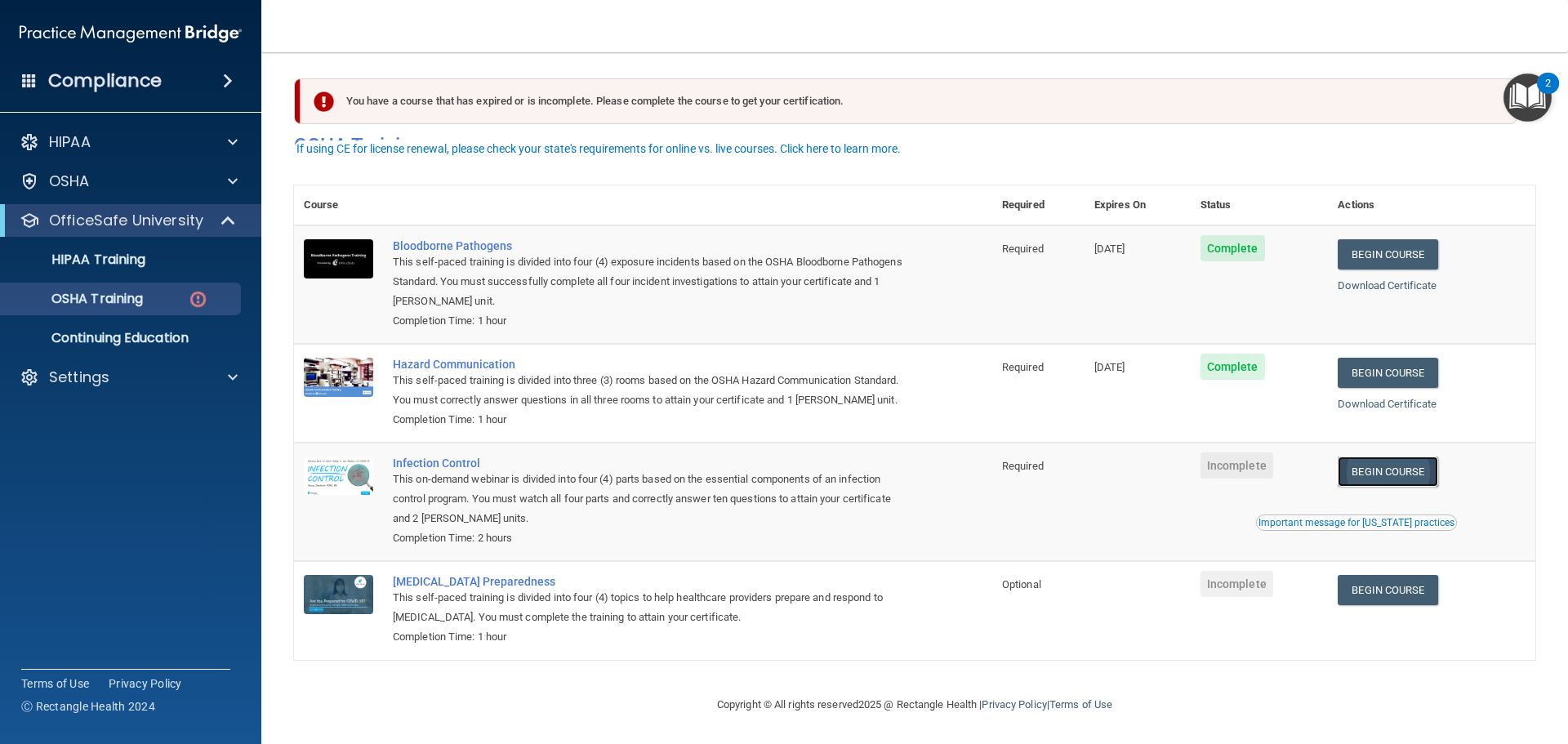
click at [1424, 468] on link "Begin Course" at bounding box center [1387, 471] width 99 height 30
click at [111, 311] on link "OSHA Training" at bounding box center [112, 298] width 257 height 33
click at [129, 266] on p "HIPAA Training" at bounding box center [77, 260] width 135 height 17
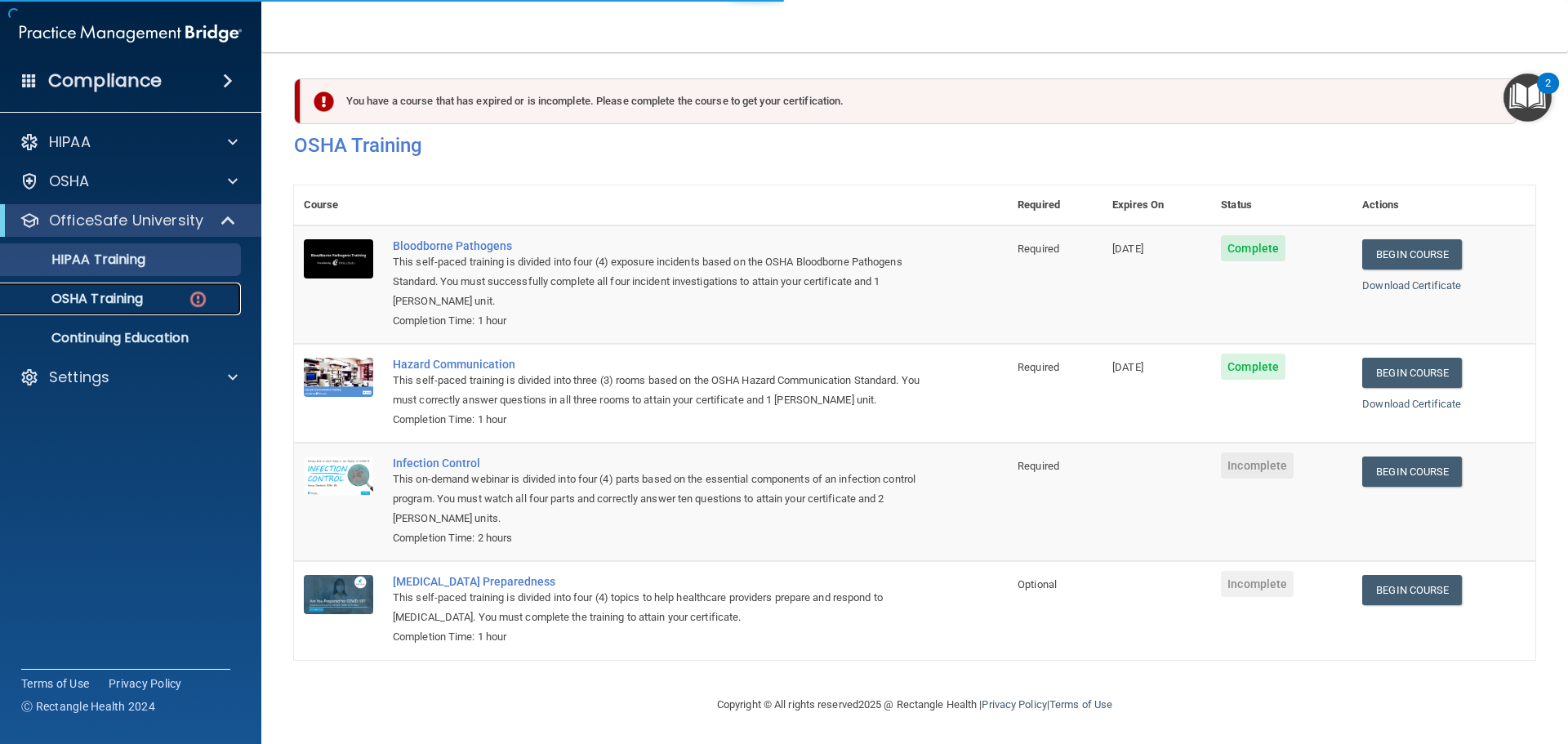
click at [130, 291] on p "OSHA Training" at bounding box center [77, 298] width 132 height 17
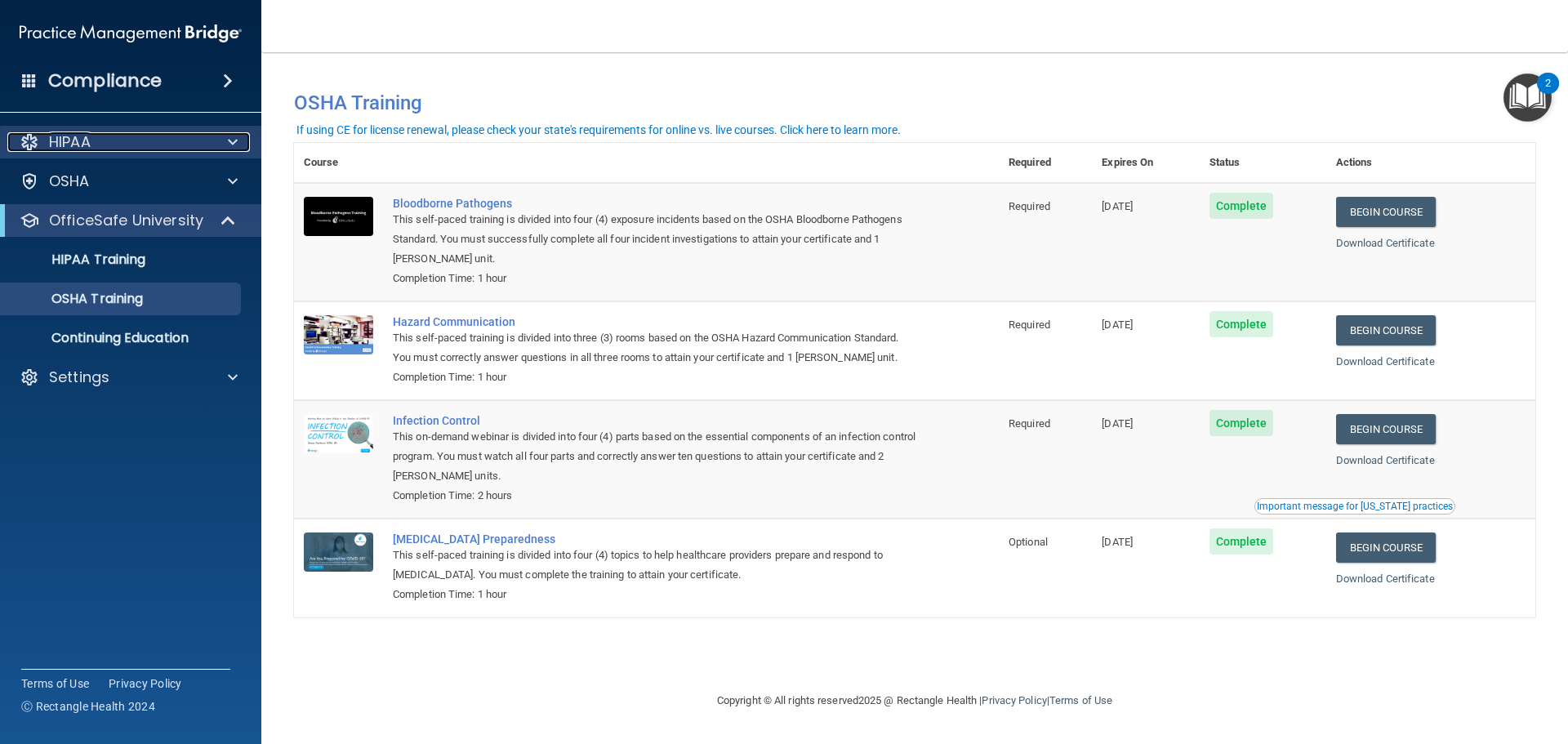
click at [123, 145] on div "HIPAA" at bounding box center [108, 142] width 202 height 19
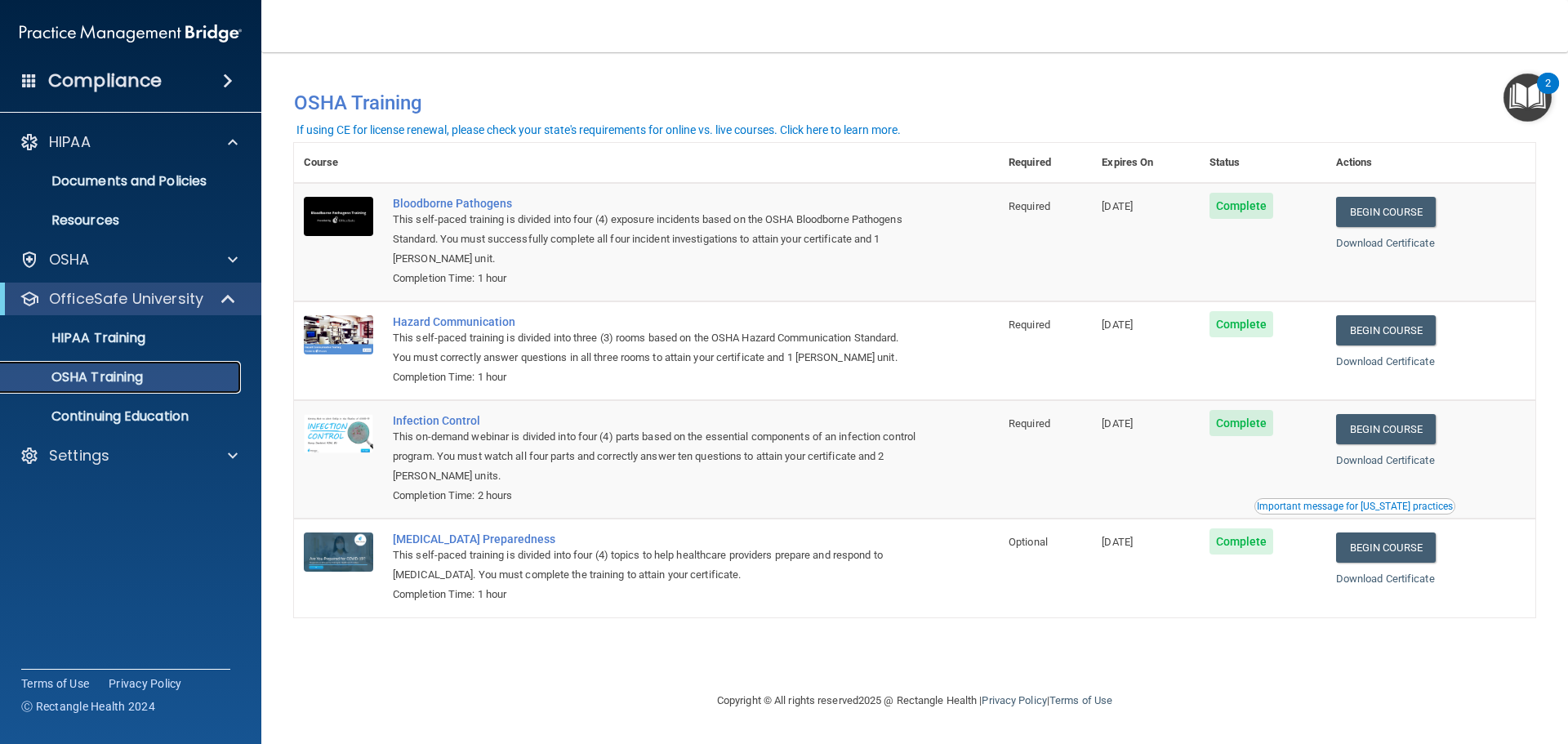
click at [99, 365] on link "OSHA Training" at bounding box center [112, 377] width 257 height 33
click at [105, 340] on p "HIPAA Training" at bounding box center [77, 338] width 135 height 17
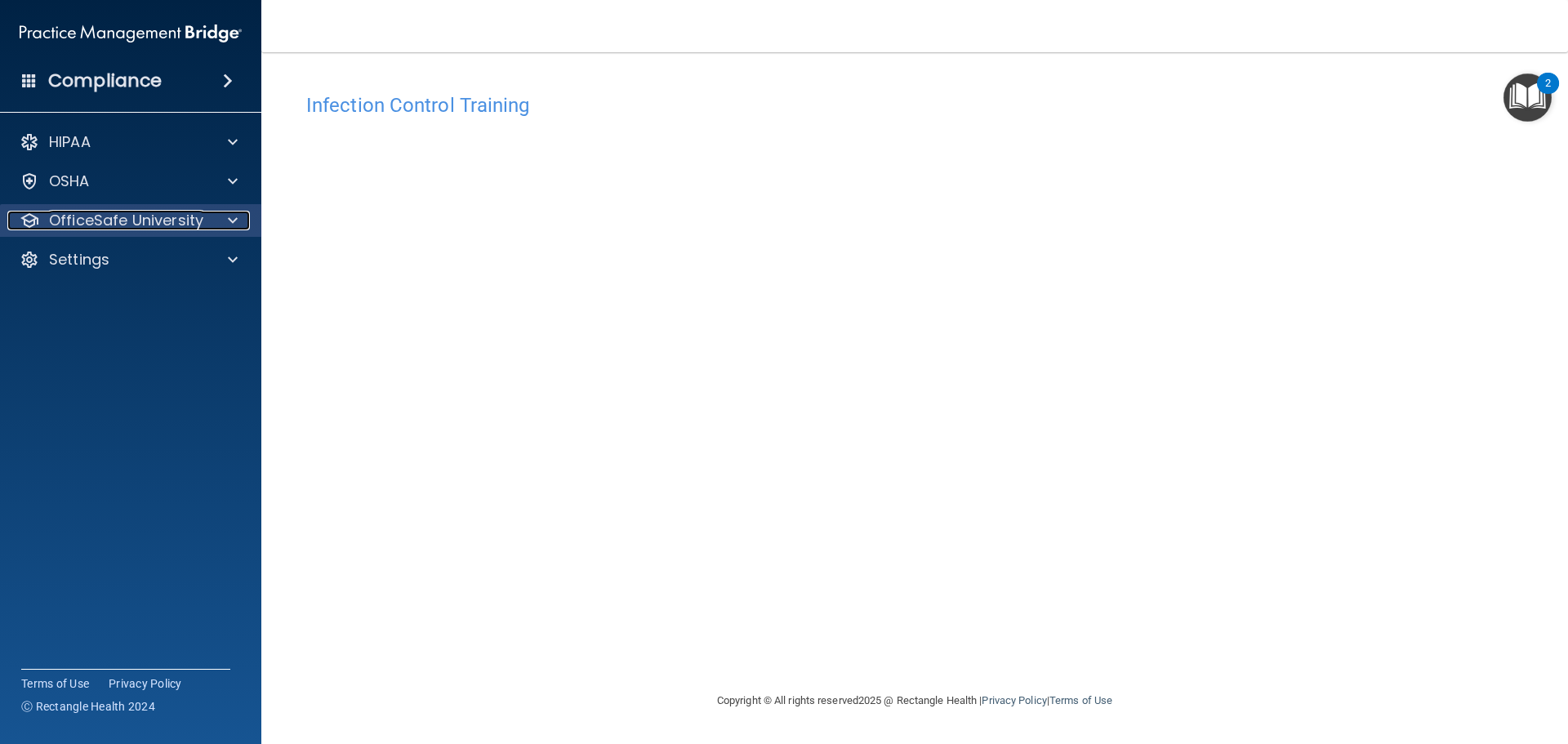
drag, startPoint x: 63, startPoint y: 221, endPoint x: 77, endPoint y: 230, distance: 16.6
click at [63, 221] on p "OfficeSafe University" at bounding box center [126, 220] width 154 height 19
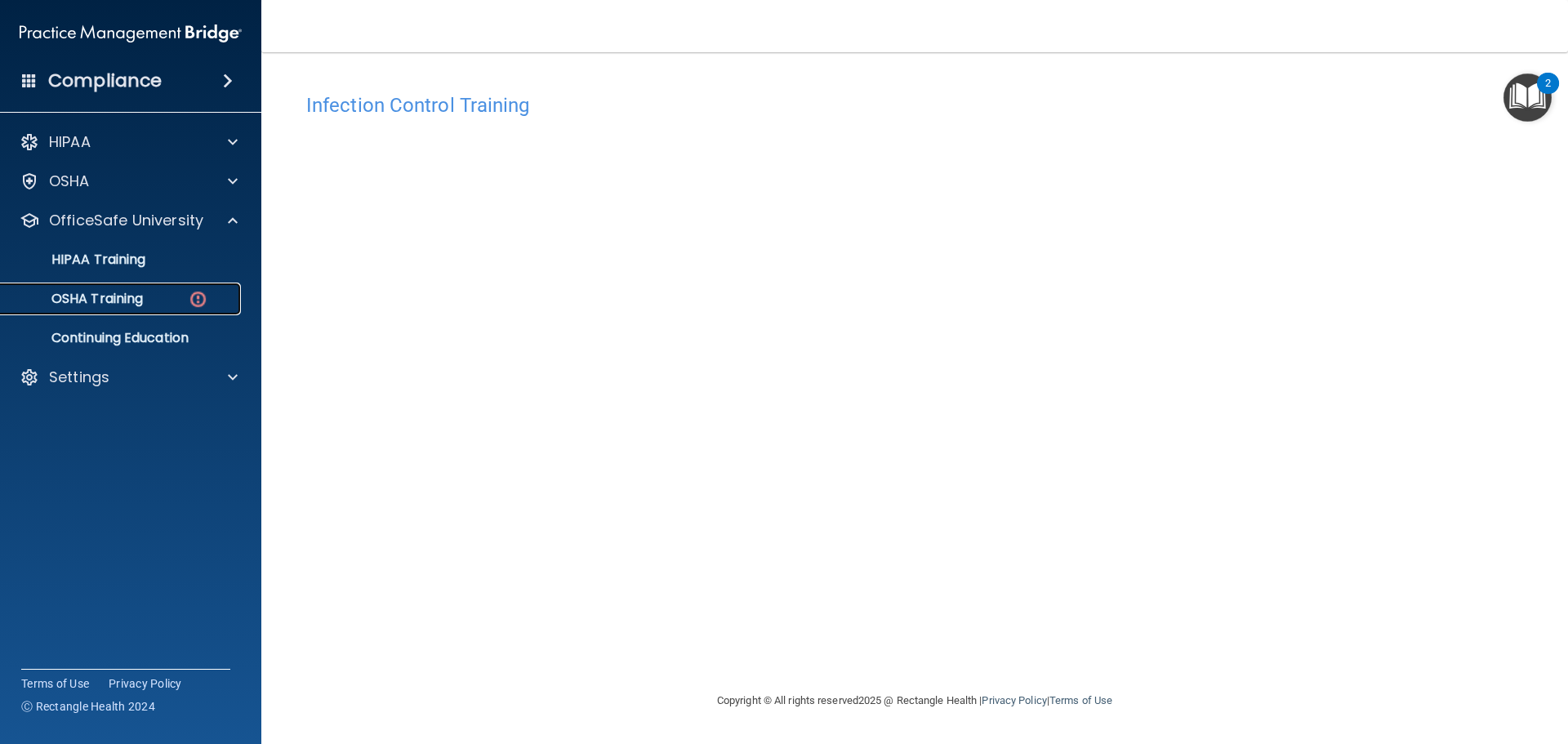
click at [121, 306] on p "OSHA Training" at bounding box center [77, 298] width 132 height 17
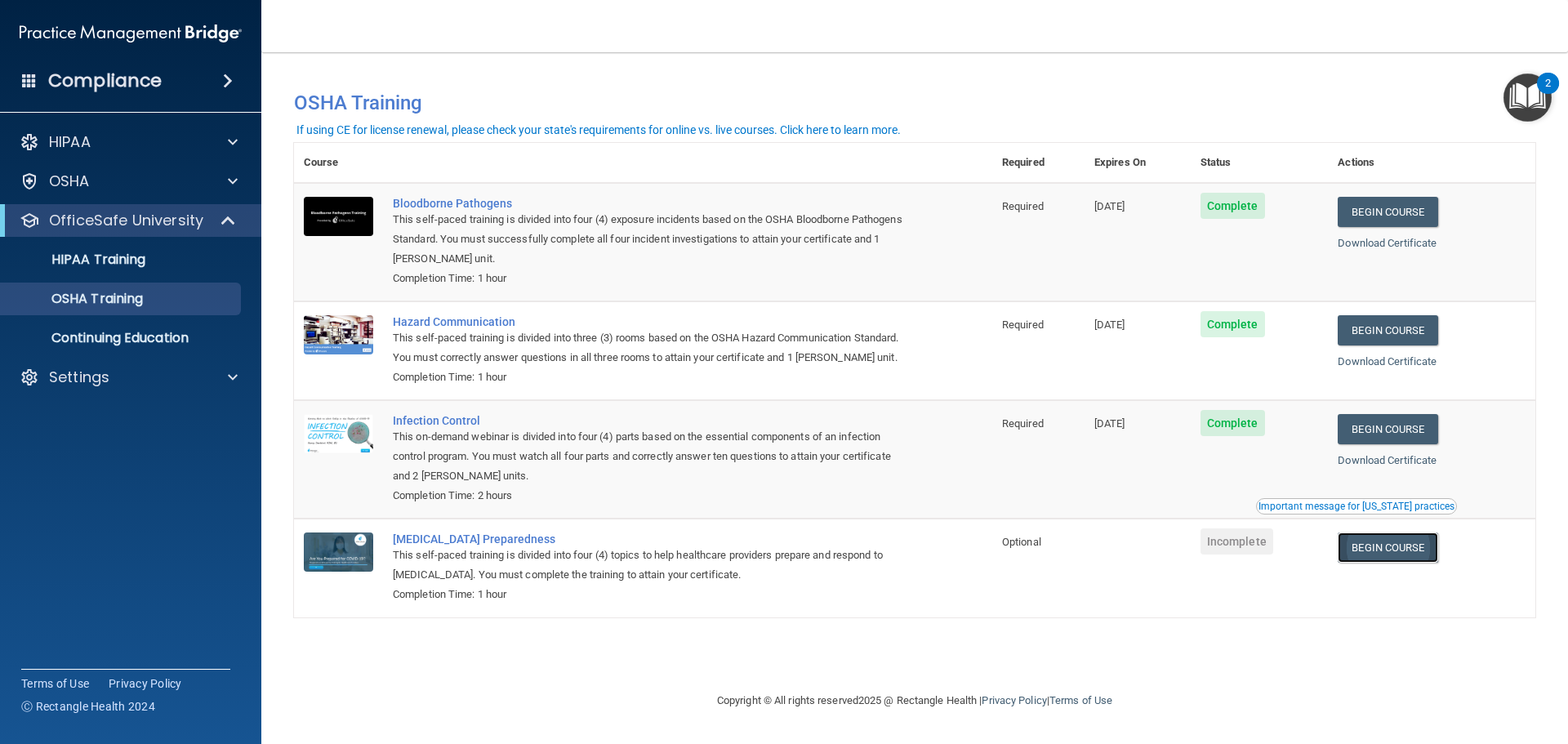
click at [1430, 548] on link "Begin Course" at bounding box center [1387, 548] width 99 height 30
click at [88, 104] on div "Compliance HIPAA Documents and Policies Report an Incident Business Associates …" at bounding box center [130, 372] width 261 height 744
click at [96, 93] on div "Compliance" at bounding box center [130, 80] width 261 height 36
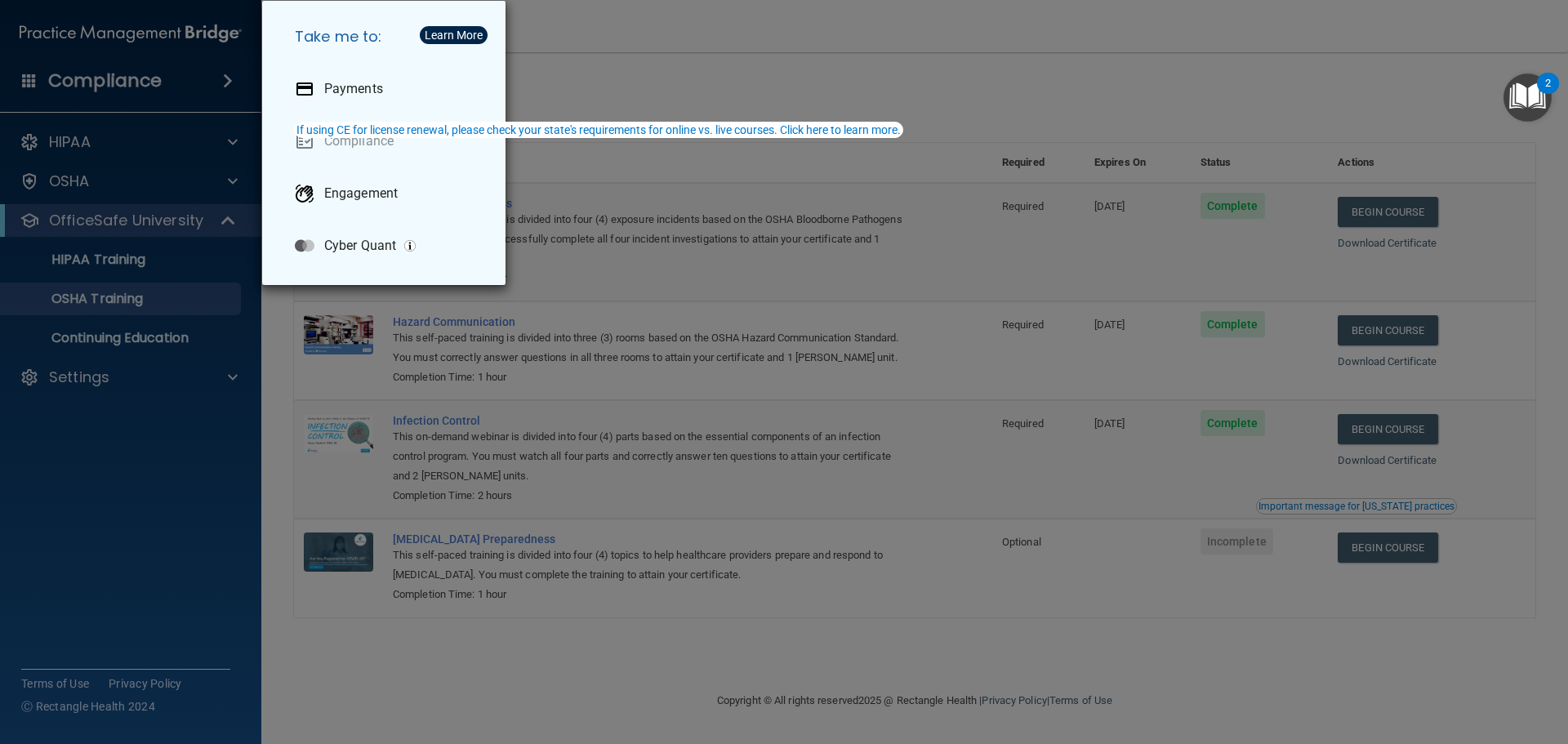
click at [232, 78] on div "Take me to: Payments Compliance Engagement Cyber Quant" at bounding box center [784, 372] width 1568 height 744
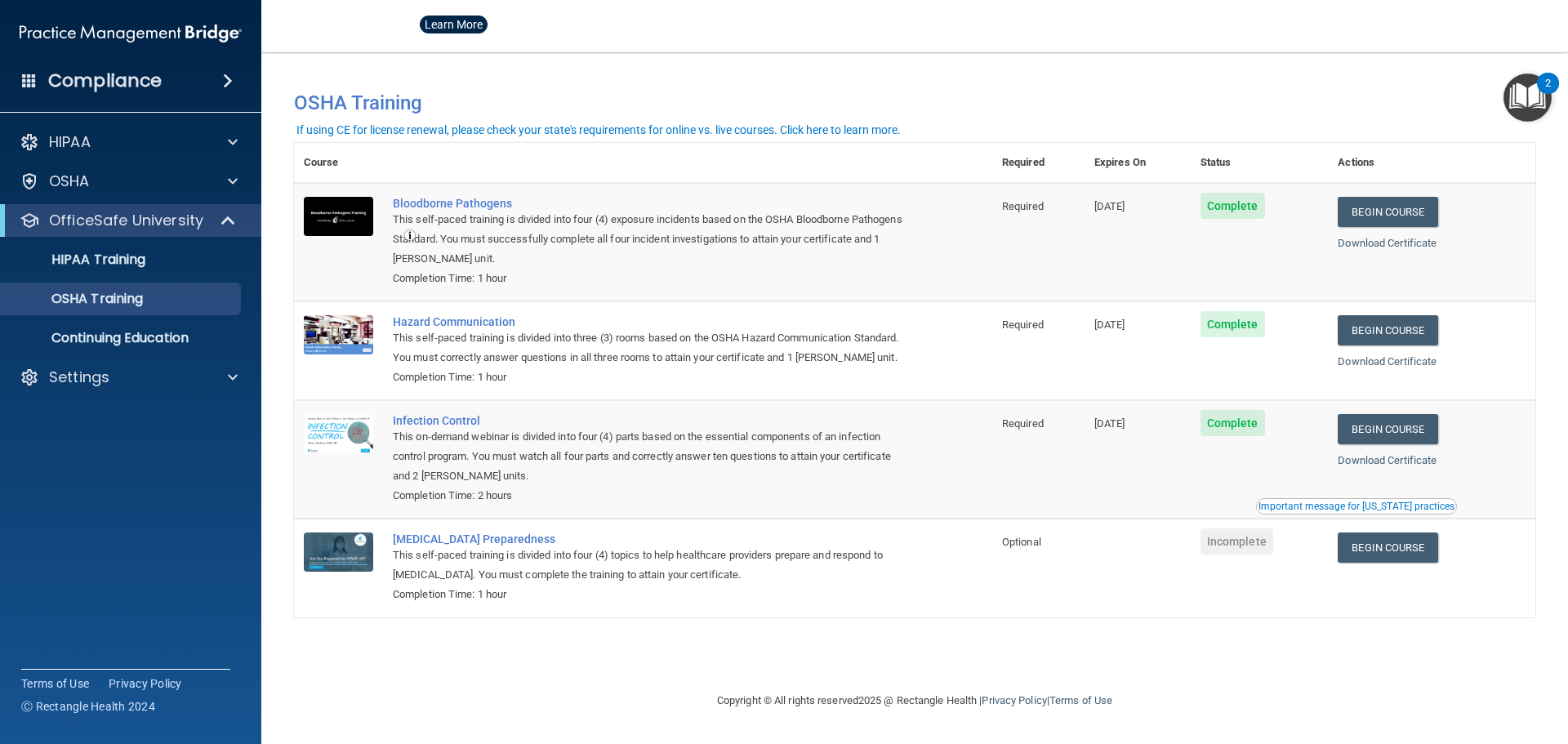
click at [232, 78] on span at bounding box center [227, 81] width 10 height 19
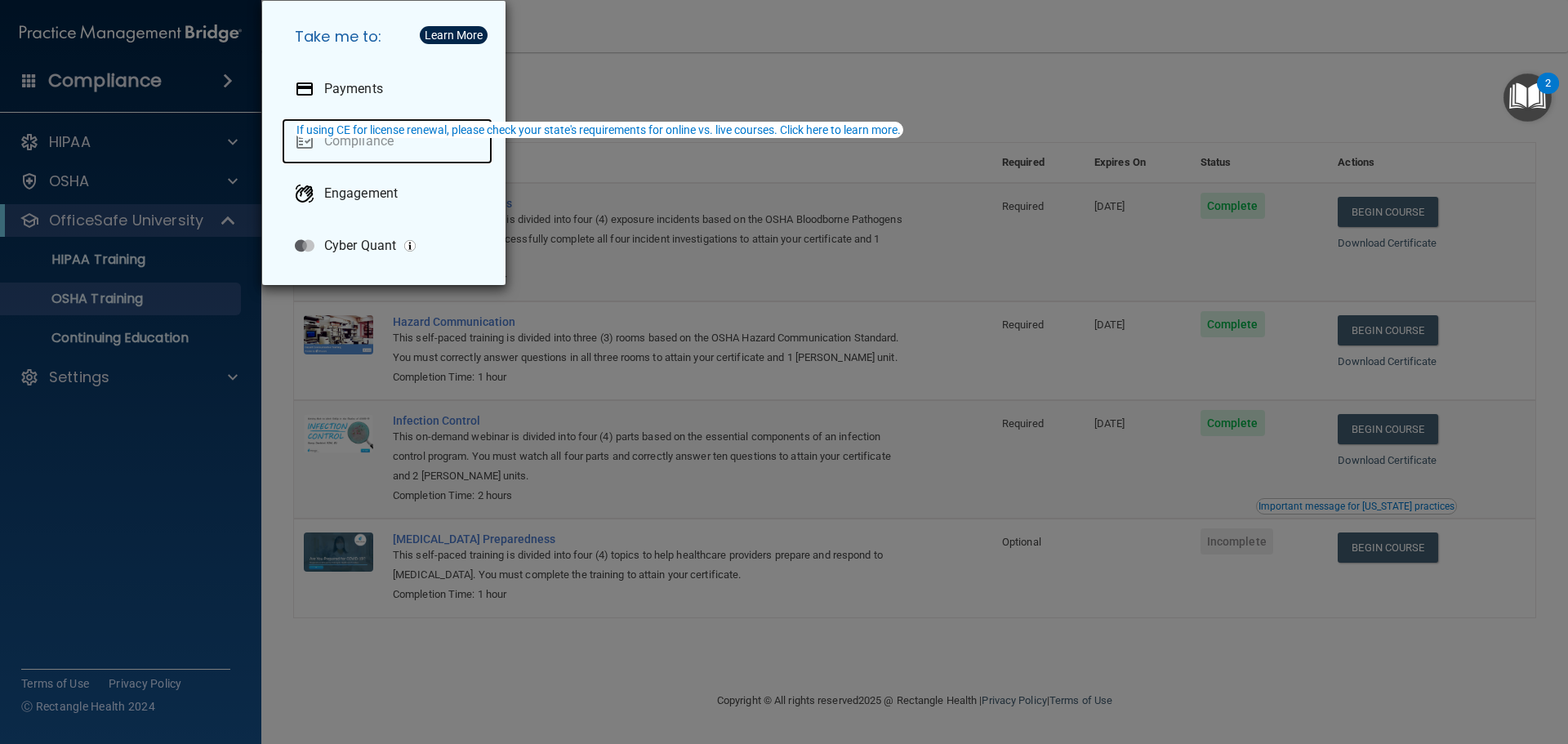
click at [367, 146] on link "Compliance" at bounding box center [386, 141] width 210 height 46
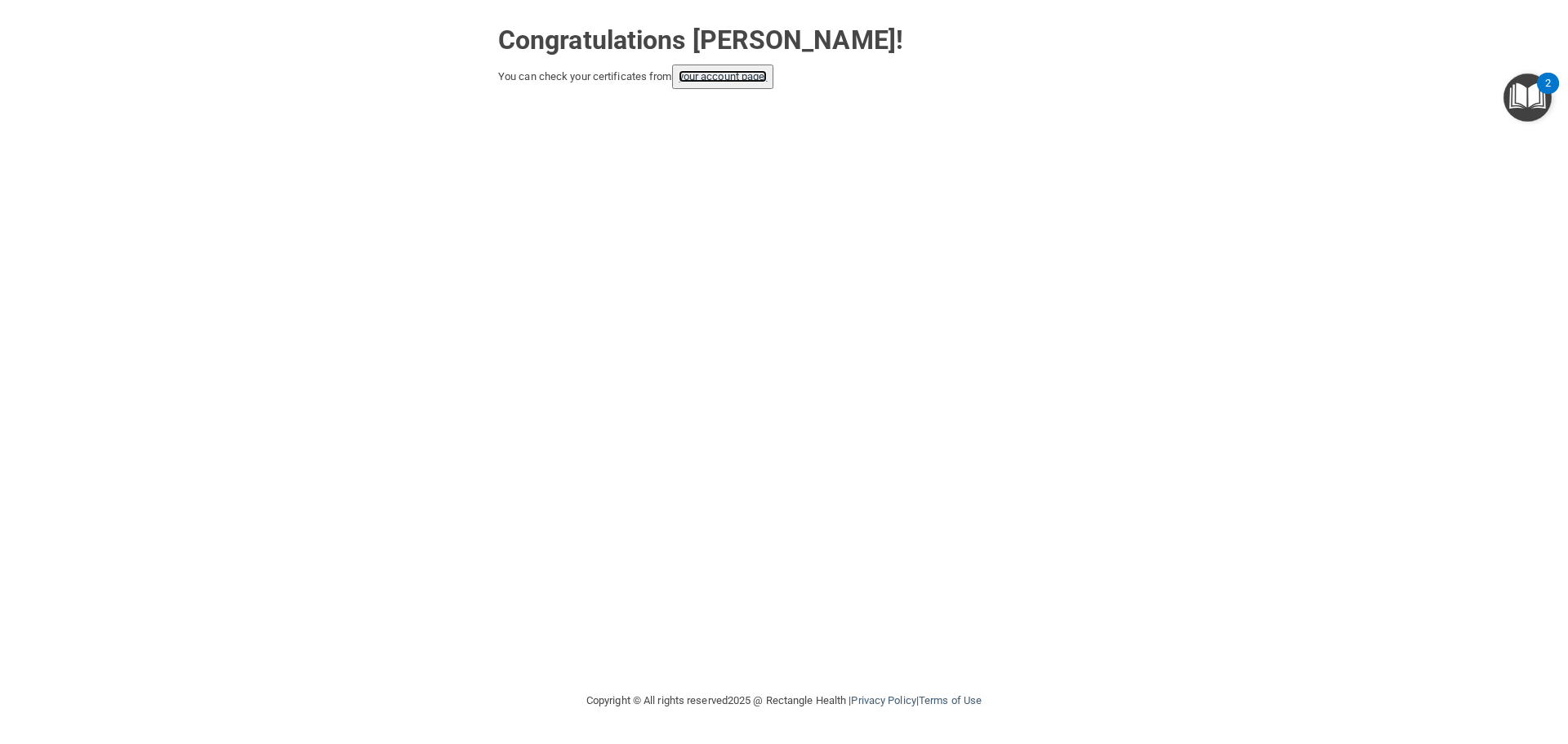
click at [736, 73] on link "your account page!" at bounding box center [723, 77] width 89 height 12
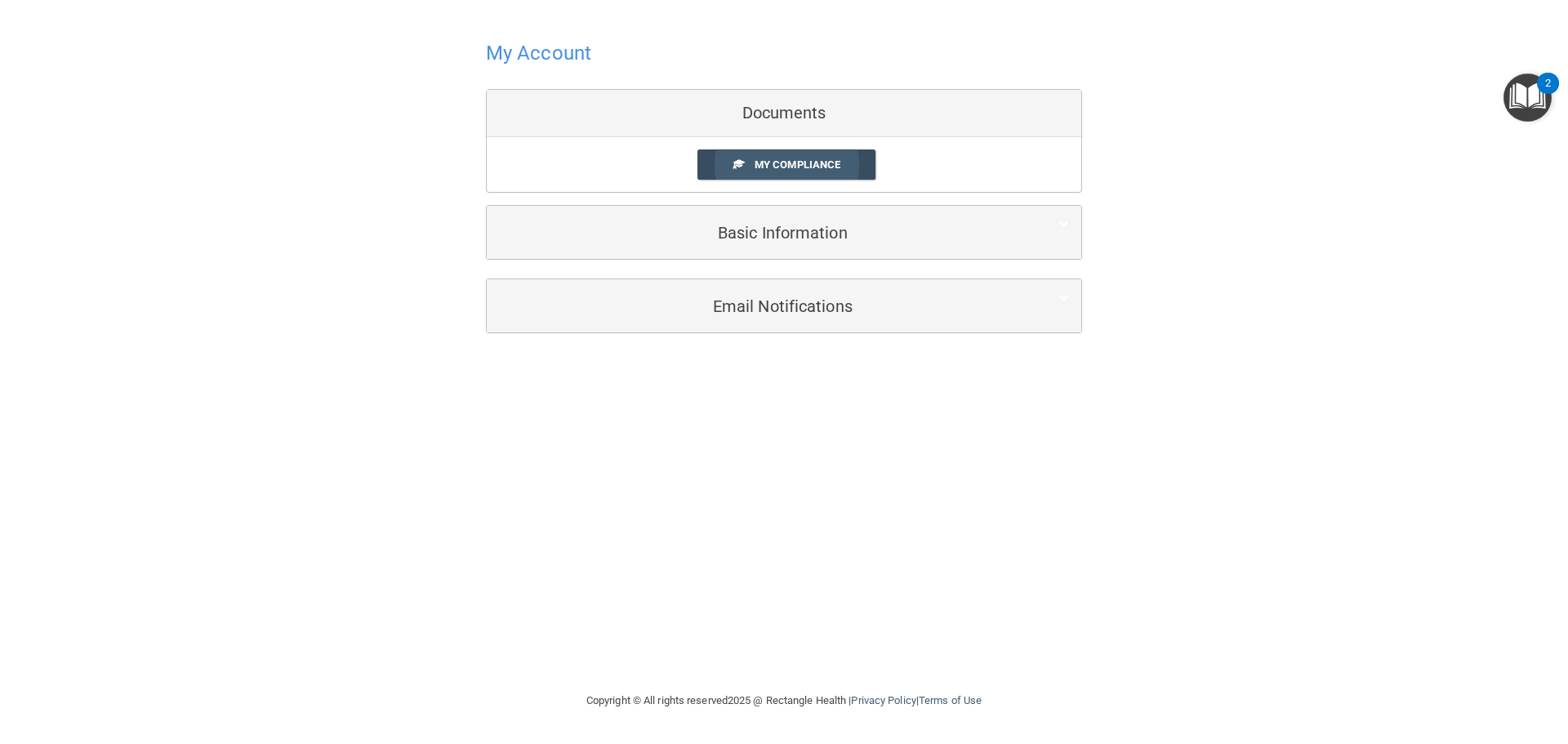
click at [769, 165] on span "My Compliance" at bounding box center [797, 165] width 85 height 12
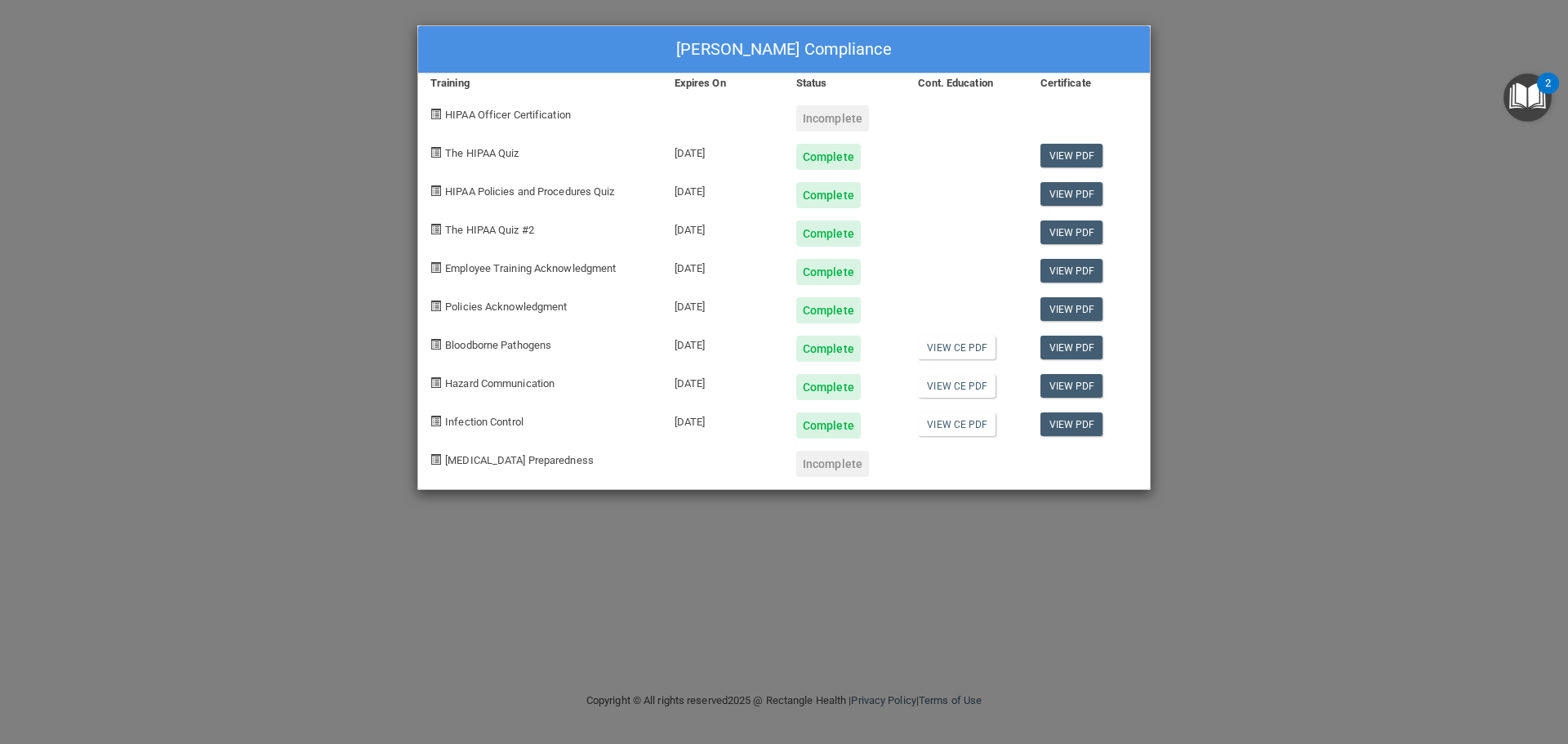
click at [842, 468] on div "Incomplete" at bounding box center [832, 464] width 73 height 26
click at [1094, 421] on link "View PDF" at bounding box center [1071, 424] width 63 height 24
click at [812, 471] on div "Incomplete" at bounding box center [832, 464] width 73 height 26
click at [816, 464] on div "Incomplete" at bounding box center [832, 464] width 73 height 26
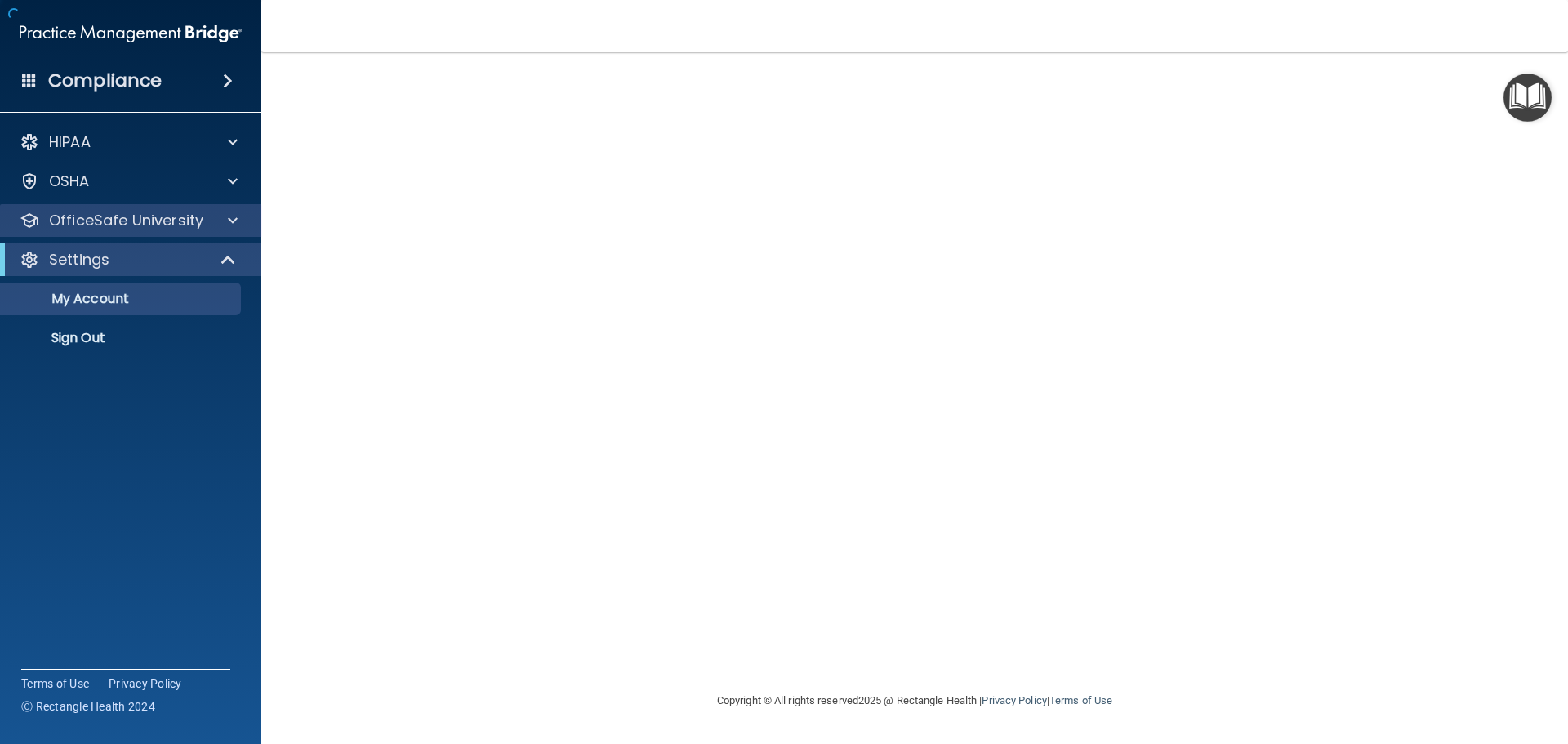
click at [163, 233] on div "OfficeSafe University" at bounding box center [131, 220] width 262 height 33
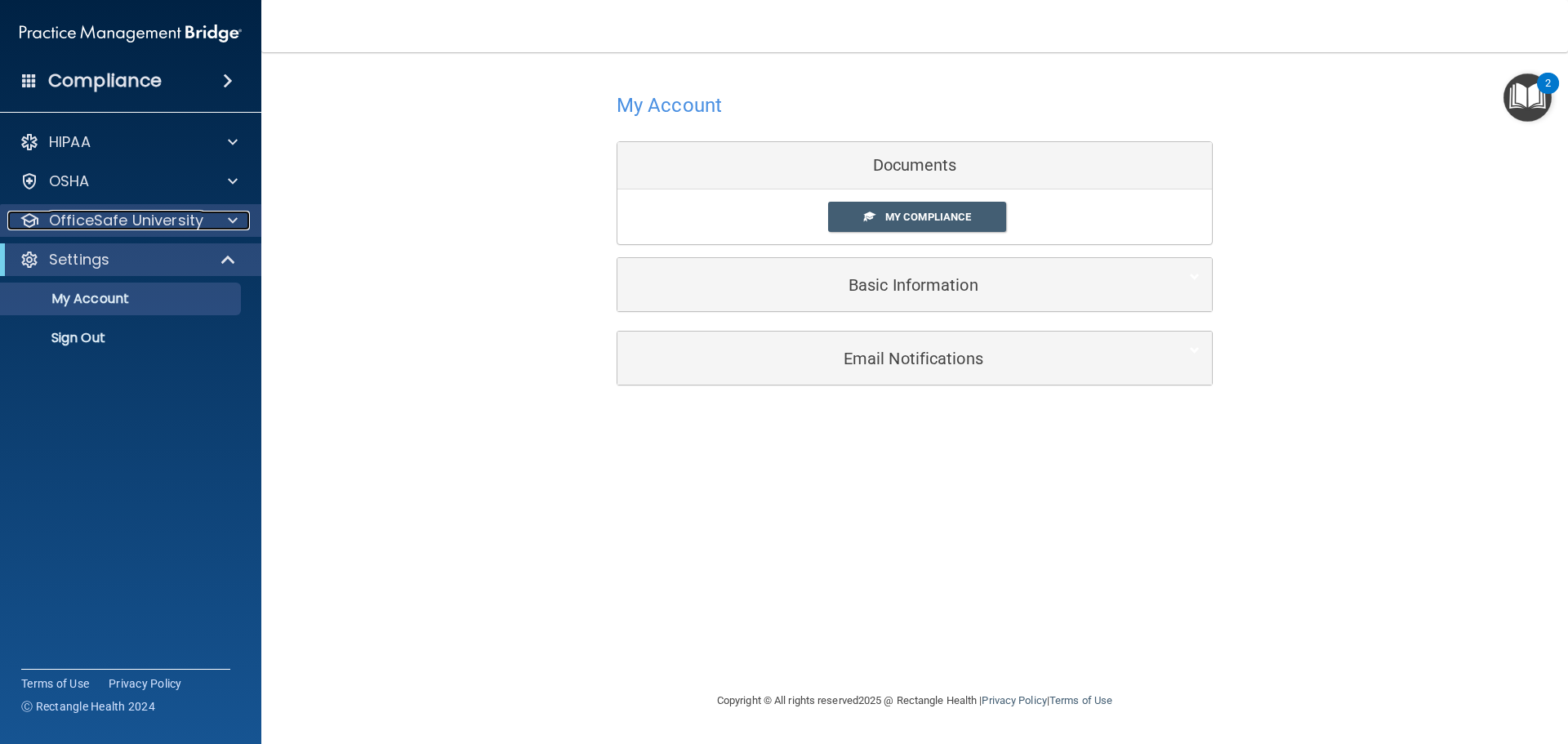
click at [146, 222] on p "OfficeSafe University" at bounding box center [126, 220] width 154 height 19
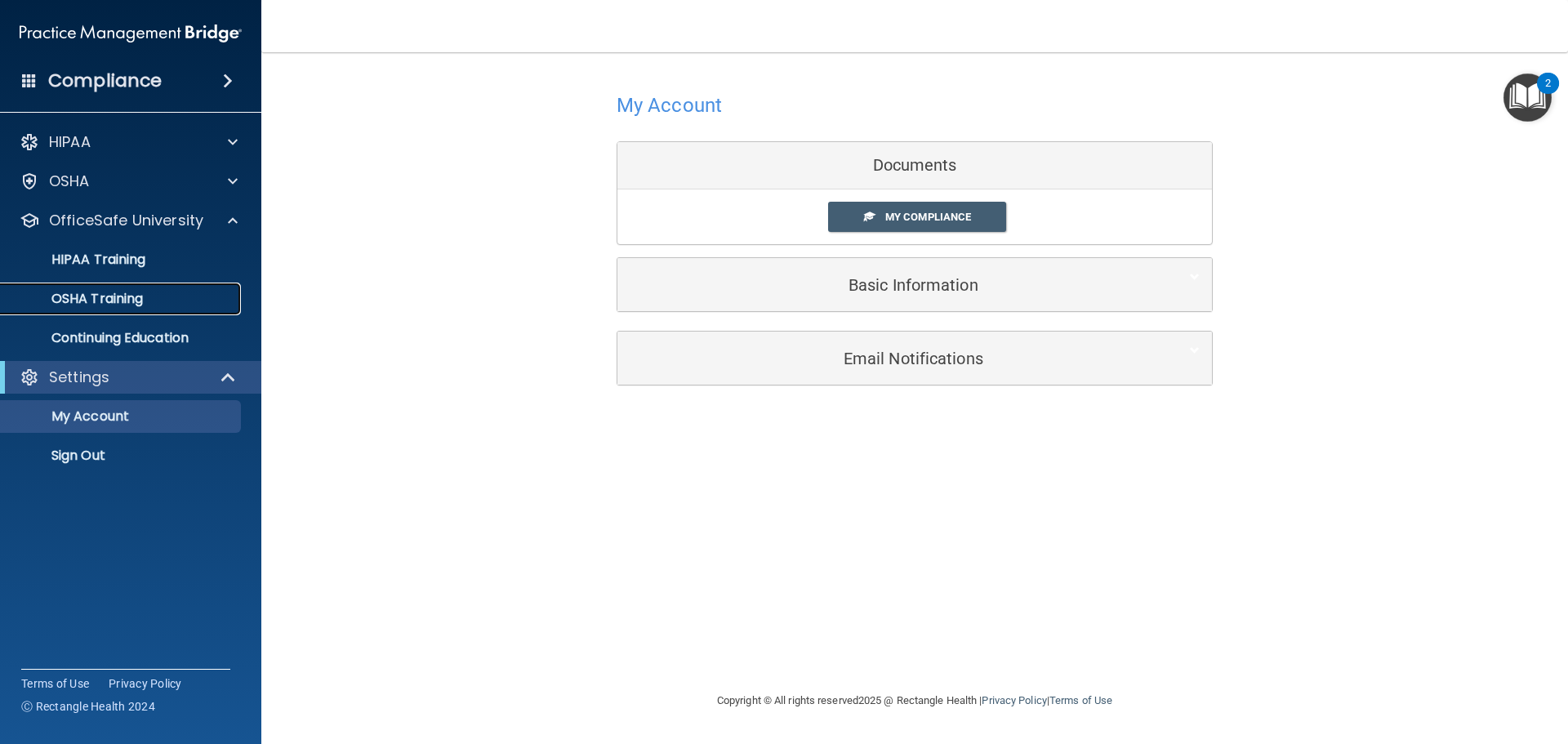
click at [128, 297] on p "OSHA Training" at bounding box center [77, 298] width 132 height 17
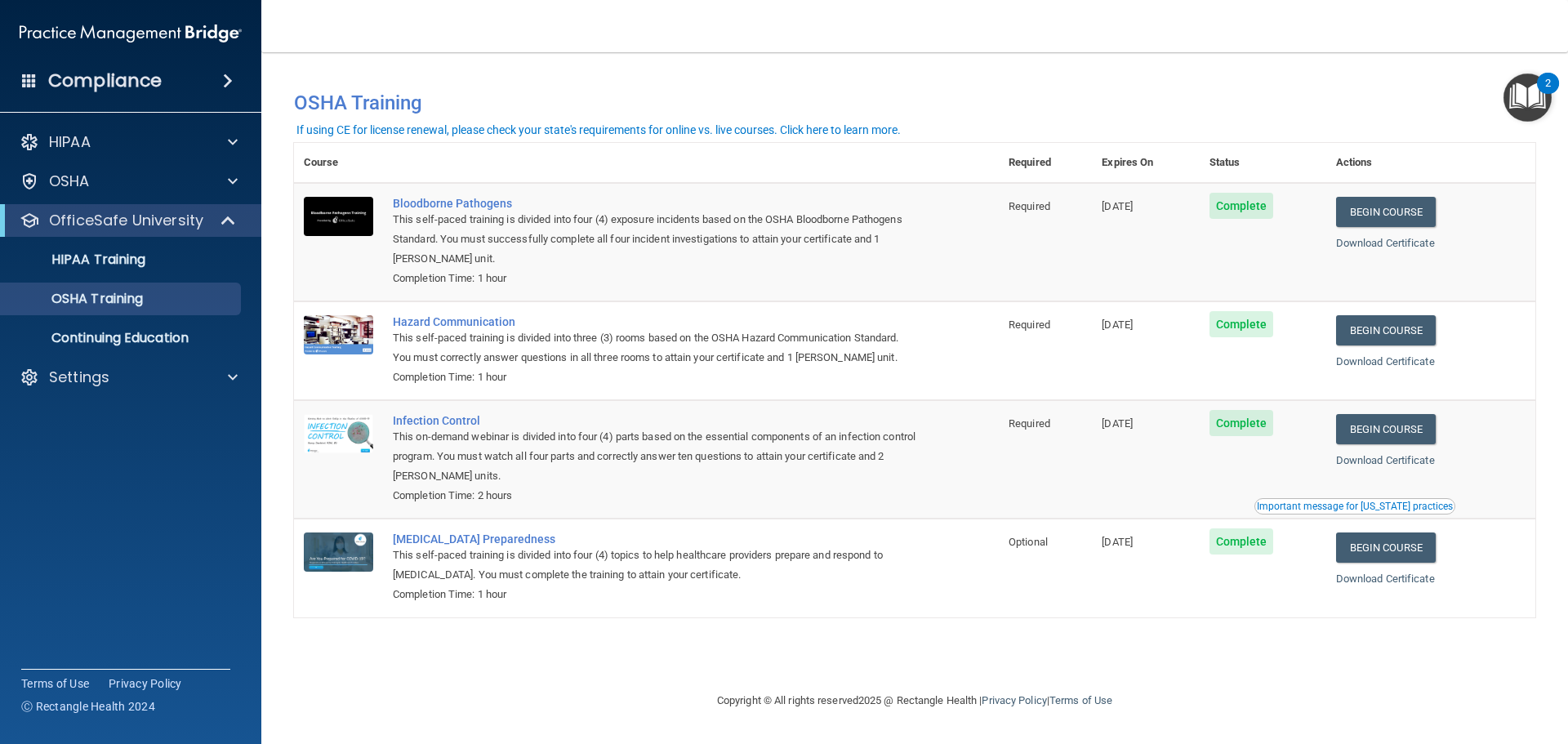
click at [1345, 506] on div "Important message for [US_STATE] practices" at bounding box center [1354, 505] width 196 height 10
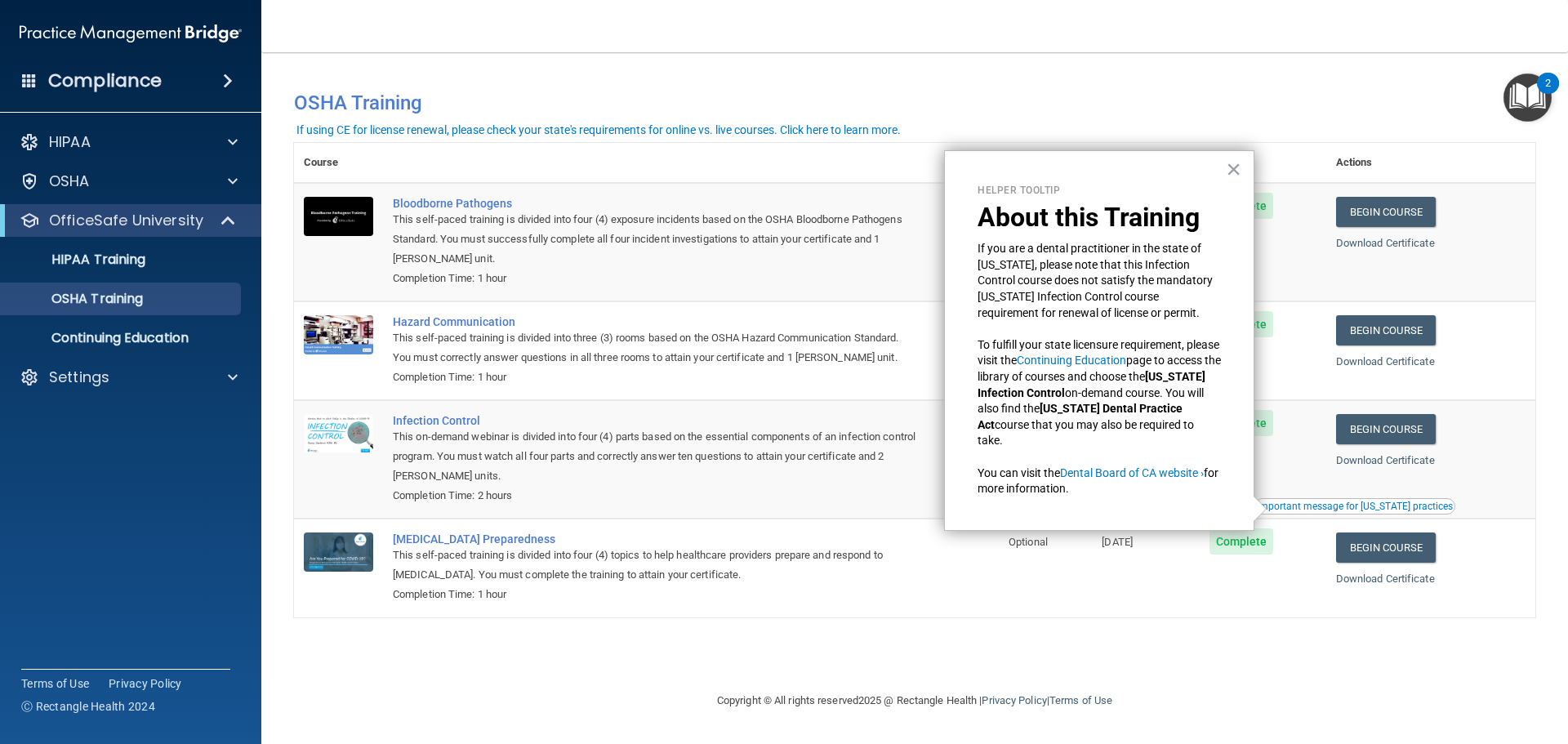
click at [1343, 505] on div "Important message for [US_STATE] practices" at bounding box center [1354, 505] width 196 height 10
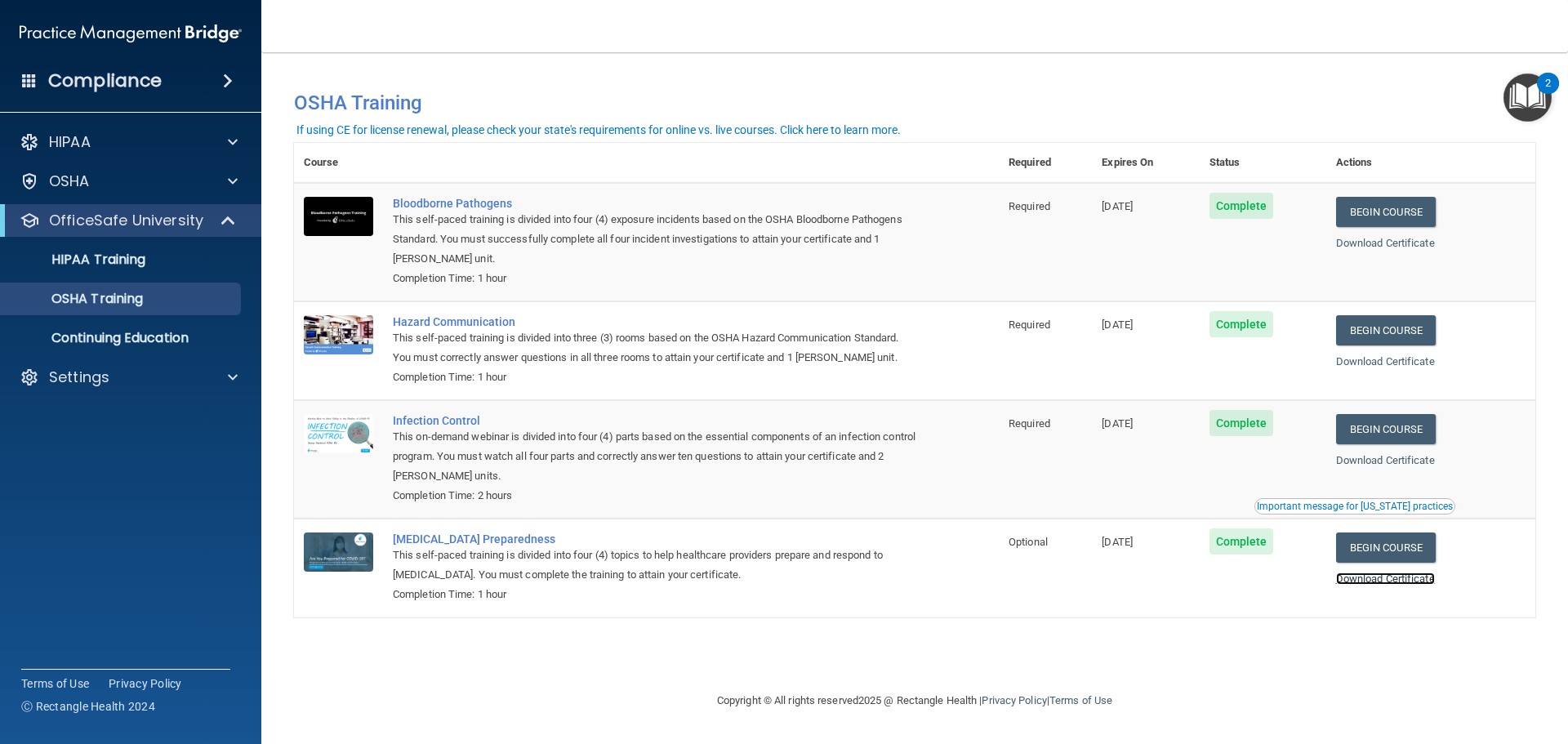
click at [1391, 584] on link "Download Certificate" at bounding box center [1385, 578] width 99 height 12
click at [93, 252] on p "HIPAA Training" at bounding box center [77, 260] width 135 height 17
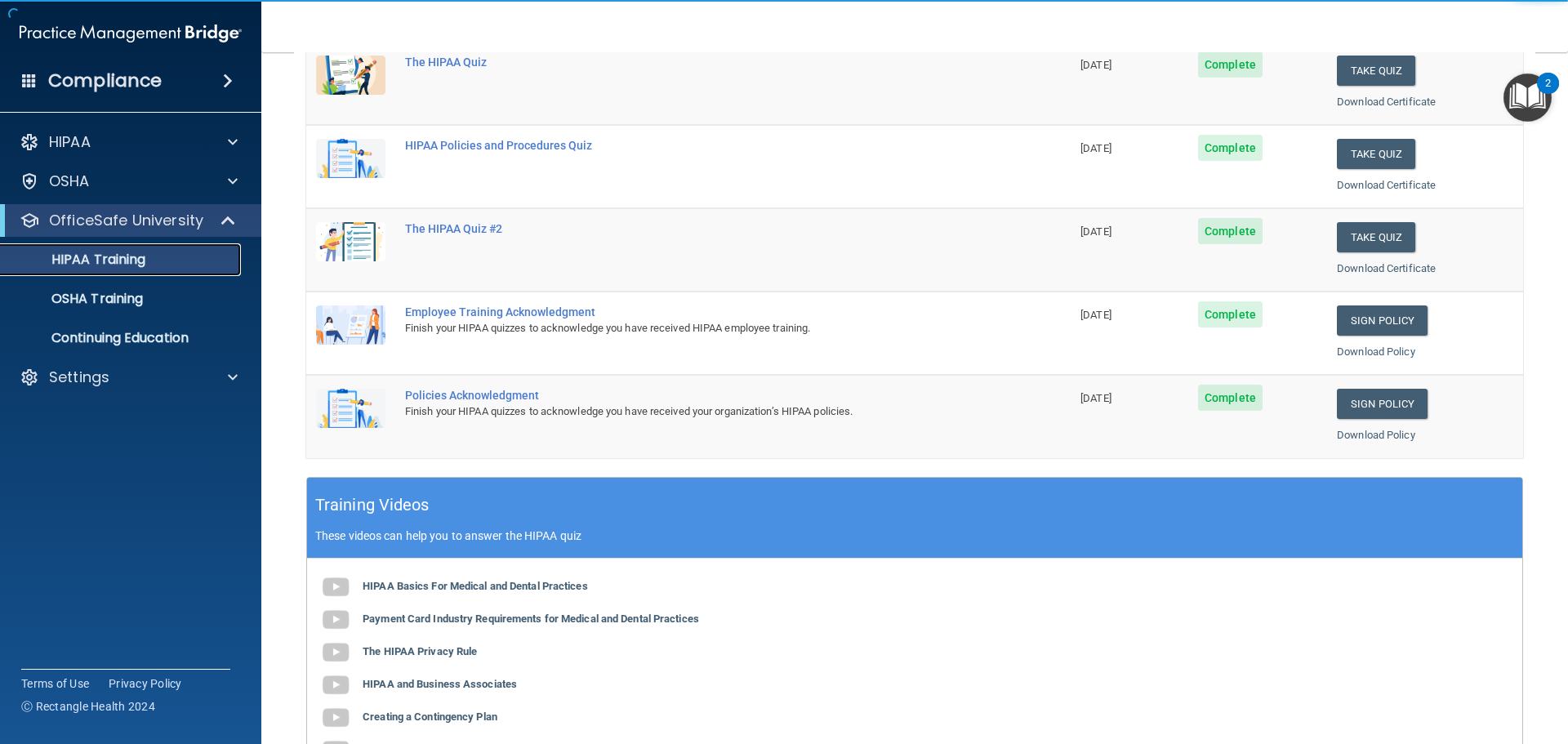
scroll to position [486, 0]
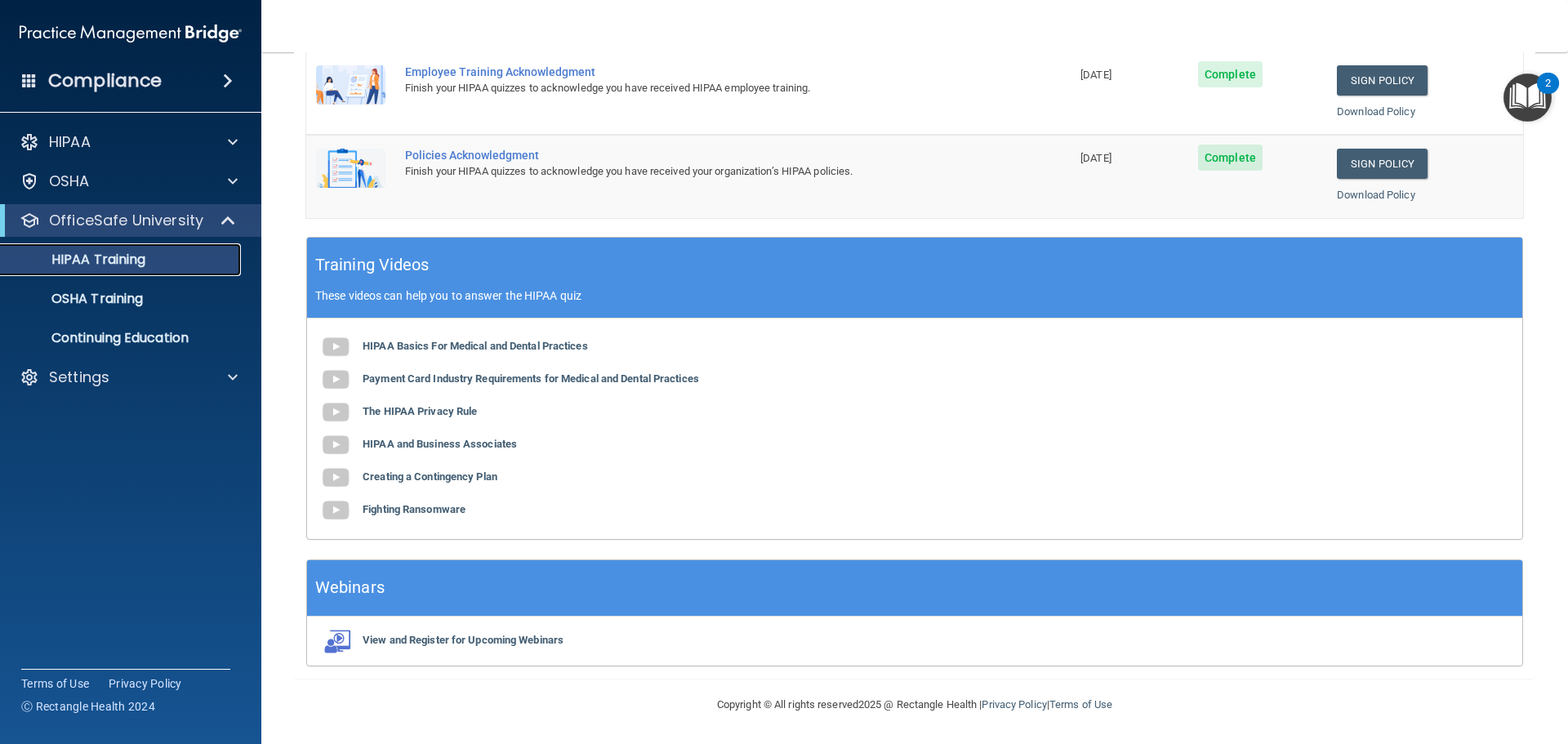
click at [129, 277] on ul "HIPAA Training OSHA Training Continuing Education" at bounding box center [131, 296] width 296 height 118
click at [115, 301] on p "OSHA Training" at bounding box center [77, 298] width 132 height 17
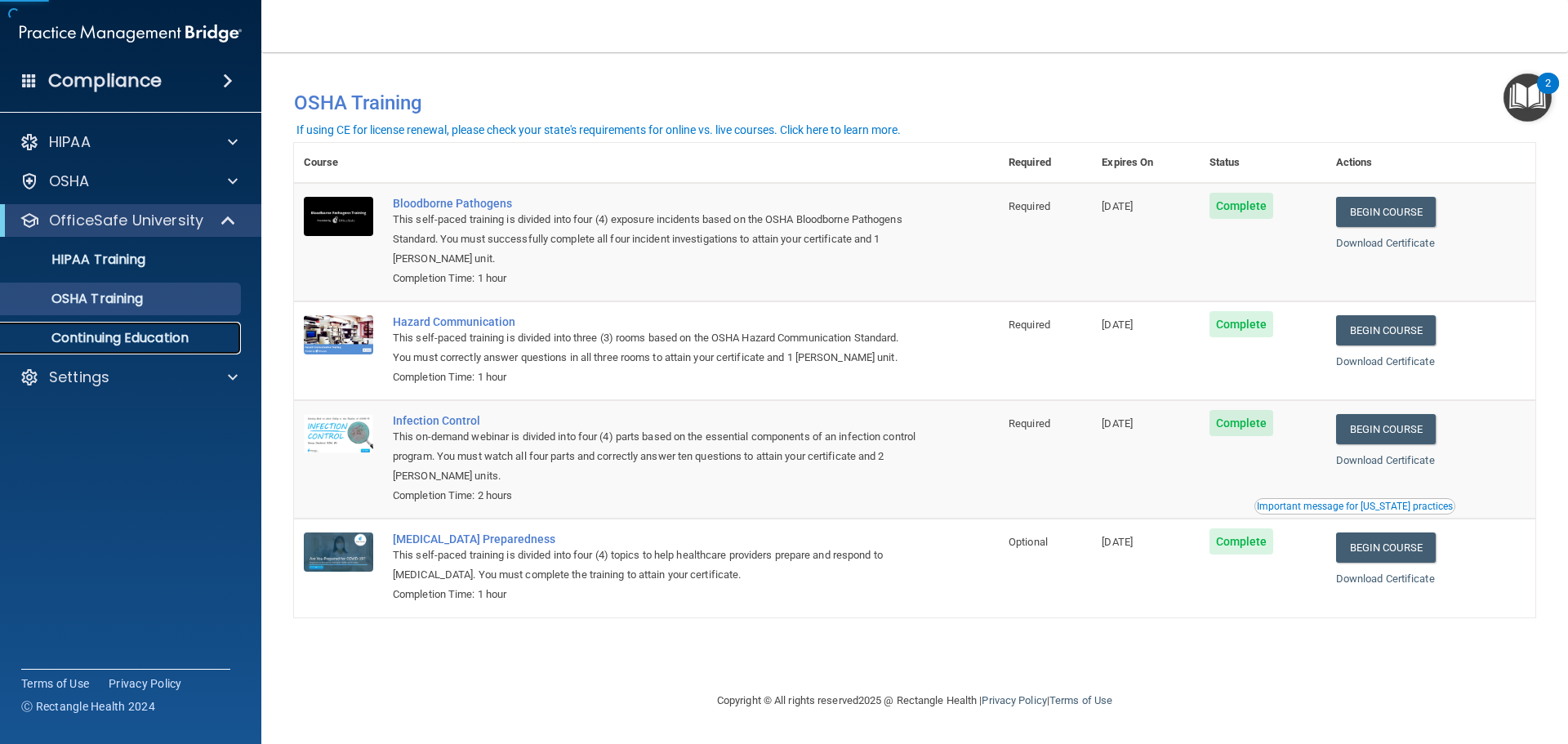
click at [109, 330] on p "Continuing Education" at bounding box center [121, 338] width 223 height 17
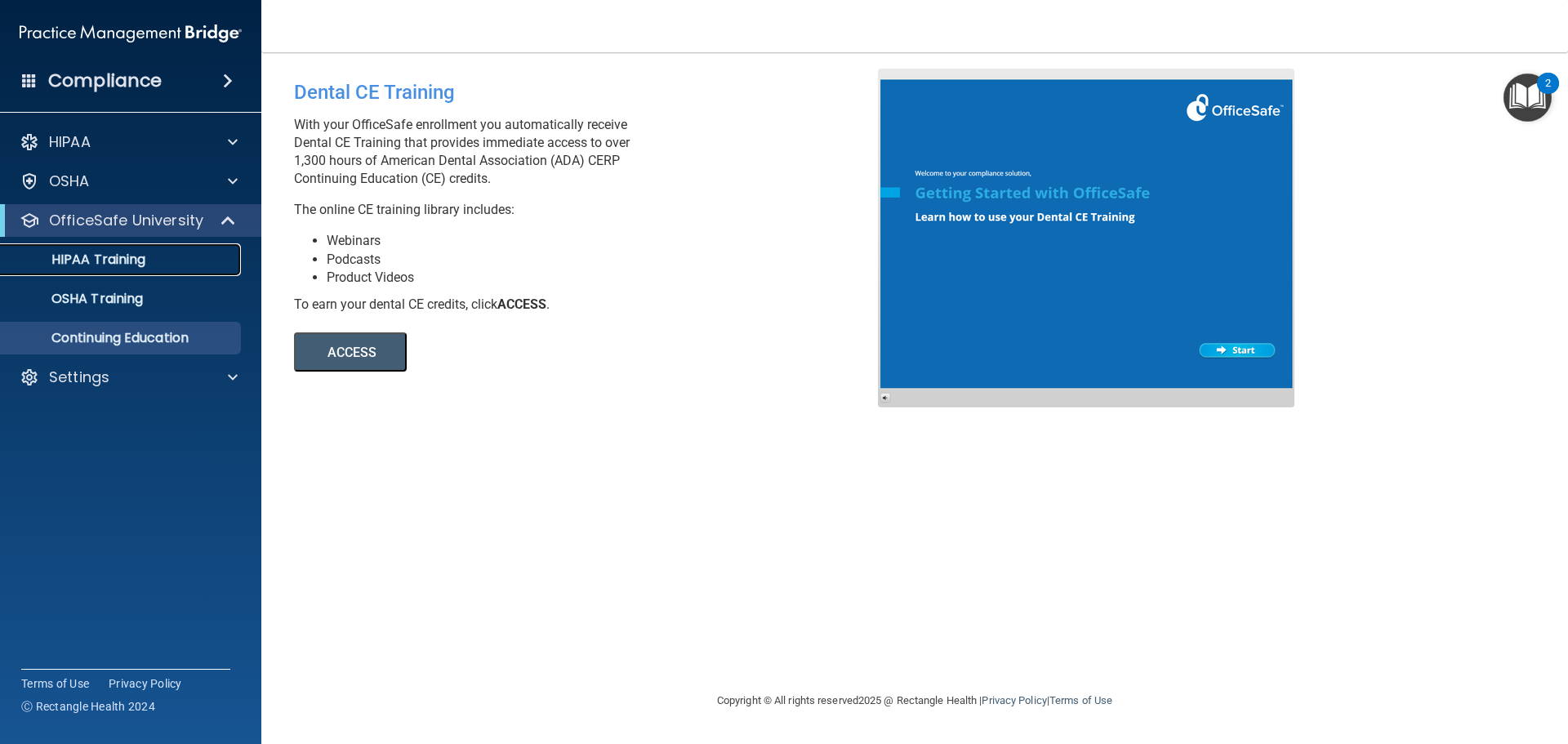
click at [117, 256] on p "HIPAA Training" at bounding box center [77, 260] width 135 height 17
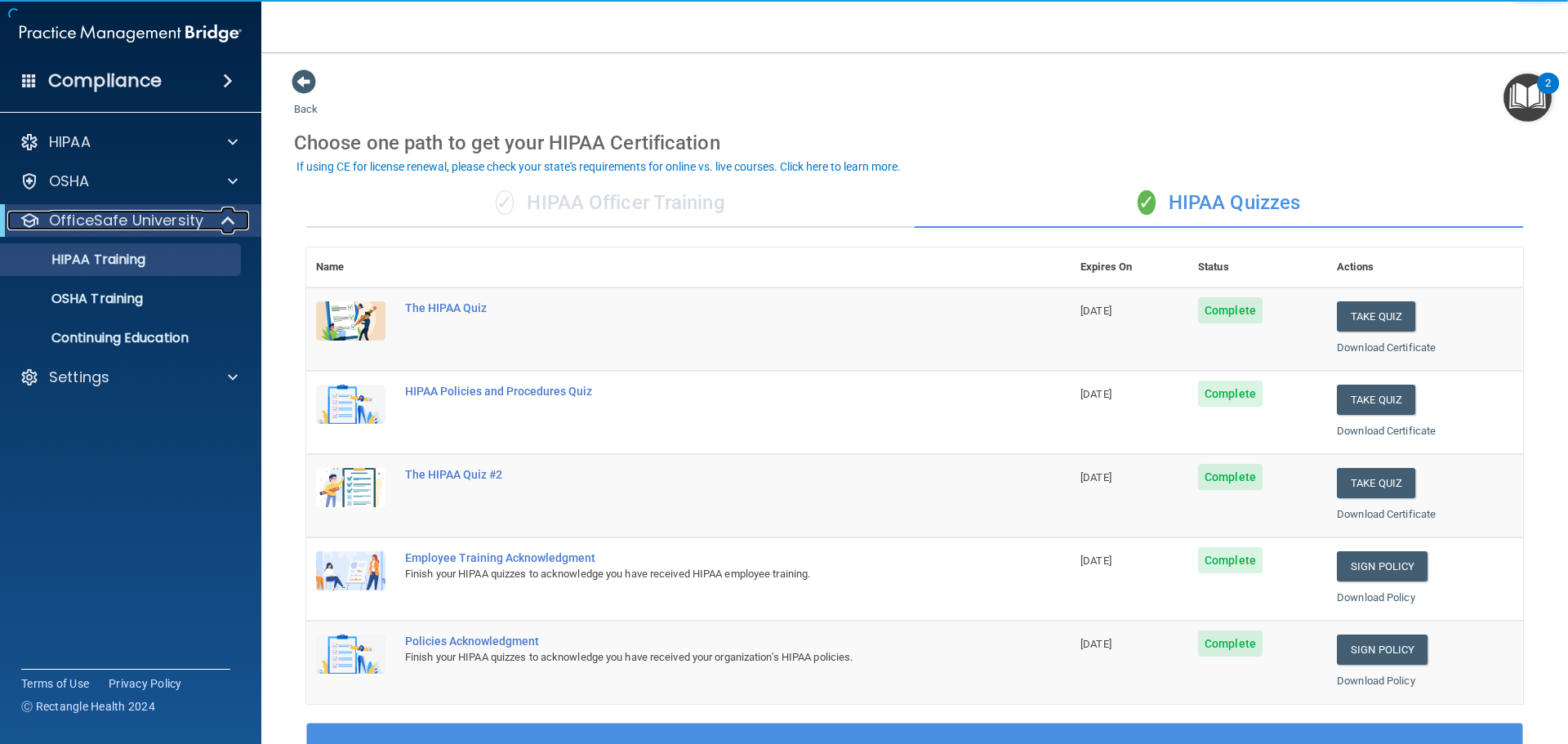
click at [232, 225] on span at bounding box center [230, 220] width 14 height 19
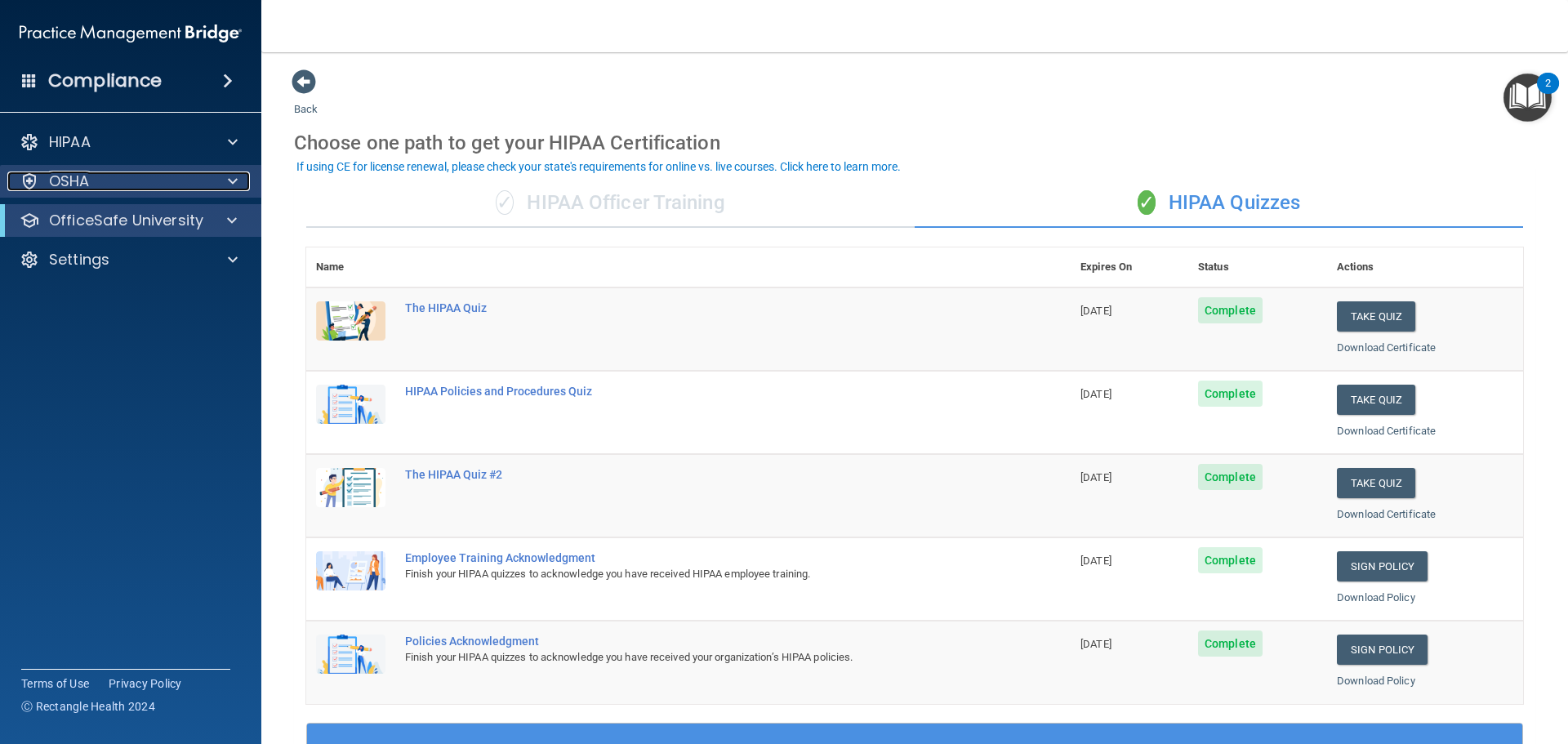
click at [152, 179] on div "OSHA" at bounding box center [108, 181] width 202 height 19
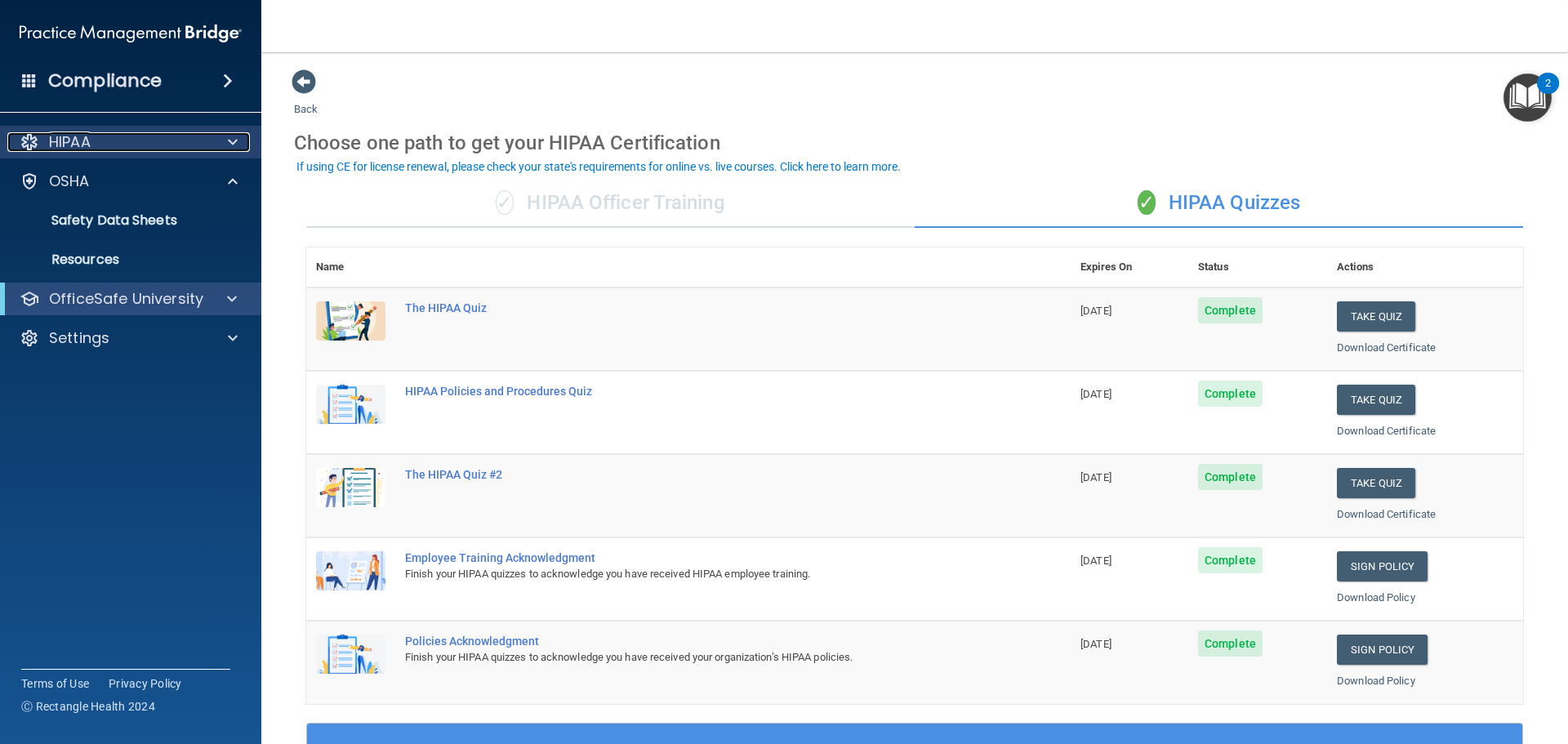
click at [134, 149] on div "HIPAA" at bounding box center [108, 142] width 202 height 19
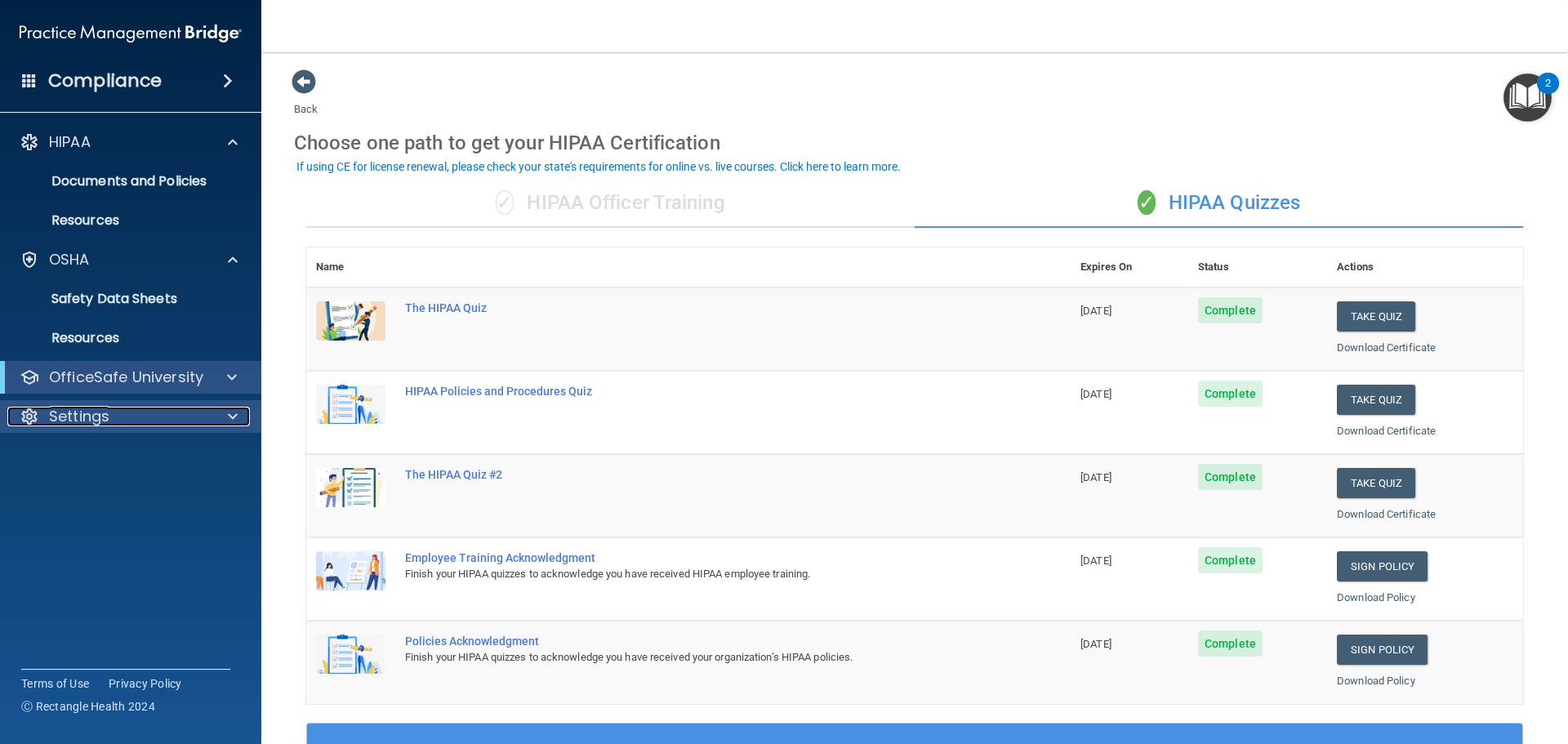
click at [79, 421] on p "Settings" at bounding box center [79, 416] width 61 height 19
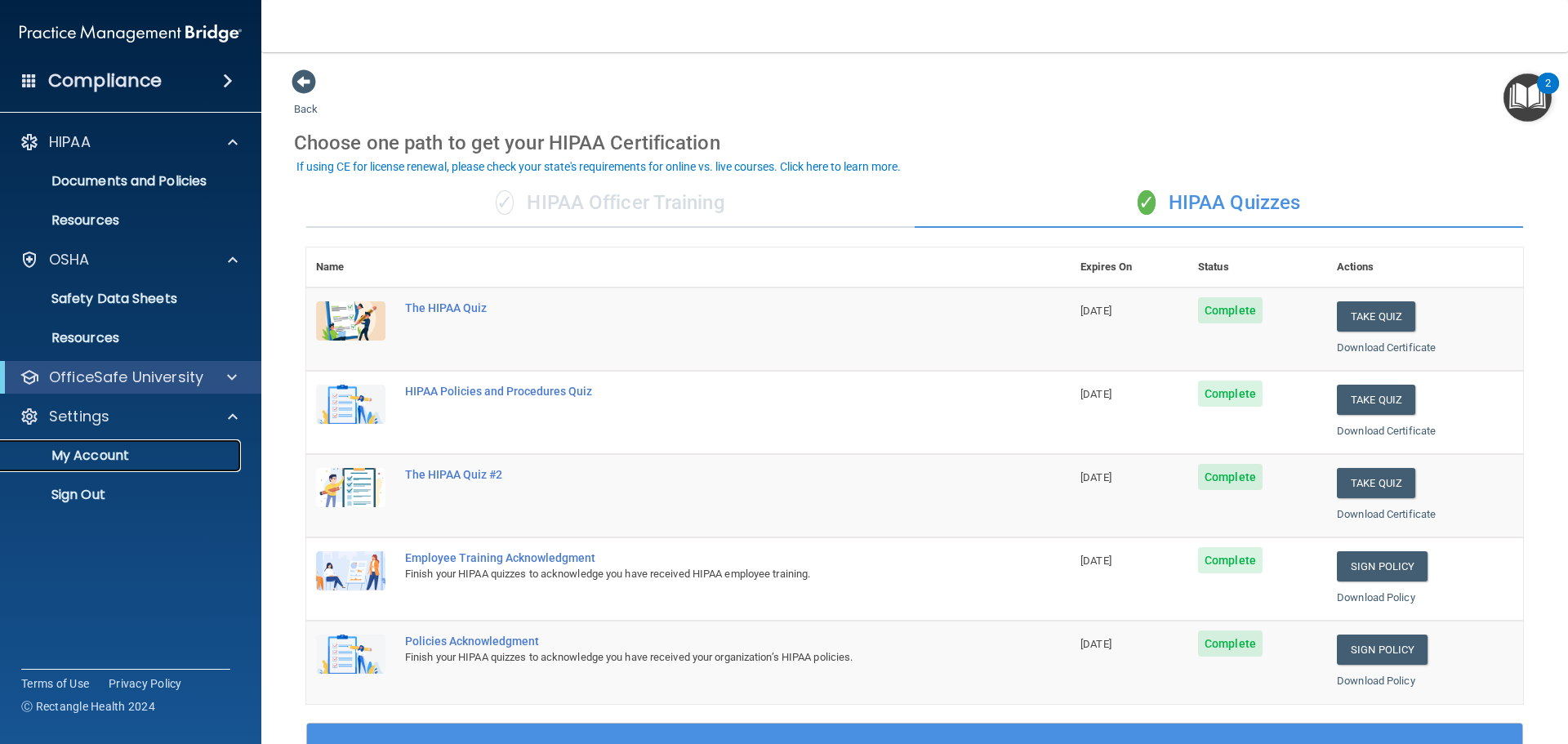
click at [116, 454] on p "My Account" at bounding box center [121, 455] width 223 height 17
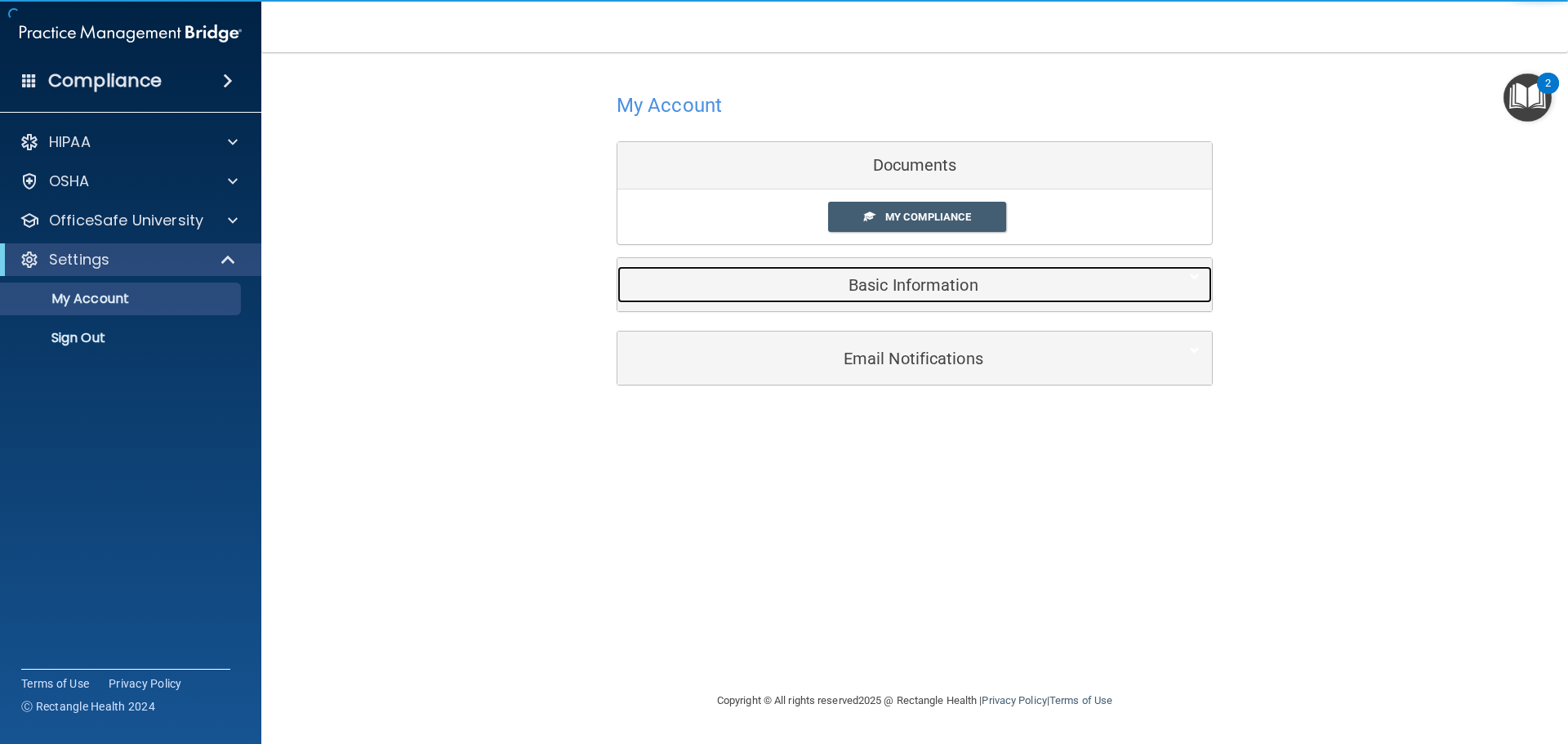
click at [962, 299] on div "Basic Information" at bounding box center [889, 284] width 545 height 37
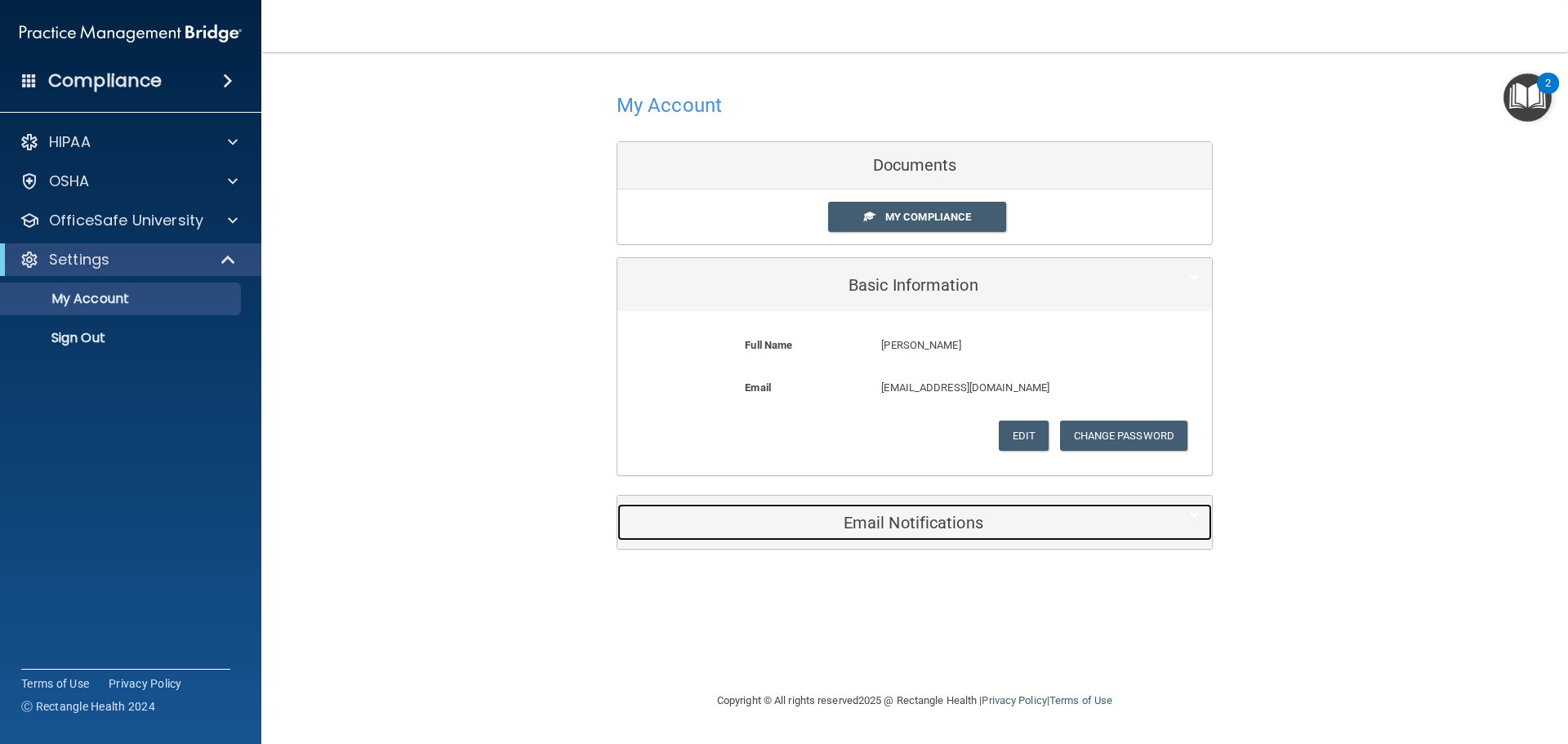
click at [938, 519] on h5 "Email Notifications" at bounding box center [889, 522] width 520 height 18
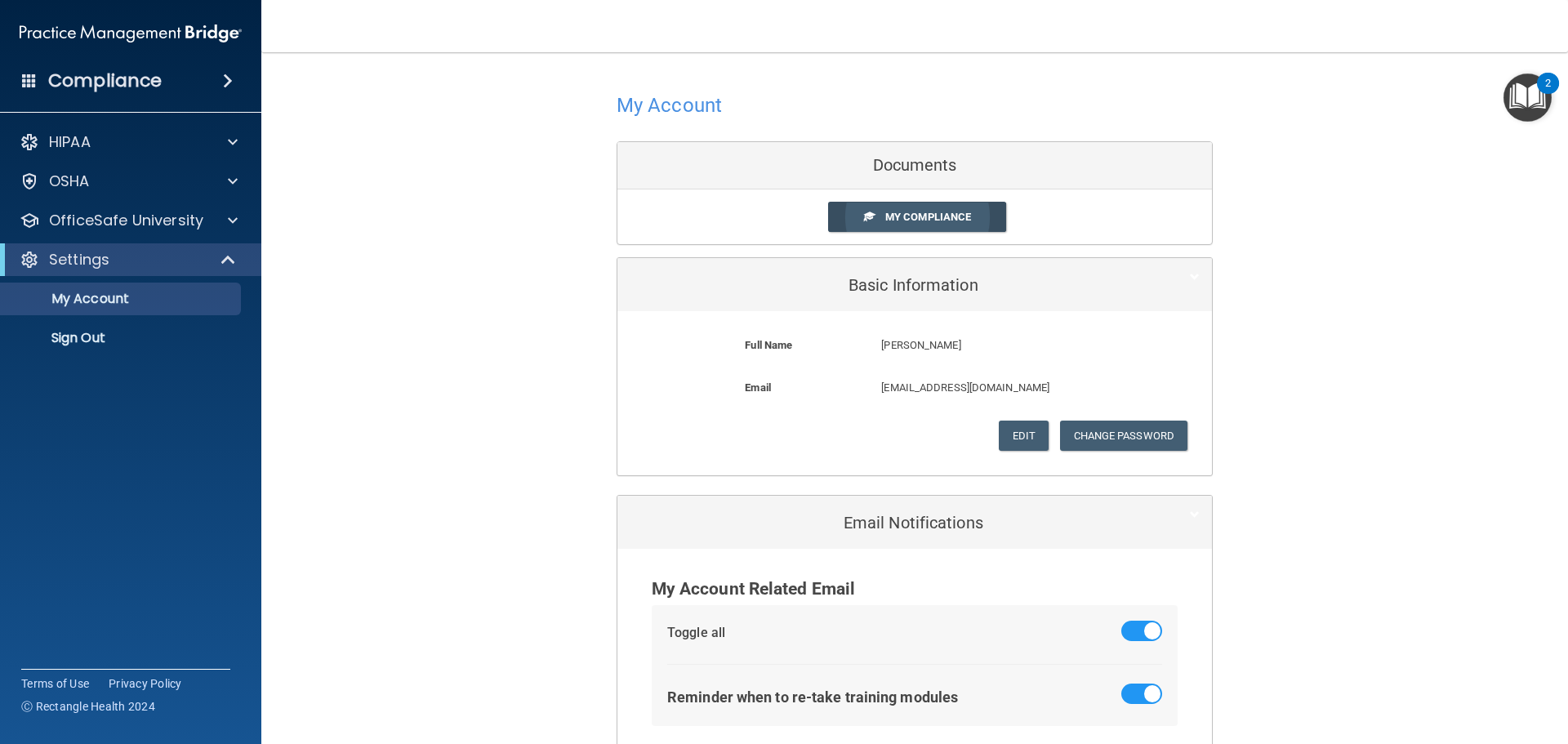
click at [885, 217] on span "My Compliance" at bounding box center [927, 217] width 85 height 12
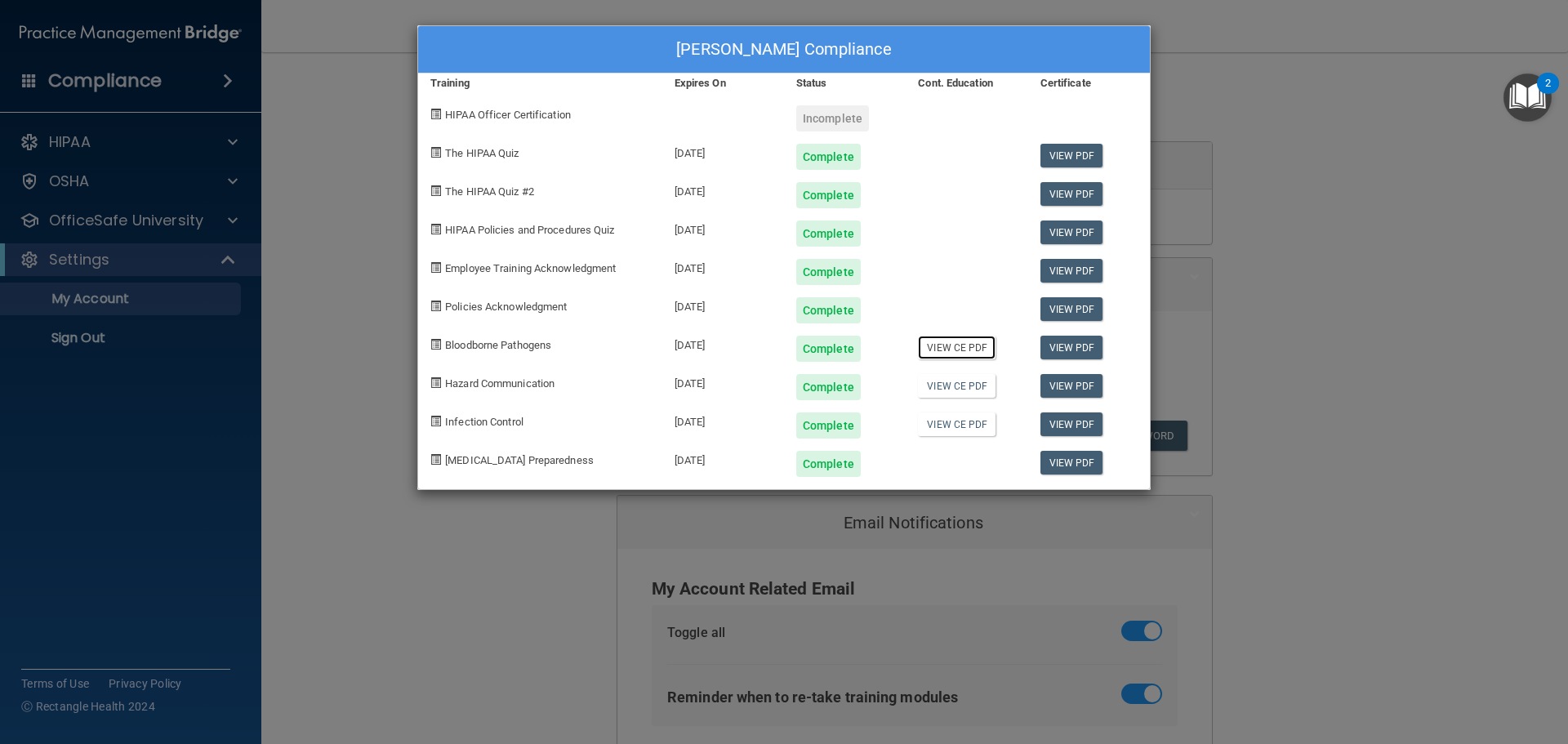
click at [961, 345] on link "View CE PDF" at bounding box center [956, 347] width 77 height 24
click at [961, 391] on link "View CE PDF" at bounding box center [956, 386] width 77 height 24
click at [953, 427] on link "View CE PDF" at bounding box center [956, 424] width 77 height 24
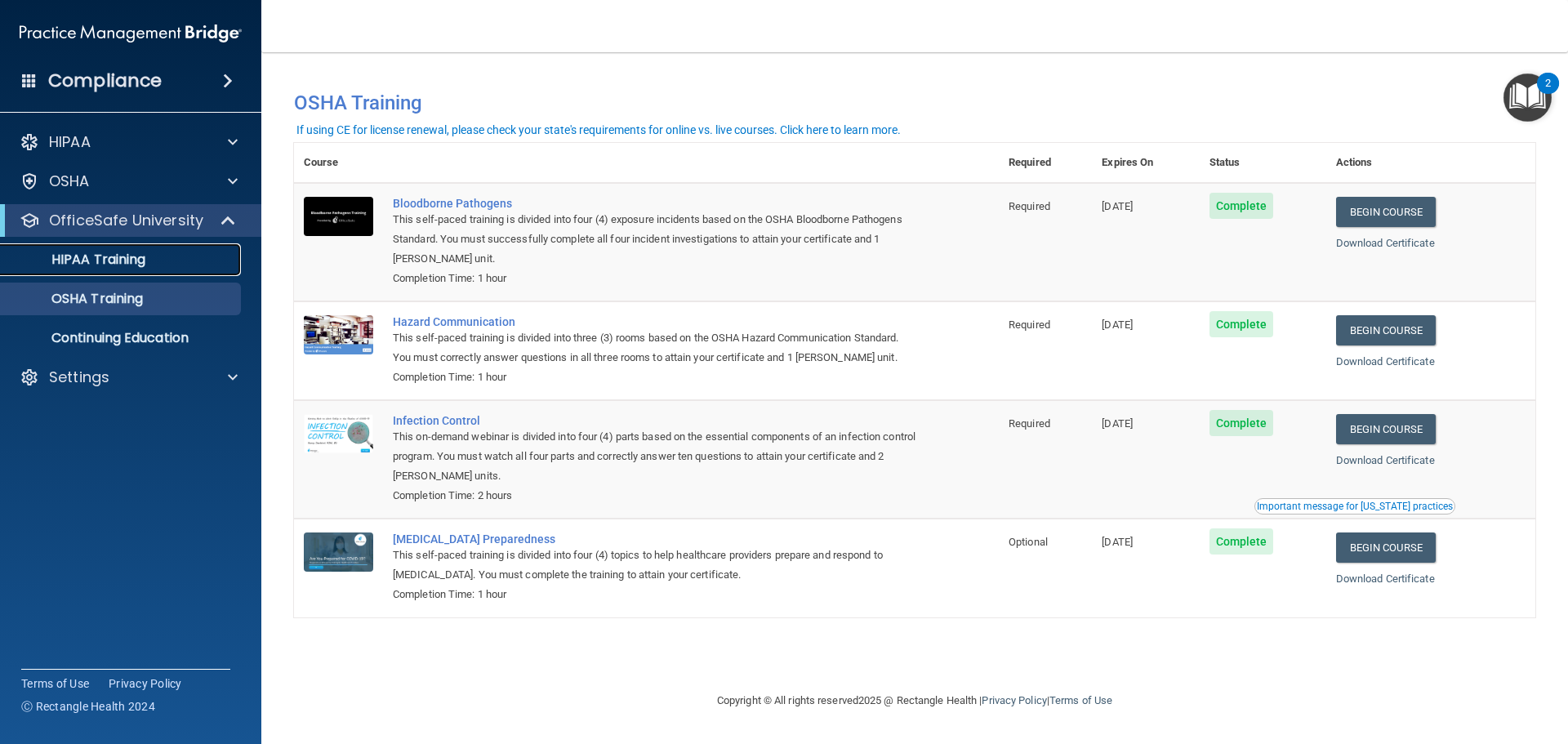
click at [115, 274] on link "HIPAA Training" at bounding box center [112, 259] width 257 height 33
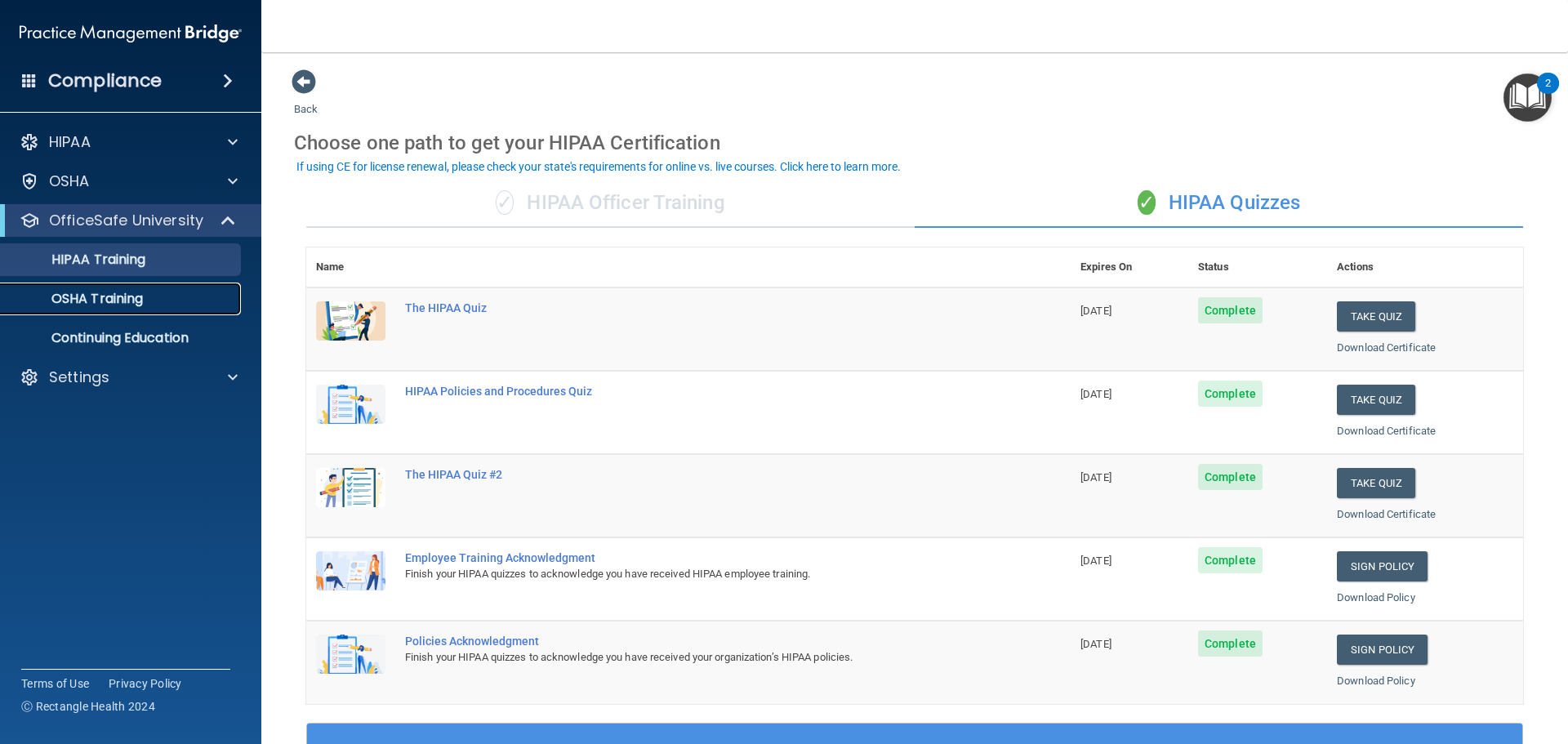
click at [151, 298] on div "OSHA Training" at bounding box center [121, 298] width 223 height 17
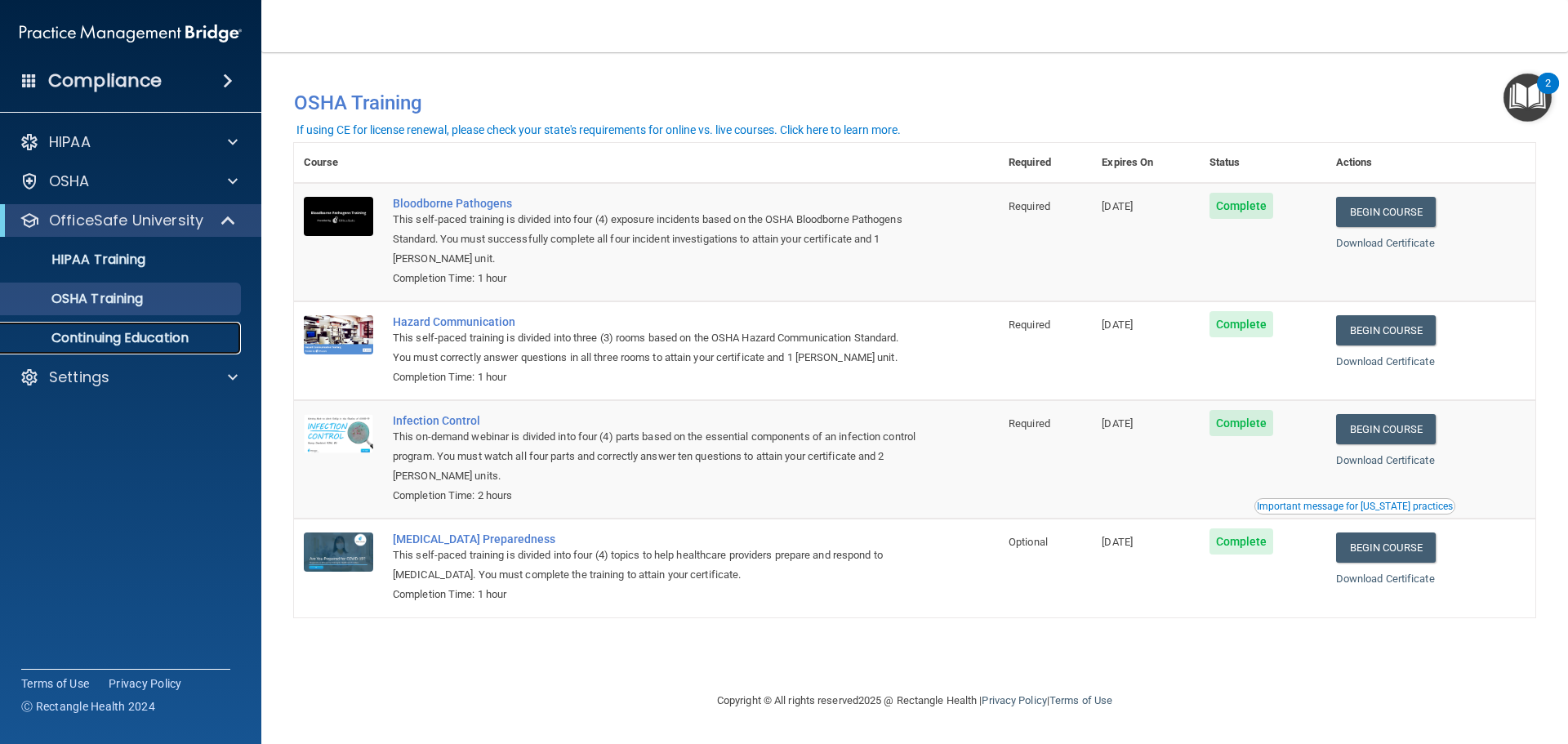
click at [149, 333] on p "Continuing Education" at bounding box center [121, 338] width 223 height 17
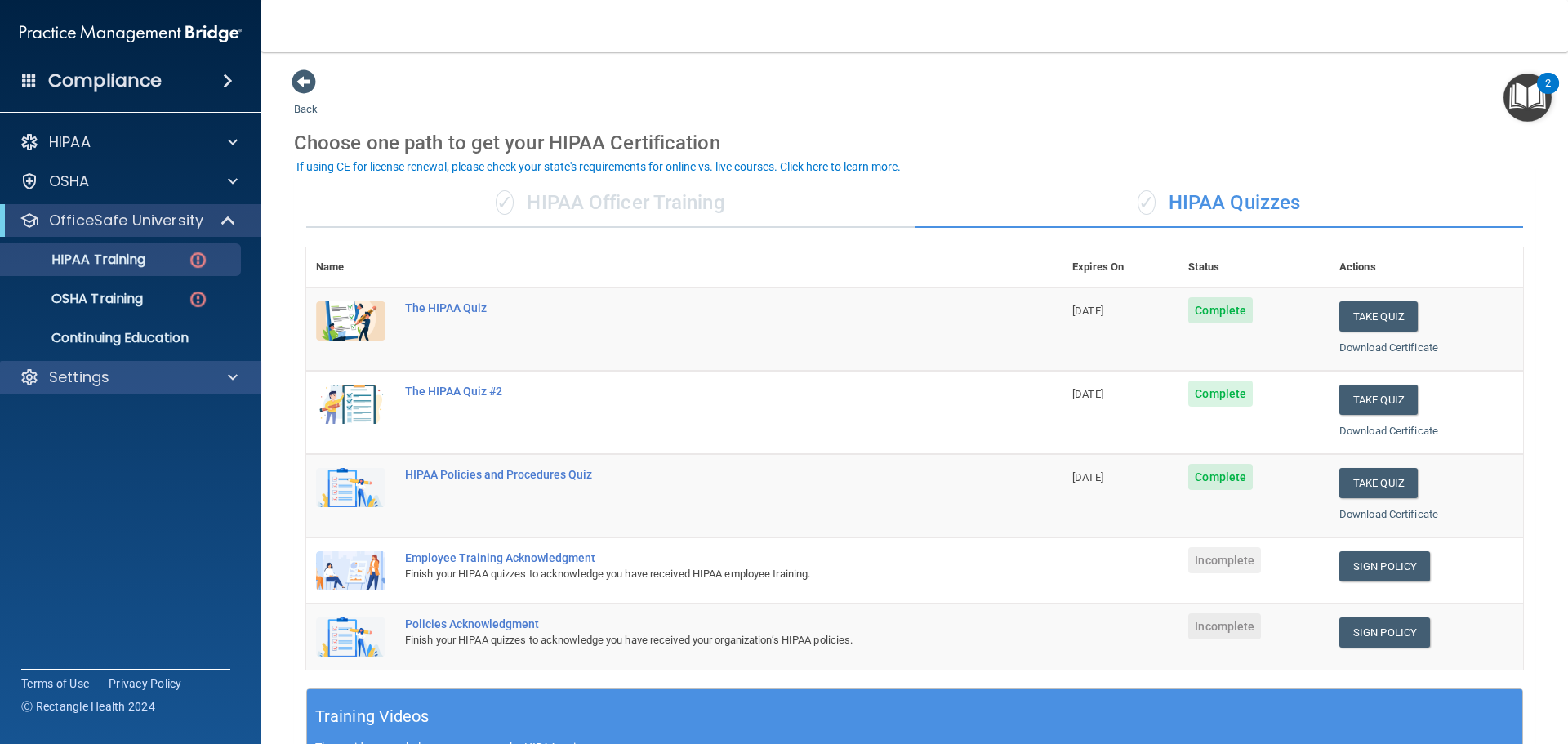
click at [222, 390] on div "Settings" at bounding box center [131, 377] width 262 height 33
click at [236, 379] on span at bounding box center [232, 377] width 10 height 19
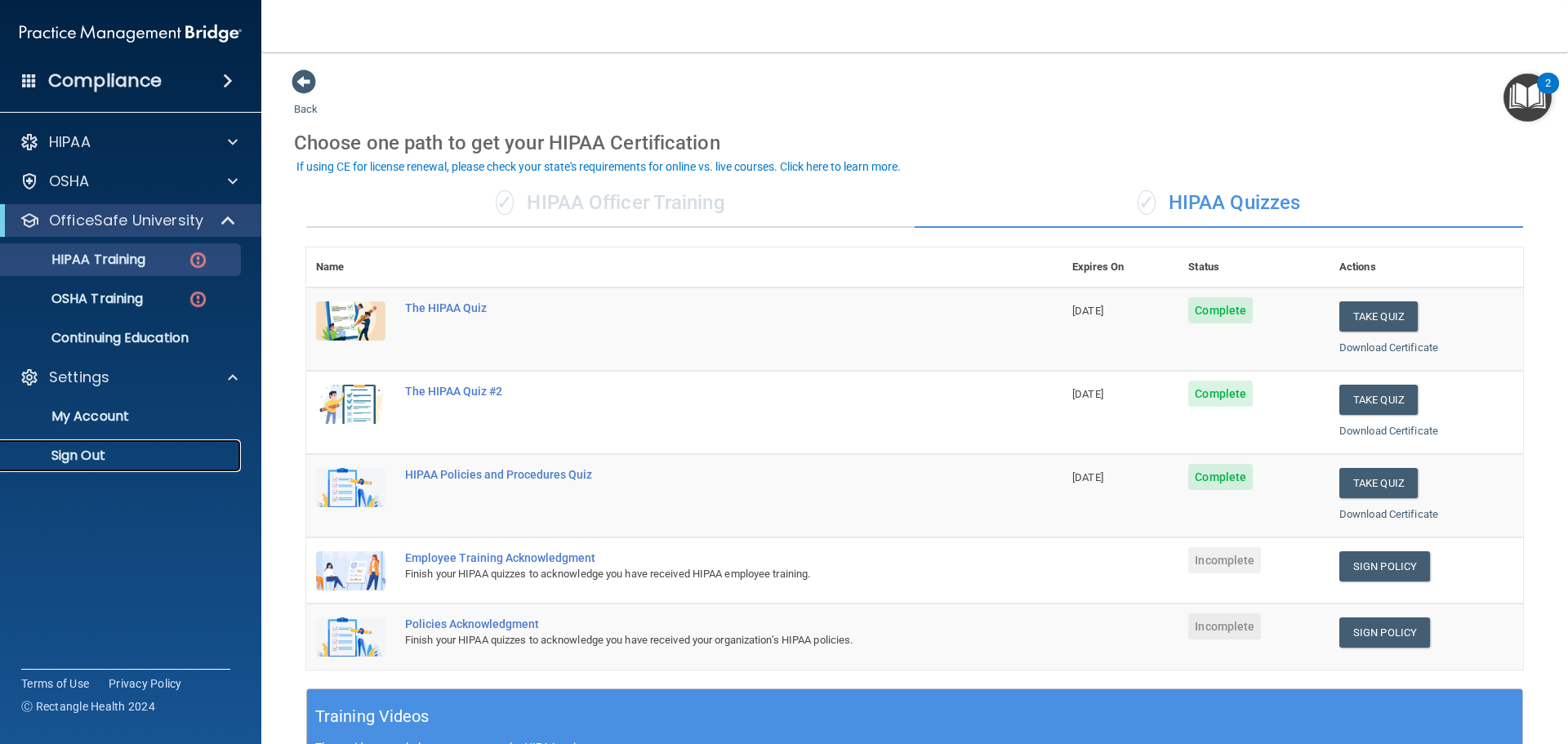
click at [121, 461] on p "Sign Out" at bounding box center [121, 455] width 223 height 17
